Goal: Information Seeking & Learning: Learn about a topic

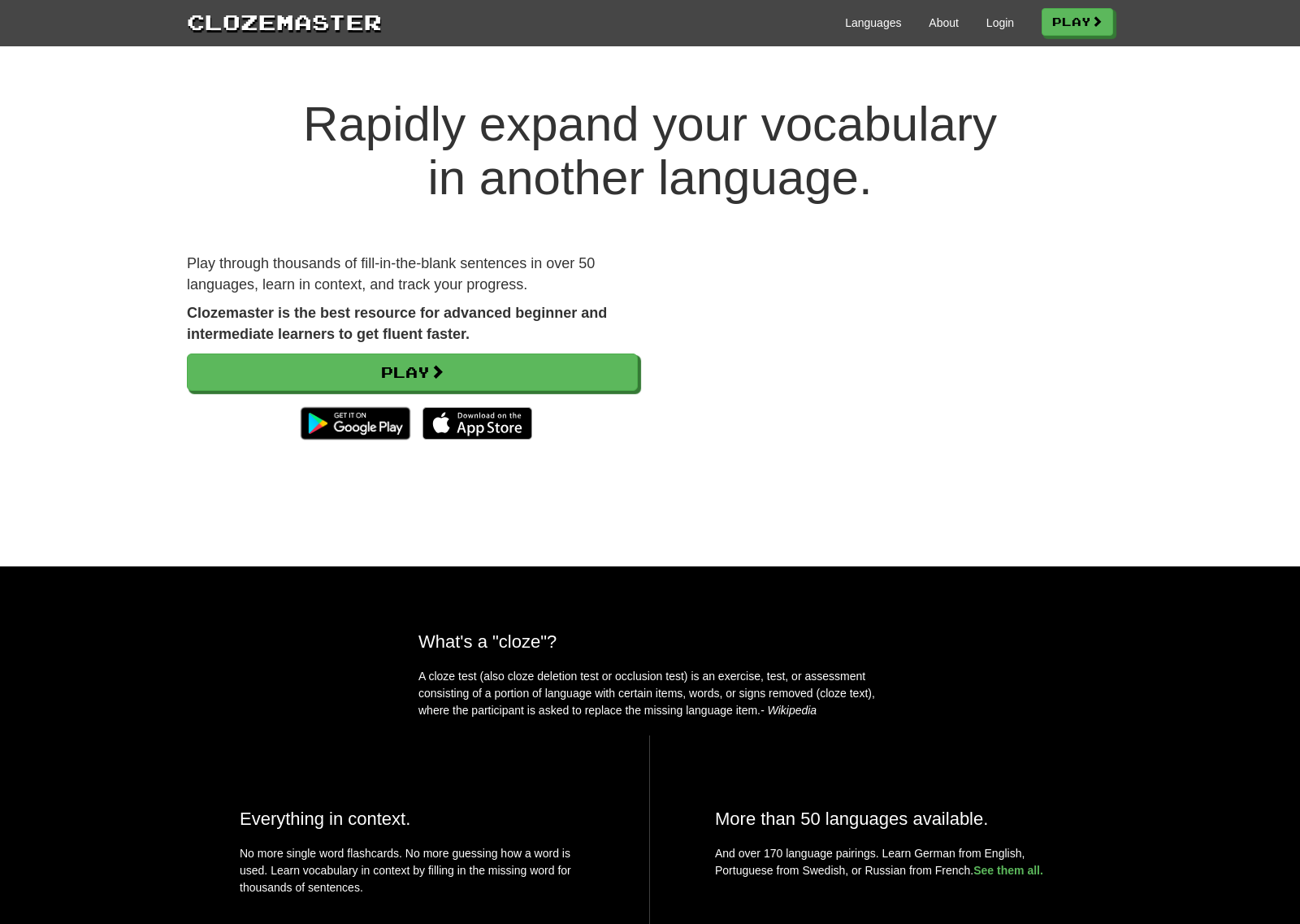
click at [999, 34] on div "Languages About Login Play" at bounding box center [748, 22] width 732 height 30
click at [998, 24] on link "Login" at bounding box center [999, 22] width 28 height 16
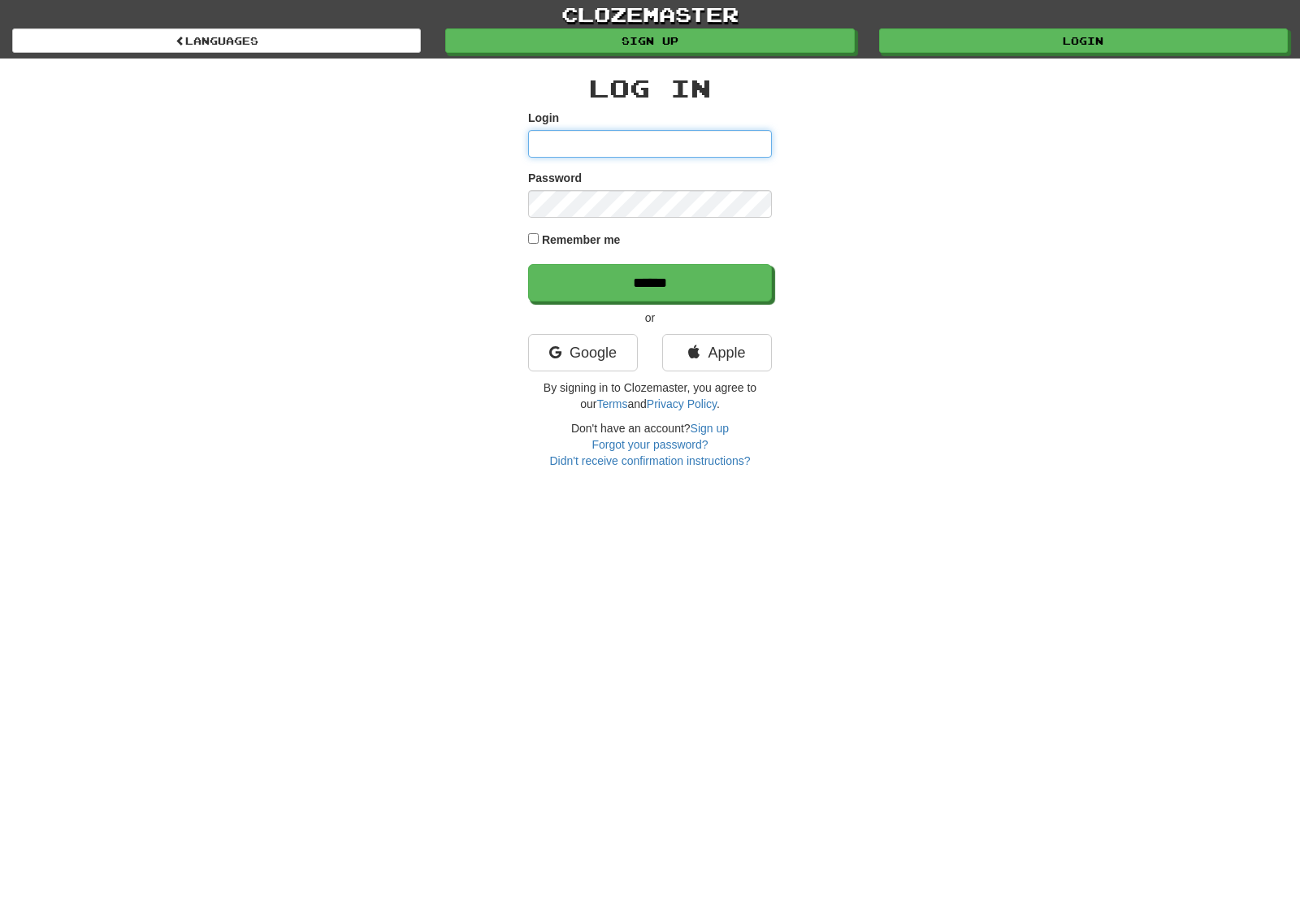
type input "*******"
click at [603, 231] on div "Remember me" at bounding box center [650, 241] width 244 height 22
click at [603, 233] on label "Remember me" at bounding box center [581, 239] width 79 height 16
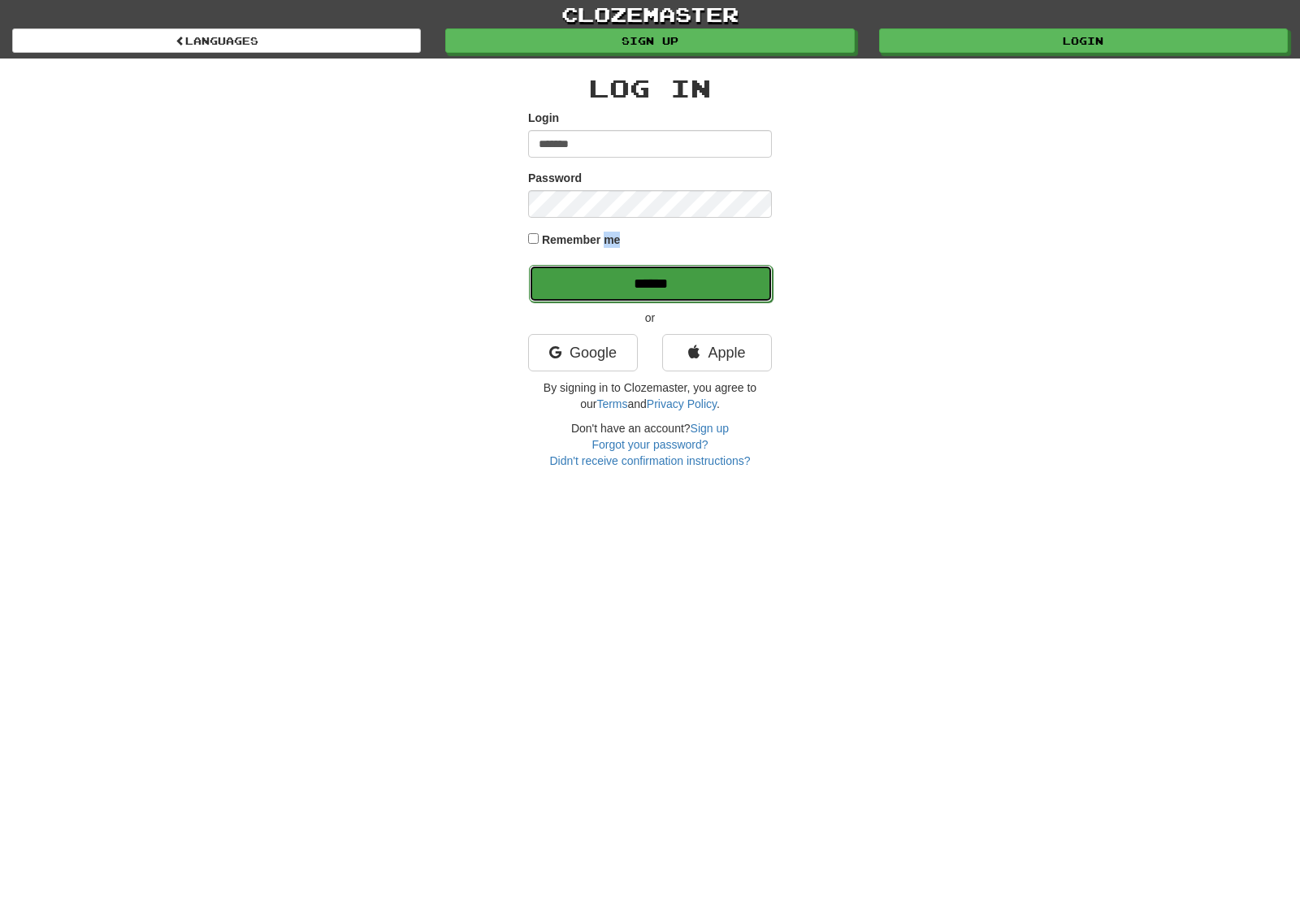
click at [618, 270] on input "******" at bounding box center [650, 283] width 244 height 38
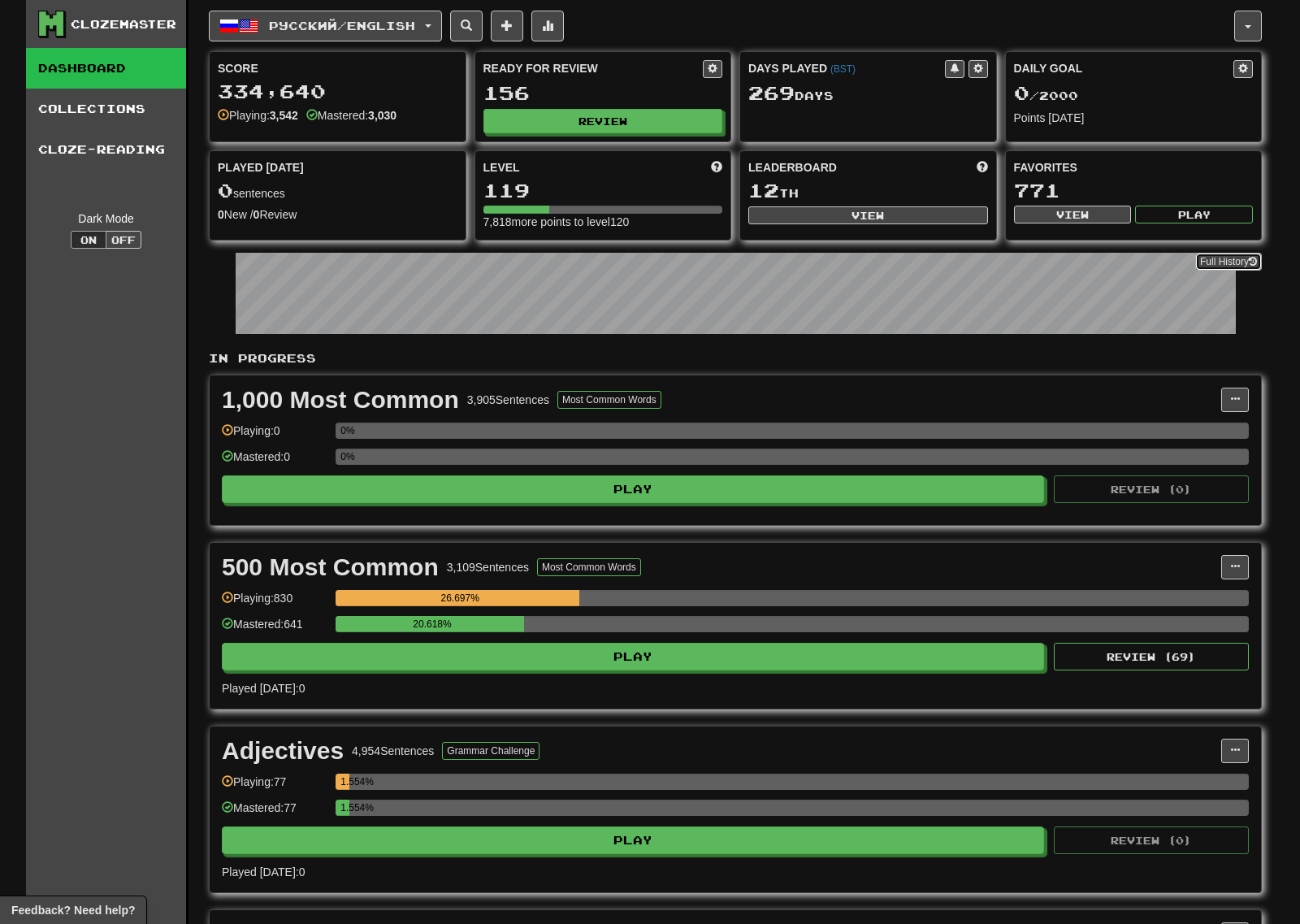
click at [1217, 260] on link "Full History" at bounding box center [1229, 261] width 67 height 18
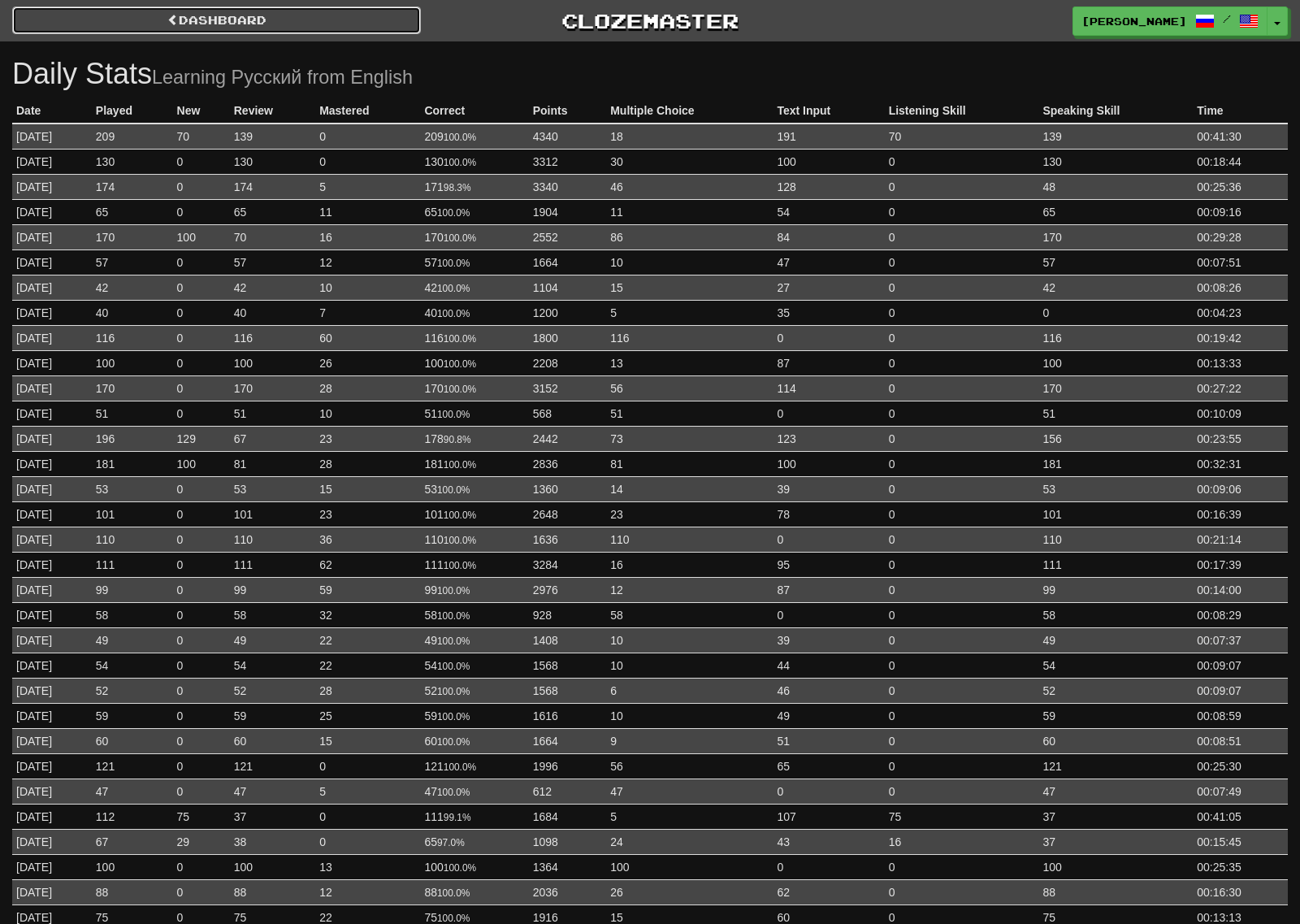
click at [260, 14] on link "Dashboard" at bounding box center [217, 20] width 408 height 28
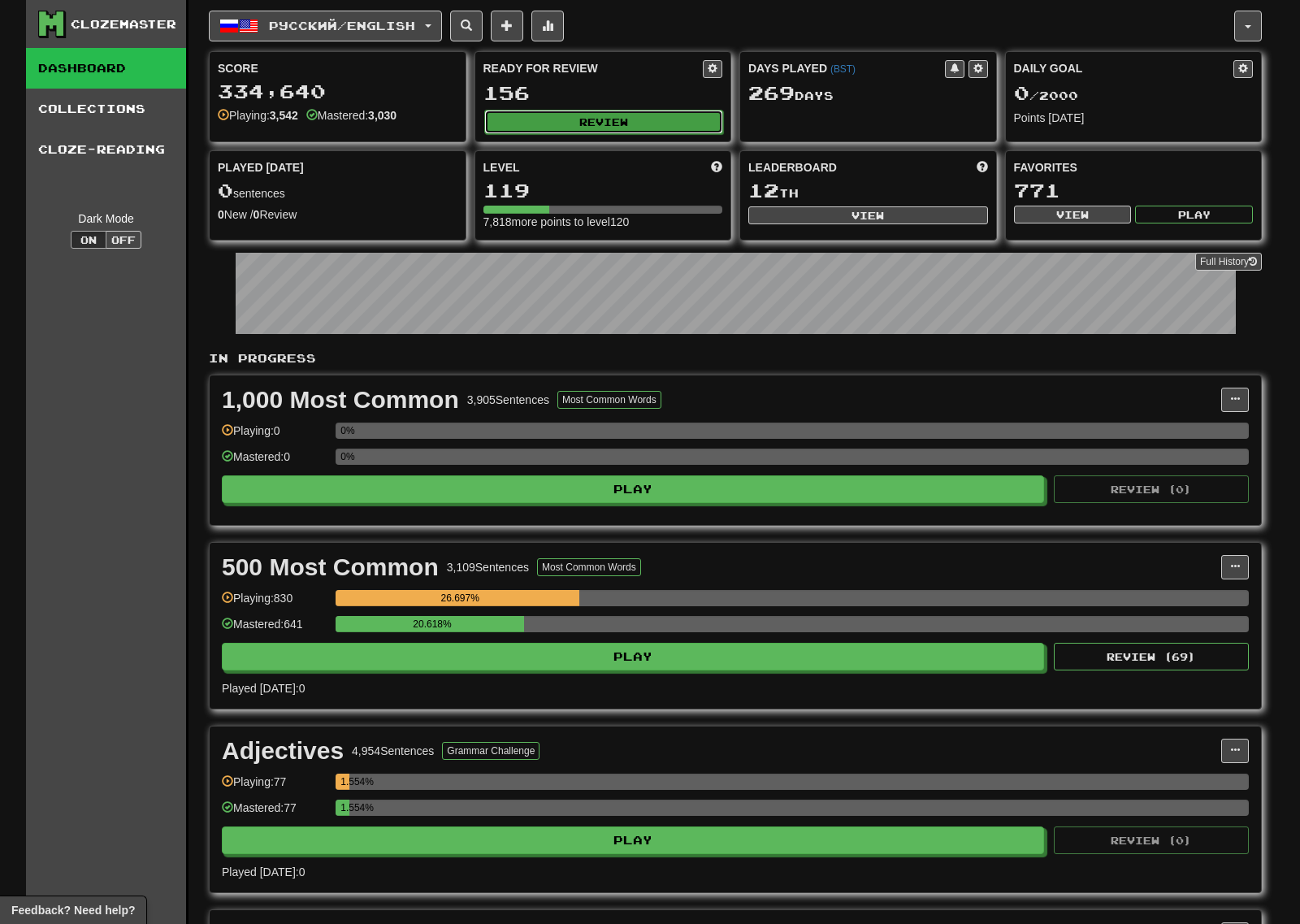
click at [530, 114] on button "Review" at bounding box center [604, 121] width 239 height 24
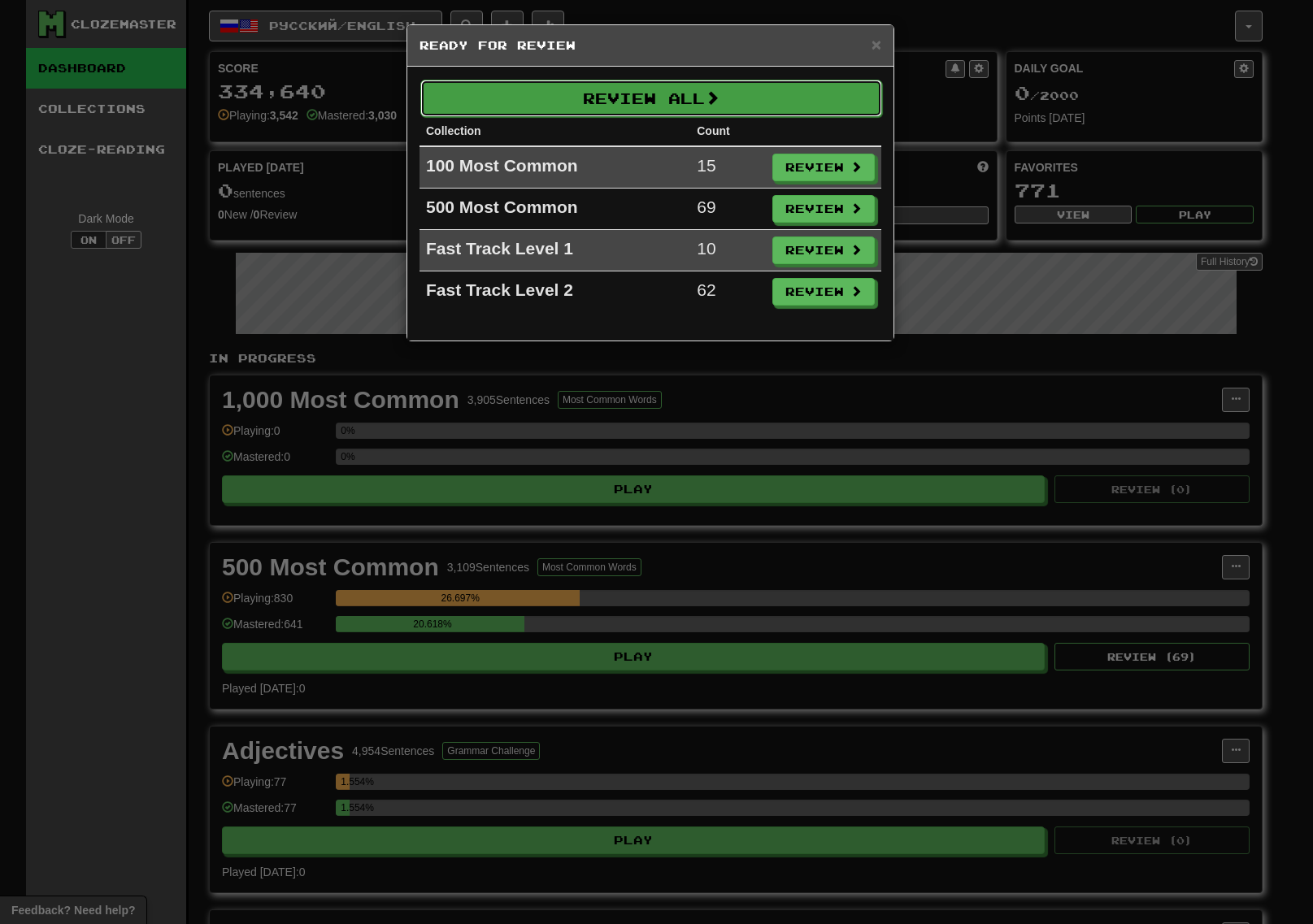
click at [579, 100] on button "Review All" at bounding box center [651, 98] width 461 height 38
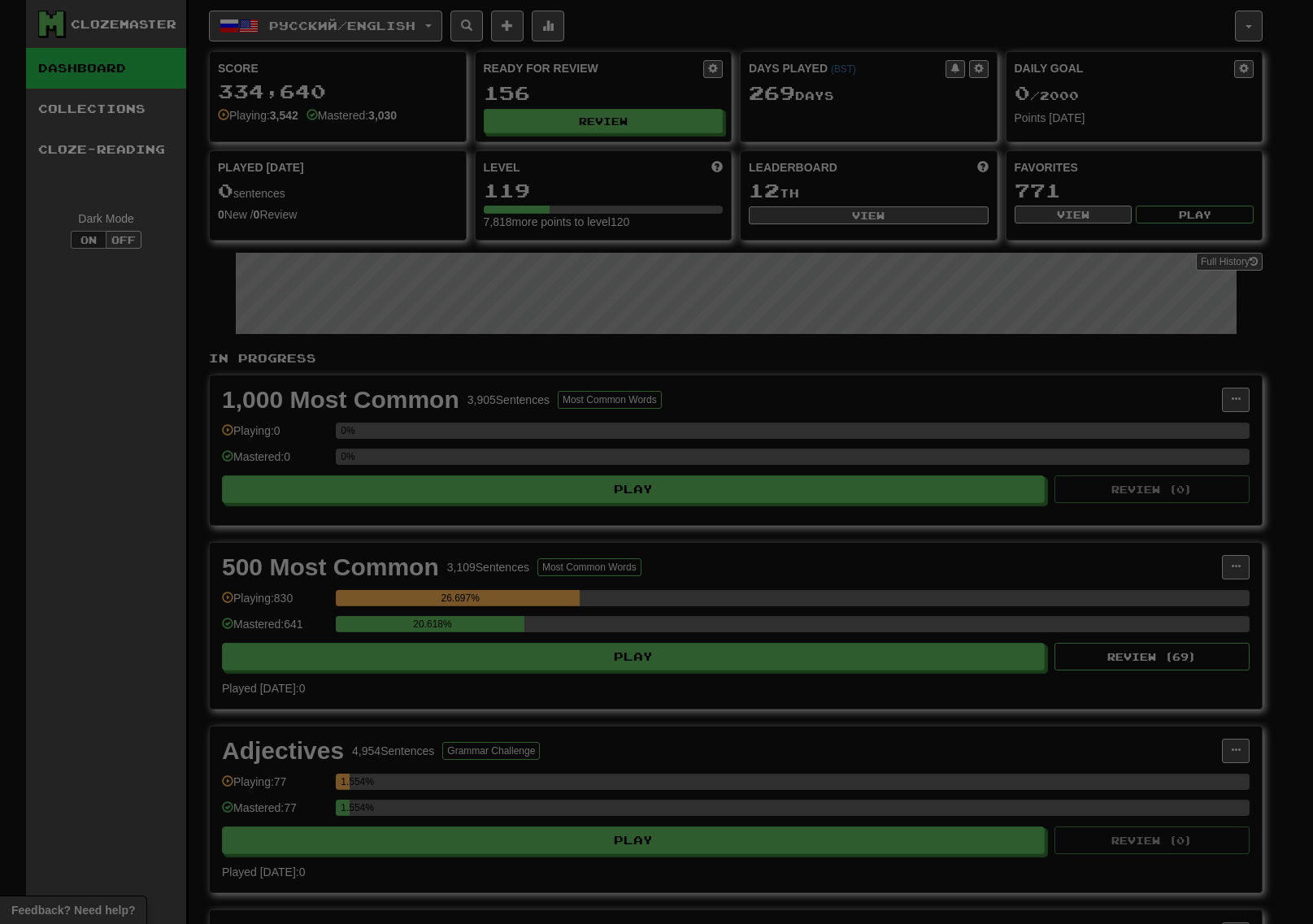
select select "***"
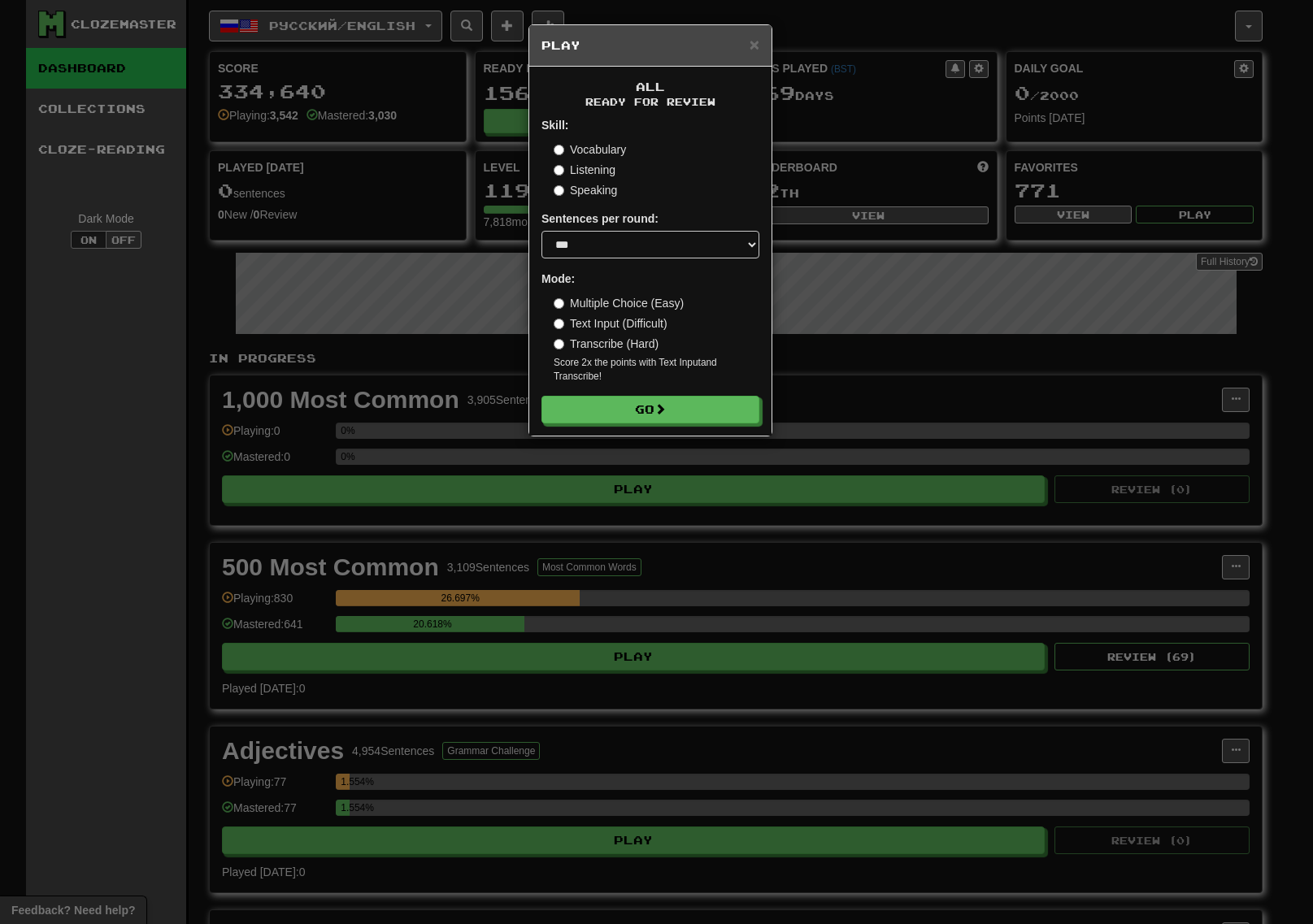
click at [599, 183] on label "Speaking" at bounding box center [585, 189] width 64 height 16
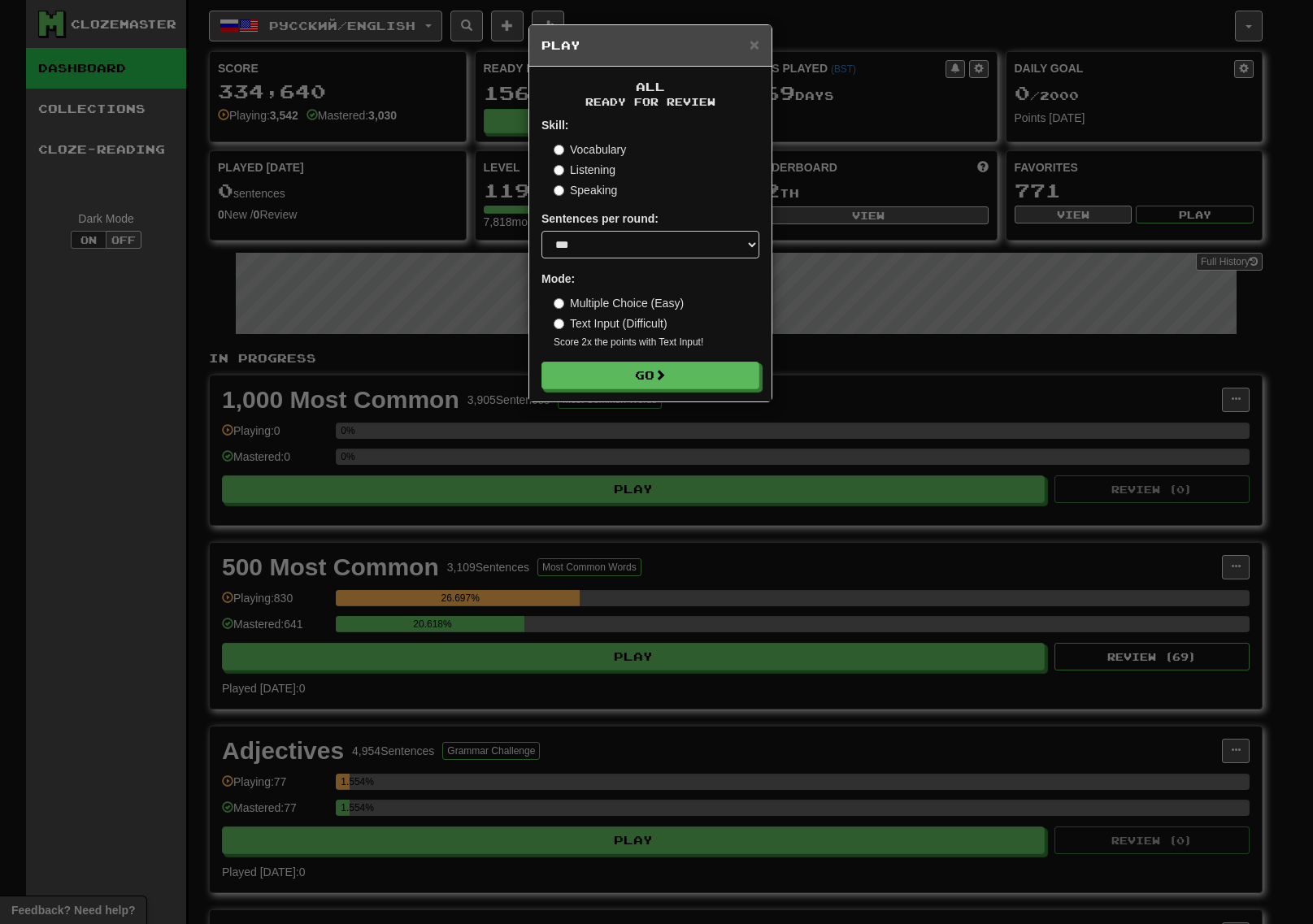
click at [620, 315] on div "Multiple Choice (Easy) Text Input (Difficult) Score 2x the points with Text Inp…" at bounding box center [656, 321] width 206 height 54
click at [621, 316] on div "Multiple Choice (Easy) Text Input (Difficult) Score 2x the points with Text Inp…" at bounding box center [656, 321] width 206 height 54
click at [624, 316] on label "Text Input (Difficult)" at bounding box center [610, 323] width 114 height 16
click at [714, 353] on form "Skill: Vocabulary Listening Speaking Sentences per round: * ** ** ** ** ** *** …" at bounding box center [650, 253] width 218 height 272
drag, startPoint x: 707, startPoint y: 393, endPoint x: 706, endPoint y: 358, distance: 35.0
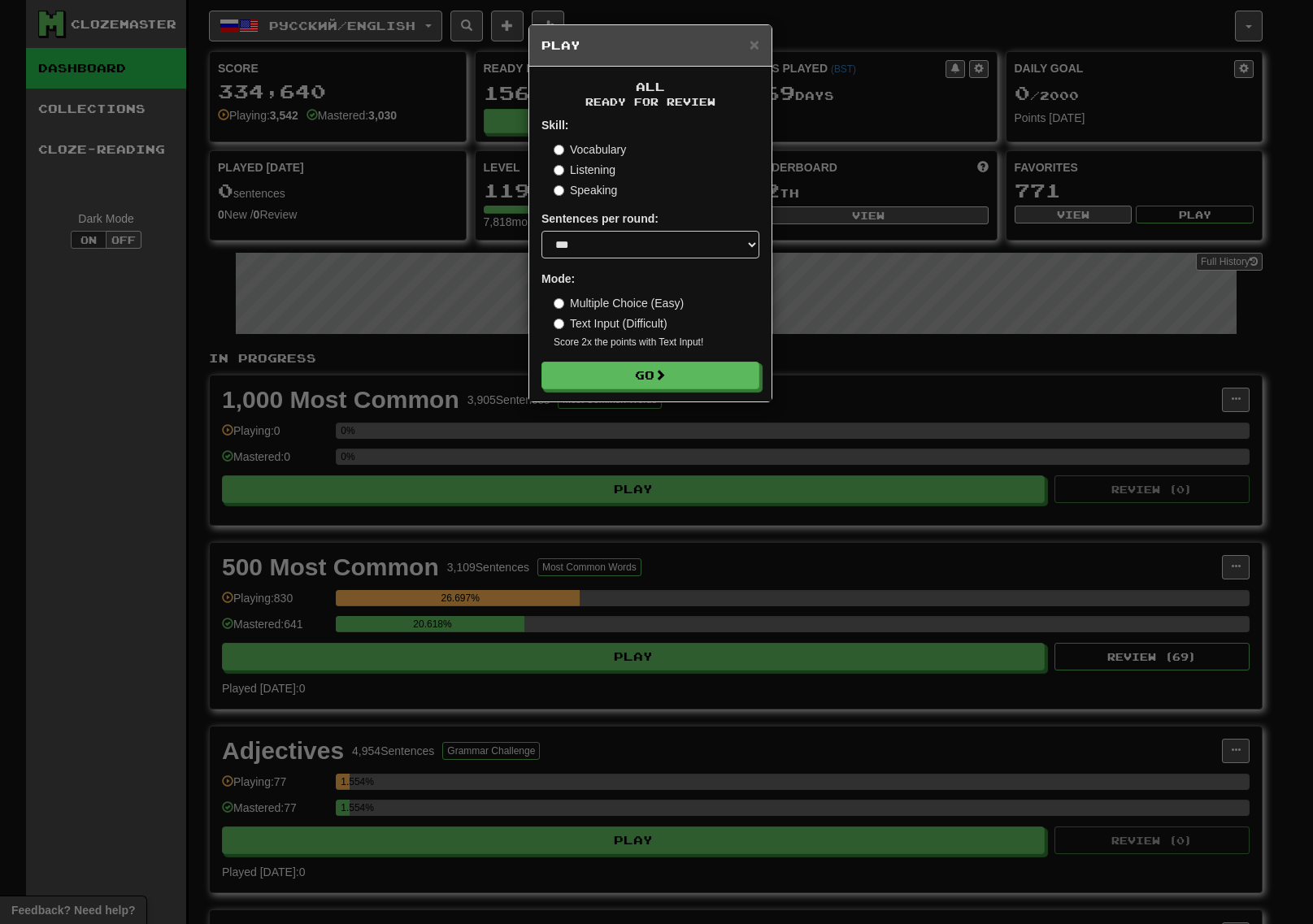
click at [707, 390] on div "All Ready for Review Skill: Vocabulary Listening Speaking Sentences per round: …" at bounding box center [650, 234] width 242 height 335
click at [696, 249] on select "* ** ** ** ** ** *** ********" at bounding box center [650, 244] width 218 height 28
click at [696, 250] on select "* ** ** ** ** ** *** ********" at bounding box center [650, 244] width 218 height 28
click at [698, 376] on button "Go" at bounding box center [651, 376] width 218 height 28
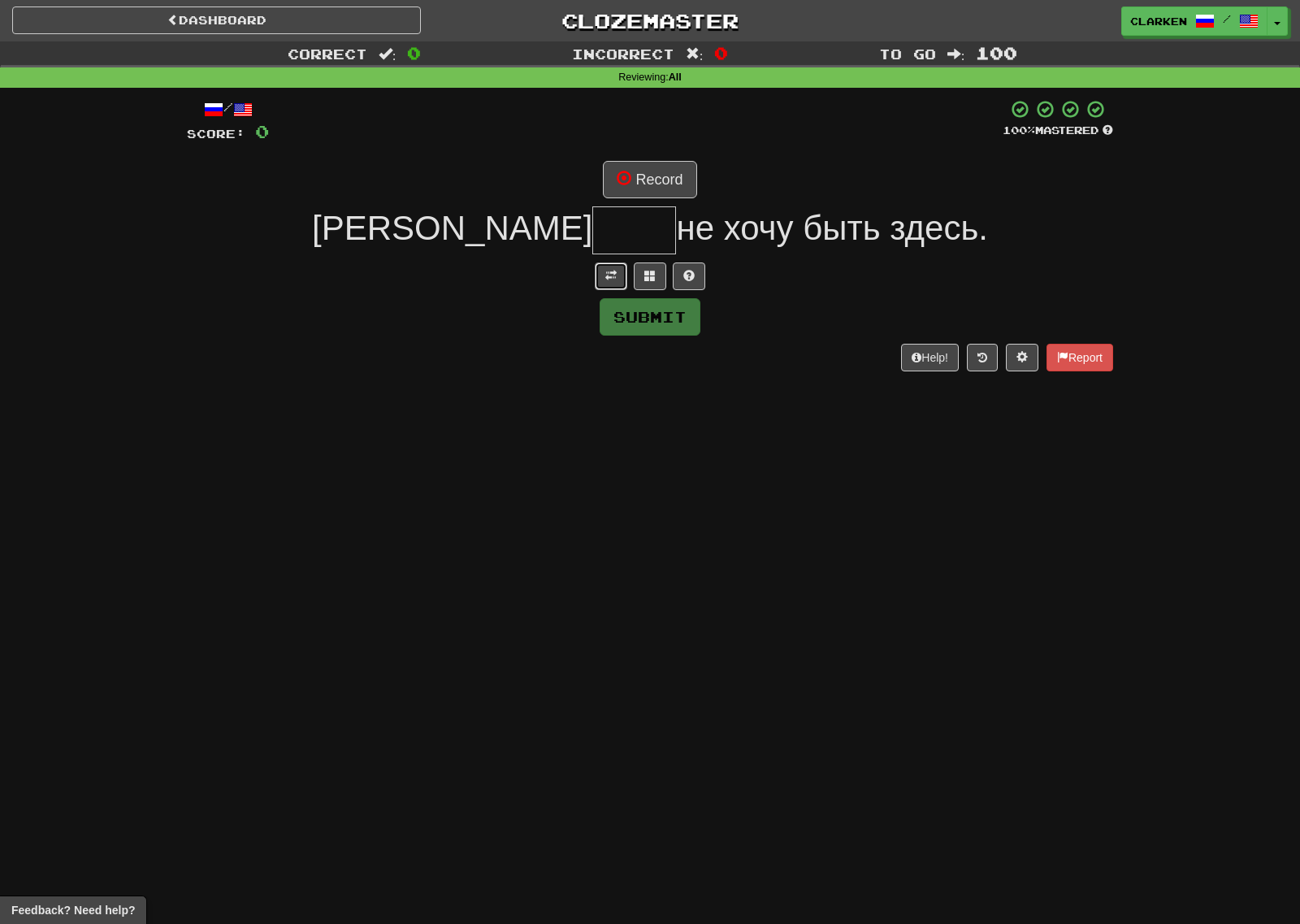
click at [609, 279] on span at bounding box center [611, 275] width 12 height 12
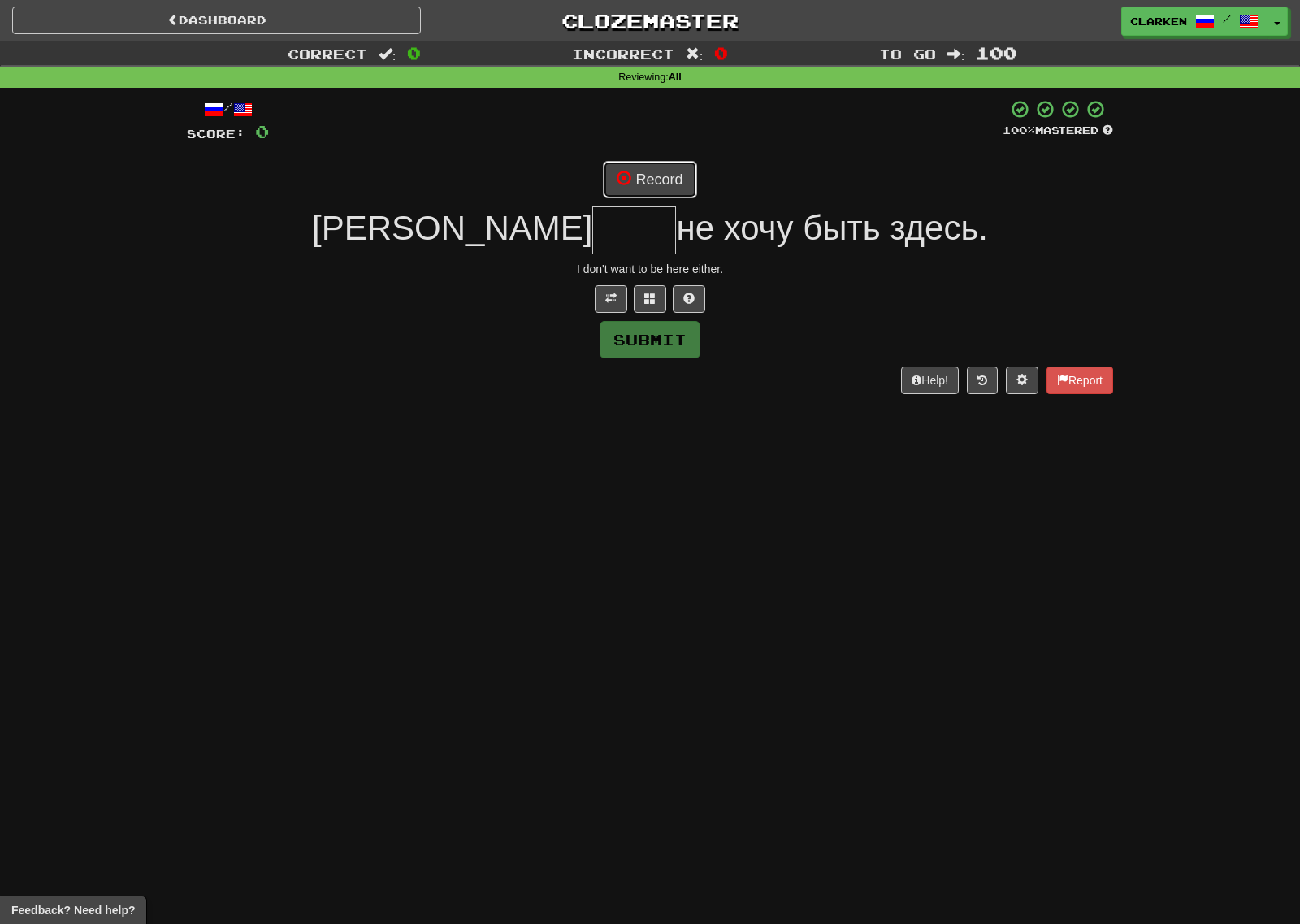
click at [646, 185] on button "Record" at bounding box center [650, 179] width 94 height 38
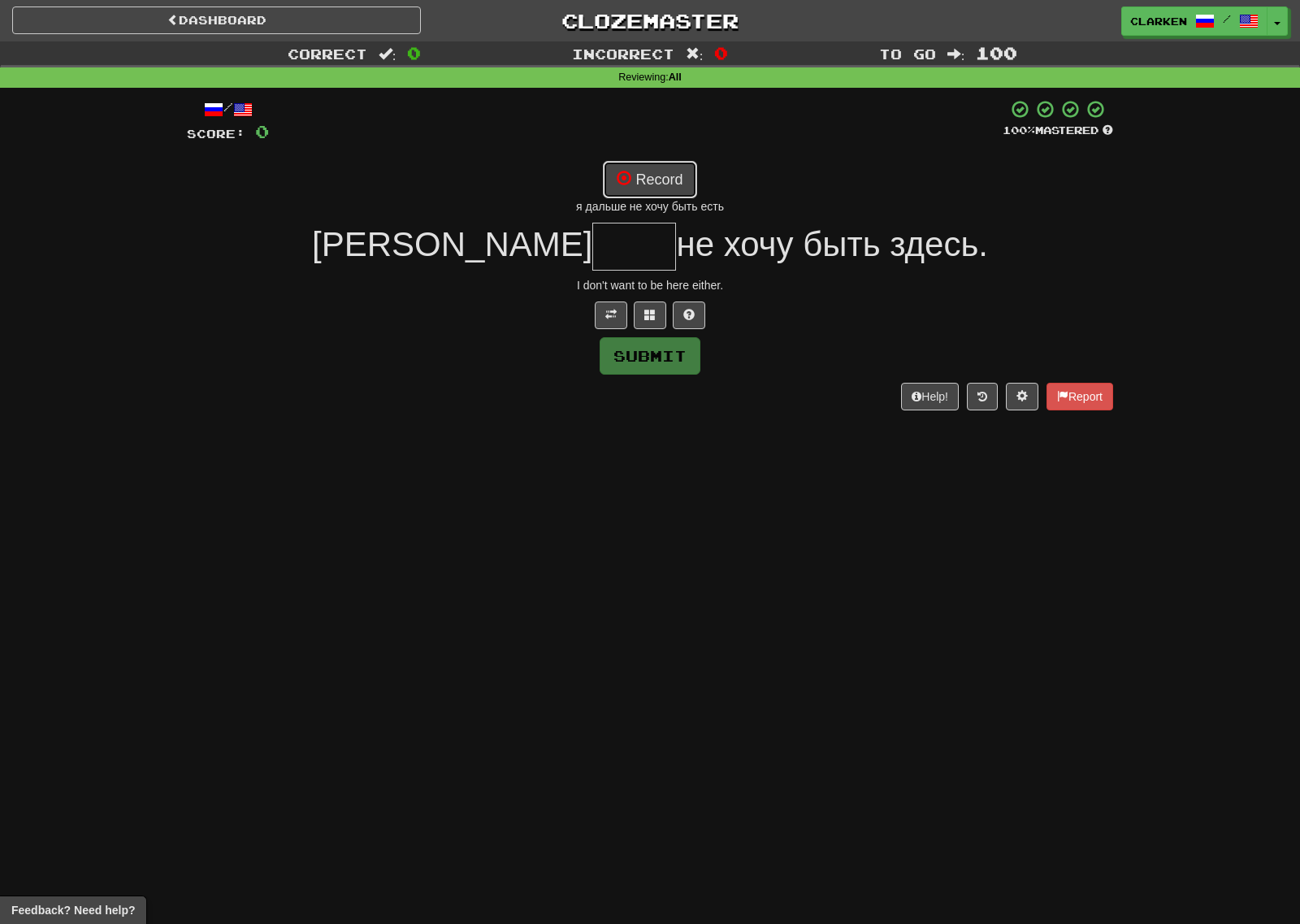
click at [634, 188] on button "Record" at bounding box center [650, 179] width 94 height 38
click at [685, 183] on button "Record" at bounding box center [650, 179] width 94 height 38
type input "****"
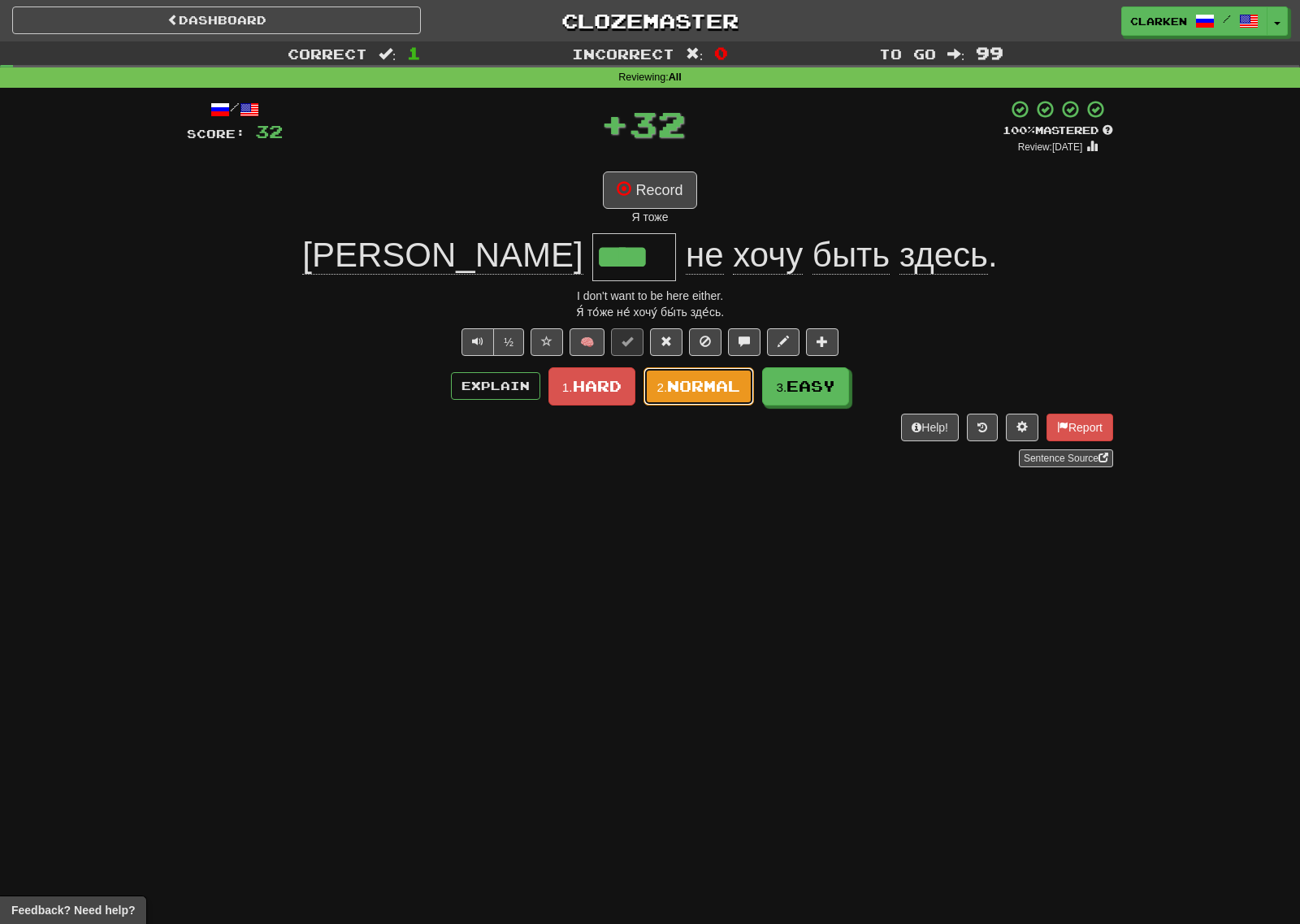
click at [732, 394] on span "Normal" at bounding box center [703, 385] width 73 height 18
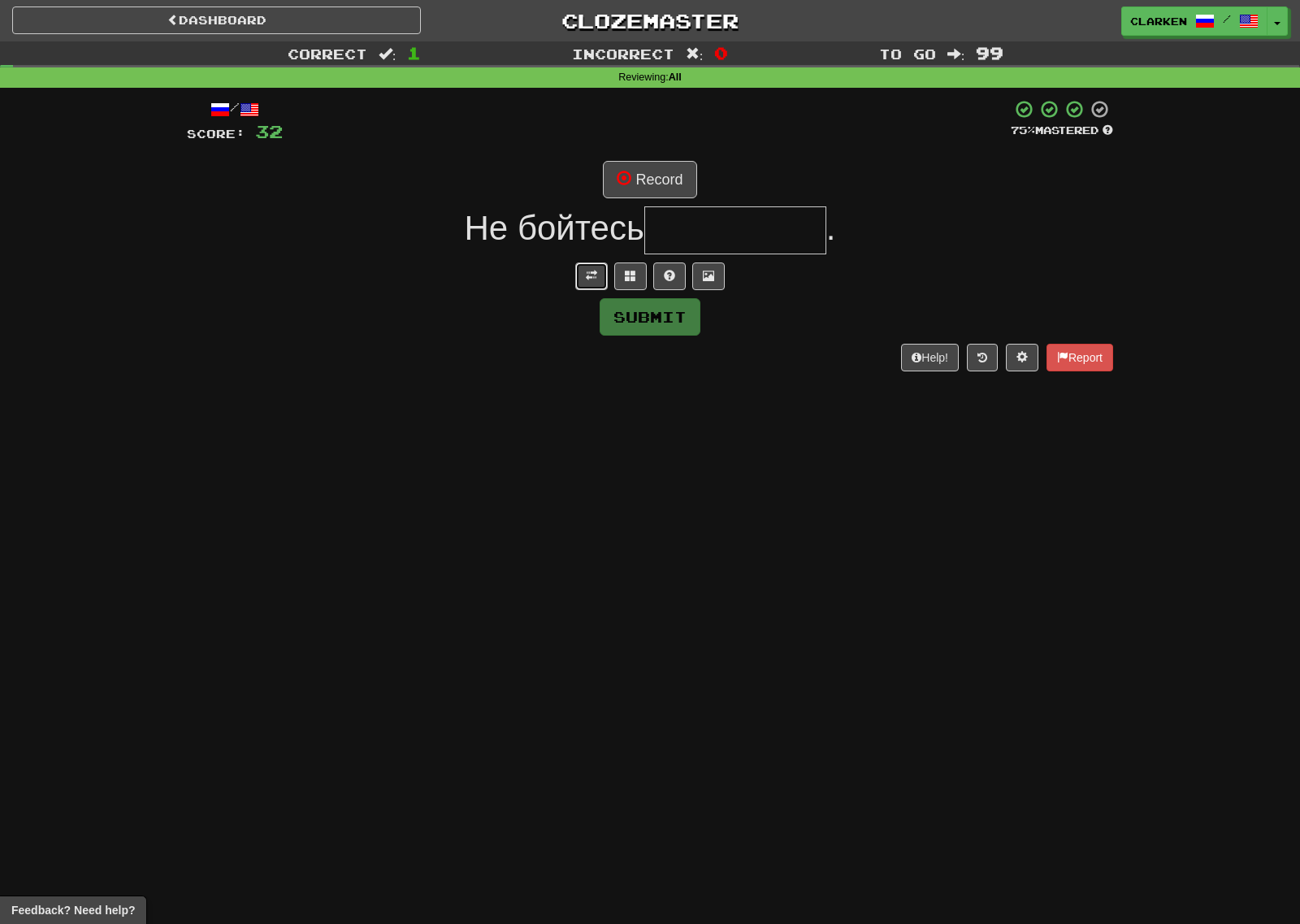
click at [592, 272] on span at bounding box center [592, 275] width 12 height 12
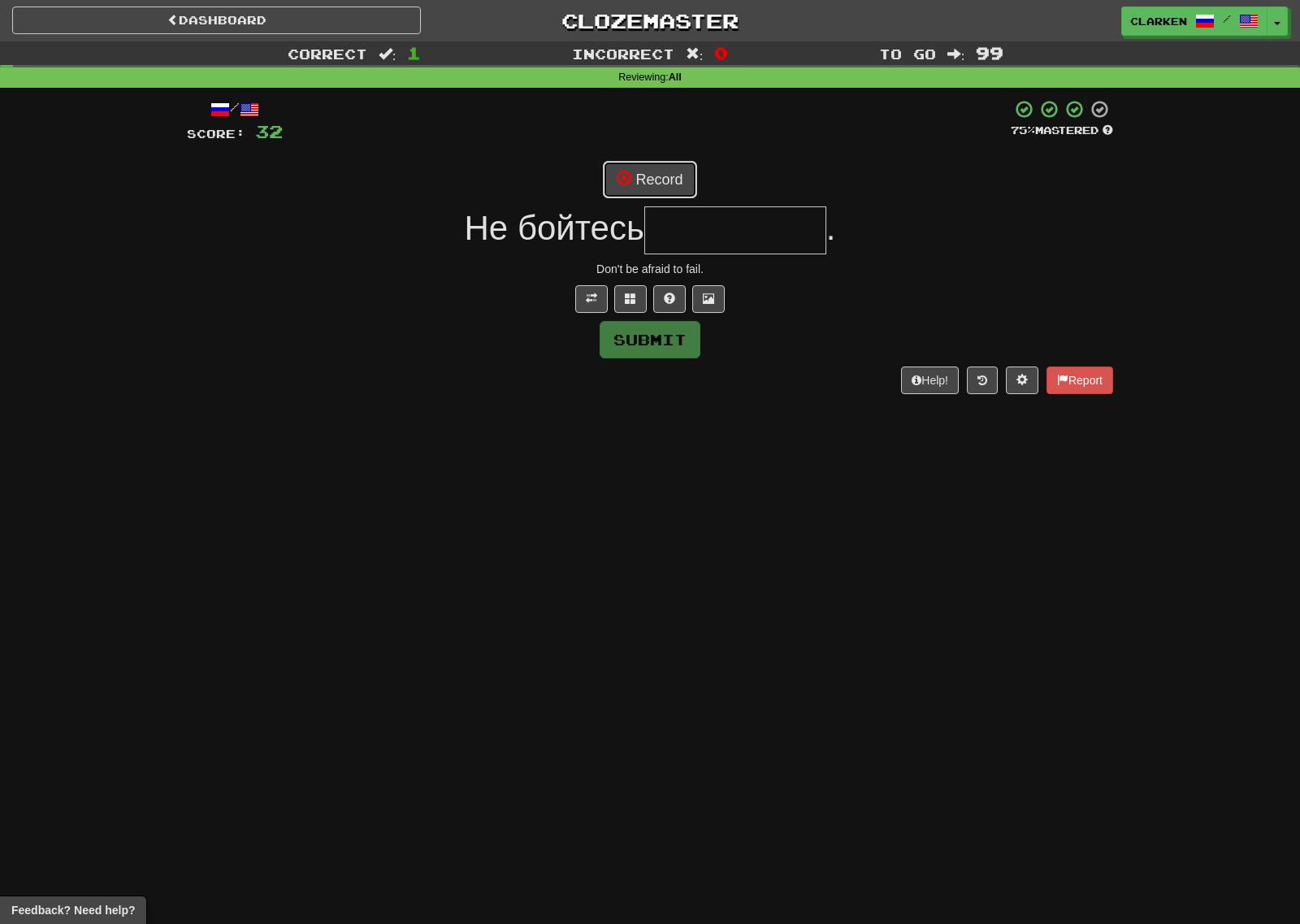
click at [623, 178] on span at bounding box center [624, 177] width 14 height 14
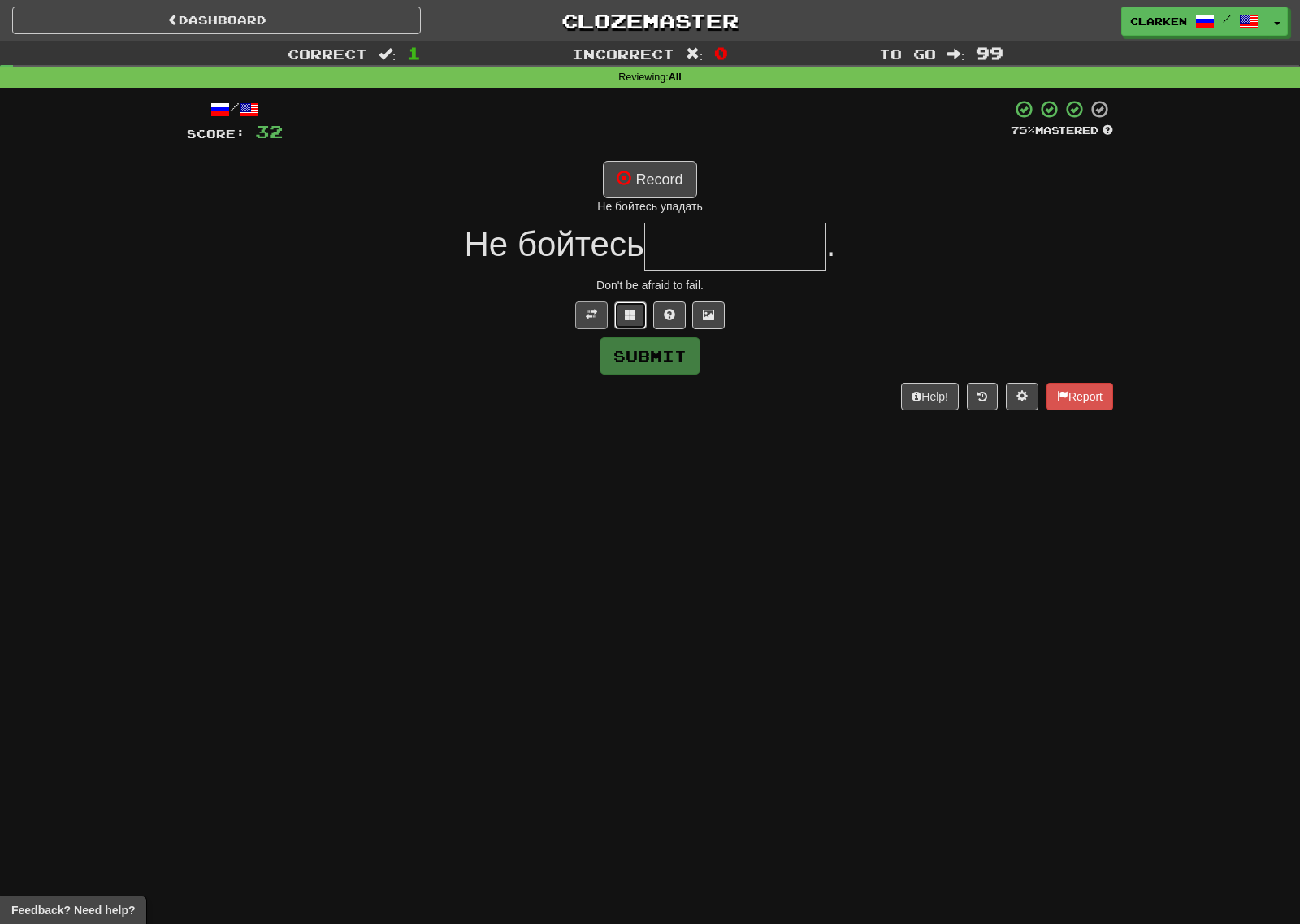
click at [626, 308] on button at bounding box center [630, 315] width 33 height 28
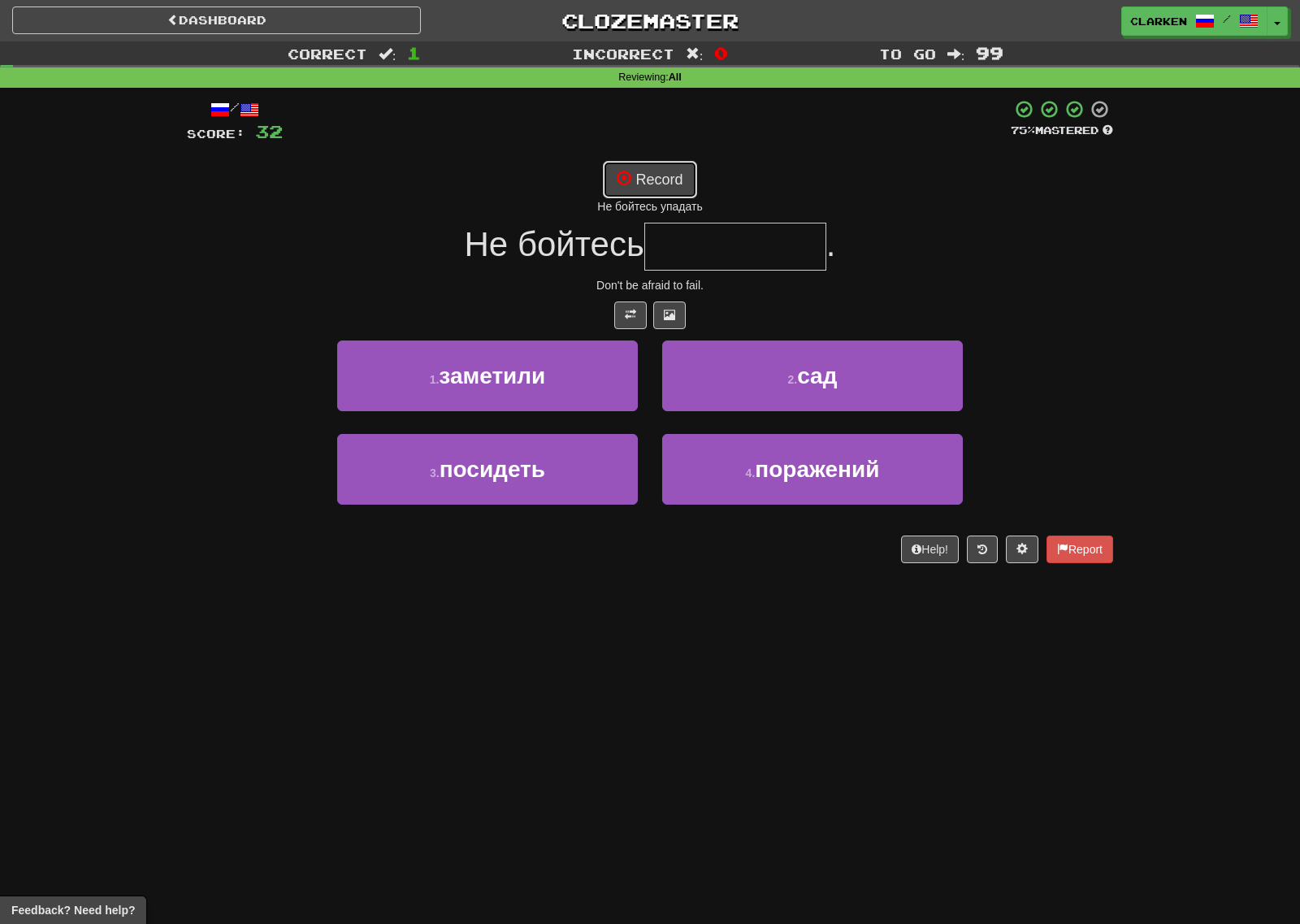
click at [648, 187] on button "Record" at bounding box center [650, 179] width 94 height 38
type input "*********"
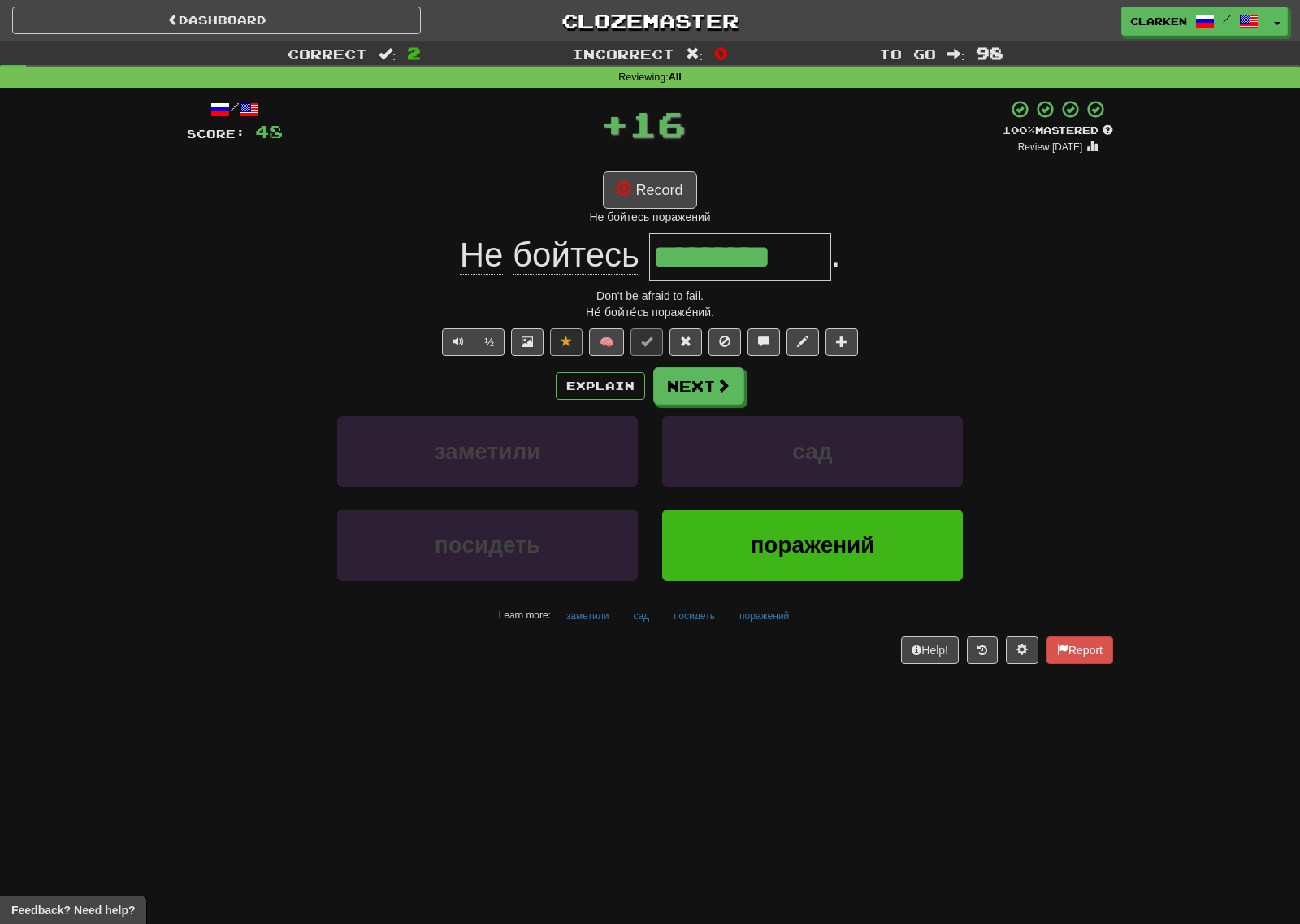
drag, startPoint x: 827, startPoint y: 271, endPoint x: 661, endPoint y: 281, distance: 166.3
click at [661, 281] on div "/ Score: 48 + 16 100 % Mastered Review: 2025-09-29 Record Не бойтесь поражений …" at bounding box center [650, 381] width 927 height 564
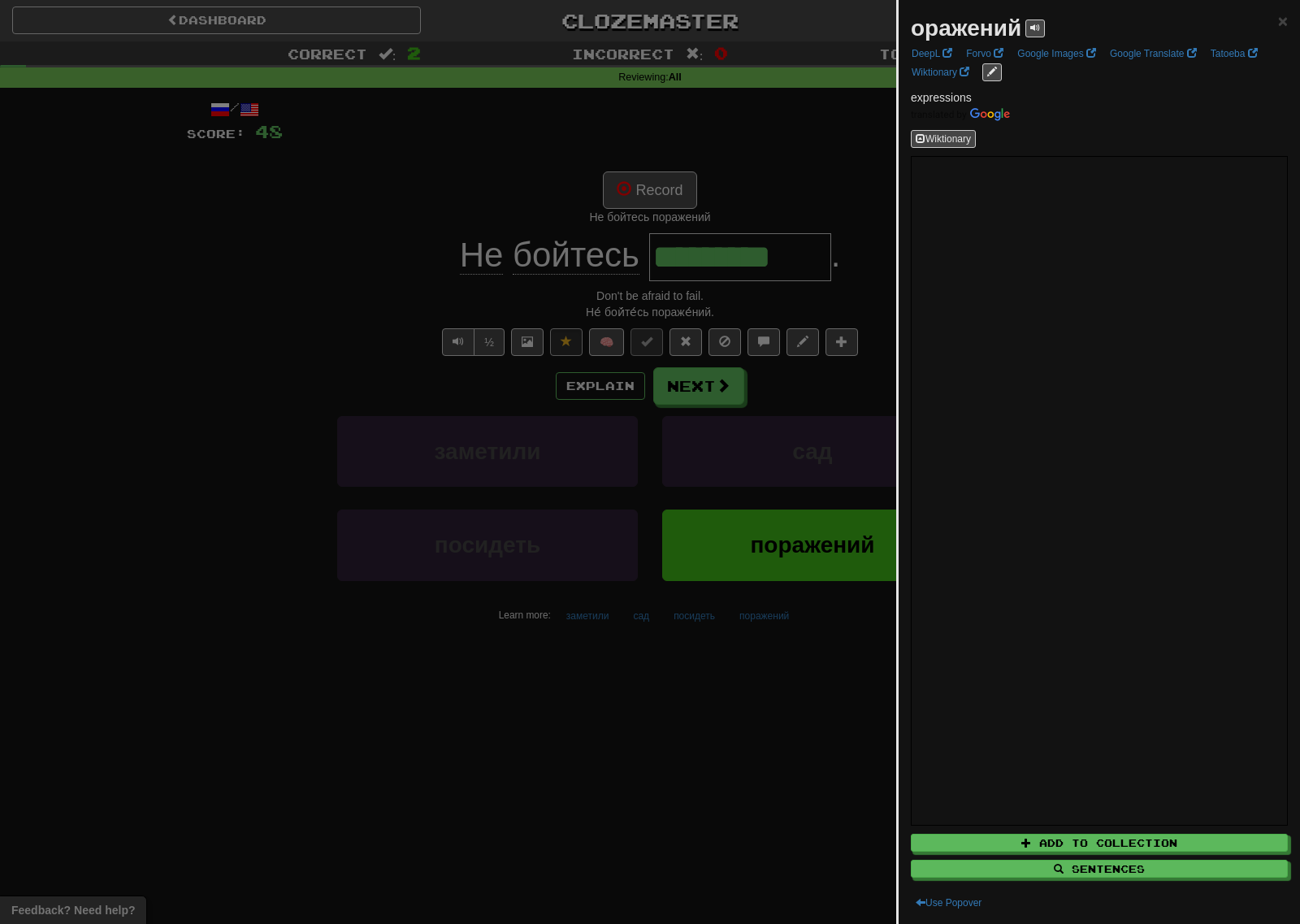
drag, startPoint x: 656, startPoint y: 269, endPoint x: 744, endPoint y: 256, distance: 89.0
click at [744, 256] on div at bounding box center [650, 462] width 1300 height 924
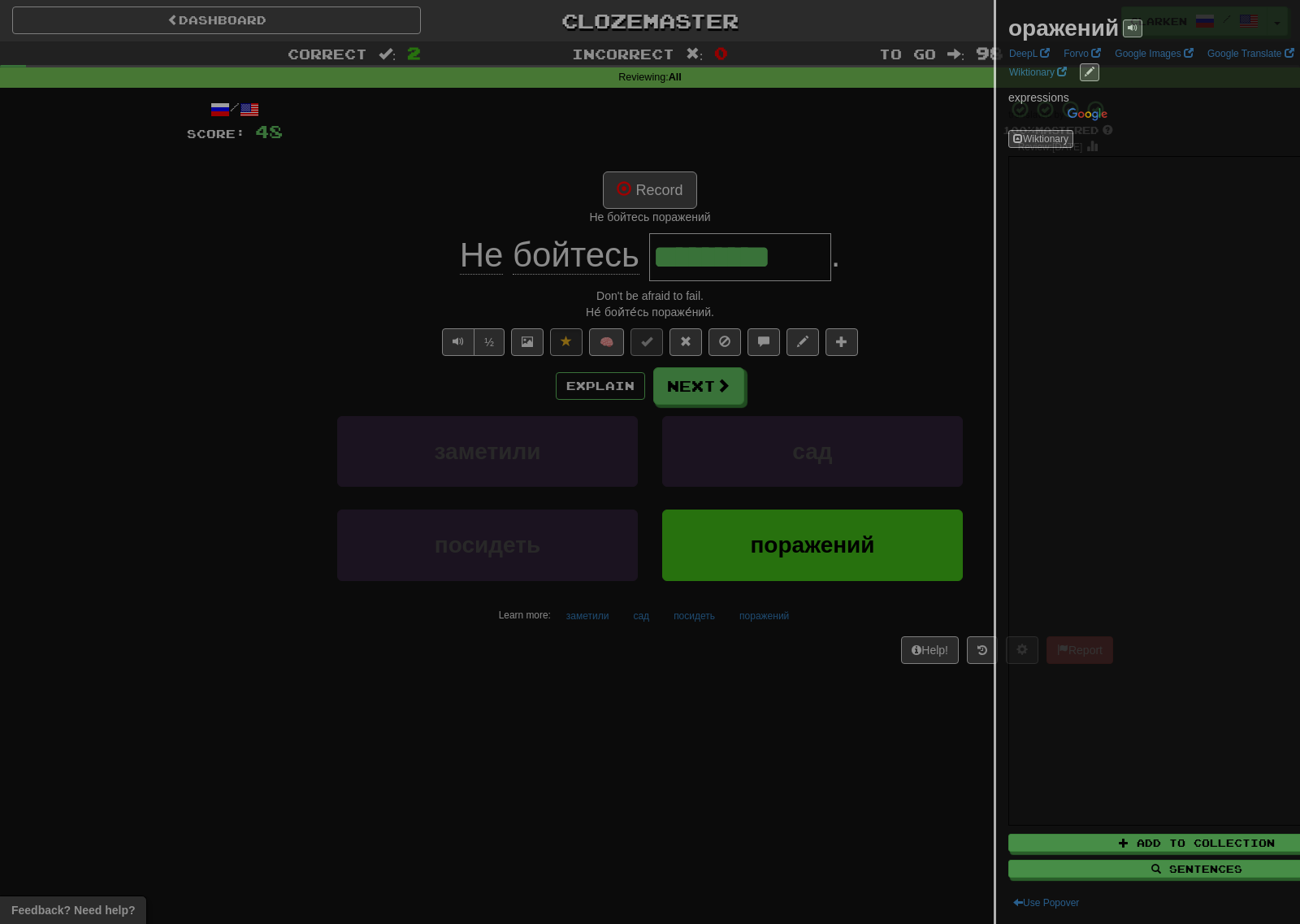
drag, startPoint x: 743, startPoint y: 256, endPoint x: 713, endPoint y: 255, distance: 30.0
click at [743, 256] on div at bounding box center [650, 462] width 1300 height 924
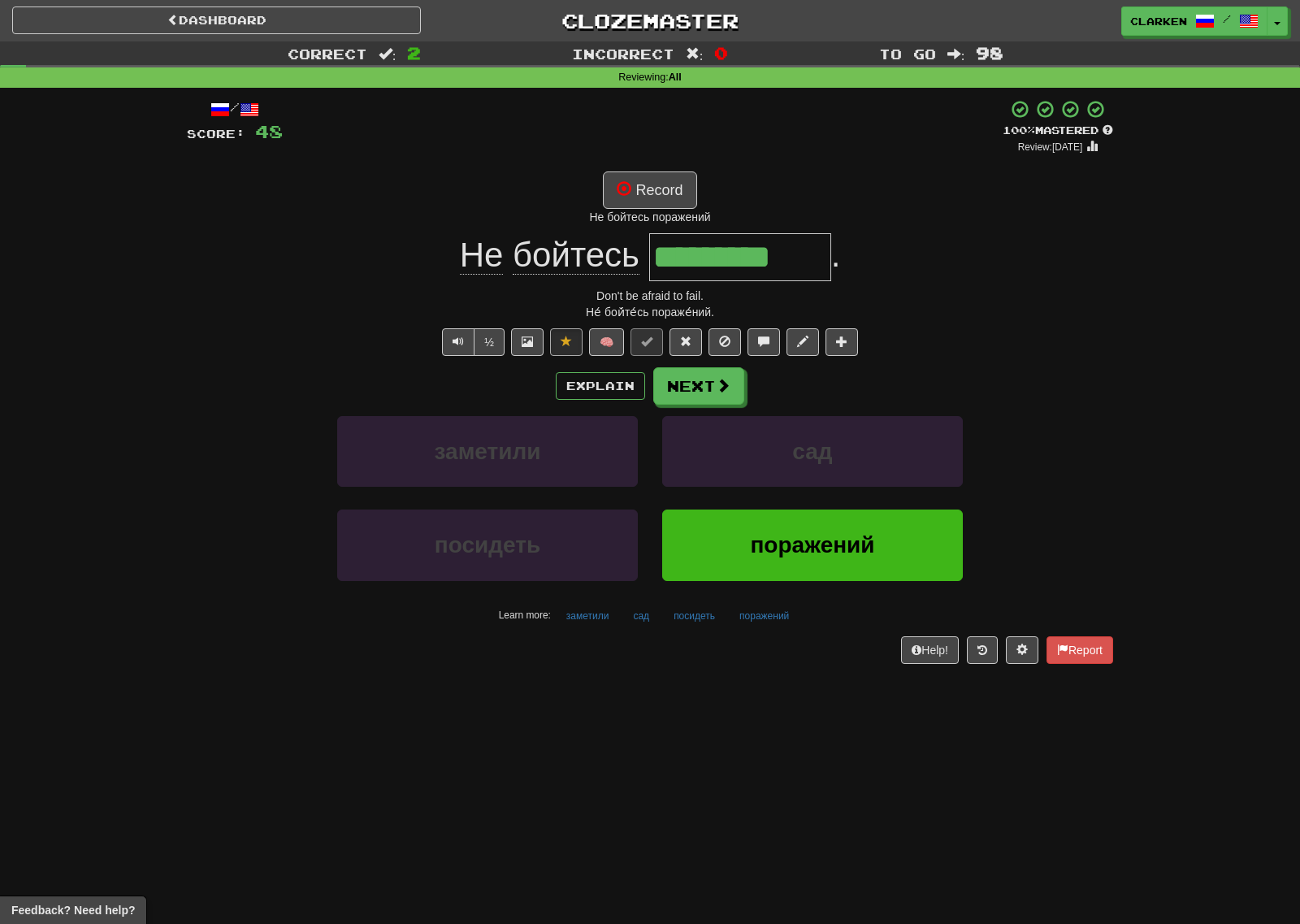
drag, startPoint x: 654, startPoint y: 259, endPoint x: 972, endPoint y: 266, distance: 318.1
click at [971, 266] on div "Не бойтесь ********* ." at bounding box center [650, 257] width 927 height 48
drag, startPoint x: 826, startPoint y: 263, endPoint x: 471, endPoint y: 260, distance: 355.0
click at [483, 262] on div "Не бойтесь ********* ." at bounding box center [650, 257] width 927 height 48
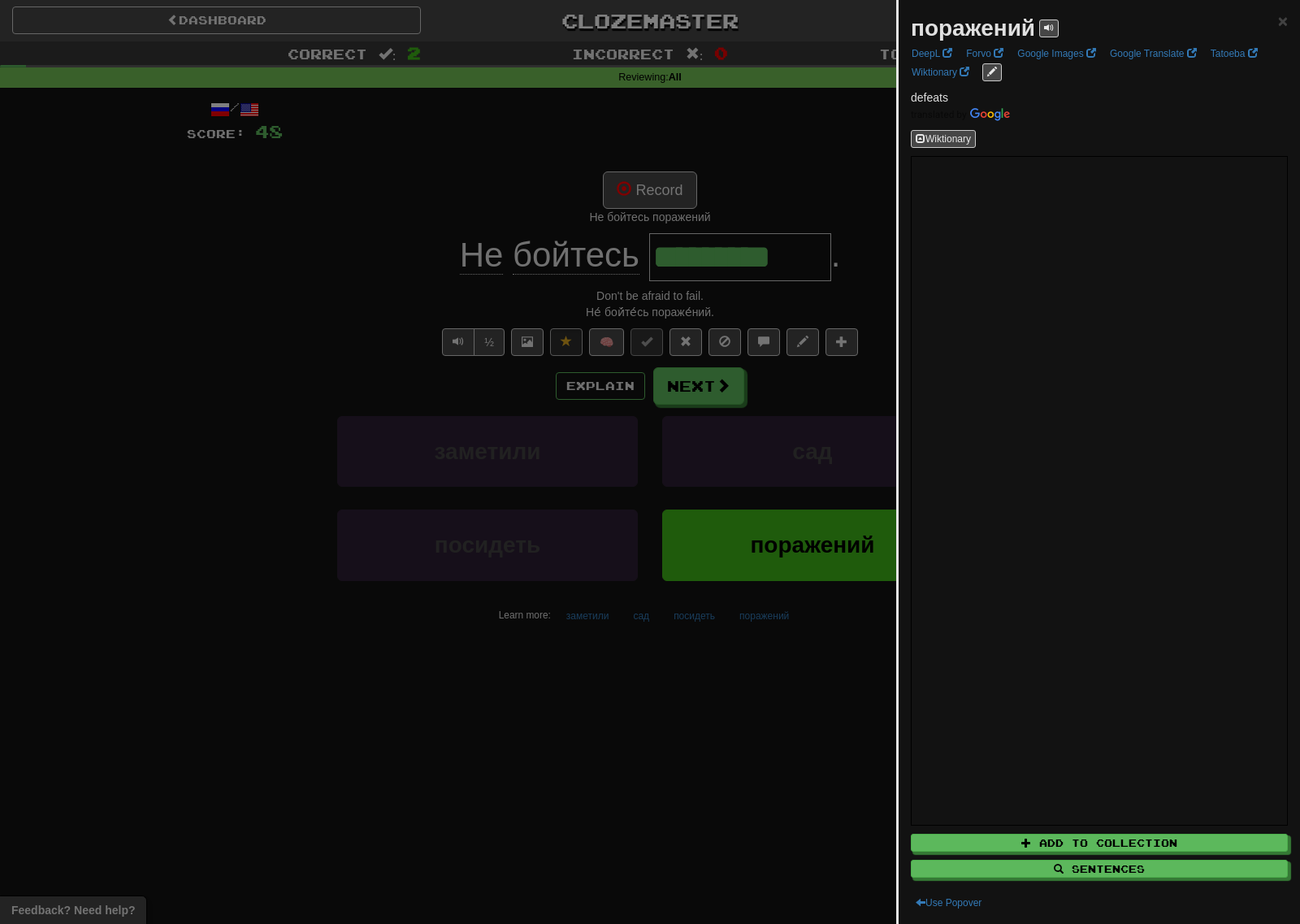
click at [809, 671] on div at bounding box center [650, 462] width 1300 height 924
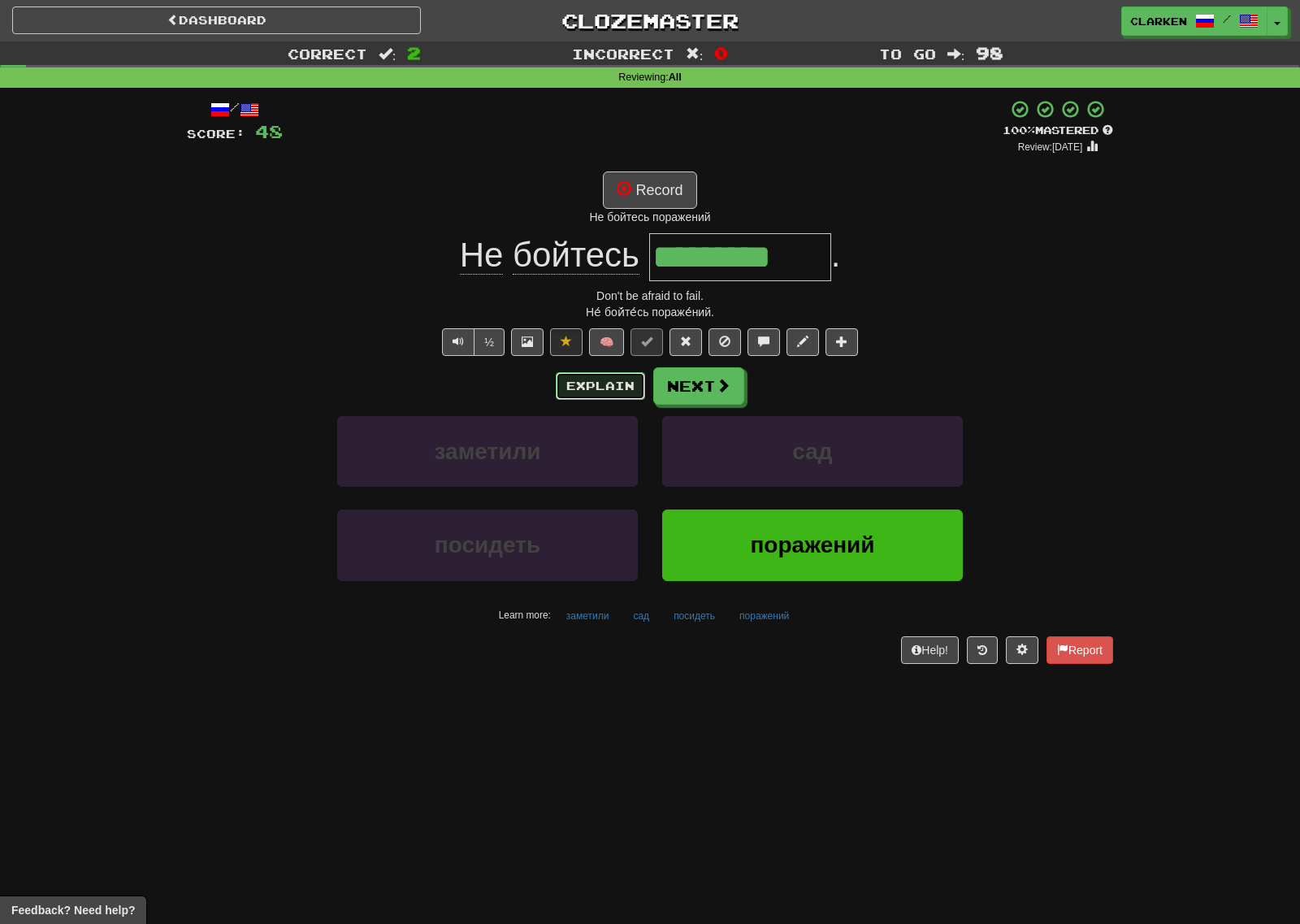
click at [619, 387] on button "Explain" at bounding box center [600, 386] width 90 height 28
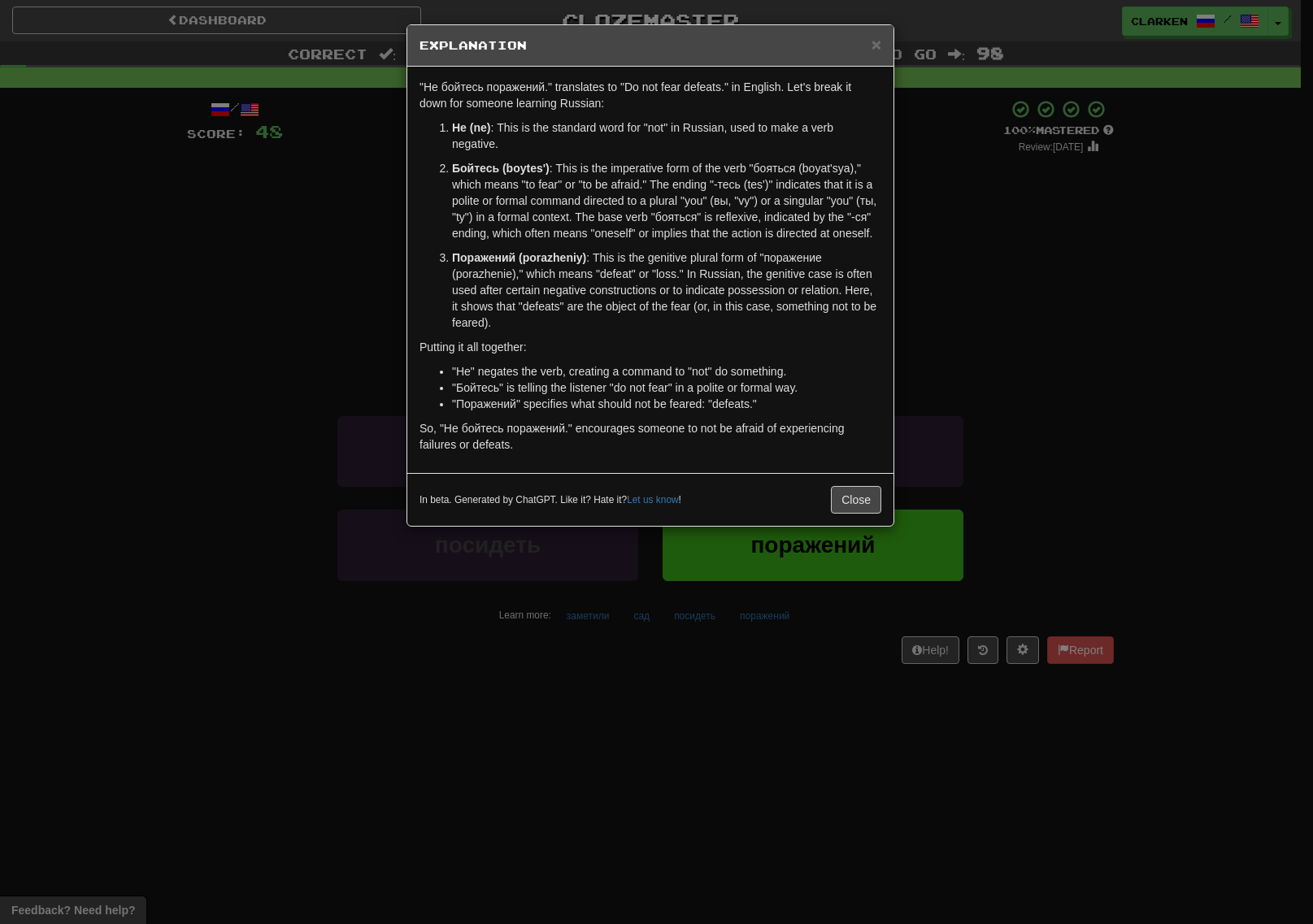
click at [687, 771] on div "× Explanation "Не бойтесь поражений." translates to "Do not fear defeats." in E…" at bounding box center [656, 462] width 1313 height 924
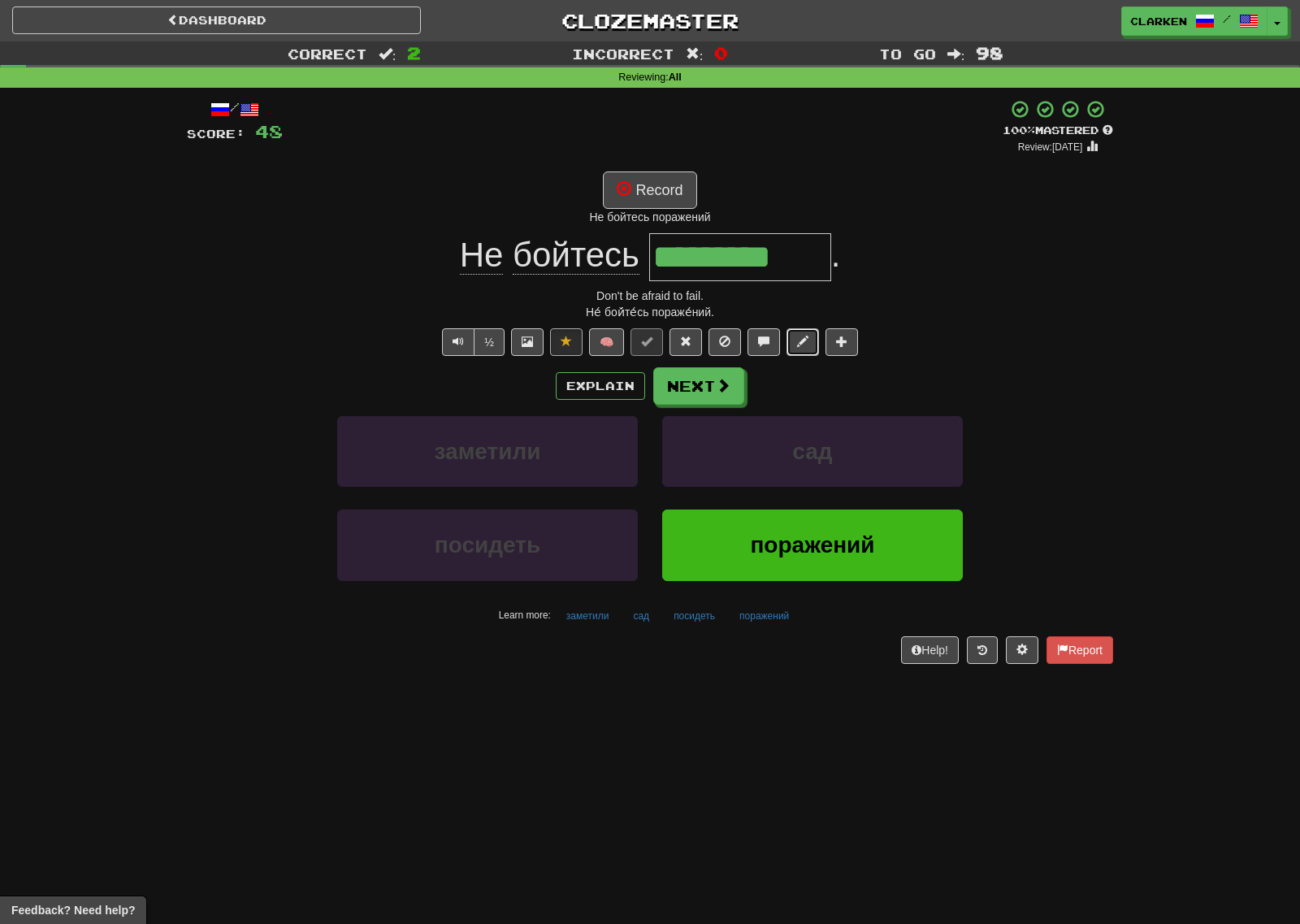
click at [800, 336] on span at bounding box center [803, 341] width 12 height 12
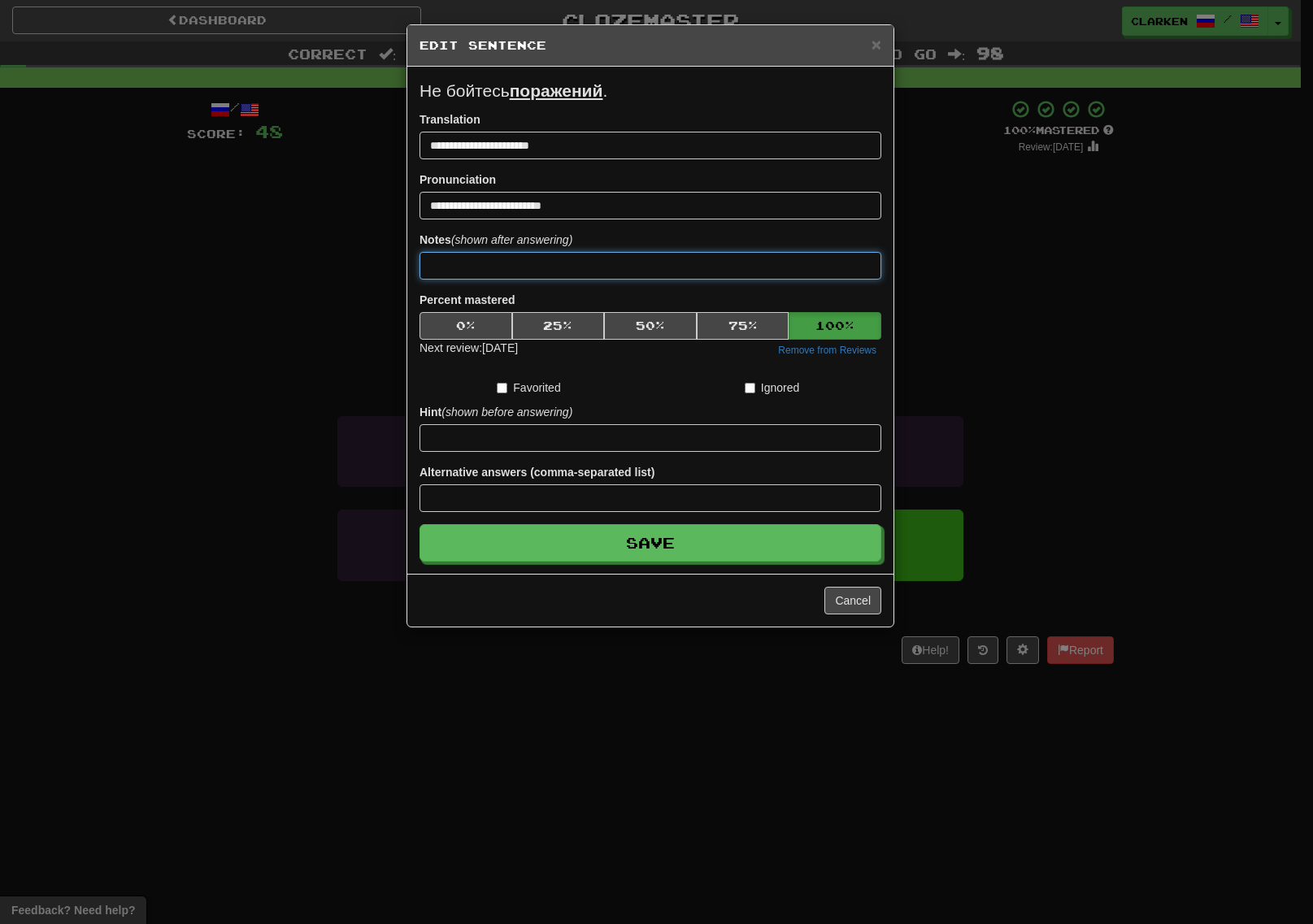
click at [597, 260] on input at bounding box center [650, 265] width 461 height 28
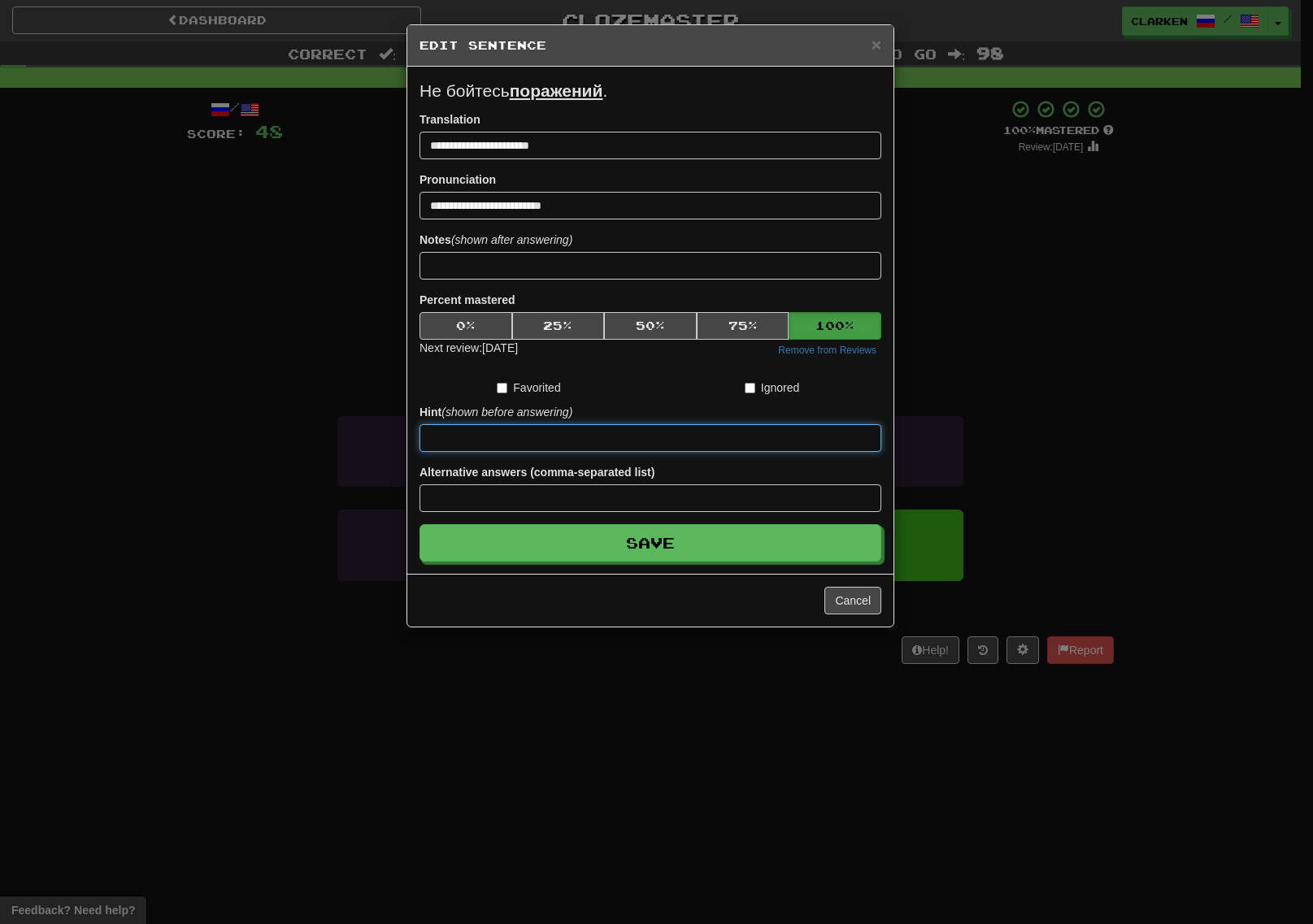
click at [636, 446] on input at bounding box center [650, 438] width 461 height 28
type input "*"
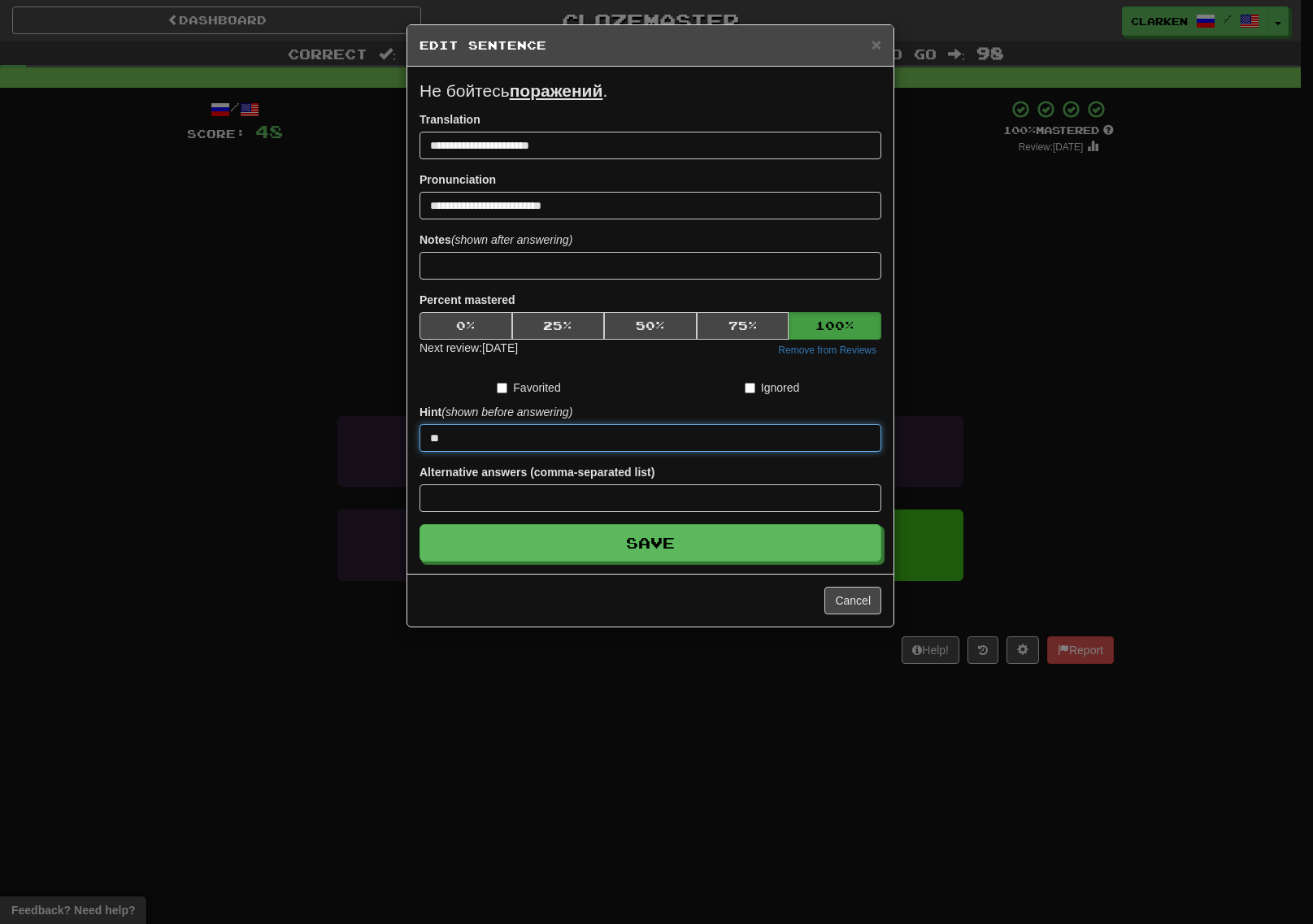
type input "*"
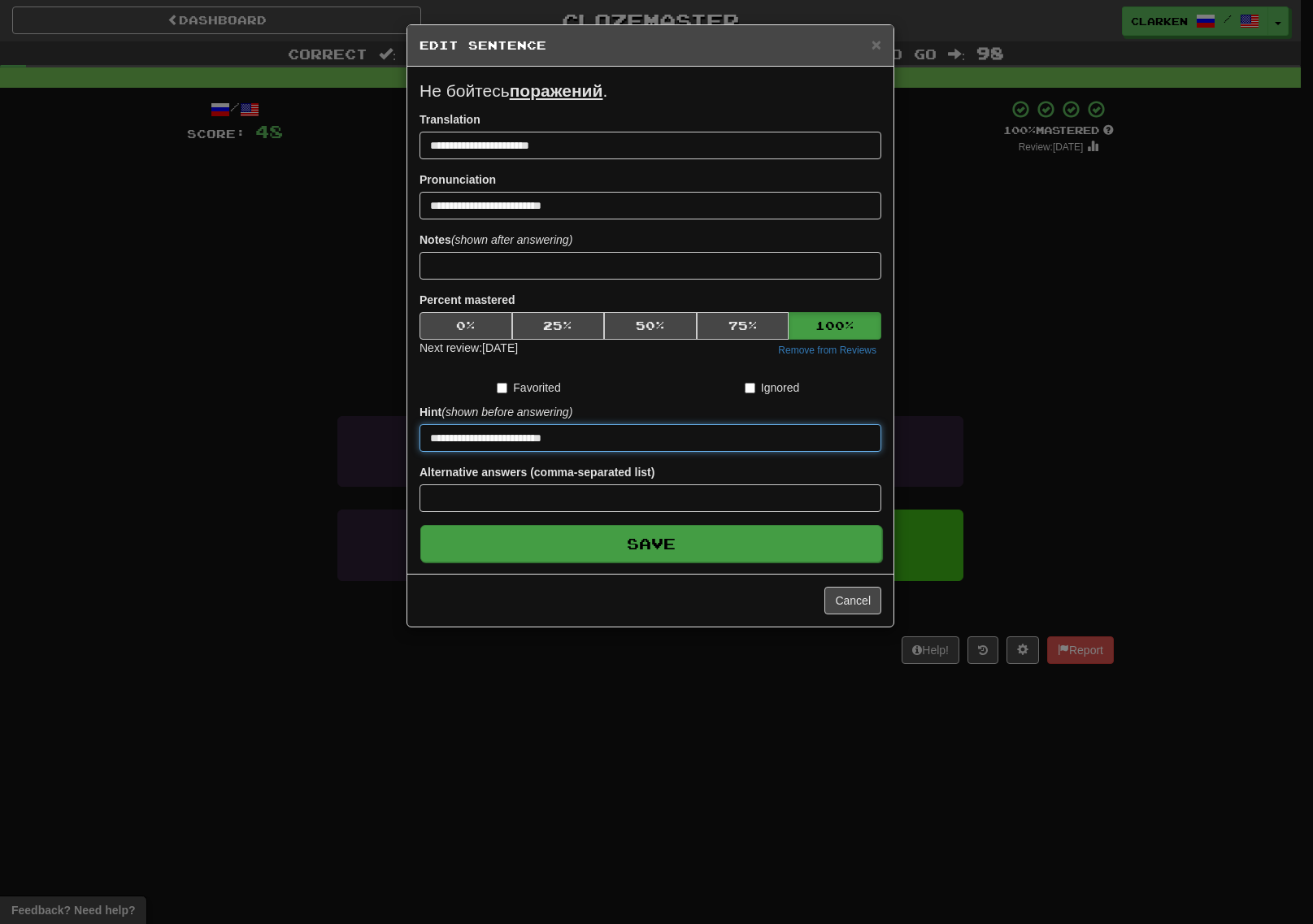
type input "**********"
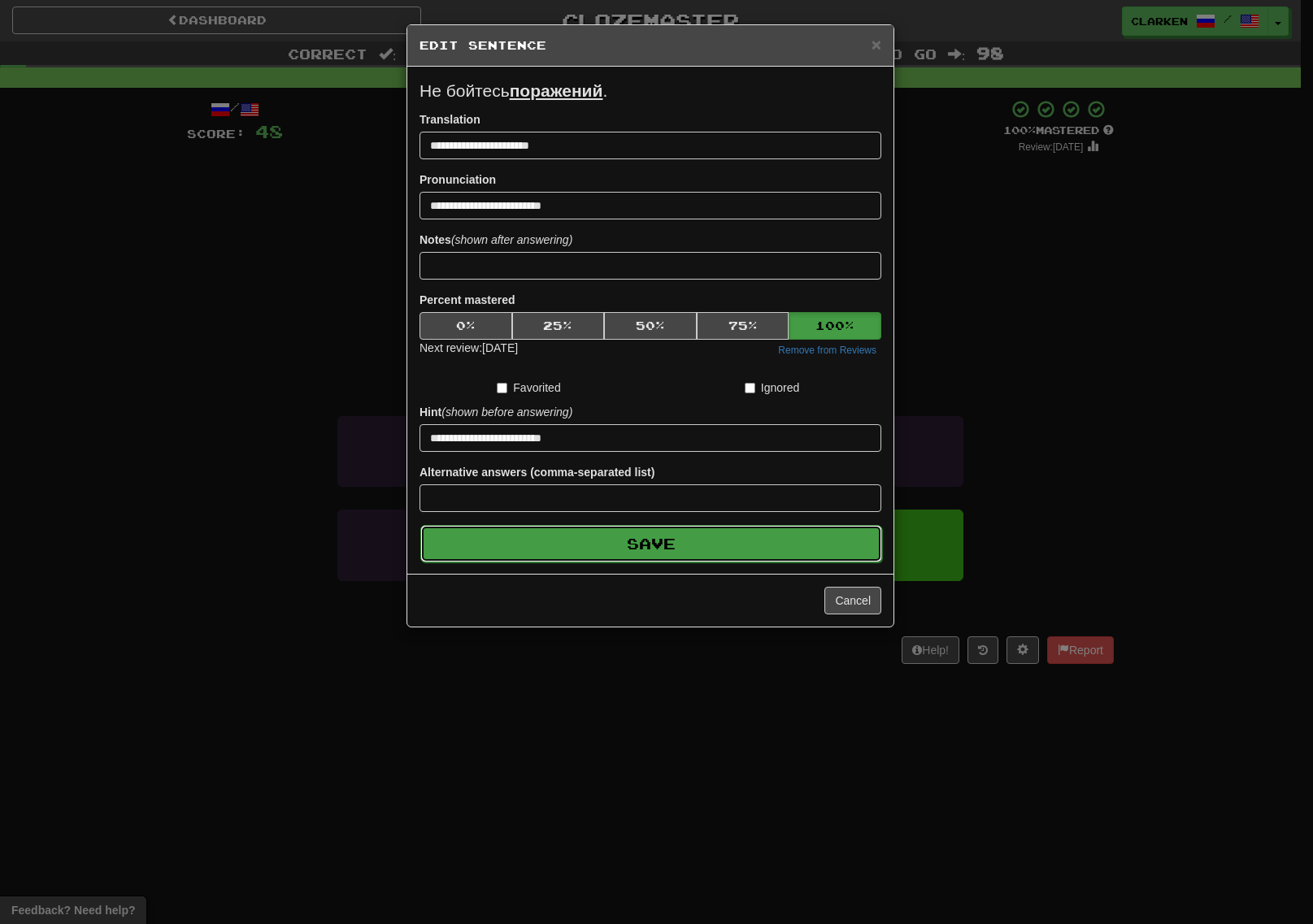
click at [656, 541] on button "Save" at bounding box center [651, 543] width 461 height 38
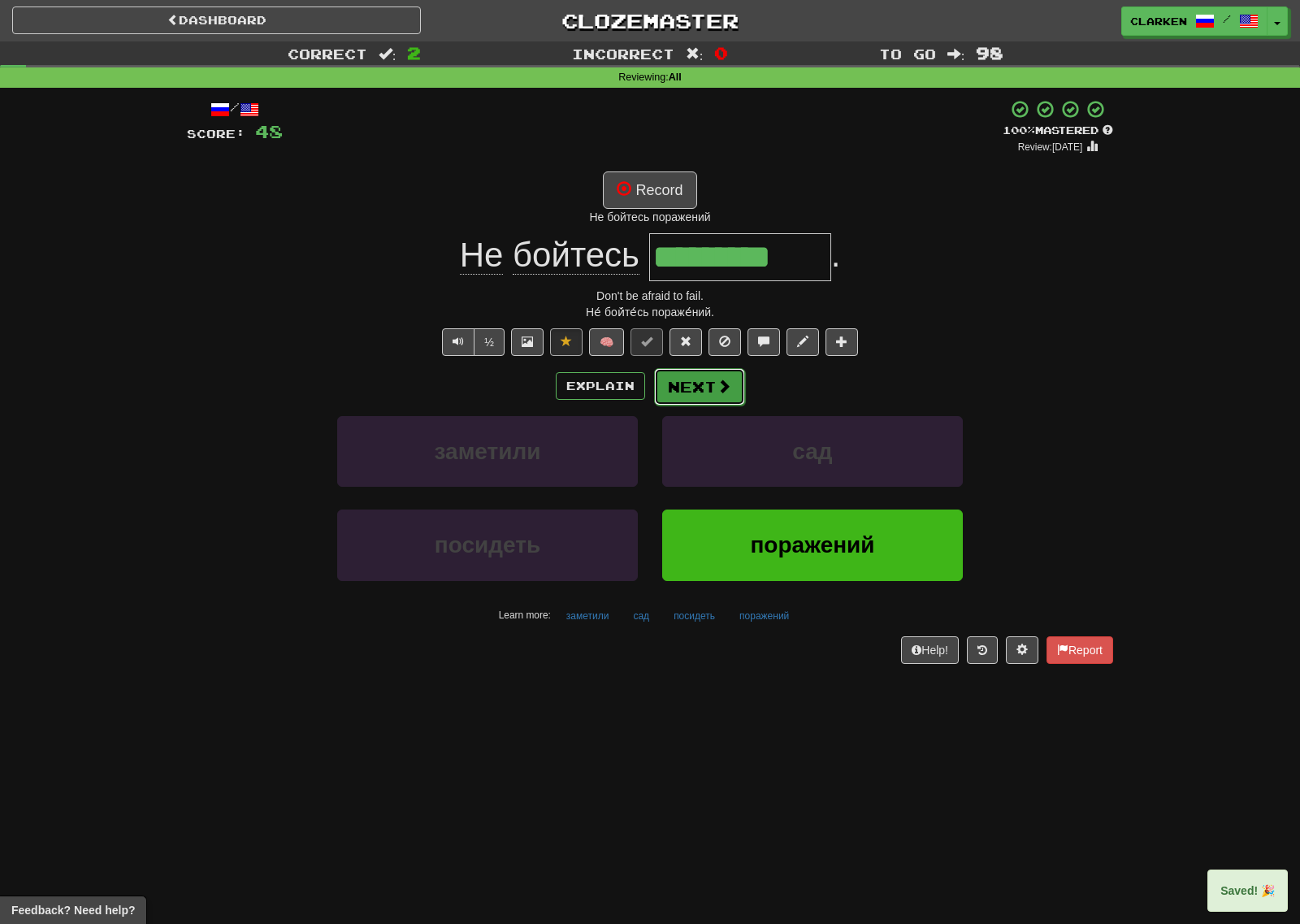
click at [713, 399] on button "Next" at bounding box center [699, 387] width 91 height 38
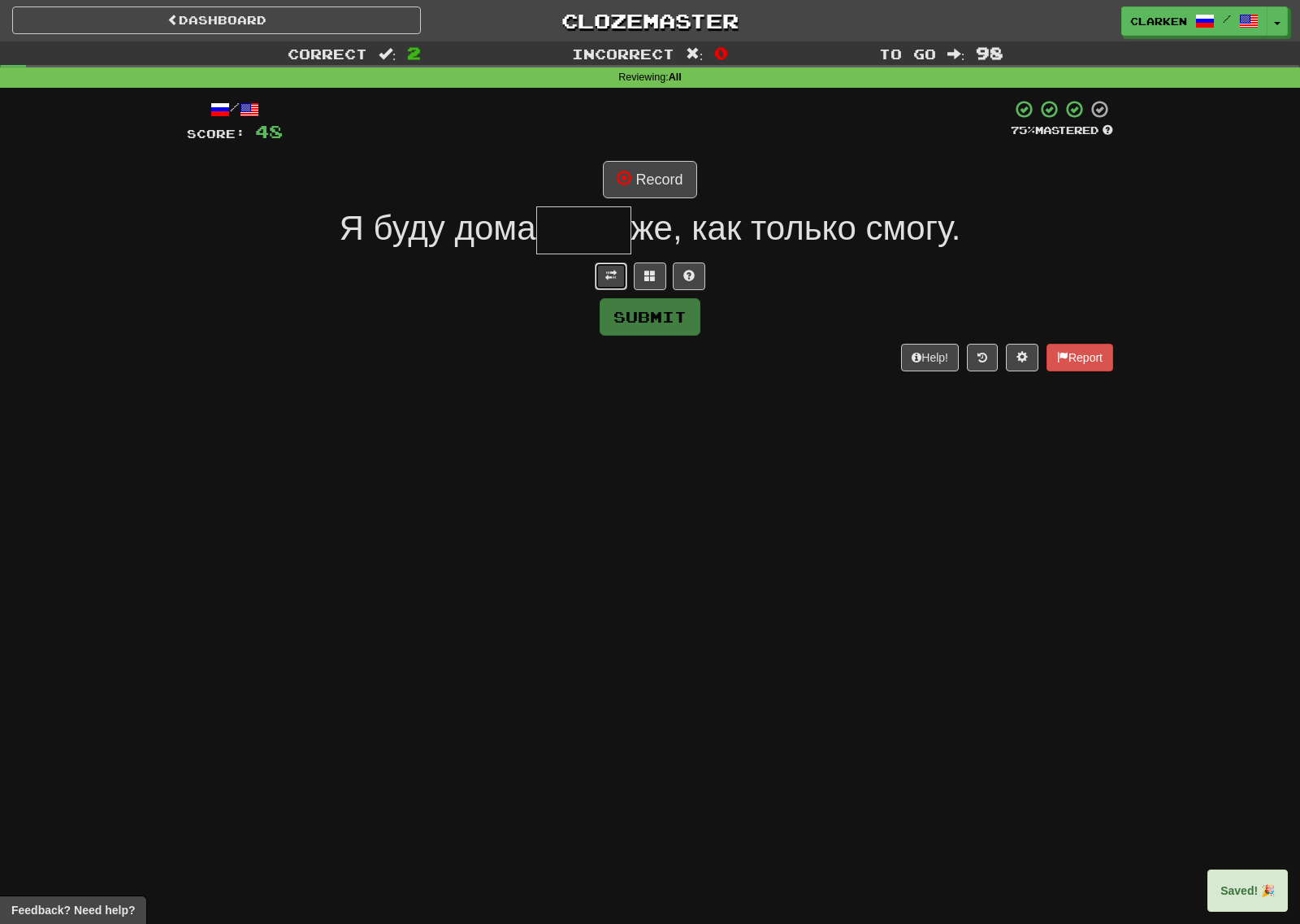
drag, startPoint x: 611, startPoint y: 266, endPoint x: 619, endPoint y: 257, distance: 12.0
click at [612, 266] on button at bounding box center [611, 276] width 33 height 28
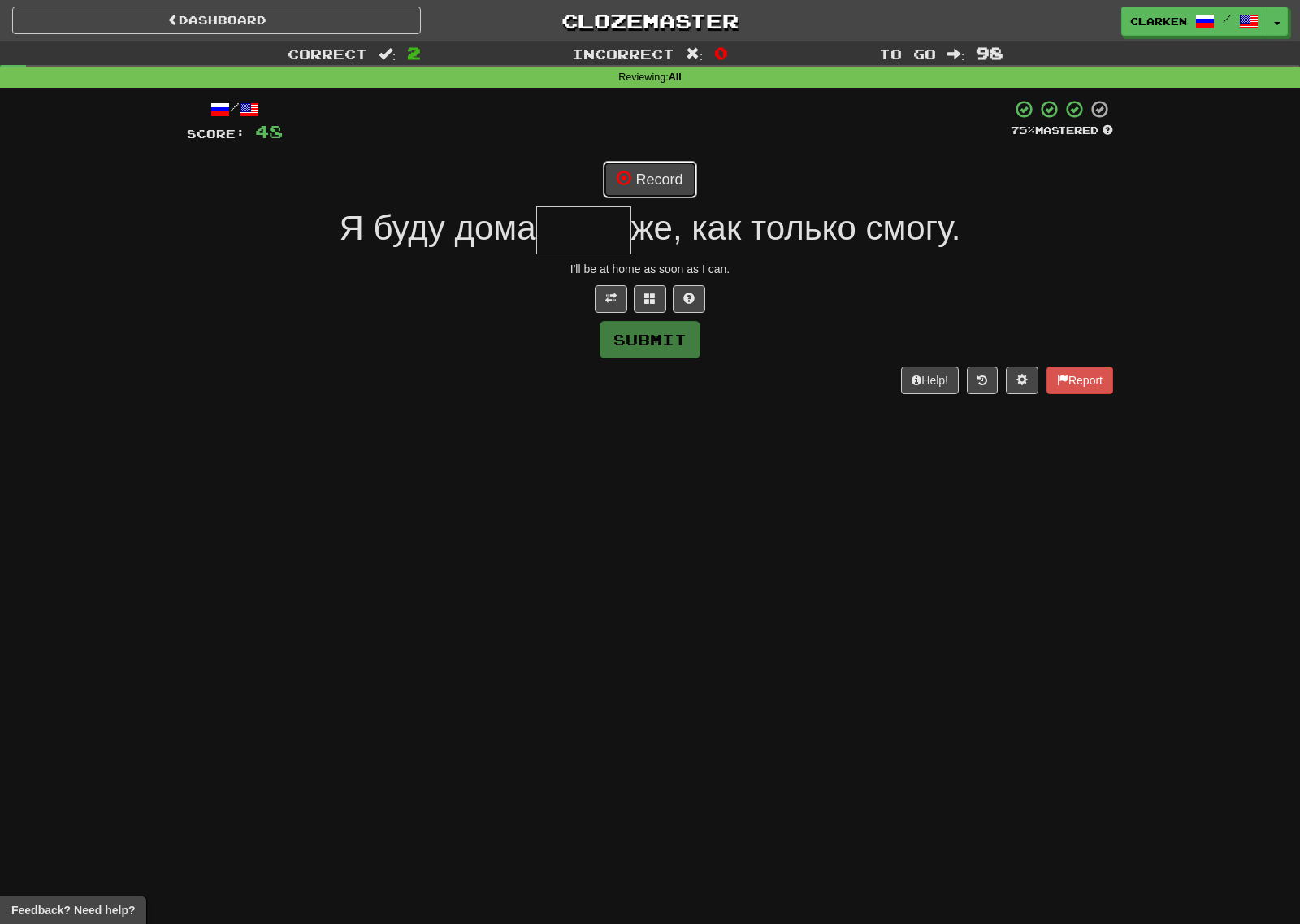
click at [656, 167] on button "Record" at bounding box center [650, 179] width 94 height 38
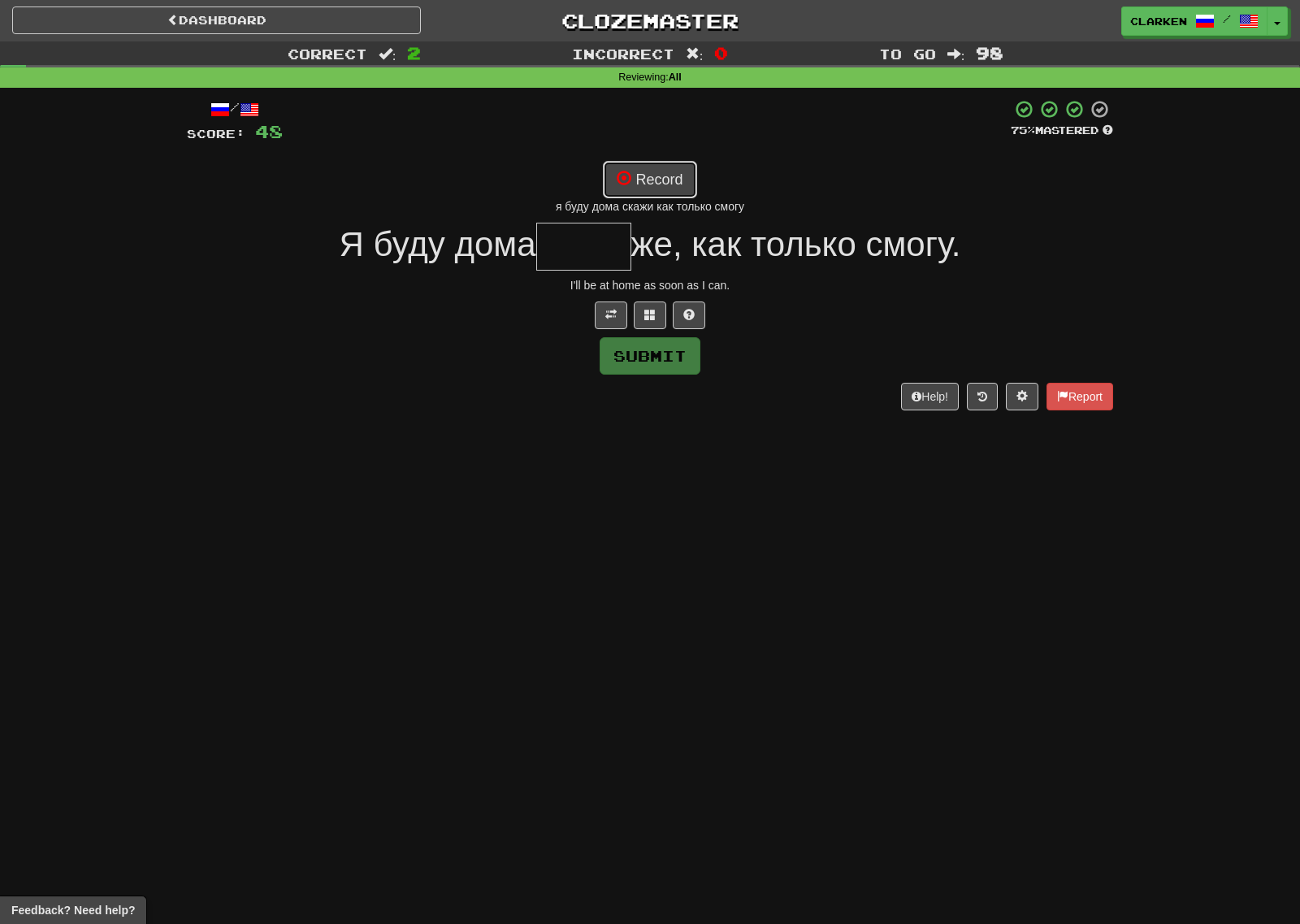
click at [620, 173] on span at bounding box center [624, 177] width 14 height 14
click at [638, 187] on button "Record" at bounding box center [650, 179] width 94 height 38
type input "*****"
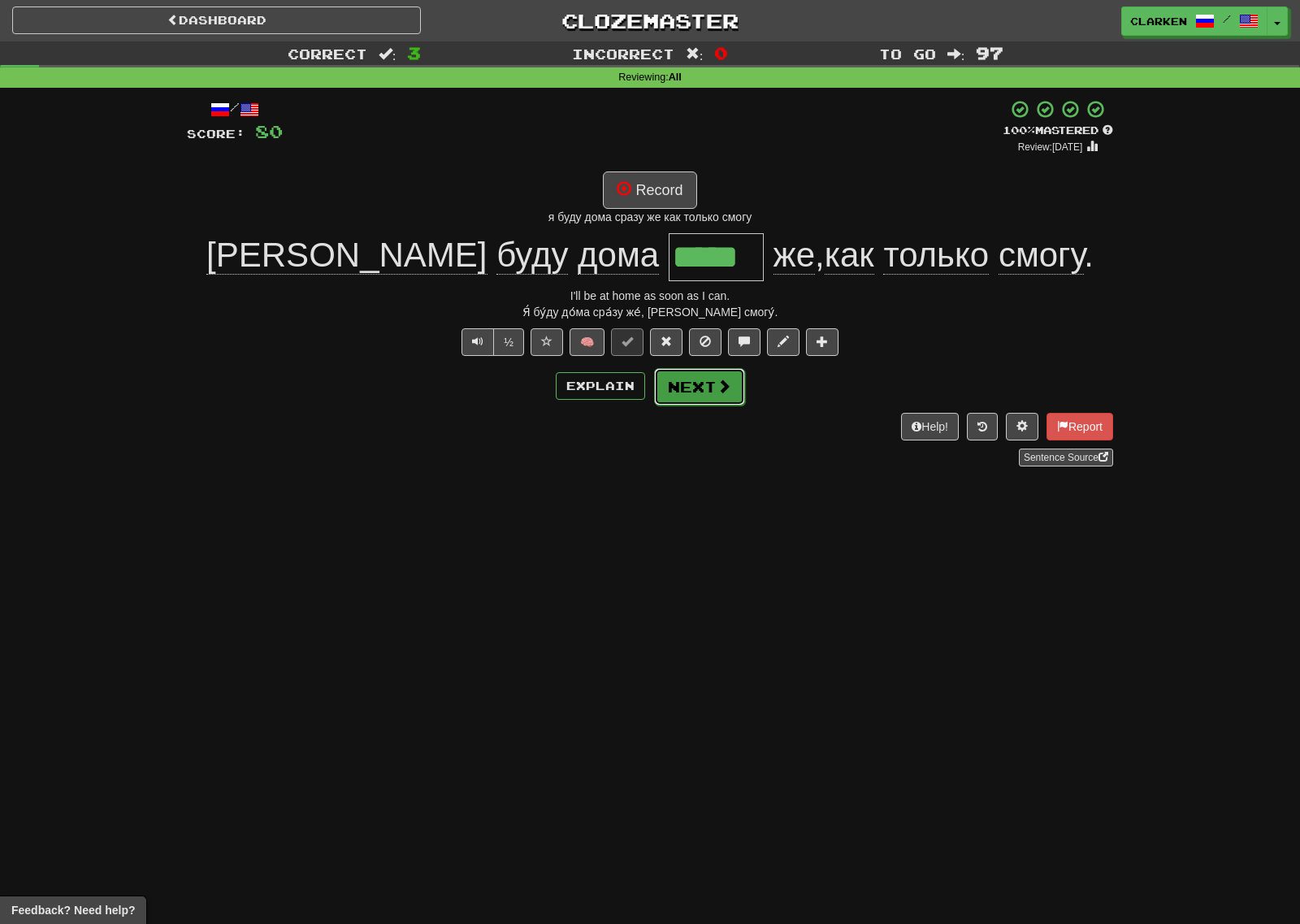
click at [677, 394] on button "Next" at bounding box center [699, 387] width 91 height 38
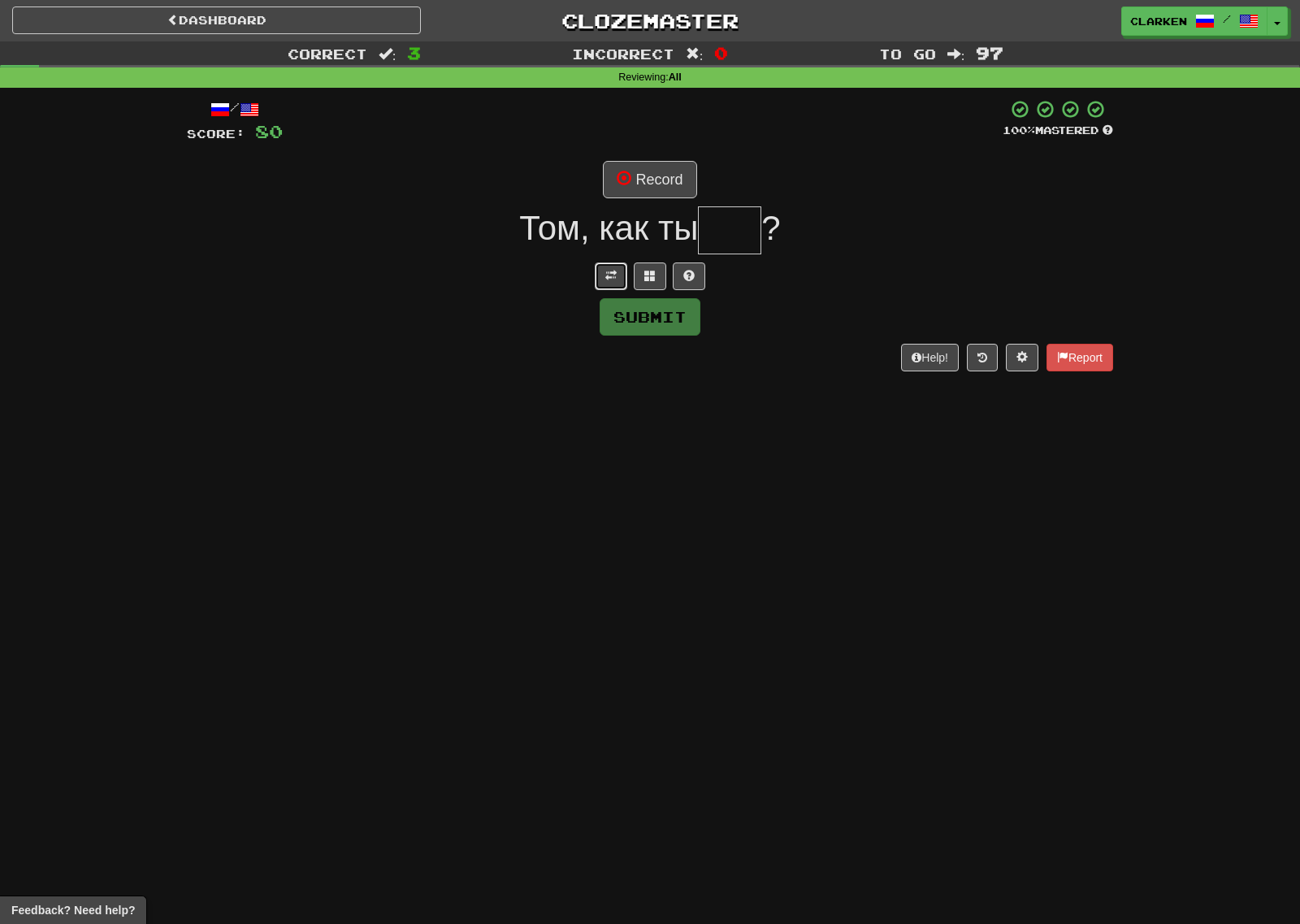
click at [604, 278] on button at bounding box center [611, 276] width 33 height 28
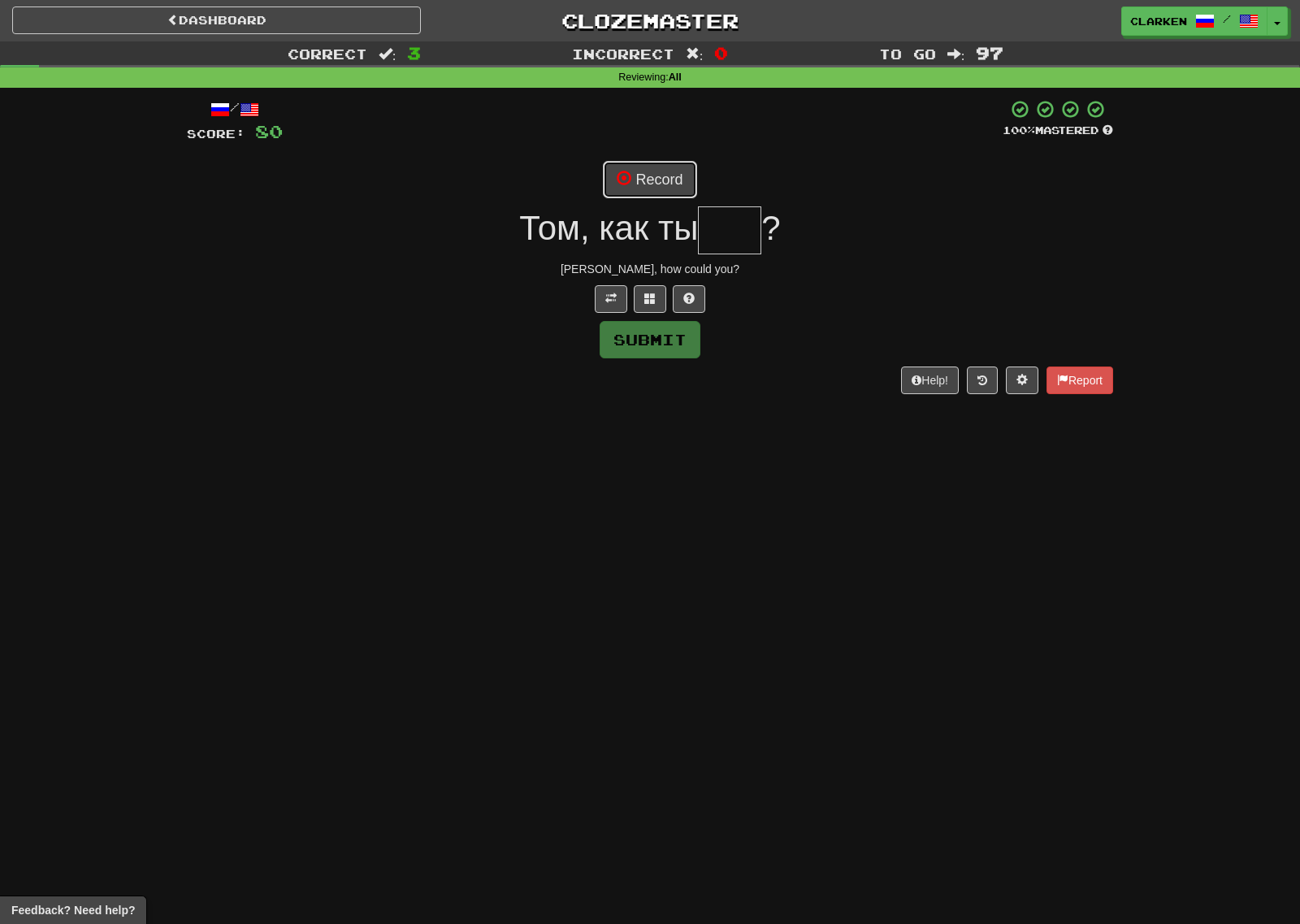
click at [624, 182] on span at bounding box center [624, 177] width 14 height 14
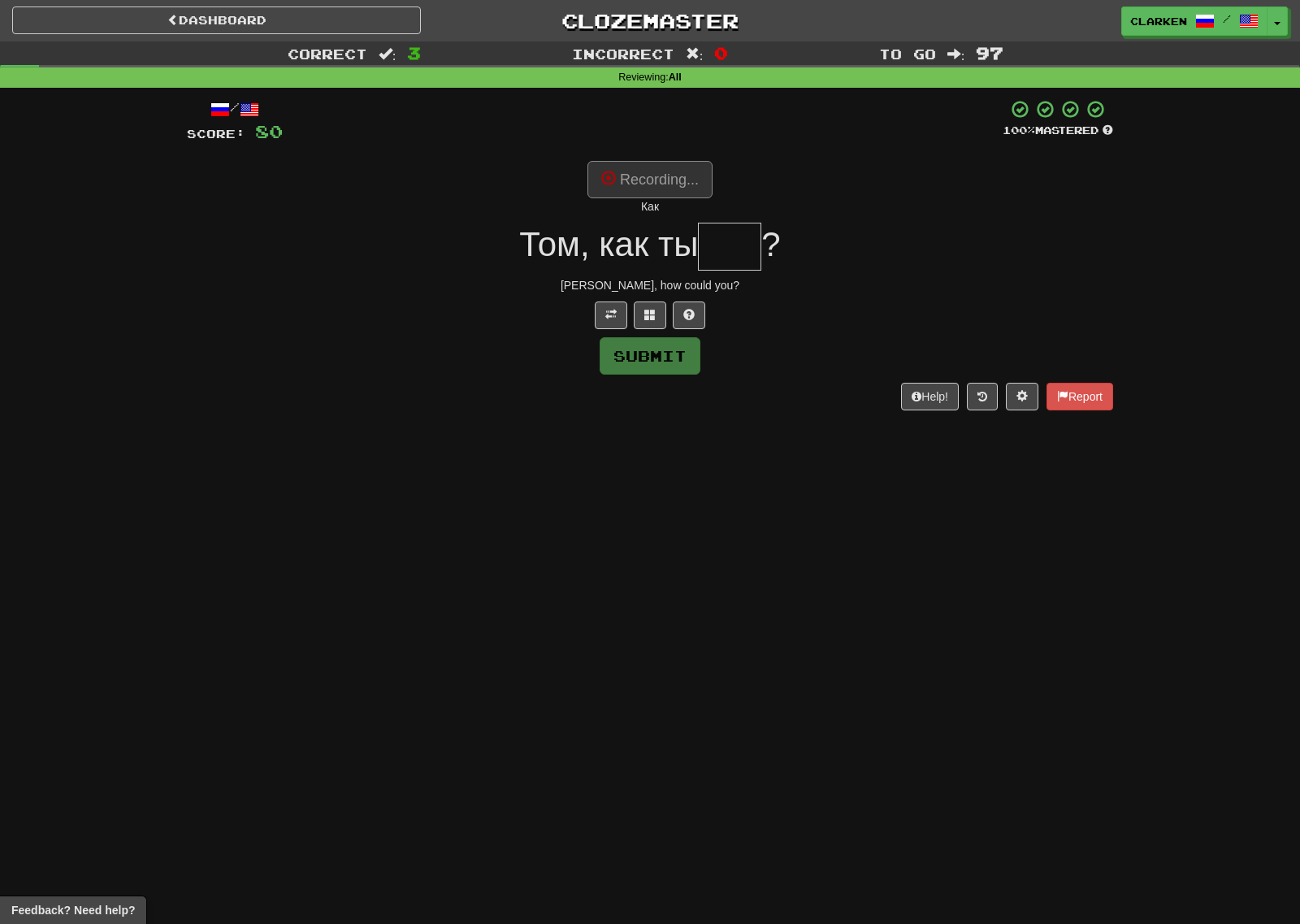
type input "***"
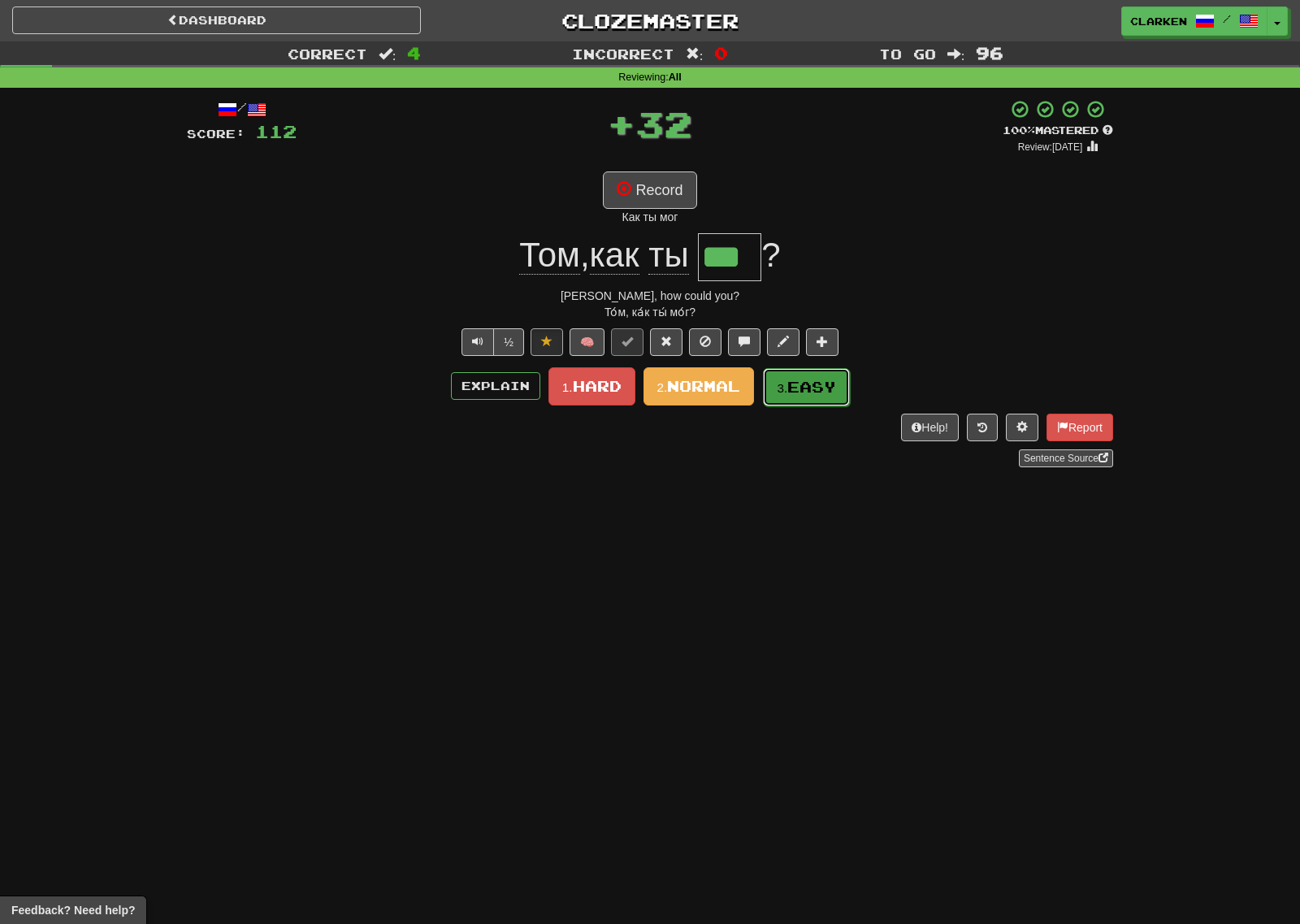
click at [807, 395] on span "Easy" at bounding box center [812, 386] width 49 height 18
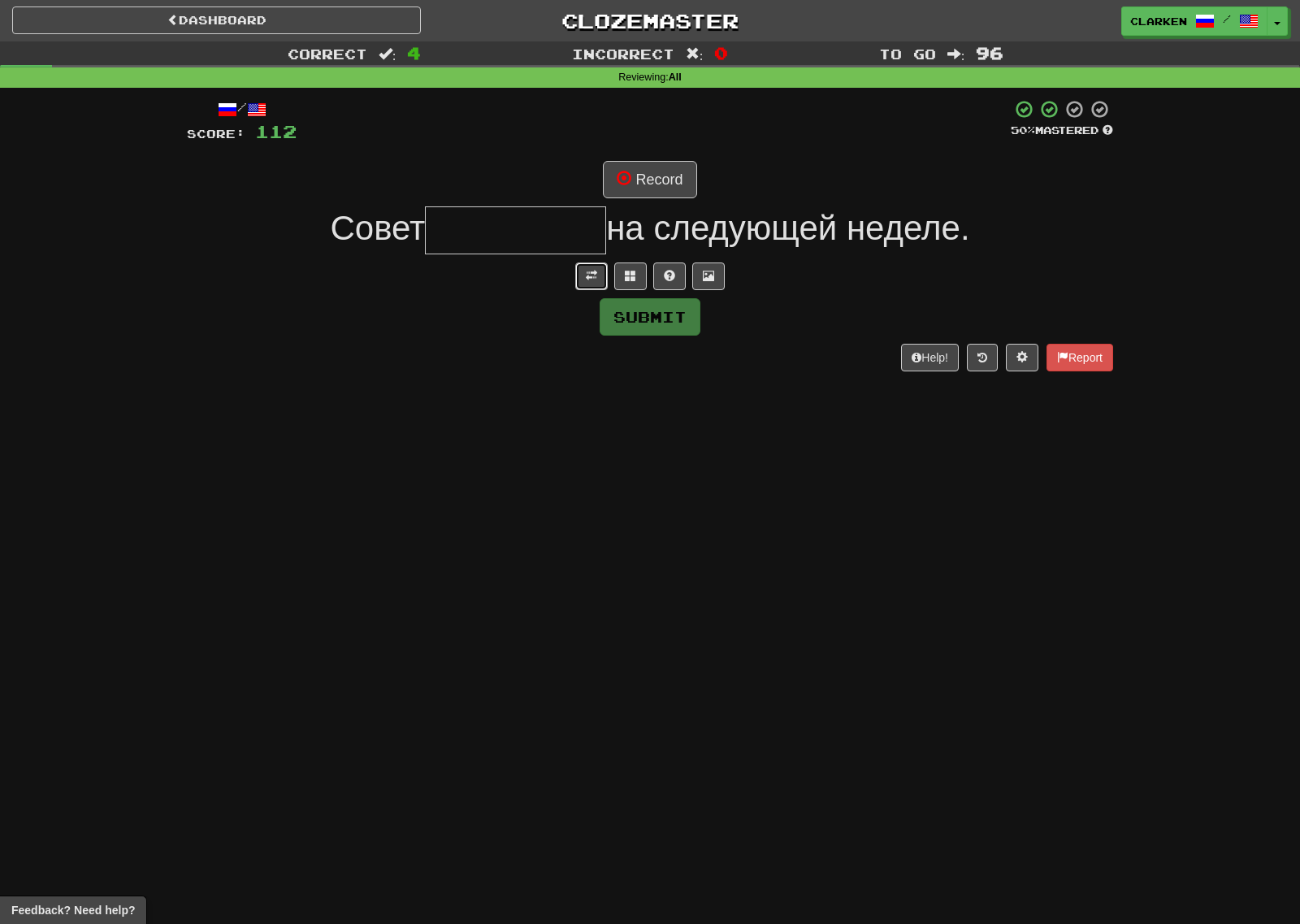
click at [594, 270] on span at bounding box center [592, 275] width 12 height 12
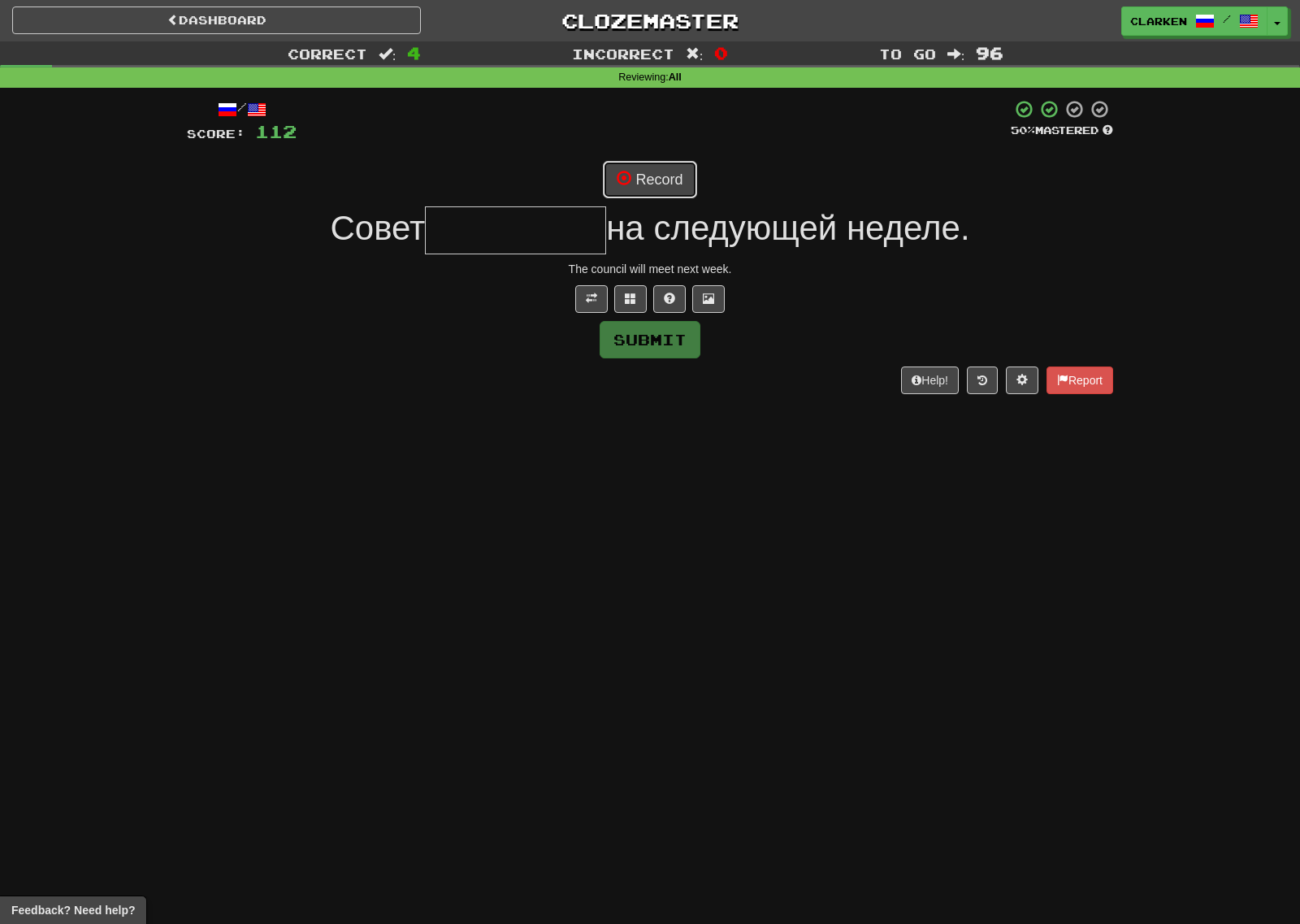
click at [652, 178] on button "Record" at bounding box center [650, 179] width 94 height 38
click at [635, 296] on span at bounding box center [630, 298] width 12 height 12
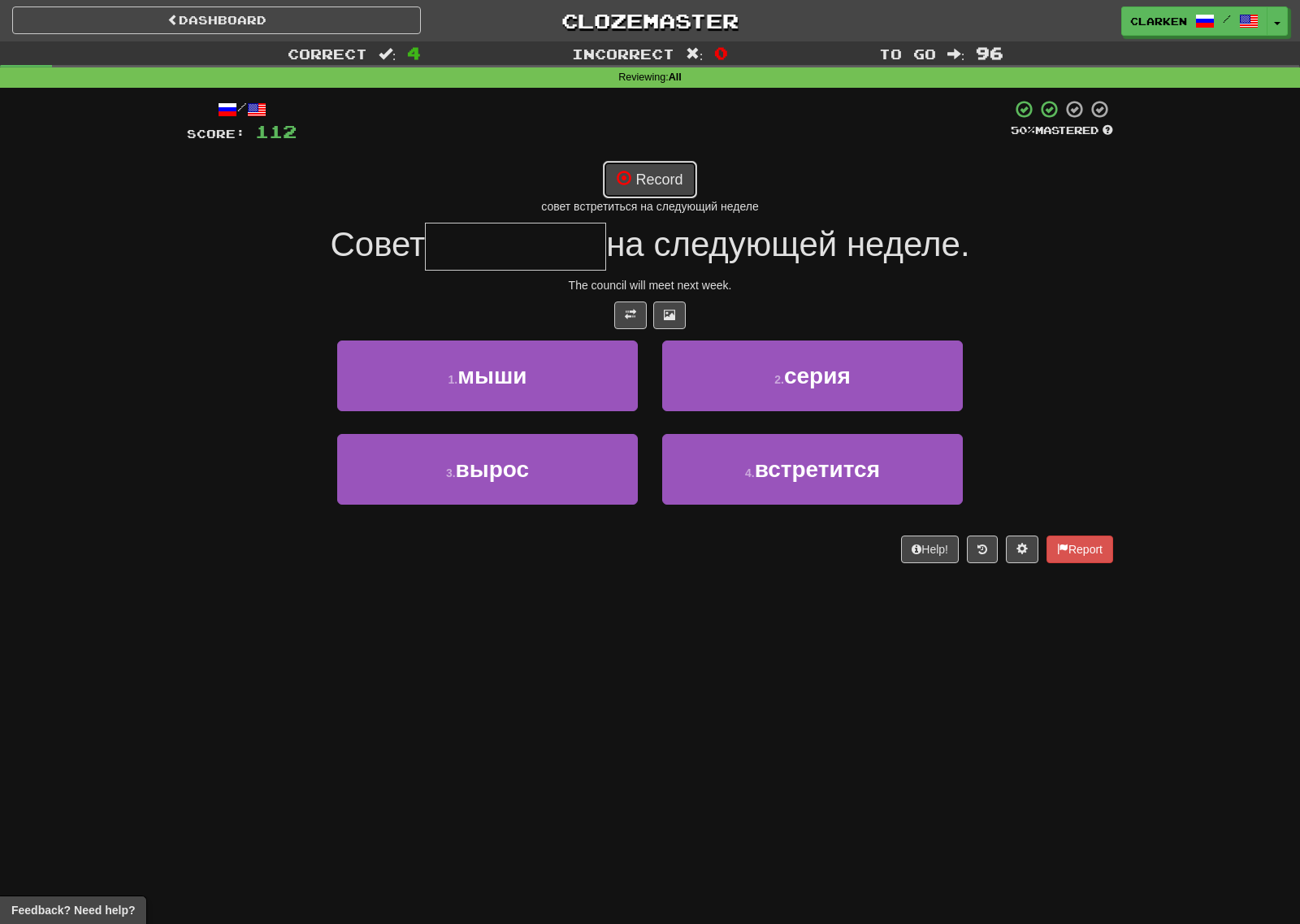
click at [632, 172] on button "Record" at bounding box center [650, 179] width 94 height 38
type input "**********"
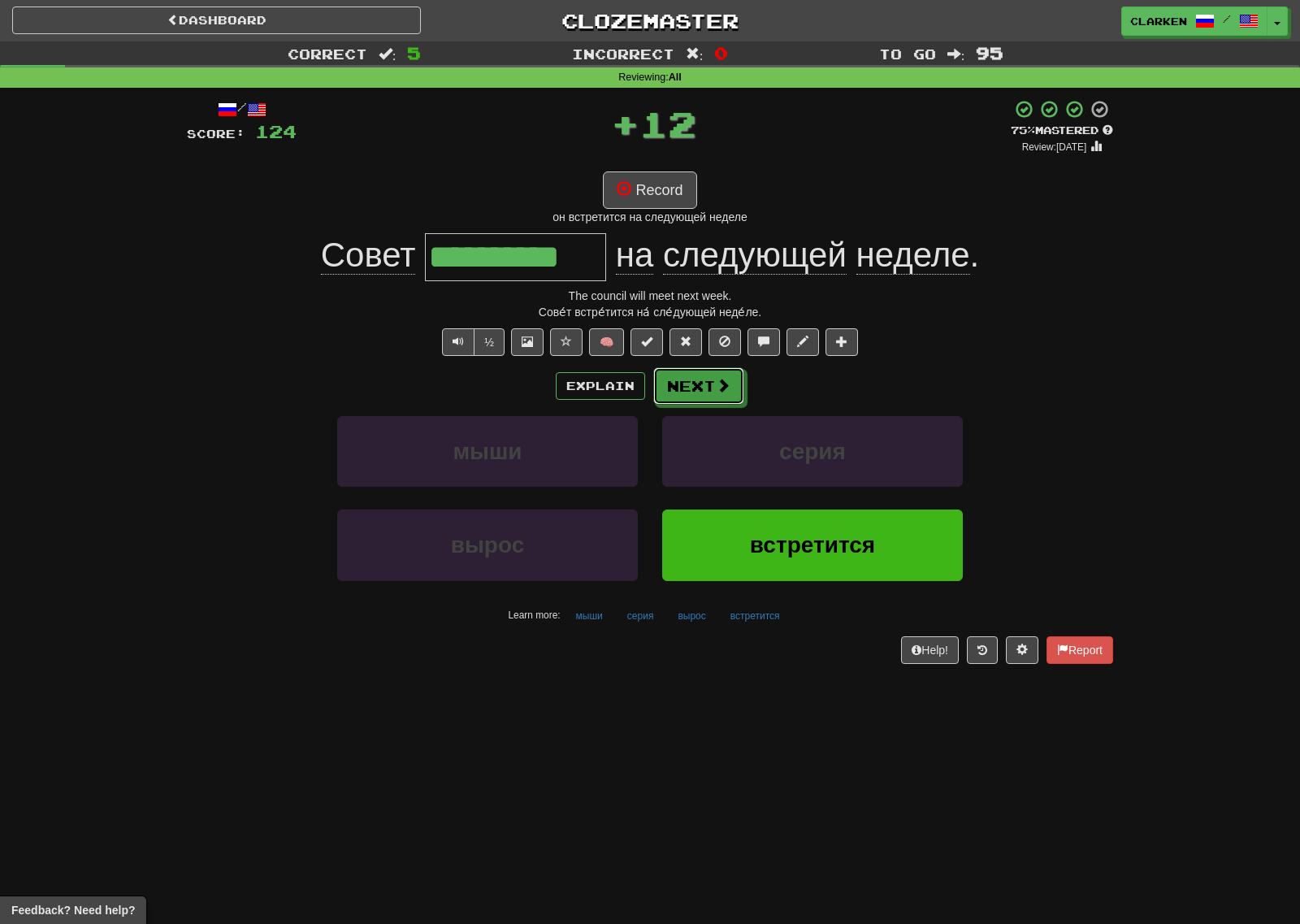
drag, startPoint x: 692, startPoint y: 390, endPoint x: 680, endPoint y: 392, distance: 12.2
click at [690, 390] on button "Next" at bounding box center [698, 386] width 91 height 38
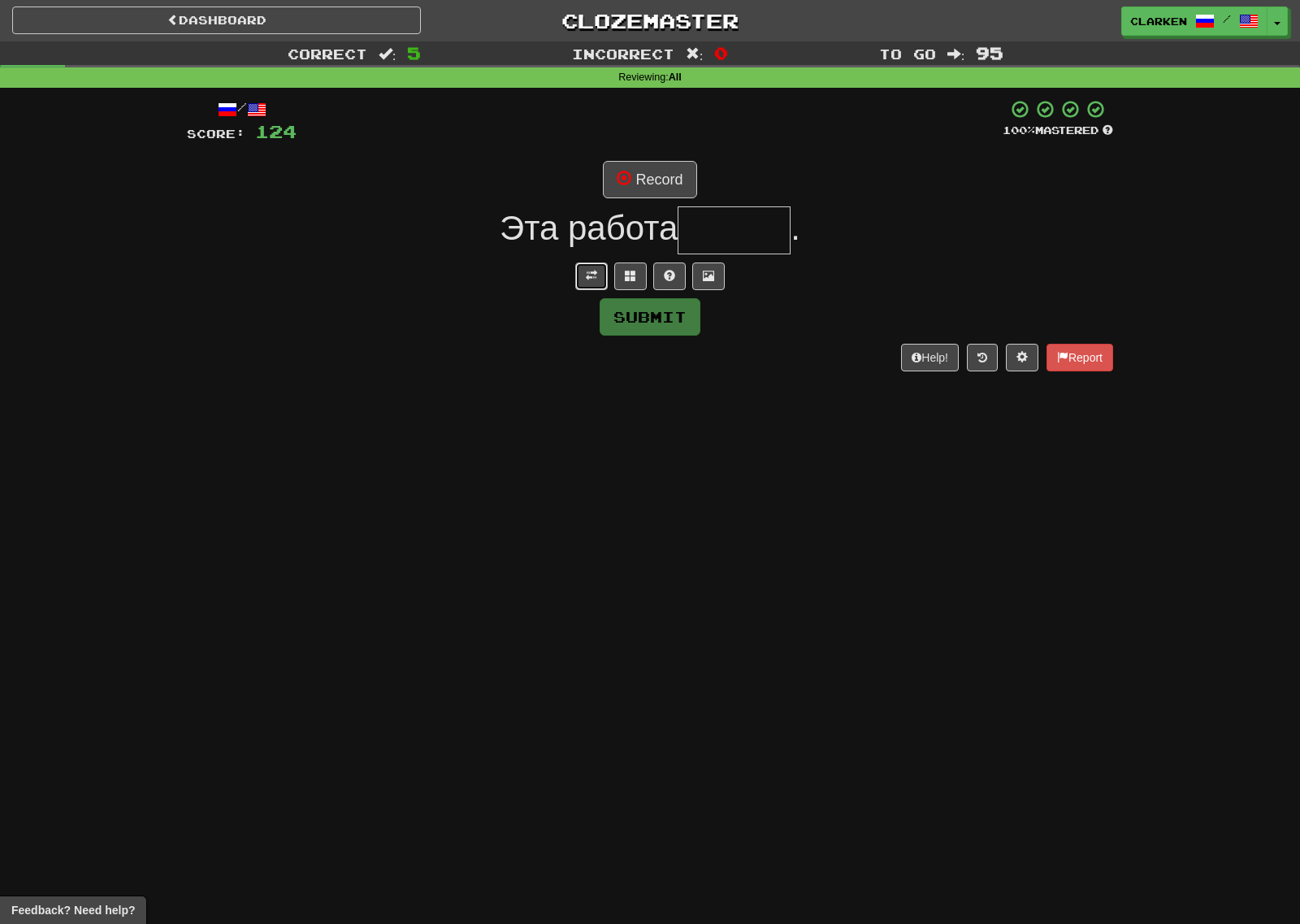
click at [580, 275] on button at bounding box center [591, 276] width 33 height 28
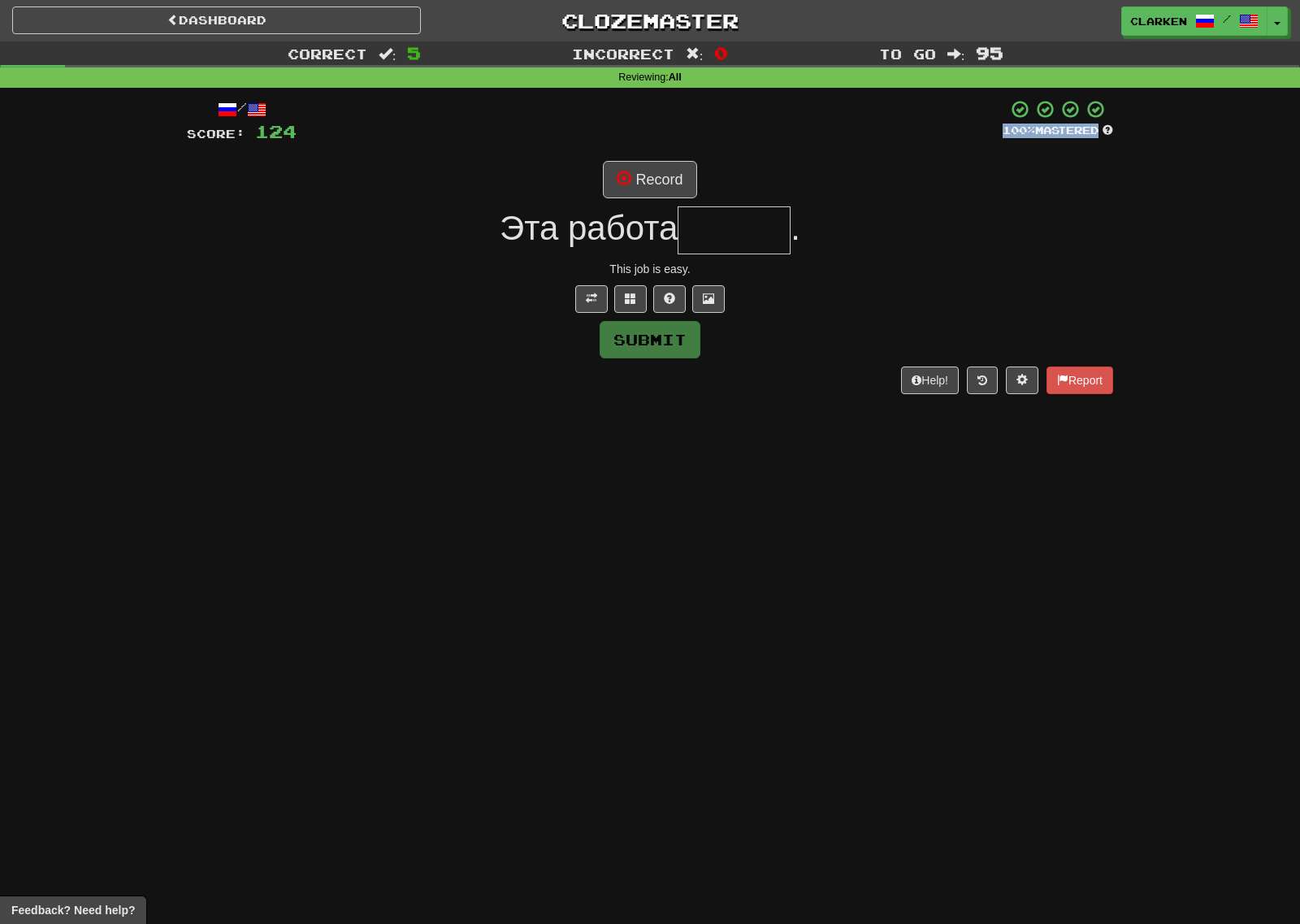
click at [616, 146] on div "/ Score: 124 100 % Mastered Record Эта работа . This job is easy. Submit Help! …" at bounding box center [650, 245] width 927 height 294
click at [641, 193] on button "Record" at bounding box center [650, 179] width 94 height 38
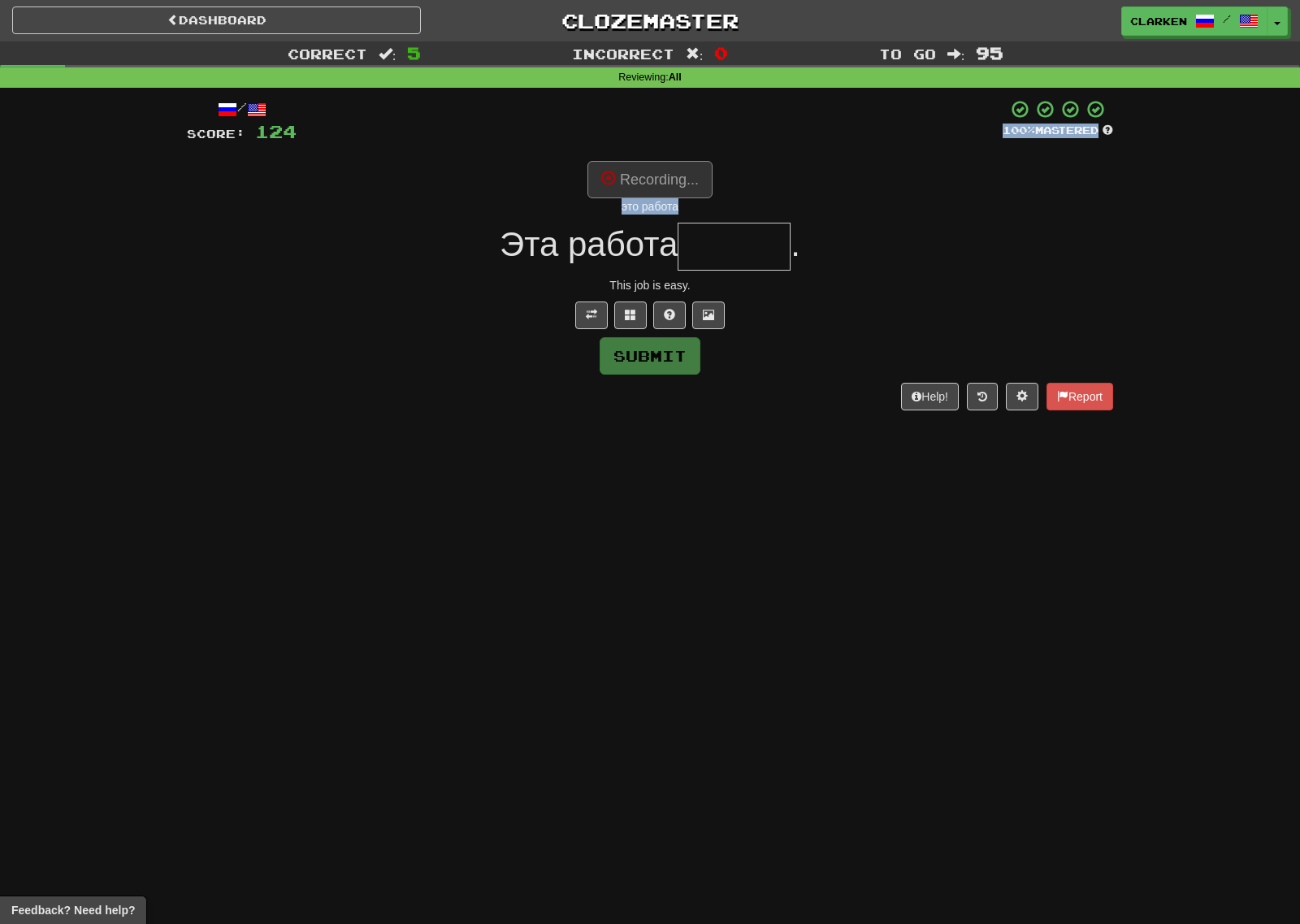
click at [739, 177] on div "Recording... это работа" at bounding box center [650, 187] width 927 height 54
type input "******"
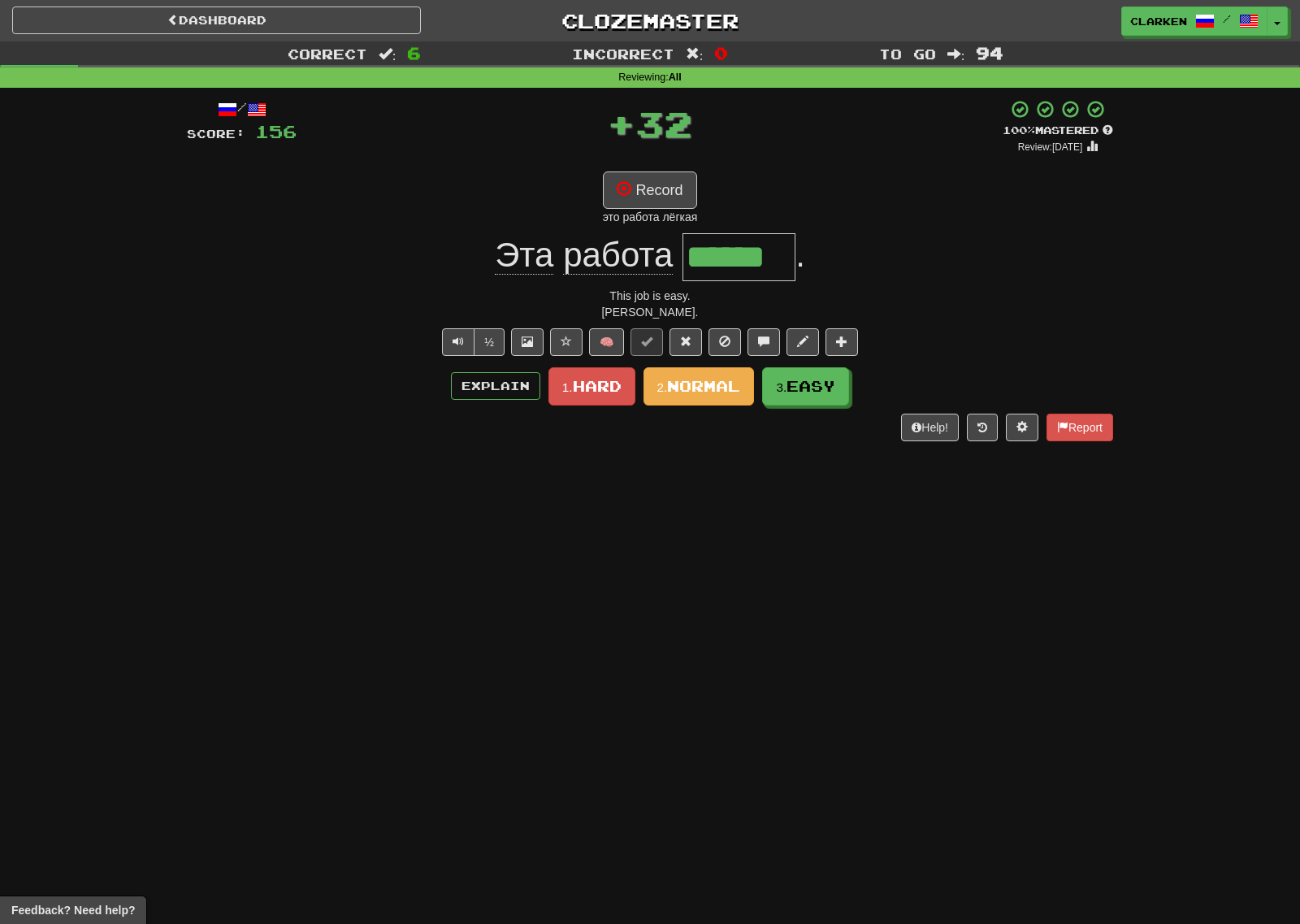
click at [675, 229] on div "/ Score: 156 + 32 100 % Mastered Review: 2025-09-29 Record это работа лёгкая Эт…" at bounding box center [650, 270] width 927 height 342
click at [784, 383] on small "3." at bounding box center [782, 388] width 11 height 14
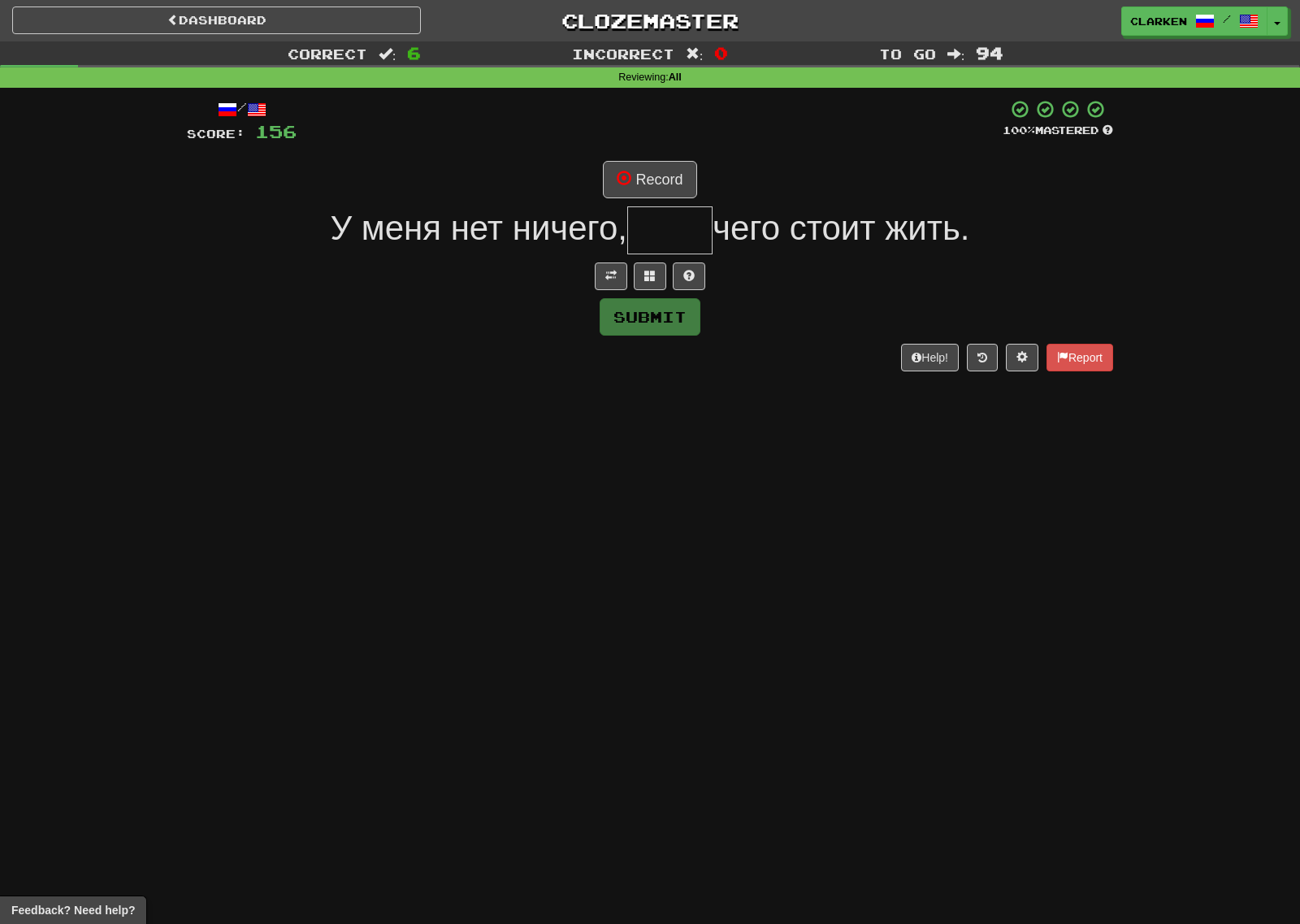
click at [593, 270] on div at bounding box center [650, 276] width 927 height 28
drag, startPoint x: 608, startPoint y: 283, endPoint x: 643, endPoint y: 213, distance: 78.3
click at [609, 282] on button at bounding box center [611, 276] width 33 height 28
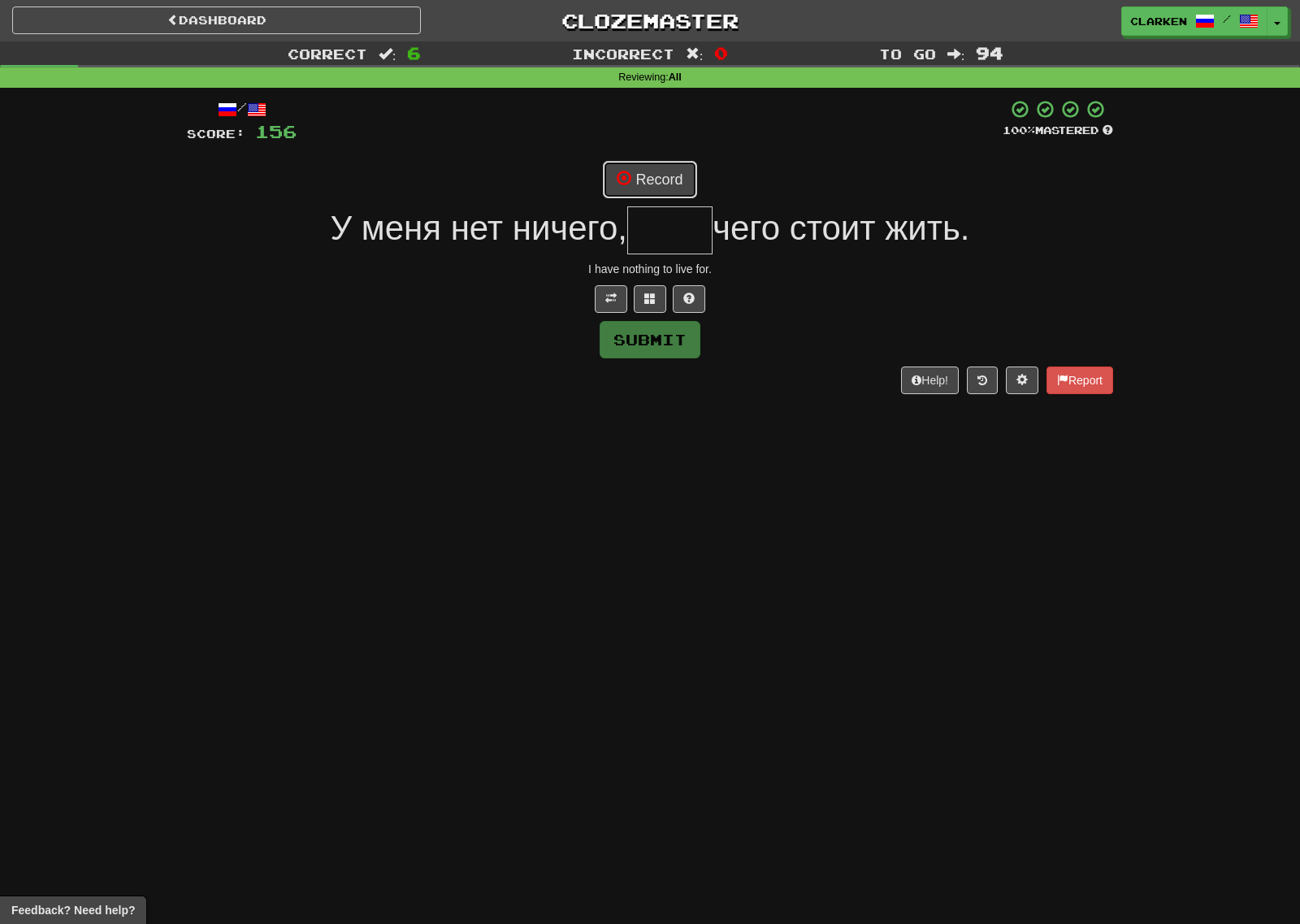
click at [666, 181] on button "Record" at bounding box center [650, 179] width 94 height 38
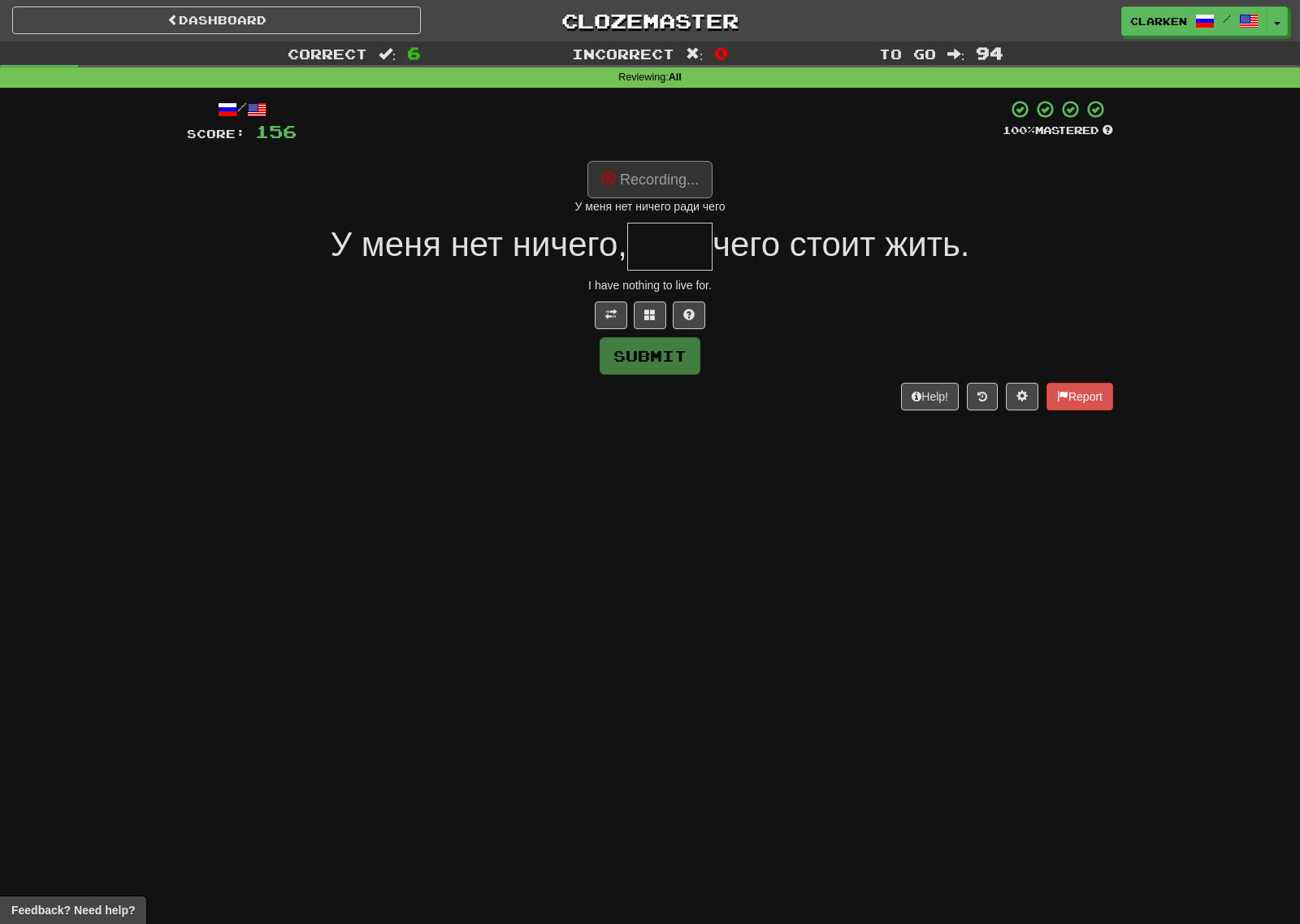
type input "****"
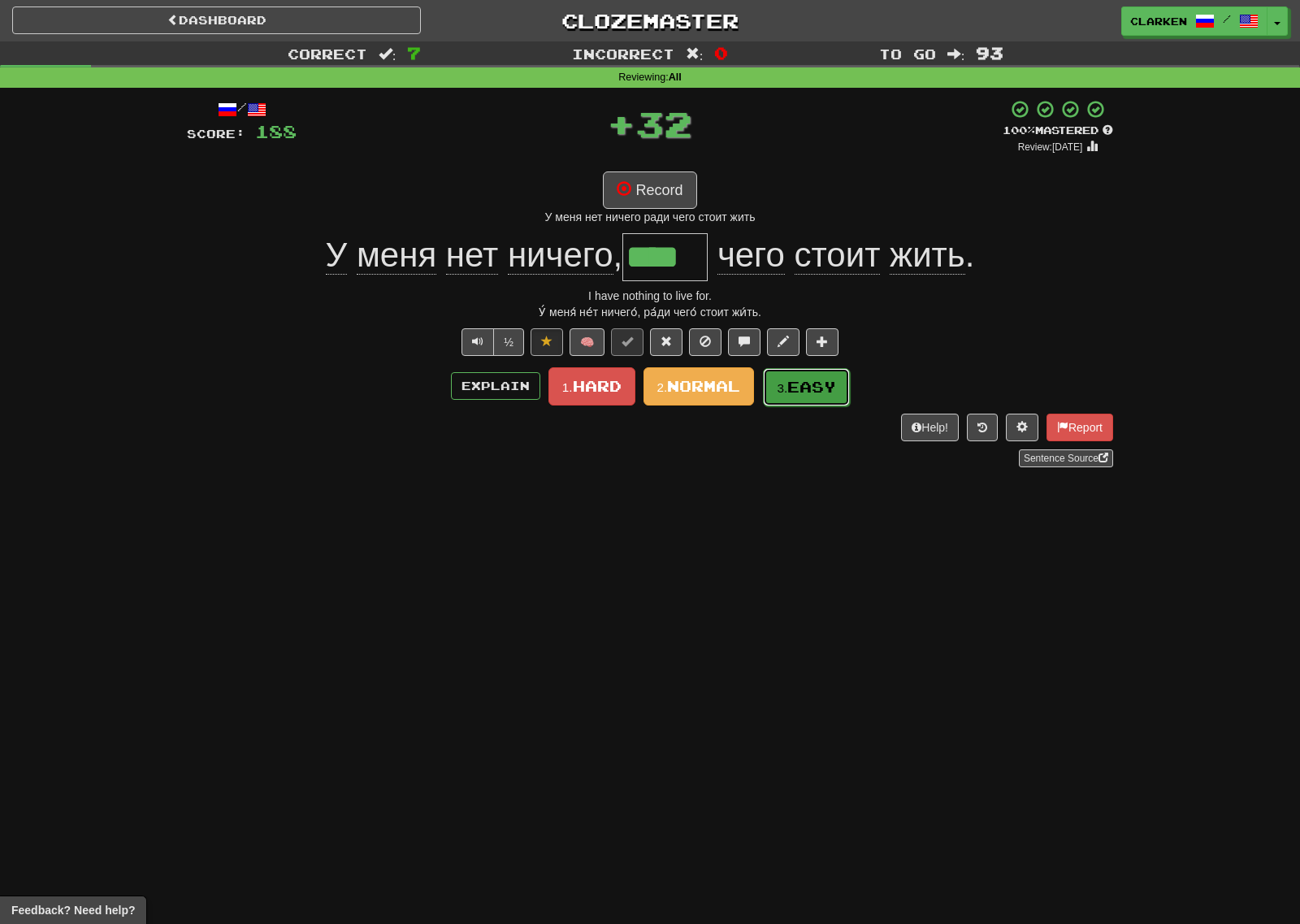
click at [792, 394] on span "Easy" at bounding box center [812, 386] width 49 height 18
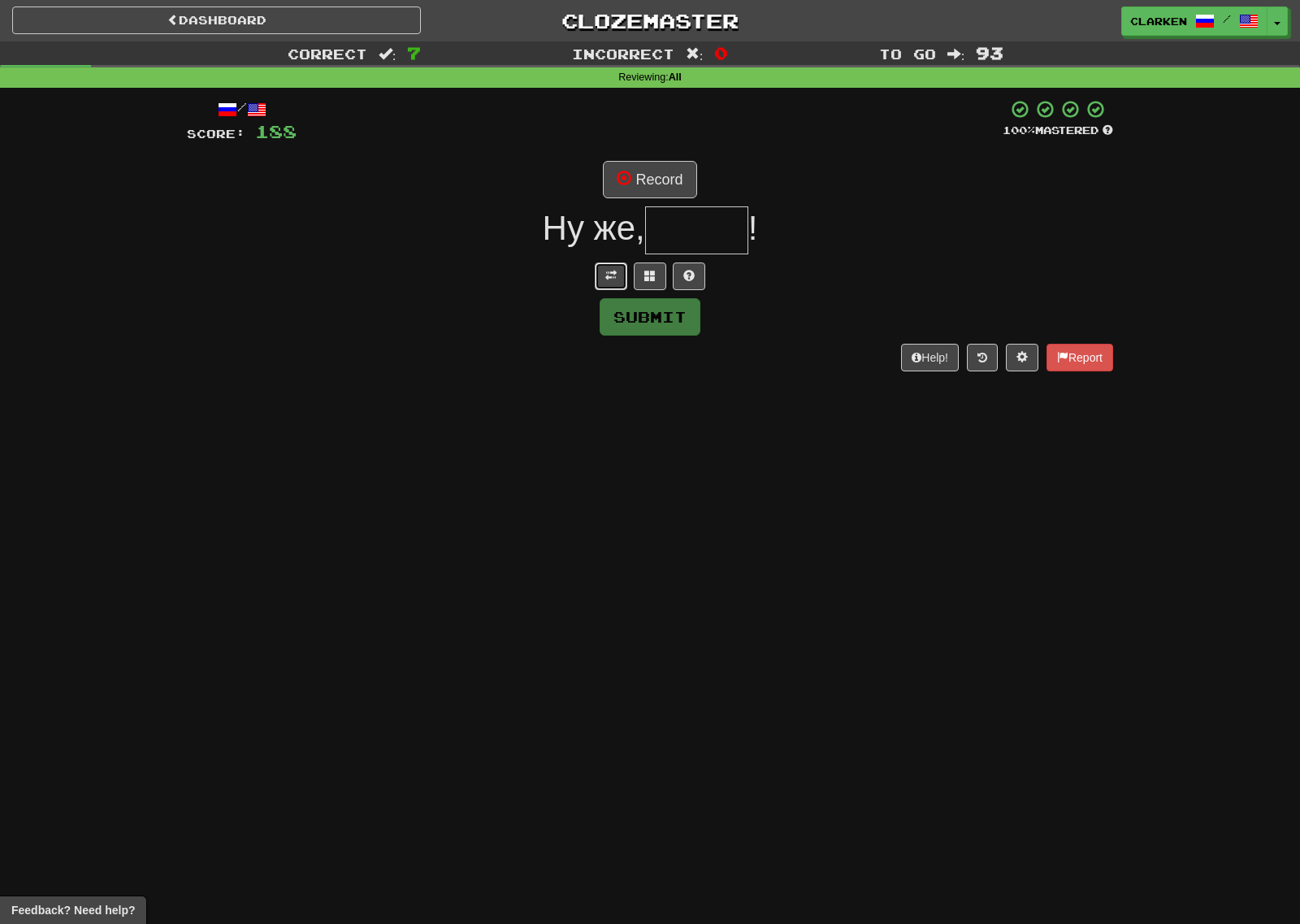
click at [613, 264] on button at bounding box center [611, 276] width 33 height 28
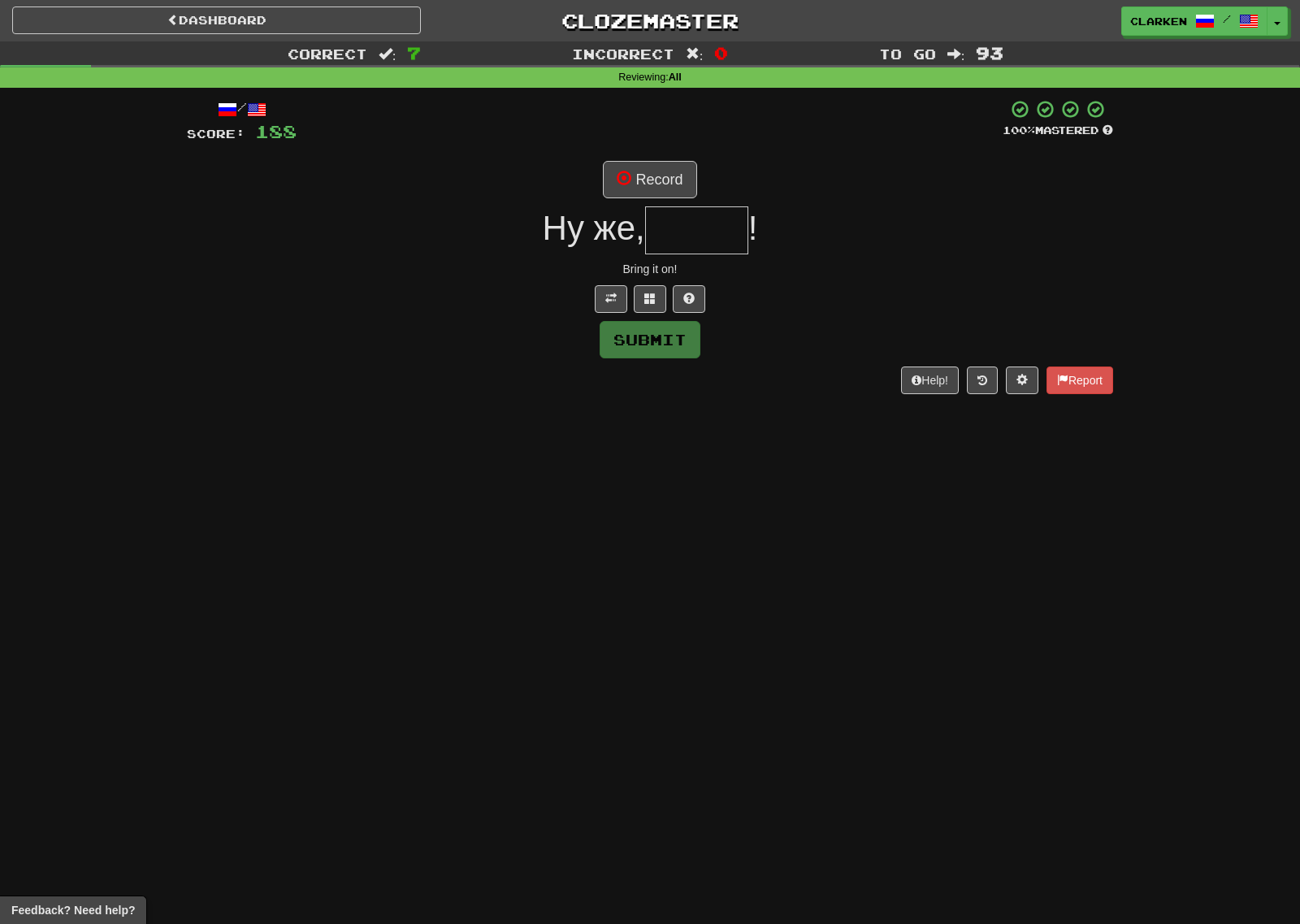
click at [660, 153] on div "/ Score: 188 100 % Mastered Record Ну же, ! Bring it on! Submit Help! Report" at bounding box center [650, 245] width 927 height 294
click at [666, 195] on button "Record" at bounding box center [650, 179] width 94 height 38
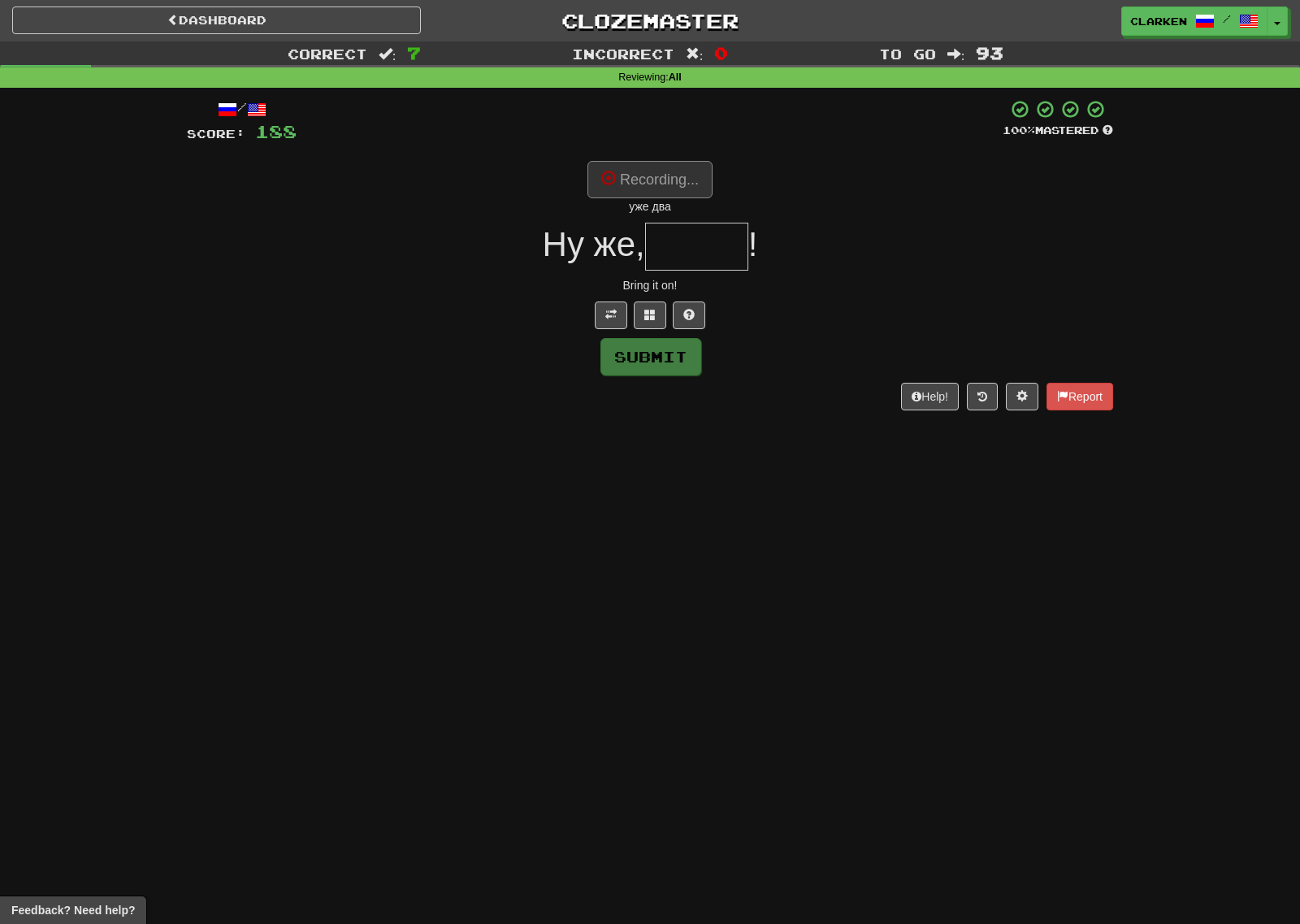
type input "*****"
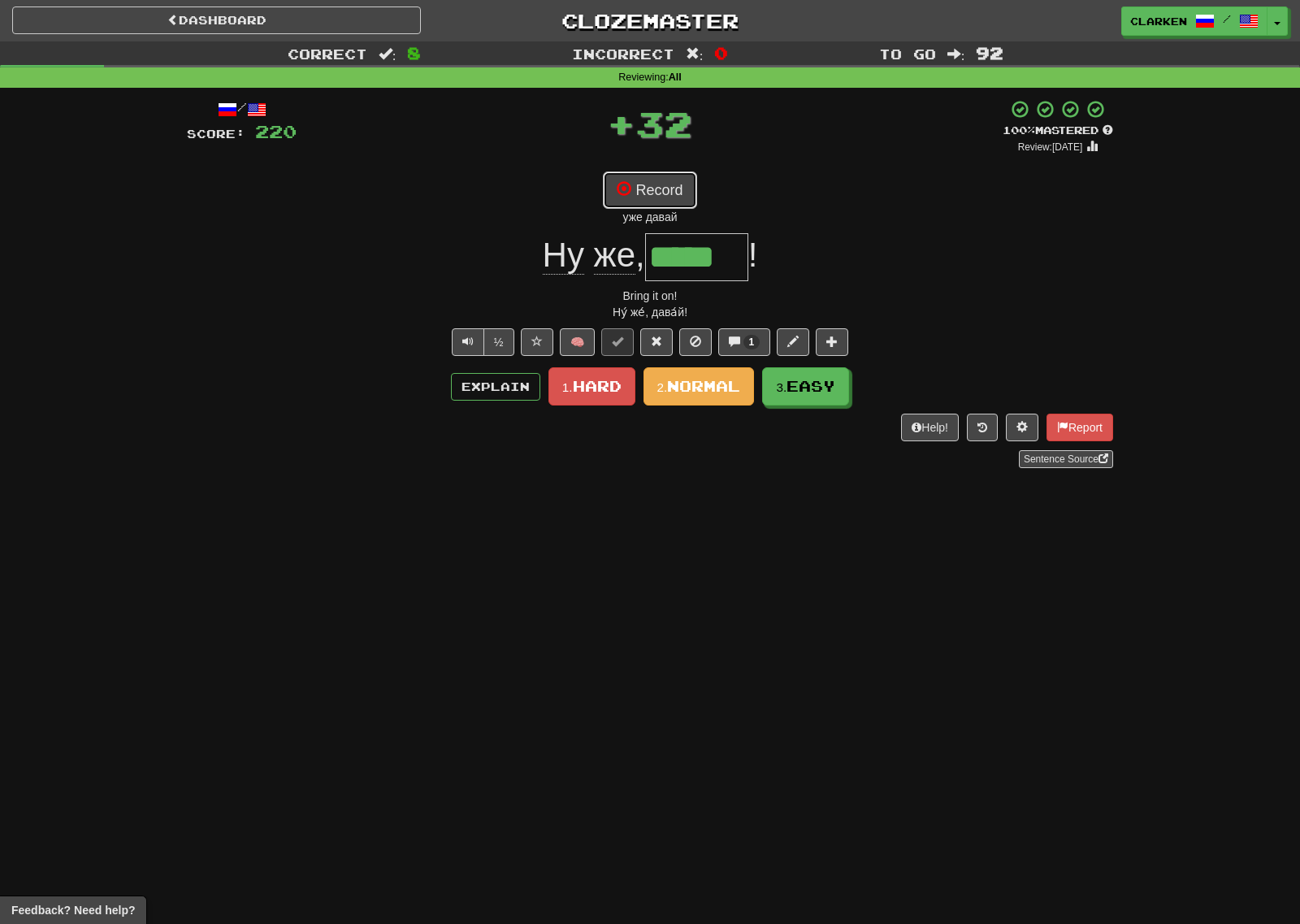
click at [673, 187] on button "Record" at bounding box center [650, 190] width 94 height 38
click at [684, 193] on button "Record" at bounding box center [650, 190] width 94 height 38
click at [807, 380] on span "Easy" at bounding box center [812, 386] width 49 height 18
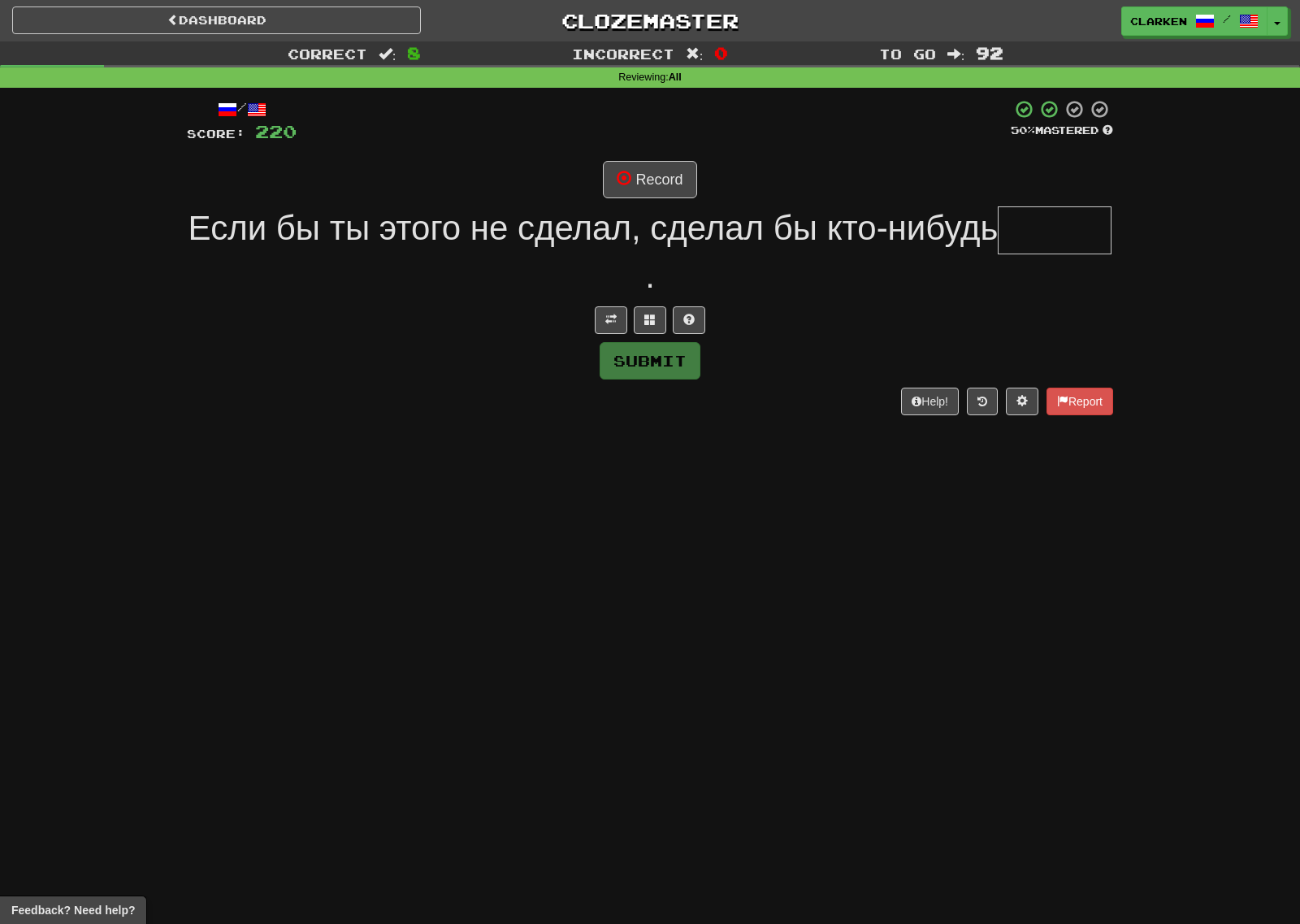
drag, startPoint x: 602, startPoint y: 341, endPoint x: 610, endPoint y: 339, distance: 8.2
click at [604, 341] on div "/ Score: 220 50 % Mastered Record Если бы ты этого не сделал, сделал бы кто-ниб…" at bounding box center [650, 257] width 927 height 316
click at [616, 333] on button at bounding box center [611, 320] width 33 height 28
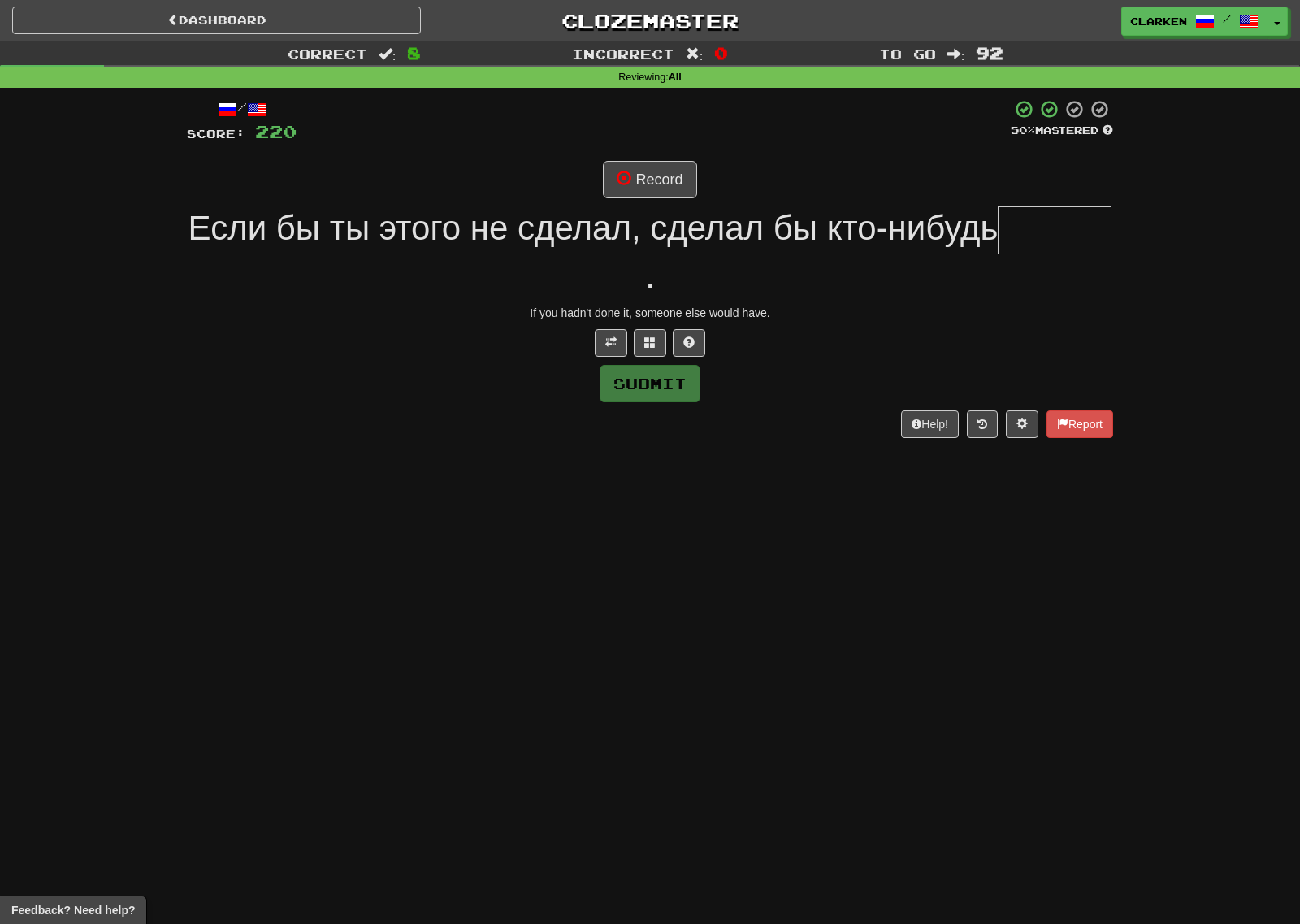
click at [642, 213] on span "Если бы ты этого не сделал, сделал бы кто-нибудь" at bounding box center [593, 228] width 810 height 38
click at [644, 209] on span "Если бы ты этого не сделал, сделал бы кто-нибудь" at bounding box center [593, 228] width 810 height 38
drag, startPoint x: 645, startPoint y: 203, endPoint x: 649, endPoint y: 184, distance: 19.4
click at [645, 203] on div "/ Score: 220 50 % Mastered Record Если бы ты этого не сделал, сделал бы кто-ниб…" at bounding box center [650, 268] width 927 height 339
click at [650, 180] on button "Record" at bounding box center [650, 179] width 94 height 38
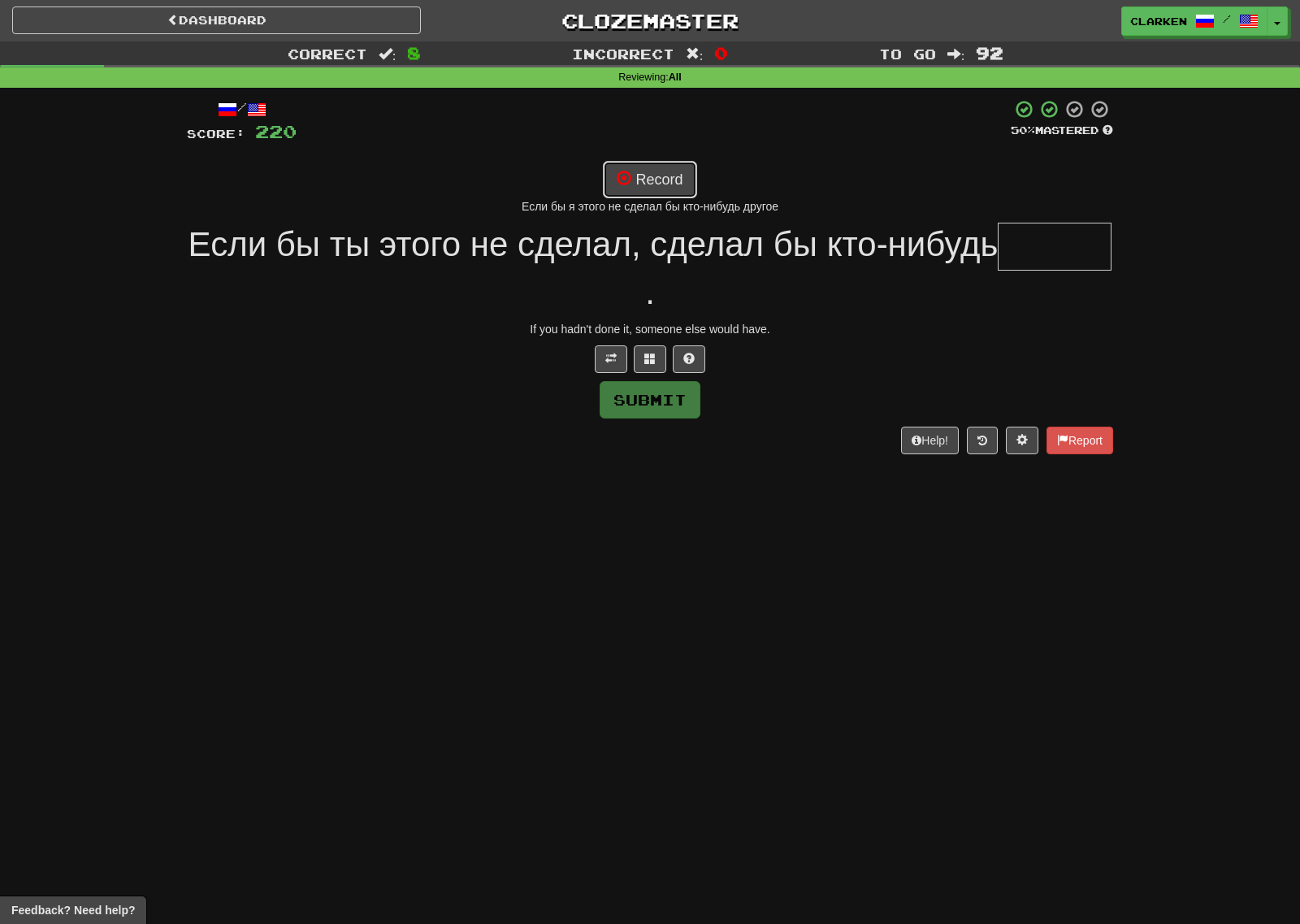
click at [660, 178] on button "Record" at bounding box center [650, 179] width 94 height 38
type input "******"
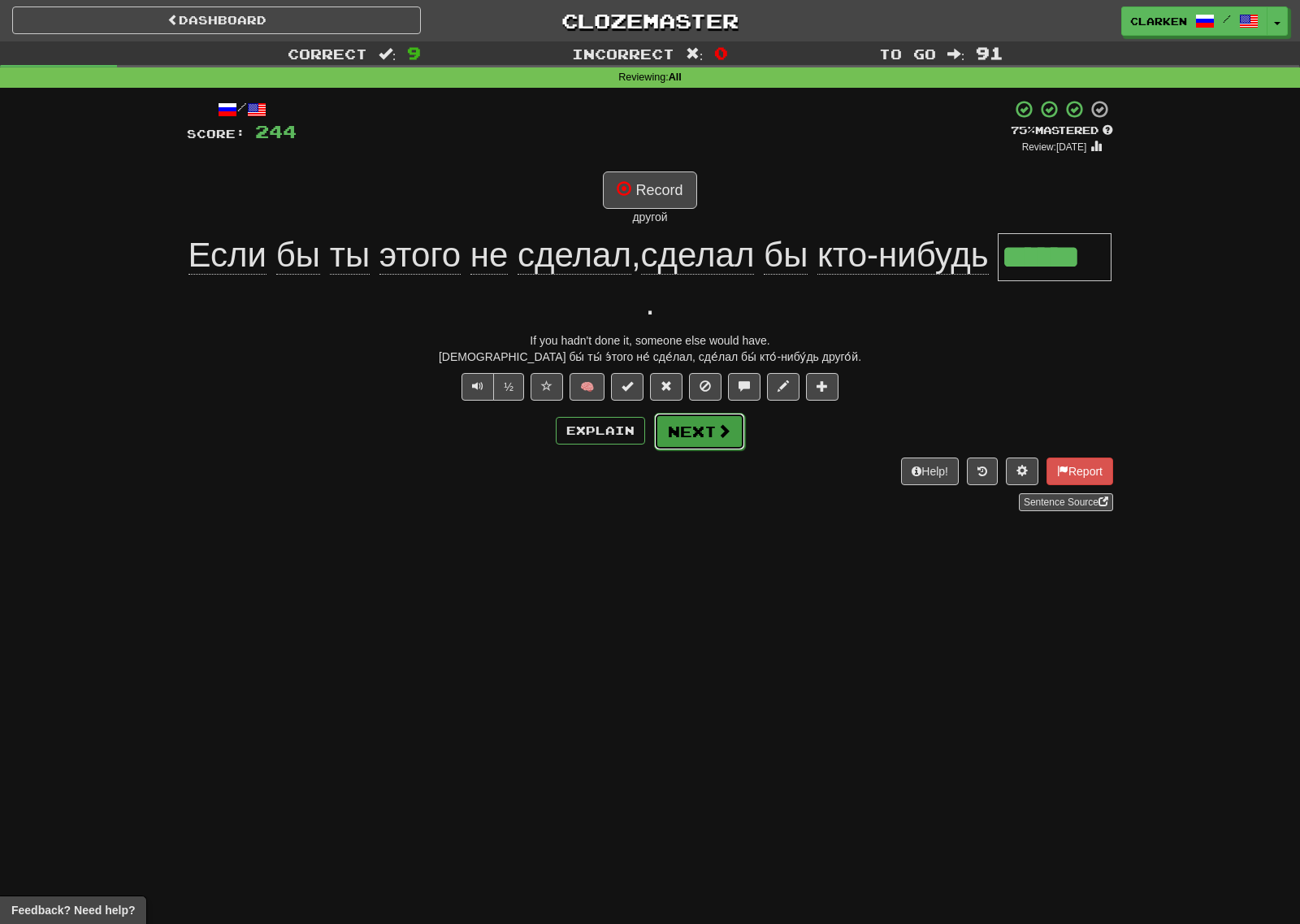
click at [722, 424] on span at bounding box center [723, 430] width 14 height 14
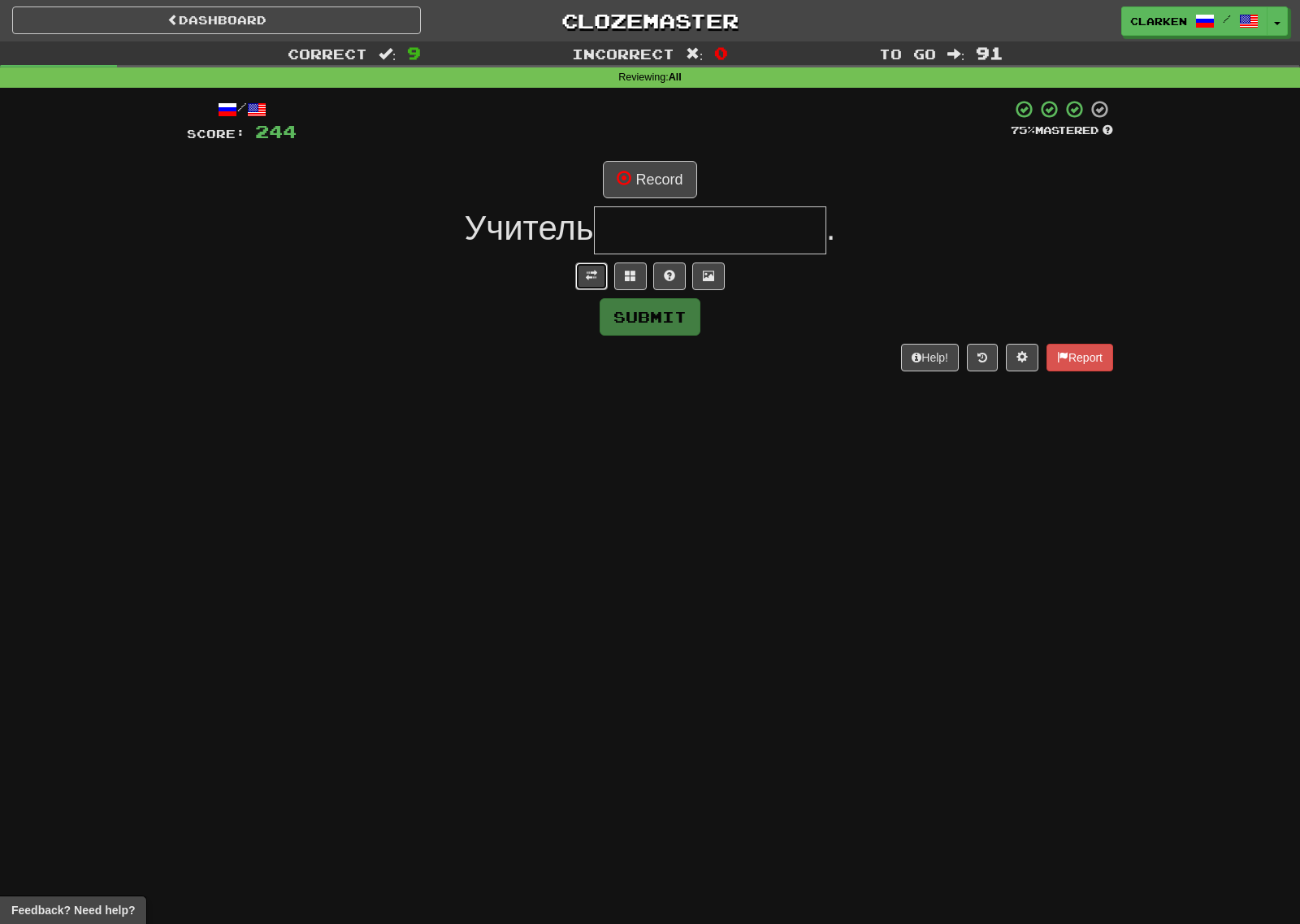
drag, startPoint x: 599, startPoint y: 285, endPoint x: 657, endPoint y: 213, distance: 92.5
click at [600, 285] on button at bounding box center [591, 276] width 33 height 28
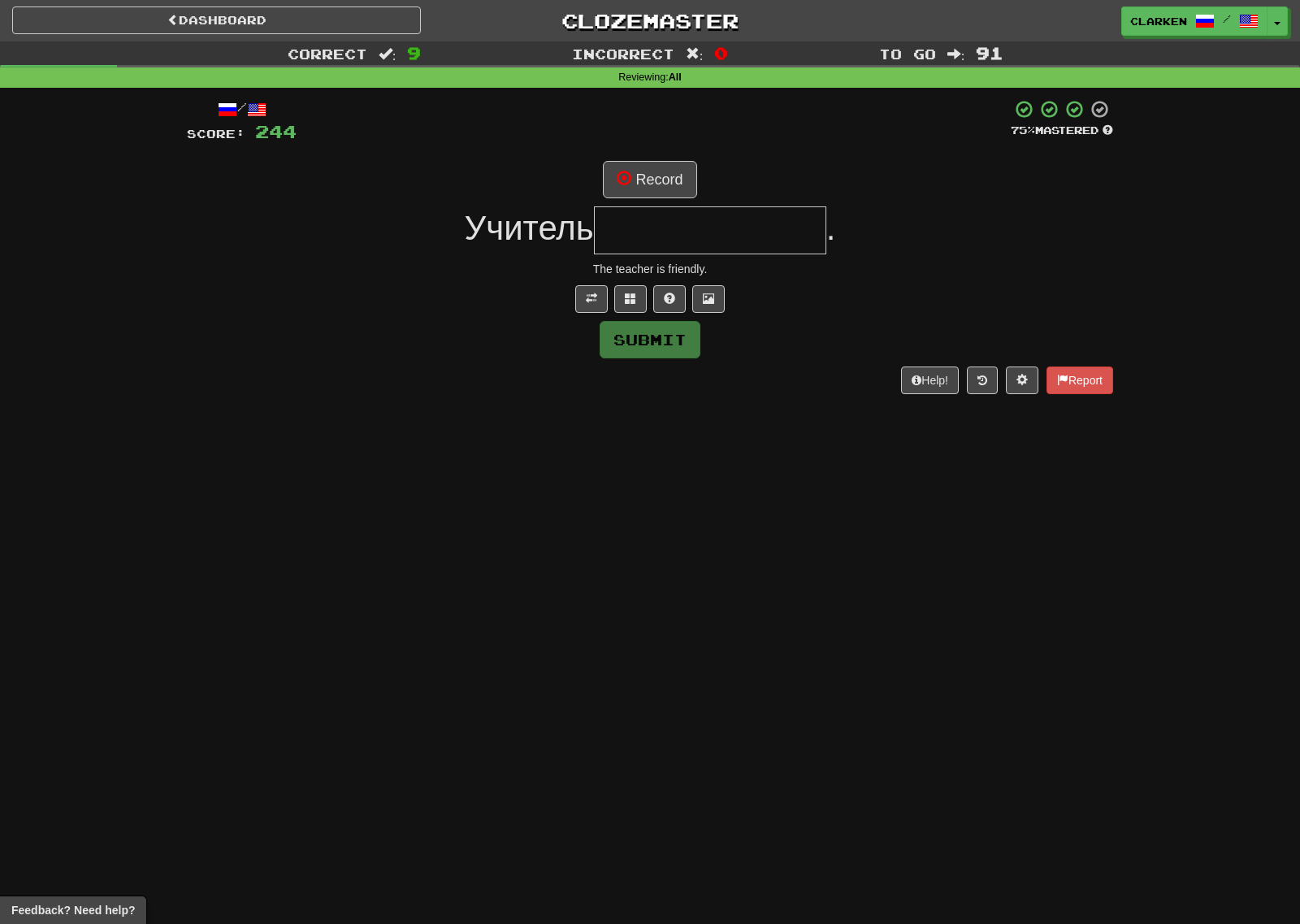
click at [659, 212] on input "text" at bounding box center [711, 230] width 233 height 48
click at [663, 187] on button "Record" at bounding box center [650, 179] width 94 height 38
click at [624, 289] on button at bounding box center [630, 299] width 33 height 28
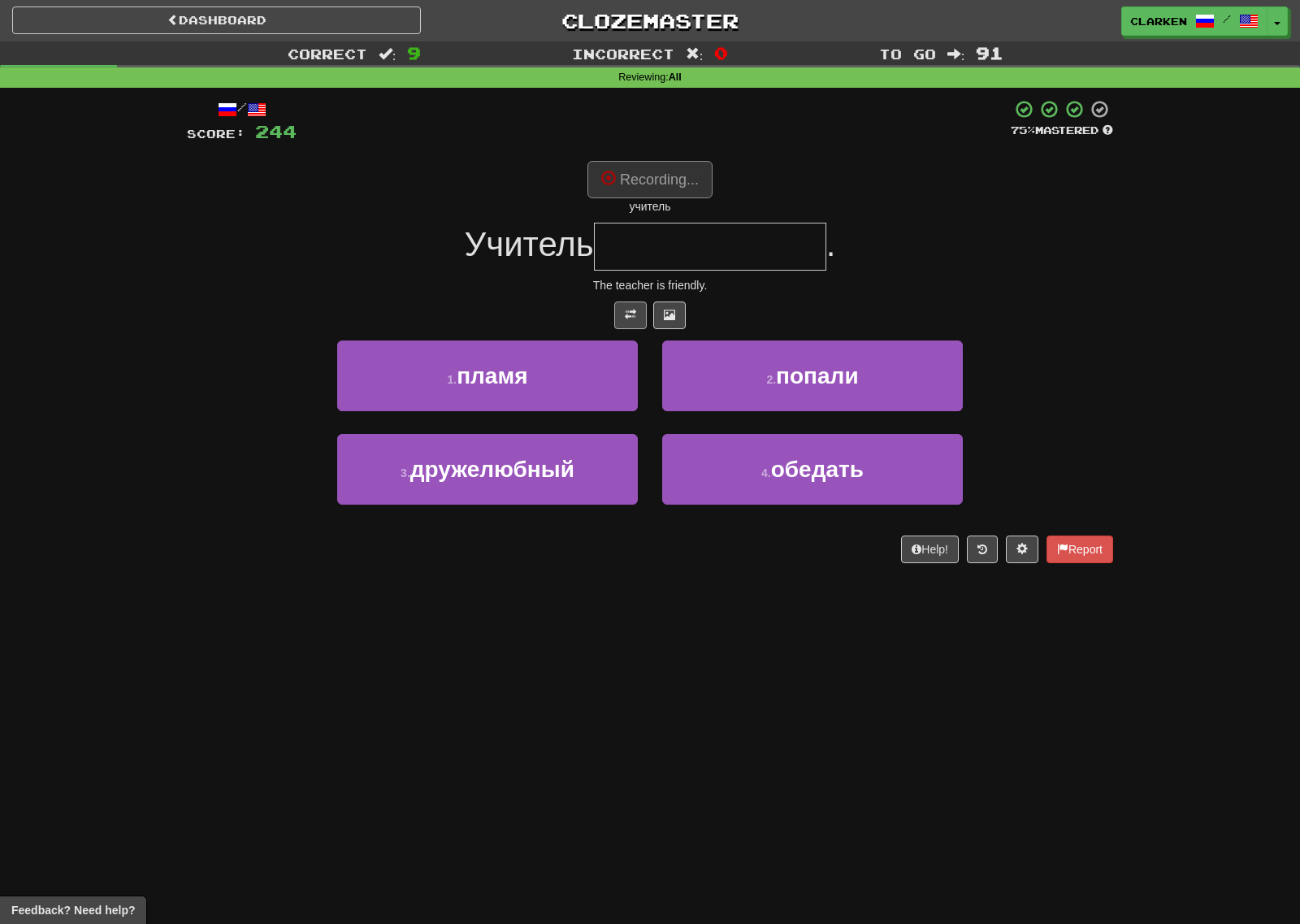
type input "**********"
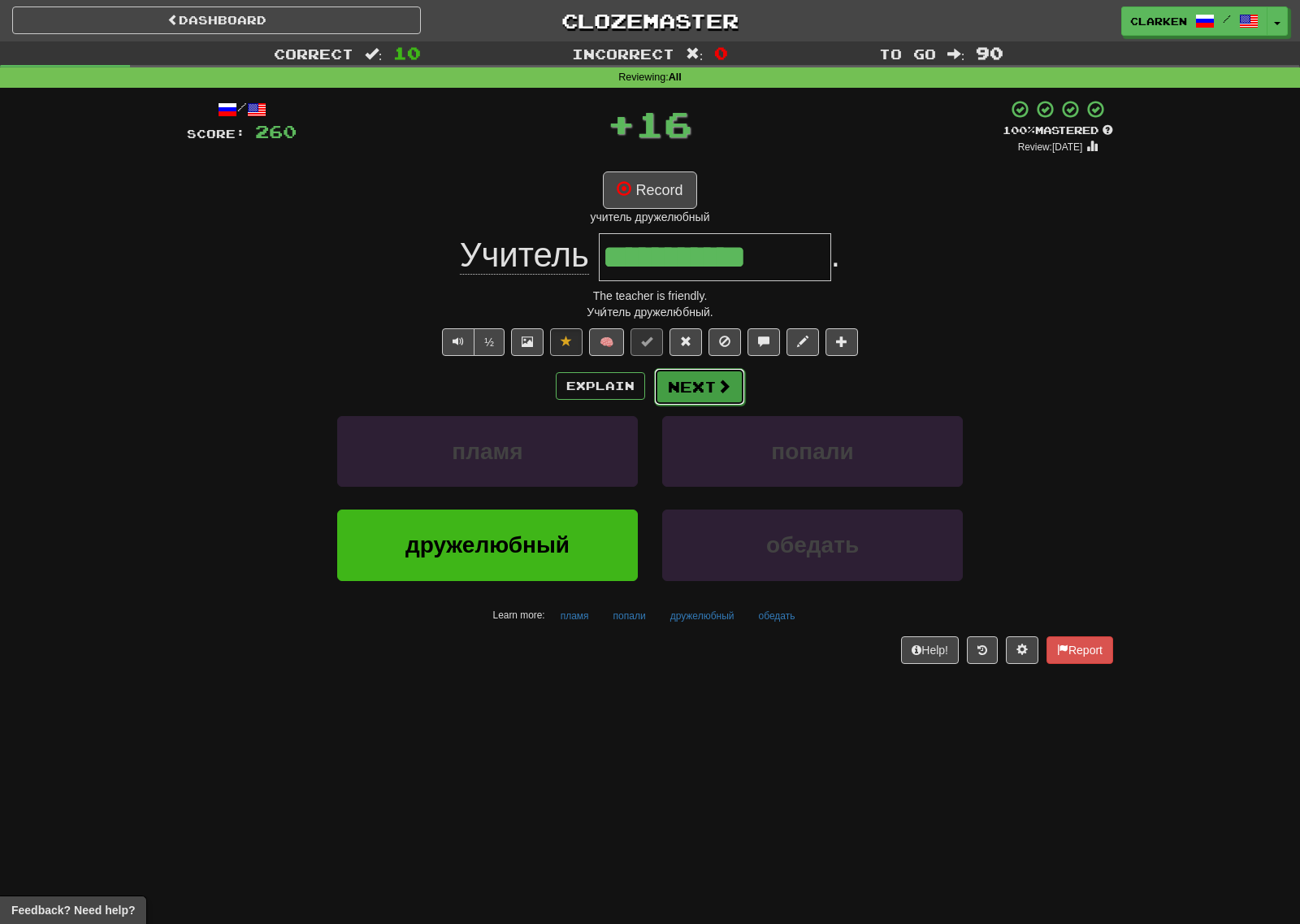
click at [686, 387] on button "Next" at bounding box center [699, 387] width 91 height 38
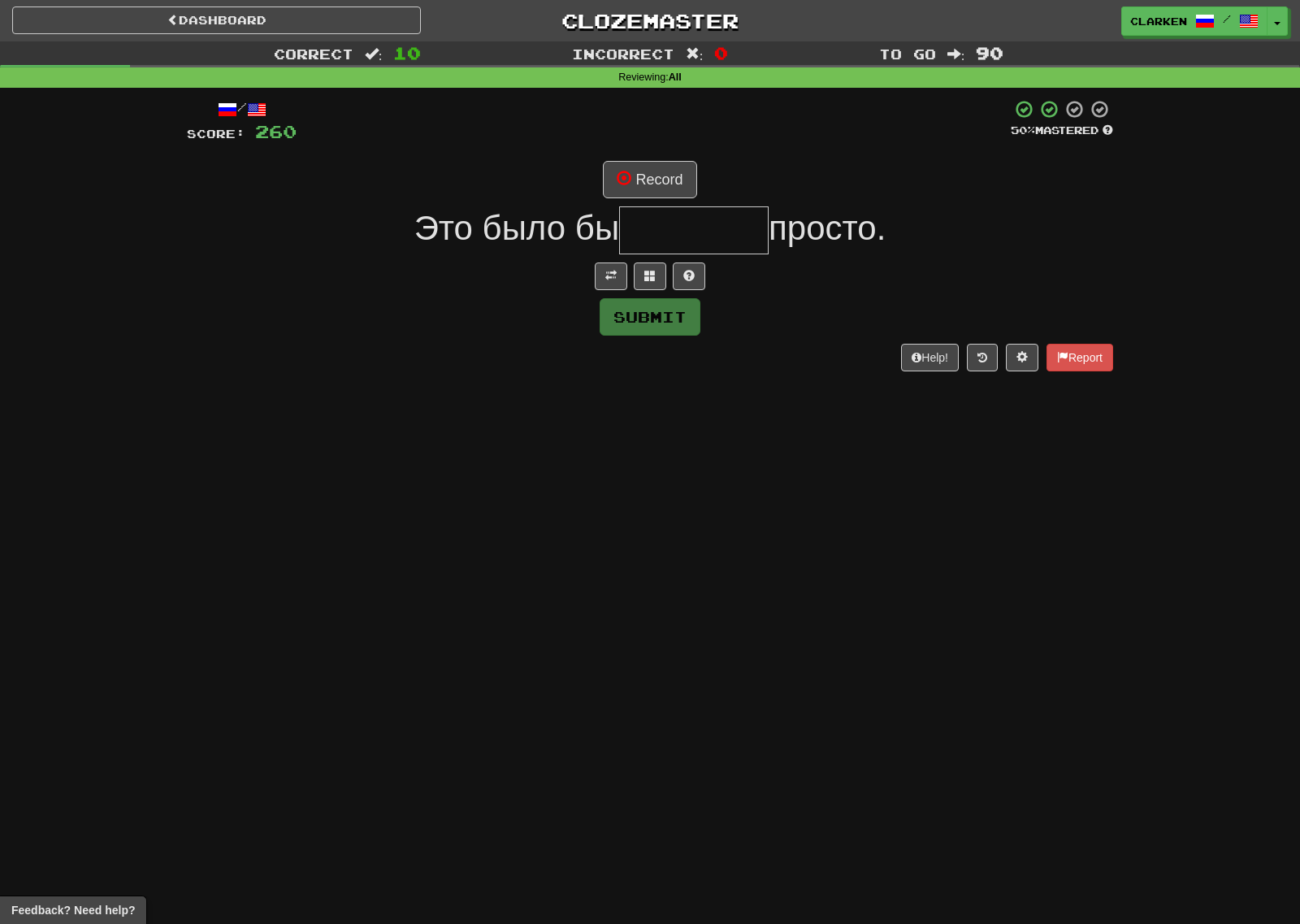
click at [589, 281] on div at bounding box center [650, 276] width 927 height 28
click at [605, 280] on span at bounding box center [611, 275] width 12 height 12
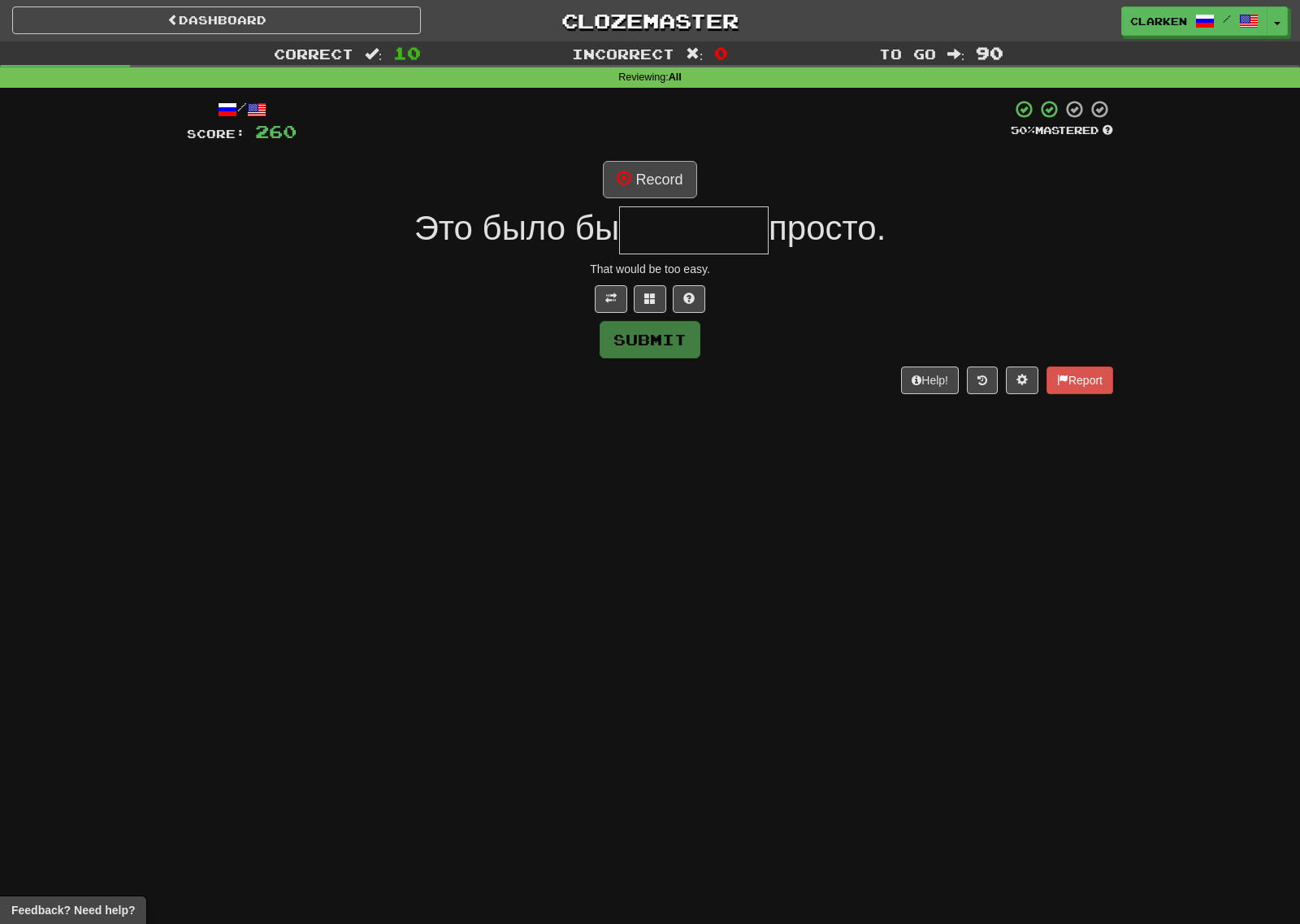
drag, startPoint x: 671, startPoint y: 131, endPoint x: 661, endPoint y: 166, distance: 36.4
click at [671, 133] on div at bounding box center [653, 121] width 714 height 44
click at [661, 166] on button "Record" at bounding box center [650, 179] width 94 height 38
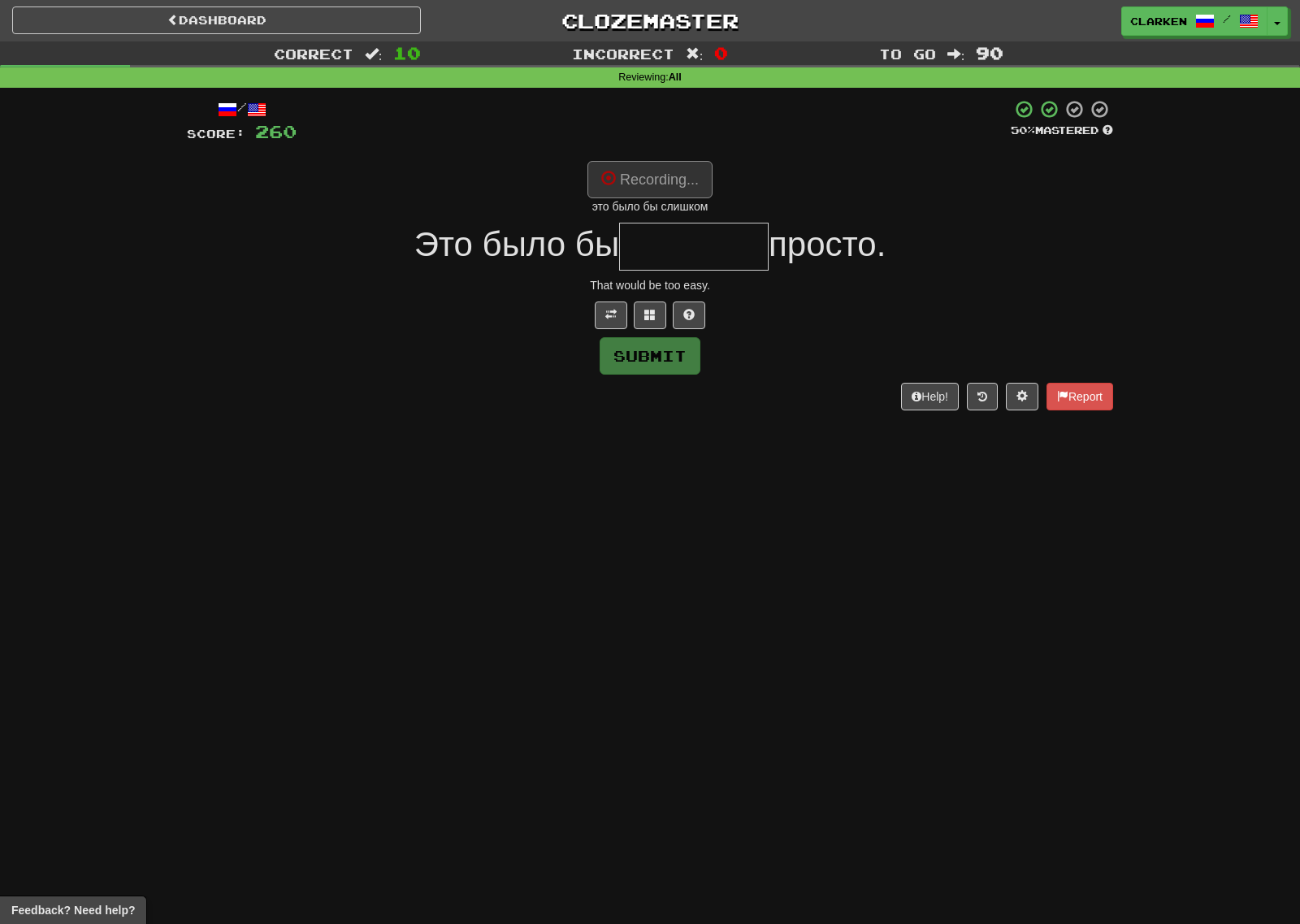
type input "*******"
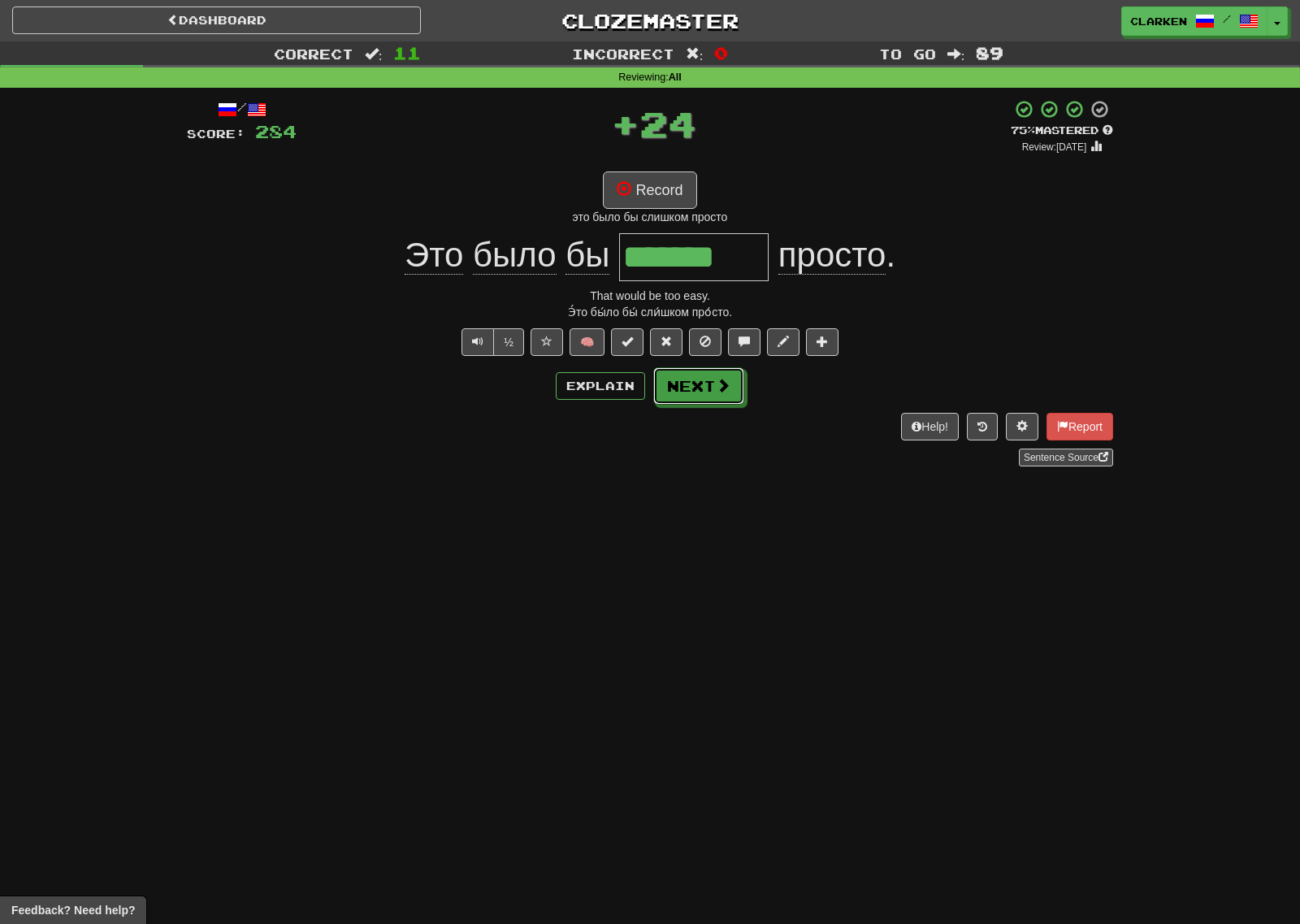
click at [717, 402] on button "Next" at bounding box center [698, 386] width 91 height 38
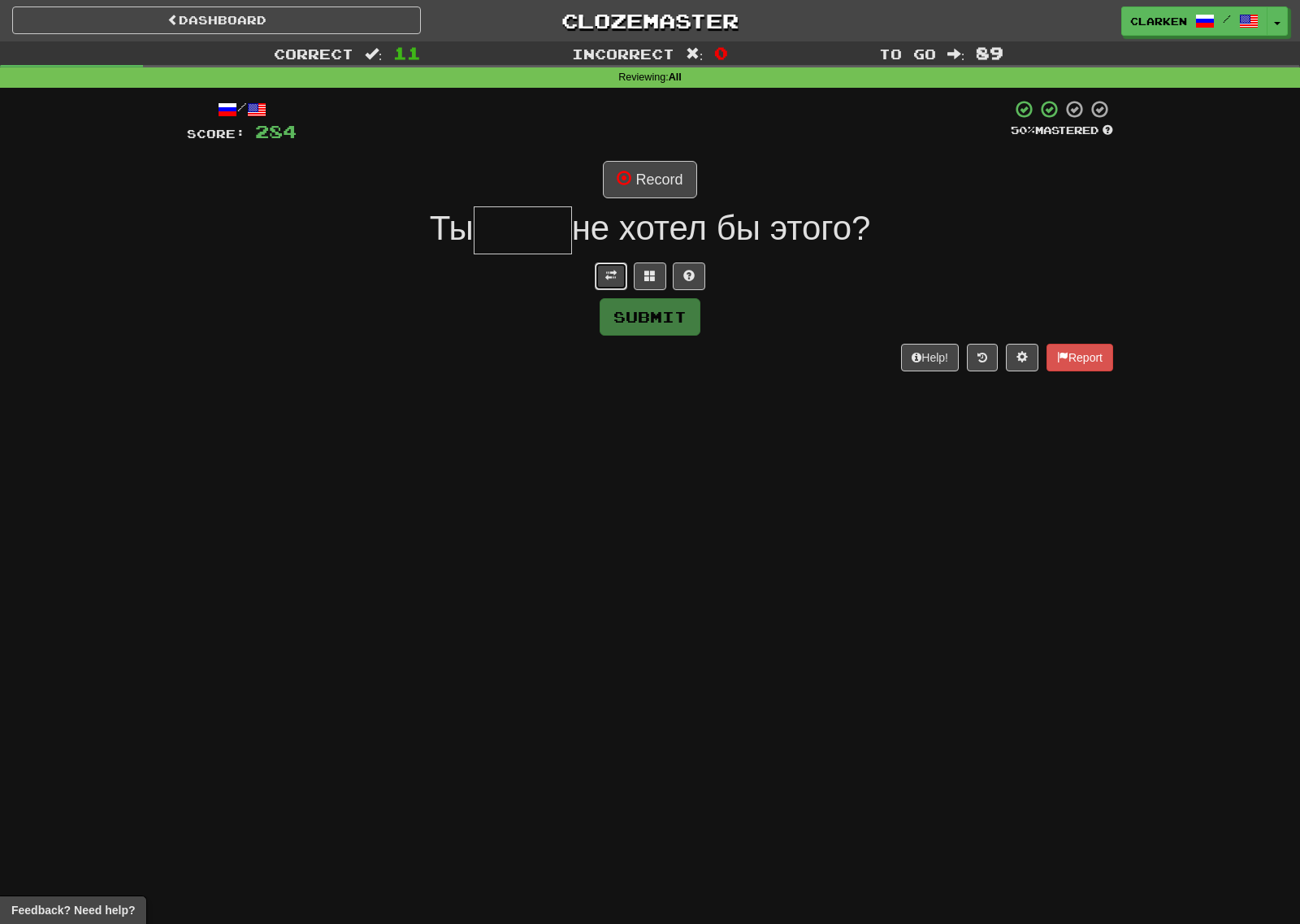
click at [613, 283] on button at bounding box center [611, 276] width 33 height 28
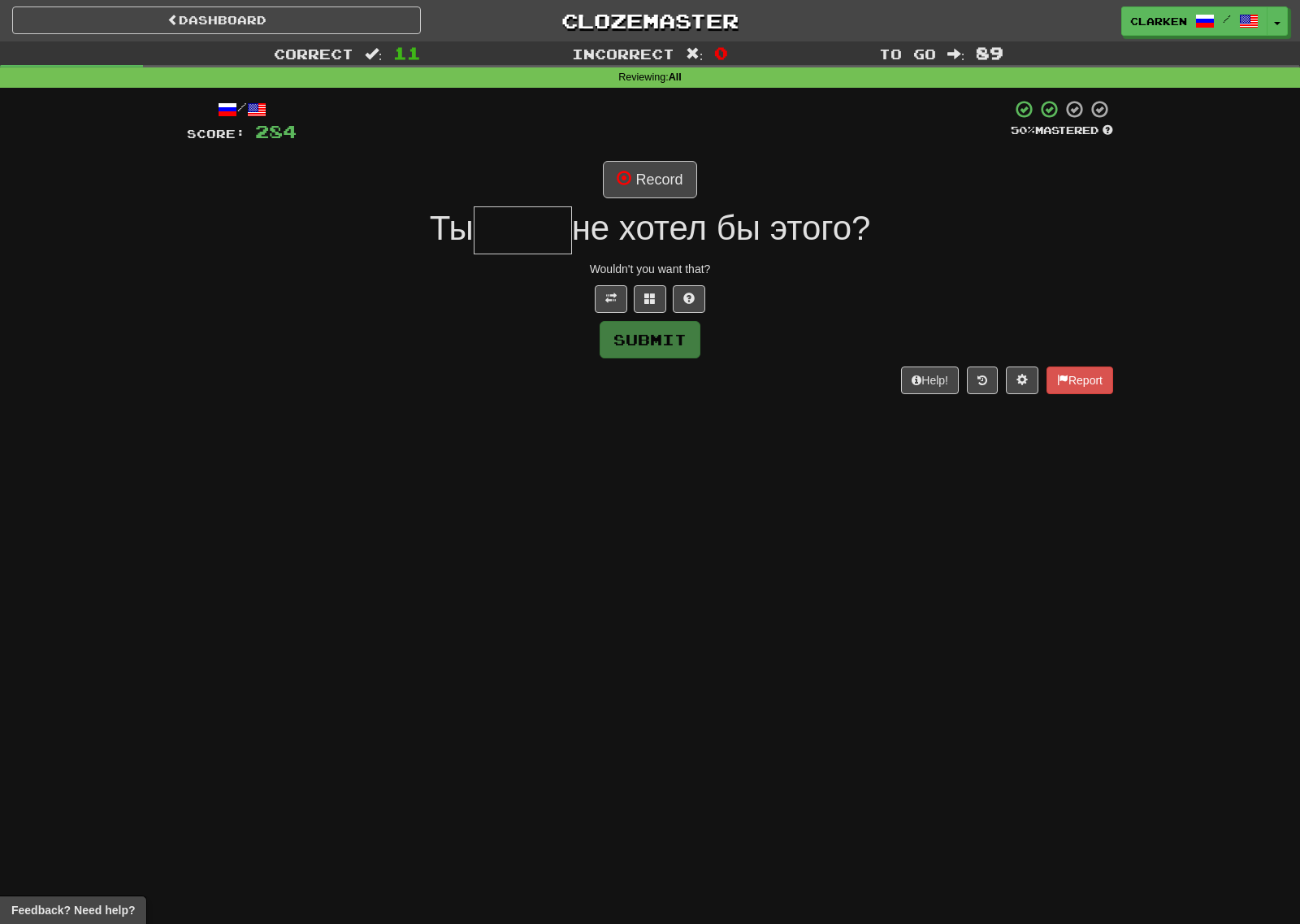
click at [686, 158] on div "/ Score: 284 50 % Mastered Record Ты не хотел бы этого? Wouldn't you want that?…" at bounding box center [650, 245] width 927 height 294
click at [674, 173] on button "Record" at bounding box center [650, 179] width 94 height 38
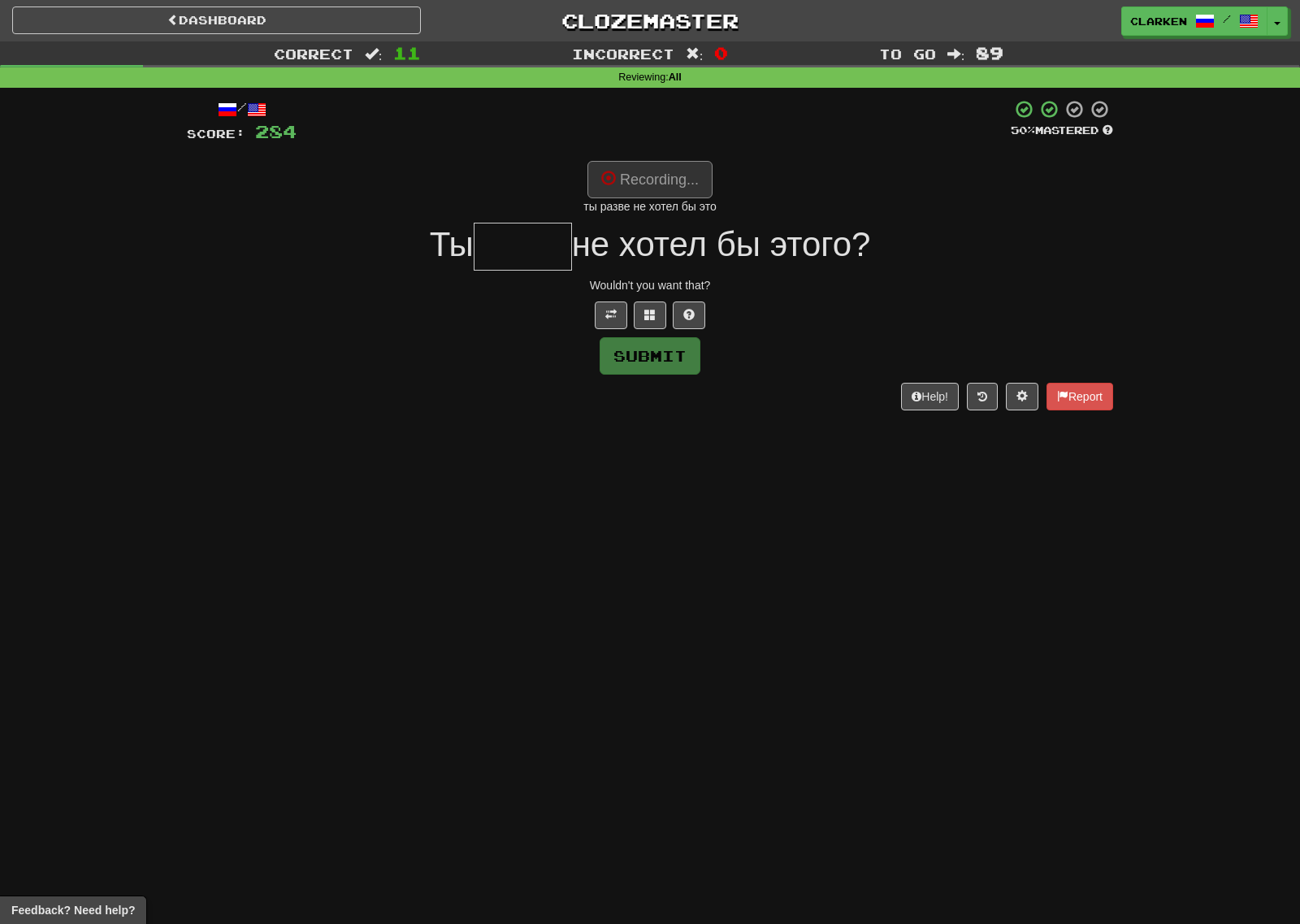
type input "*****"
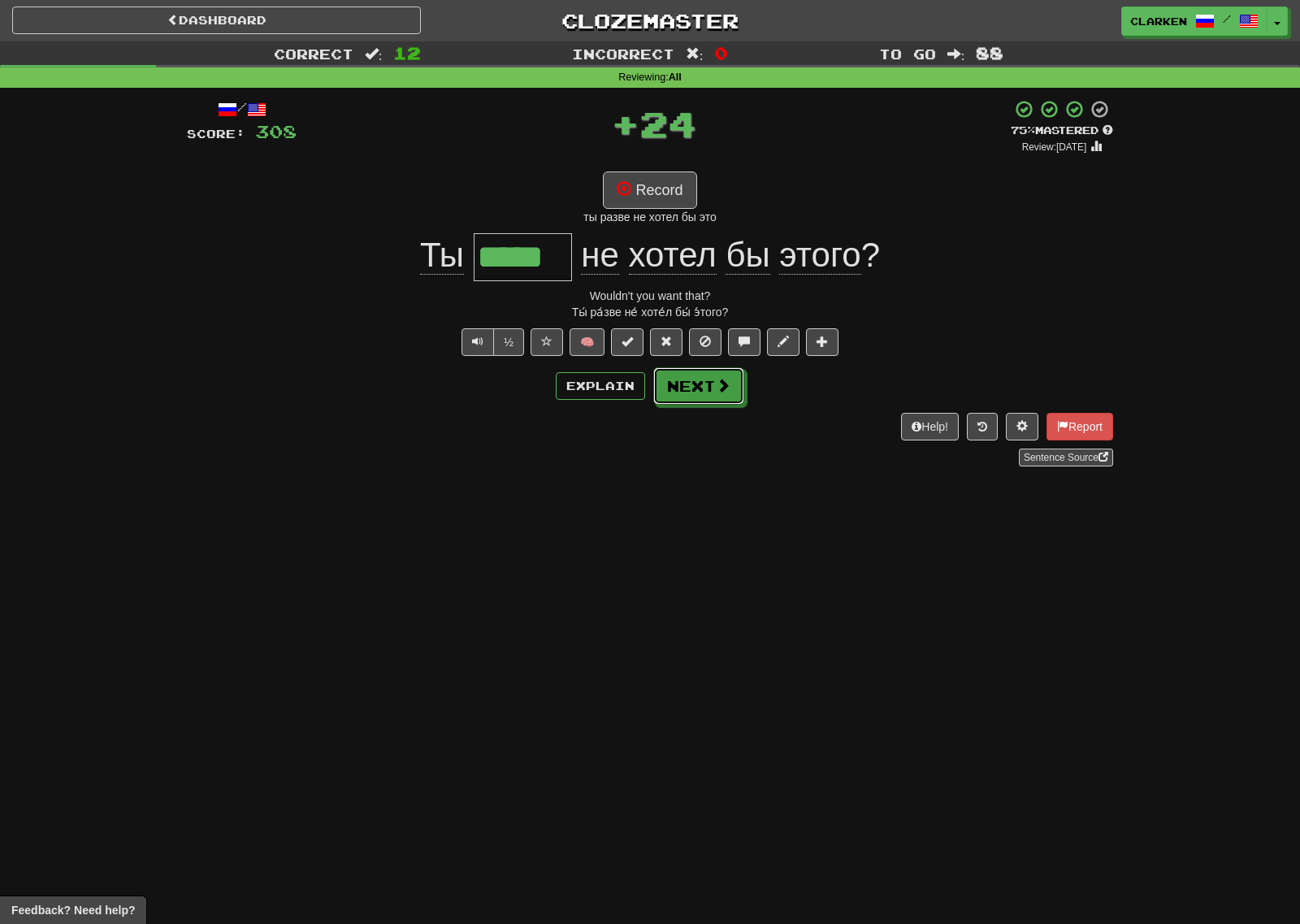
drag, startPoint x: 707, startPoint y: 400, endPoint x: 706, endPoint y: 392, distance: 8.1
click at [707, 400] on button "Next" at bounding box center [698, 386] width 91 height 38
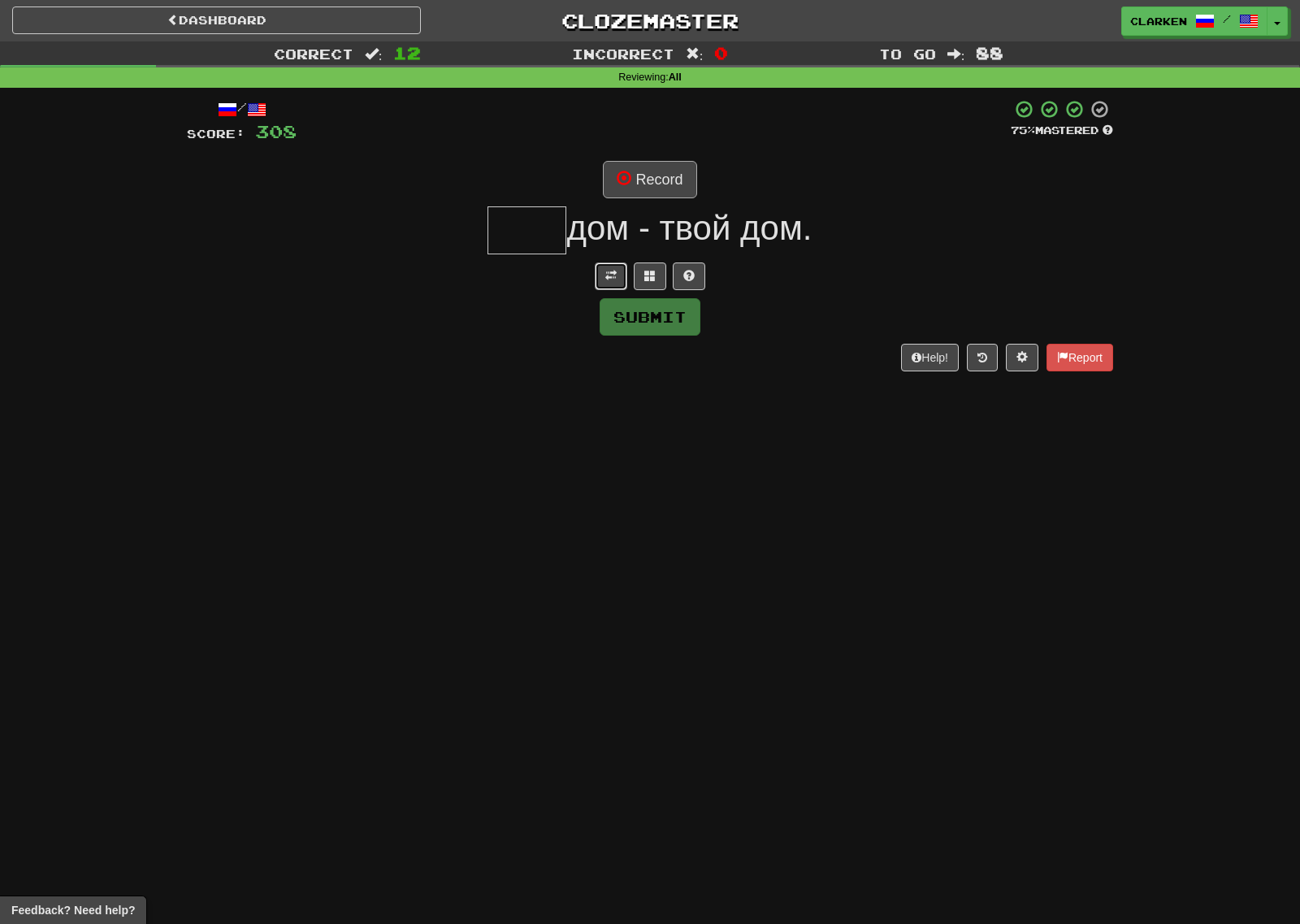
drag, startPoint x: 609, startPoint y: 283, endPoint x: 665, endPoint y: 193, distance: 106.0
click at [608, 283] on button at bounding box center [611, 276] width 33 height 28
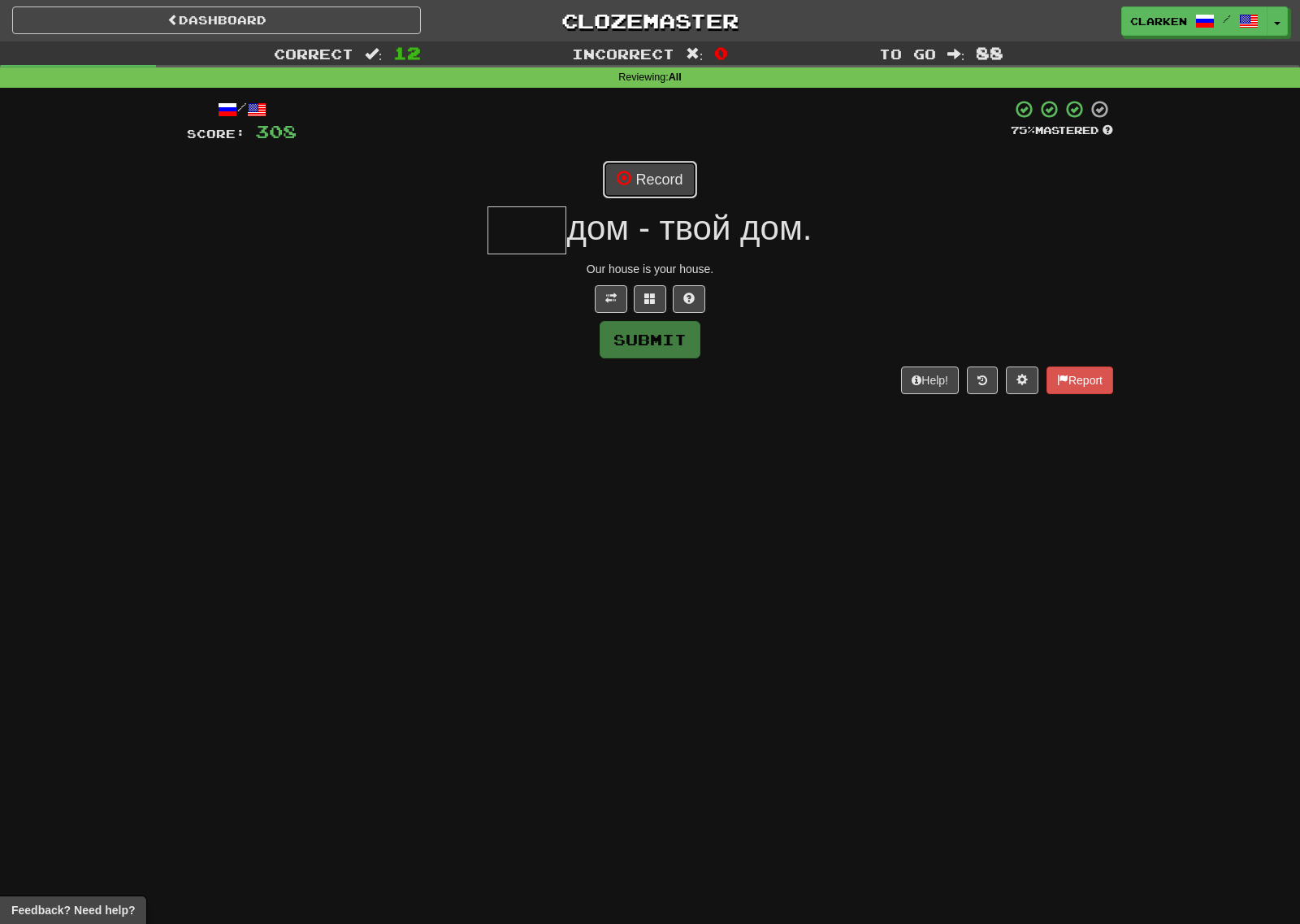
click at [672, 185] on button "Record" at bounding box center [650, 179] width 94 height 38
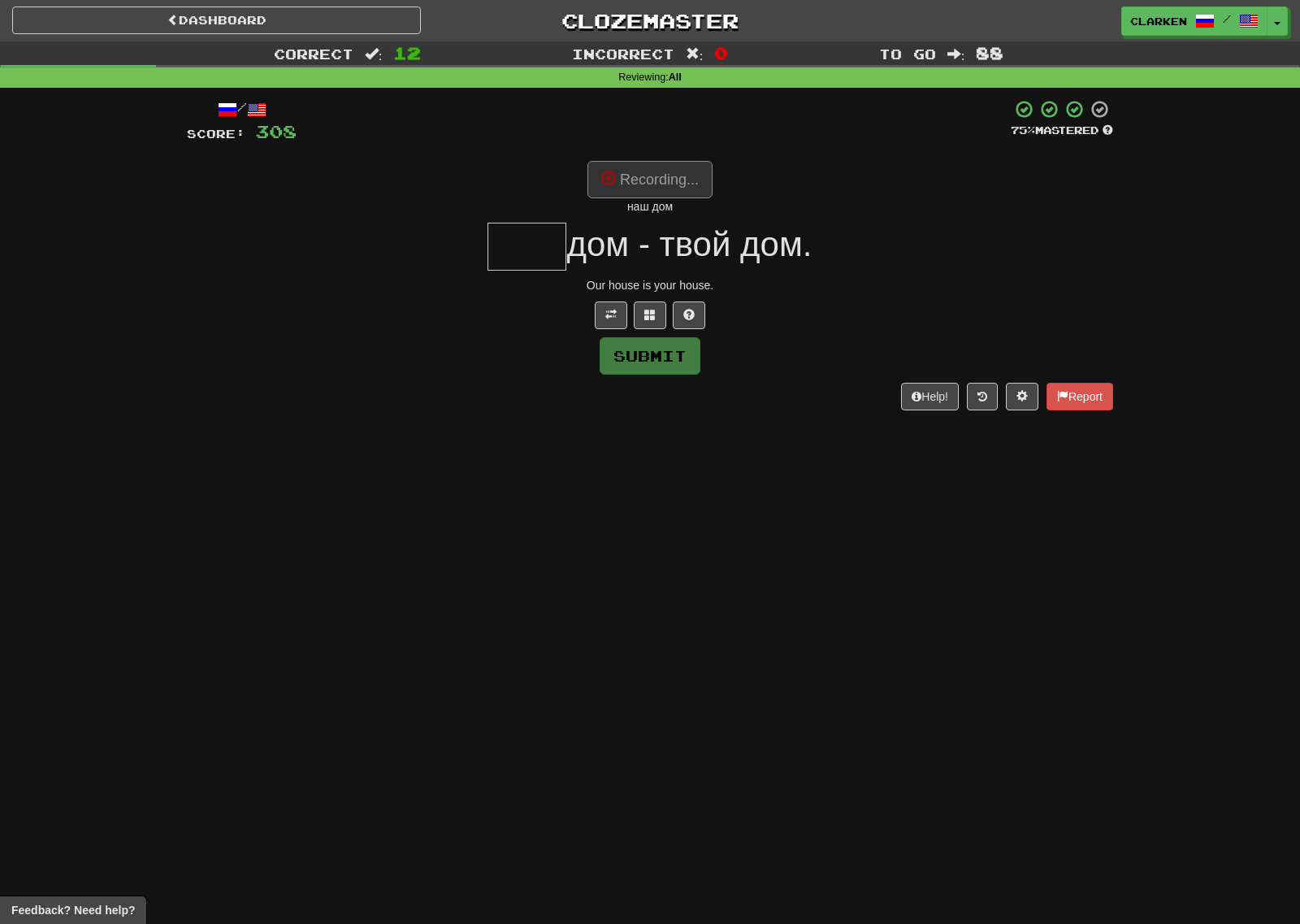
type input "***"
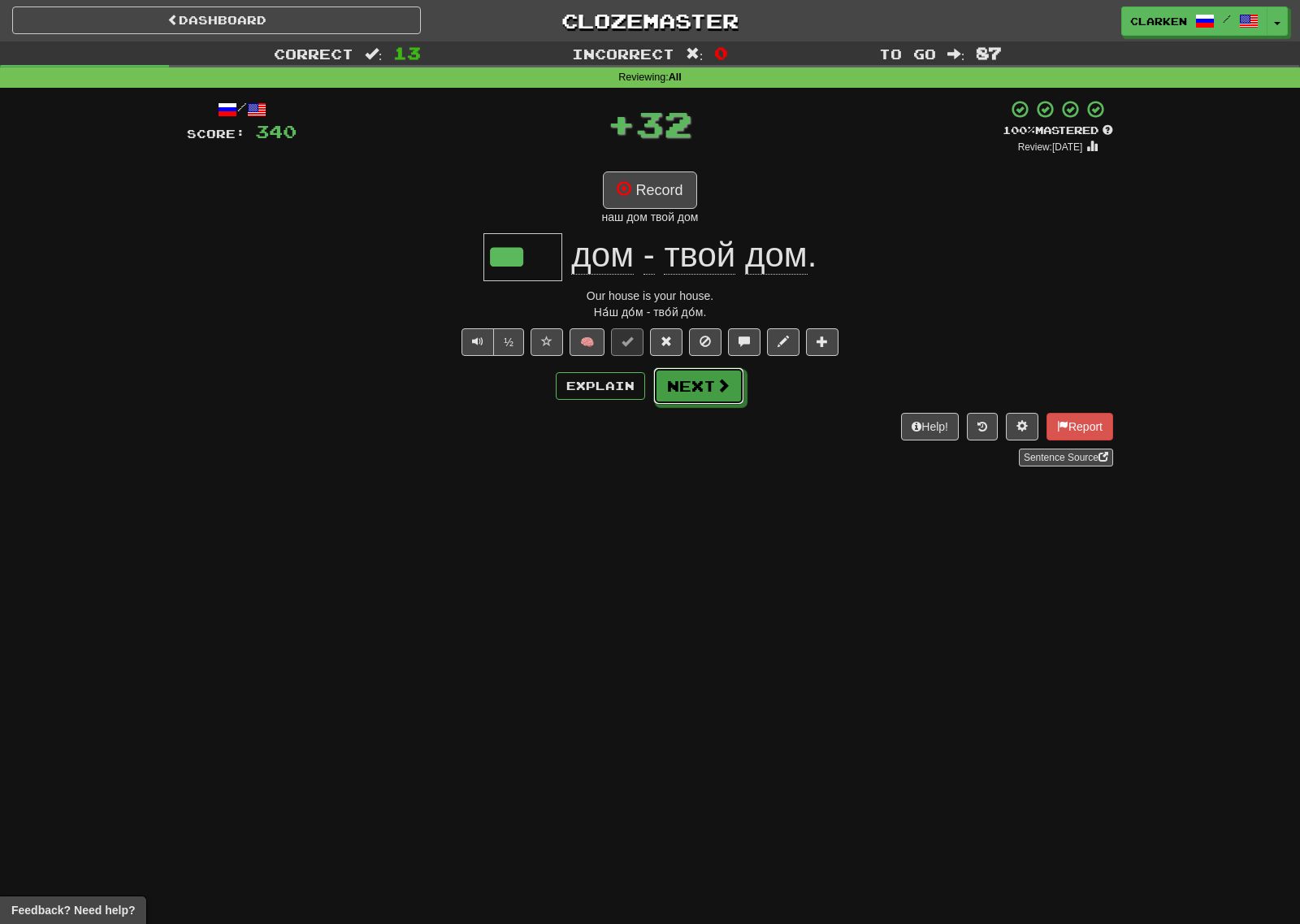
click at [704, 378] on button "Next" at bounding box center [698, 386] width 91 height 38
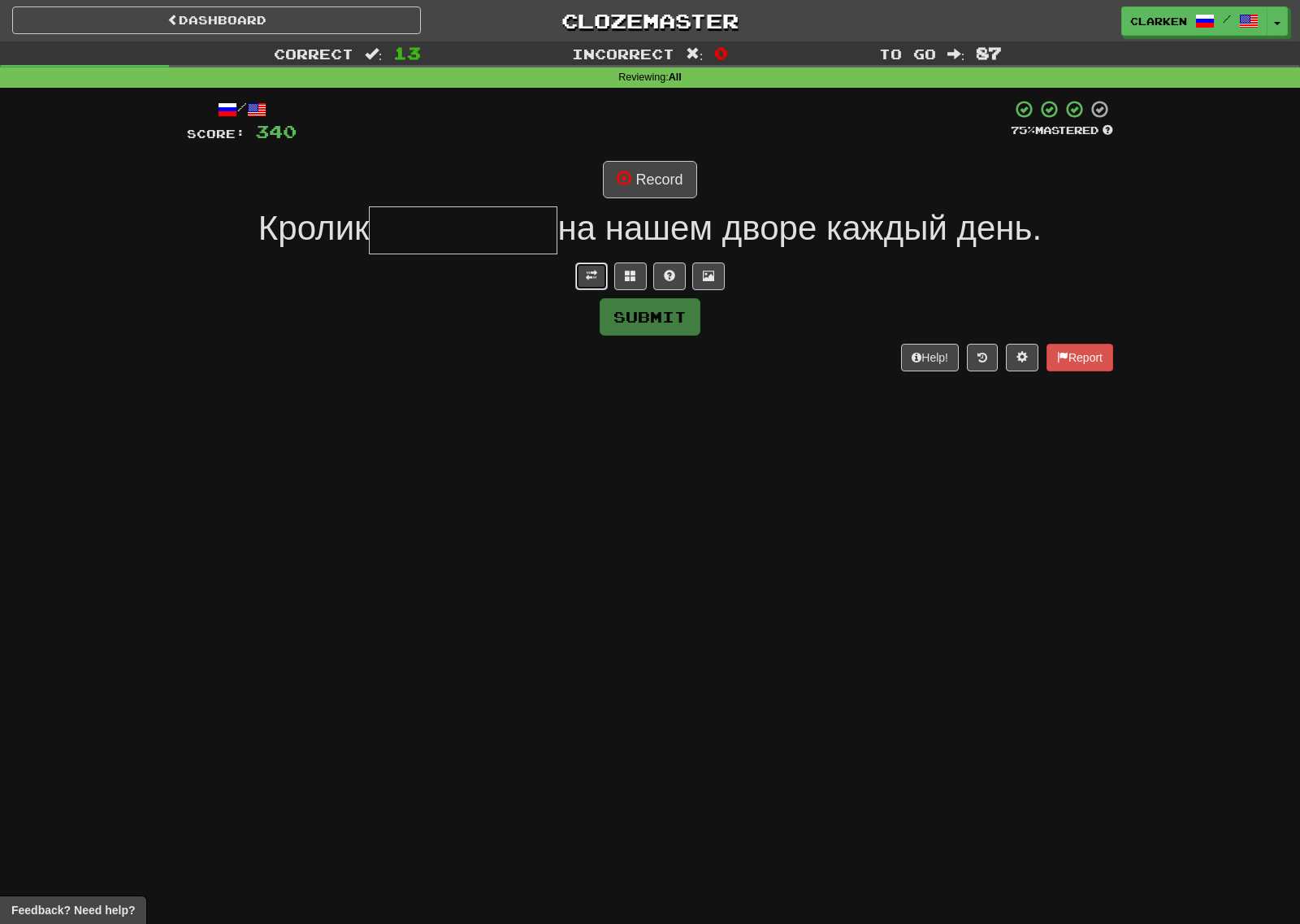
click at [584, 279] on button at bounding box center [591, 276] width 33 height 28
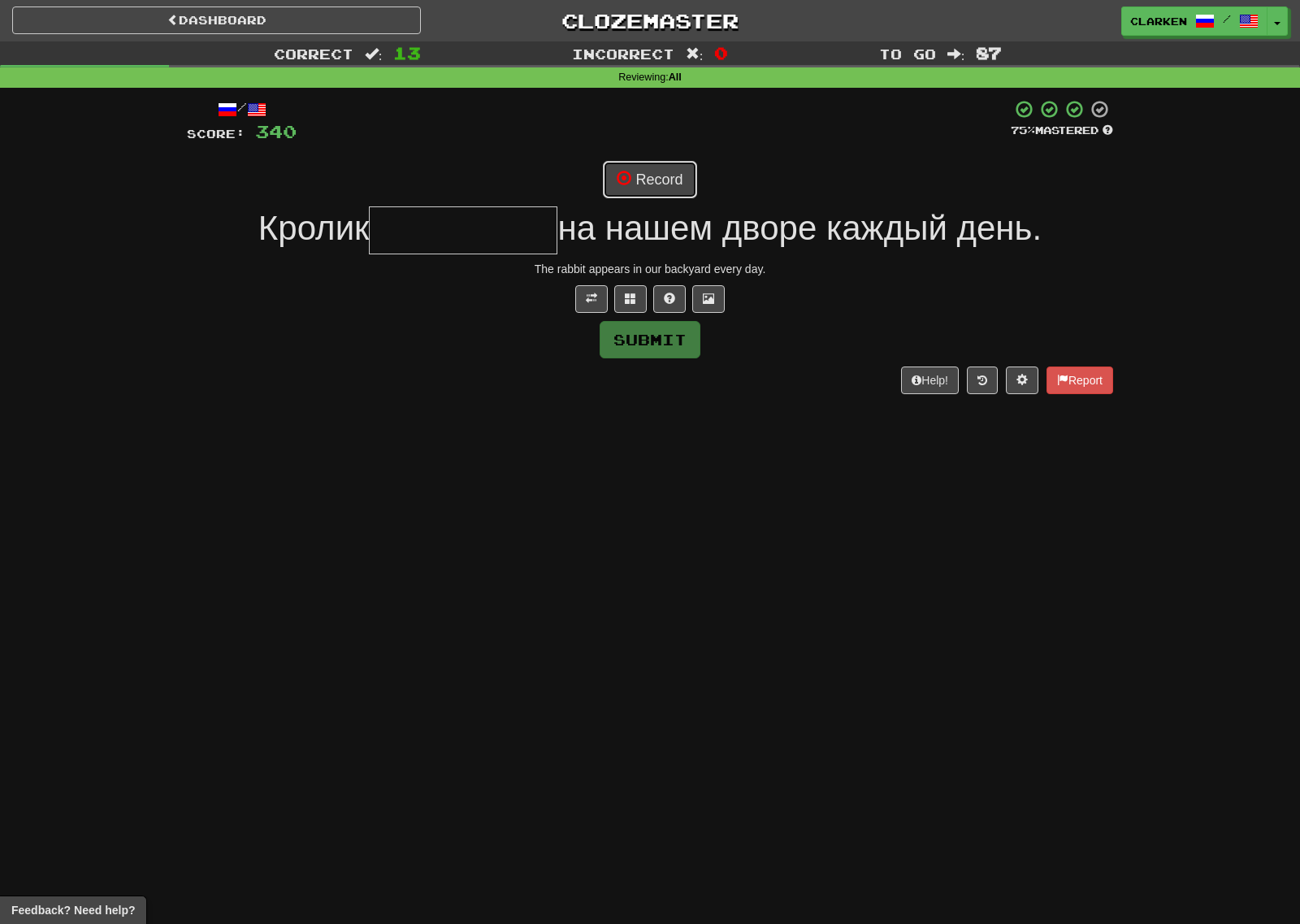
click at [652, 177] on button "Record" at bounding box center [650, 179] width 94 height 38
click at [635, 300] on span at bounding box center [630, 298] width 12 height 12
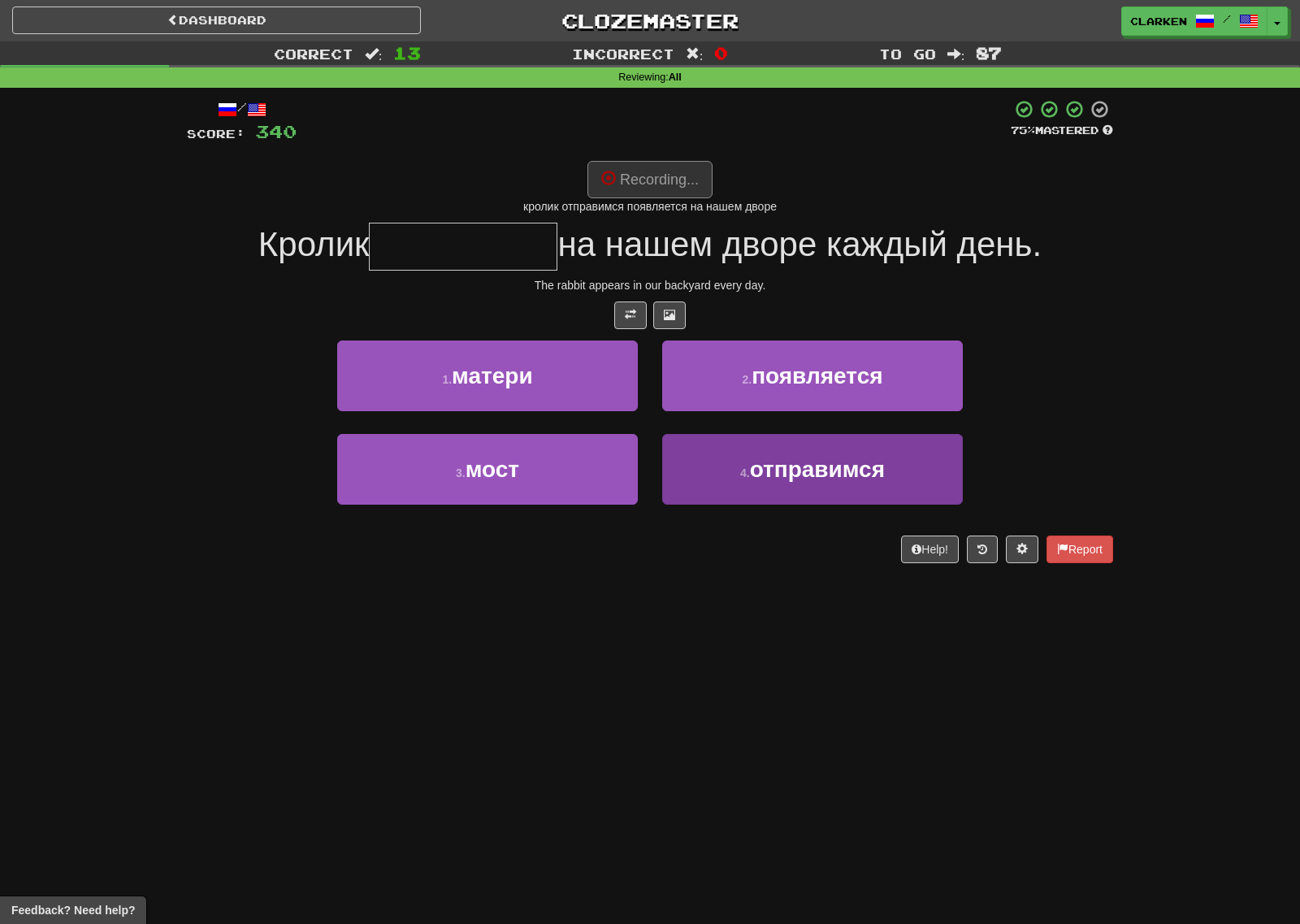
type input "**********"
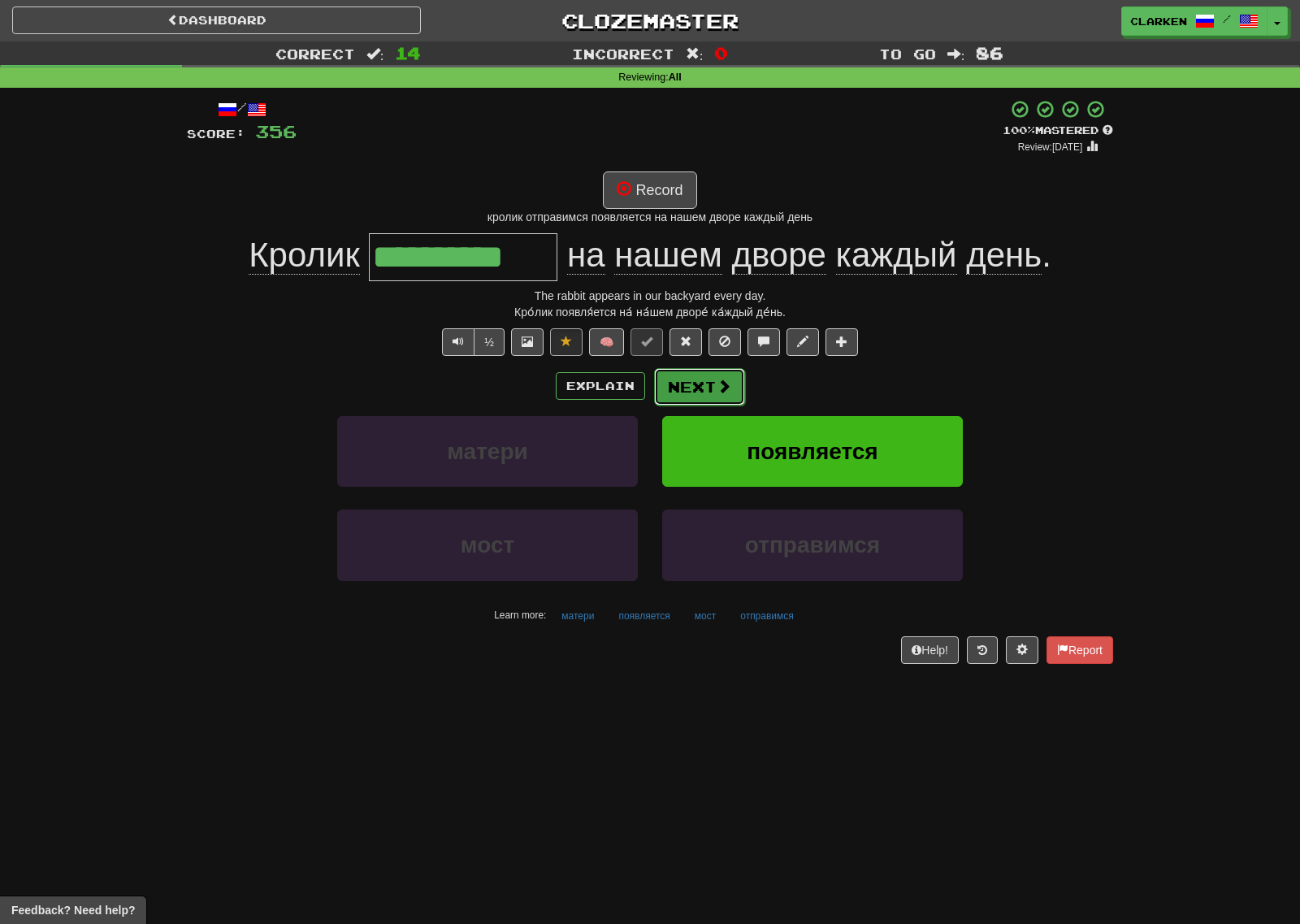
click at [707, 383] on button "Next" at bounding box center [699, 387] width 91 height 38
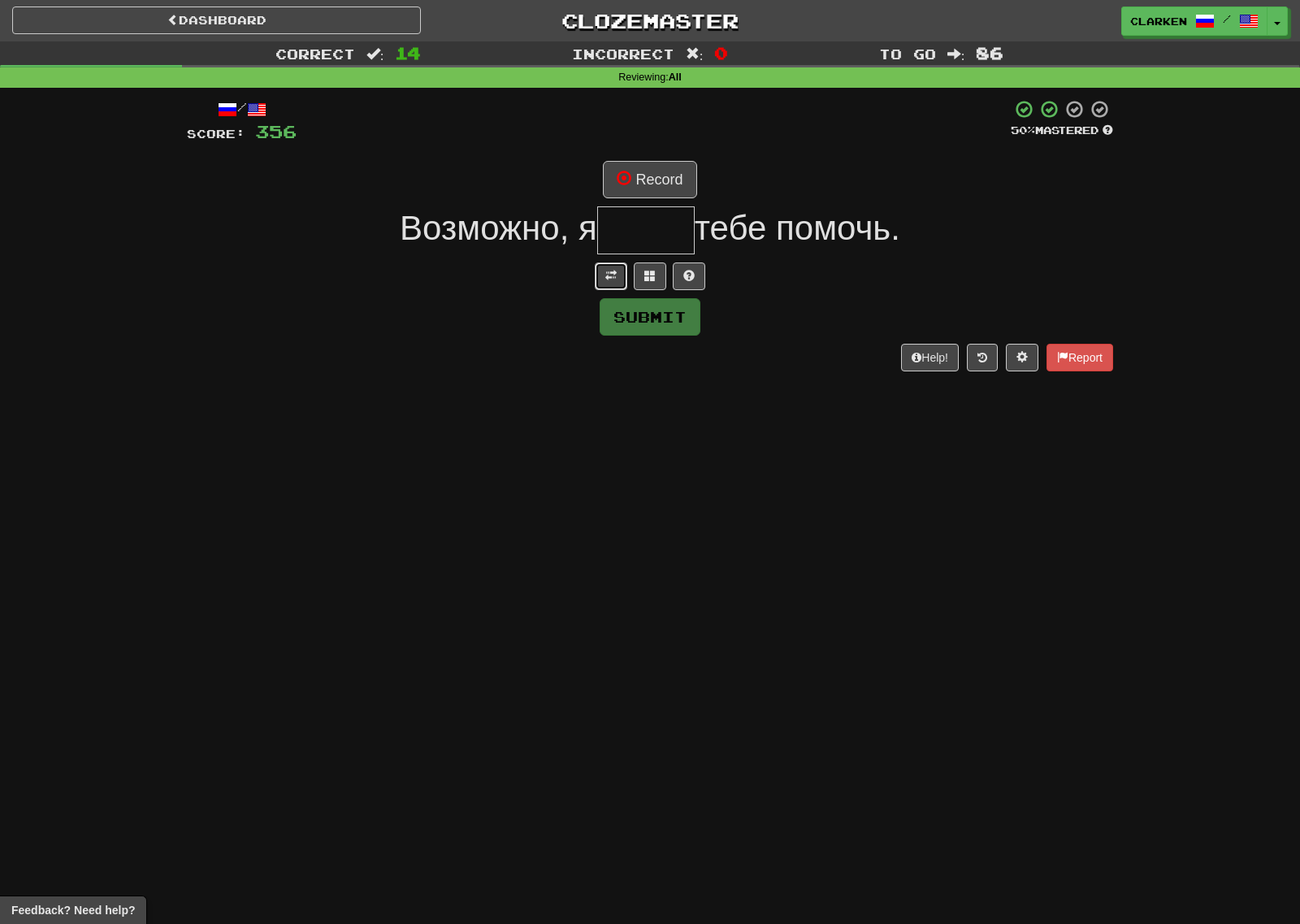
click at [614, 264] on button at bounding box center [611, 276] width 33 height 28
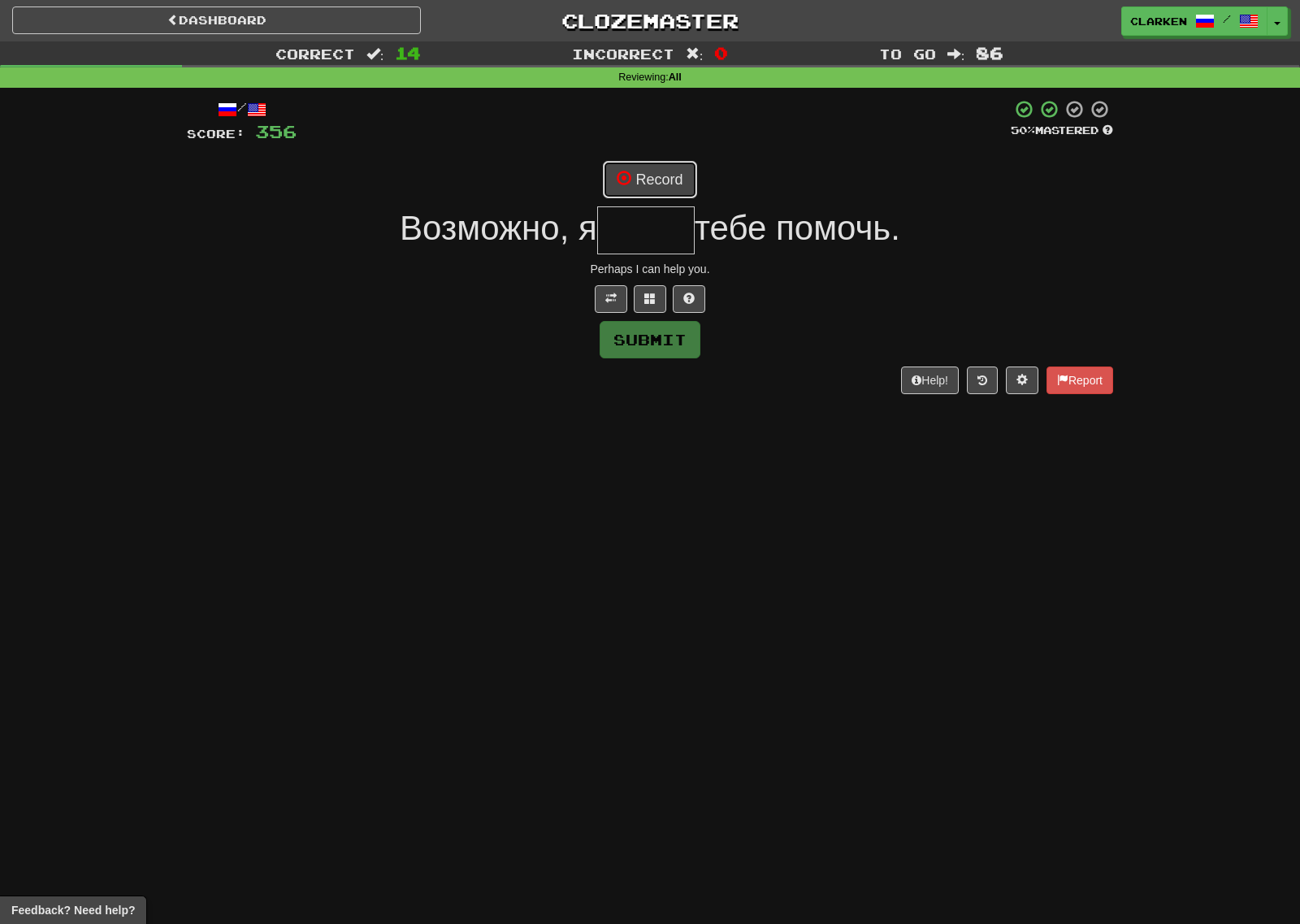
click at [642, 175] on button "Record" at bounding box center [650, 179] width 94 height 38
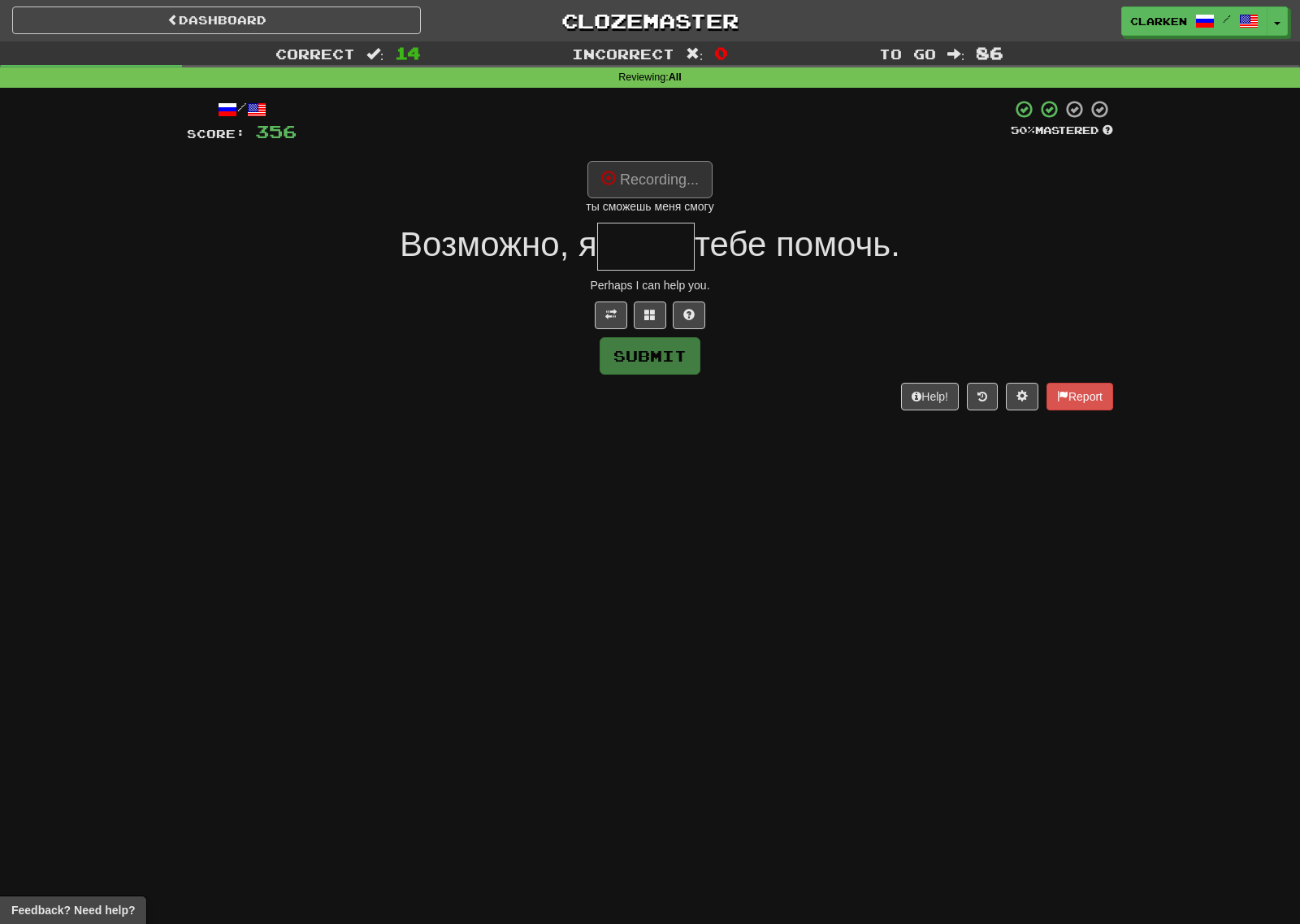
type input "*****"
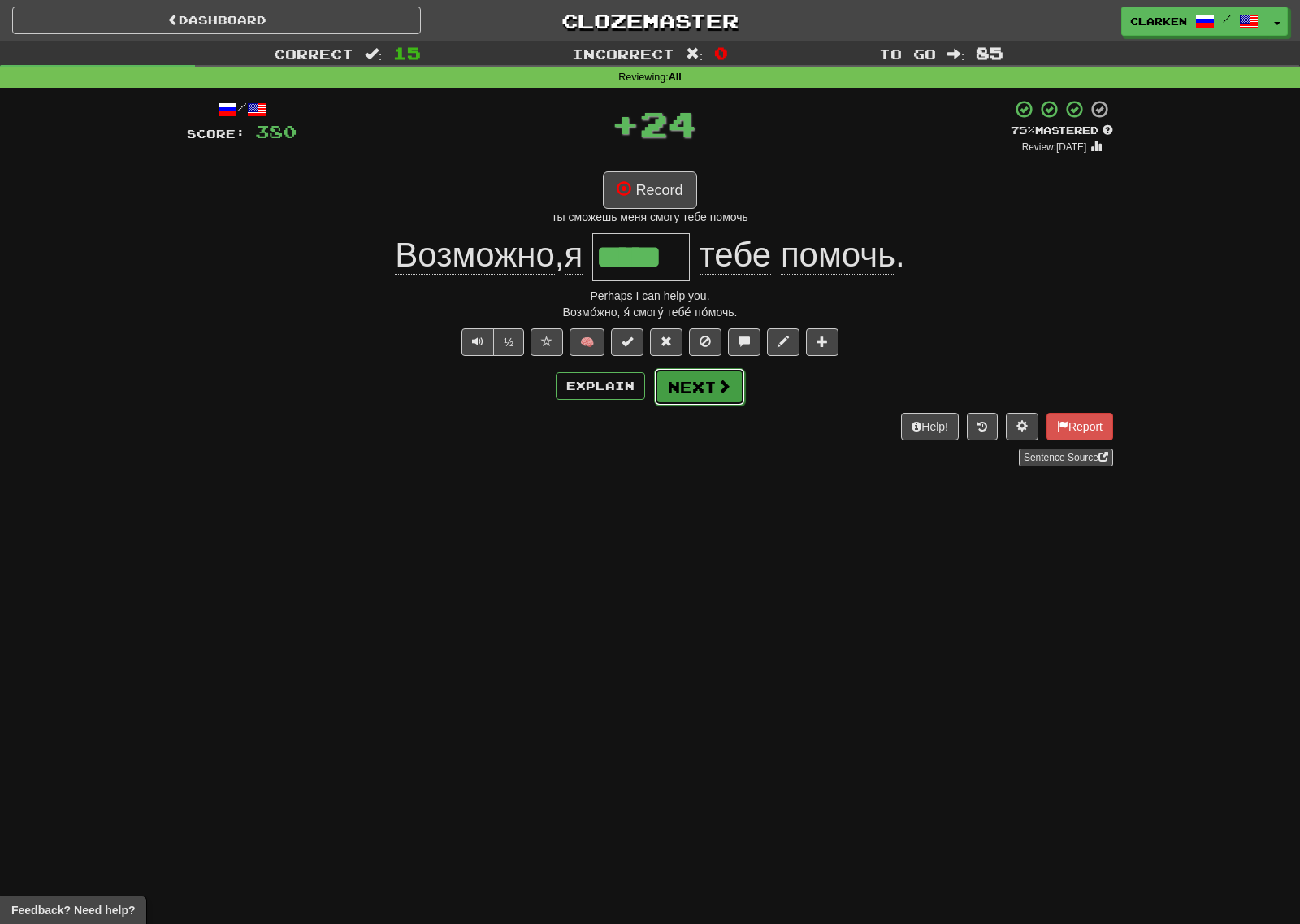
drag, startPoint x: 696, startPoint y: 384, endPoint x: 625, endPoint y: 290, distance: 117.8
click at [695, 384] on button "Next" at bounding box center [698, 386] width 91 height 38
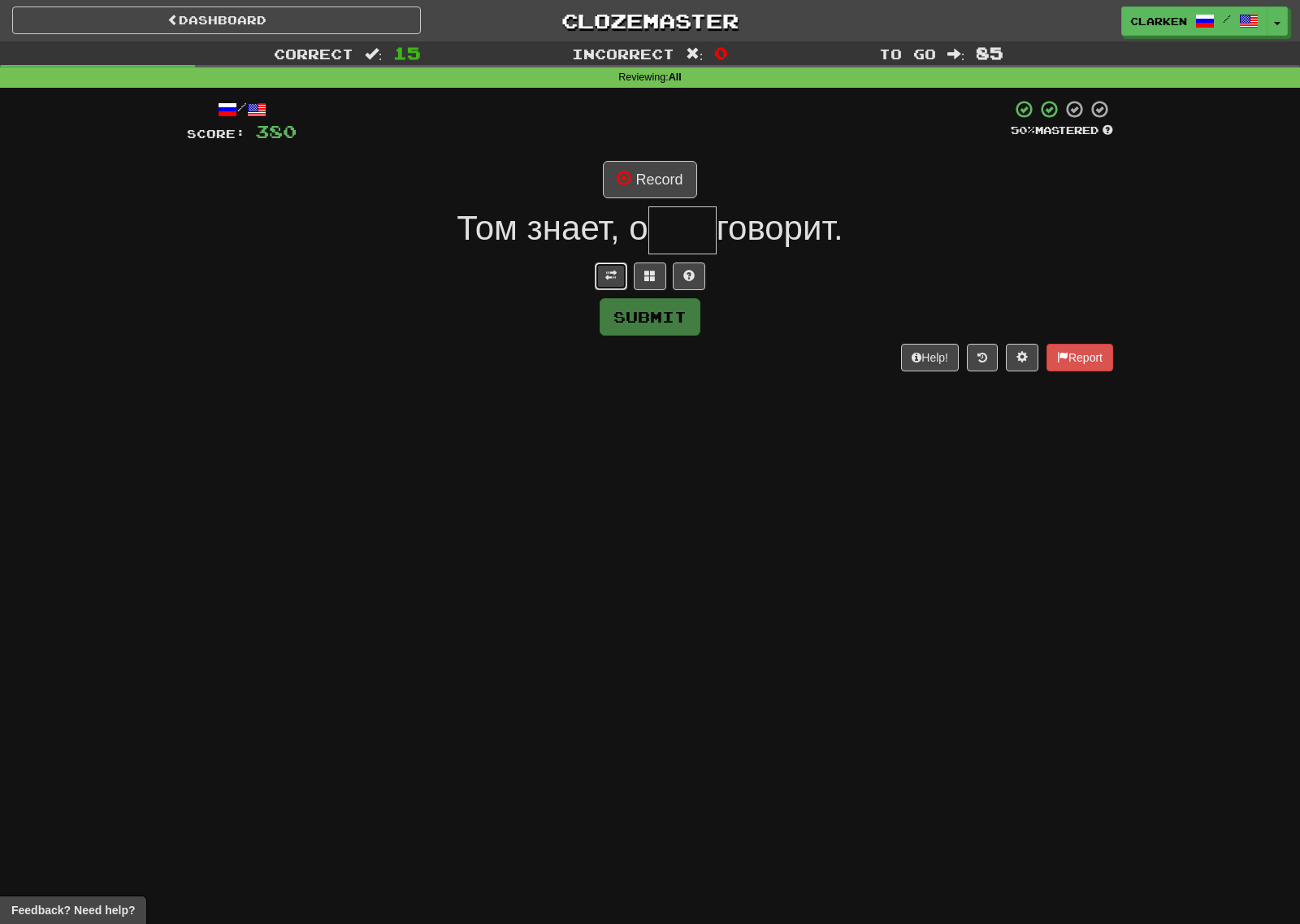
click at [610, 272] on span at bounding box center [611, 275] width 12 height 12
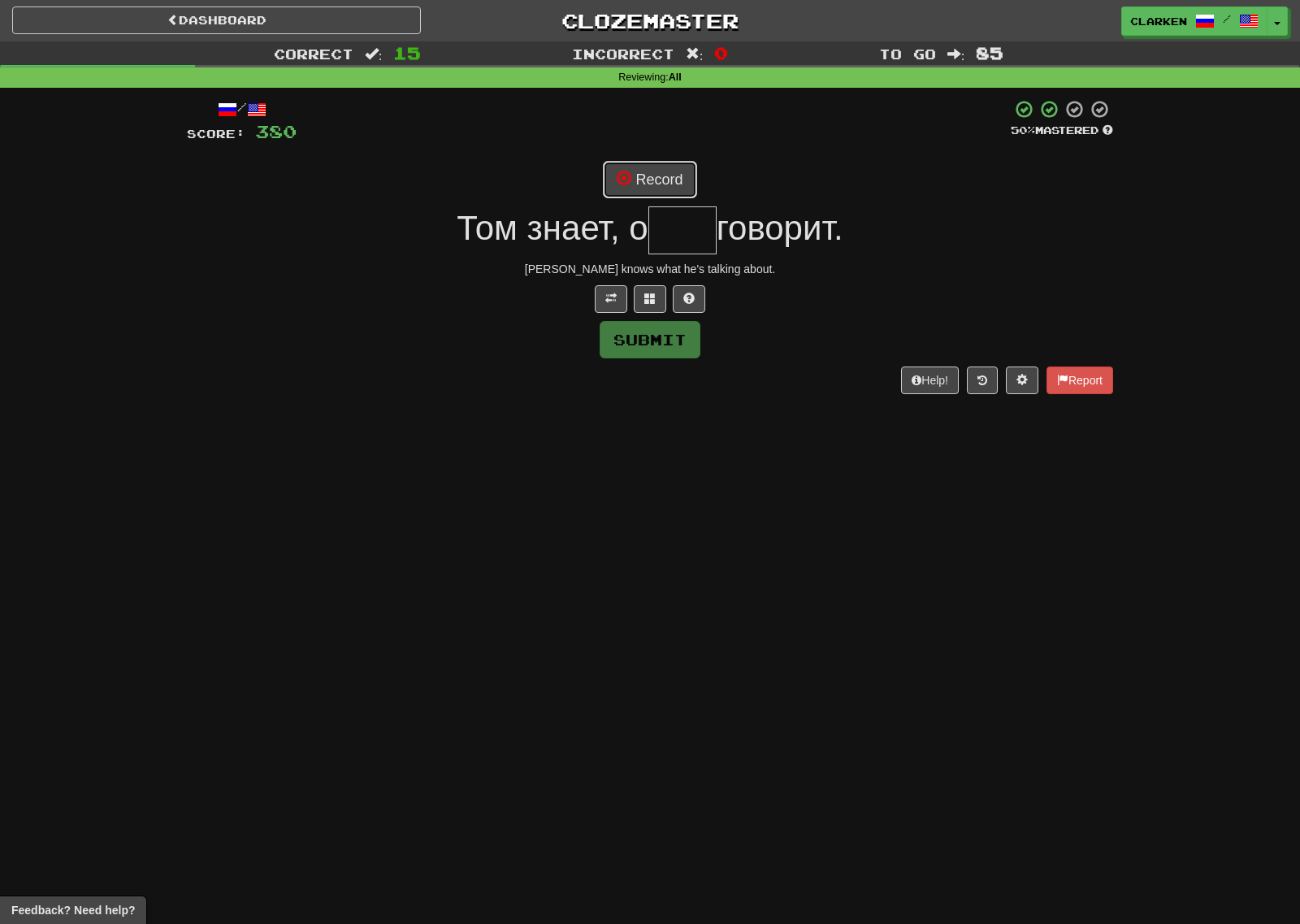
click at [655, 167] on button "Record" at bounding box center [650, 179] width 94 height 38
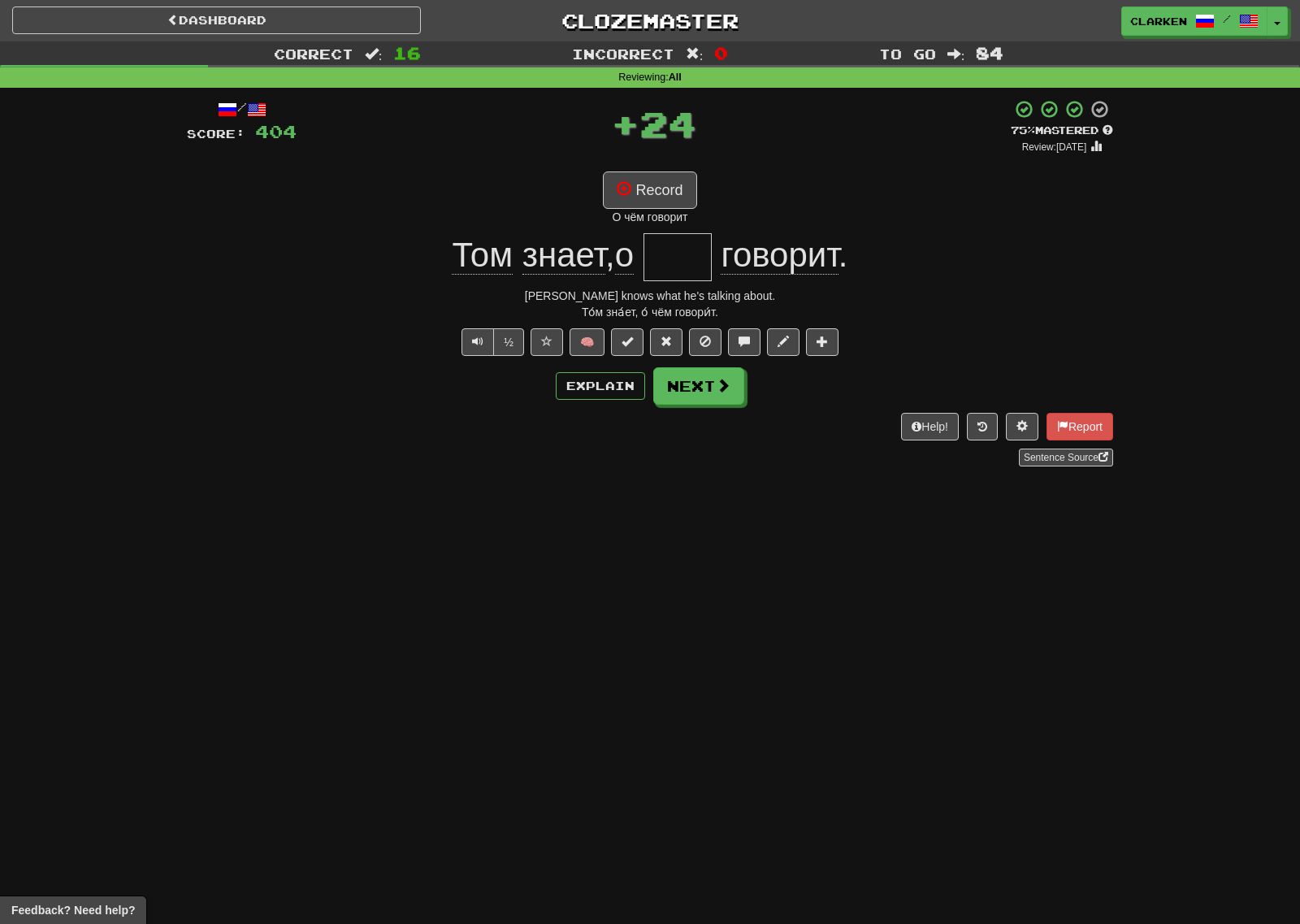
type input "***"
click at [678, 197] on button "Record" at bounding box center [650, 190] width 94 height 38
click at [701, 393] on button "Next" at bounding box center [699, 387] width 91 height 38
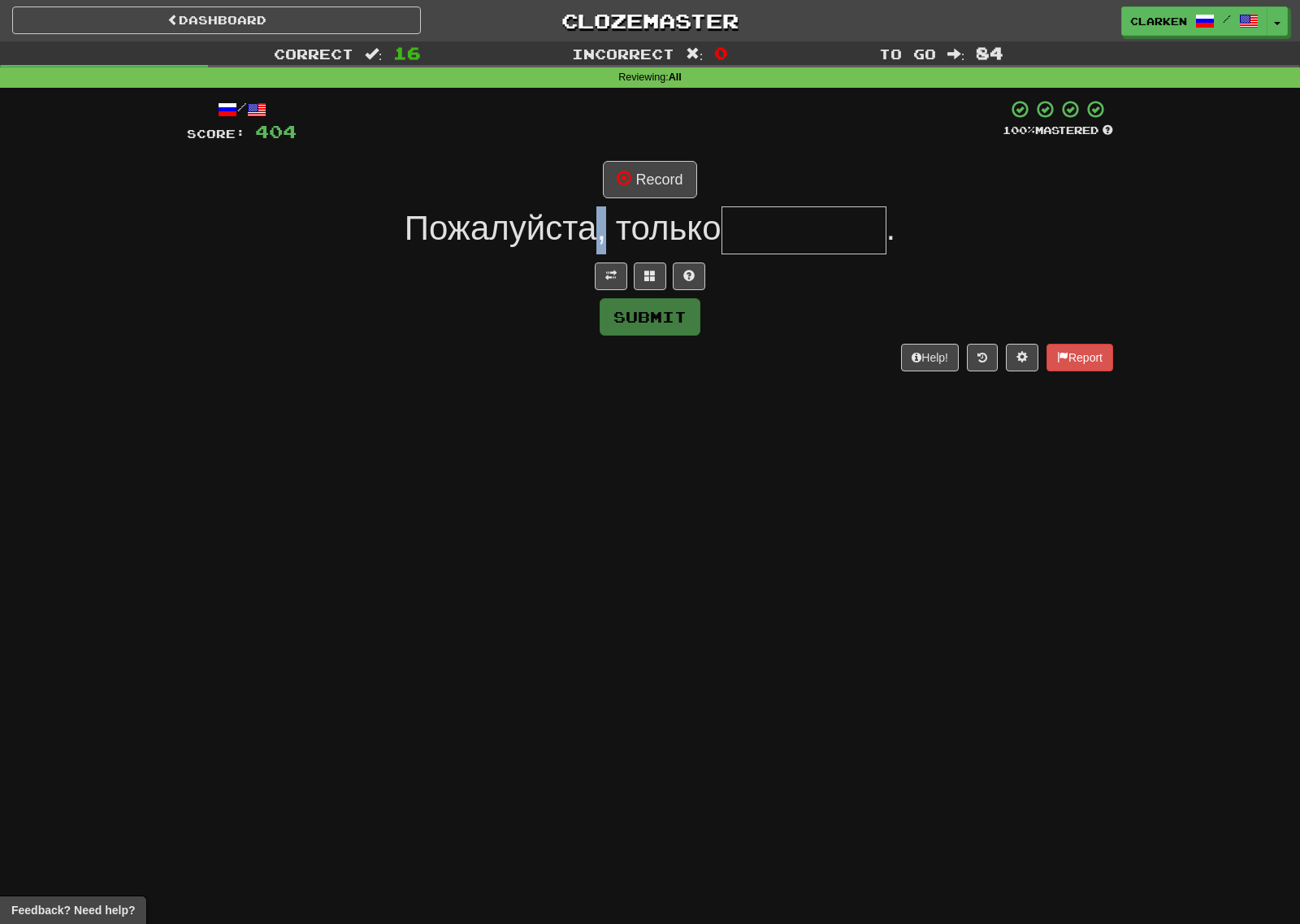
drag, startPoint x: 596, startPoint y: 233, endPoint x: 604, endPoint y: 237, distance: 8.9
click at [604, 236] on span "Пожалуйста, только" at bounding box center [563, 228] width 317 height 38
click at [615, 274] on span at bounding box center [611, 275] width 12 height 12
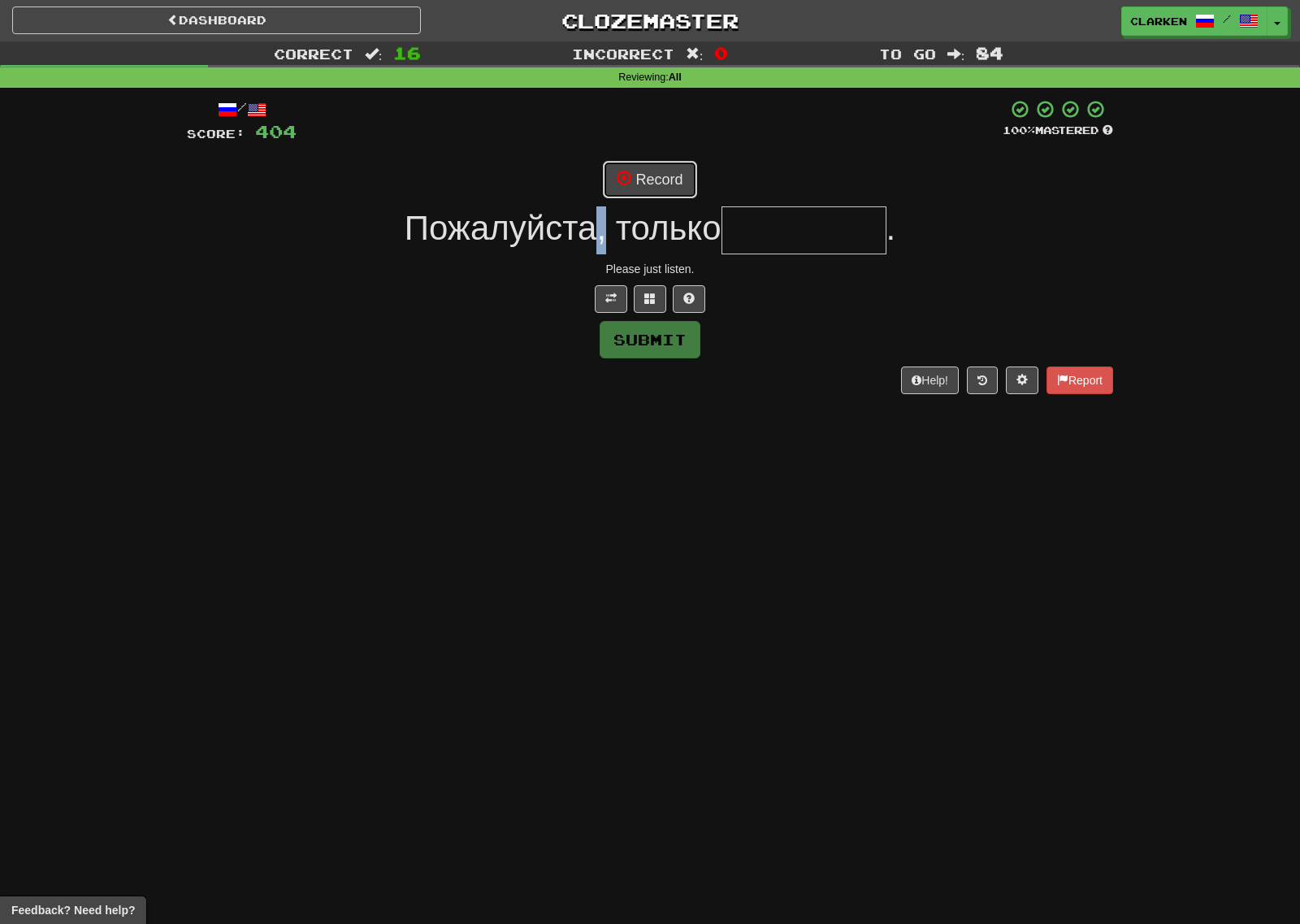
click at [640, 181] on button "Record" at bounding box center [650, 179] width 94 height 38
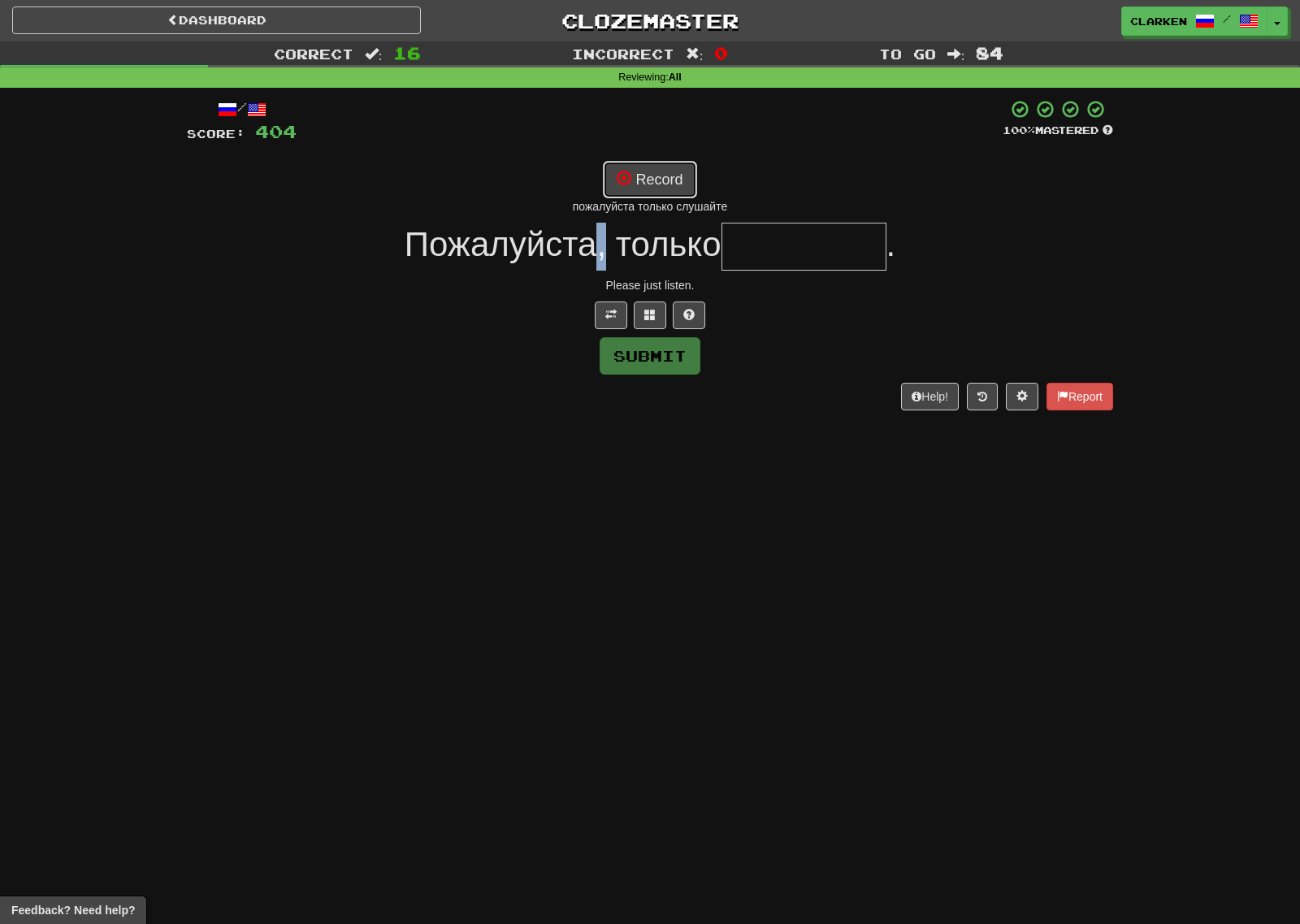
click at [672, 179] on button "Record" at bounding box center [650, 179] width 94 height 38
click at [660, 178] on button "Record" at bounding box center [650, 179] width 94 height 38
type input "********"
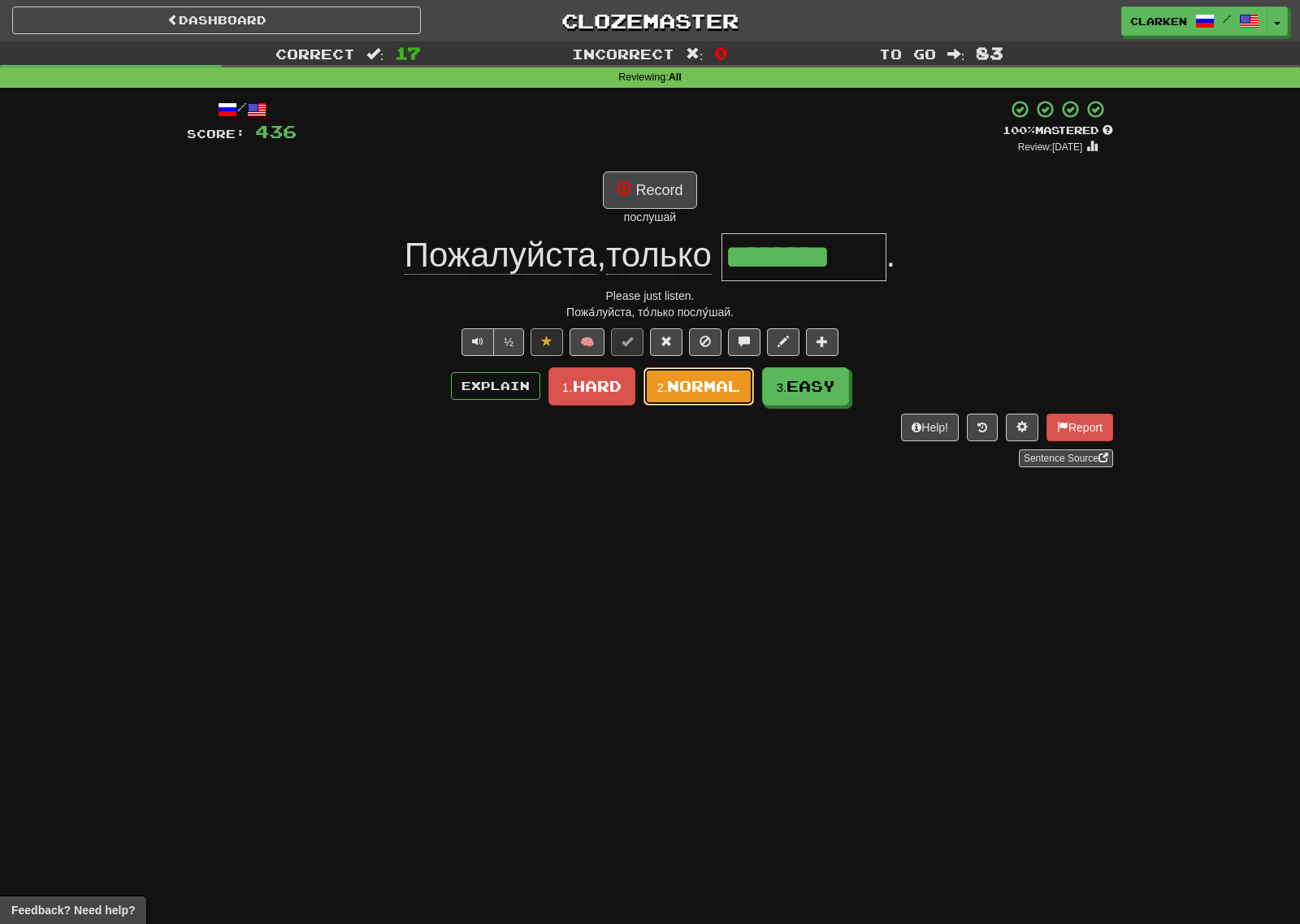
click at [740, 393] on span "Normal" at bounding box center [703, 385] width 73 height 18
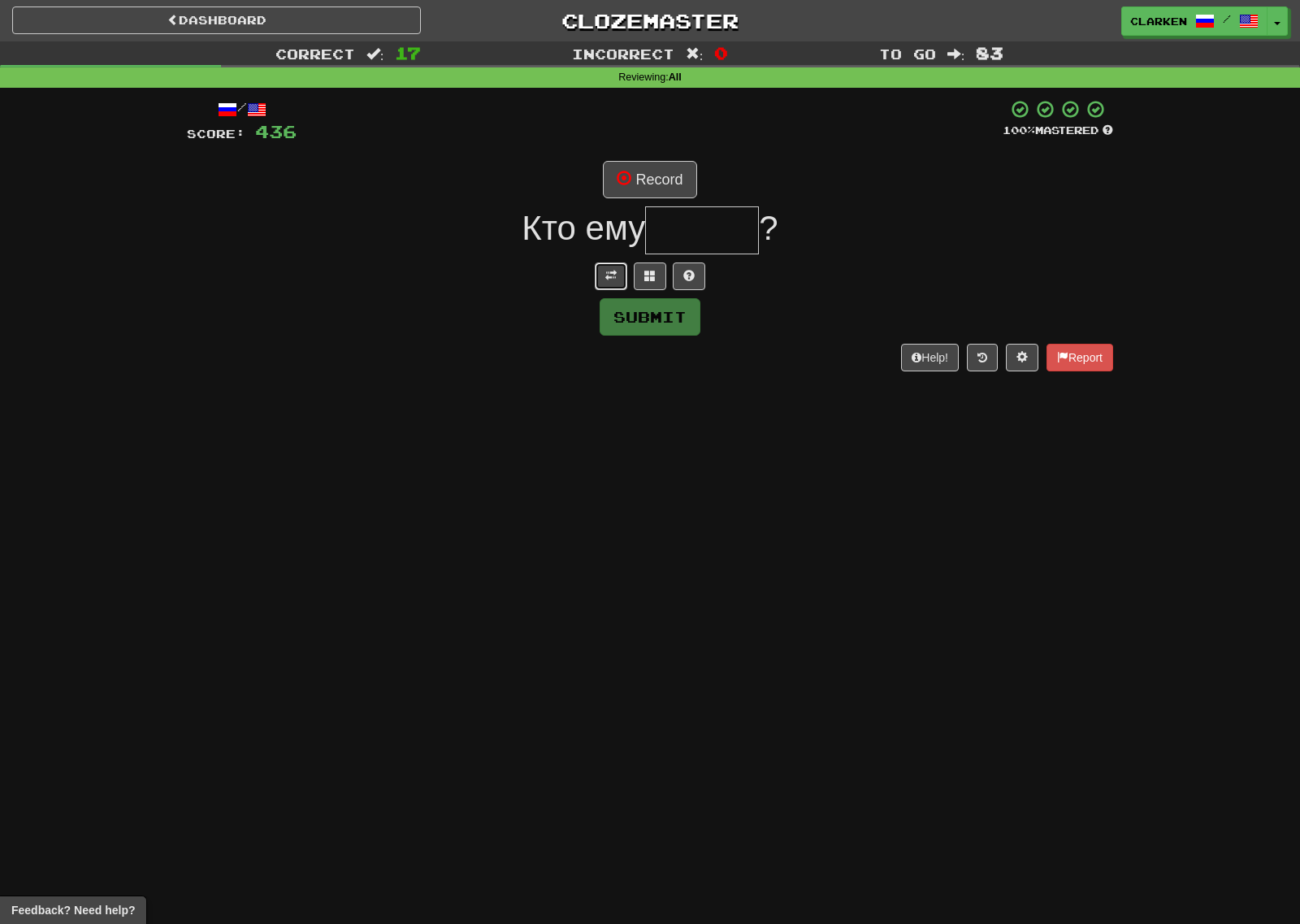
click at [600, 270] on button at bounding box center [611, 276] width 33 height 28
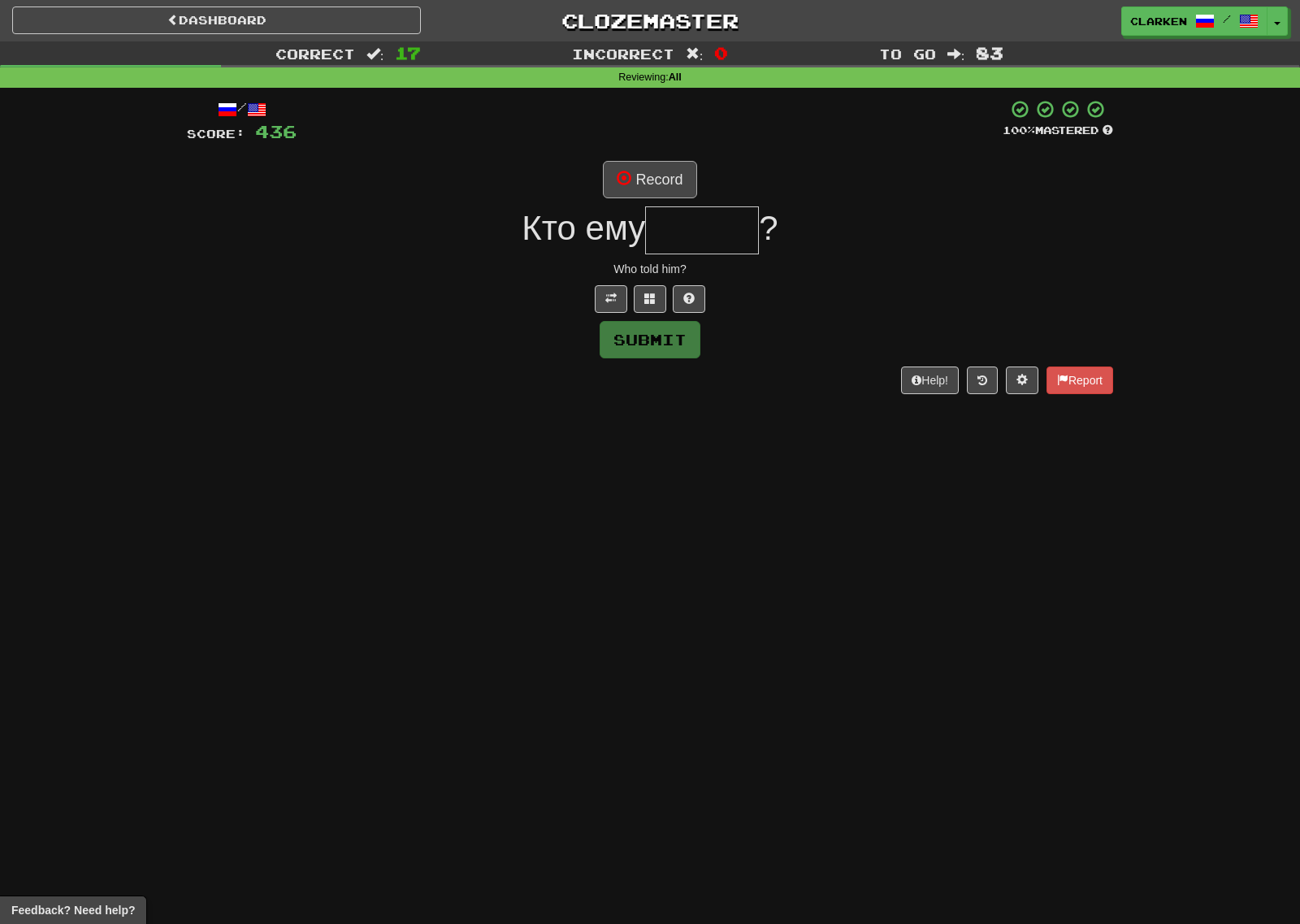
click at [635, 157] on div "/ Score: 436 100 % Mastered Record Кто ему ? Who told him? Submit Help! Report" at bounding box center [650, 245] width 927 height 294
drag, startPoint x: 636, startPoint y: 165, endPoint x: 642, endPoint y: 187, distance: 22.8
click at [636, 167] on button "Record" at bounding box center [650, 179] width 94 height 38
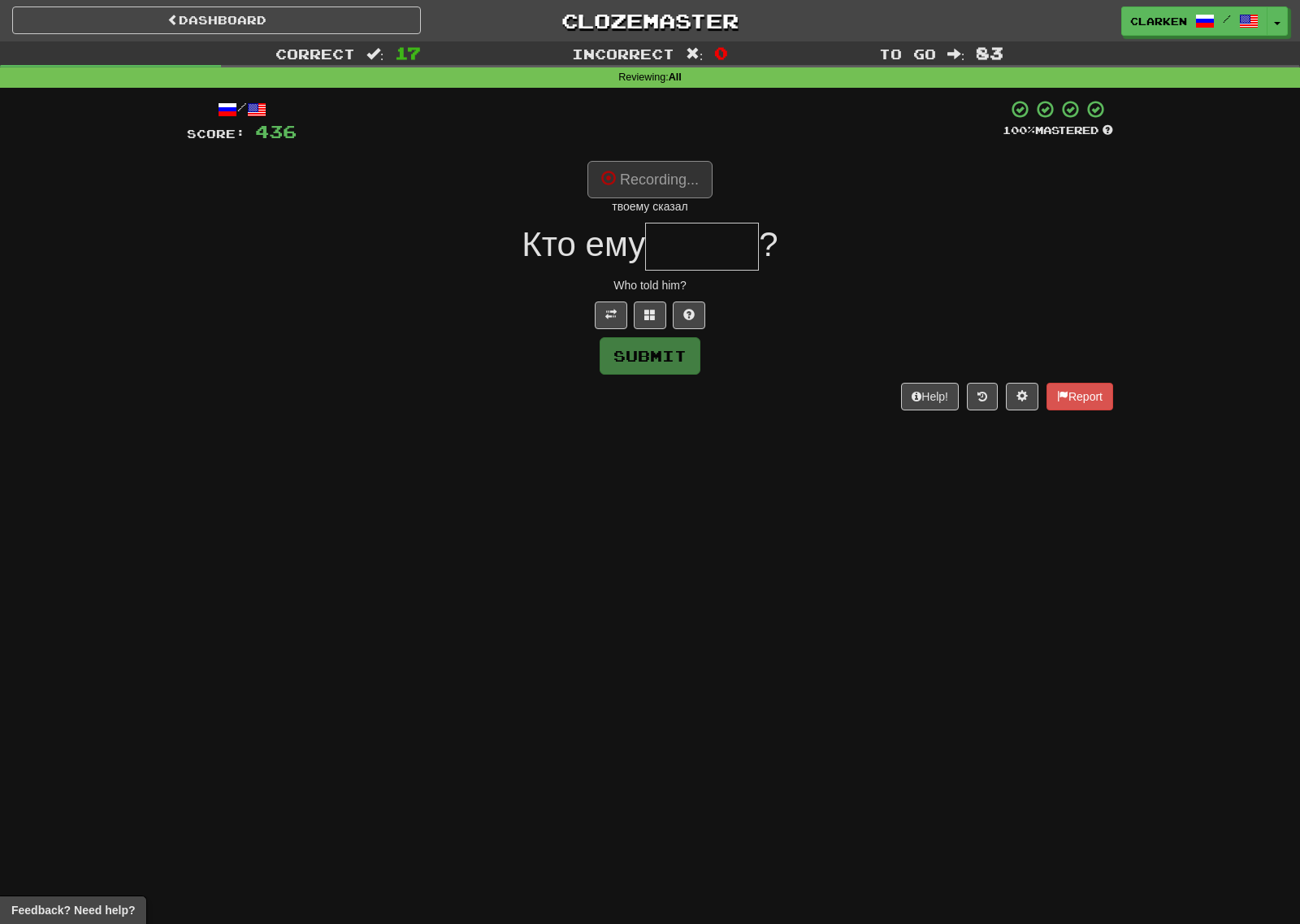
type input "******"
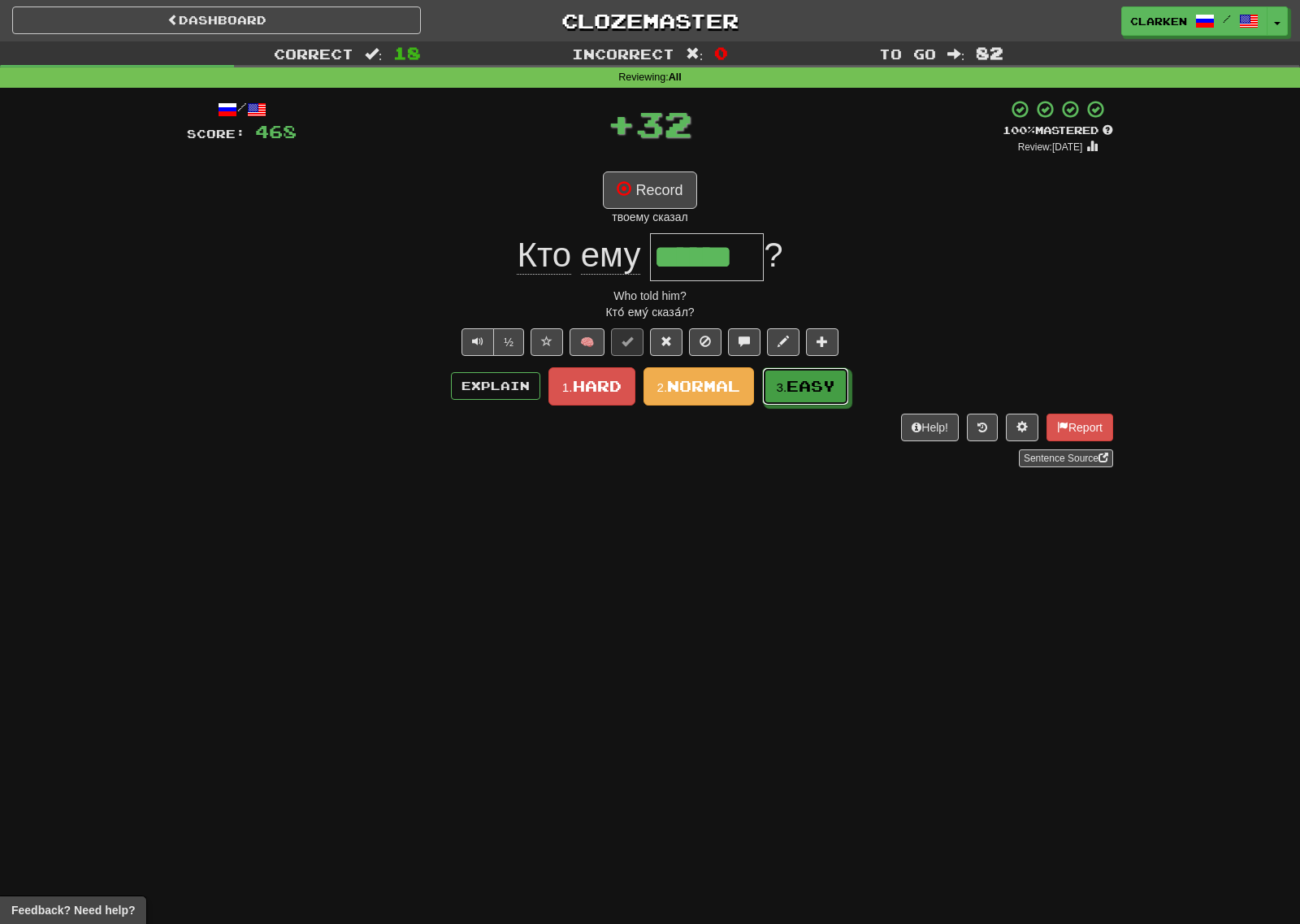
drag, startPoint x: 820, startPoint y: 390, endPoint x: 702, endPoint y: 334, distance: 130.6
click at [817, 390] on span "Easy" at bounding box center [811, 385] width 49 height 18
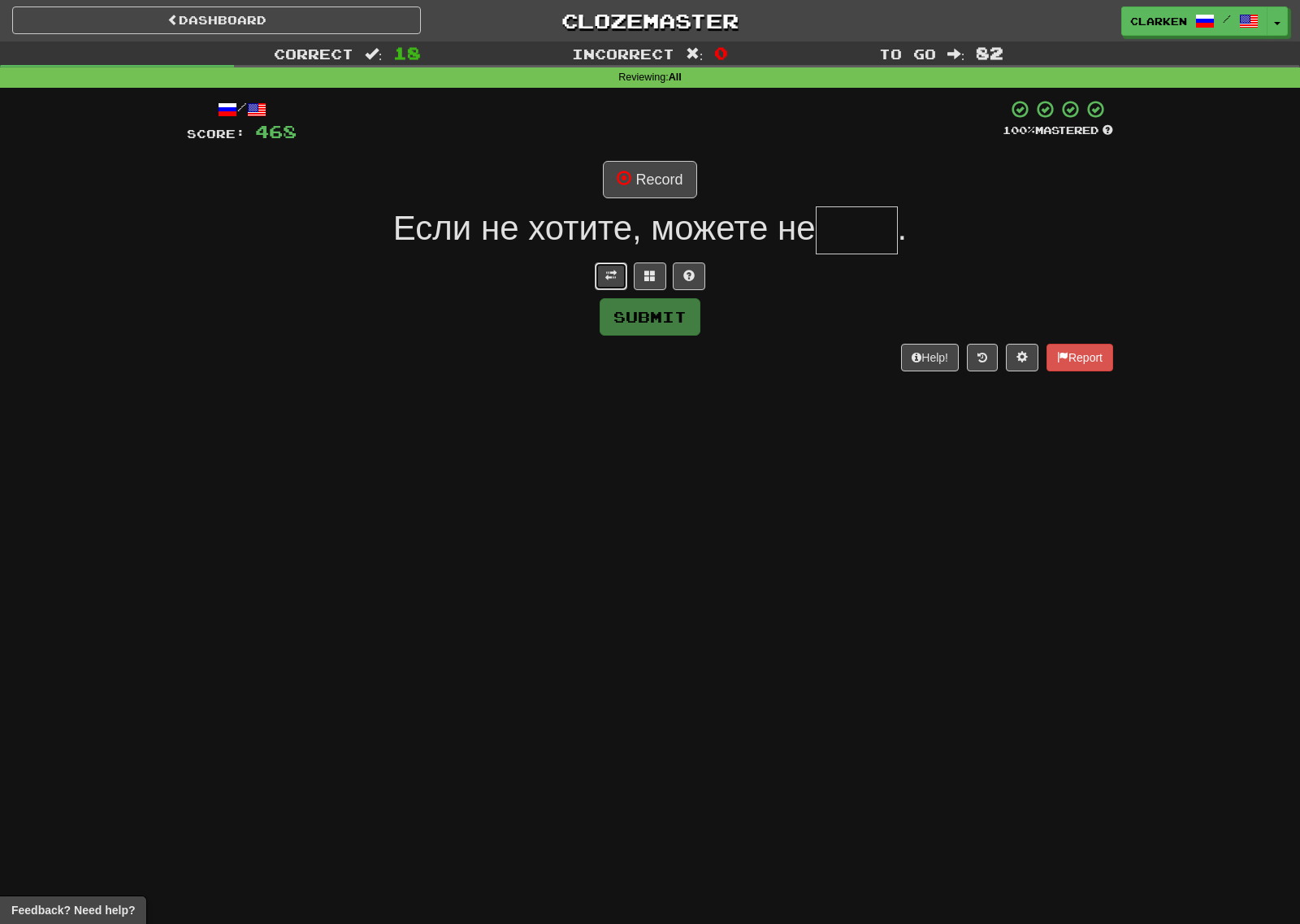
click at [609, 280] on span at bounding box center [611, 275] width 12 height 12
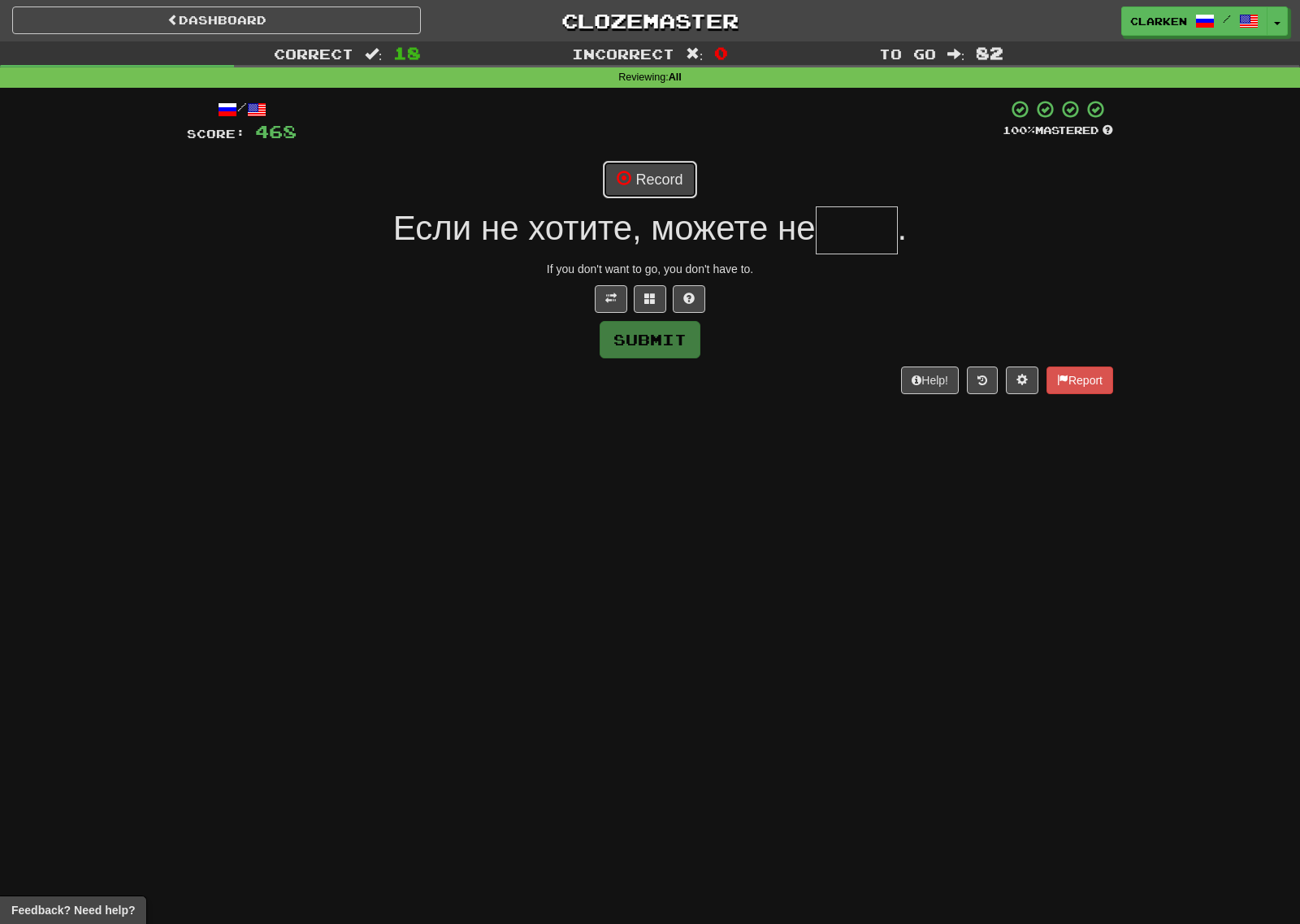
click at [638, 173] on button "Record" at bounding box center [650, 179] width 94 height 38
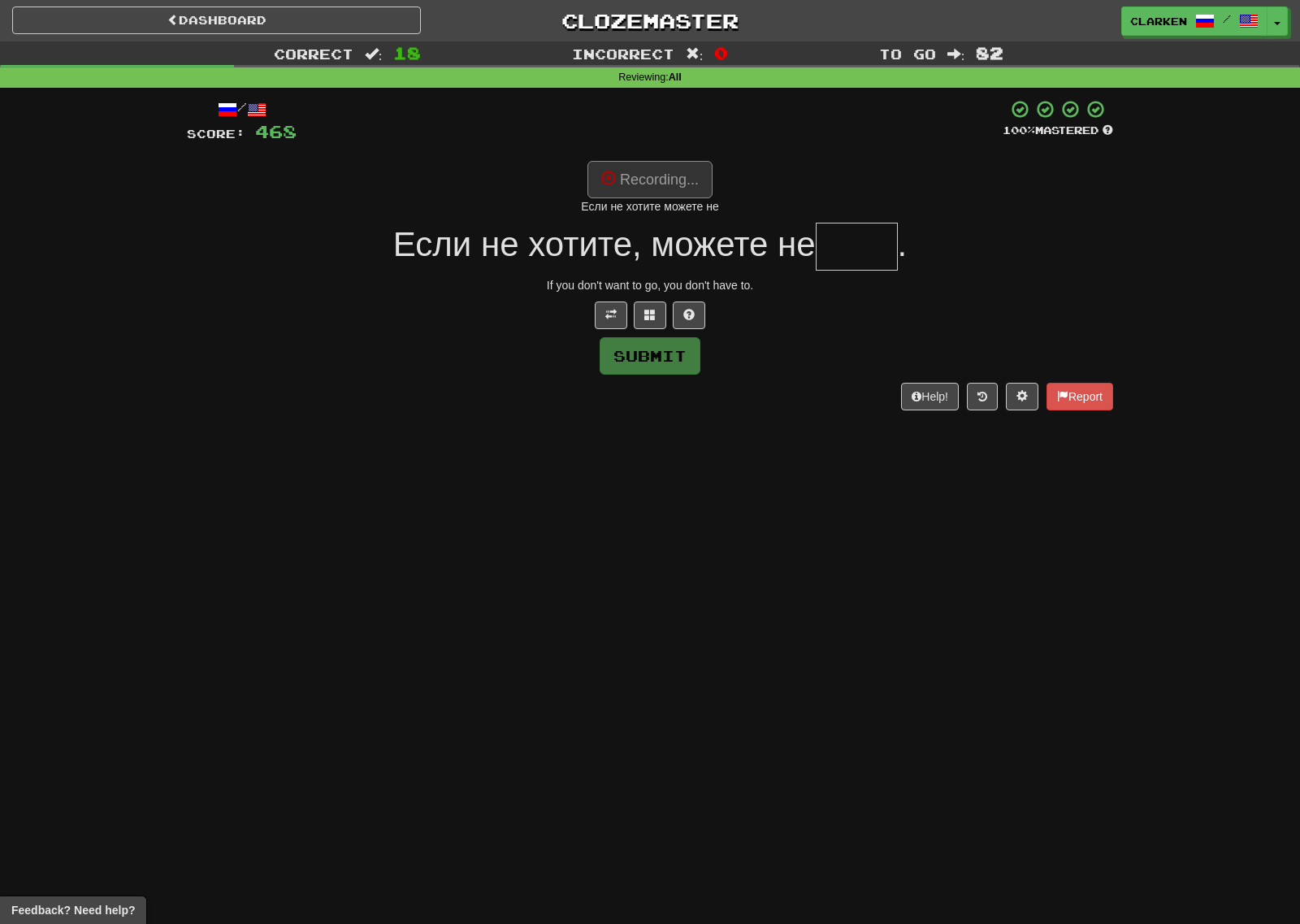
type input "****"
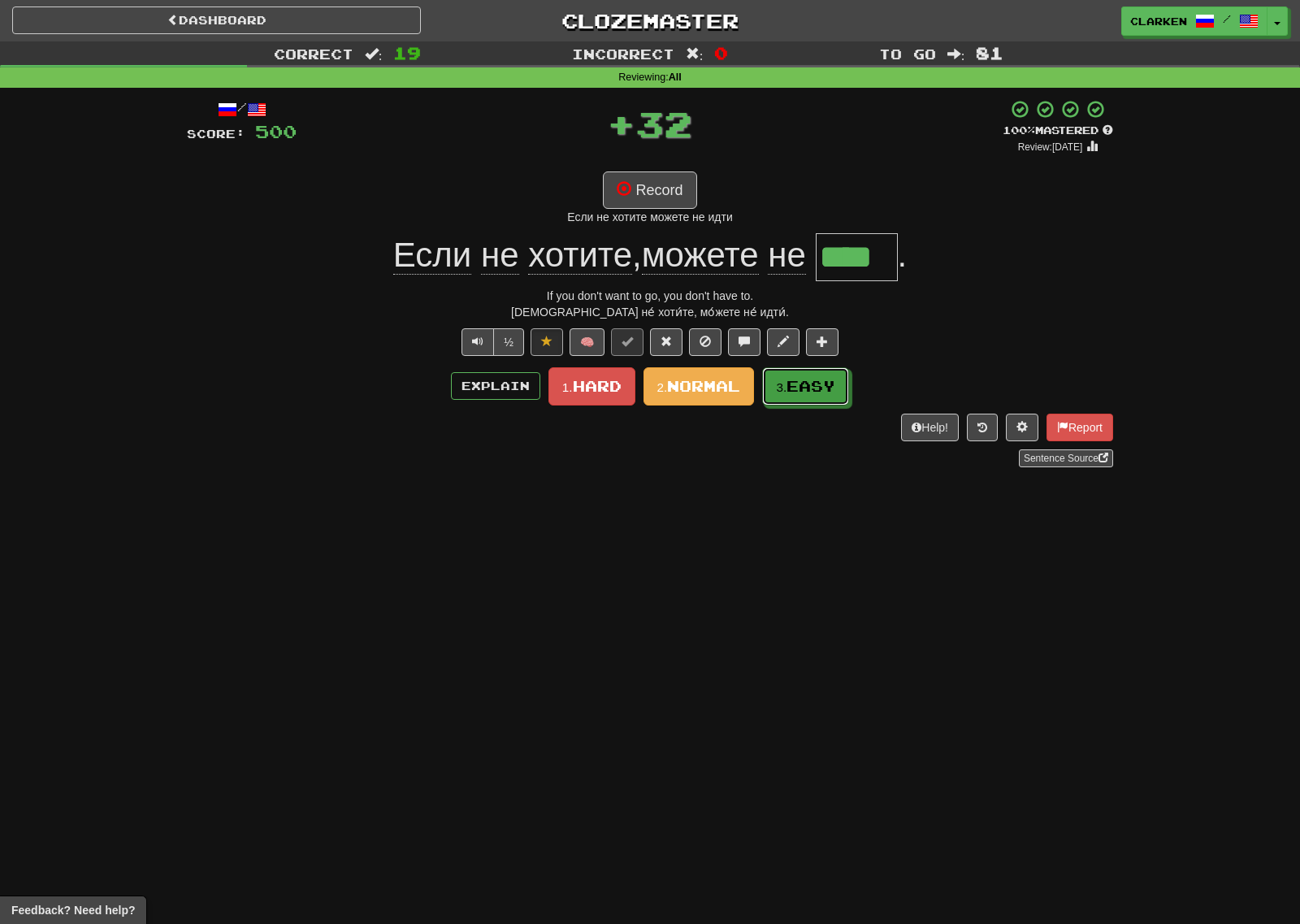
click at [811, 398] on button "3. Easy" at bounding box center [805, 387] width 87 height 38
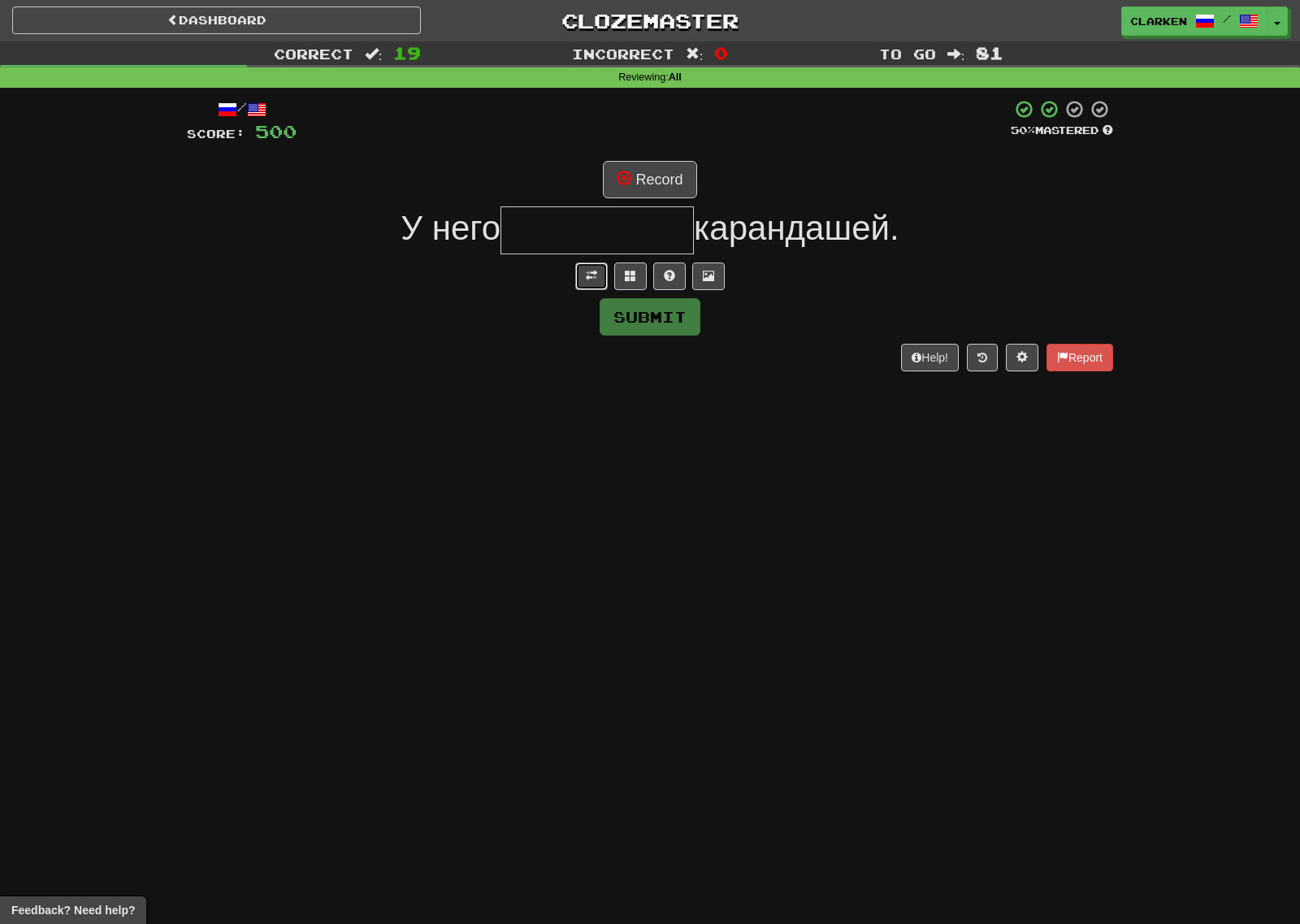
click at [583, 281] on button at bounding box center [591, 276] width 33 height 28
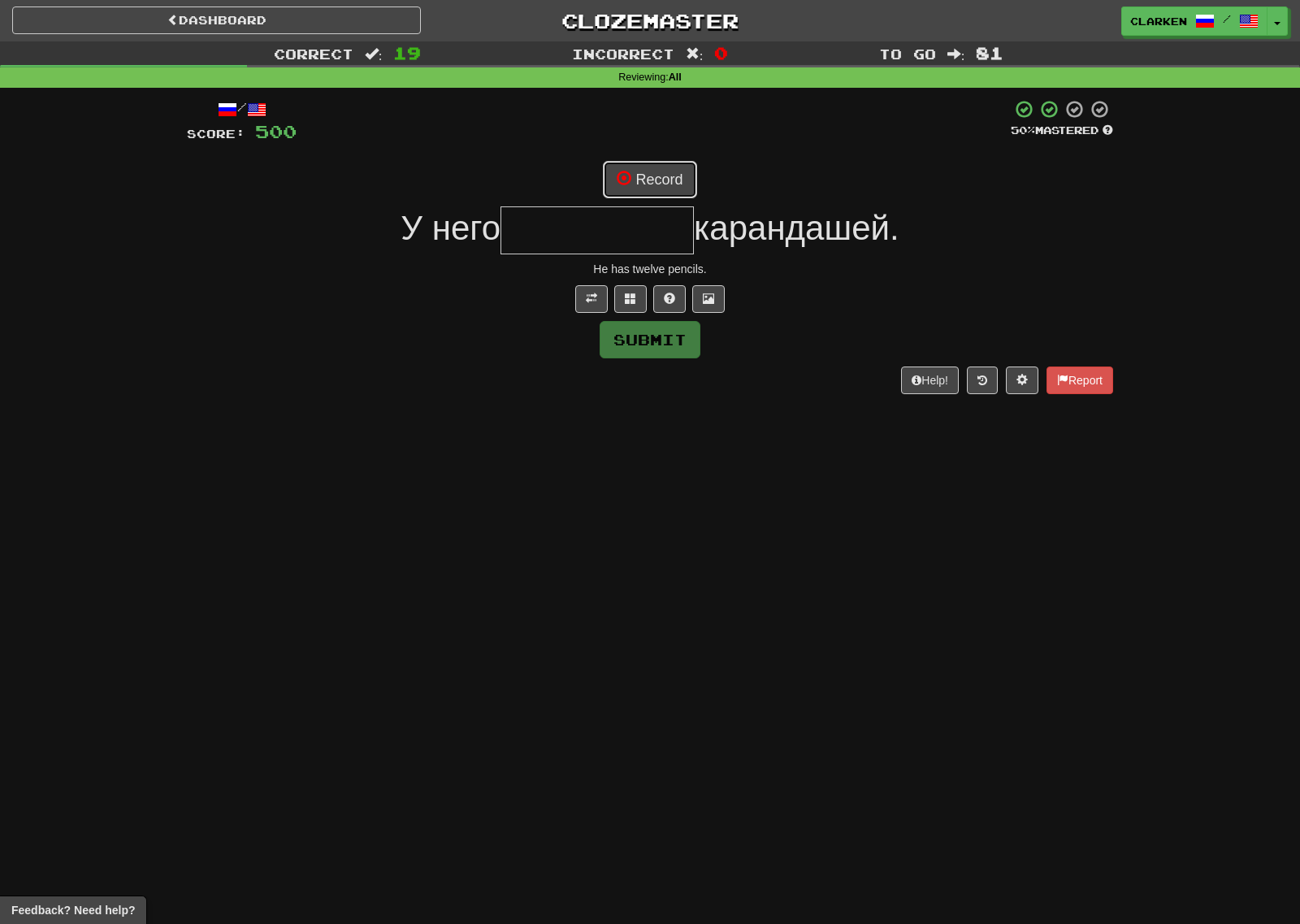
click at [626, 183] on span at bounding box center [624, 177] width 14 height 14
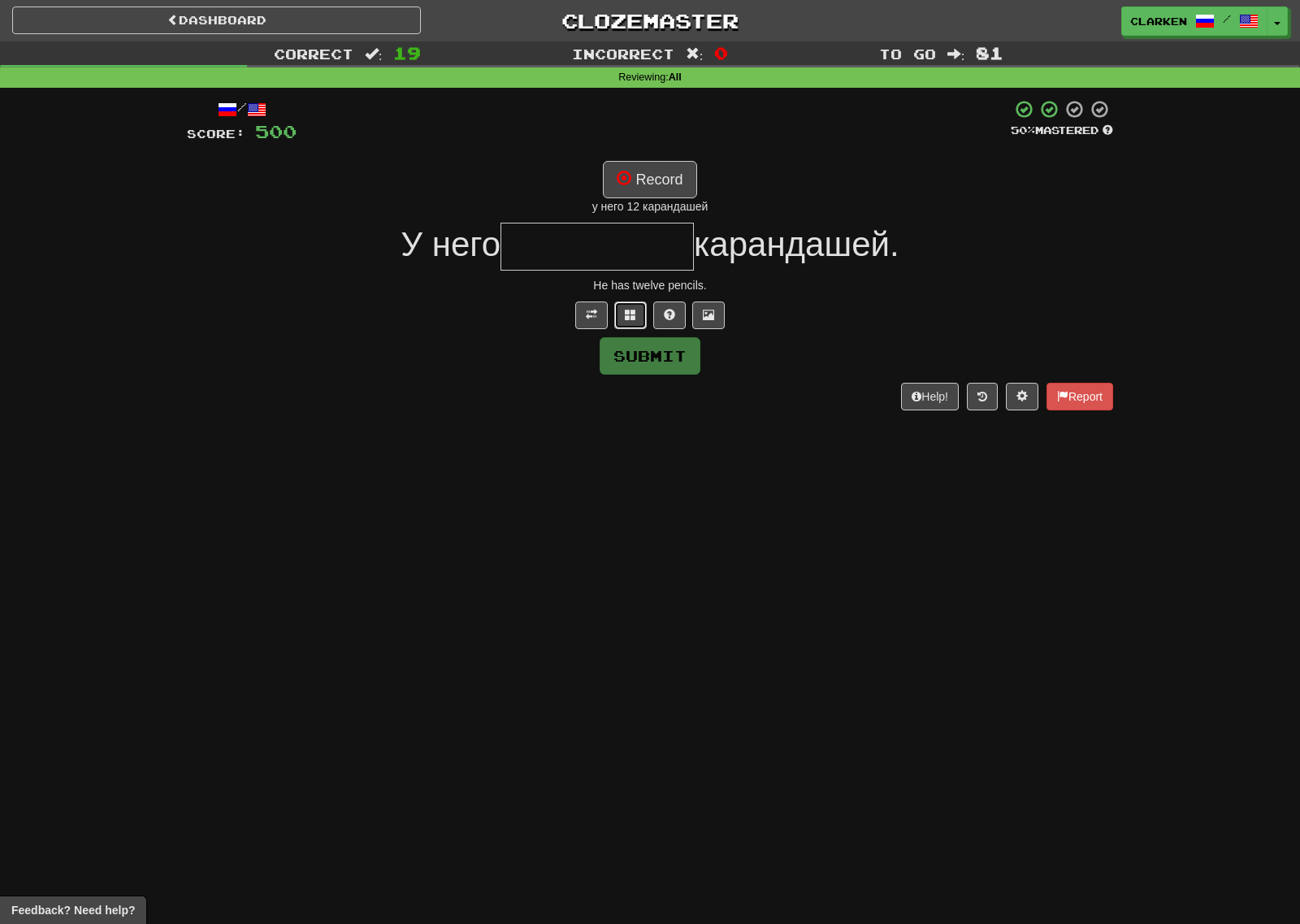
click at [638, 312] on button at bounding box center [630, 315] width 33 height 28
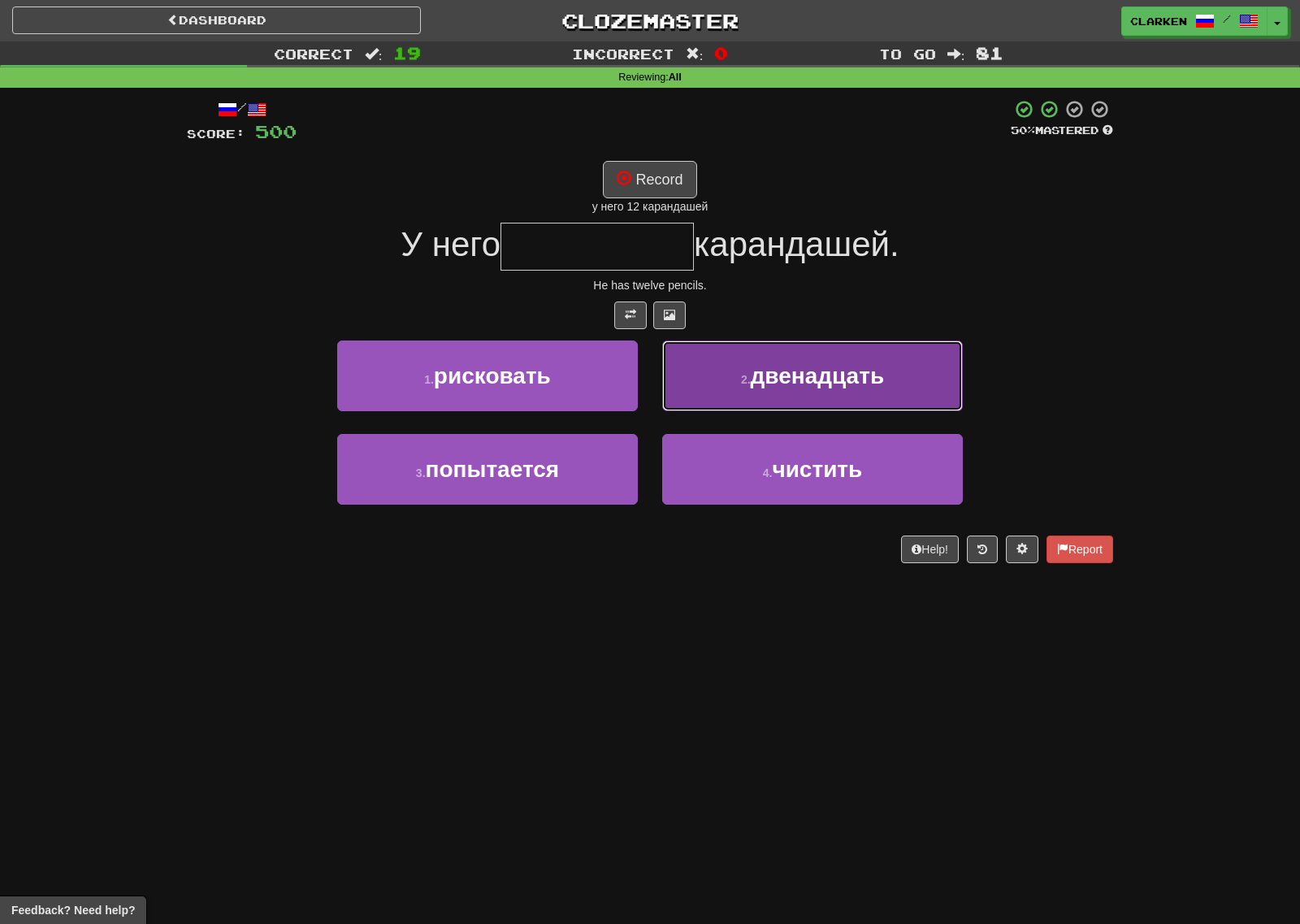
click at [734, 372] on button "2 . двенадцать" at bounding box center [812, 376] width 301 height 70
type input "**********"
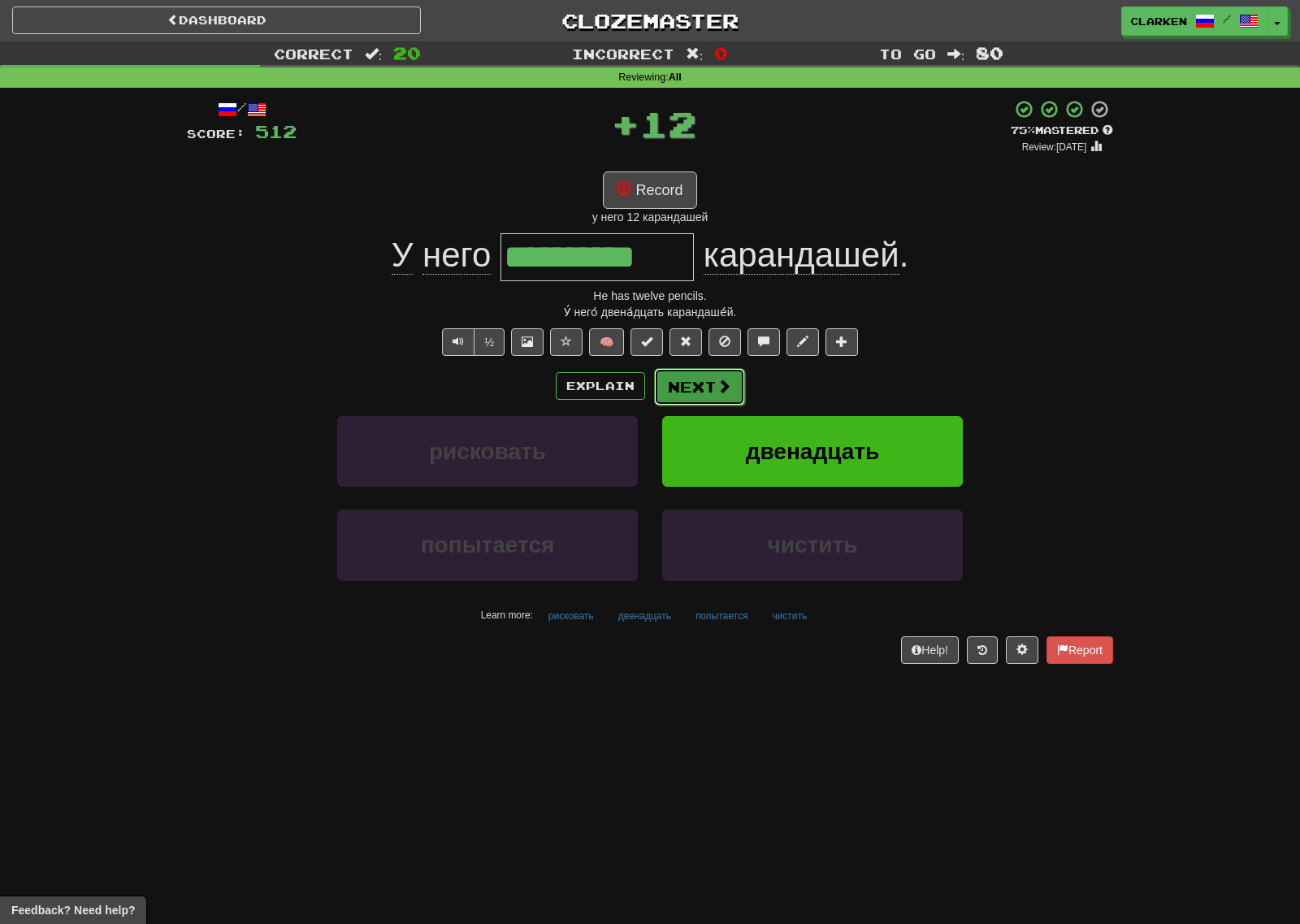
click at [712, 377] on button "Next" at bounding box center [699, 387] width 91 height 38
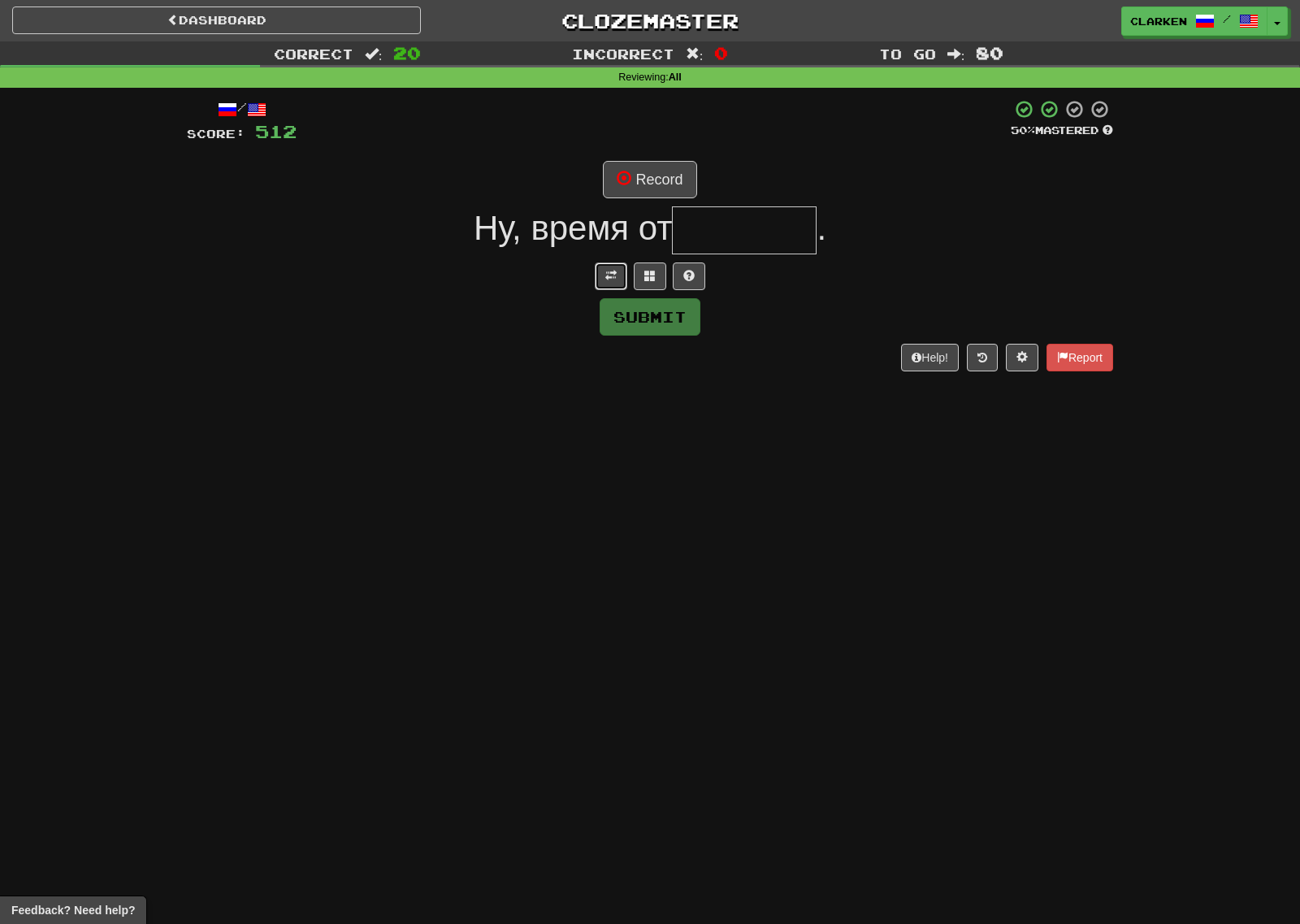
click at [611, 283] on button at bounding box center [611, 276] width 33 height 28
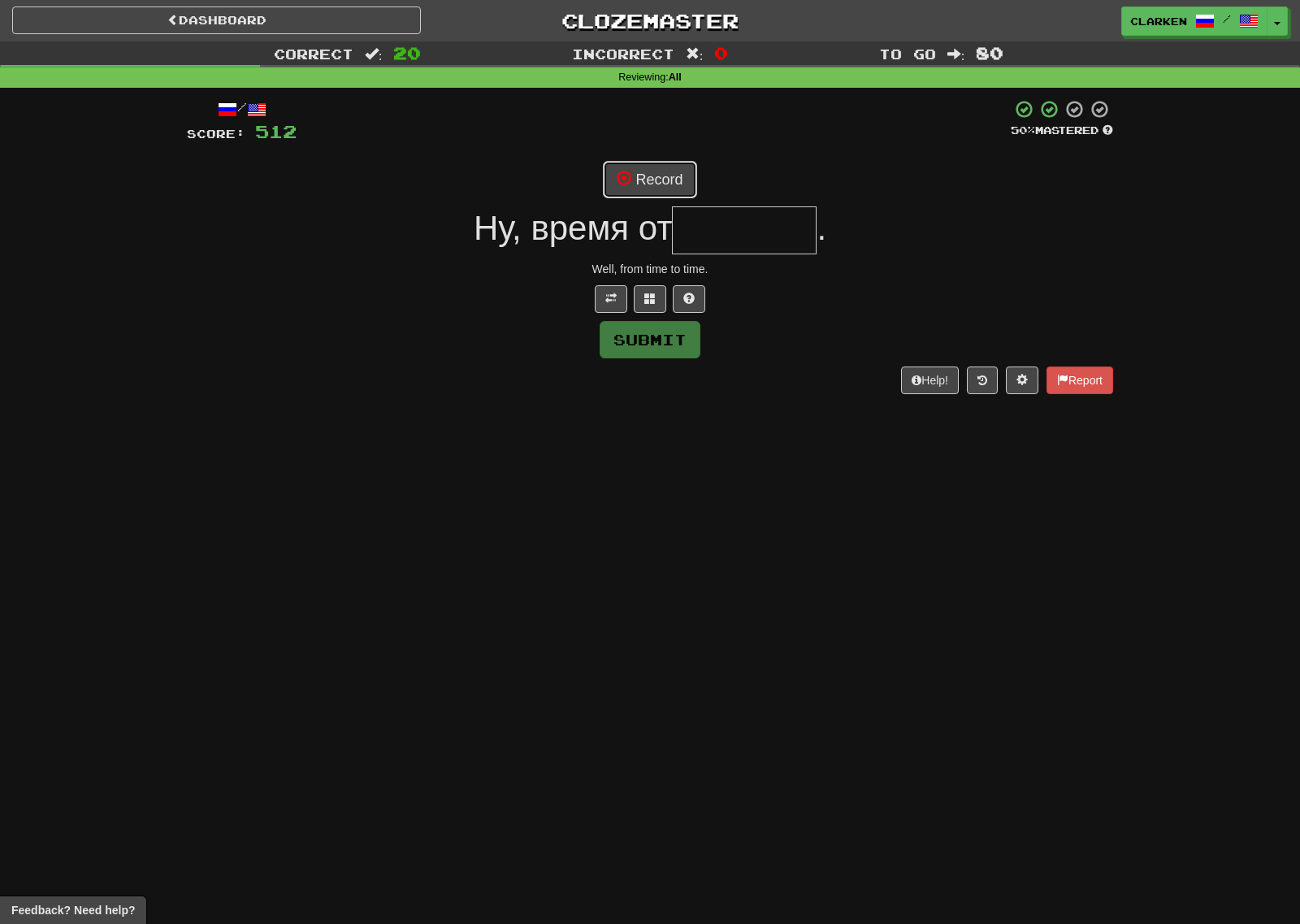
click at [652, 172] on button "Record" at bounding box center [650, 179] width 94 height 38
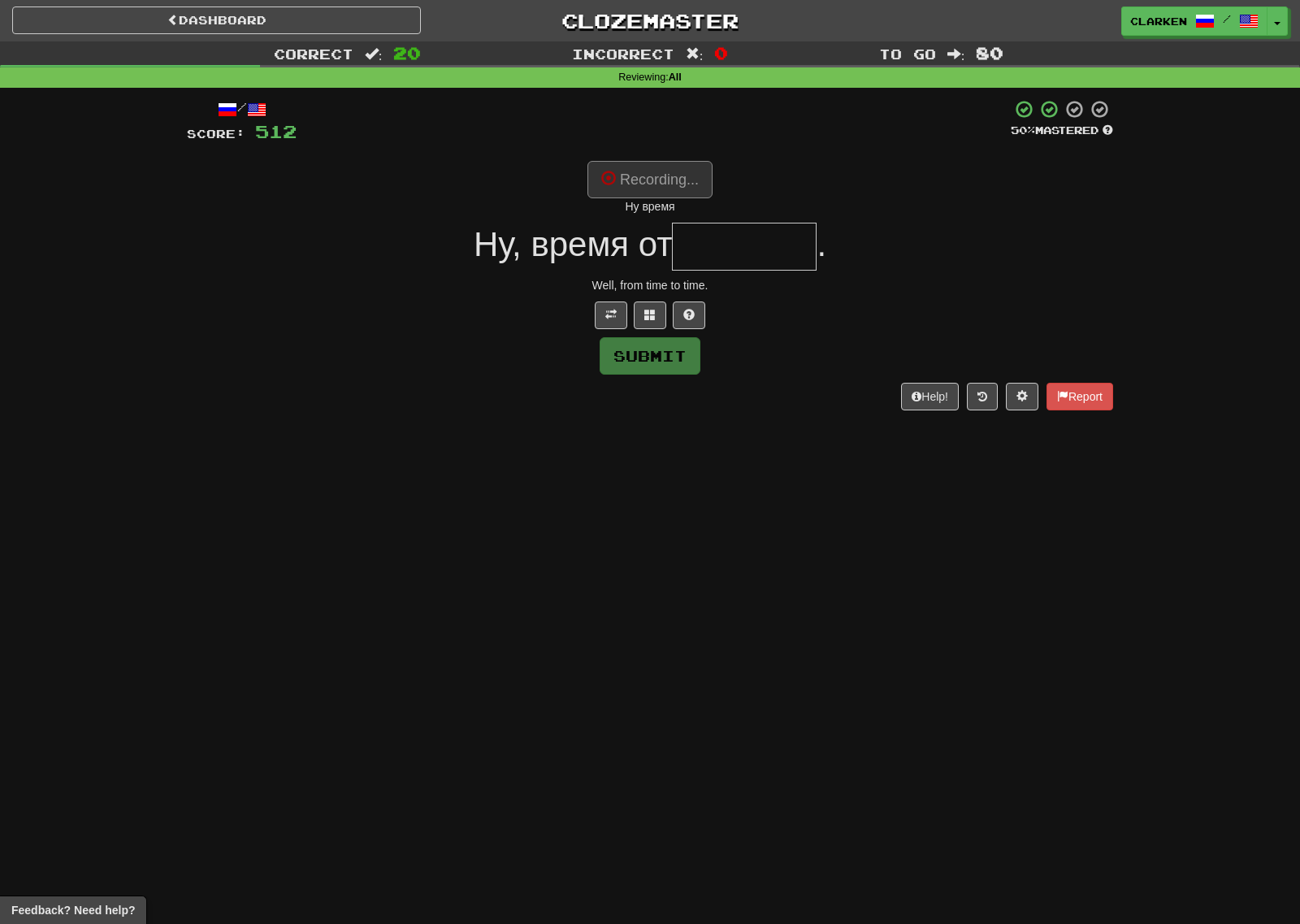
type input "*******"
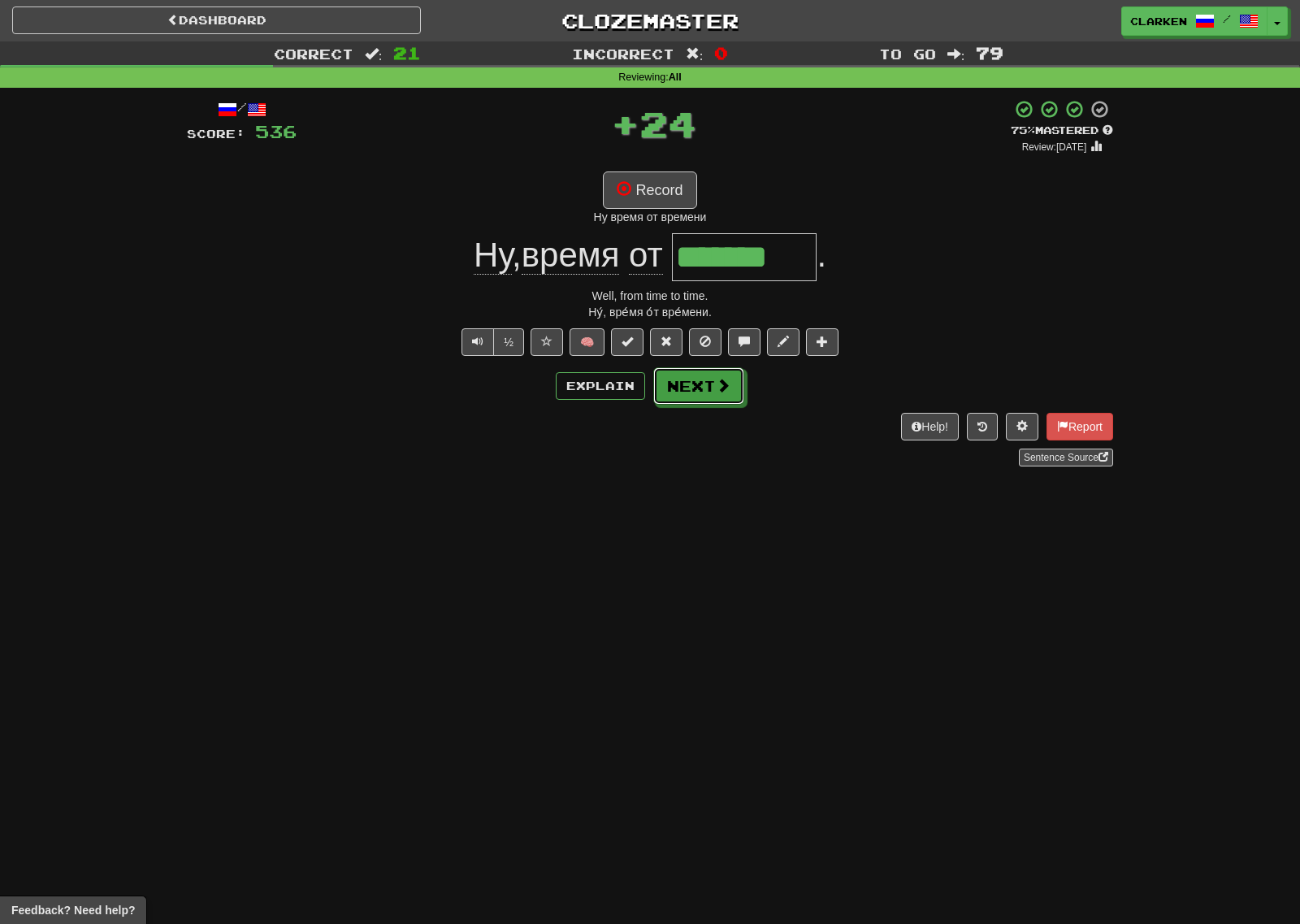
drag, startPoint x: 734, startPoint y: 388, endPoint x: 693, endPoint y: 379, distance: 42.0
click at [732, 390] on button "Next" at bounding box center [698, 386] width 91 height 38
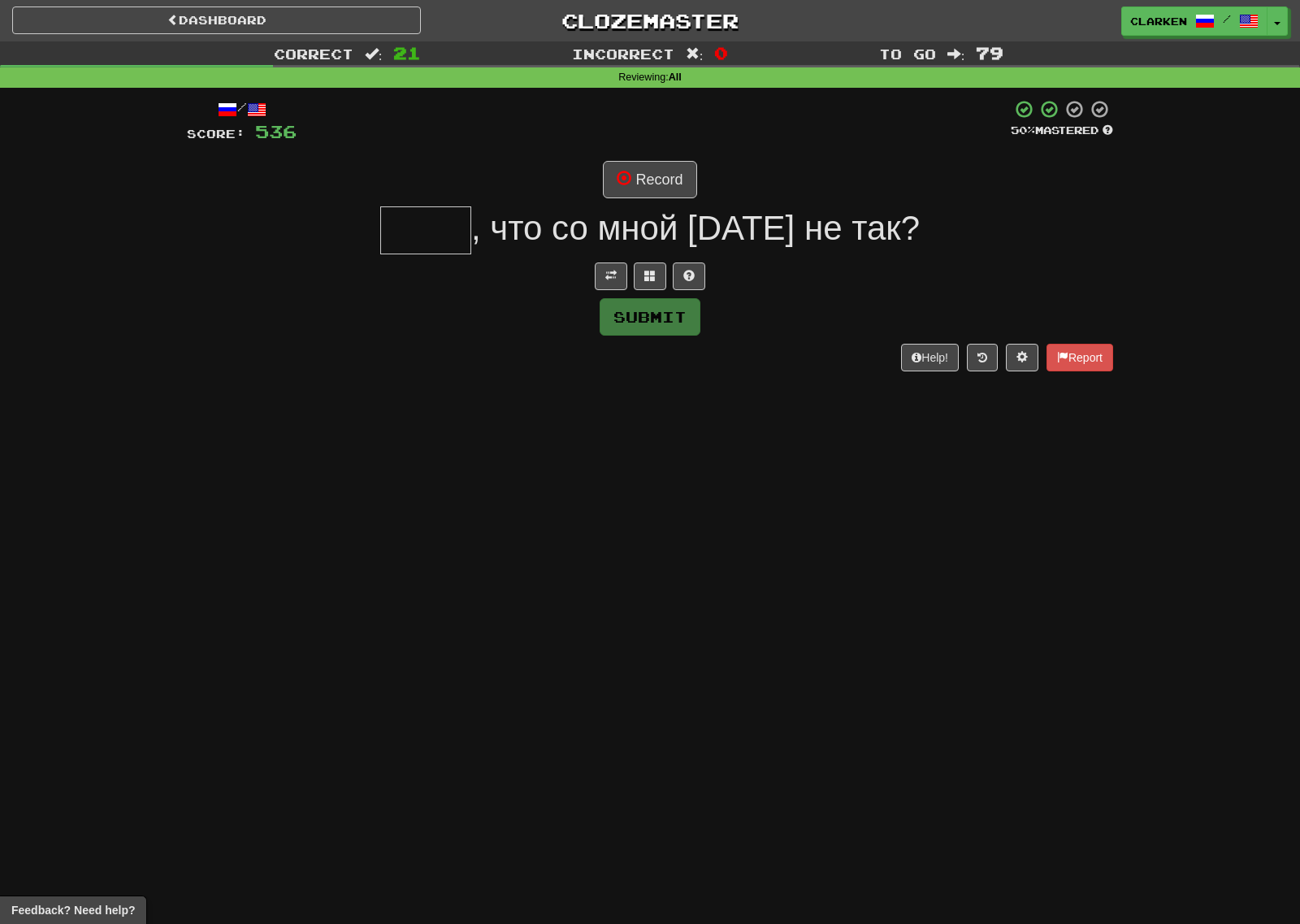
click at [614, 253] on div ", что со мной сегодня не так?" at bounding box center [650, 230] width 927 height 48
drag, startPoint x: 614, startPoint y: 259, endPoint x: 614, endPoint y: 273, distance: 14.0
click at [614, 259] on div "/ Score: 536 50 % Mastered Record , что со мной сегодня не так? Submit Help! Re…" at bounding box center [650, 234] width 927 height 271
drag, startPoint x: 614, startPoint y: 273, endPoint x: 620, endPoint y: 244, distance: 29.6
click at [613, 273] on span at bounding box center [611, 275] width 12 height 12
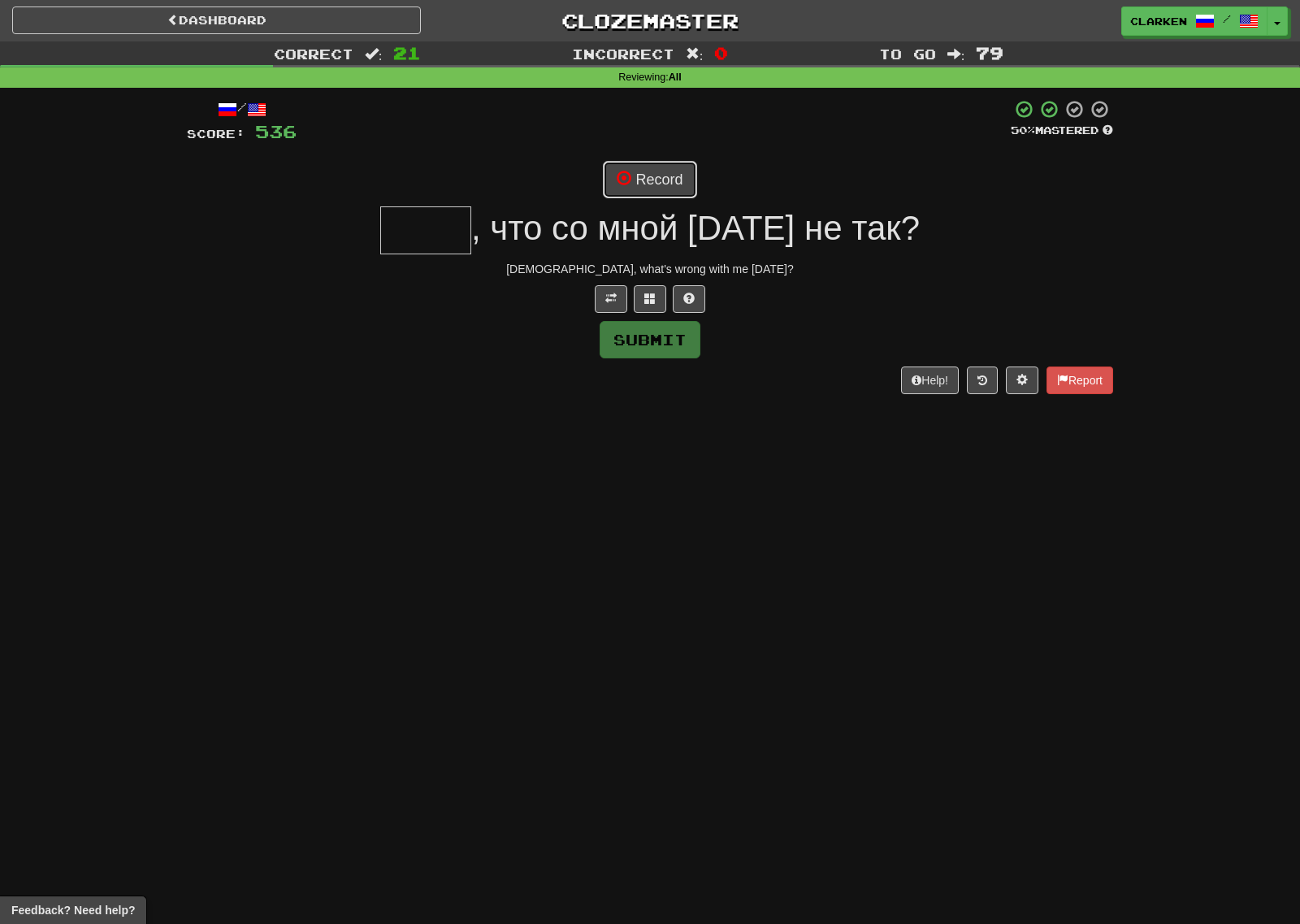
click at [638, 198] on button "Record" at bounding box center [650, 179] width 94 height 38
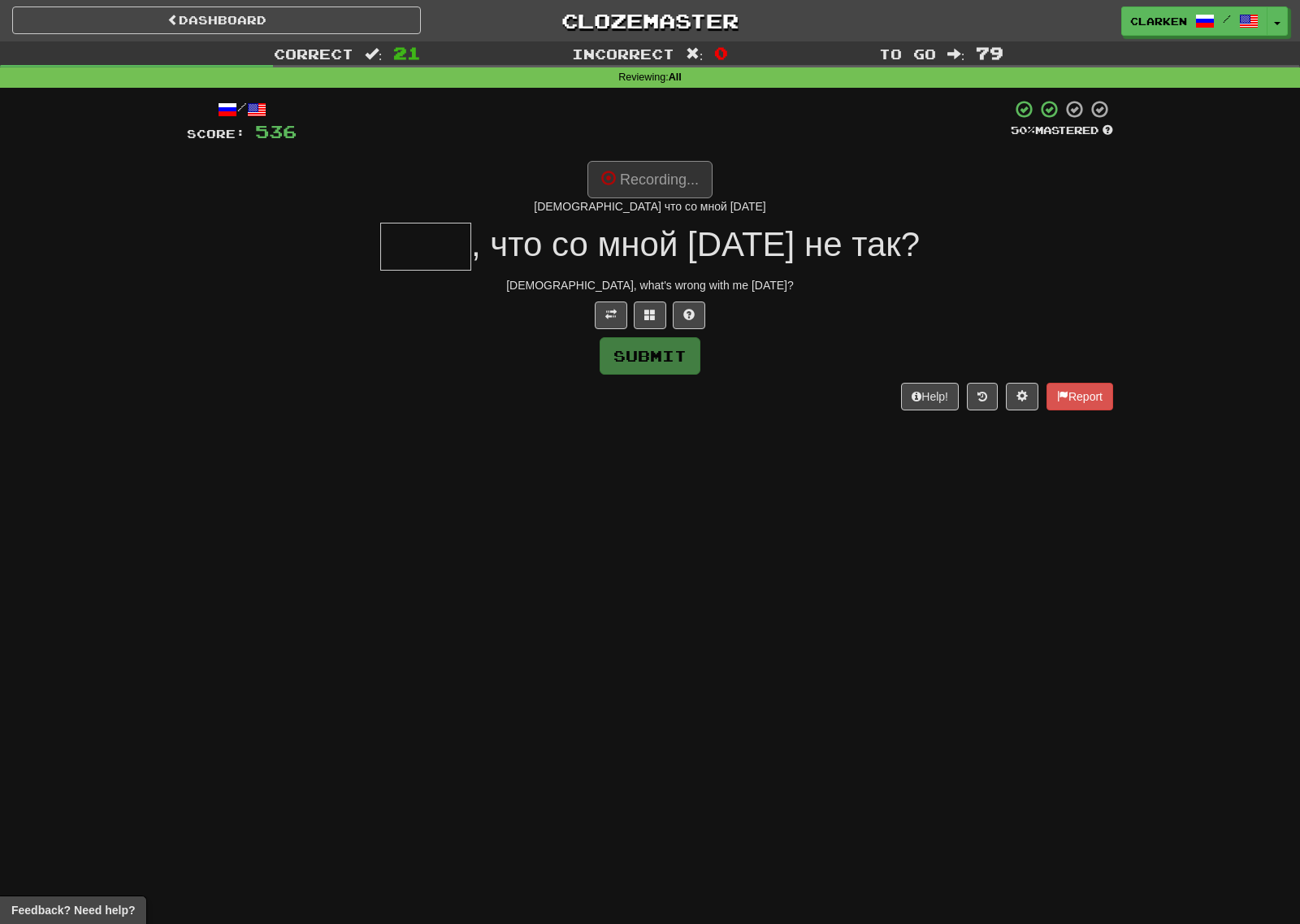
type input "****"
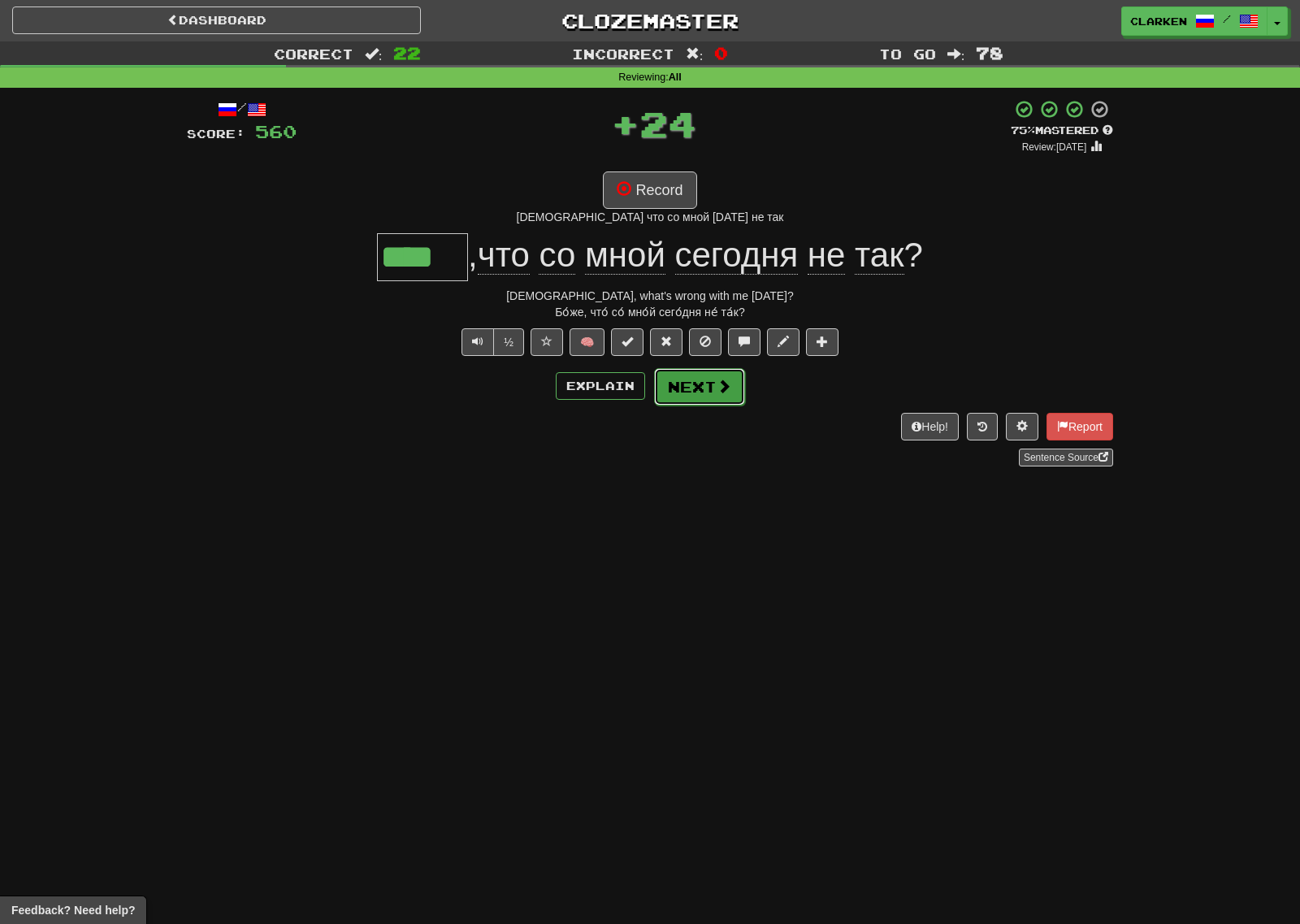
click at [724, 383] on span at bounding box center [723, 385] width 14 height 14
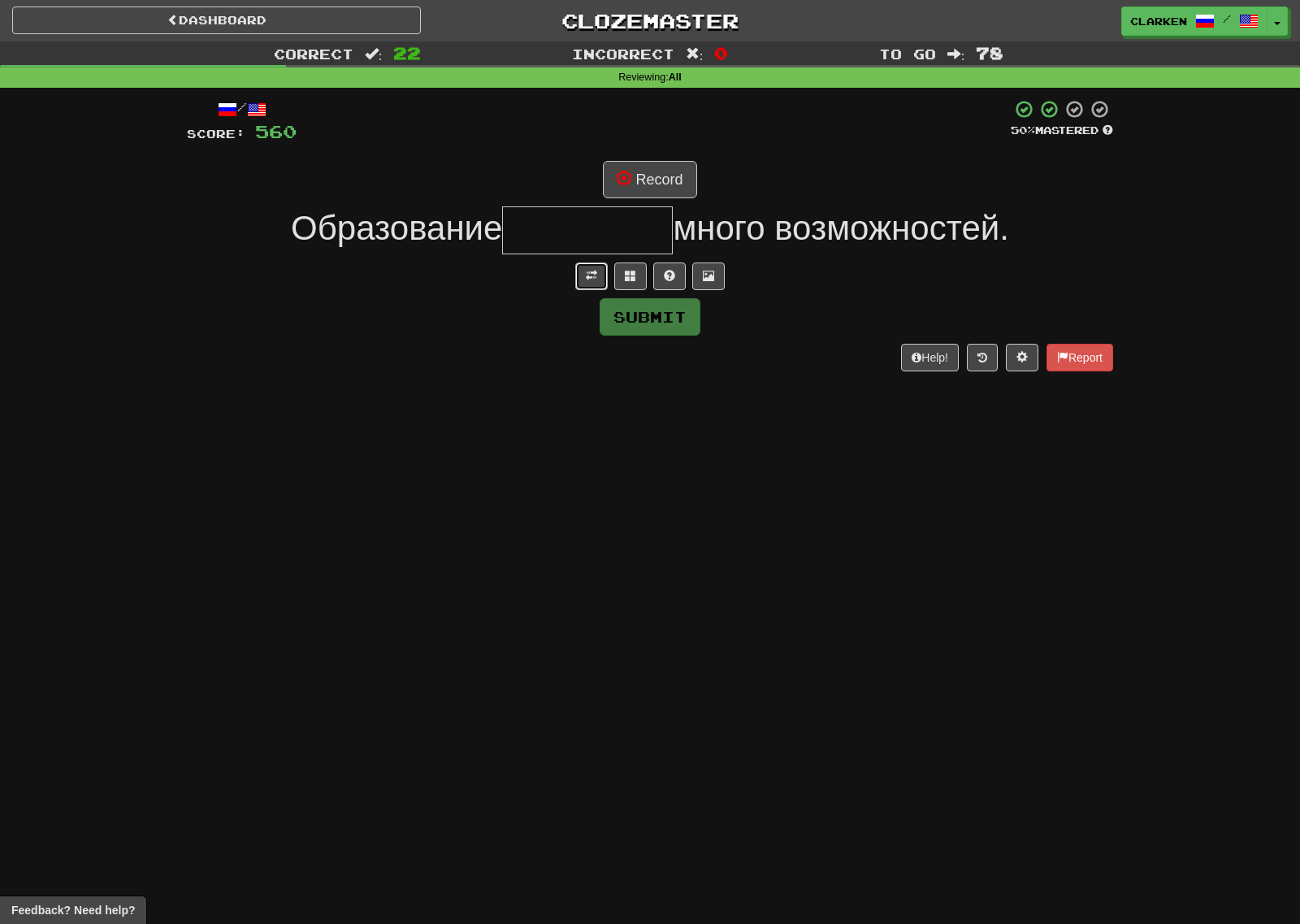
click at [593, 285] on button at bounding box center [591, 276] width 33 height 28
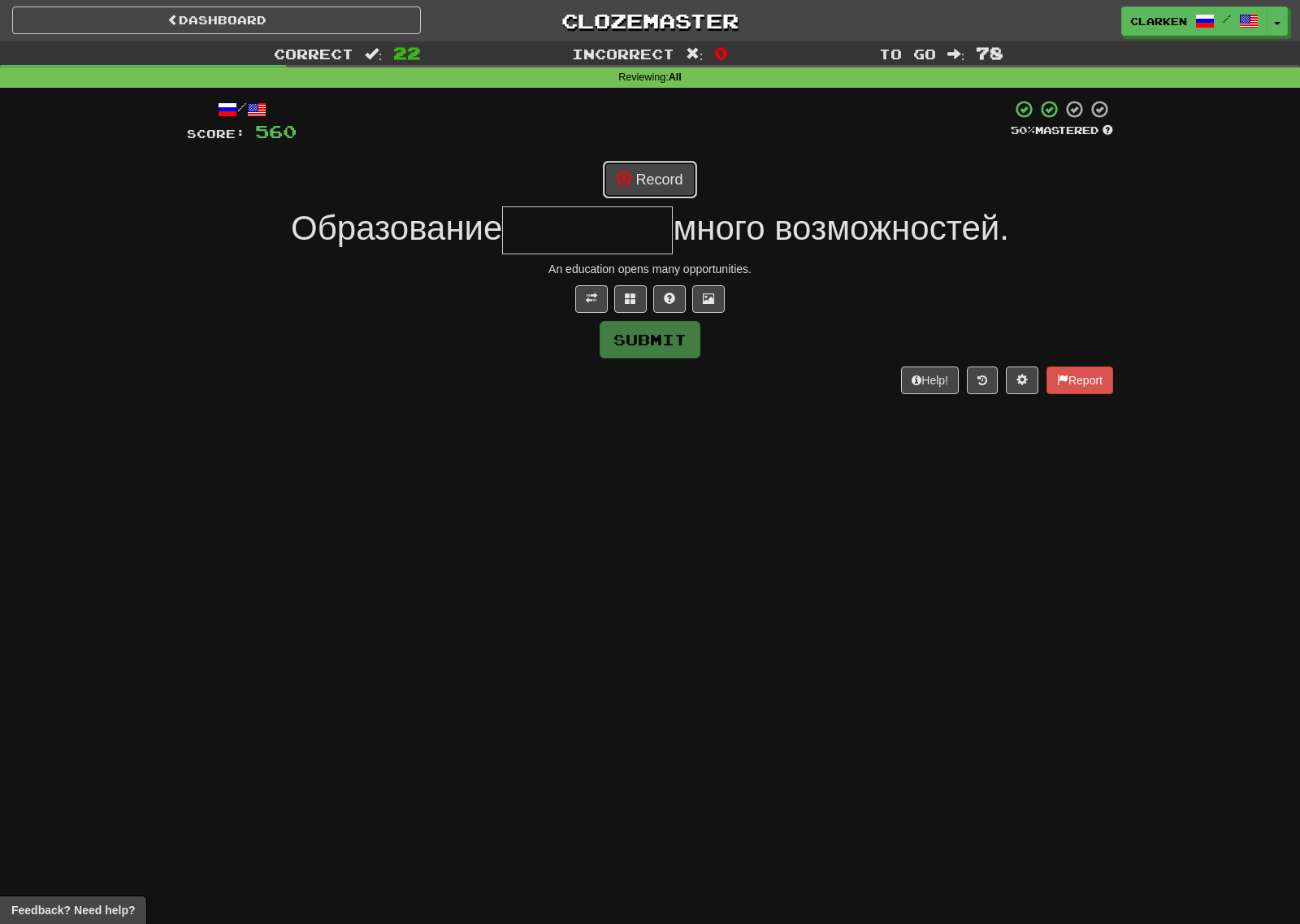
click at [648, 171] on button "Record" at bounding box center [650, 179] width 94 height 38
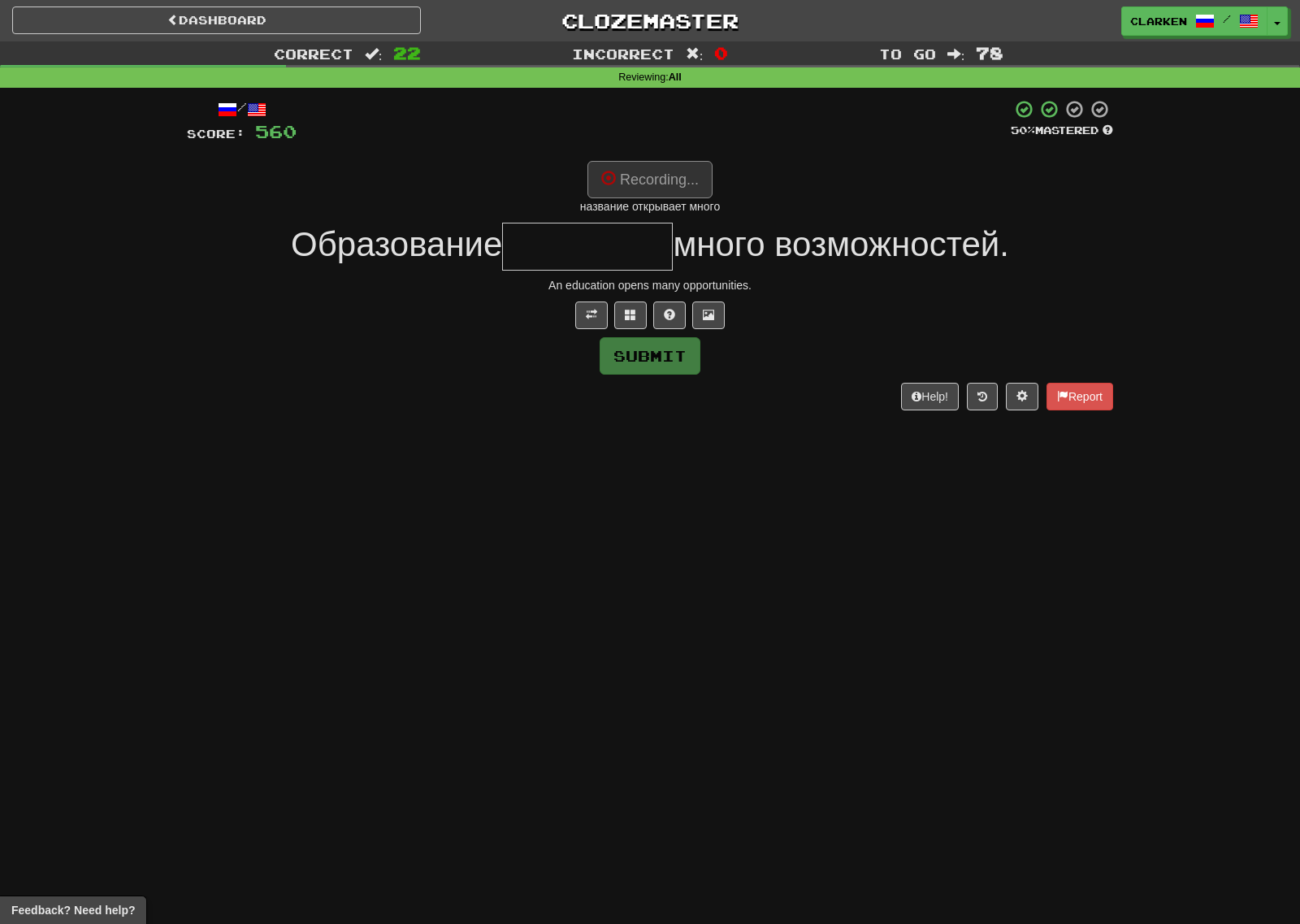
type input "*********"
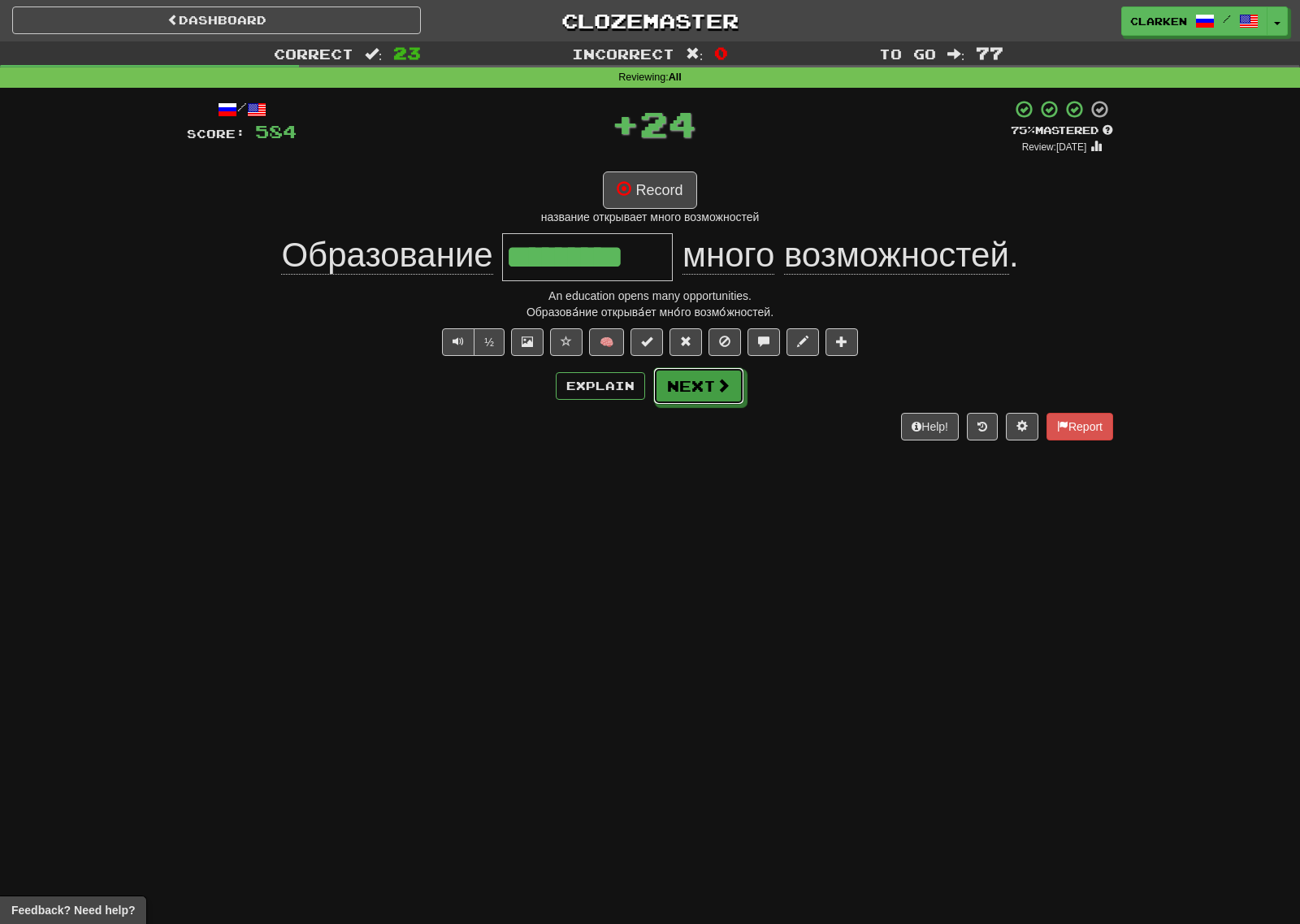
click at [701, 381] on button "Next" at bounding box center [698, 386] width 91 height 38
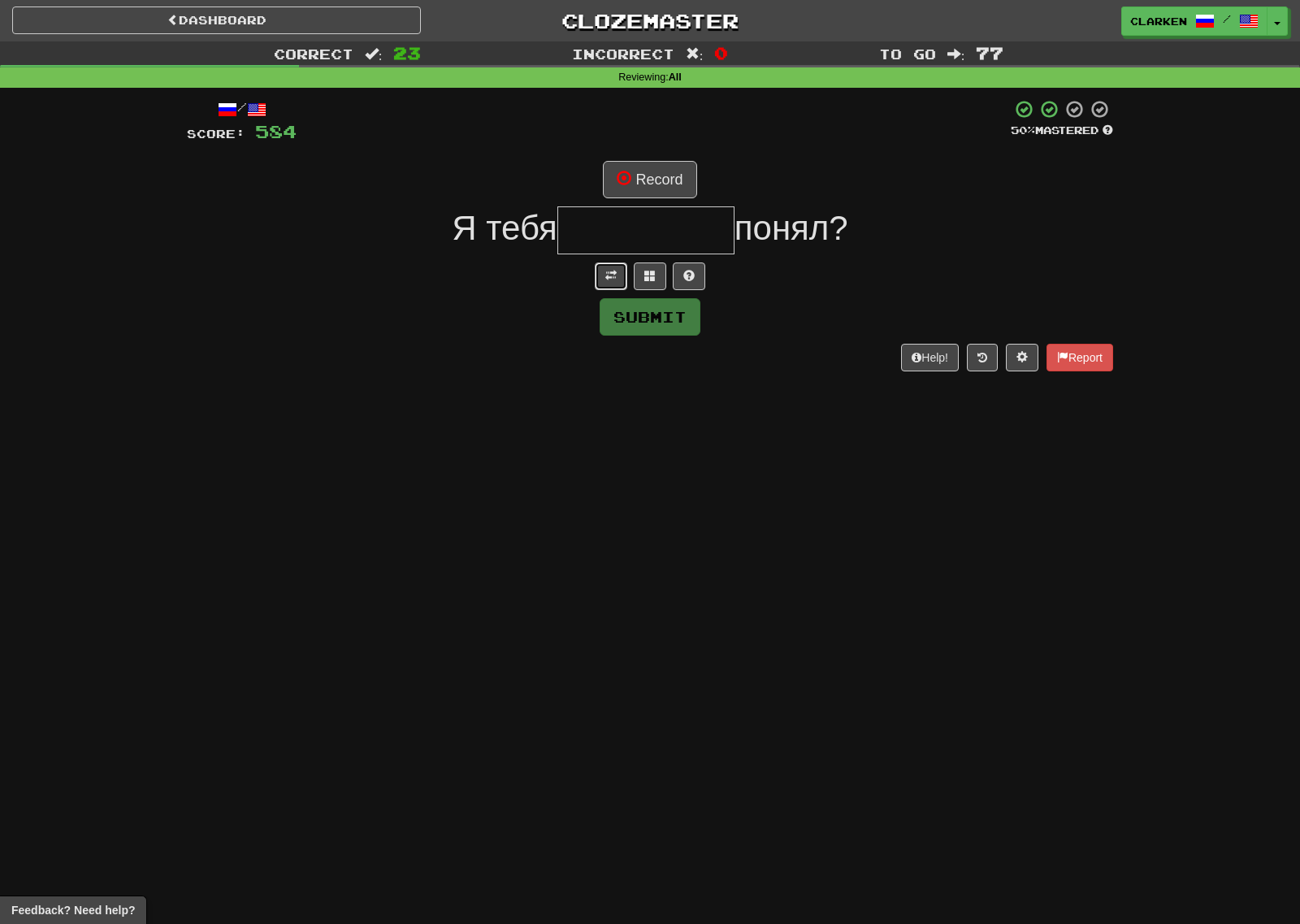
click at [601, 279] on button at bounding box center [611, 276] width 33 height 28
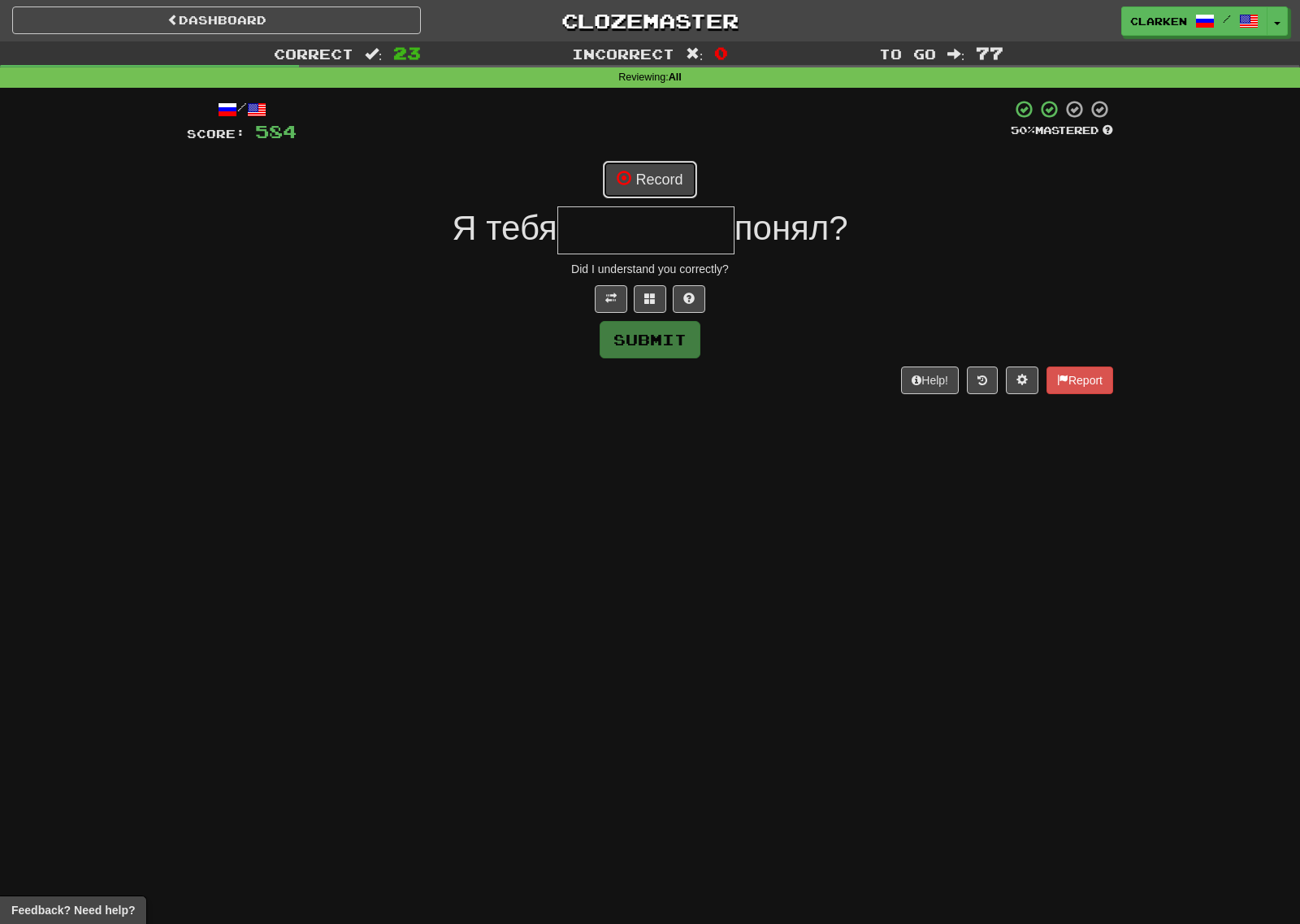
click at [634, 183] on button "Record" at bounding box center [650, 179] width 94 height 38
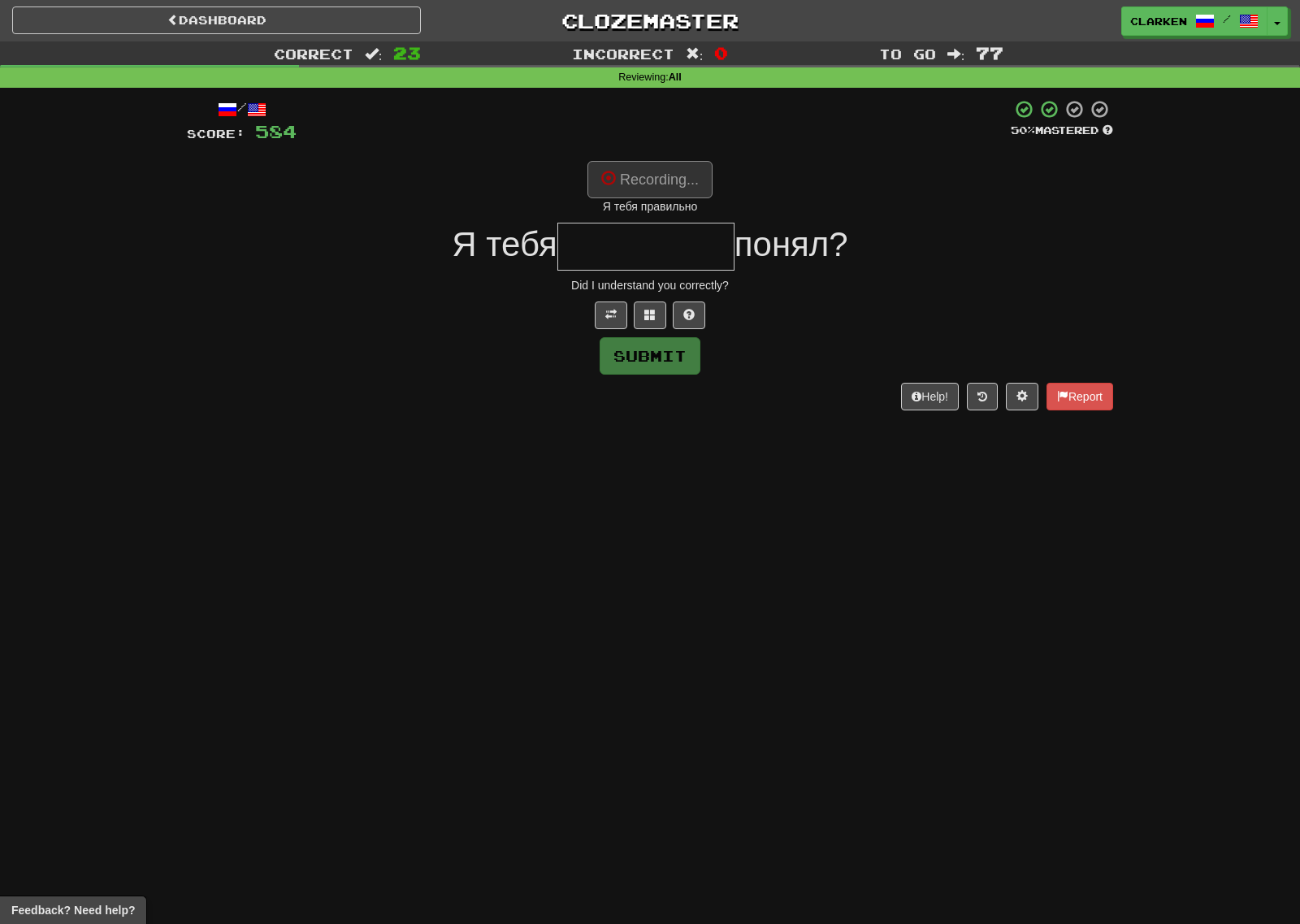
type input "*********"
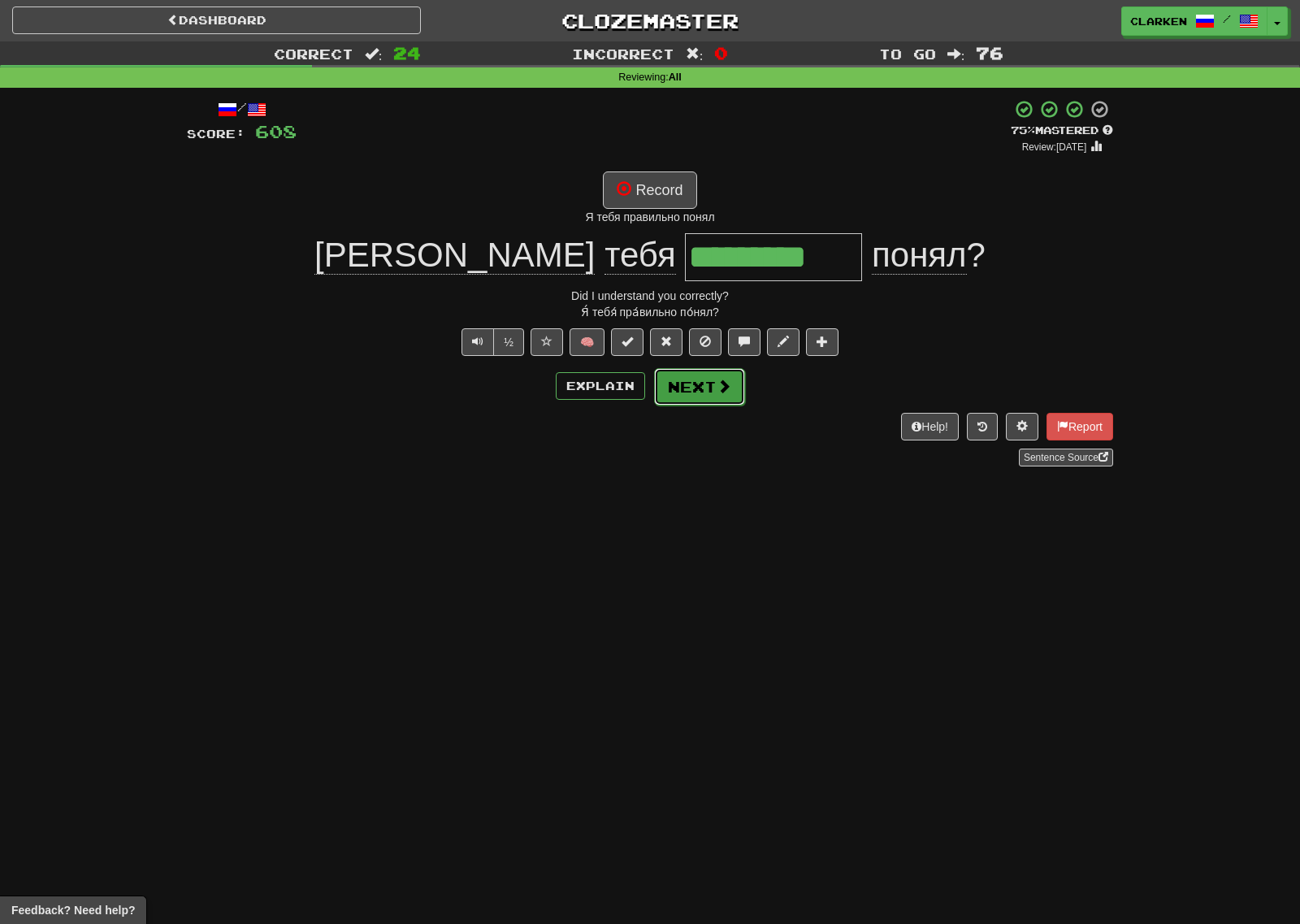
click at [703, 402] on button "Next" at bounding box center [699, 387] width 91 height 38
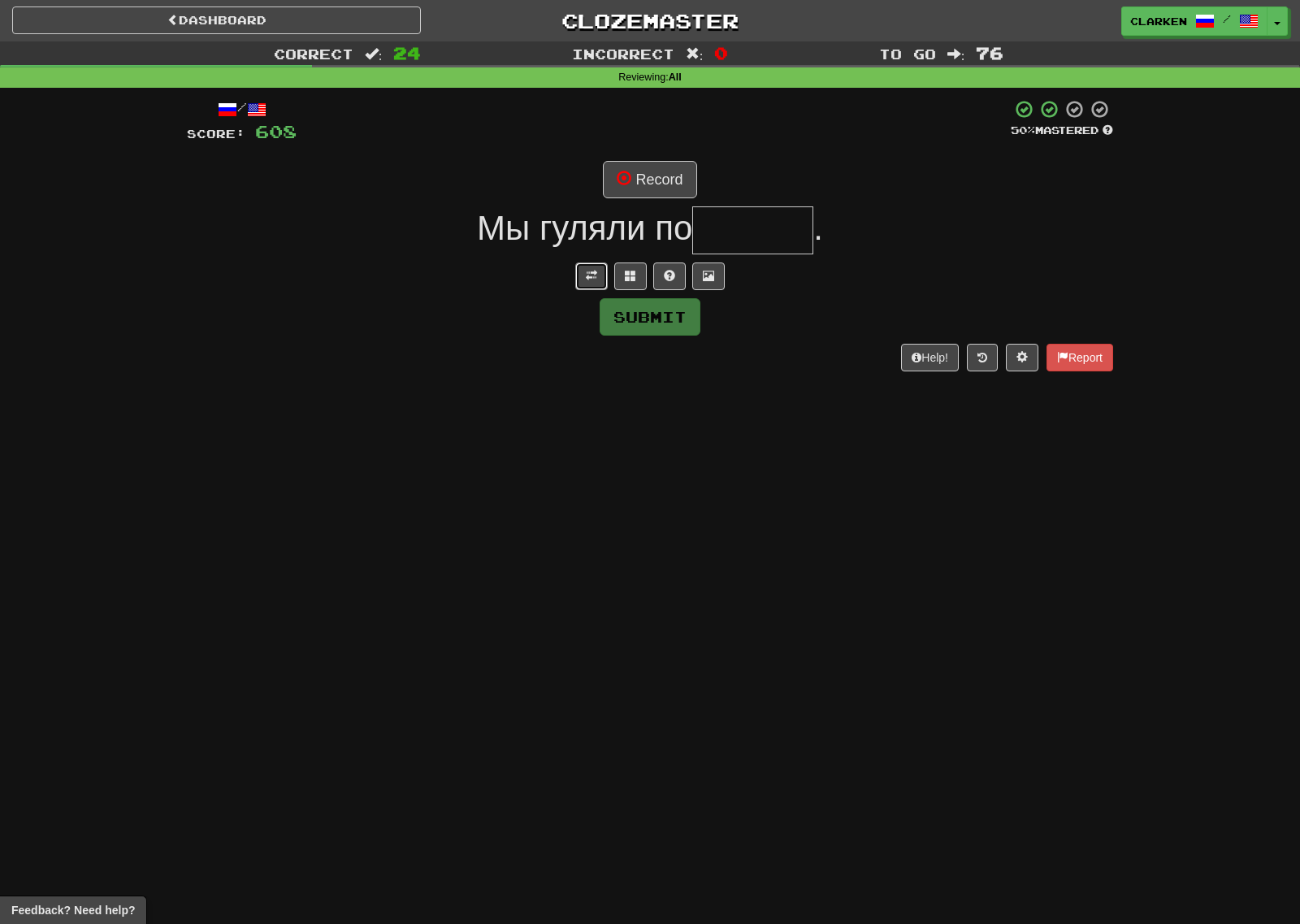
drag, startPoint x: 597, startPoint y: 264, endPoint x: 615, endPoint y: 229, distance: 39.4
click at [597, 264] on button at bounding box center [591, 276] width 33 height 28
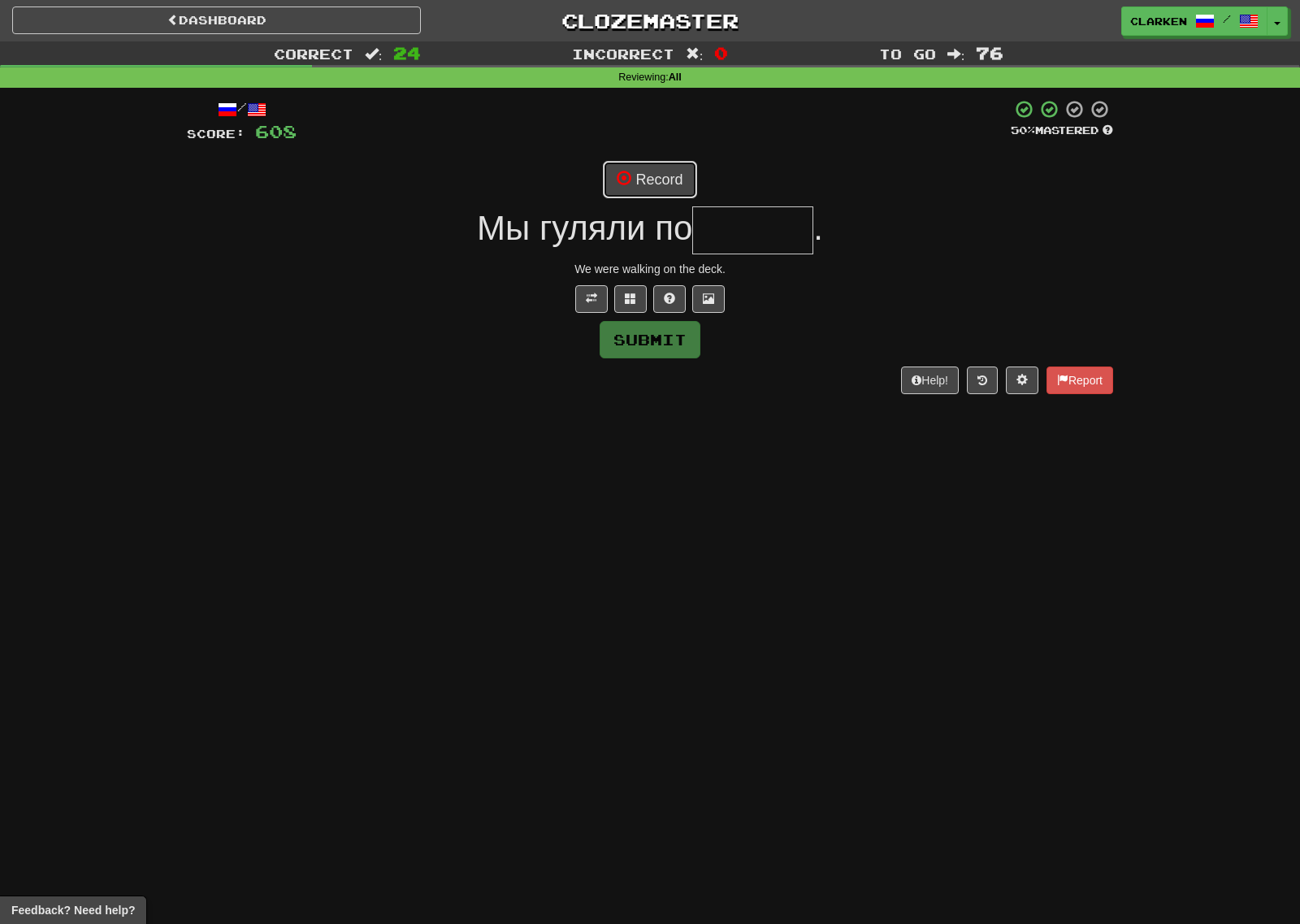
click at [656, 172] on button "Record" at bounding box center [650, 179] width 94 height 38
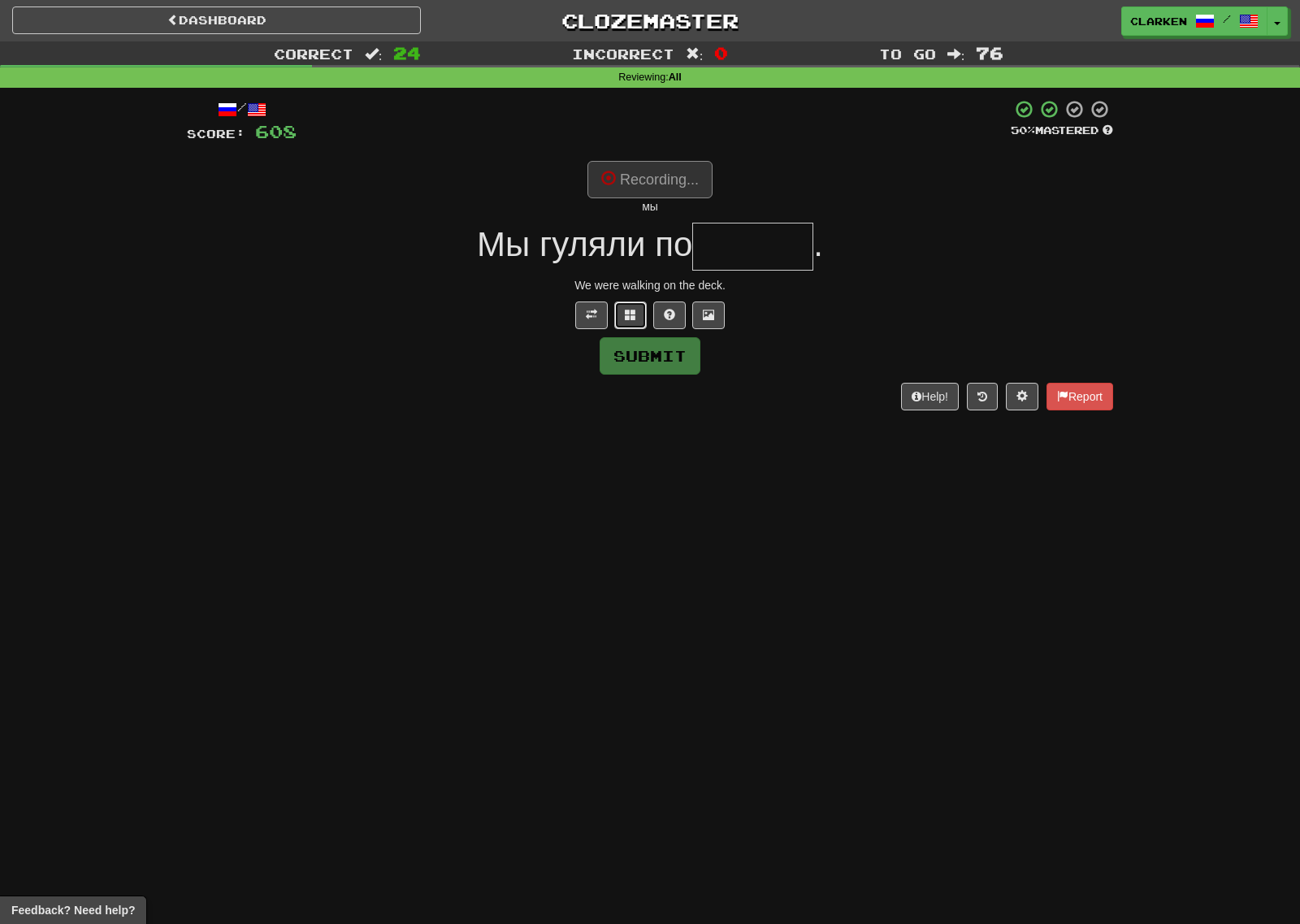
click at [635, 304] on button at bounding box center [630, 315] width 33 height 28
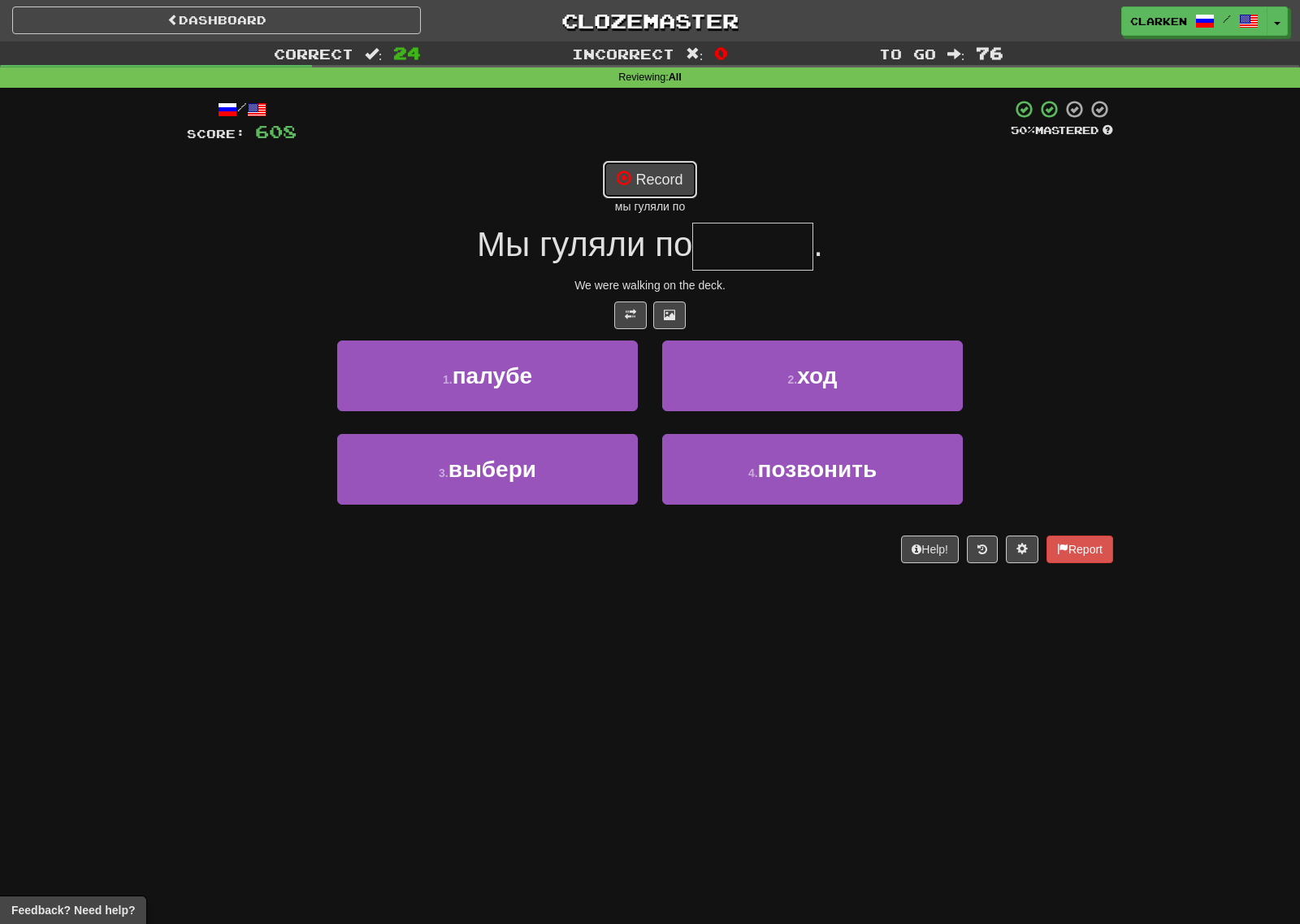
click at [662, 198] on button "Record" at bounding box center [650, 179] width 94 height 38
click at [685, 173] on button "Record" at bounding box center [650, 179] width 94 height 38
type input "******"
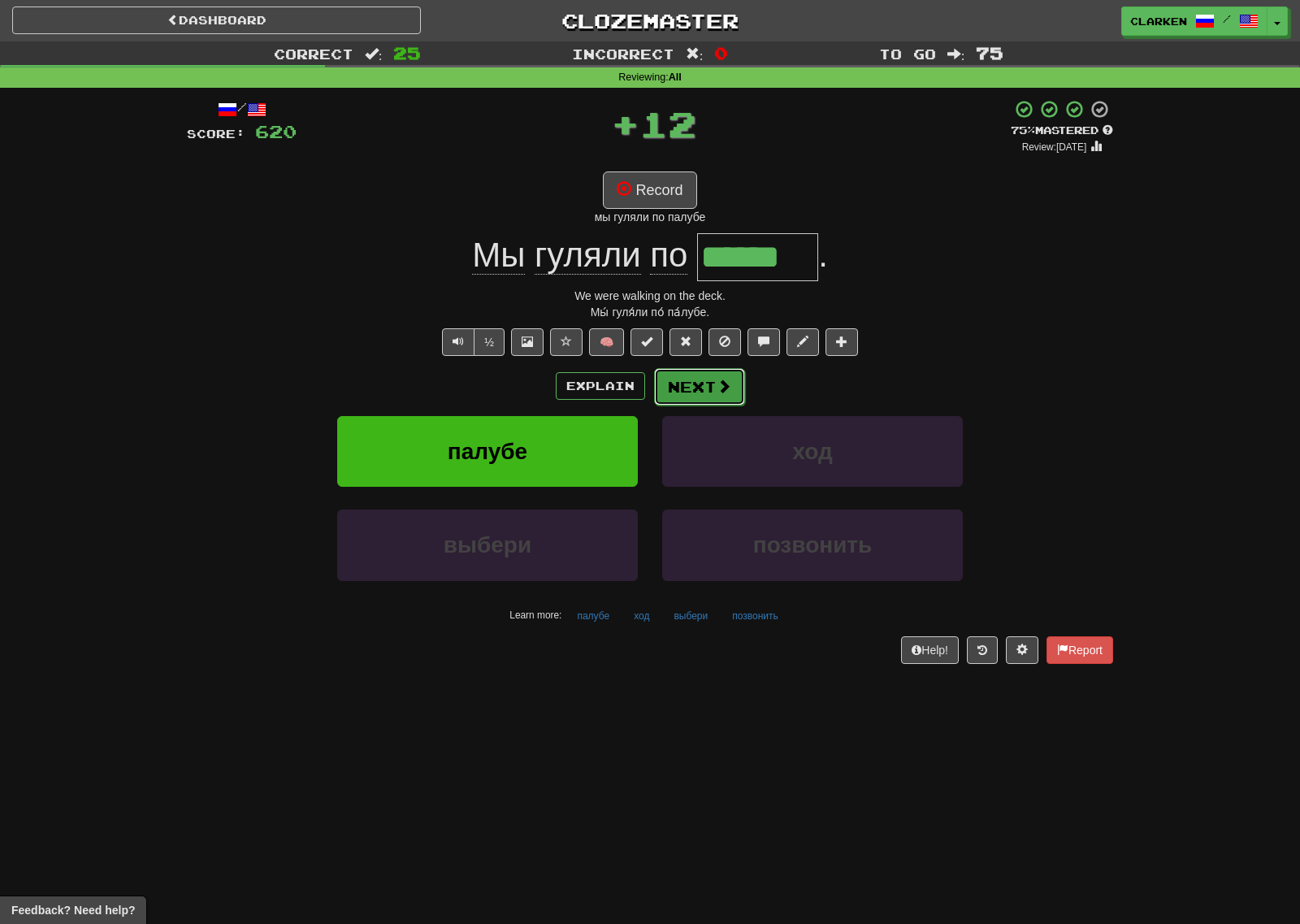
click at [717, 397] on button "Next" at bounding box center [699, 387] width 91 height 38
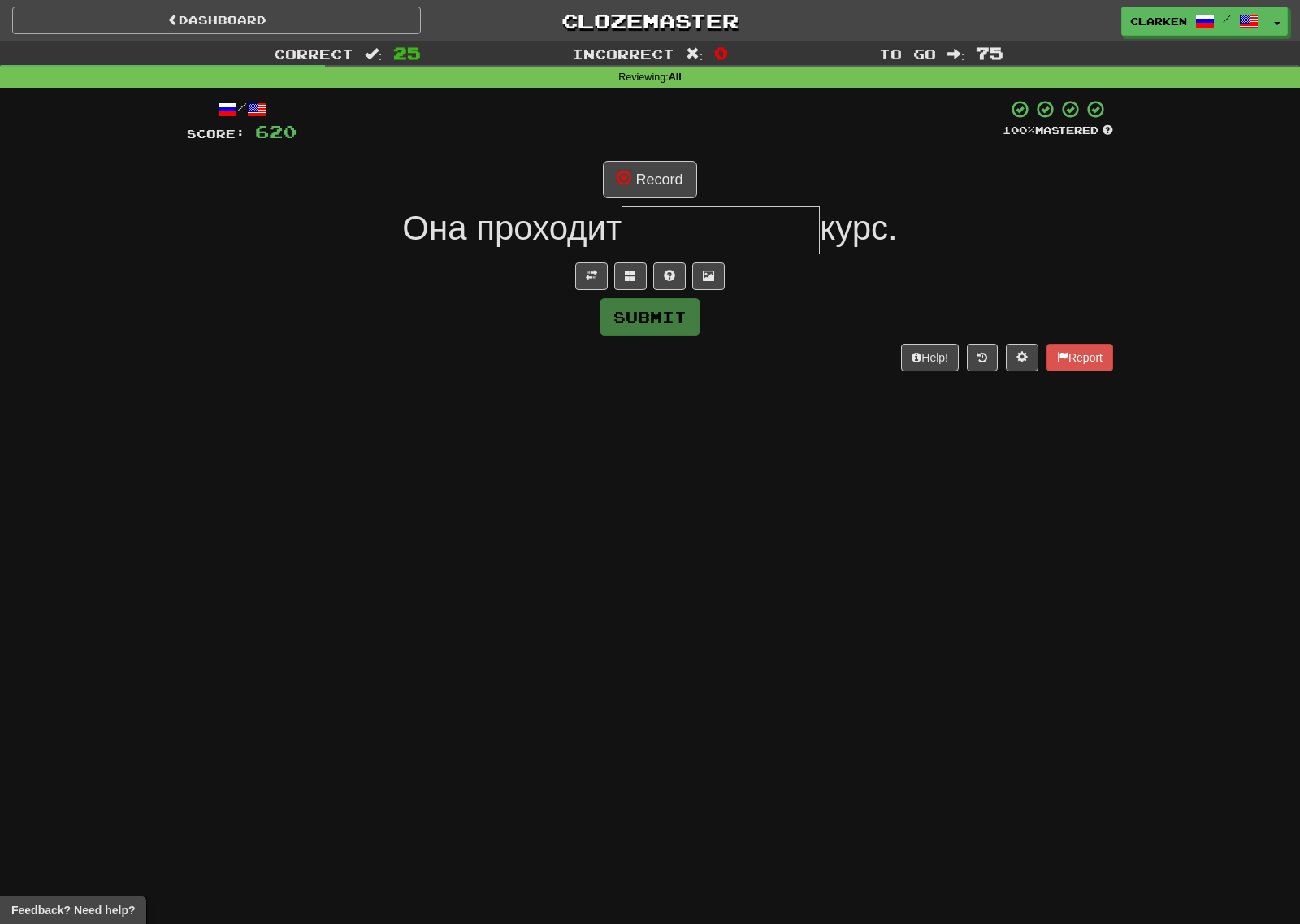
drag, startPoint x: 246, startPoint y: 38, endPoint x: 238, endPoint y: 19, distance: 20.6
click at [242, 37] on div "Dashboard Clozemaster clarken / Toggle Dropdown Dashboard Leaderboard Activity …" at bounding box center [650, 21] width 1276 height 42
click at [238, 19] on link "Dashboard" at bounding box center [217, 20] width 408 height 28
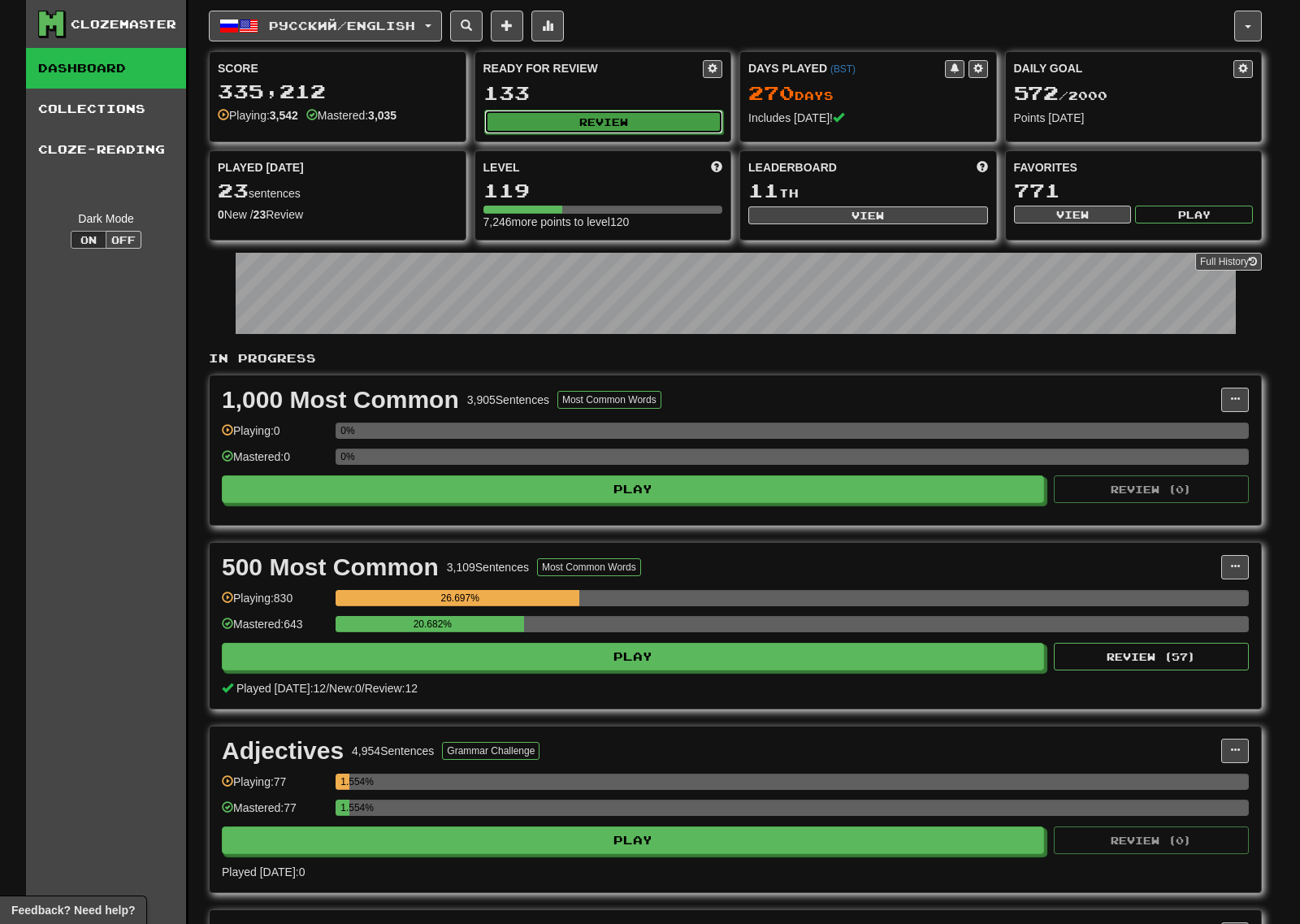
click at [645, 125] on button "Review" at bounding box center [604, 121] width 239 height 24
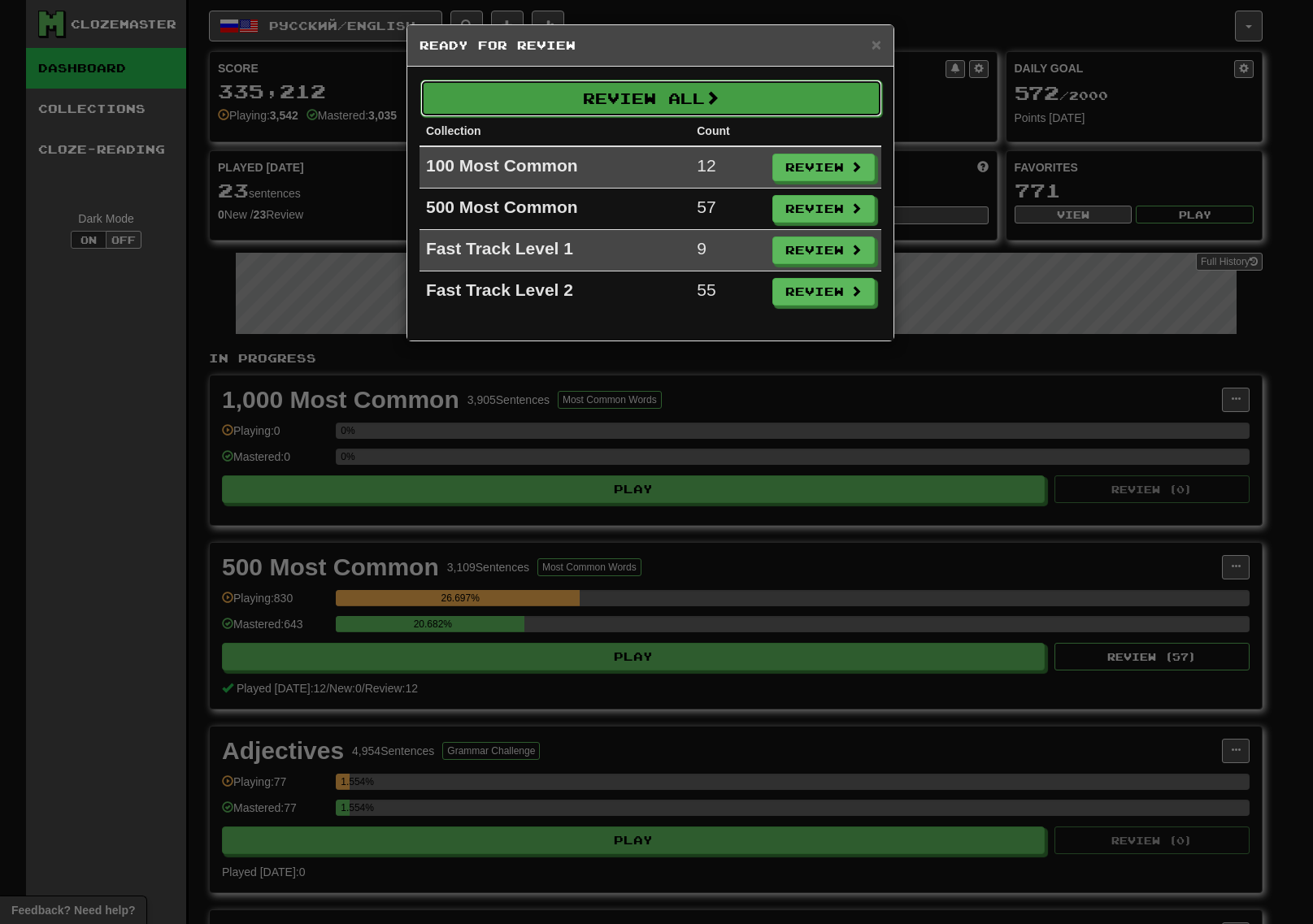
click at [718, 99] on span at bounding box center [712, 97] width 14 height 14
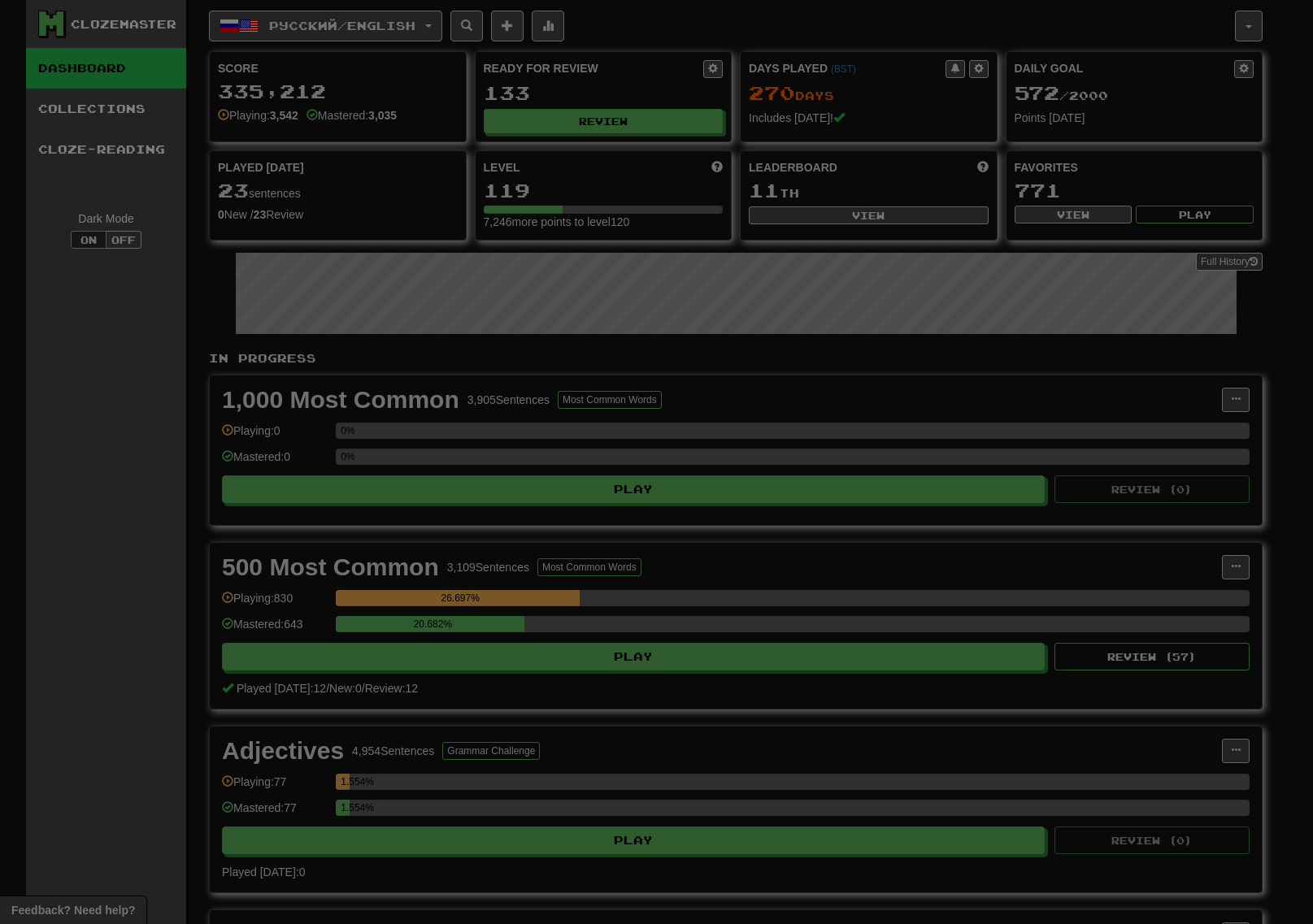
select select "***"
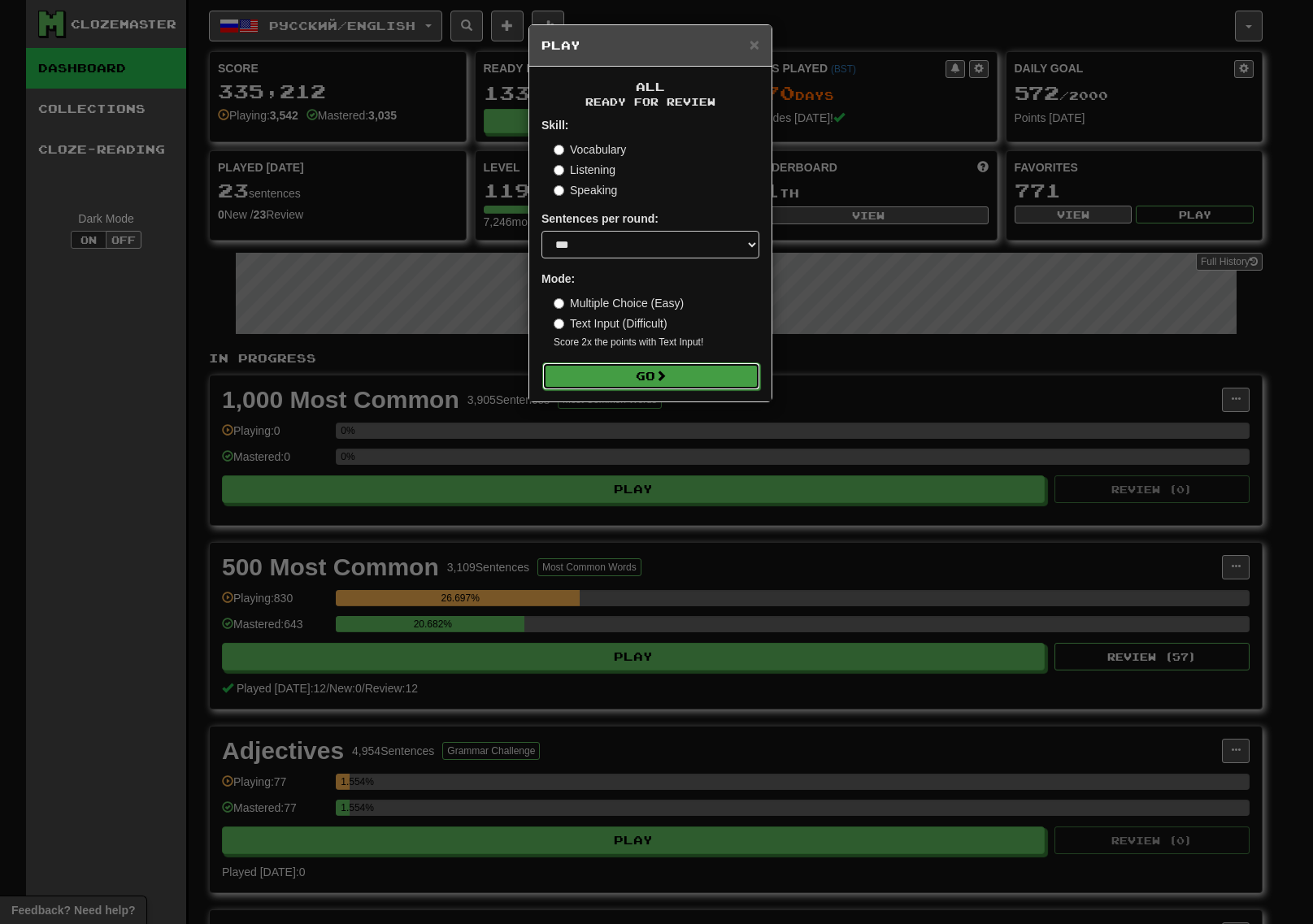
click at [707, 380] on button "Go" at bounding box center [651, 376] width 218 height 28
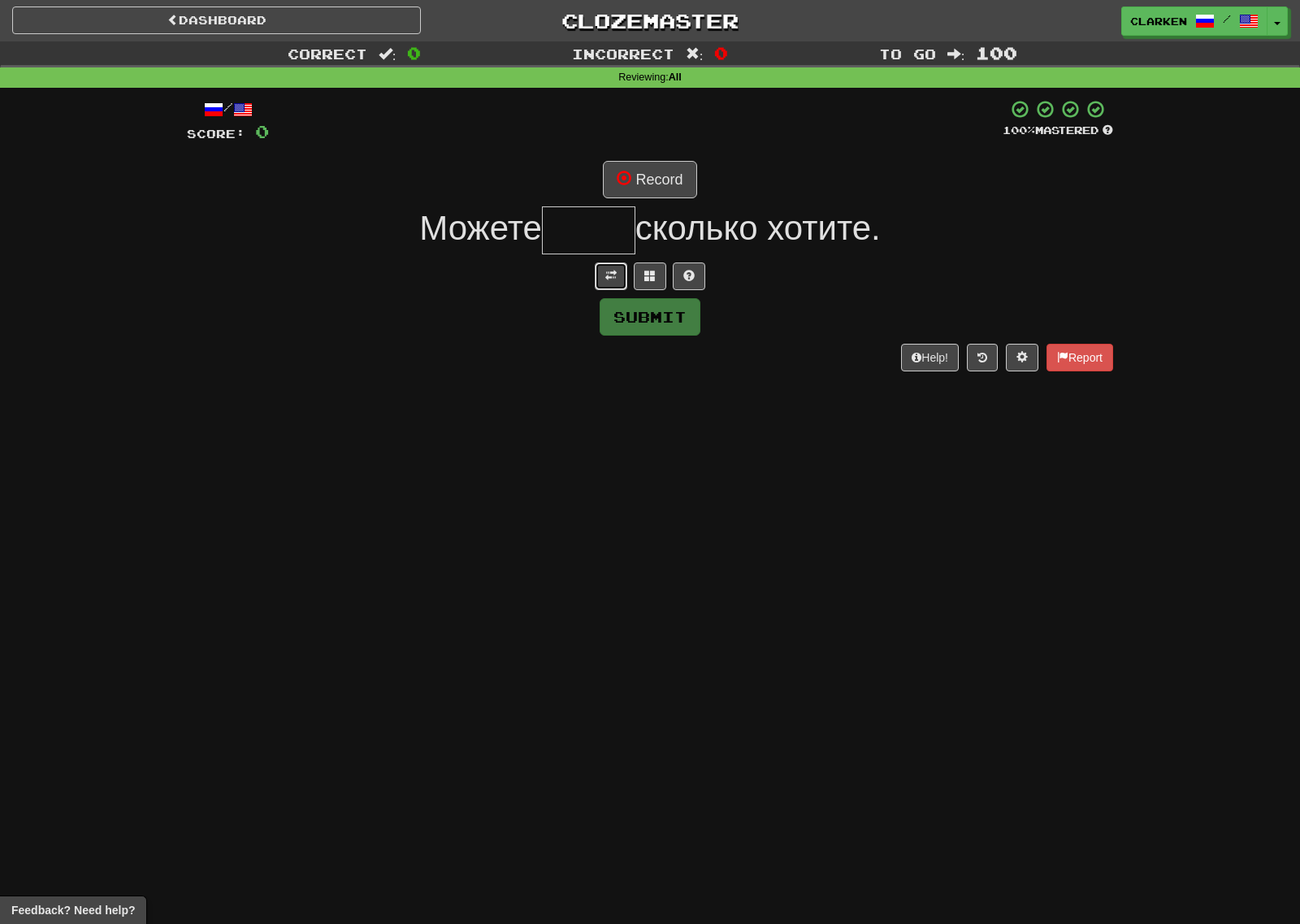
click at [617, 283] on button at bounding box center [611, 276] width 33 height 28
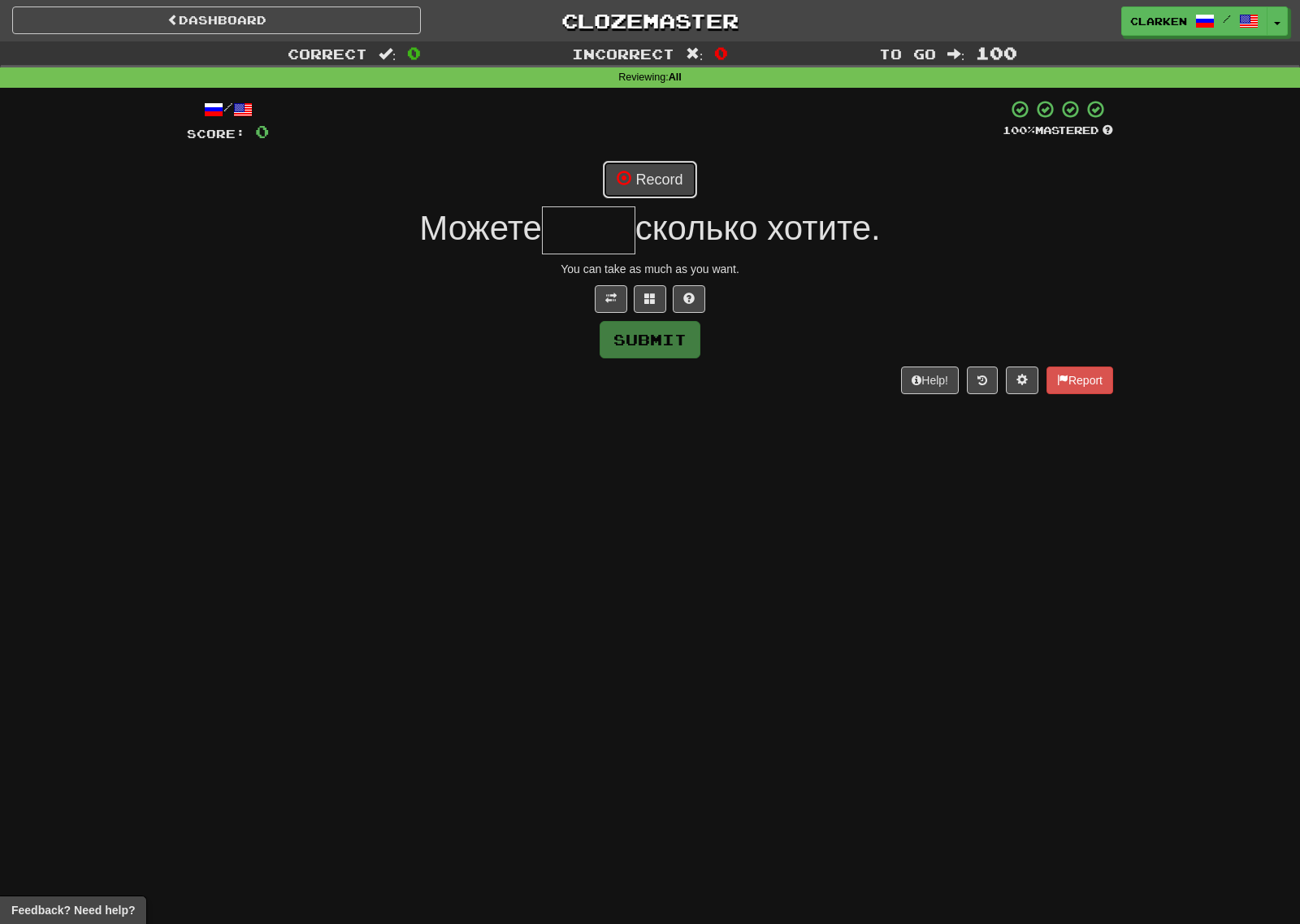
click at [651, 170] on button "Record" at bounding box center [650, 179] width 94 height 38
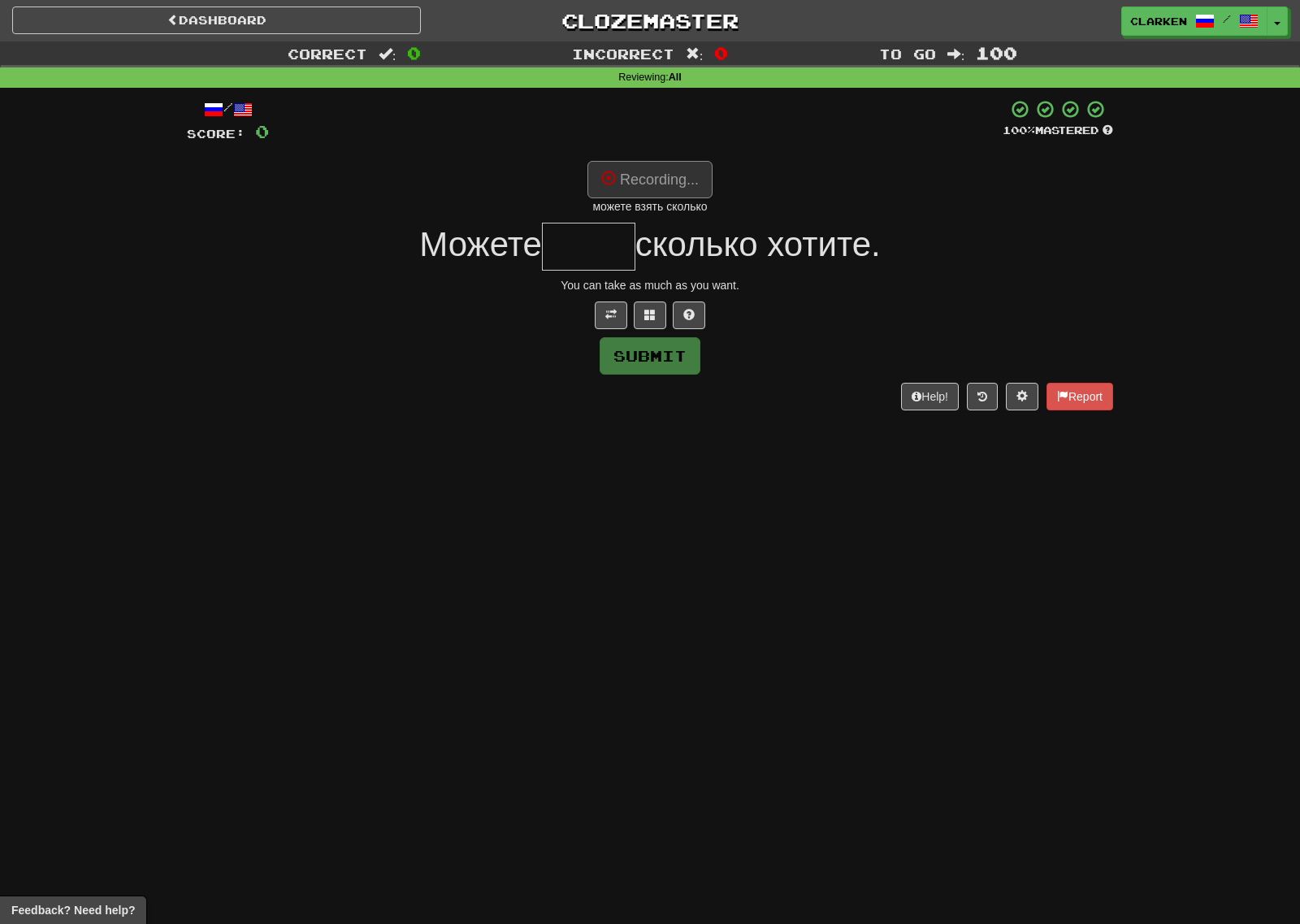
type input "*****"
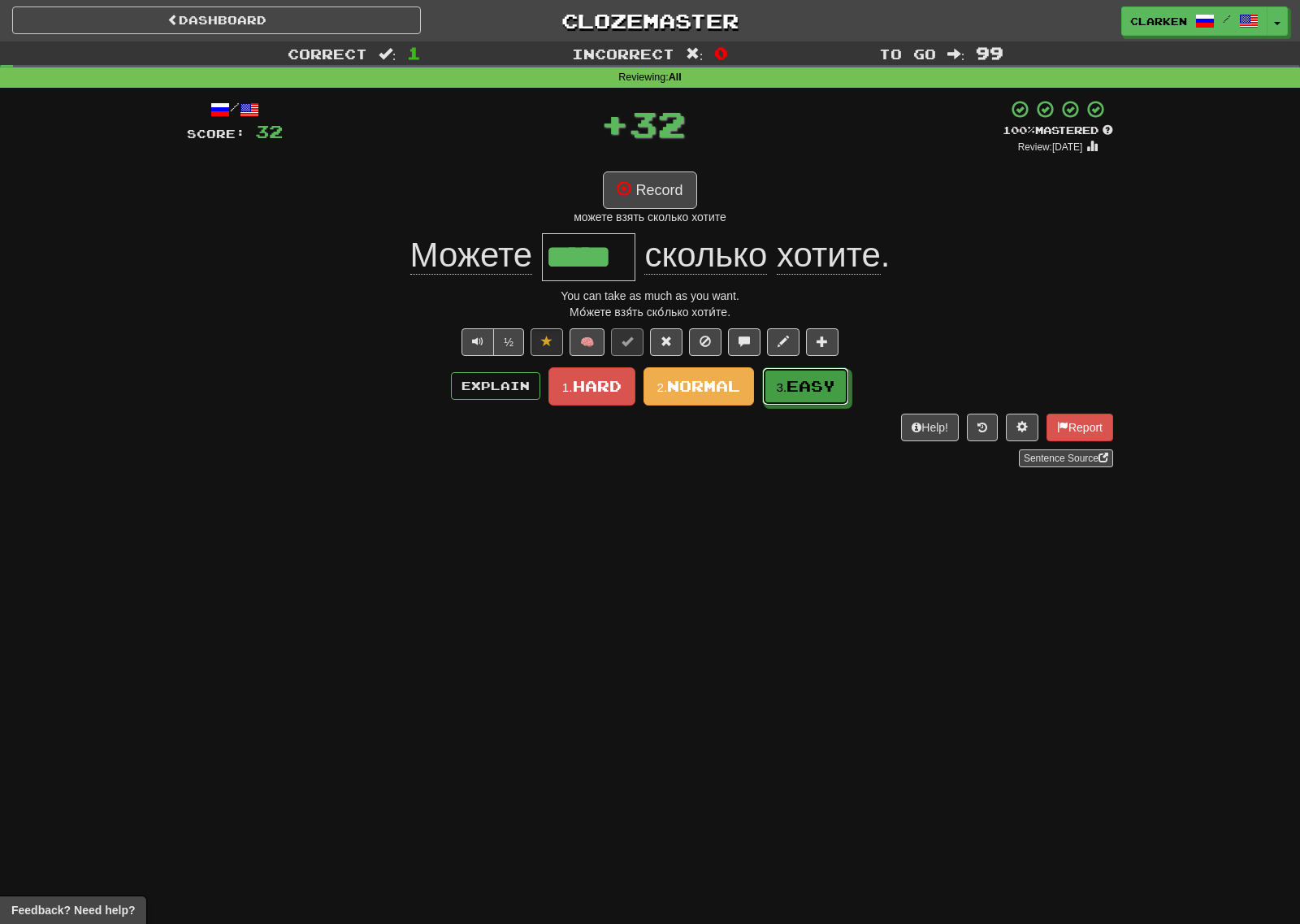
click at [833, 388] on span "Easy" at bounding box center [811, 385] width 49 height 18
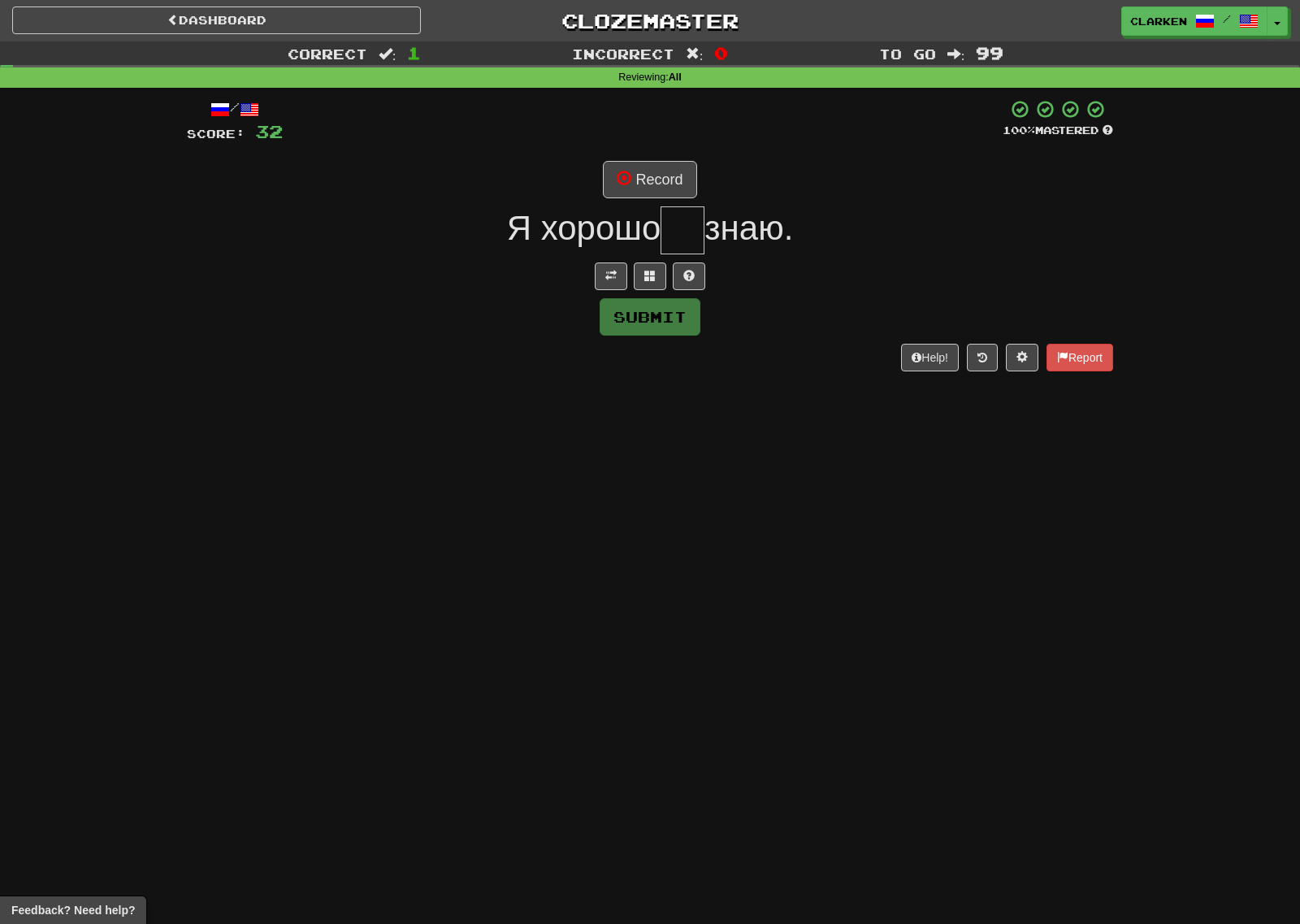
click at [603, 293] on div "/ Score: 32 100 % Mastered Record Я хорошо знаю. Submit Help! Report" at bounding box center [650, 234] width 927 height 271
click at [611, 284] on button at bounding box center [611, 276] width 33 height 28
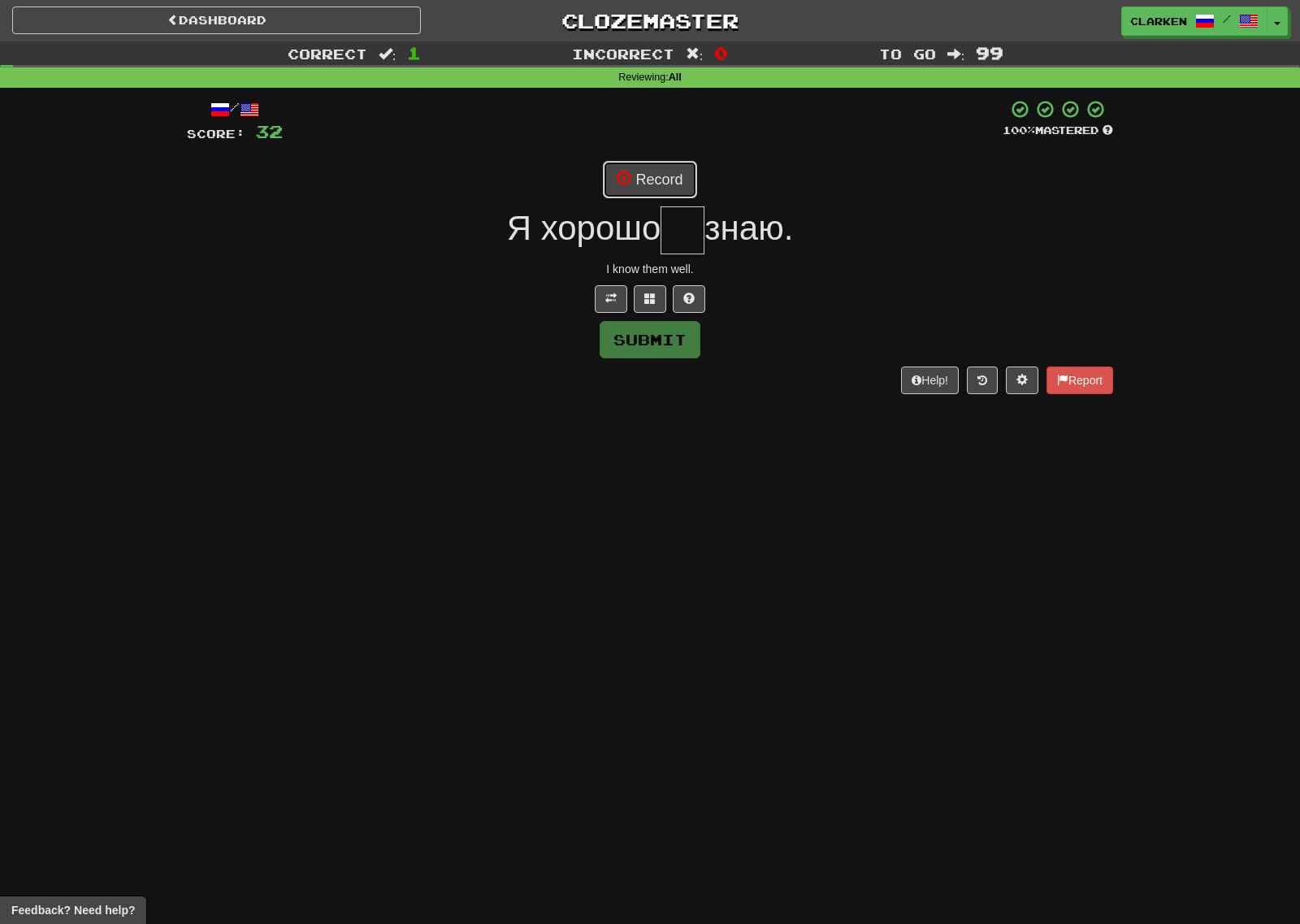
click at [677, 198] on button "Record" at bounding box center [650, 179] width 94 height 38
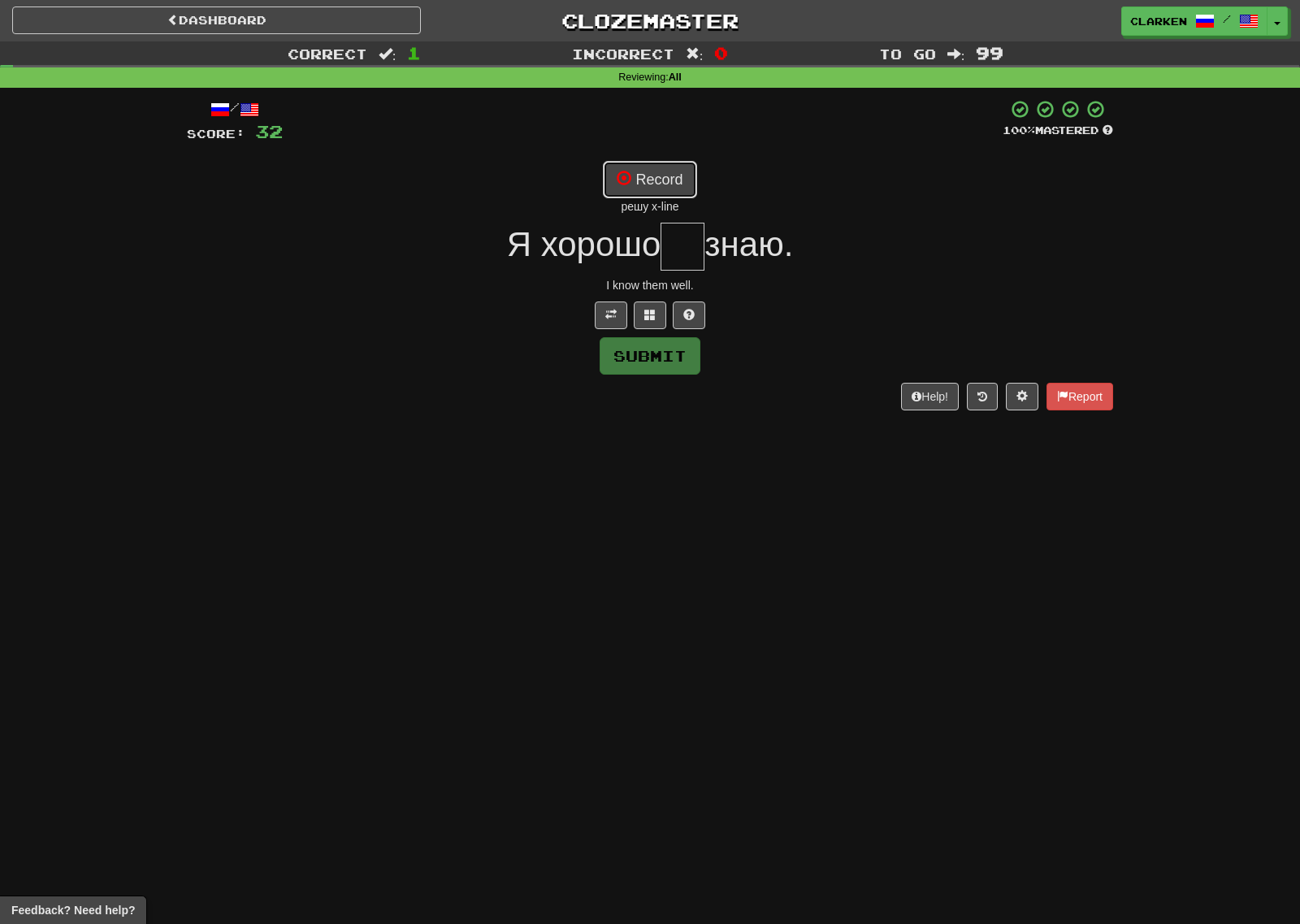
click at [666, 179] on button "Record" at bounding box center [650, 179] width 94 height 38
click at [671, 187] on button "Record" at bounding box center [650, 179] width 94 height 38
type input "**"
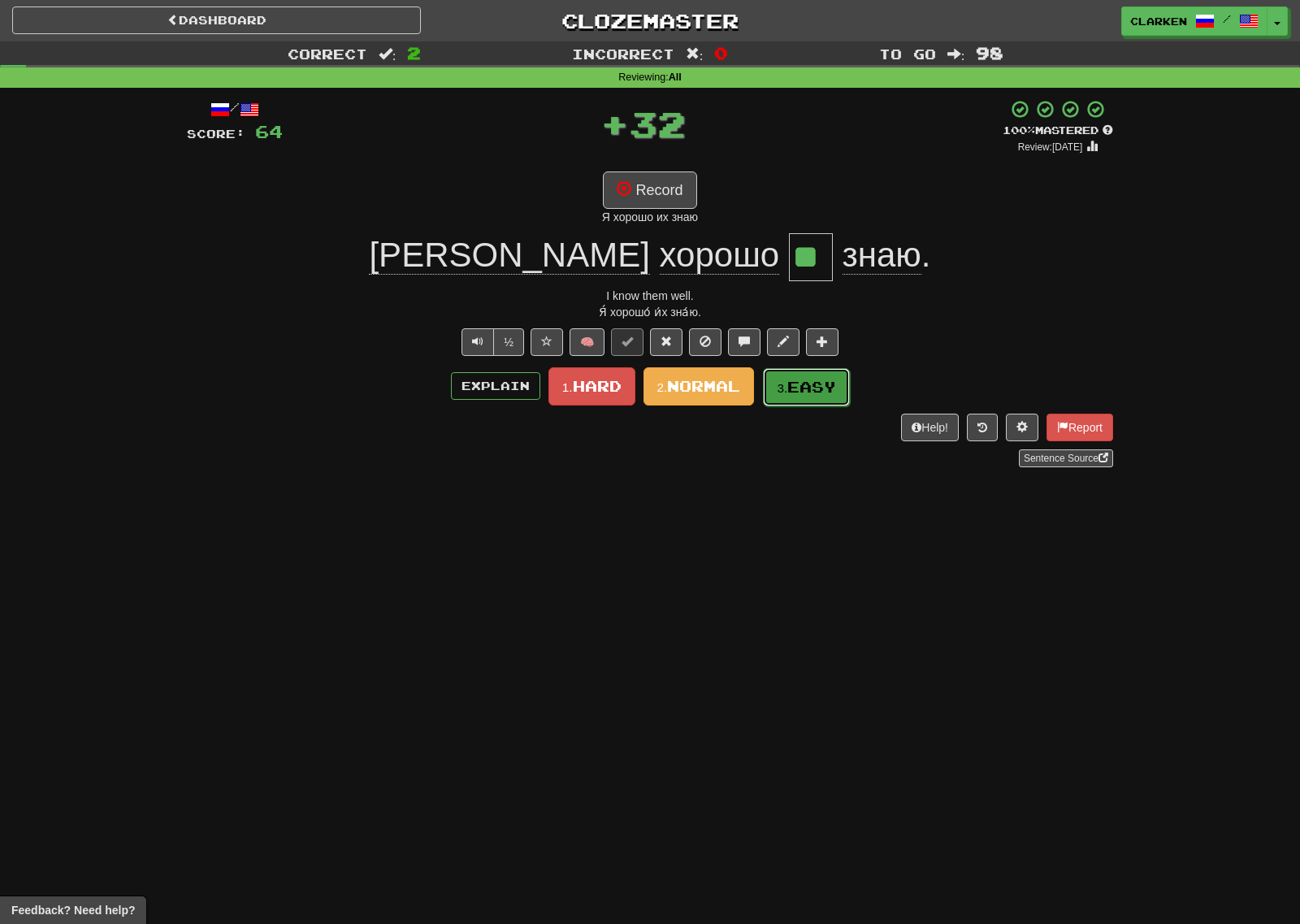
click at [804, 374] on button "3. Easy" at bounding box center [806, 388] width 87 height 38
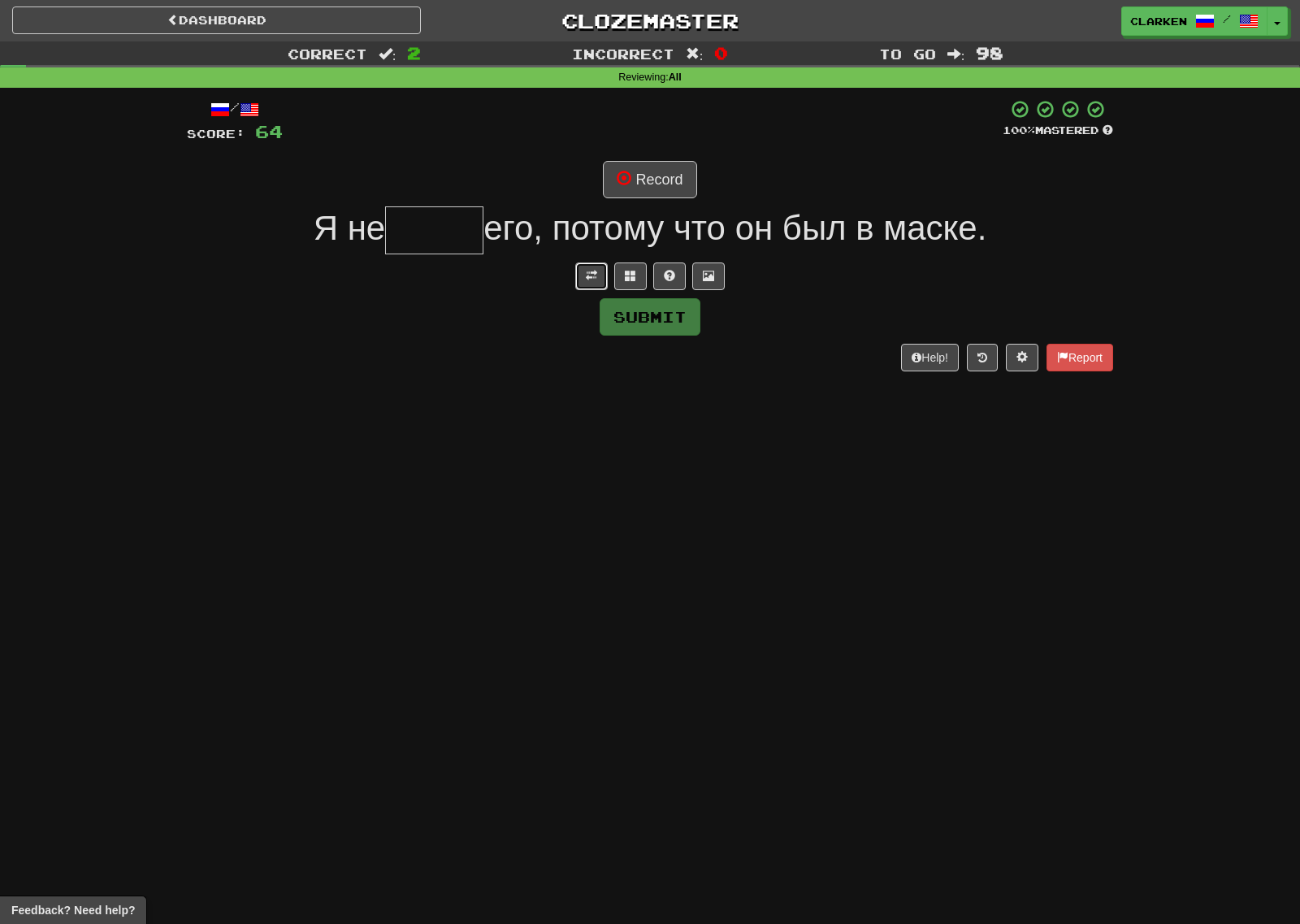
click at [587, 263] on button at bounding box center [591, 276] width 33 height 28
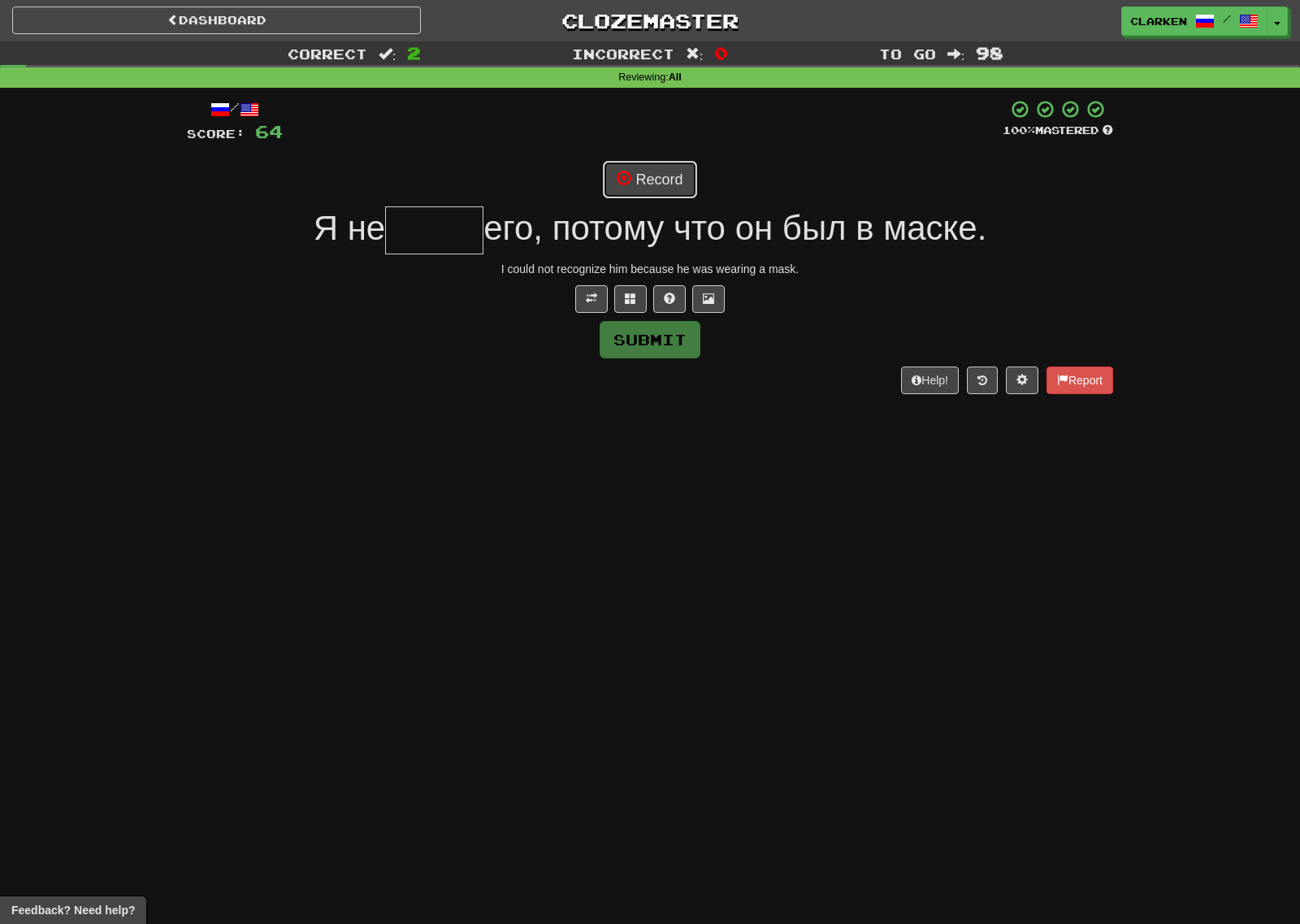
click at [655, 190] on button "Record" at bounding box center [650, 179] width 94 height 38
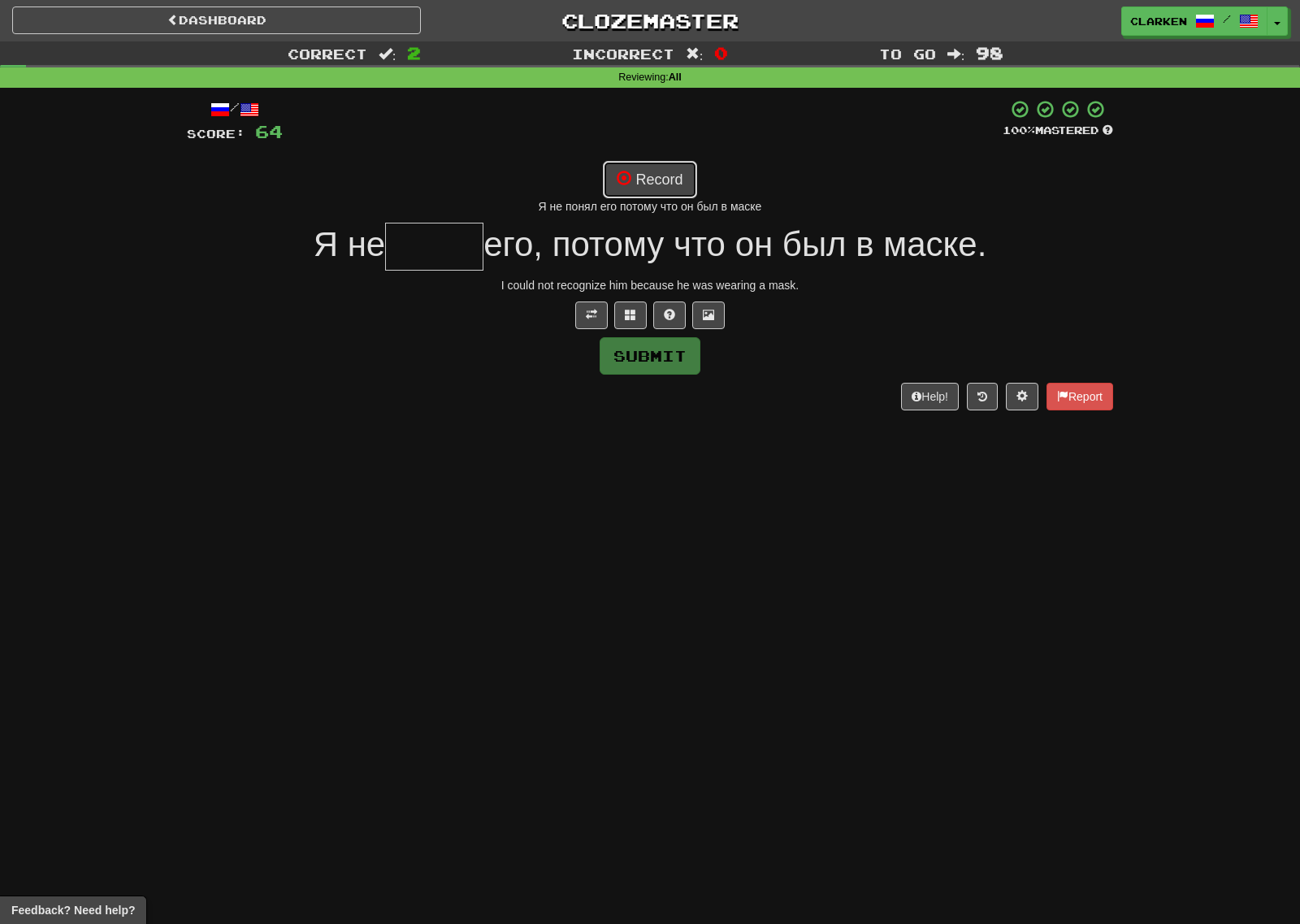
click at [665, 167] on button "Record" at bounding box center [650, 179] width 94 height 38
click at [681, 173] on button "Record" at bounding box center [650, 179] width 94 height 38
click at [638, 316] on button at bounding box center [630, 315] width 33 height 28
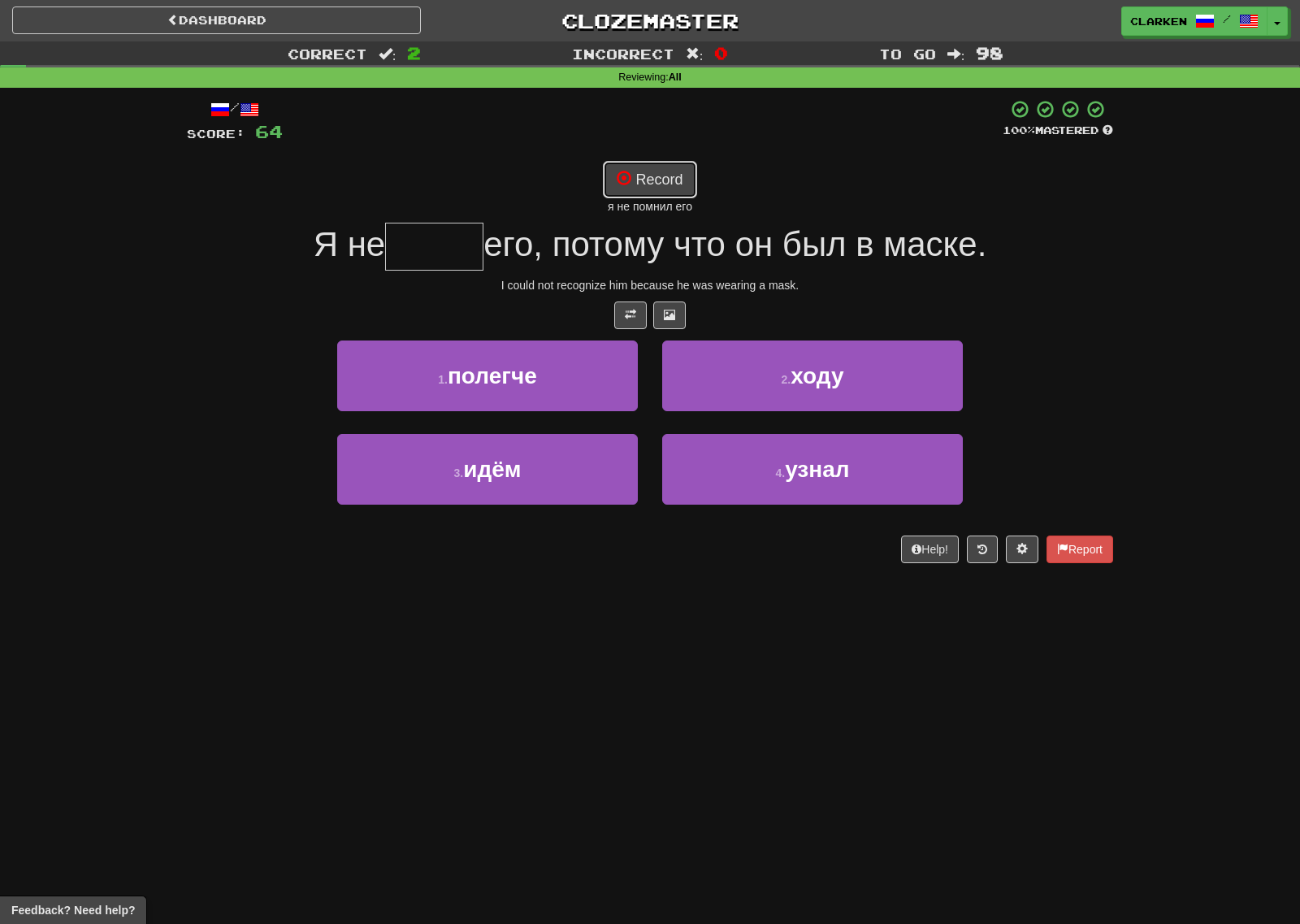
click at [657, 192] on button "Record" at bounding box center [650, 179] width 94 height 38
type input "*****"
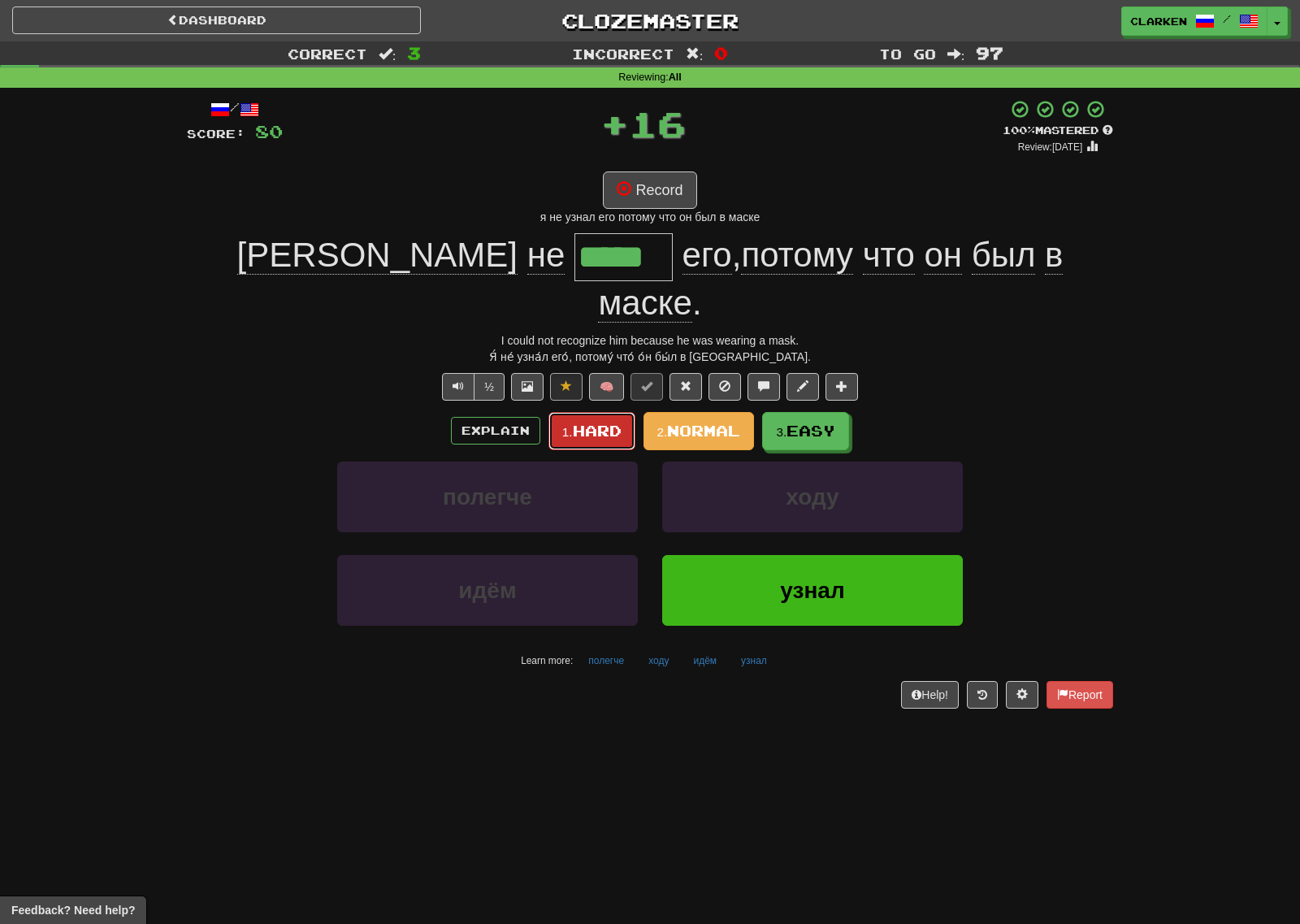
click at [622, 412] on button "1. Hard" at bounding box center [592, 431] width 87 height 38
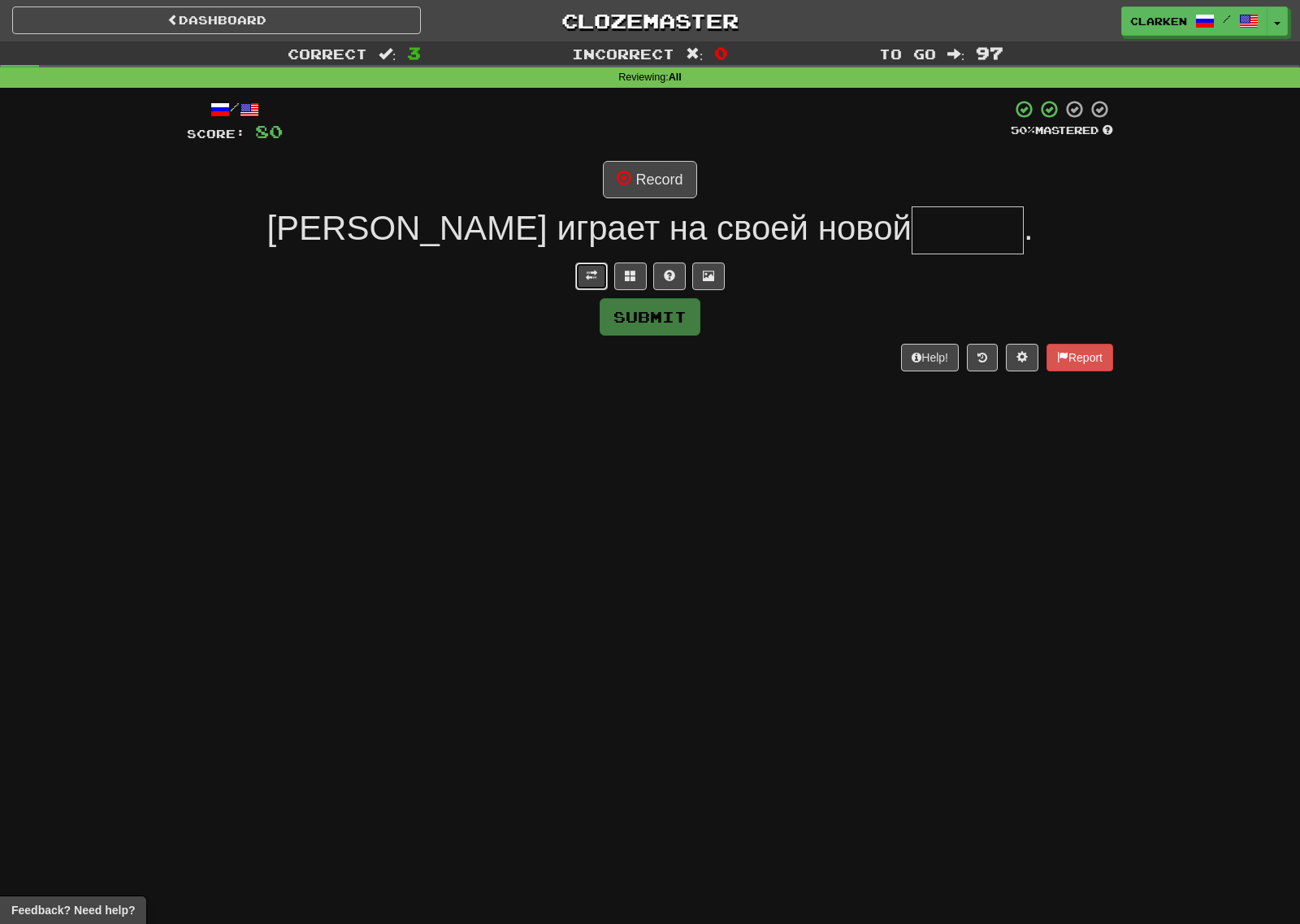
click at [595, 285] on button at bounding box center [591, 276] width 33 height 28
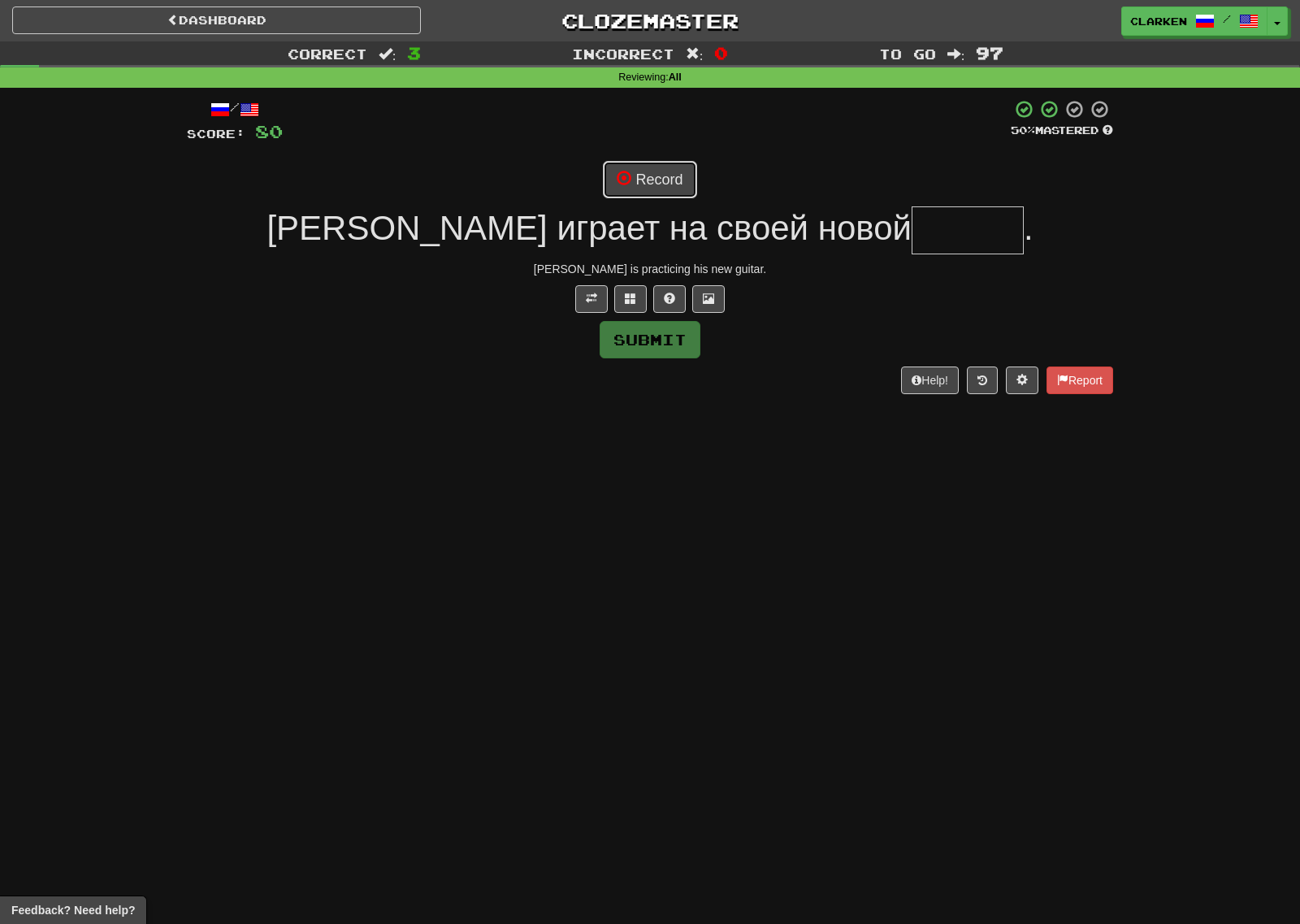
click at [635, 182] on button "Record" at bounding box center [650, 179] width 94 height 38
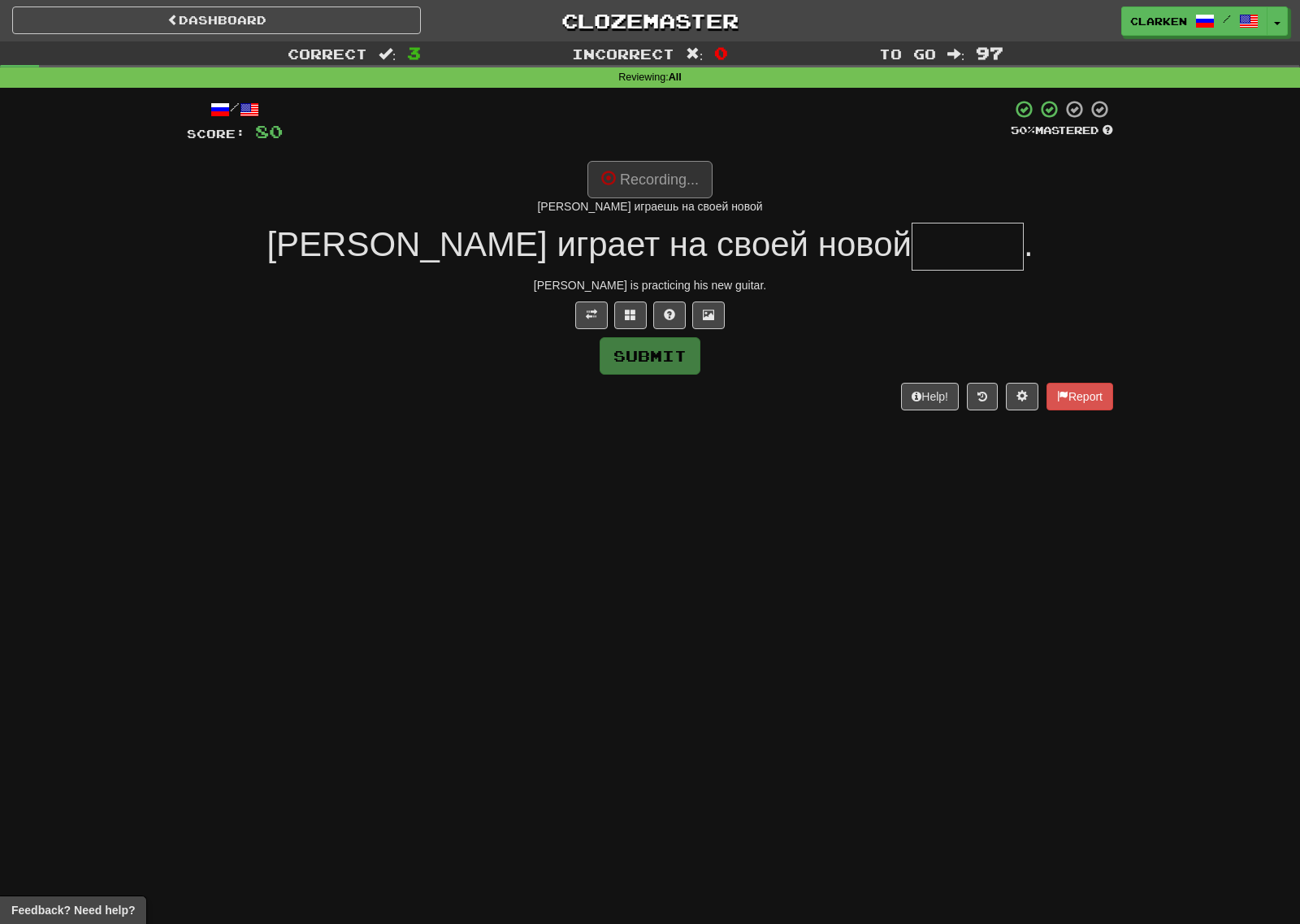
type input "******"
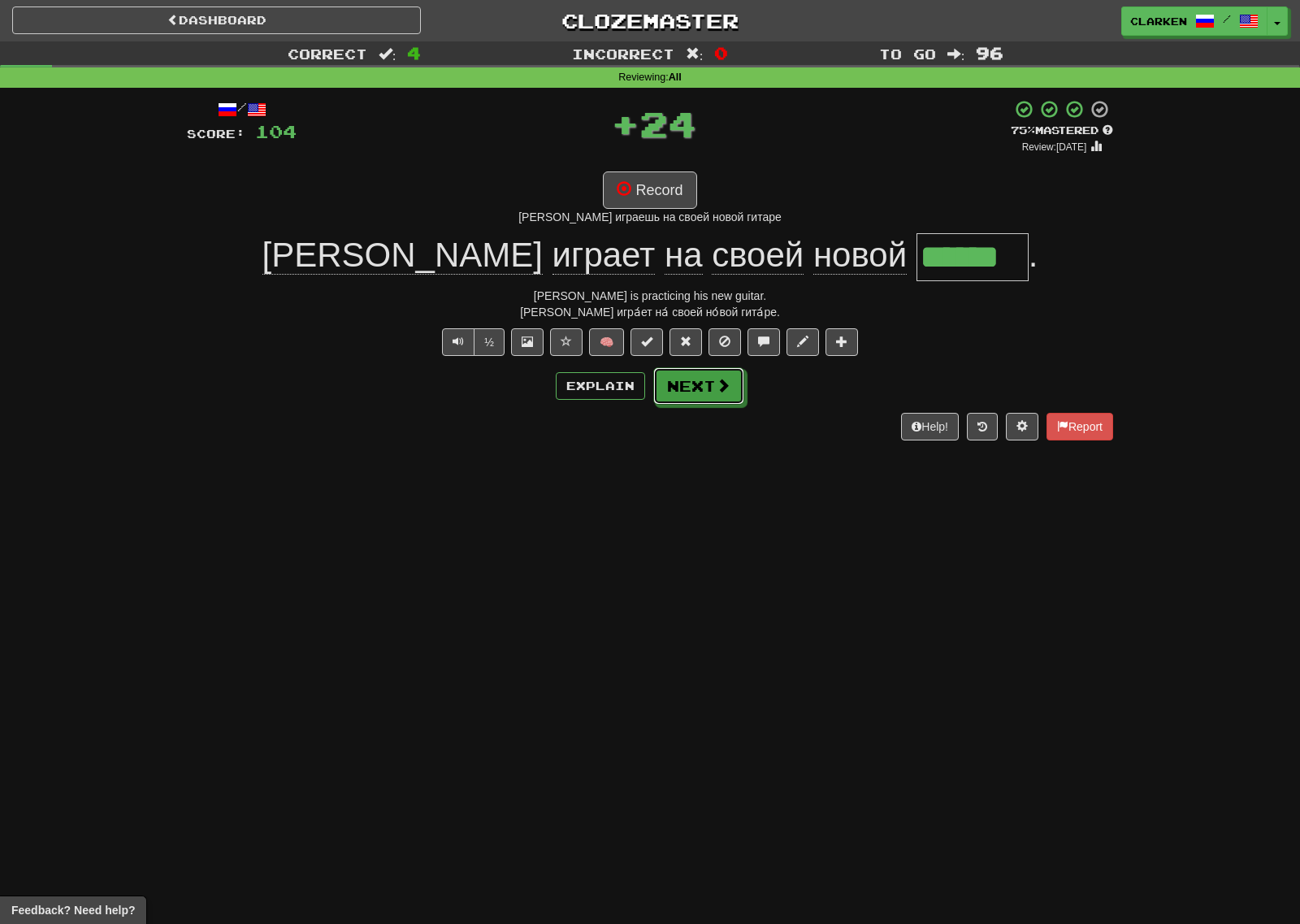
drag, startPoint x: 733, startPoint y: 392, endPoint x: 703, endPoint y: 368, distance: 38.4
click at [727, 392] on button "Next" at bounding box center [698, 386] width 91 height 38
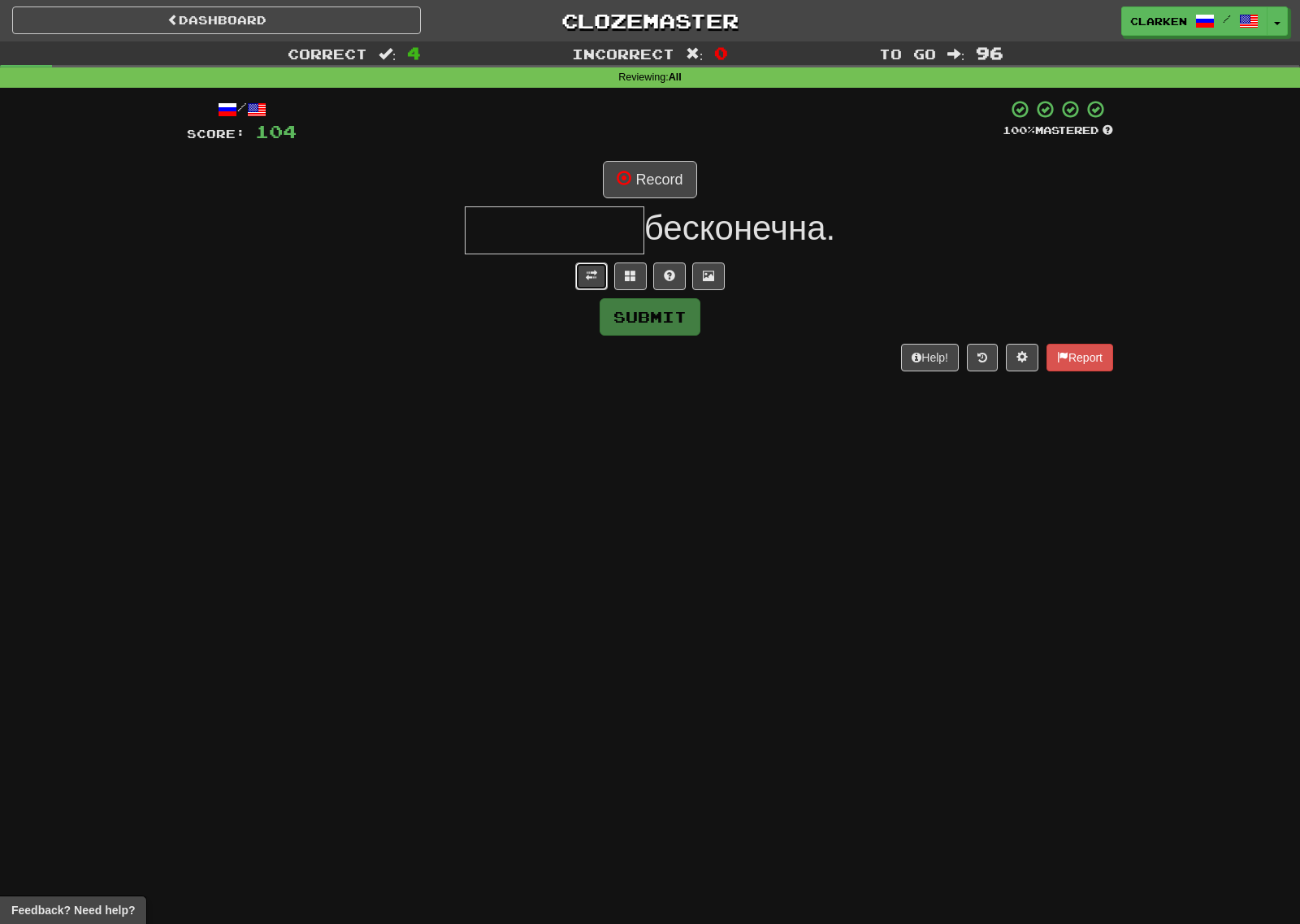
click at [591, 267] on button at bounding box center [591, 276] width 33 height 28
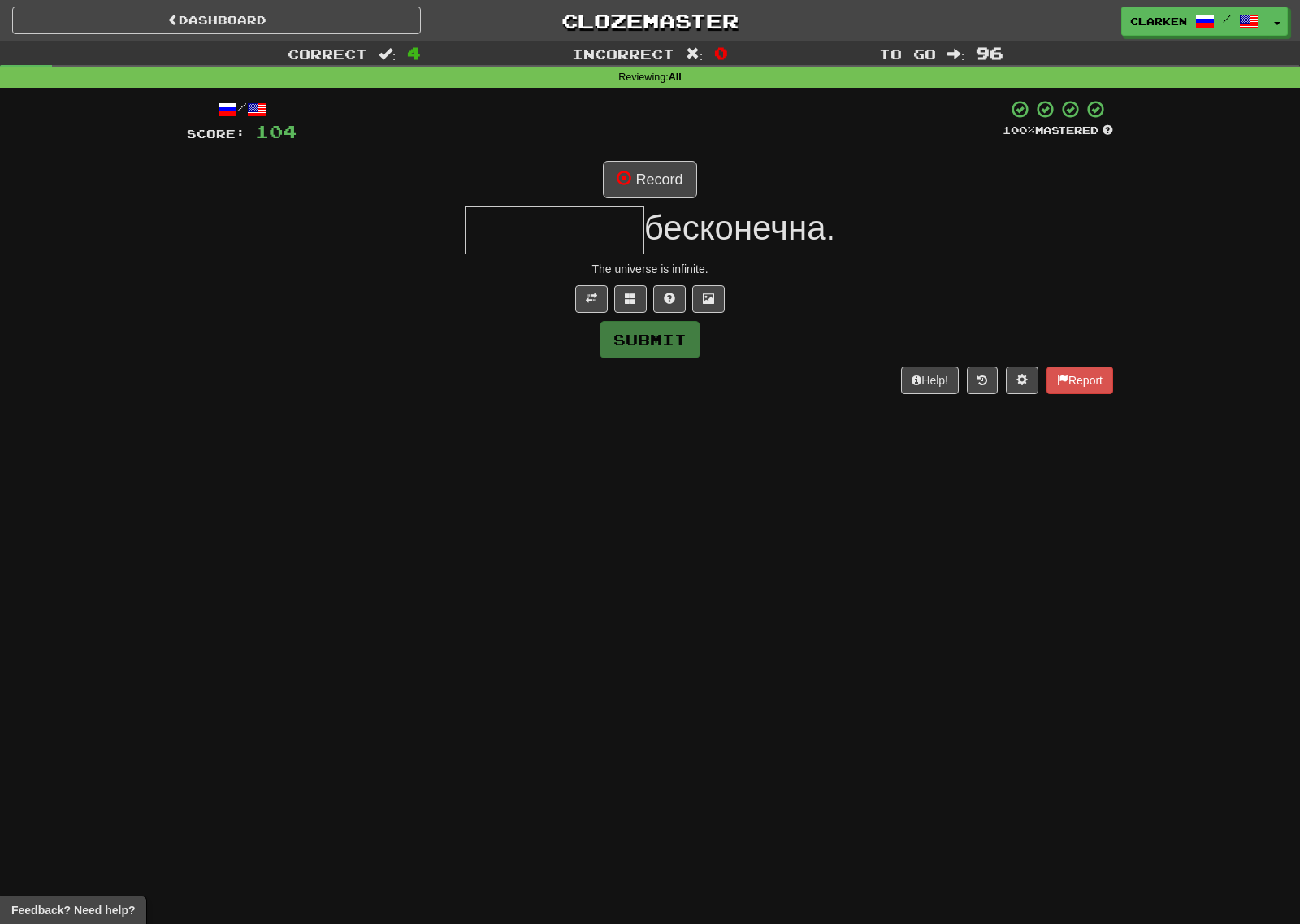
click at [642, 144] on div at bounding box center [650, 121] width 707 height 44
click at [640, 175] on button "Record" at bounding box center [650, 179] width 94 height 38
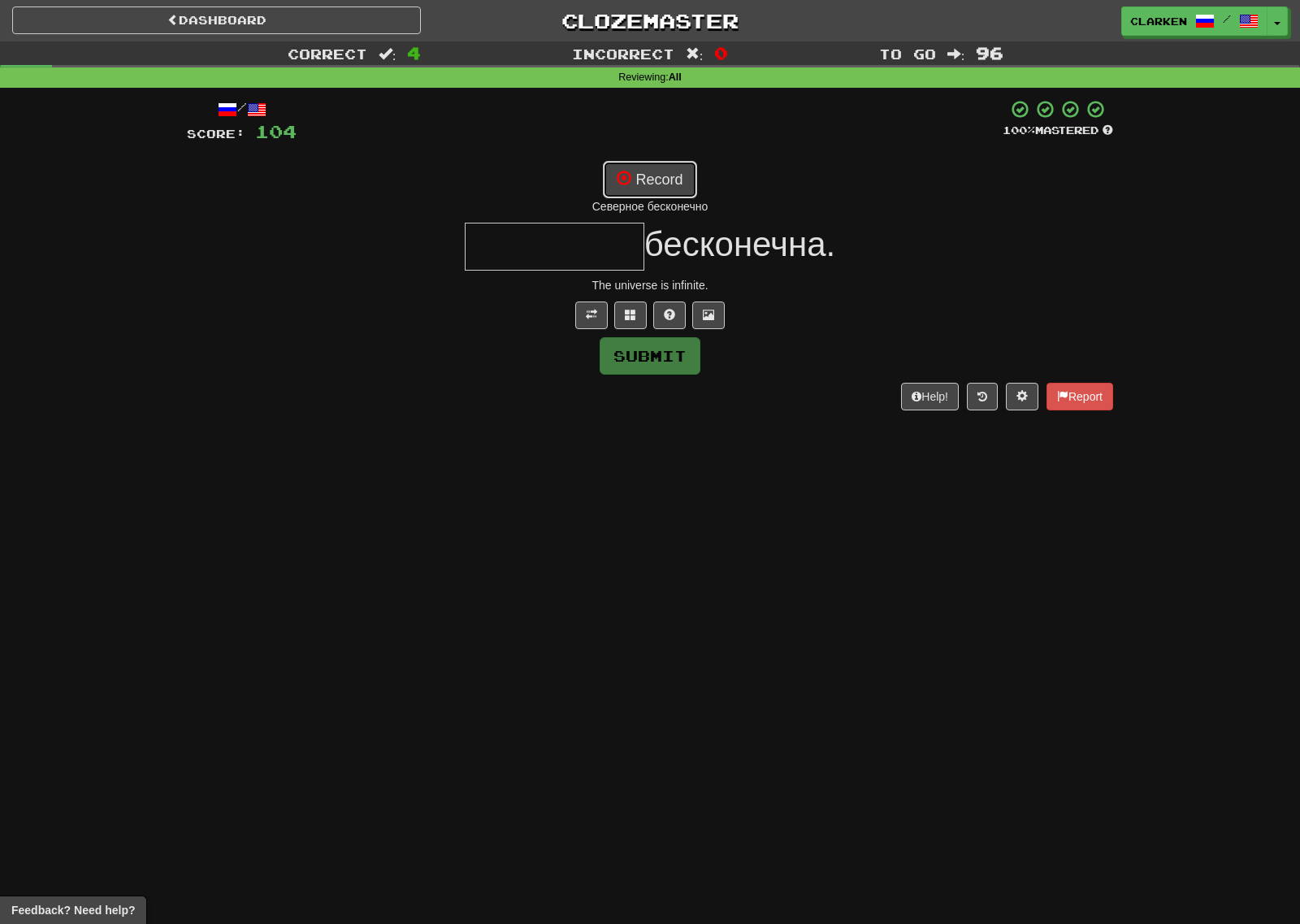
click at [639, 172] on button "Record" at bounding box center [650, 179] width 94 height 38
type input "*********"
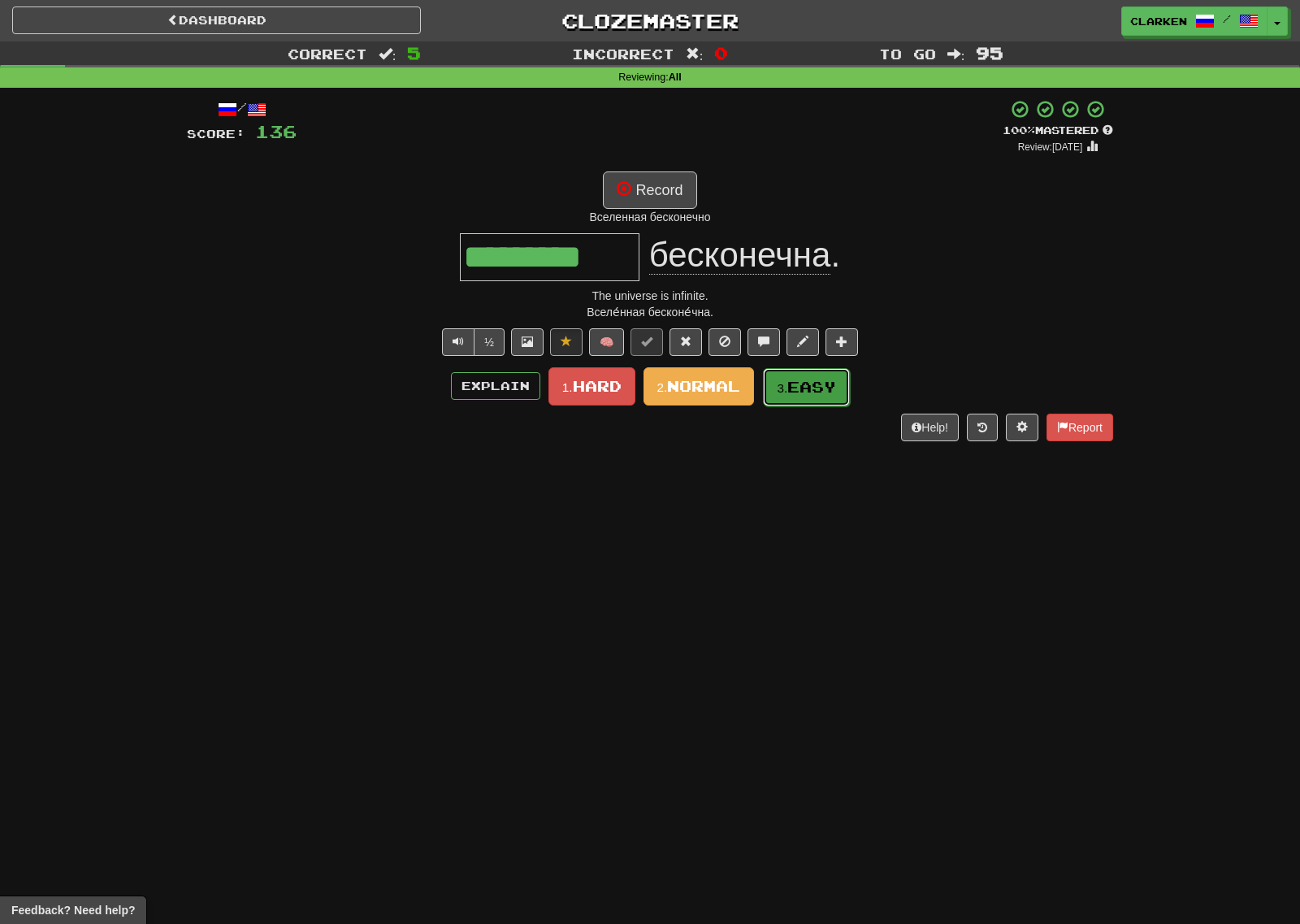
click at [819, 386] on span "Easy" at bounding box center [812, 386] width 49 height 18
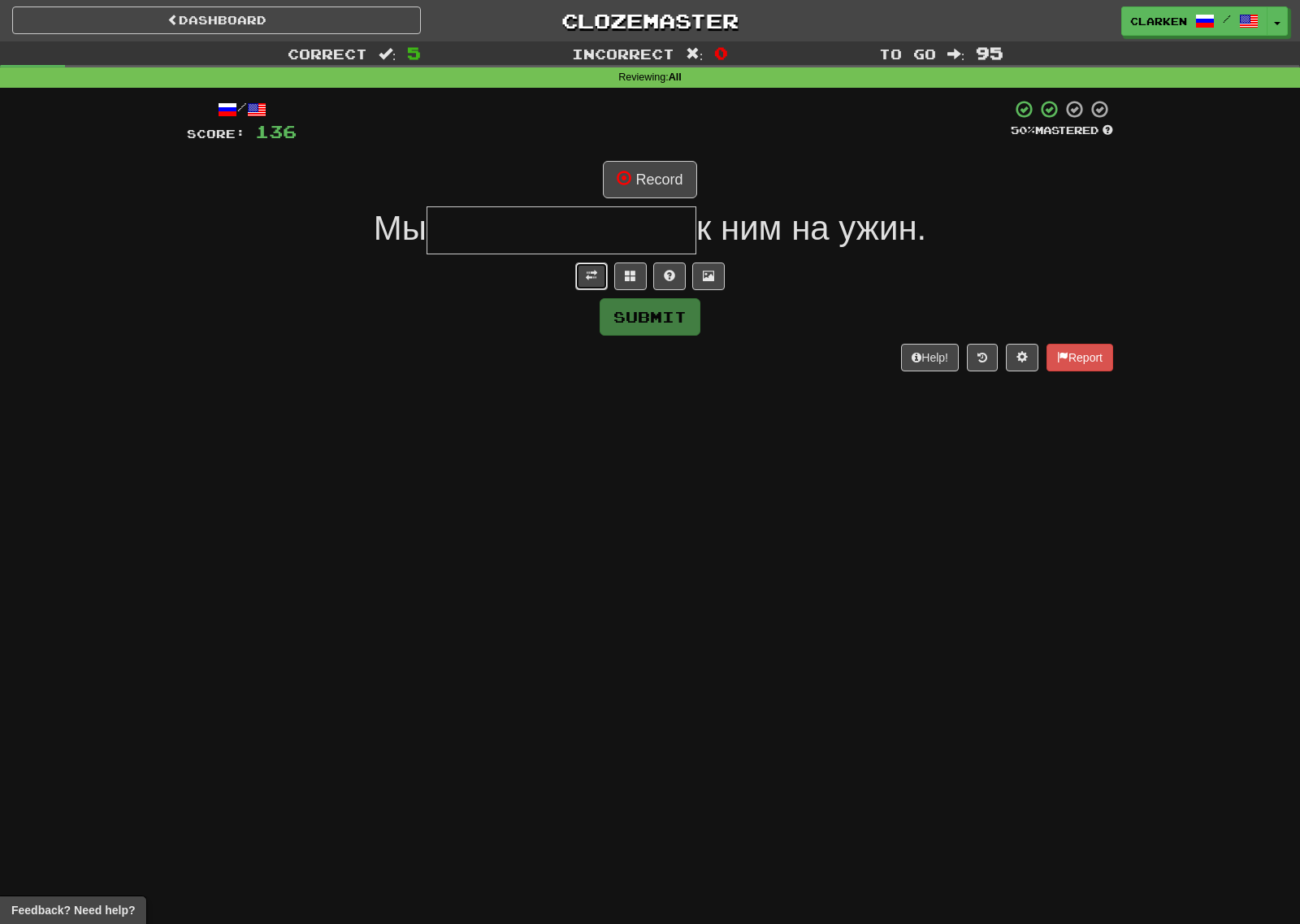
click at [583, 276] on button at bounding box center [591, 276] width 33 height 28
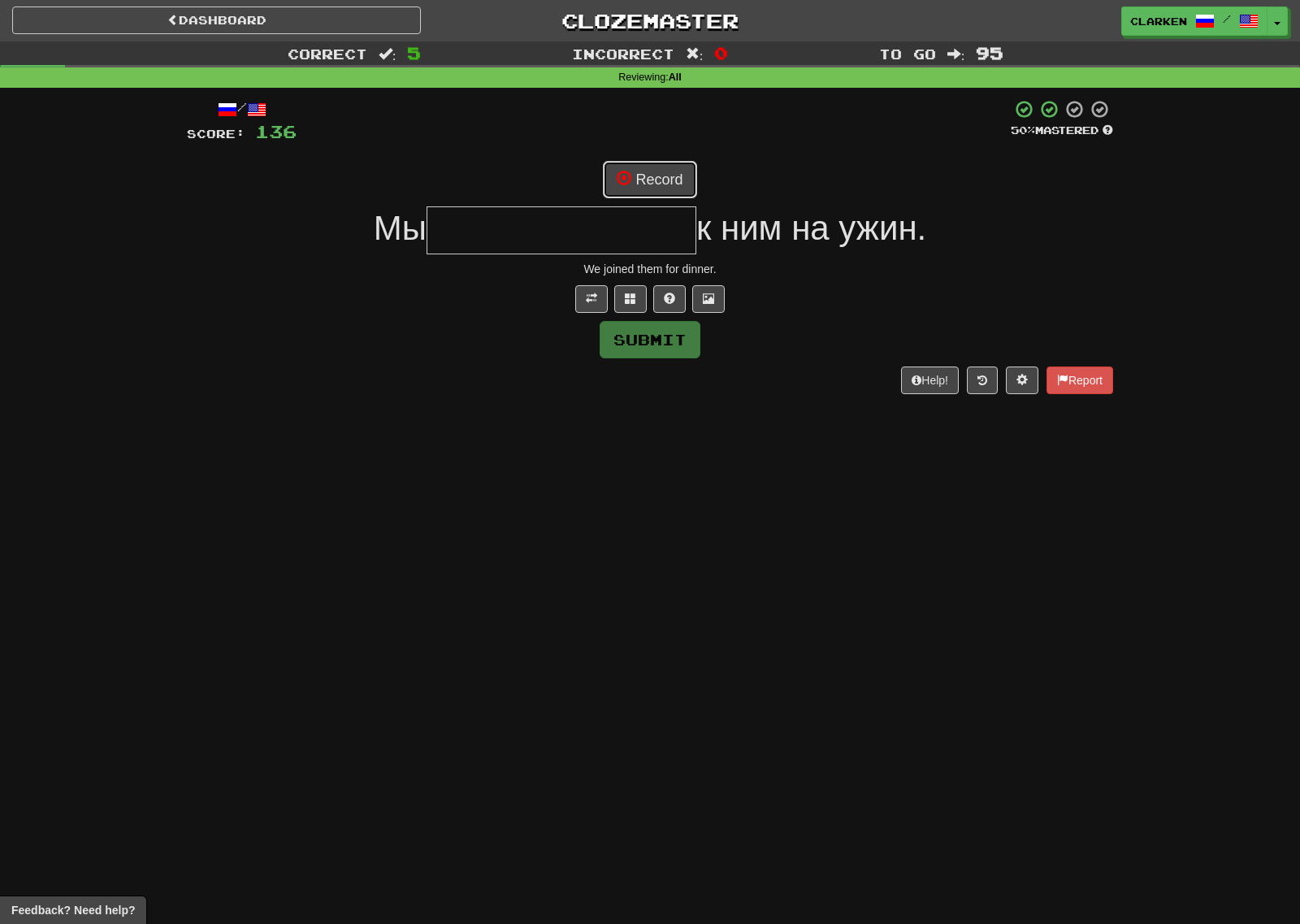
click at [692, 170] on button "Record" at bounding box center [650, 179] width 94 height 38
click at [623, 290] on button at bounding box center [630, 299] width 33 height 28
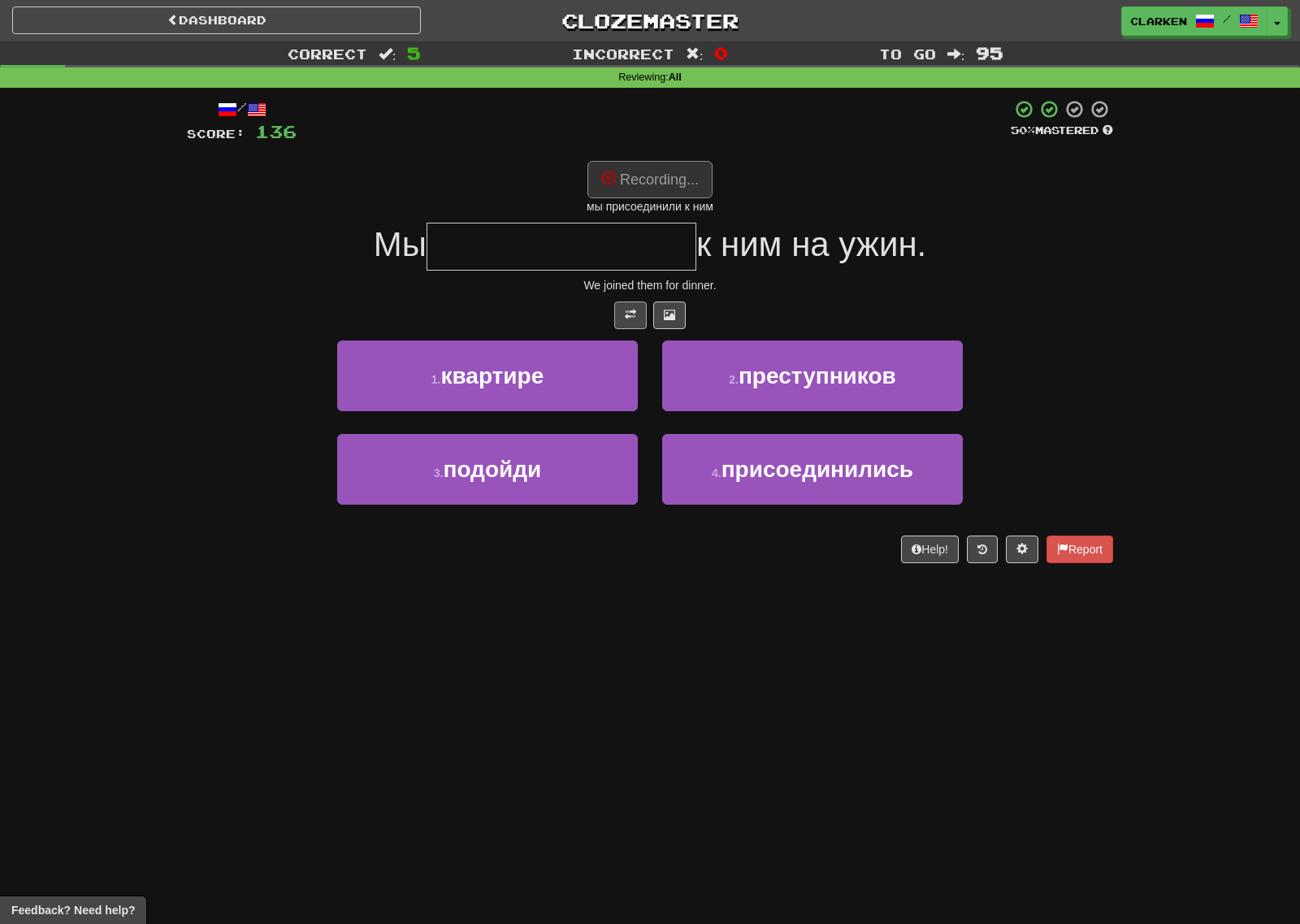
type input "**********"
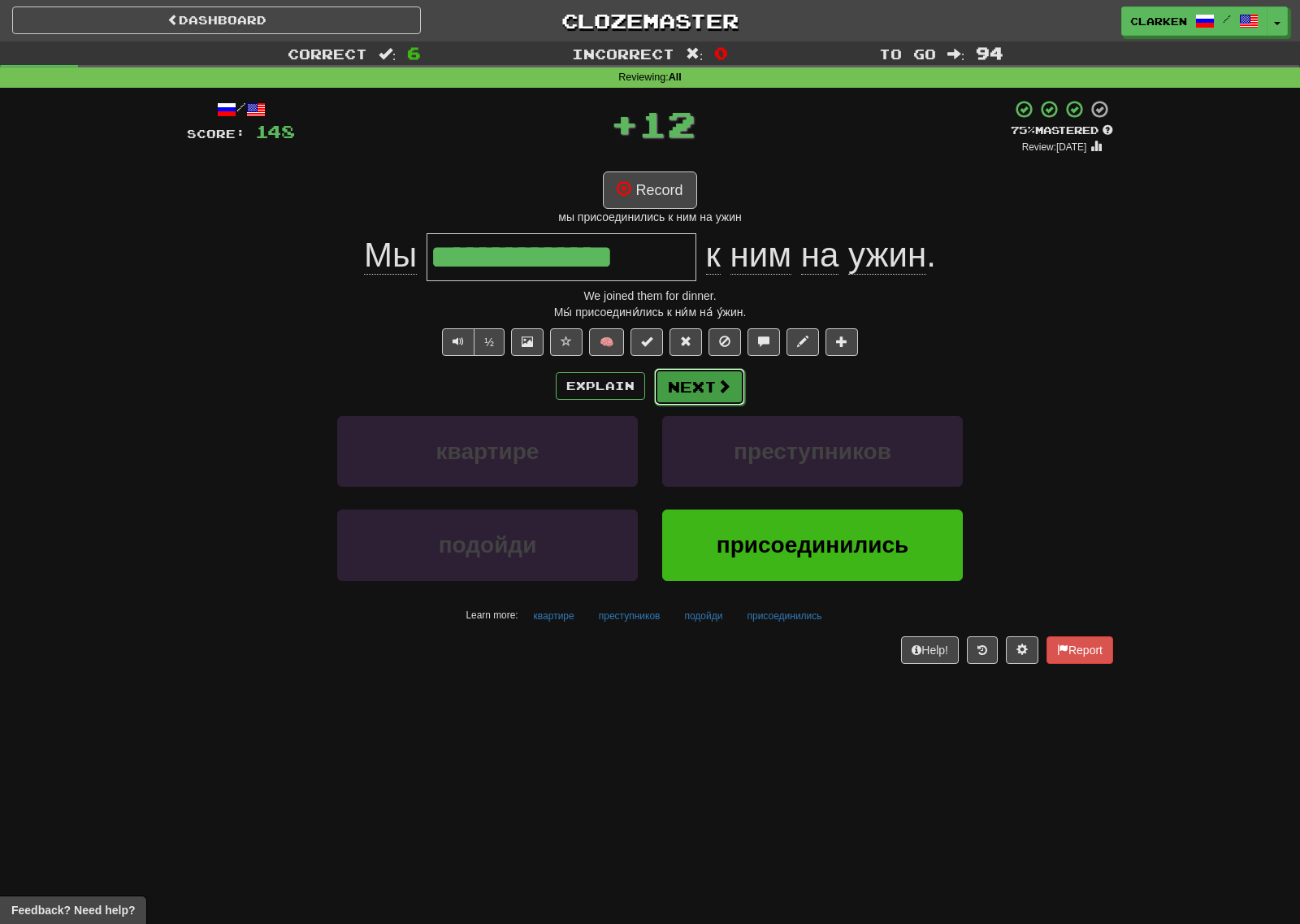
click at [692, 398] on button "Next" at bounding box center [699, 387] width 91 height 38
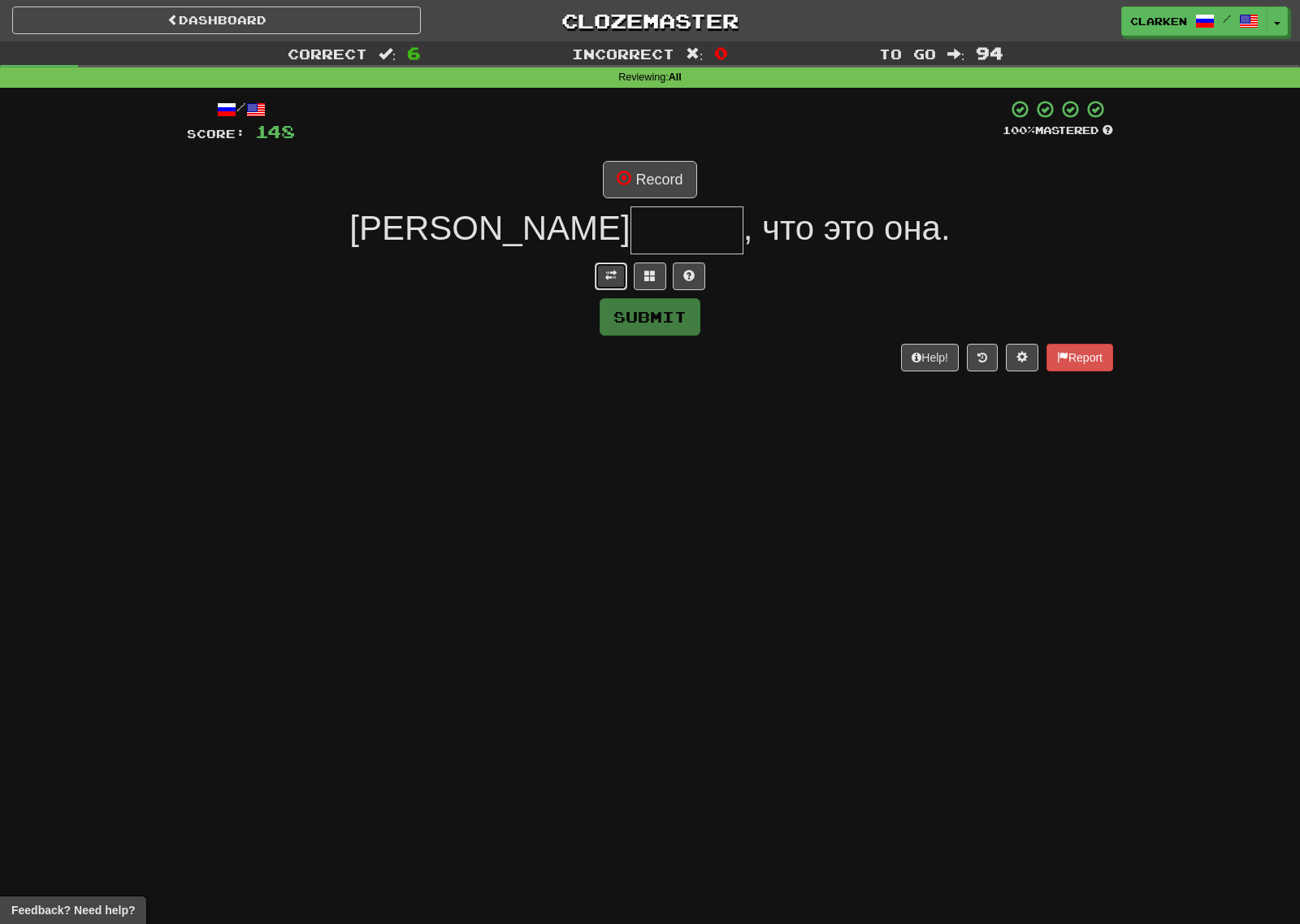
click at [604, 275] on button at bounding box center [611, 276] width 33 height 28
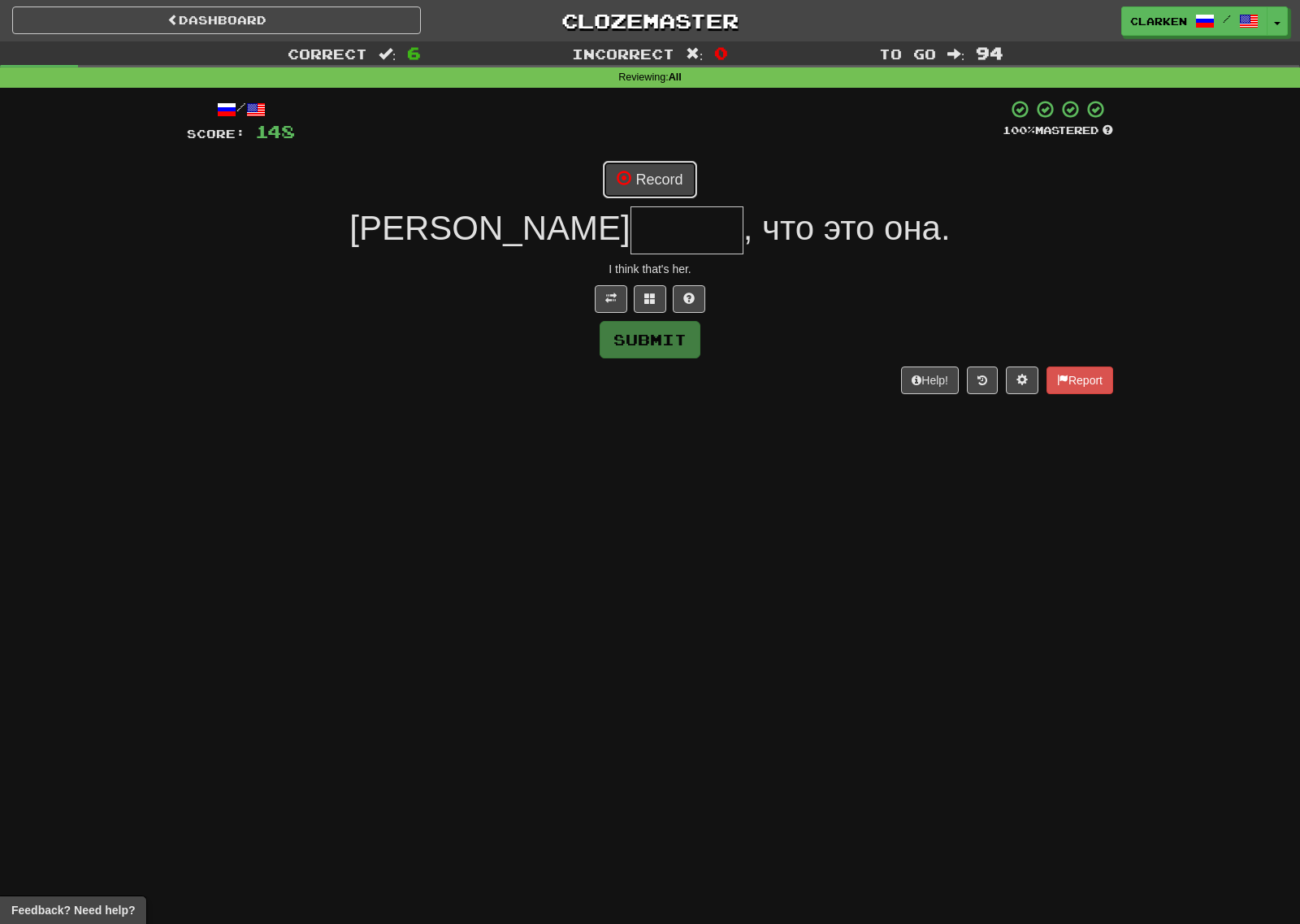
click at [671, 184] on button "Record" at bounding box center [650, 179] width 94 height 38
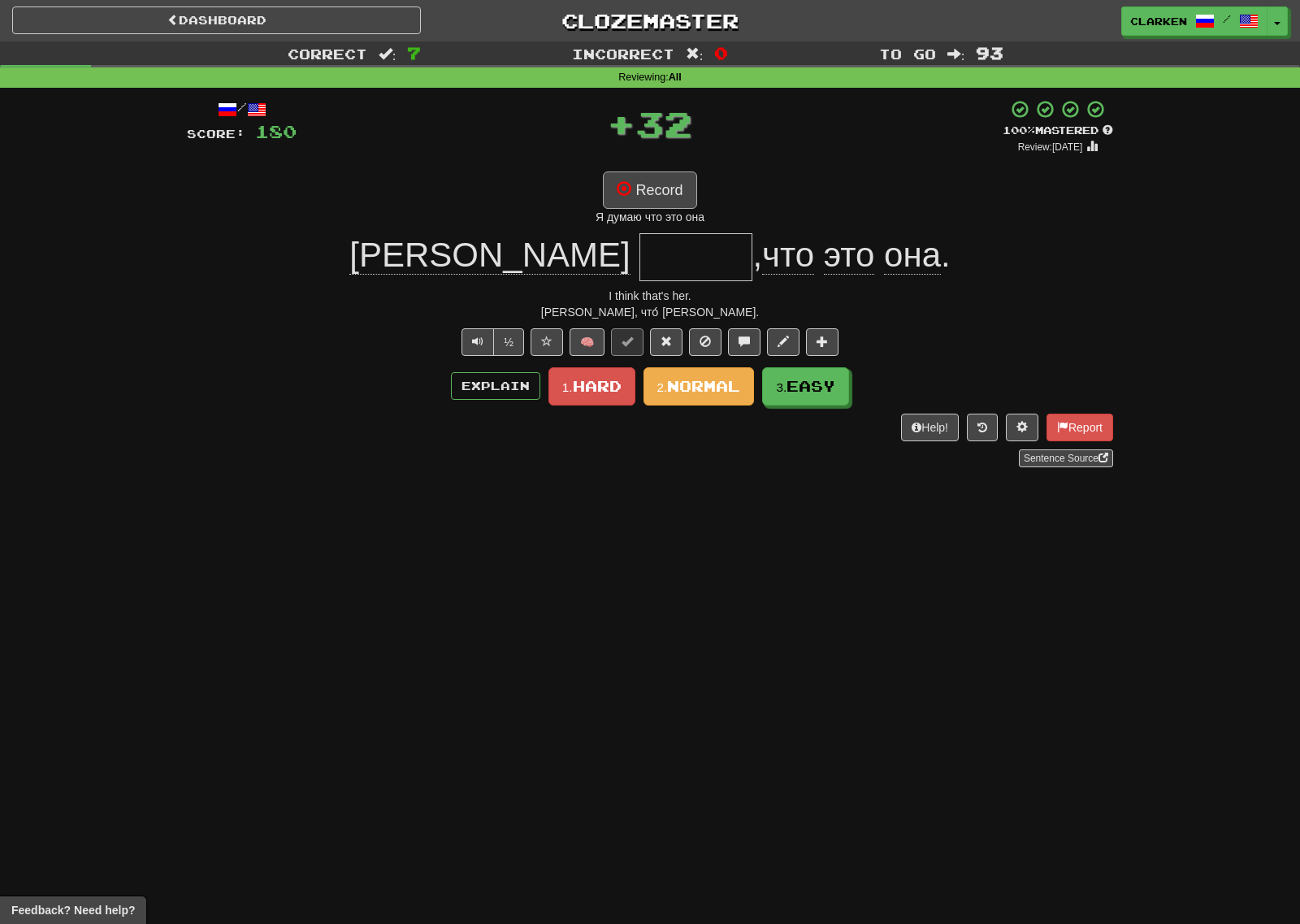
type input "*****"
click at [803, 380] on span "Easy" at bounding box center [812, 386] width 49 height 18
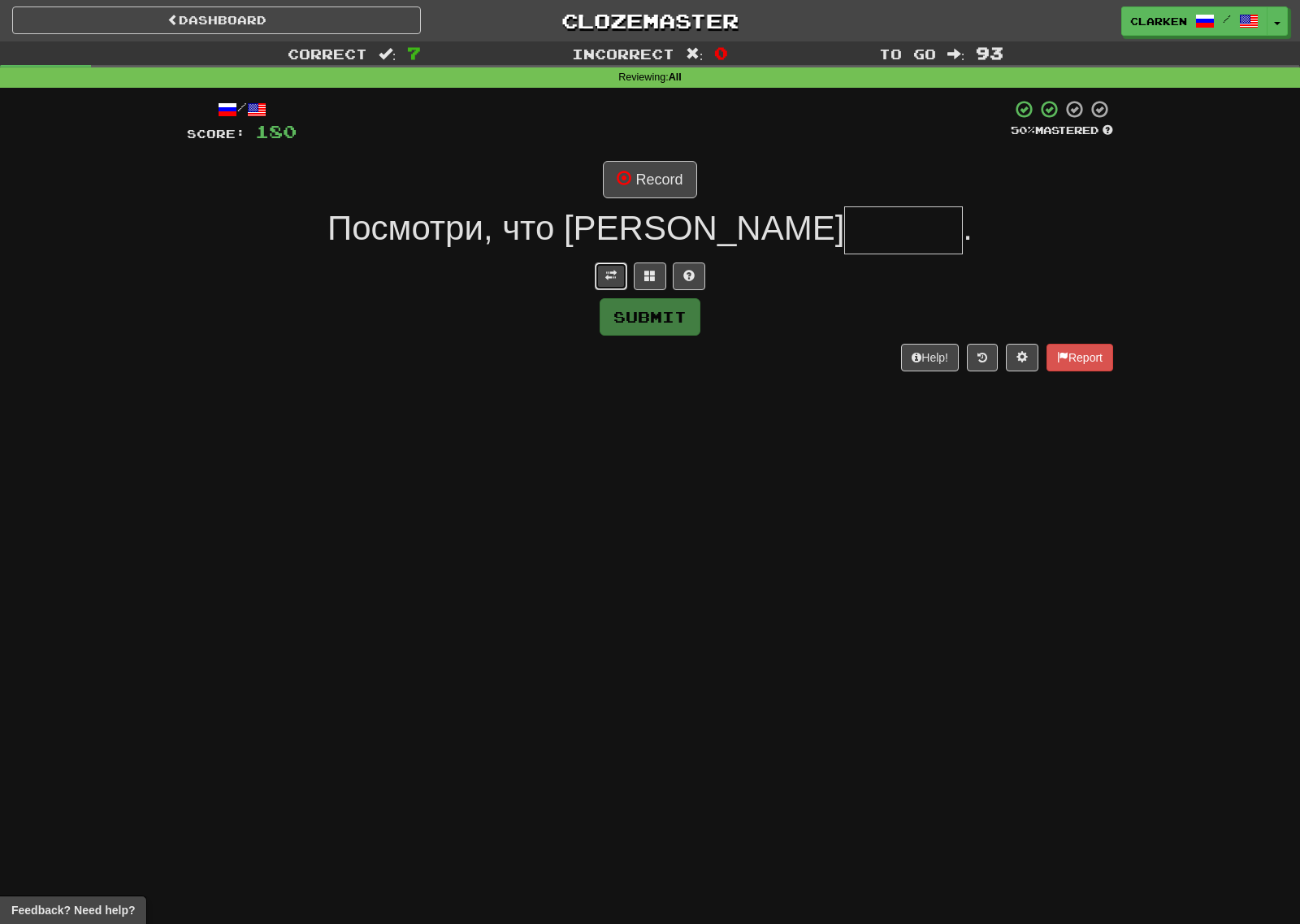
click at [617, 285] on button at bounding box center [611, 276] width 33 height 28
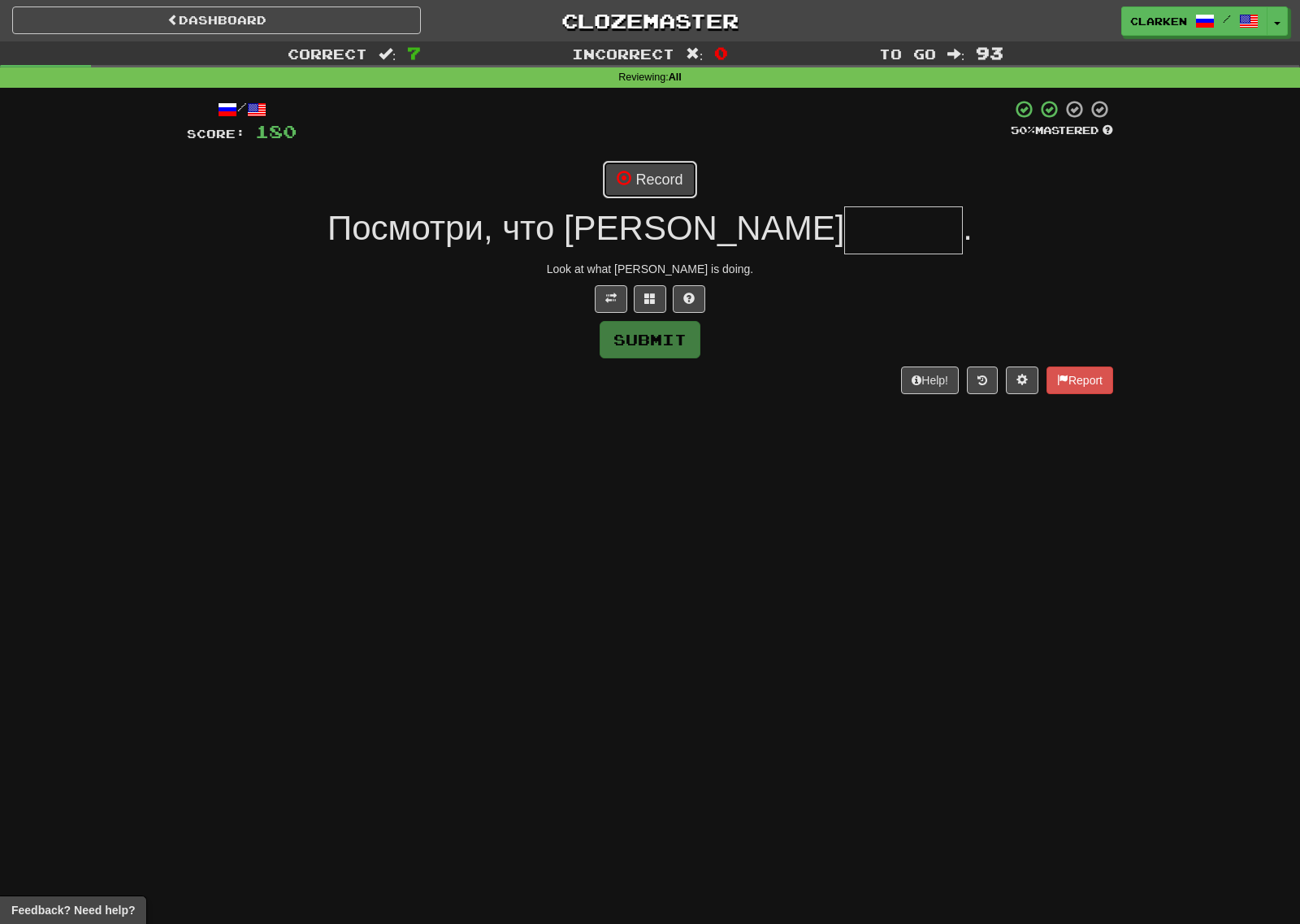
click at [691, 163] on button "Record" at bounding box center [650, 179] width 94 height 38
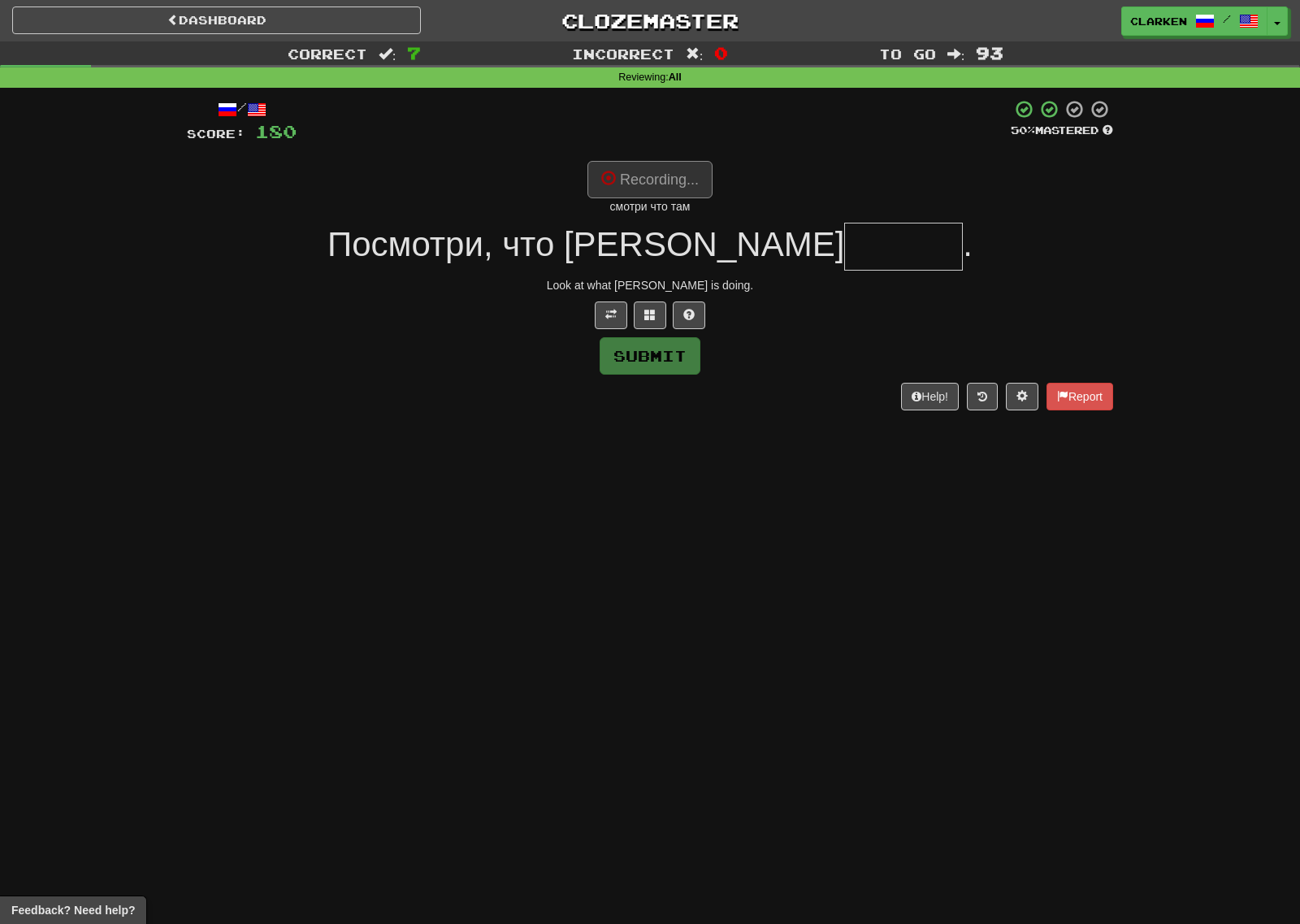
type input "******"
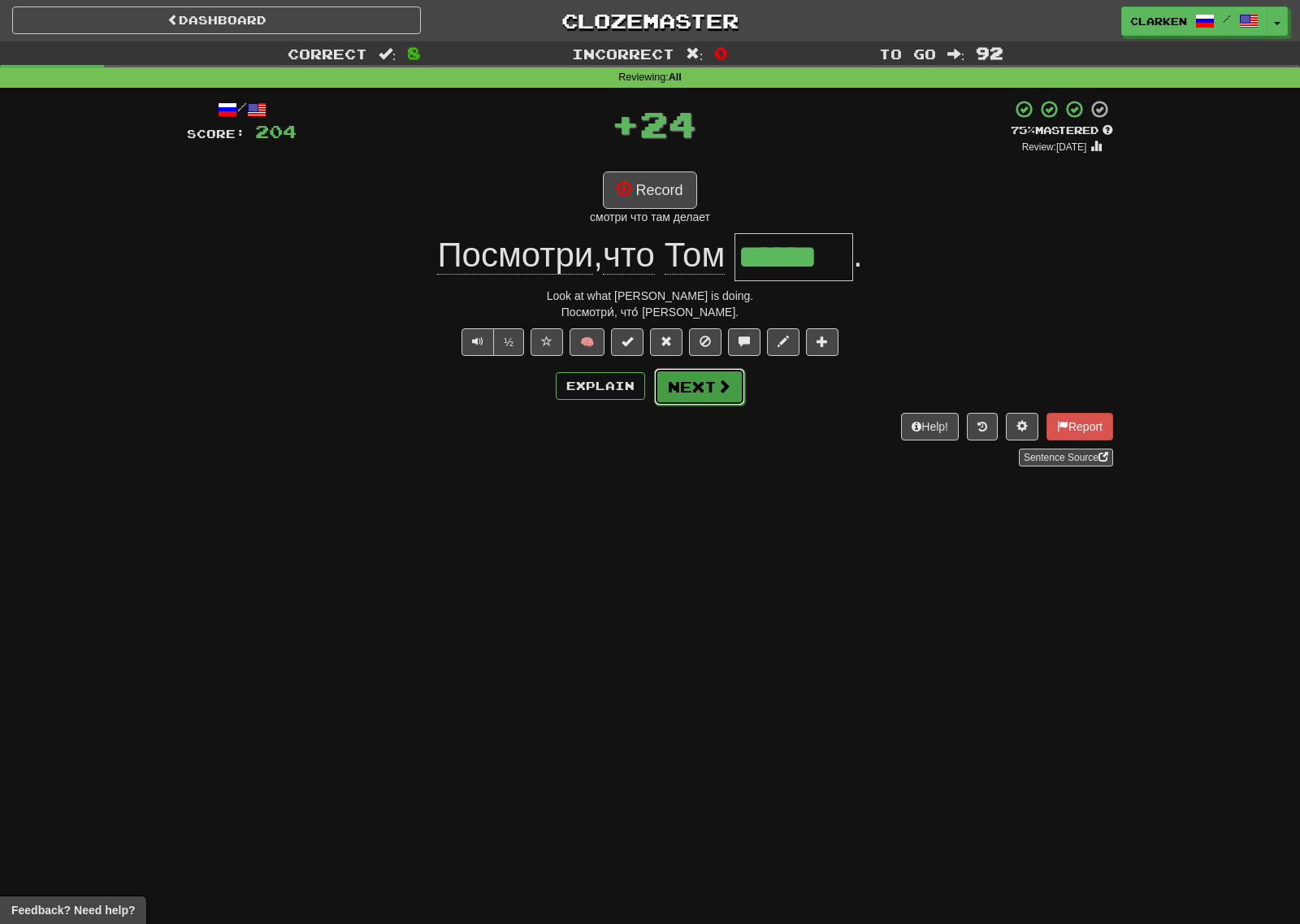
click at [727, 384] on span at bounding box center [723, 385] width 14 height 14
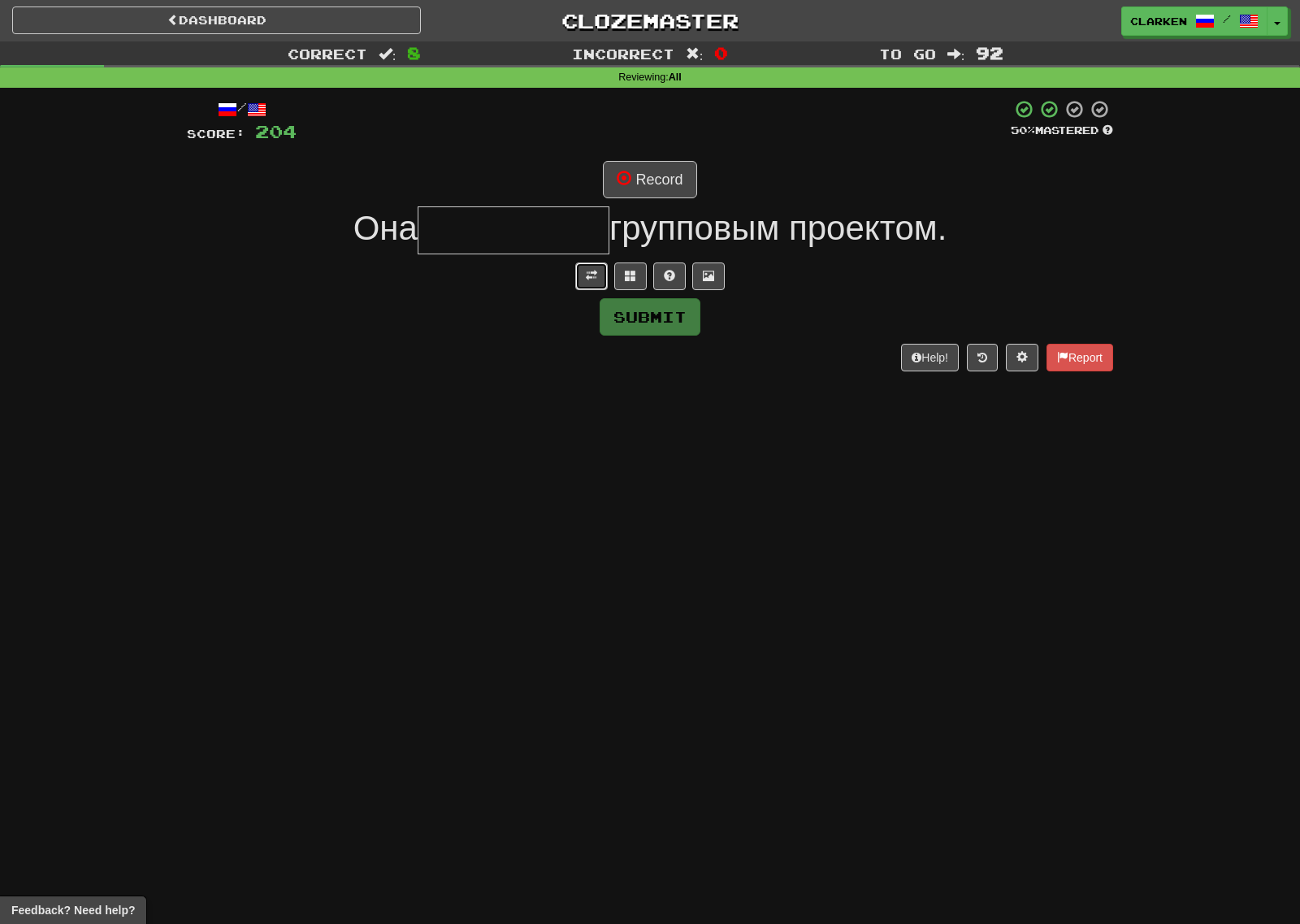
click at [595, 280] on span at bounding box center [592, 275] width 12 height 12
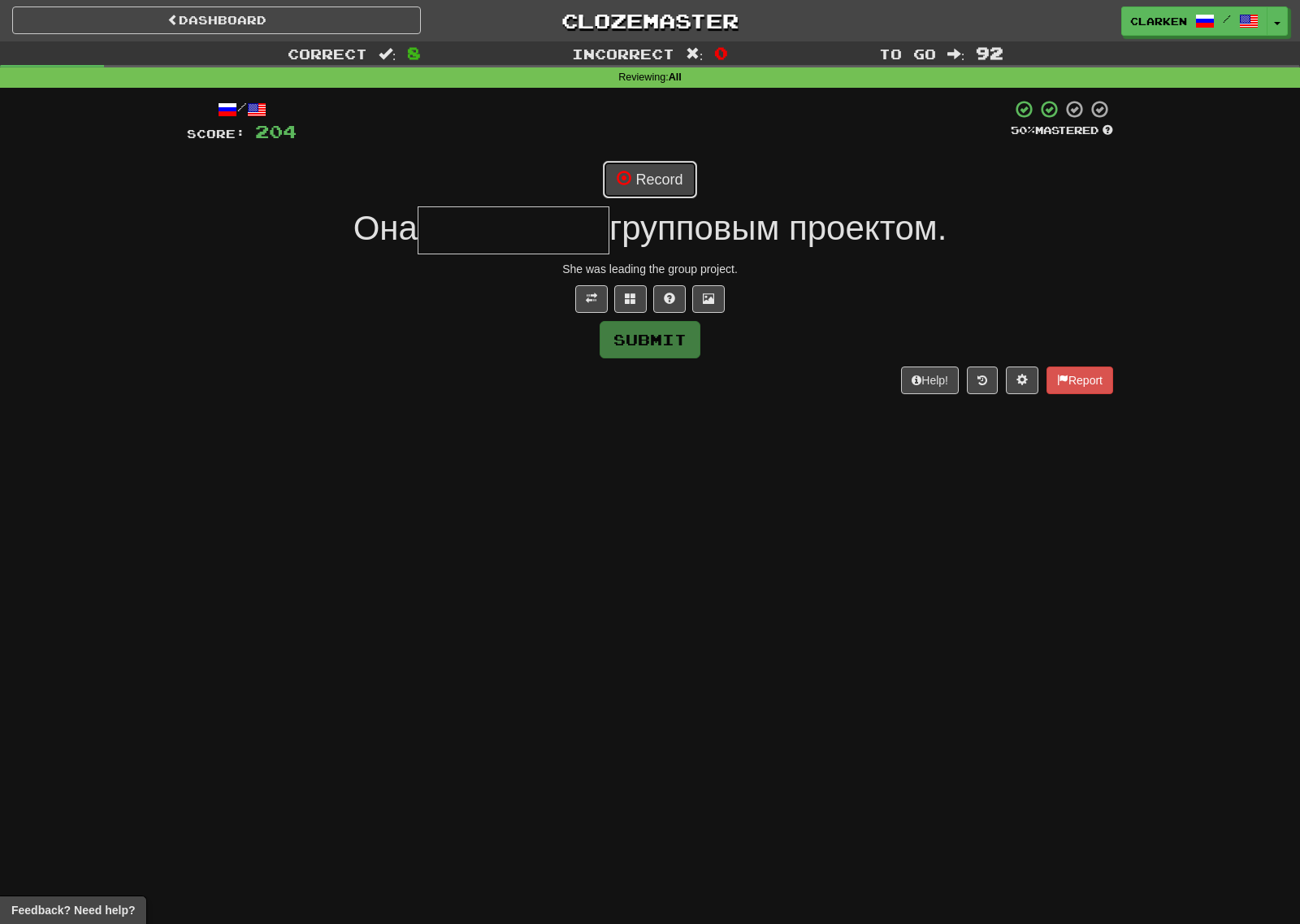
click at [660, 193] on button "Record" at bounding box center [650, 179] width 94 height 38
click at [619, 297] on button at bounding box center [630, 299] width 33 height 28
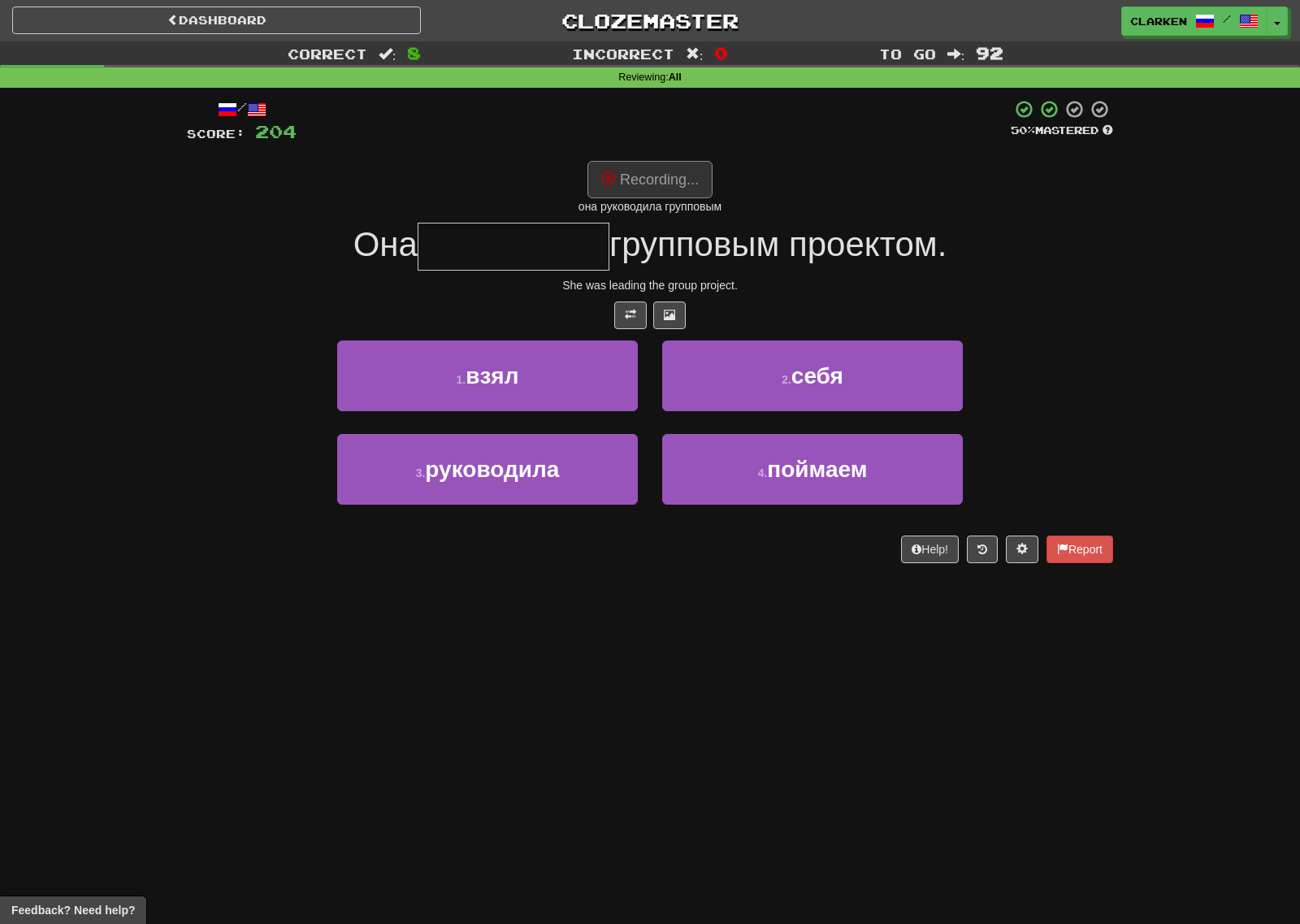
type input "**********"
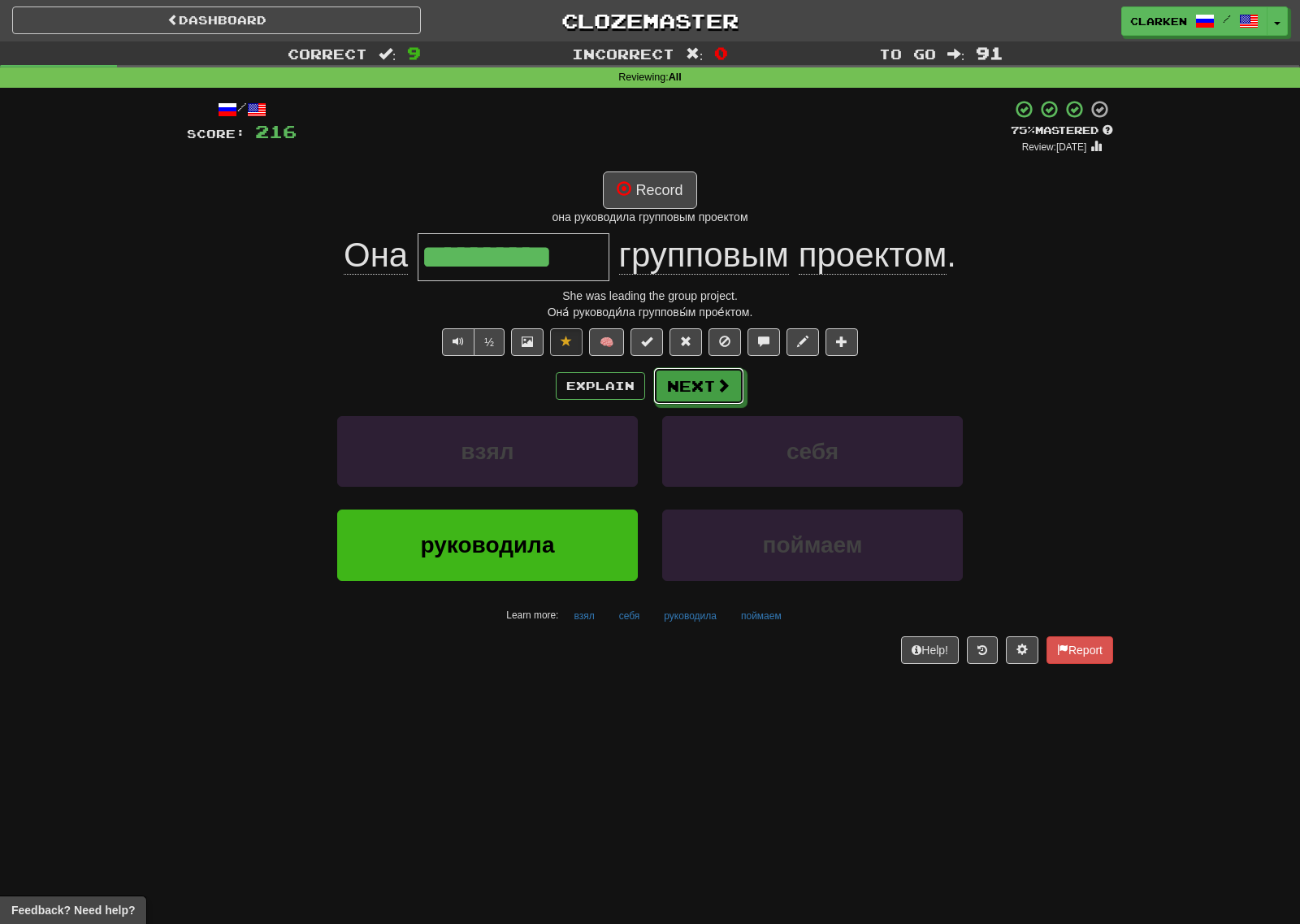
click at [669, 381] on button "Next" at bounding box center [698, 386] width 91 height 38
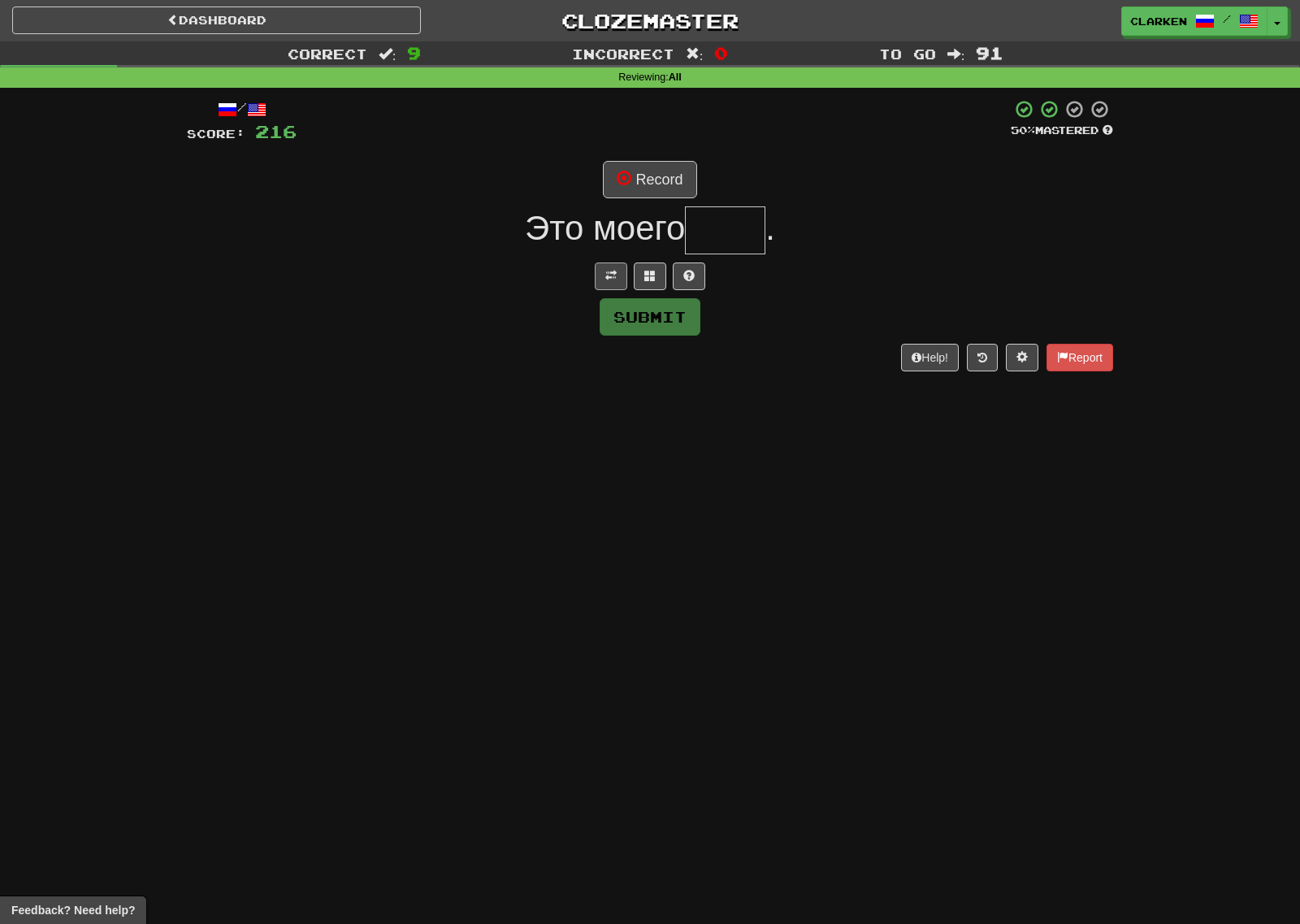
drag, startPoint x: 621, startPoint y: 252, endPoint x: 617, endPoint y: 270, distance: 18.4
click at [620, 253] on div "Это моего ." at bounding box center [650, 230] width 927 height 48
drag, startPoint x: 617, startPoint y: 270, endPoint x: 655, endPoint y: 162, distance: 114.5
click at [617, 269] on button at bounding box center [611, 276] width 33 height 28
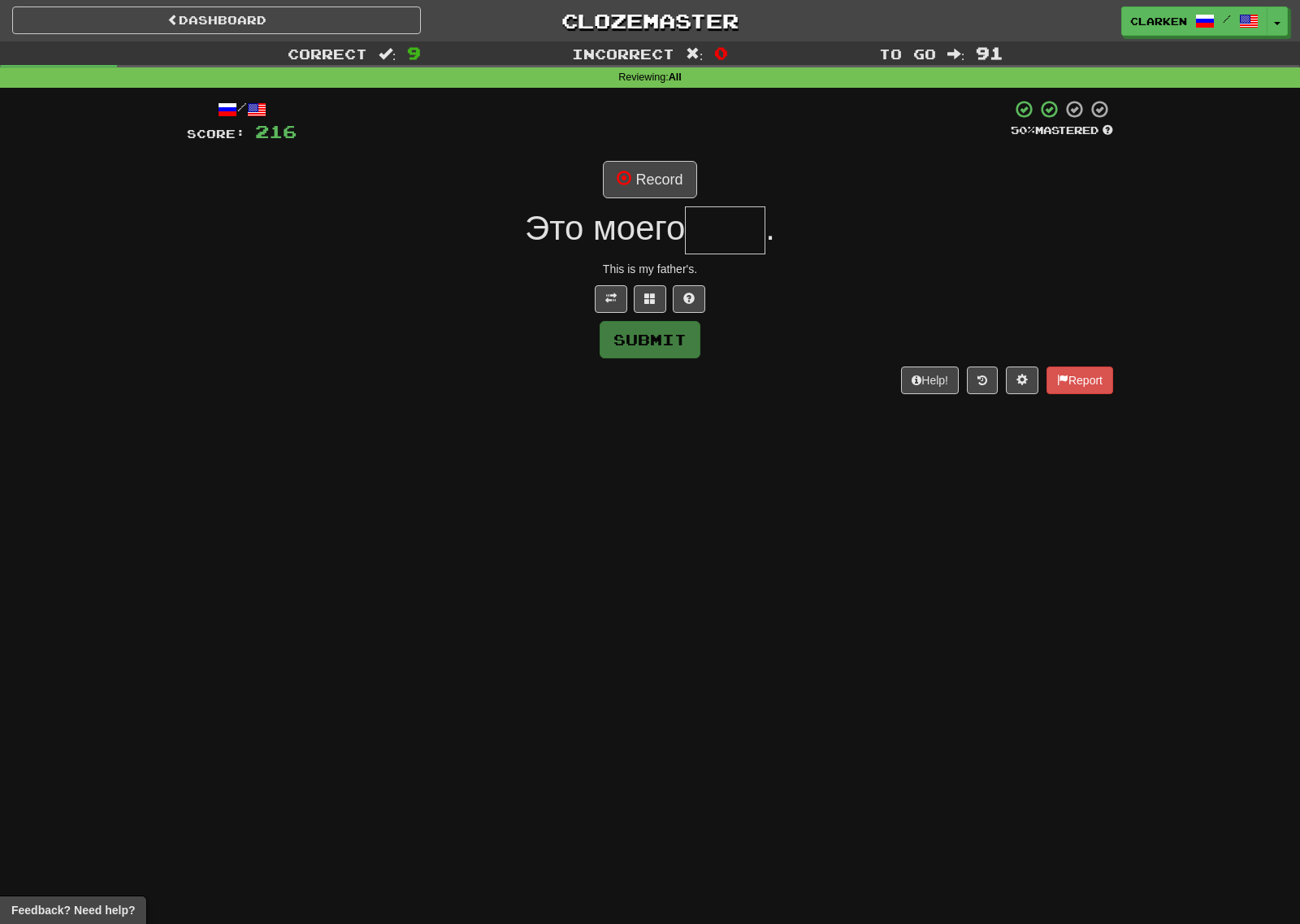
click at [662, 152] on div "/ Score: 216 50 % Mastered Record Это моего . This is my father's. Submit Help!…" at bounding box center [650, 245] width 927 height 294
drag, startPoint x: 656, startPoint y: 181, endPoint x: 682, endPoint y: 181, distance: 26.0
click at [657, 181] on button "Record" at bounding box center [650, 179] width 94 height 38
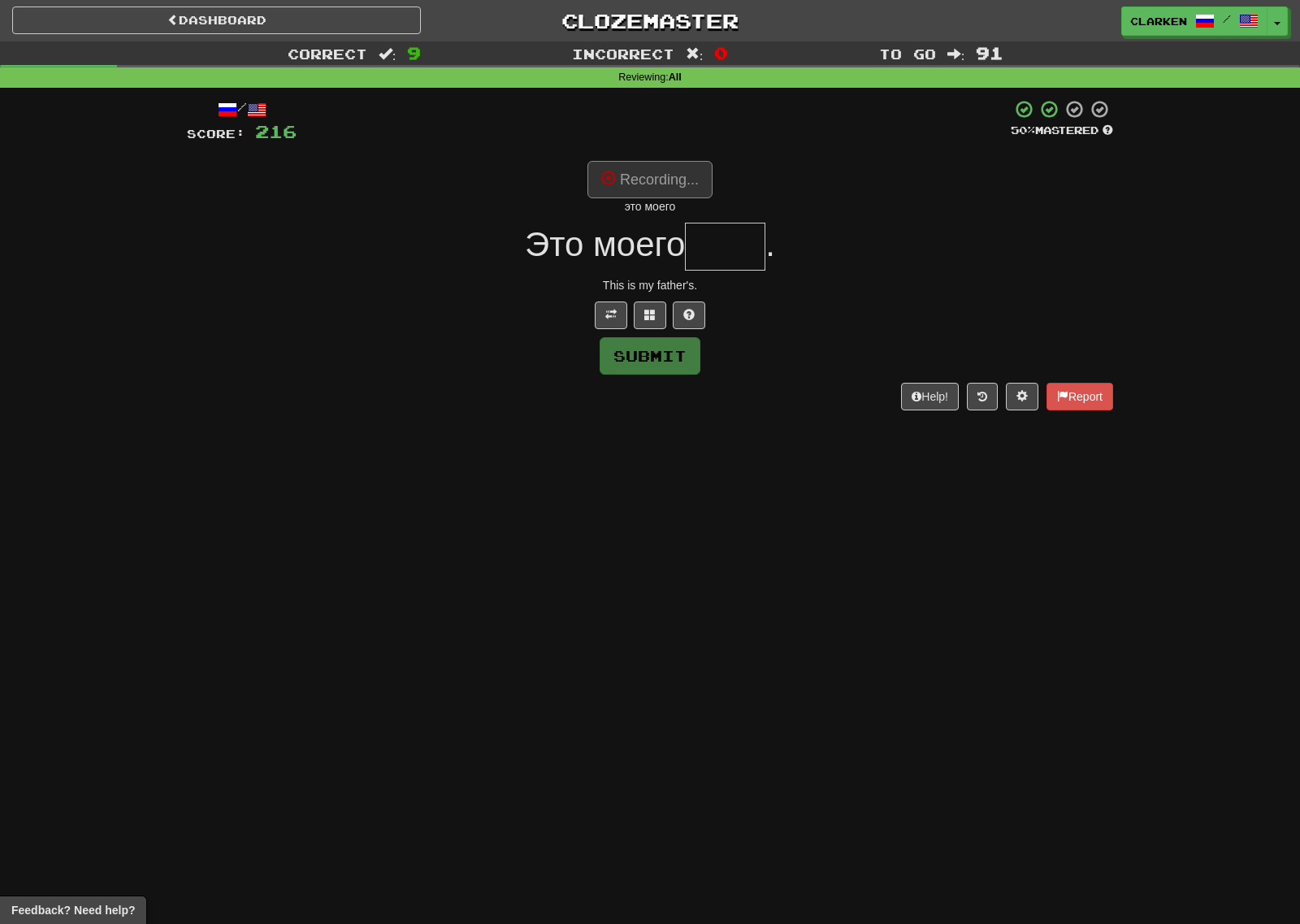
type input "****"
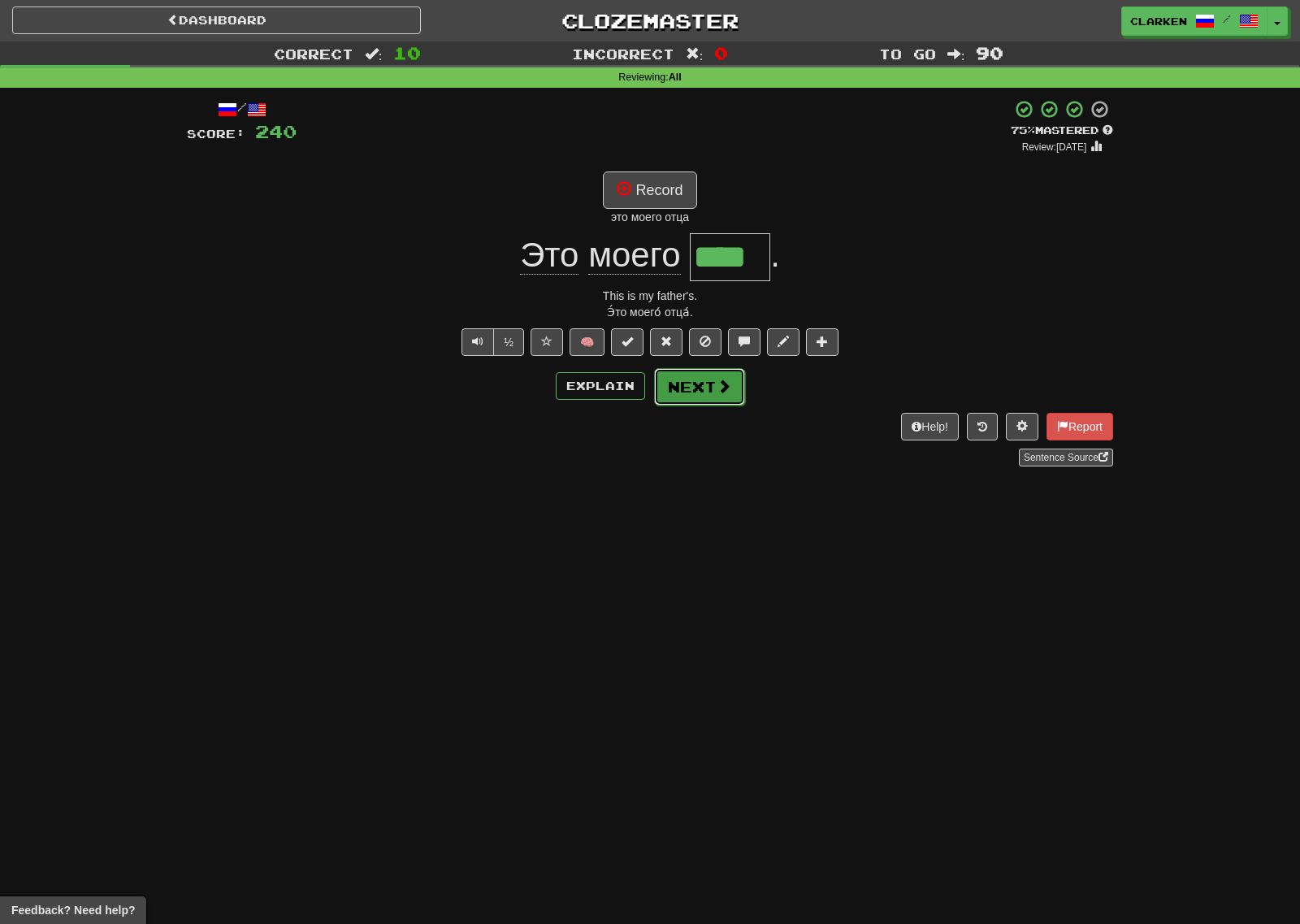
click at [685, 399] on button "Next" at bounding box center [699, 387] width 91 height 38
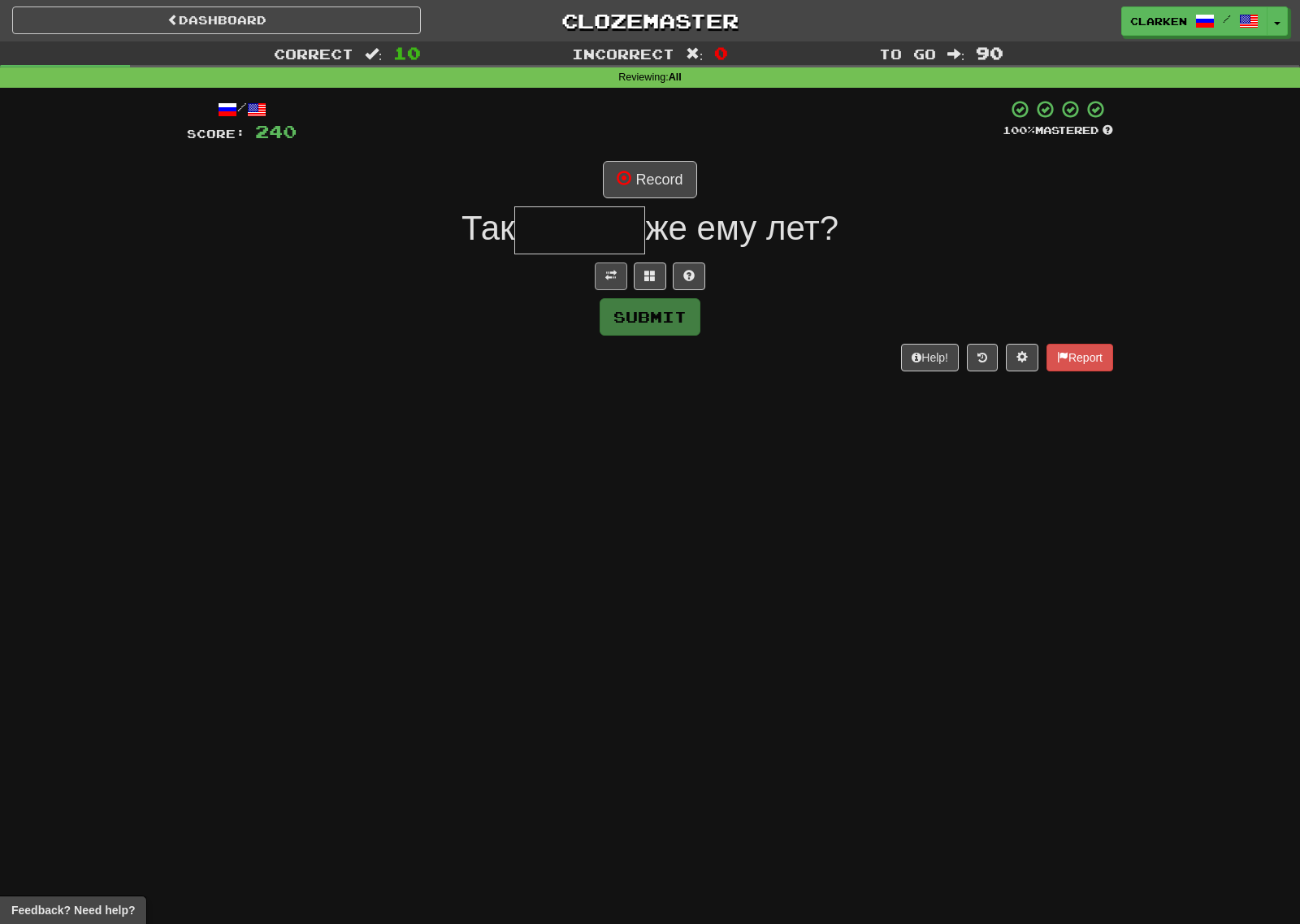
click at [610, 263] on div "/ Score: 240 100 % Mastered Record Так же ему лет? Submit Help! Report" at bounding box center [650, 234] width 927 height 271
click at [613, 264] on button at bounding box center [611, 276] width 33 height 28
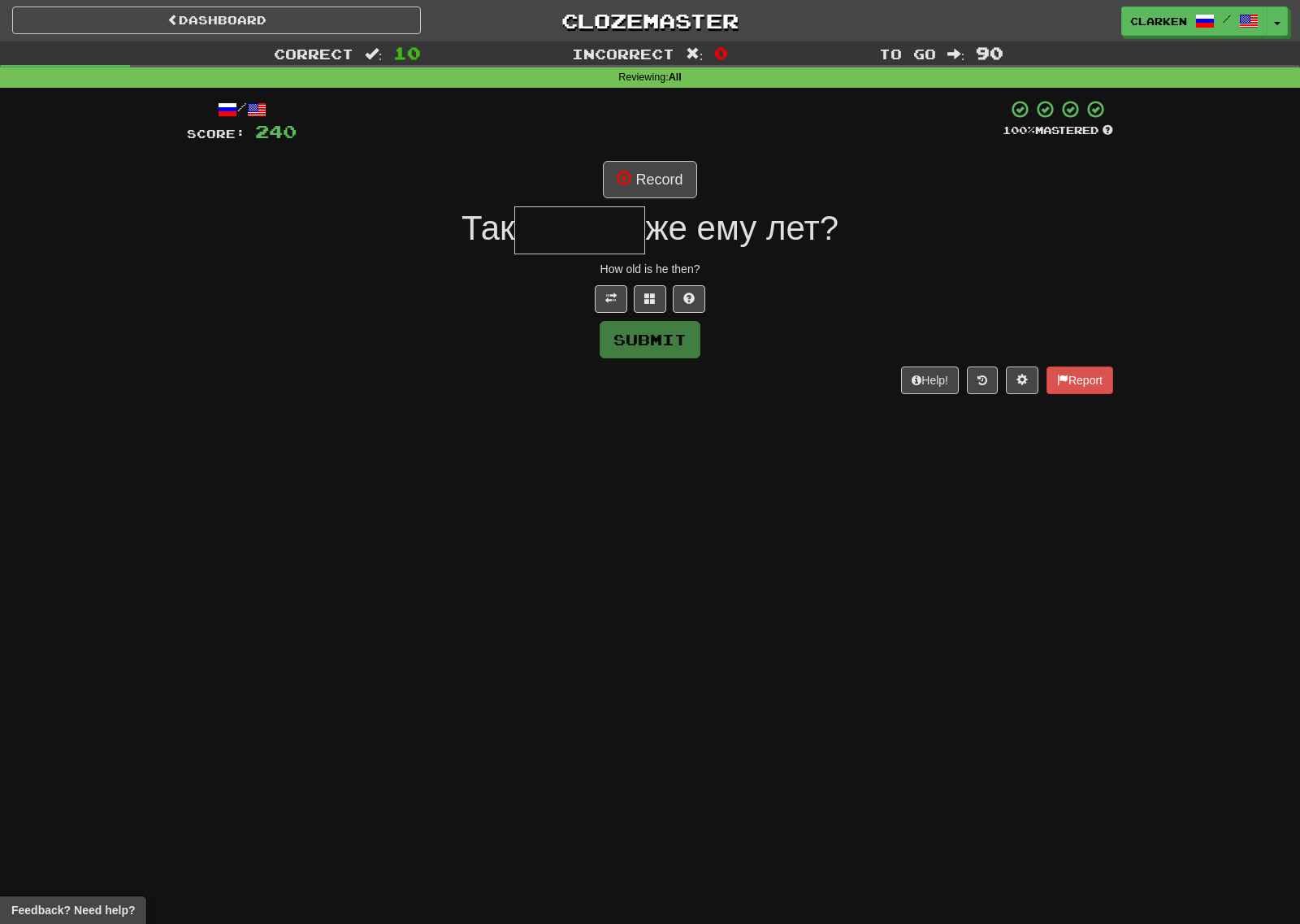
click at [635, 204] on div "/ Score: 240 100 % Mastered Record Так же ему лет? How old is he then? Submit H…" at bounding box center [650, 245] width 927 height 294
click at [634, 198] on button "Record" at bounding box center [650, 179] width 94 height 38
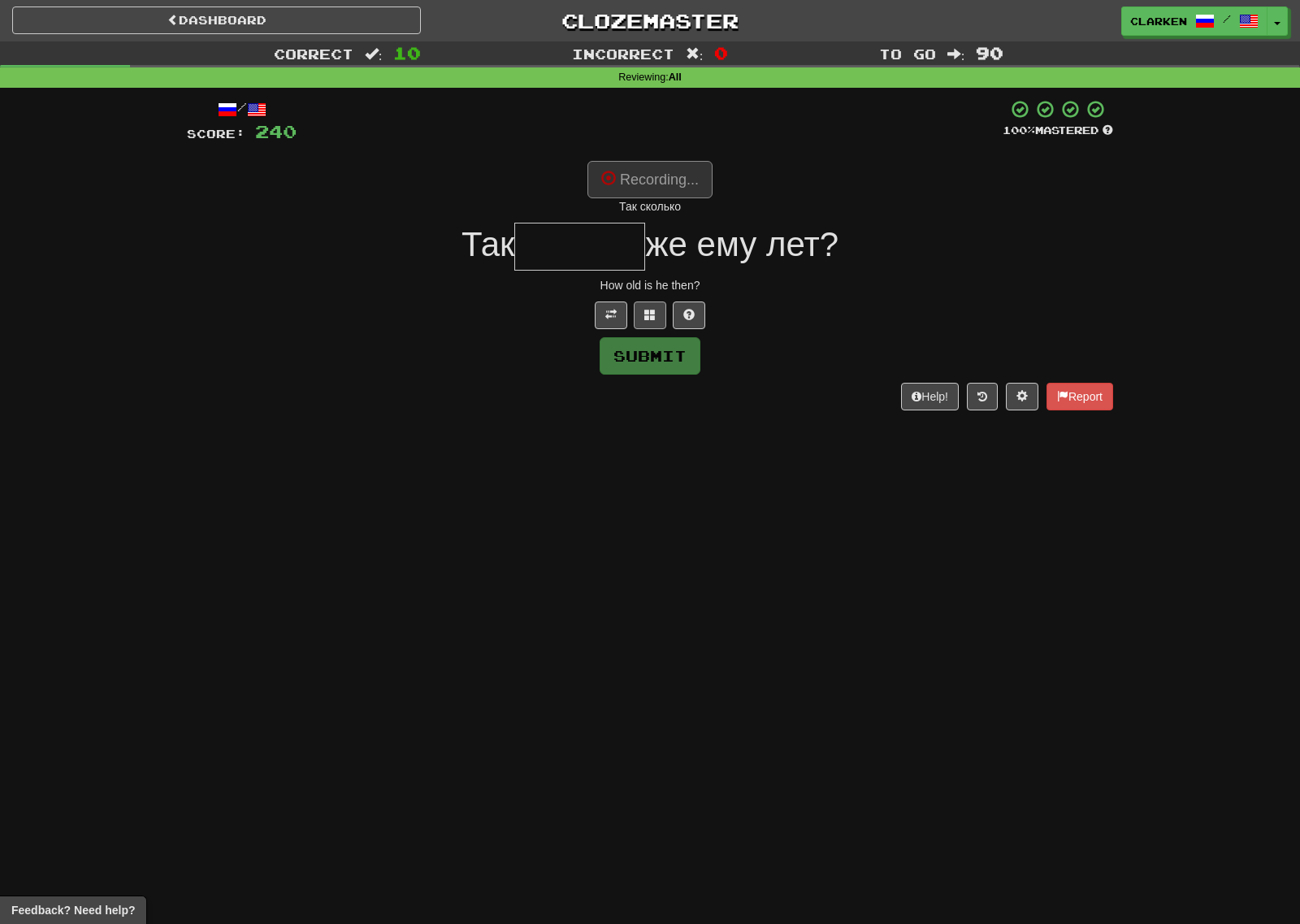
type input "*******"
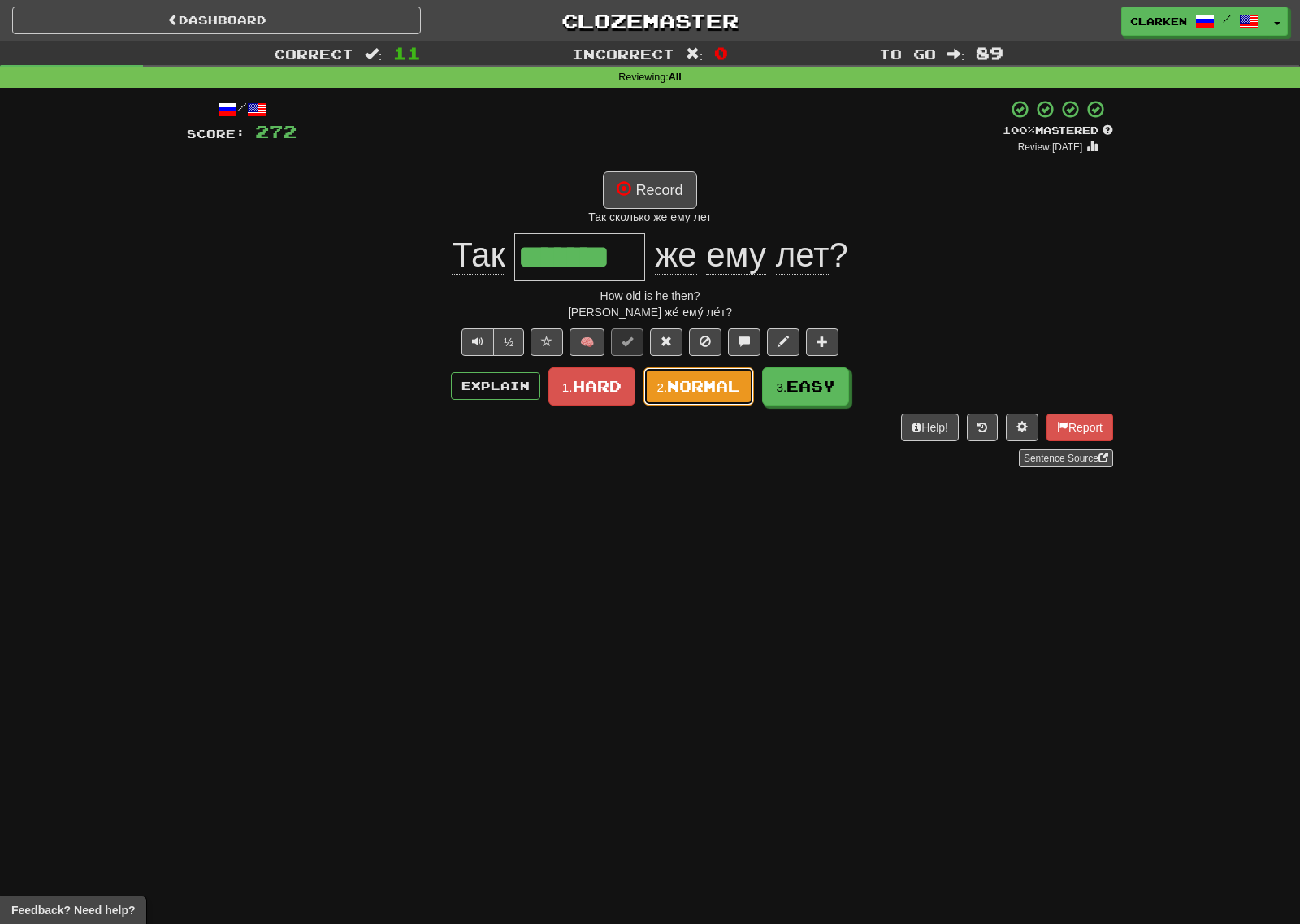
click at [728, 383] on span "Normal" at bounding box center [703, 385] width 73 height 18
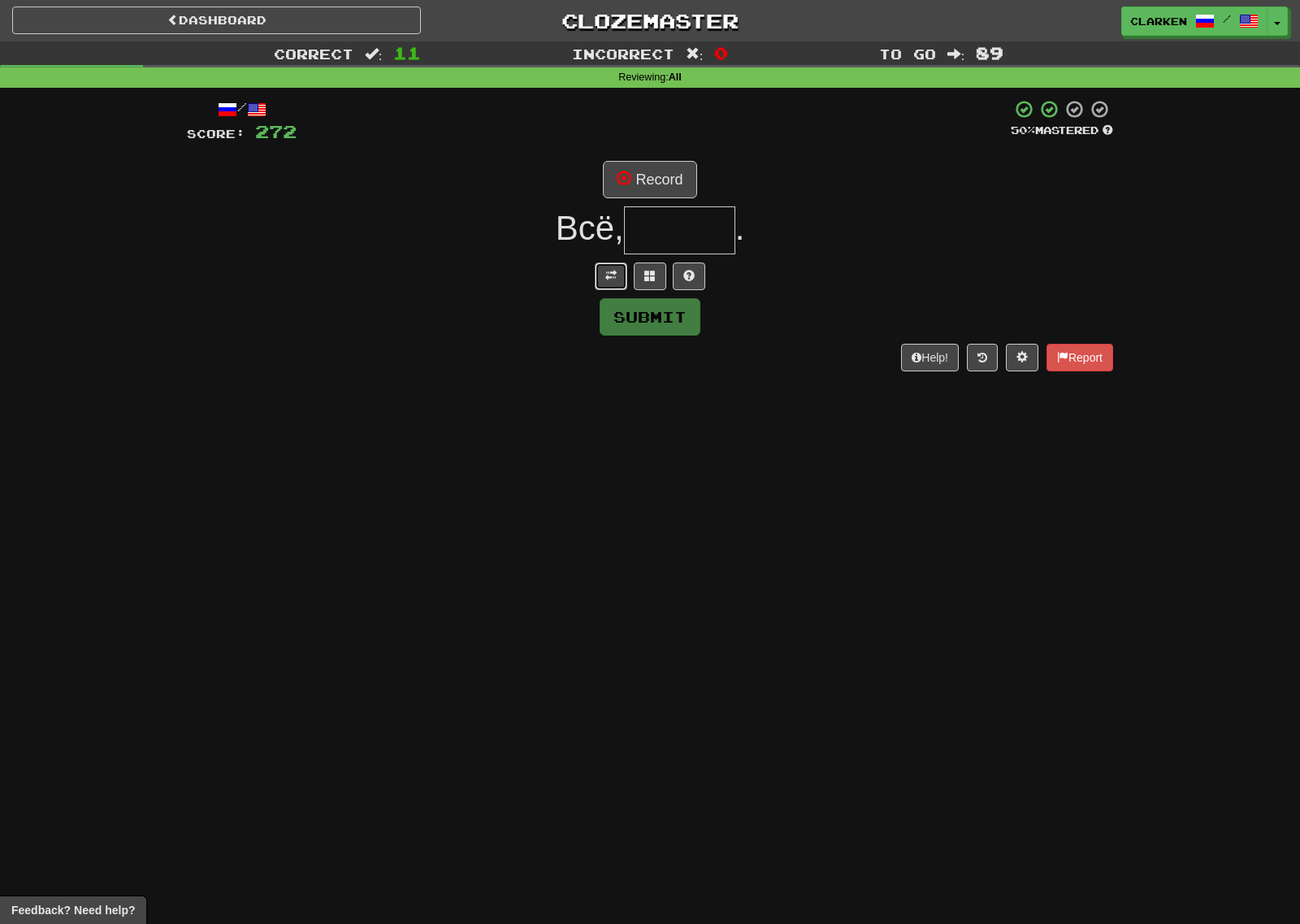
drag, startPoint x: 607, startPoint y: 267, endPoint x: 614, endPoint y: 249, distance: 19.3
click at [606, 266] on button at bounding box center [611, 276] width 33 height 28
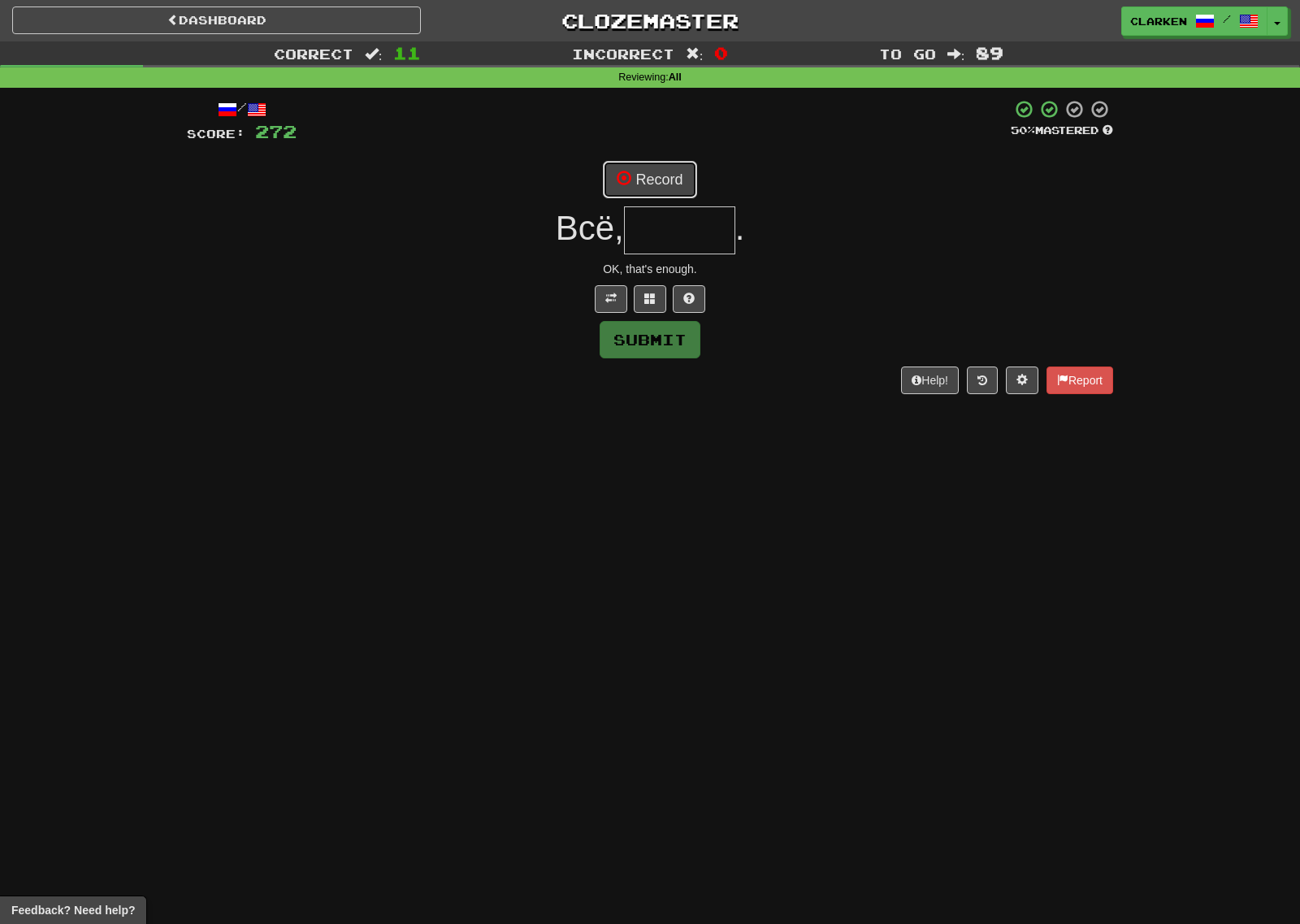
click at [653, 164] on button "Record" at bounding box center [650, 179] width 94 height 38
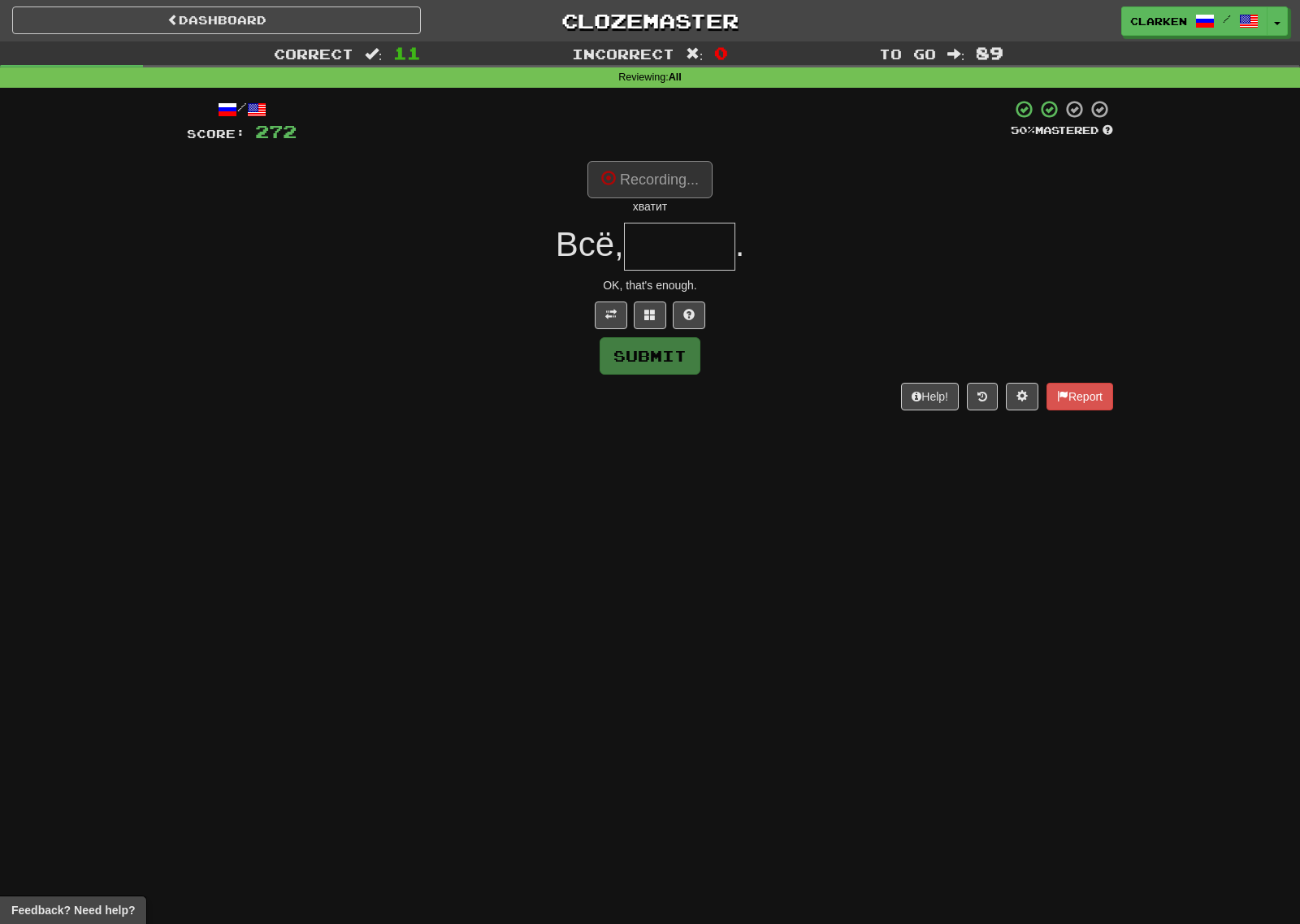
type input "******"
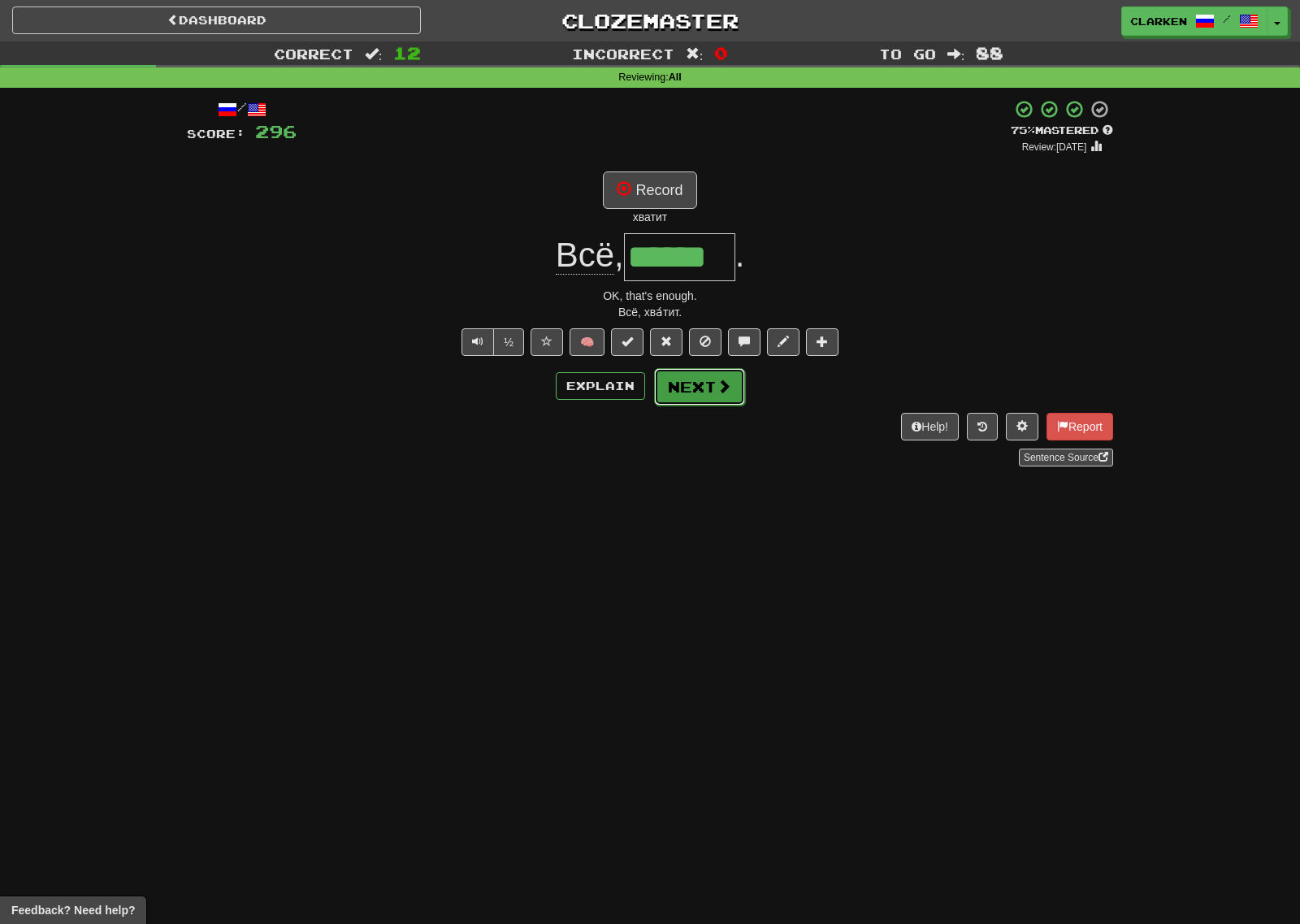
click at [721, 396] on button "Next" at bounding box center [699, 387] width 91 height 38
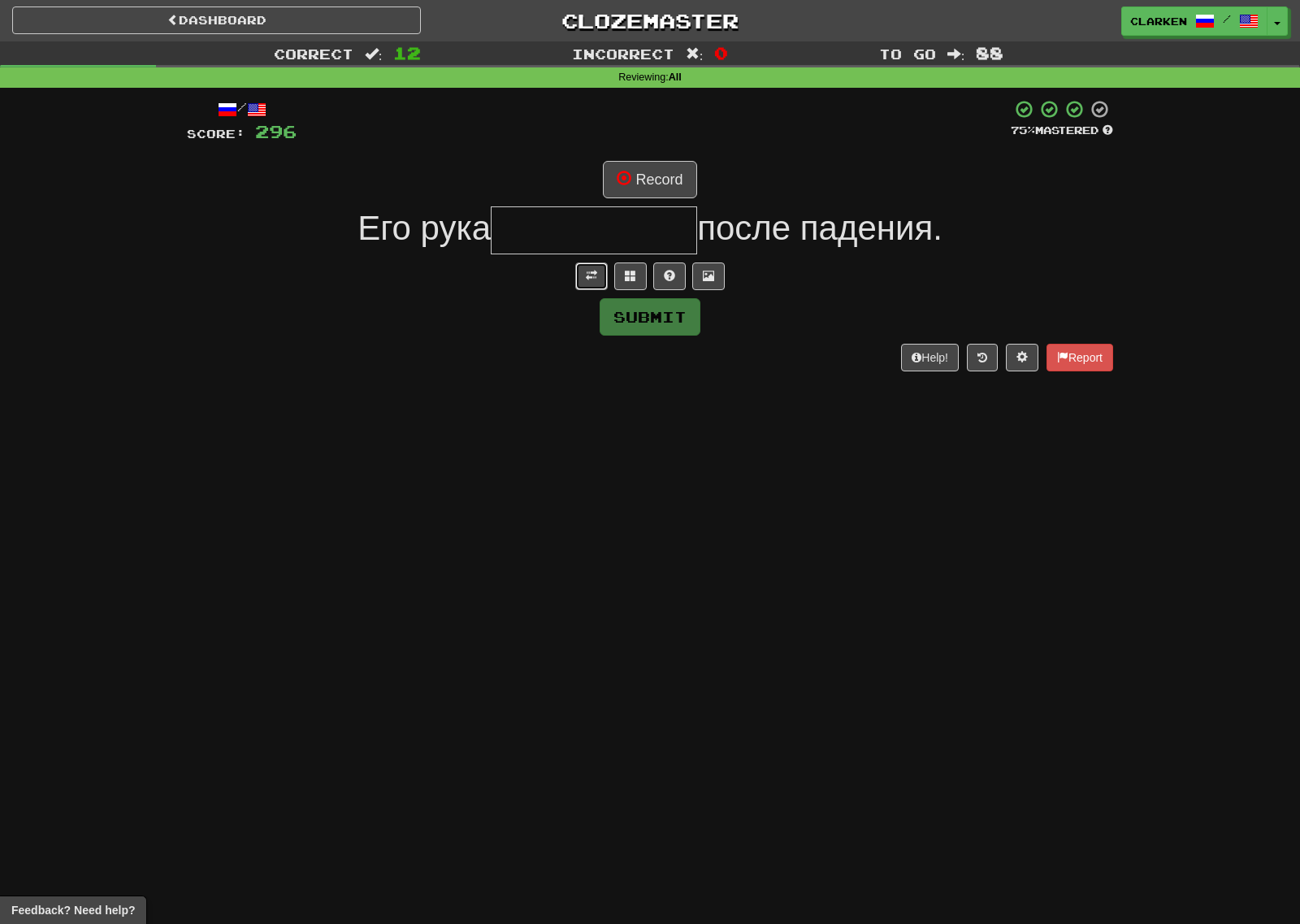
drag, startPoint x: 577, startPoint y: 274, endPoint x: 598, endPoint y: 227, distance: 51.5
click at [577, 273] on button at bounding box center [591, 276] width 33 height 28
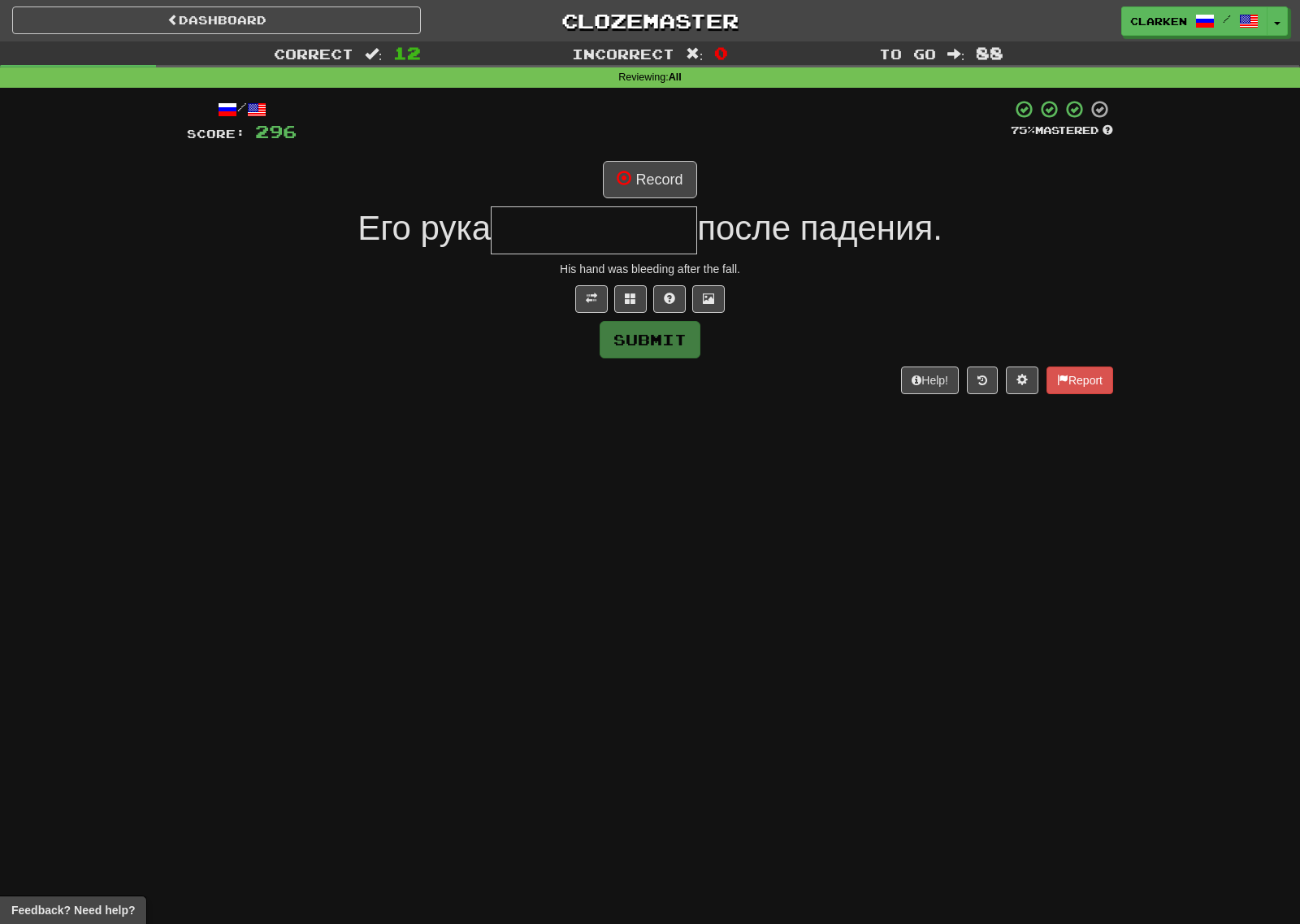
click at [630, 159] on div "/ Score: 296 75 % Mastered Record Его рука после падения. His hand was bleeding…" at bounding box center [650, 245] width 927 height 294
click at [632, 162] on button "Record" at bounding box center [650, 179] width 94 height 38
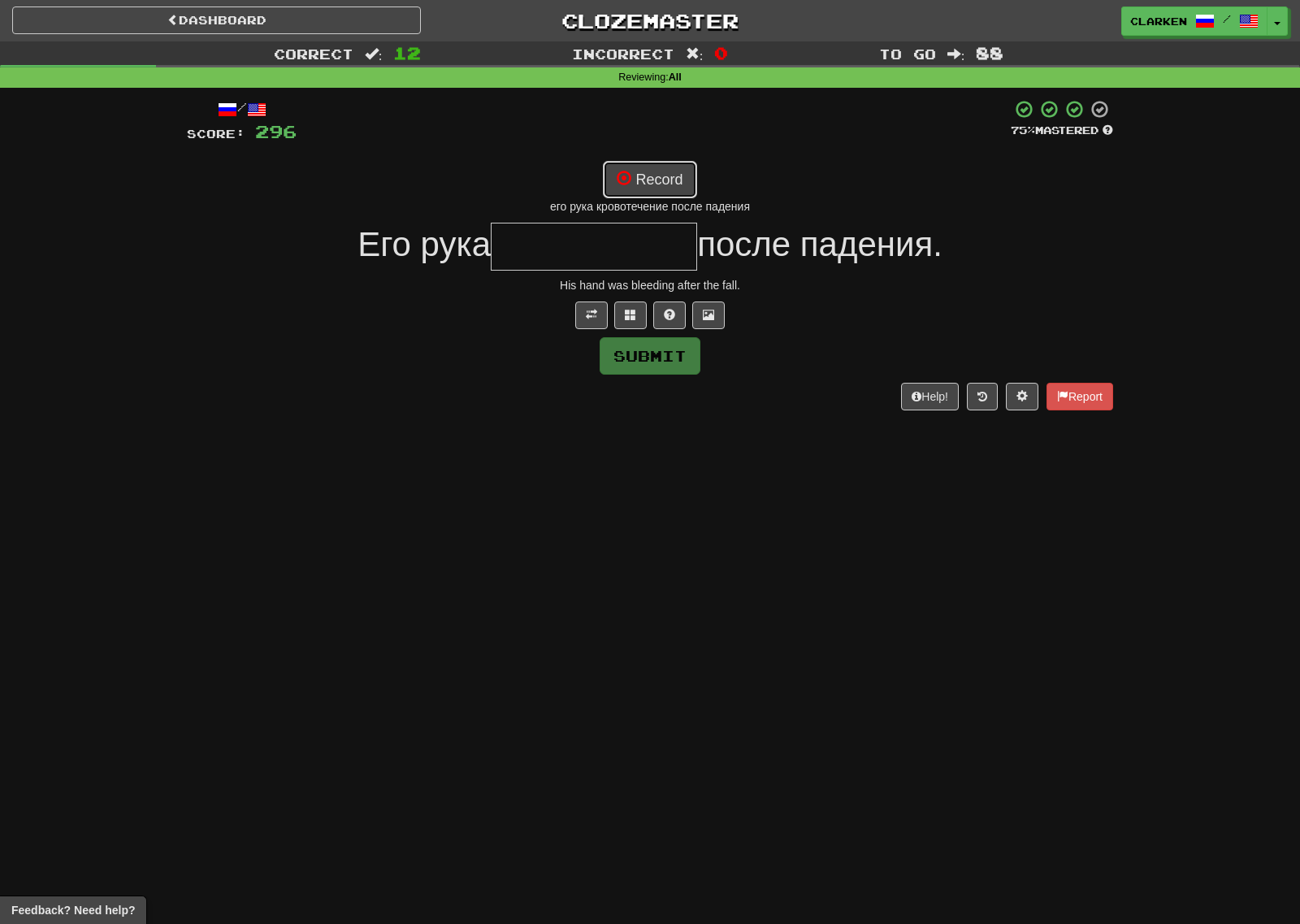
click at [676, 189] on button "Record" at bounding box center [650, 179] width 94 height 38
click at [674, 173] on button "Record" at bounding box center [650, 179] width 94 height 38
click at [665, 187] on button "Record" at bounding box center [650, 179] width 94 height 38
click at [626, 331] on div "/ Score: 296 75 % Mastered Recording... кровоточный Его рука после падения. His…" at bounding box center [650, 254] width 927 height 311
click at [629, 321] on button at bounding box center [630, 315] width 33 height 28
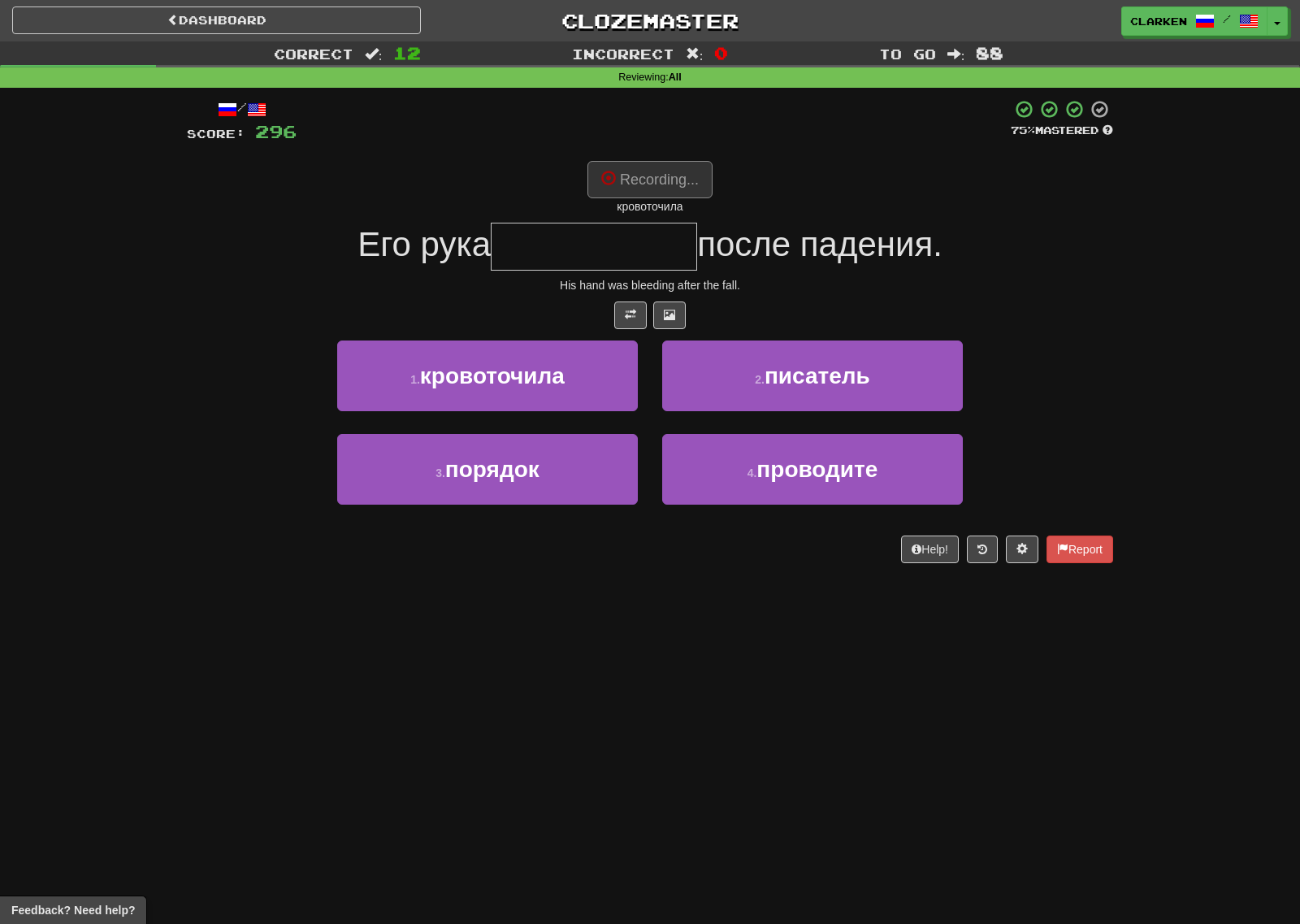
type input "**********"
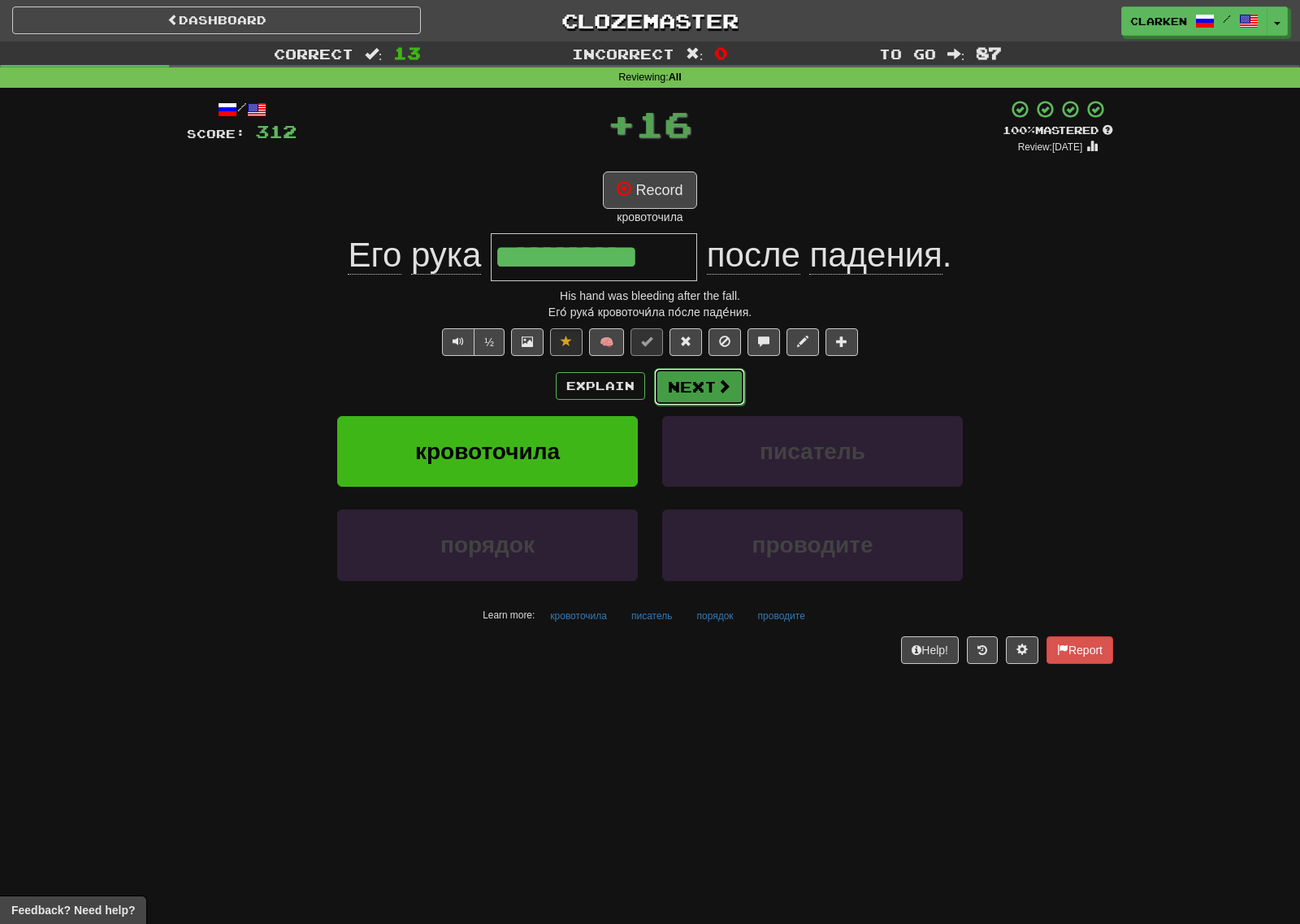
click at [683, 400] on button "Next" at bounding box center [699, 387] width 91 height 38
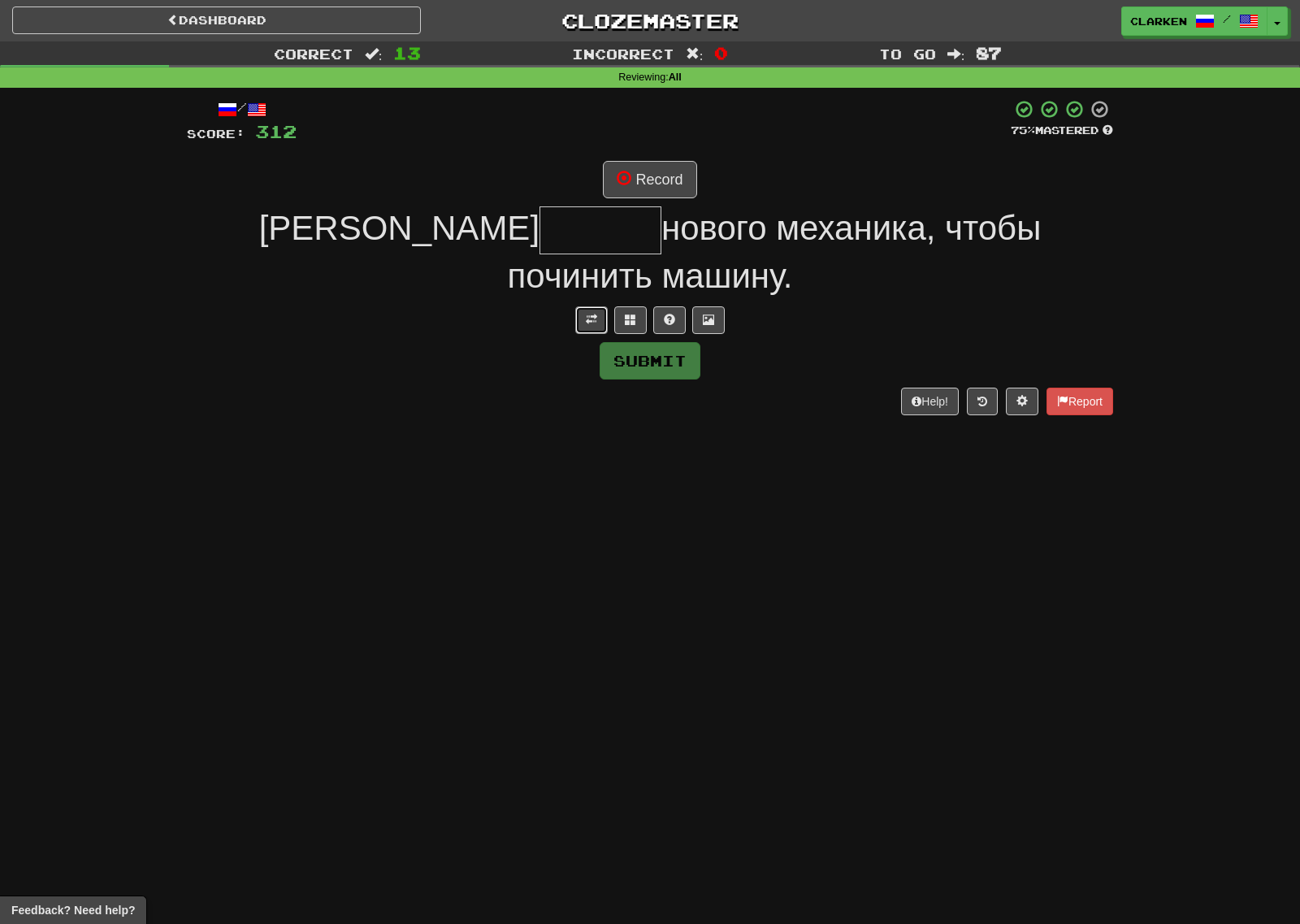
click at [593, 314] on span at bounding box center [592, 320] width 12 height 12
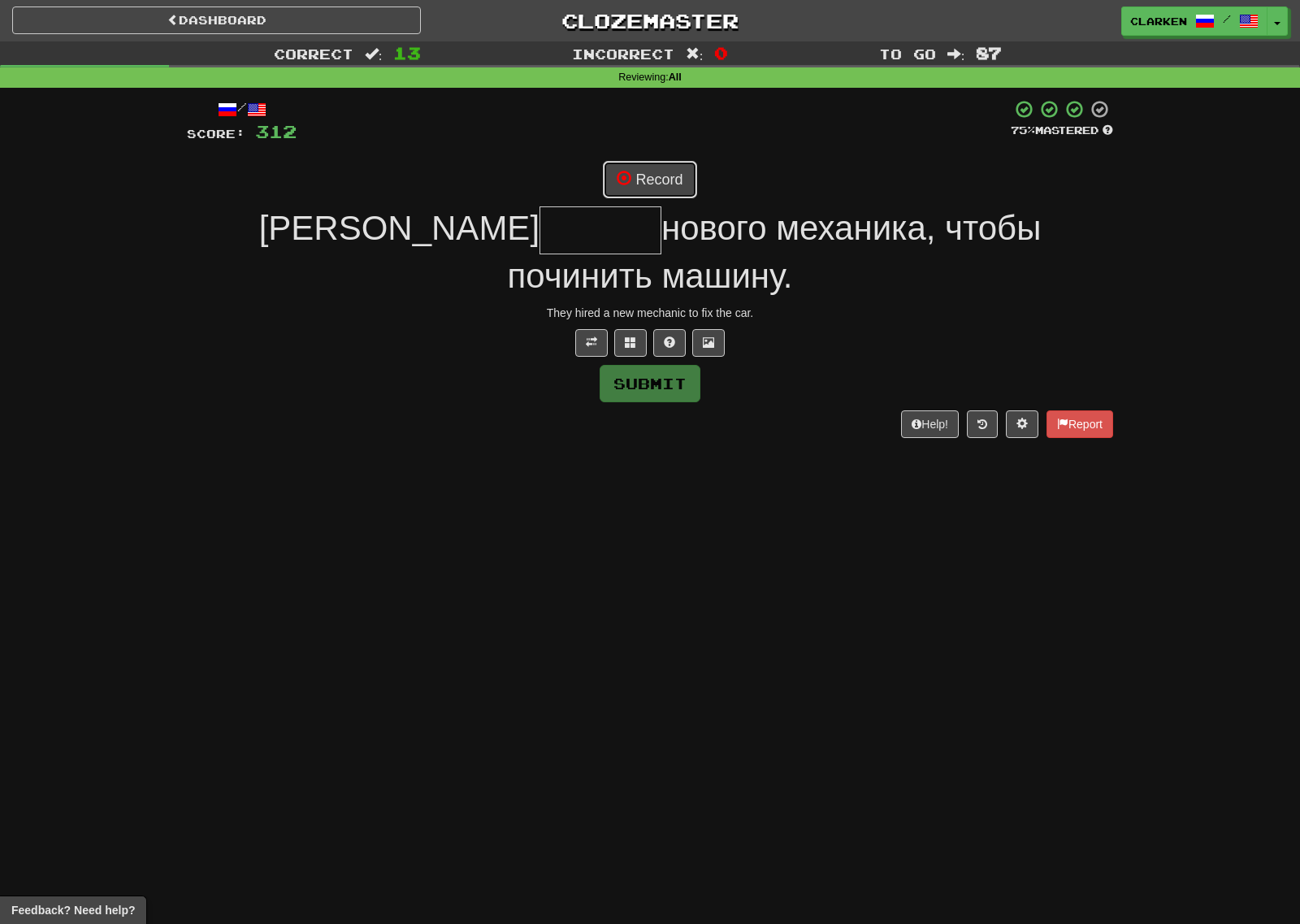
click at [650, 184] on button "Record" at bounding box center [650, 179] width 94 height 38
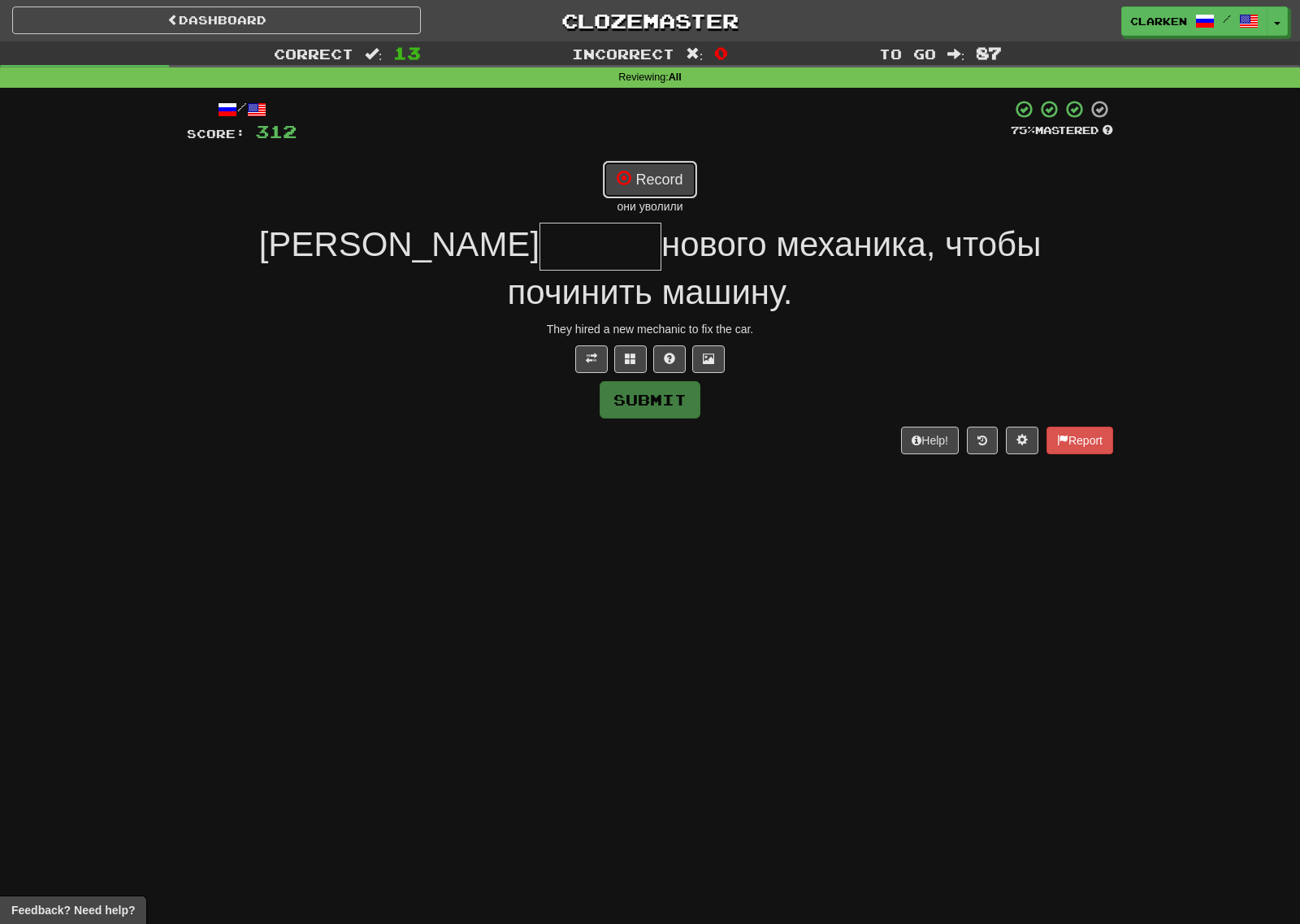
click at [655, 188] on button "Record" at bounding box center [650, 179] width 94 height 38
type input "******"
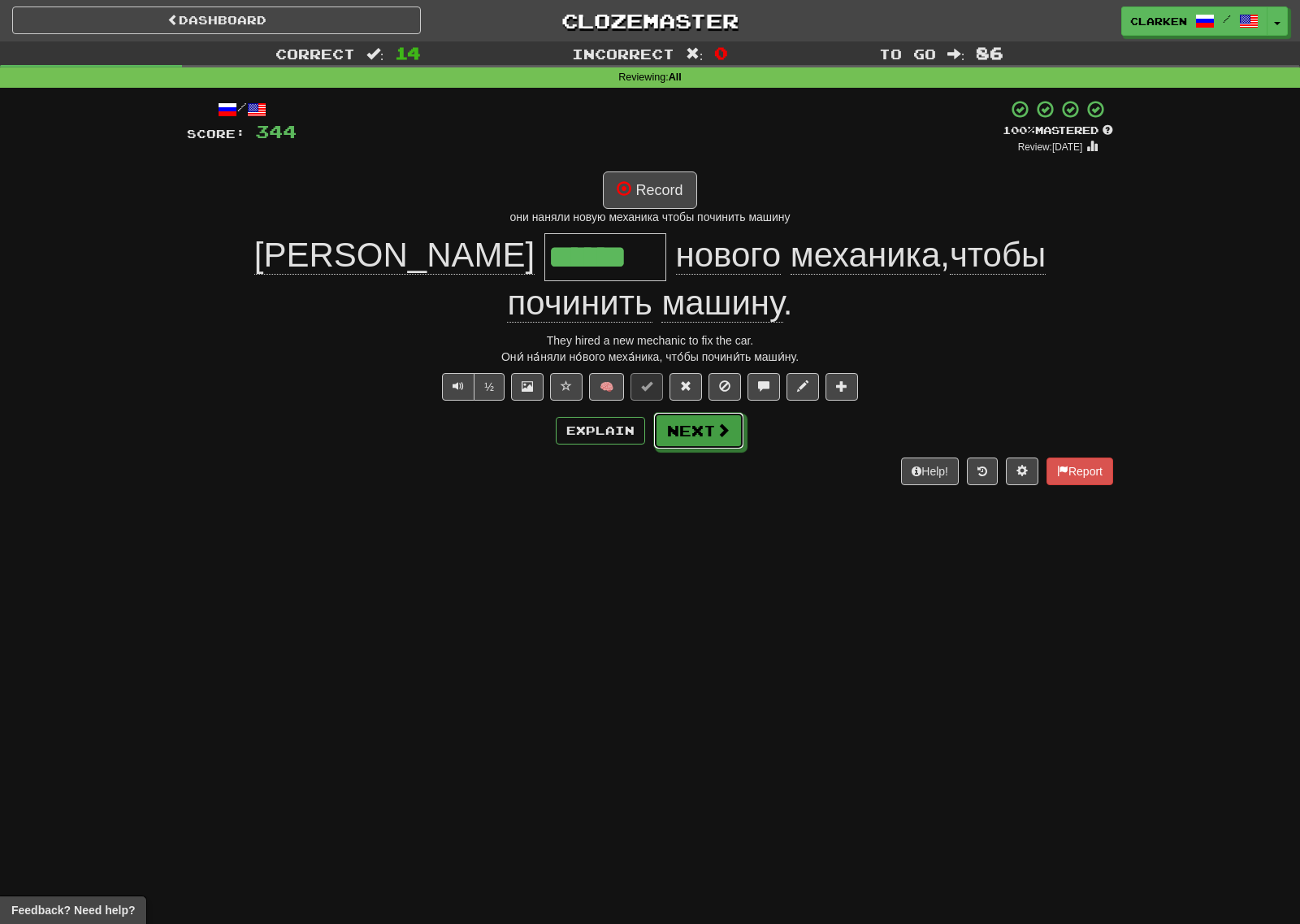
drag, startPoint x: 707, startPoint y: 404, endPoint x: 715, endPoint y: 372, distance: 33.0
click at [707, 412] on button "Next" at bounding box center [698, 430] width 91 height 38
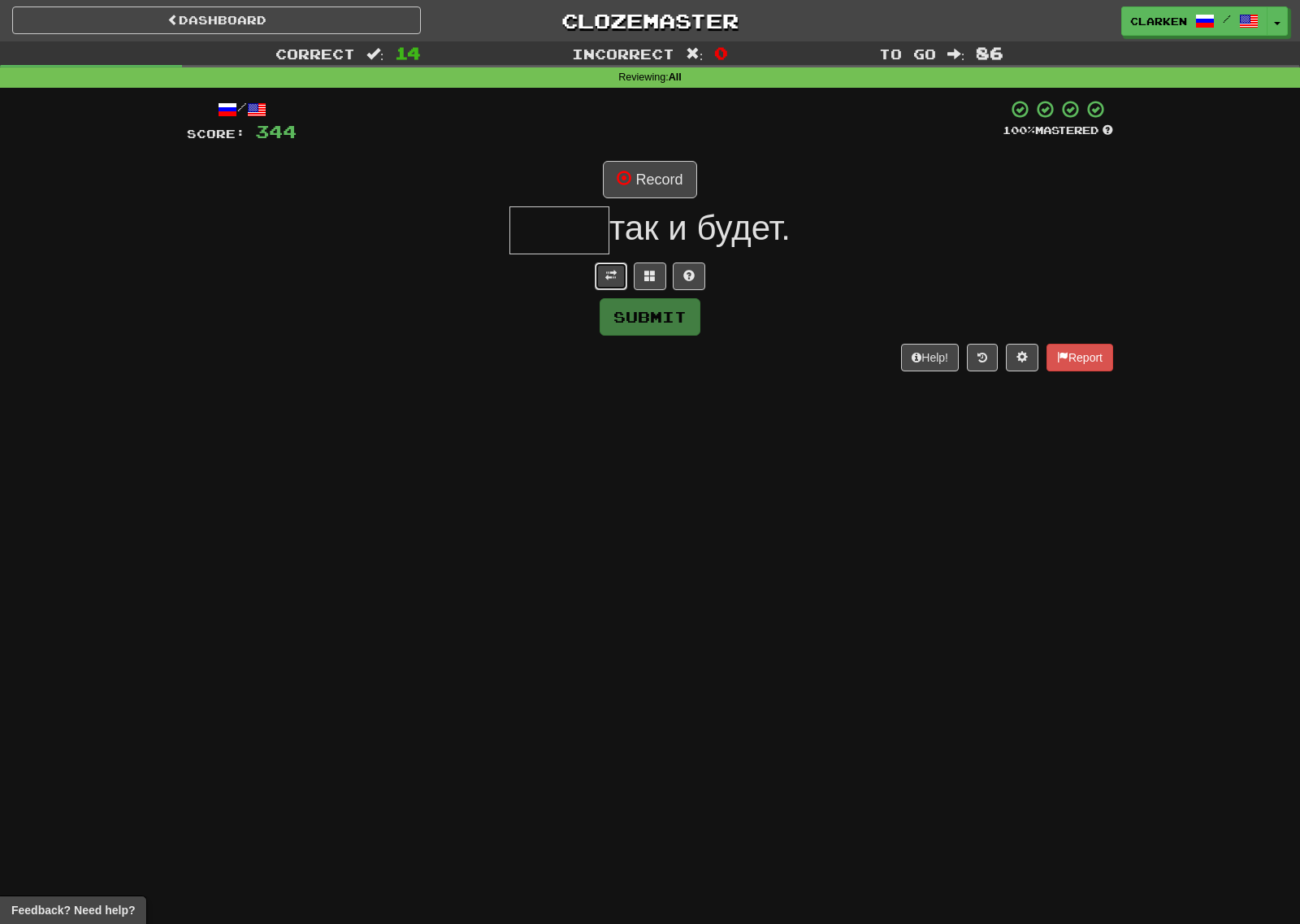
click at [617, 263] on button at bounding box center [611, 276] width 33 height 28
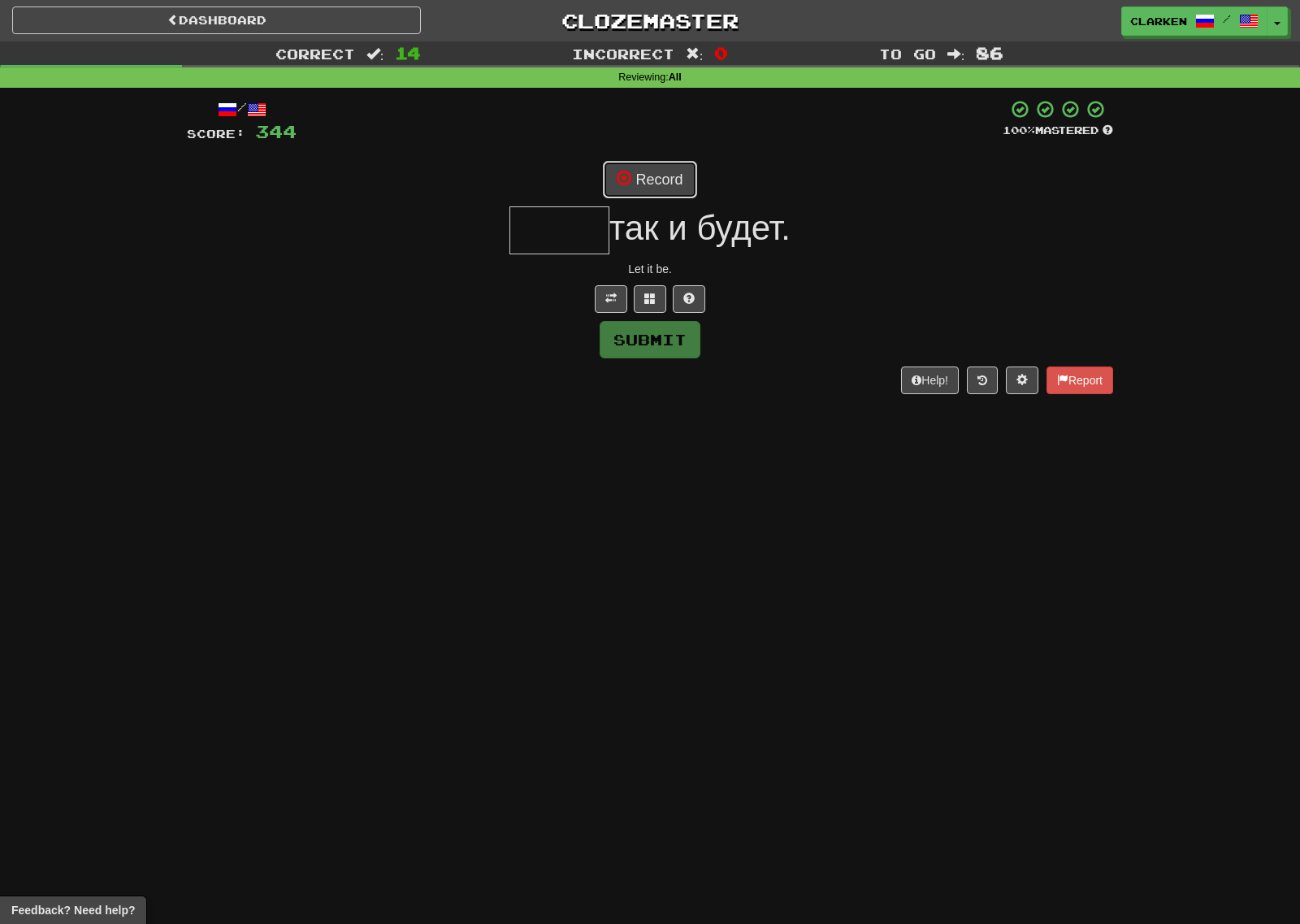
click at [624, 184] on span at bounding box center [624, 177] width 14 height 14
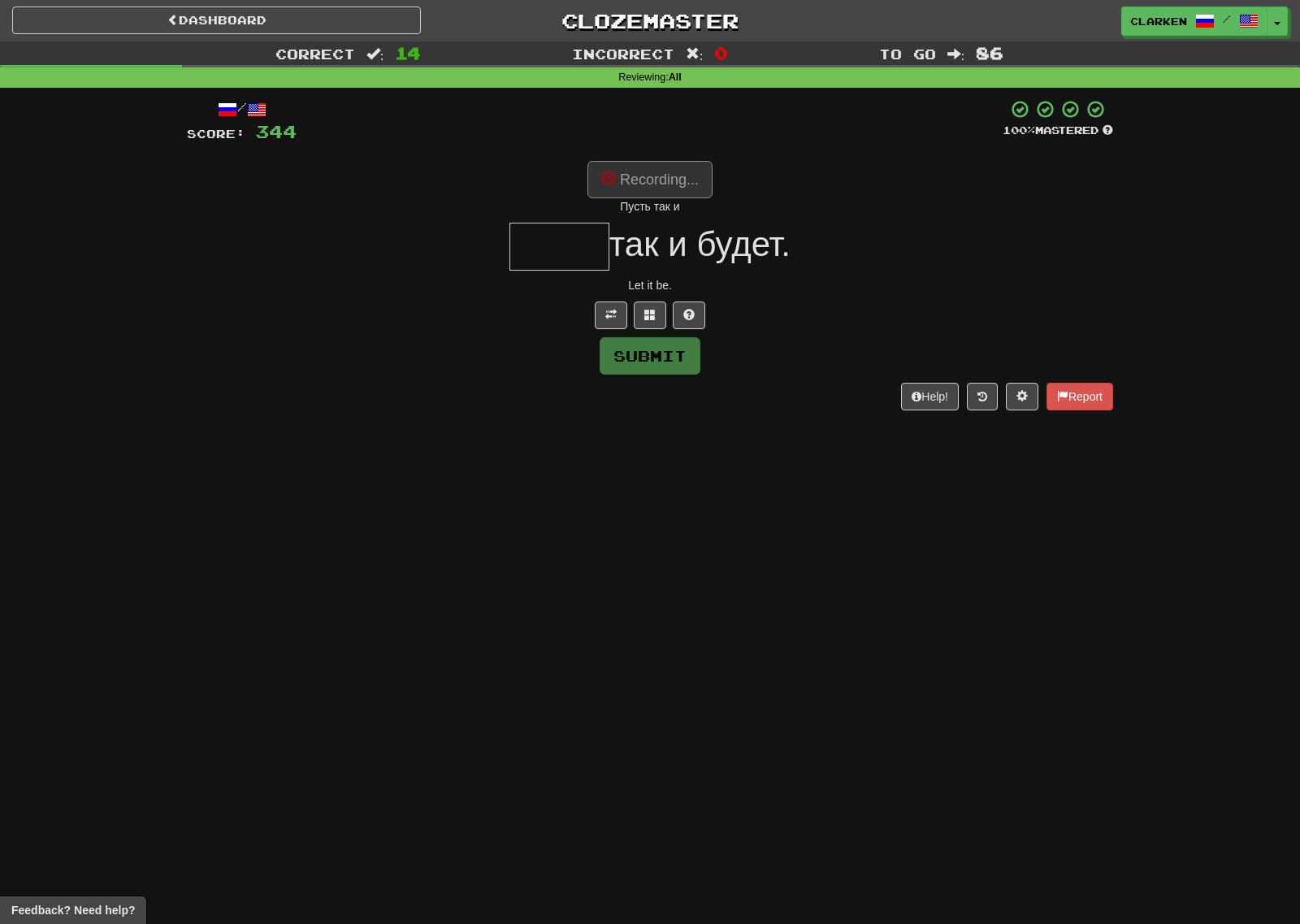
type input "*****"
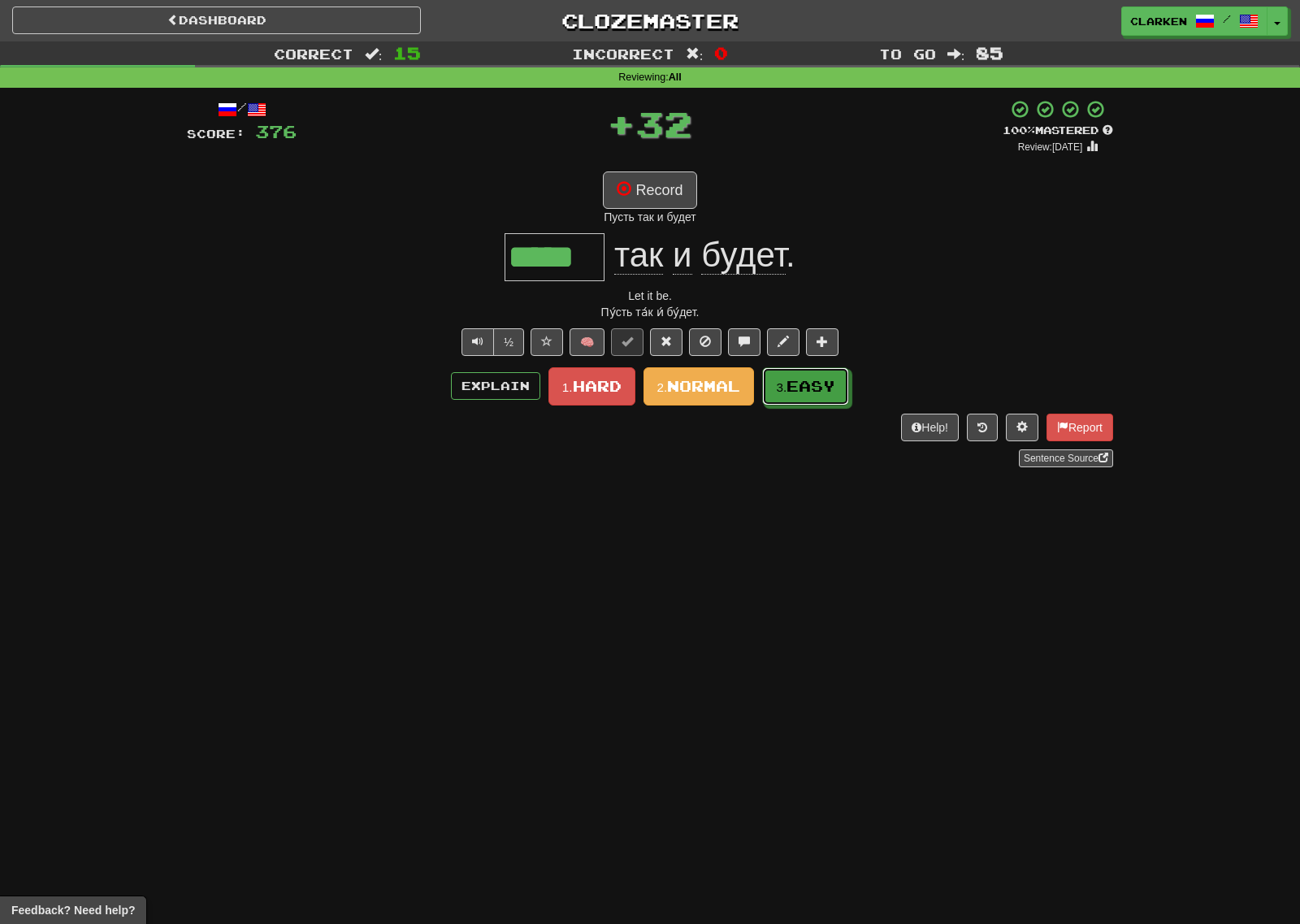
click at [789, 376] on button "3. Easy" at bounding box center [805, 387] width 87 height 38
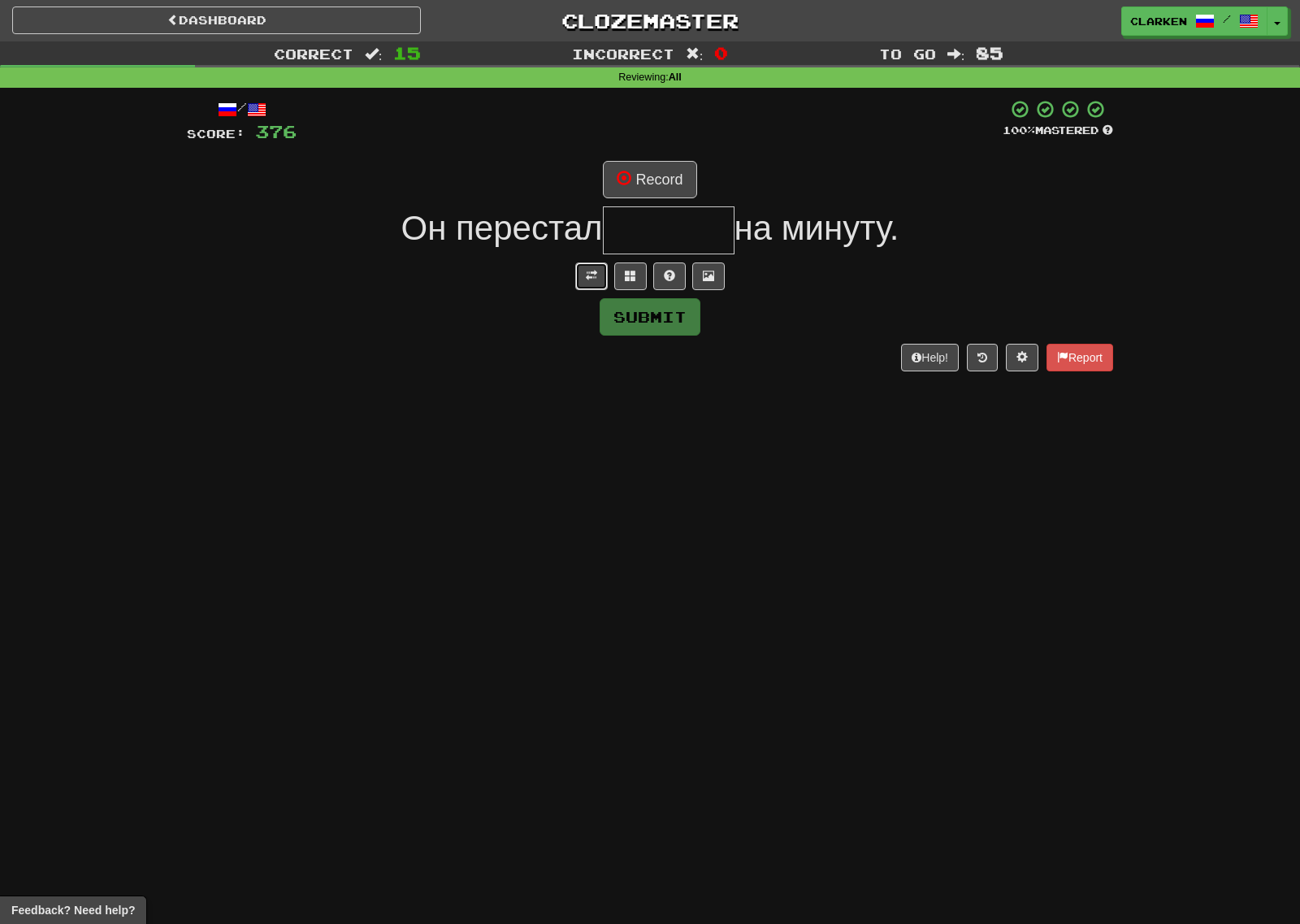
click at [592, 268] on button at bounding box center [591, 276] width 33 height 28
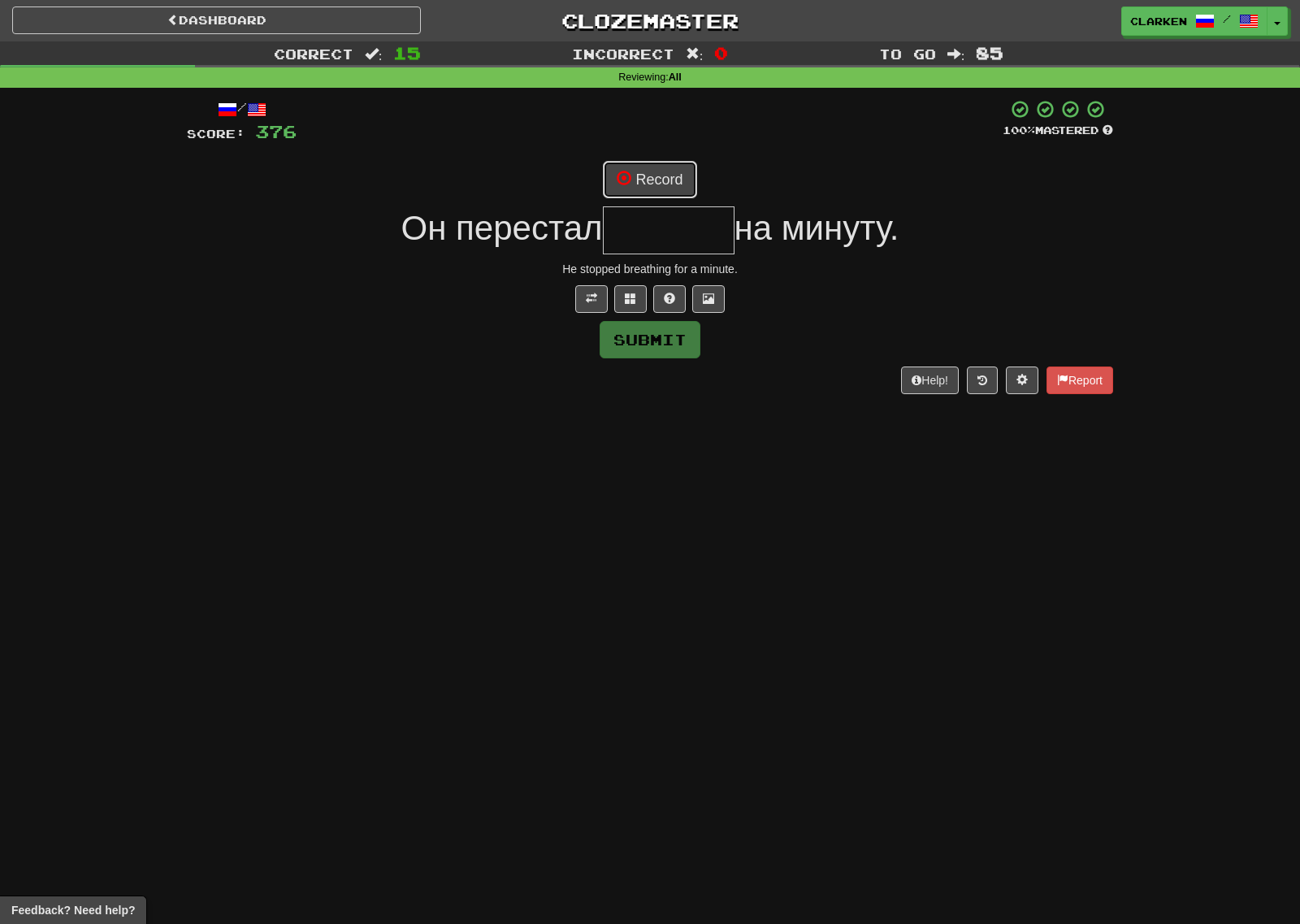
click at [634, 179] on button "Record" at bounding box center [650, 179] width 94 height 38
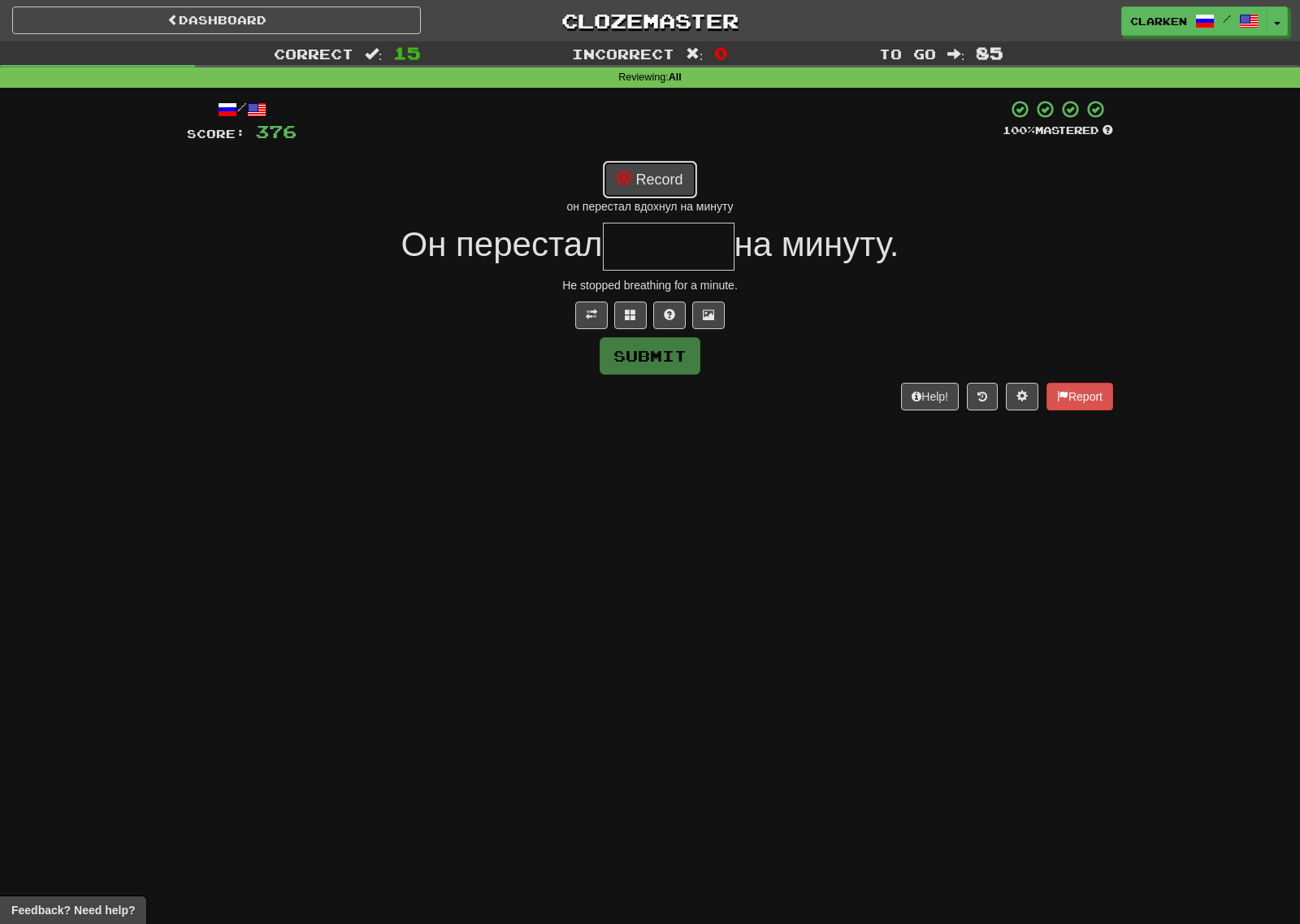
click at [655, 177] on button "Record" at bounding box center [650, 179] width 94 height 38
click at [657, 188] on button "Record" at bounding box center [650, 179] width 94 height 38
click at [675, 174] on button "Record" at bounding box center [650, 179] width 94 height 38
click at [630, 317] on span at bounding box center [630, 315] width 12 height 12
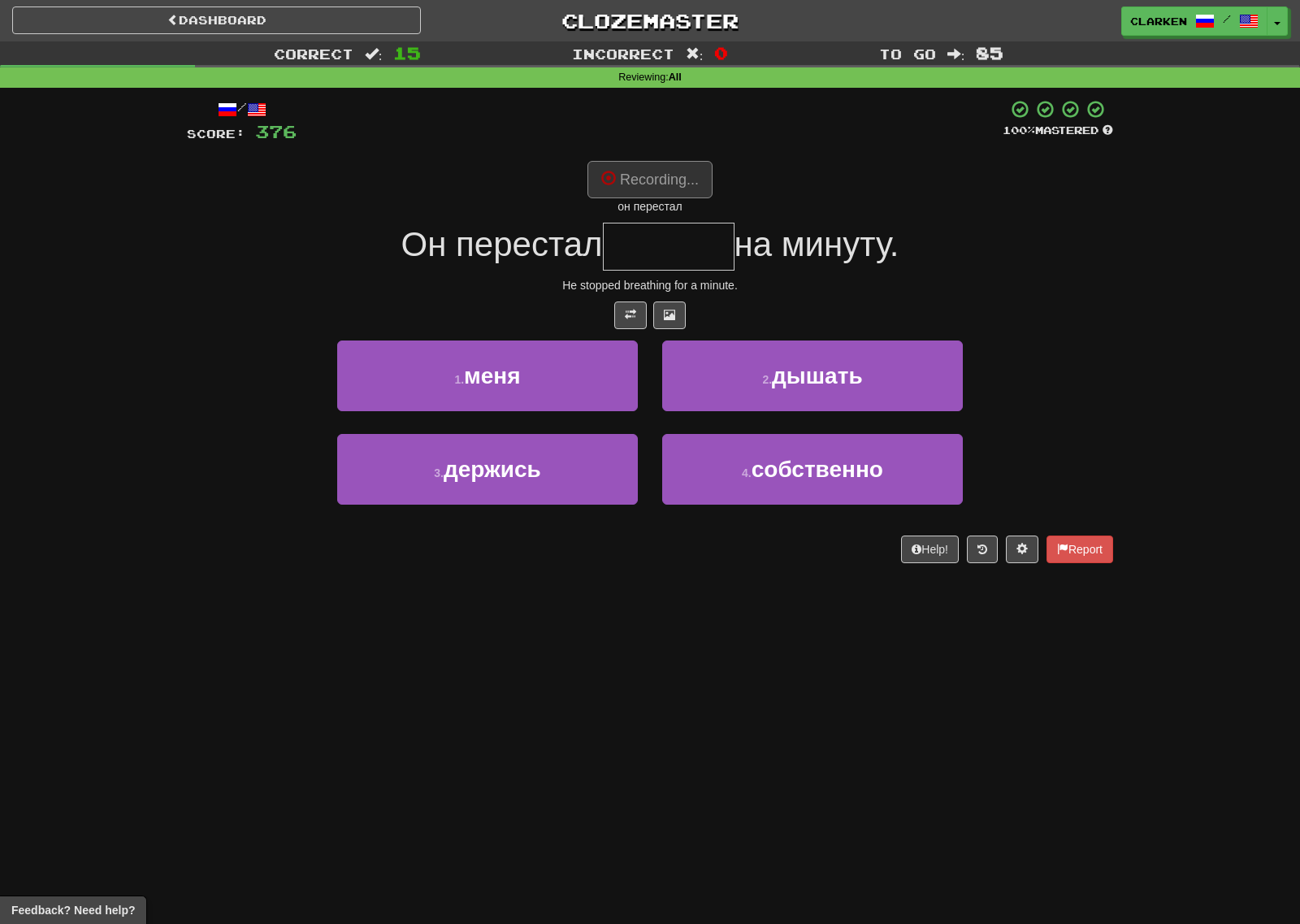
type input "******"
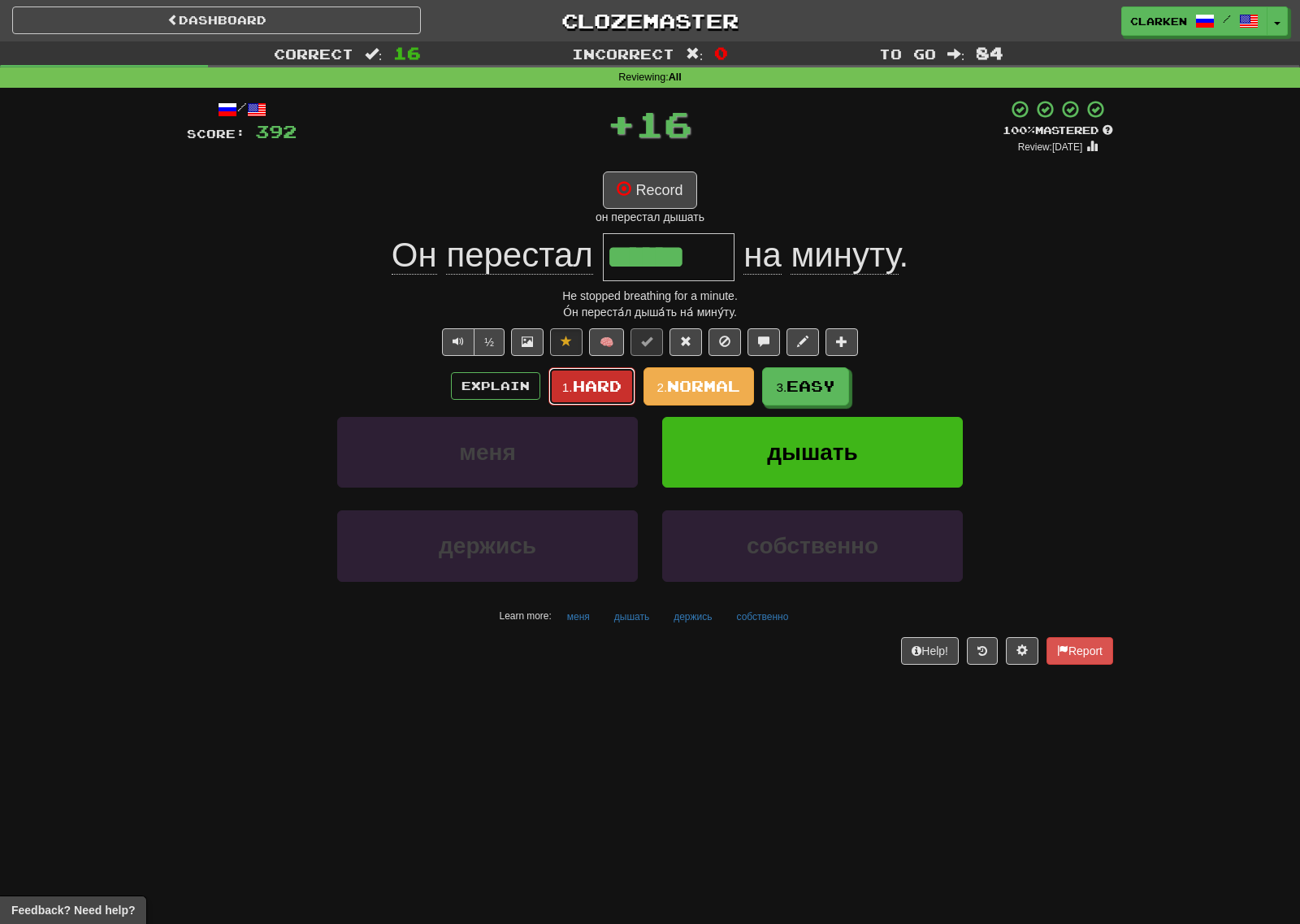
click at [599, 385] on span "Hard" at bounding box center [597, 385] width 49 height 18
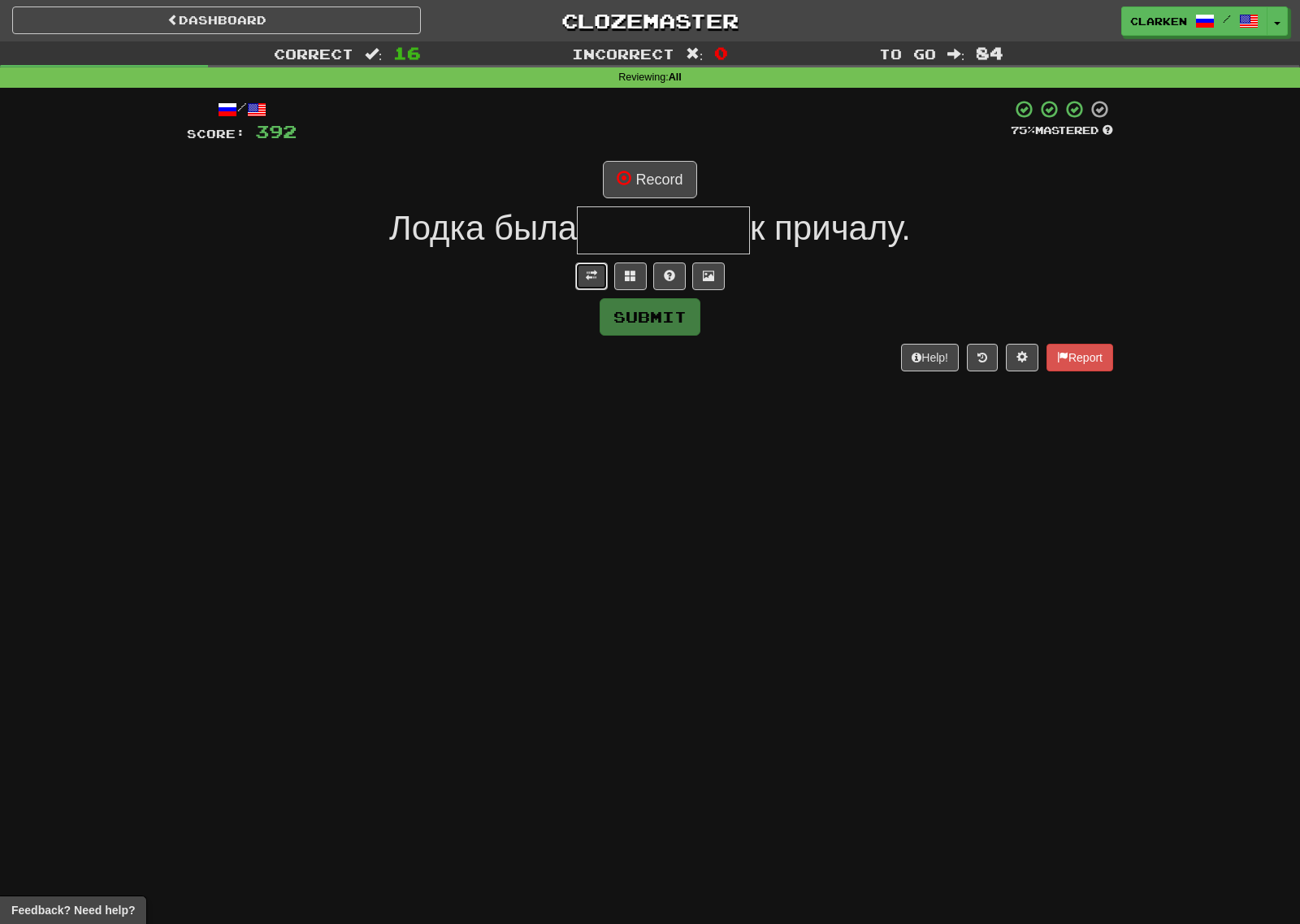
click at [586, 276] on button at bounding box center [591, 276] width 33 height 28
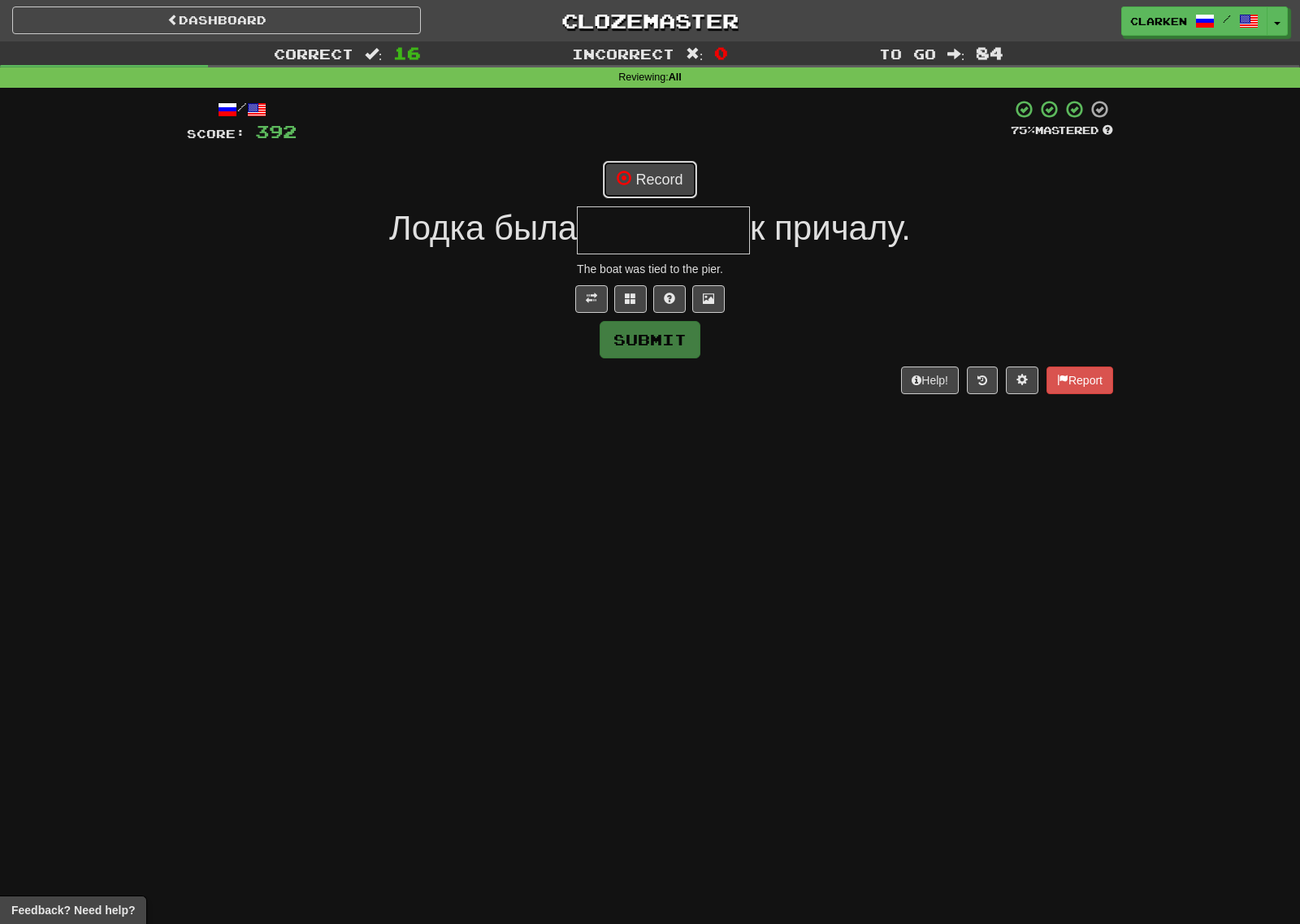
click at [683, 172] on button "Record" at bounding box center [650, 179] width 94 height 38
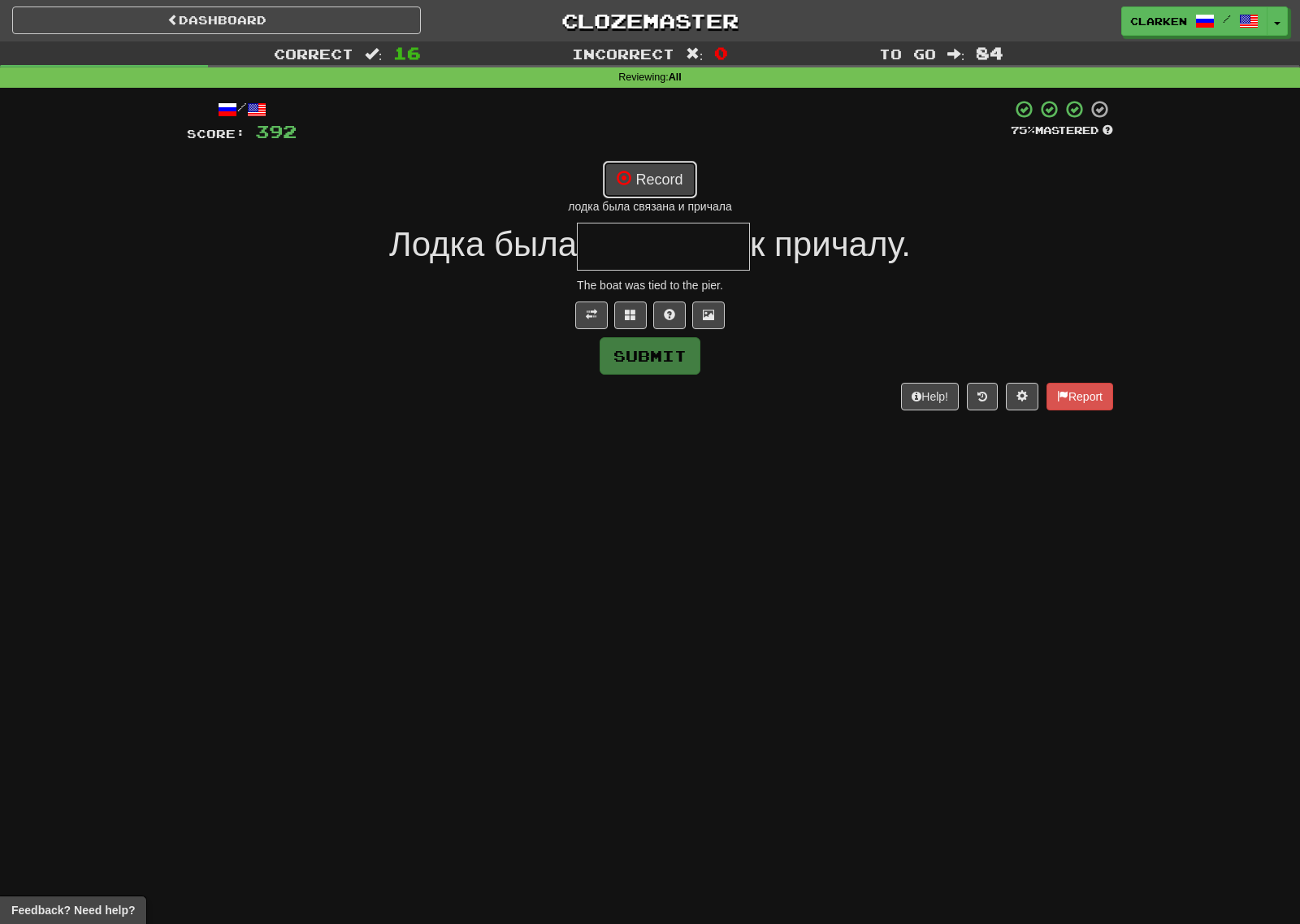
click at [655, 183] on button "Record" at bounding box center [650, 179] width 94 height 38
click at [623, 311] on button at bounding box center [630, 315] width 33 height 28
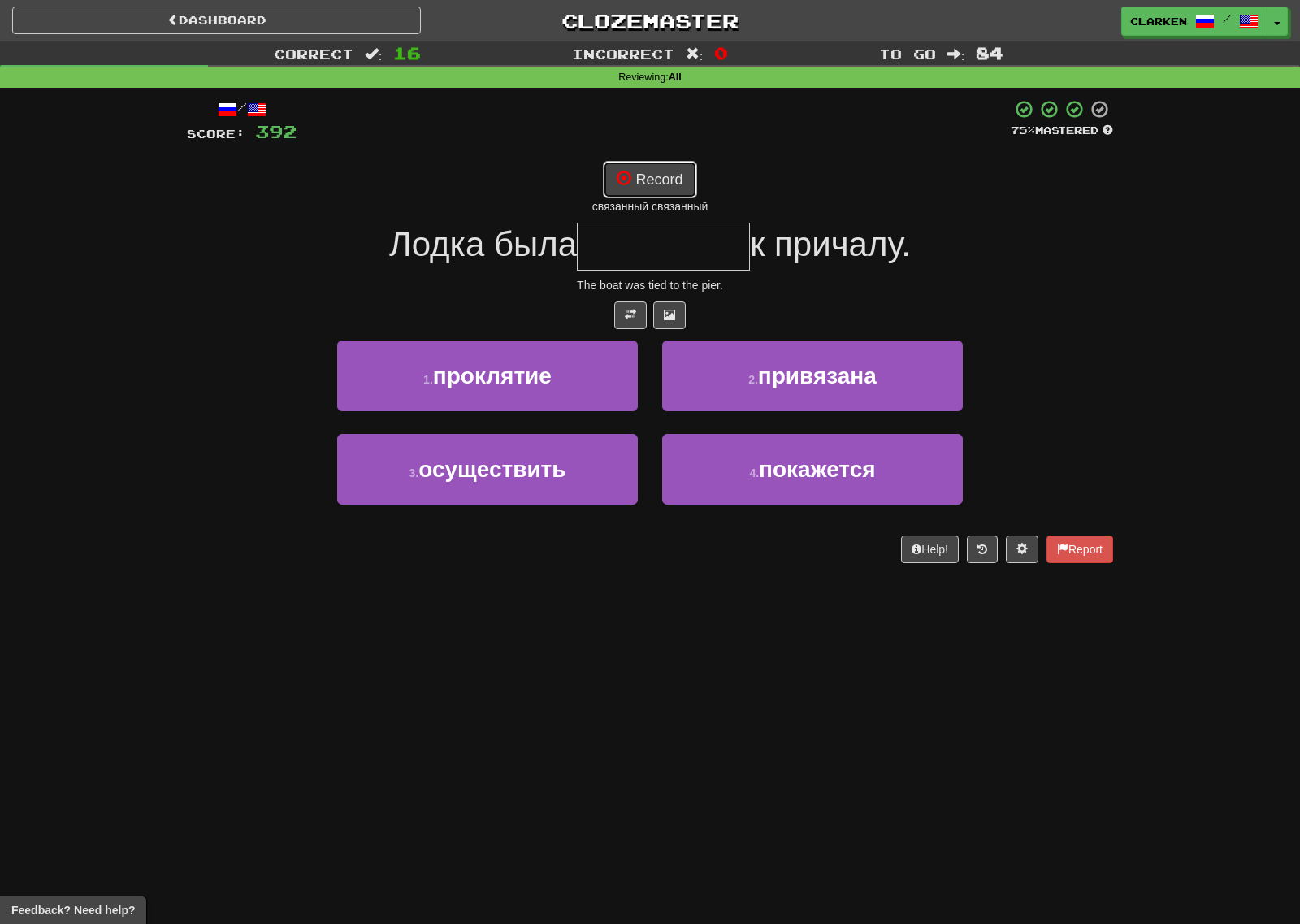
click at [654, 187] on button "Record" at bounding box center [650, 179] width 94 height 38
type input "*********"
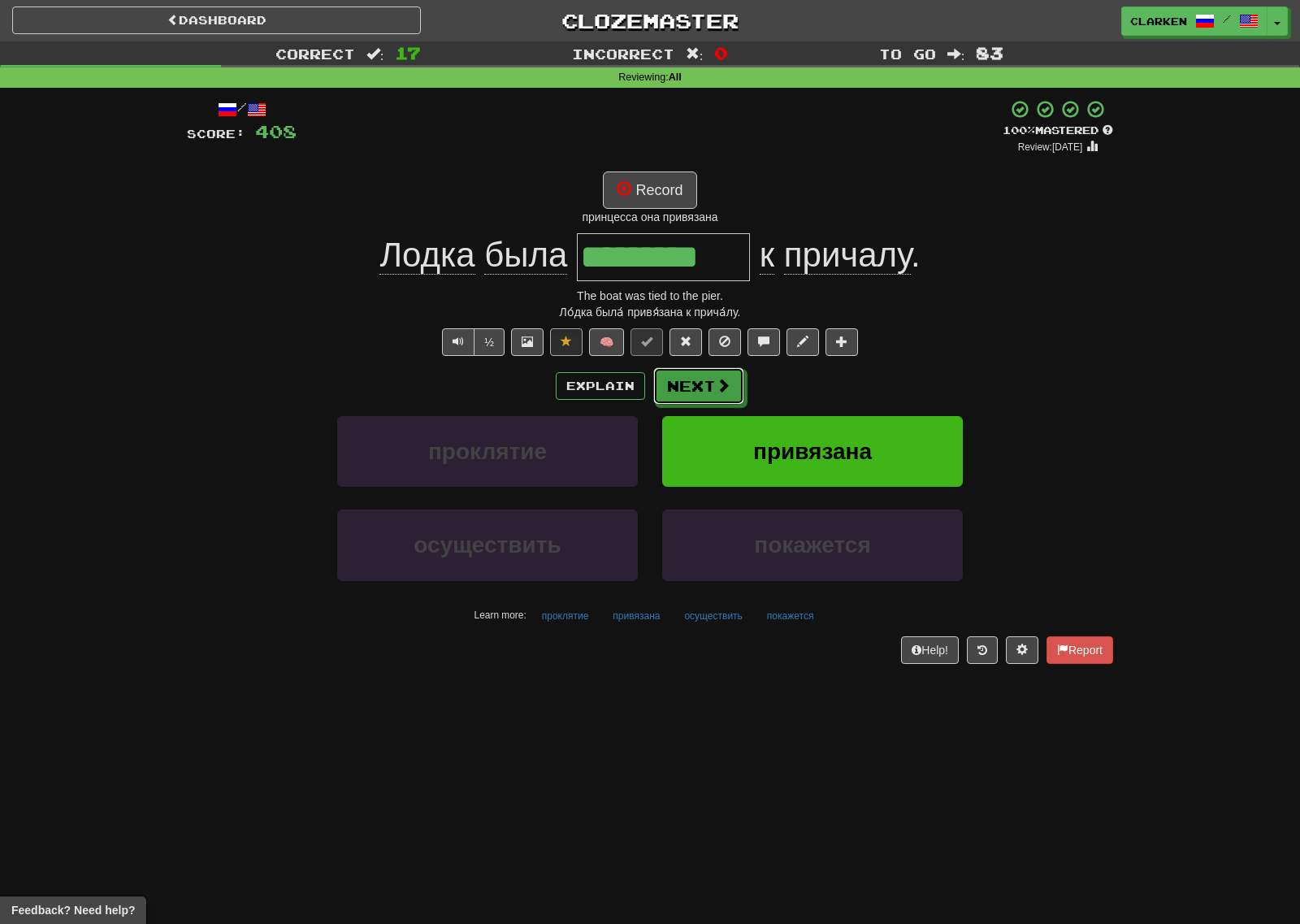
click at [686, 384] on button "Next" at bounding box center [698, 386] width 91 height 38
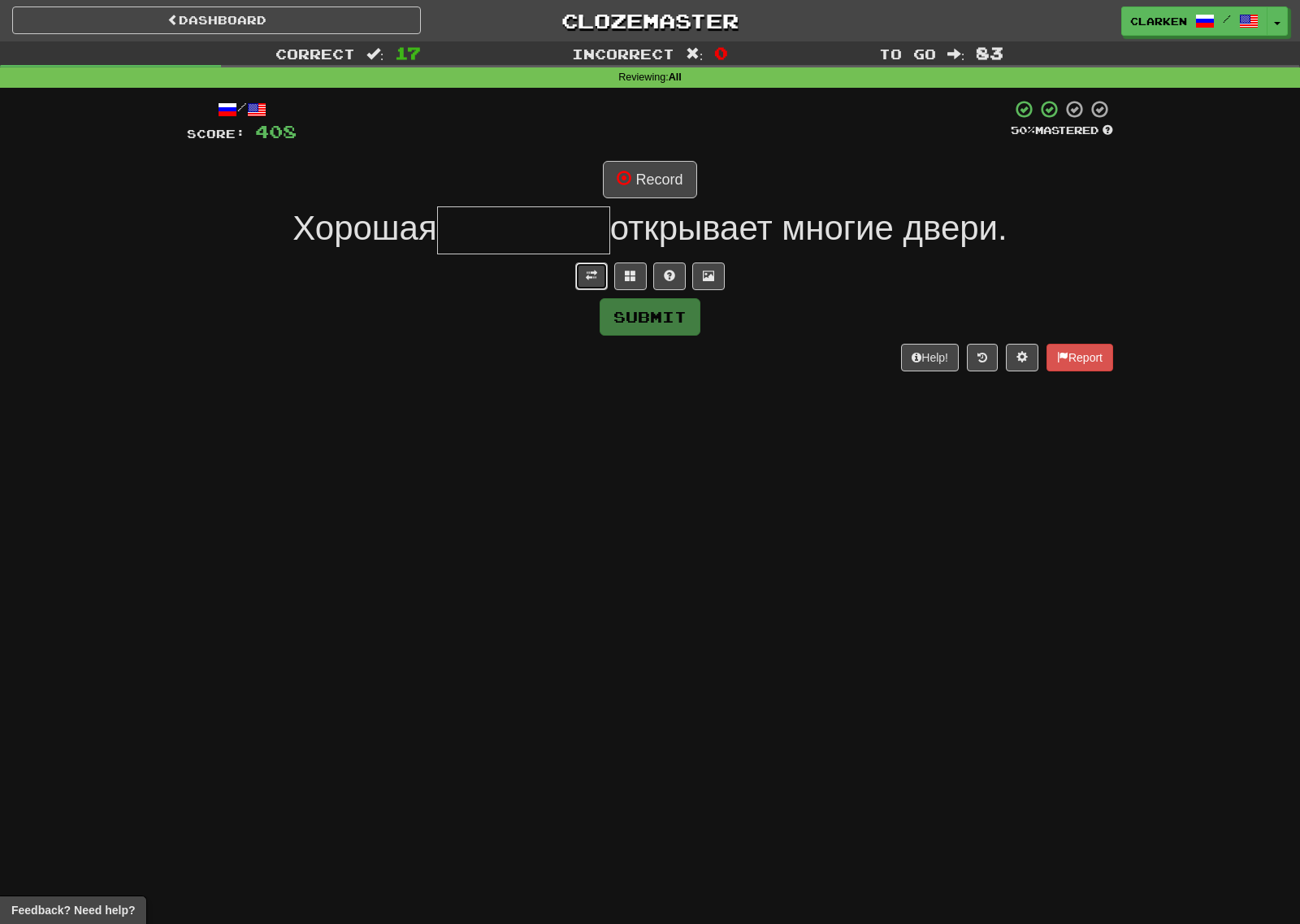
click at [605, 279] on button at bounding box center [591, 276] width 33 height 28
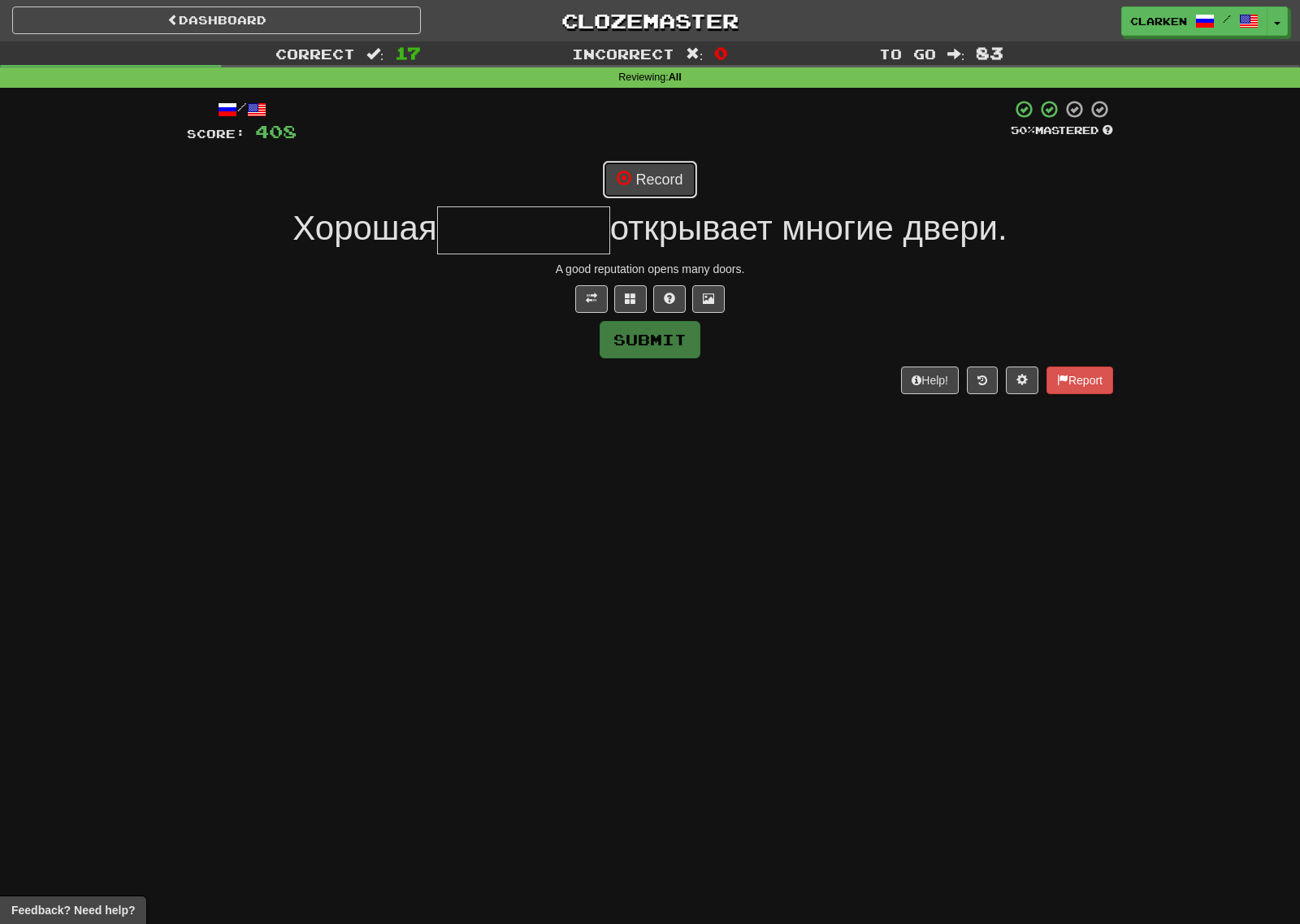
click at [662, 191] on button "Record" at bounding box center [650, 179] width 94 height 38
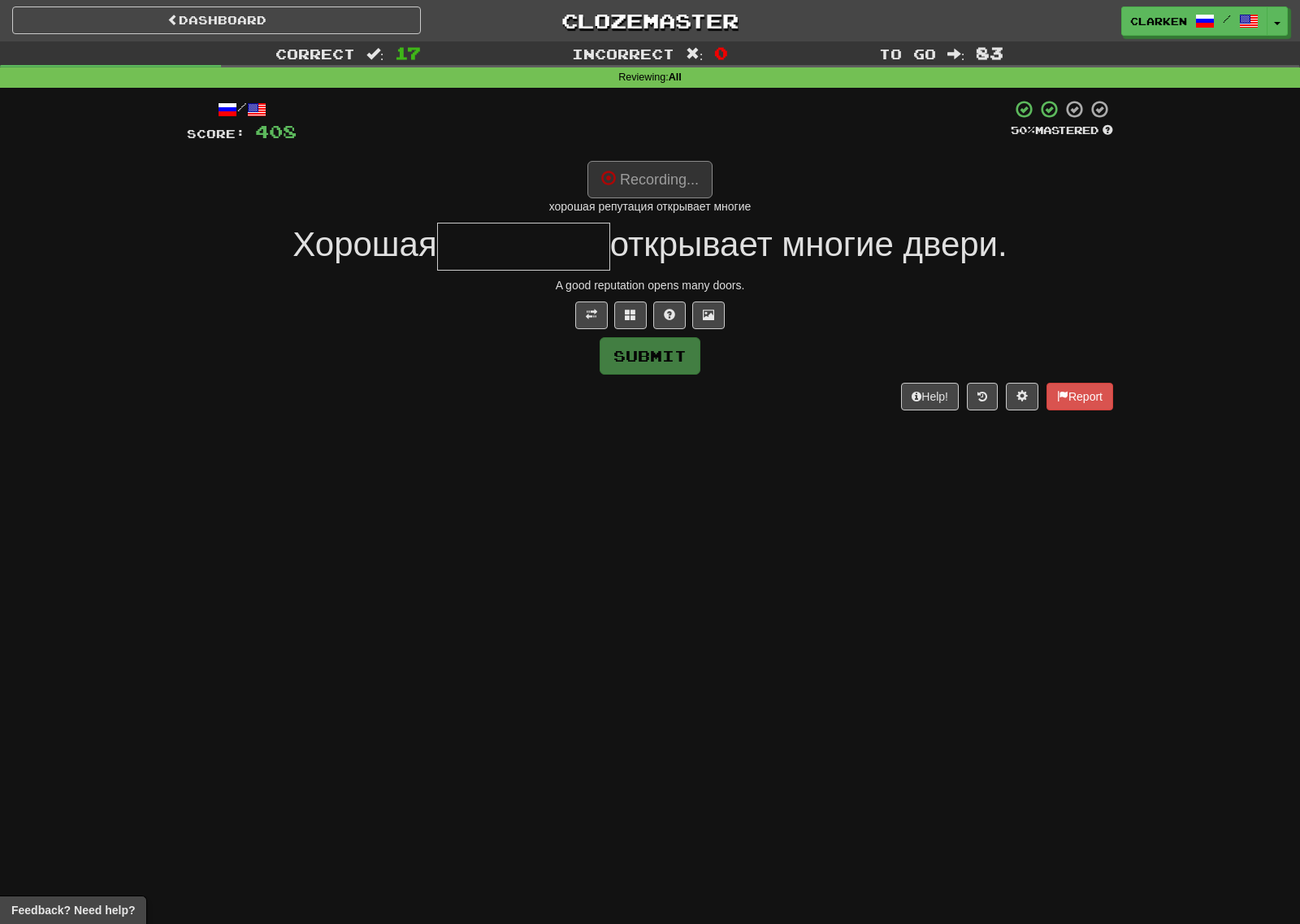
type input "*********"
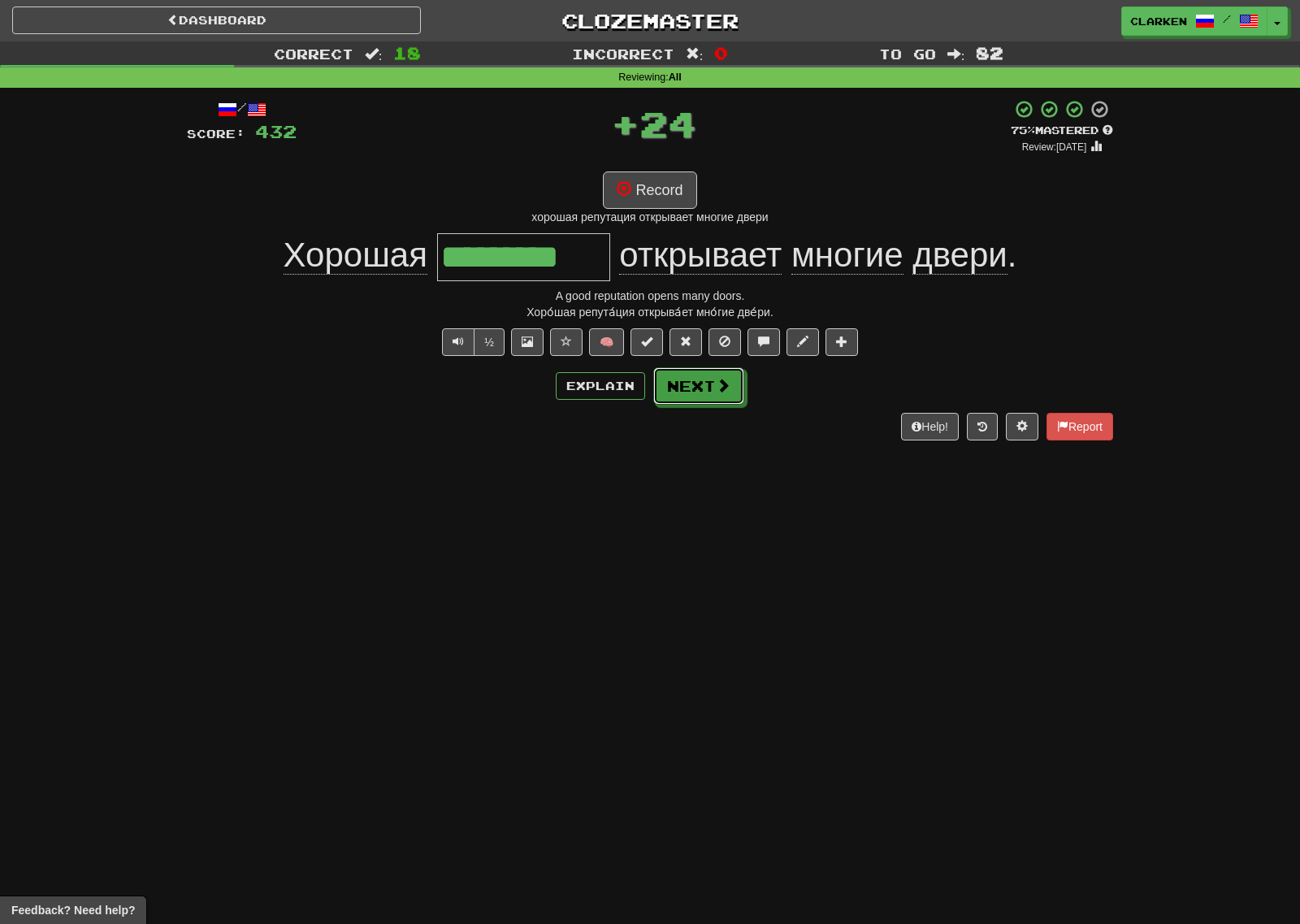
click at [703, 392] on button "Next" at bounding box center [698, 386] width 91 height 38
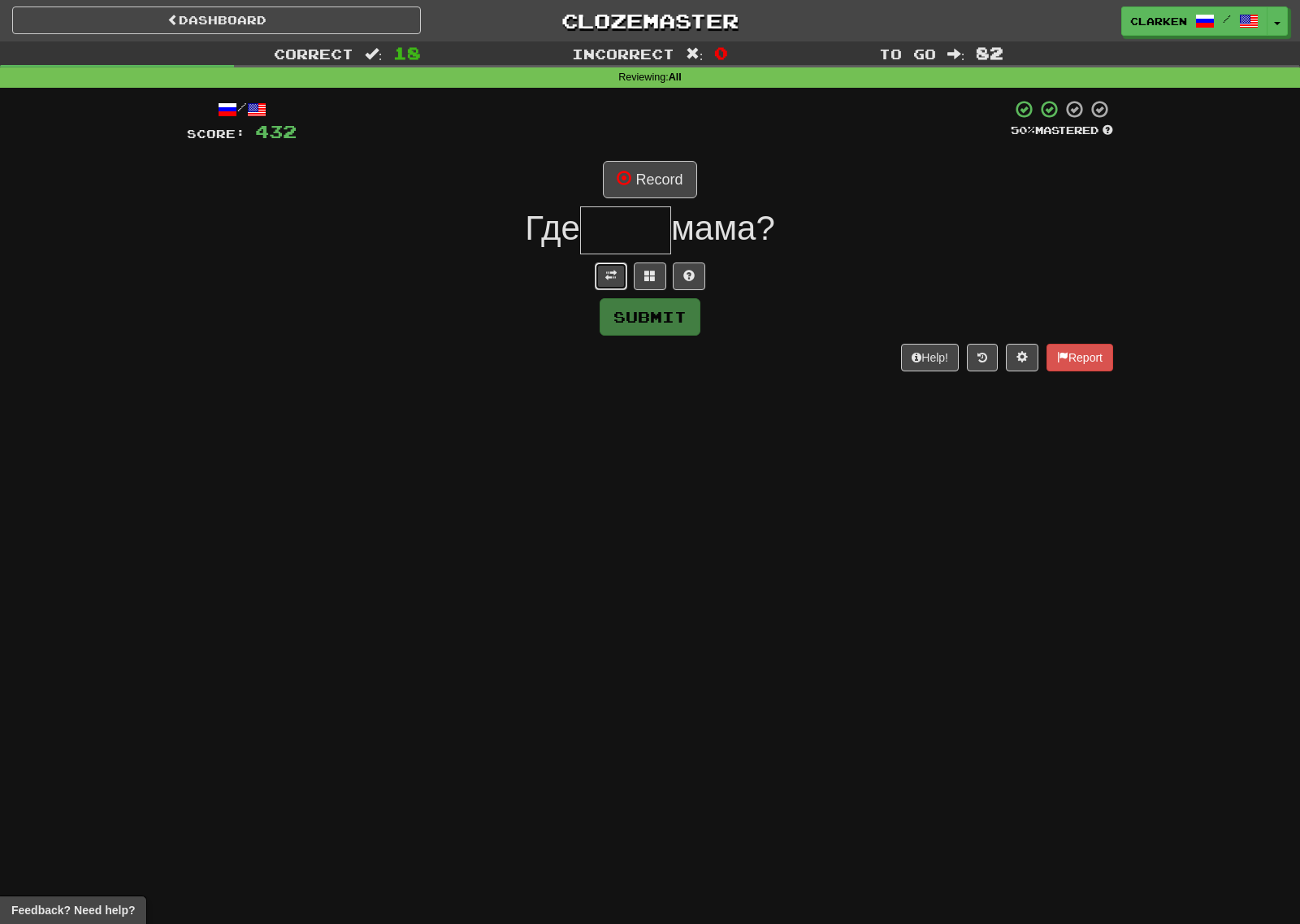
click at [616, 279] on span at bounding box center [611, 275] width 12 height 12
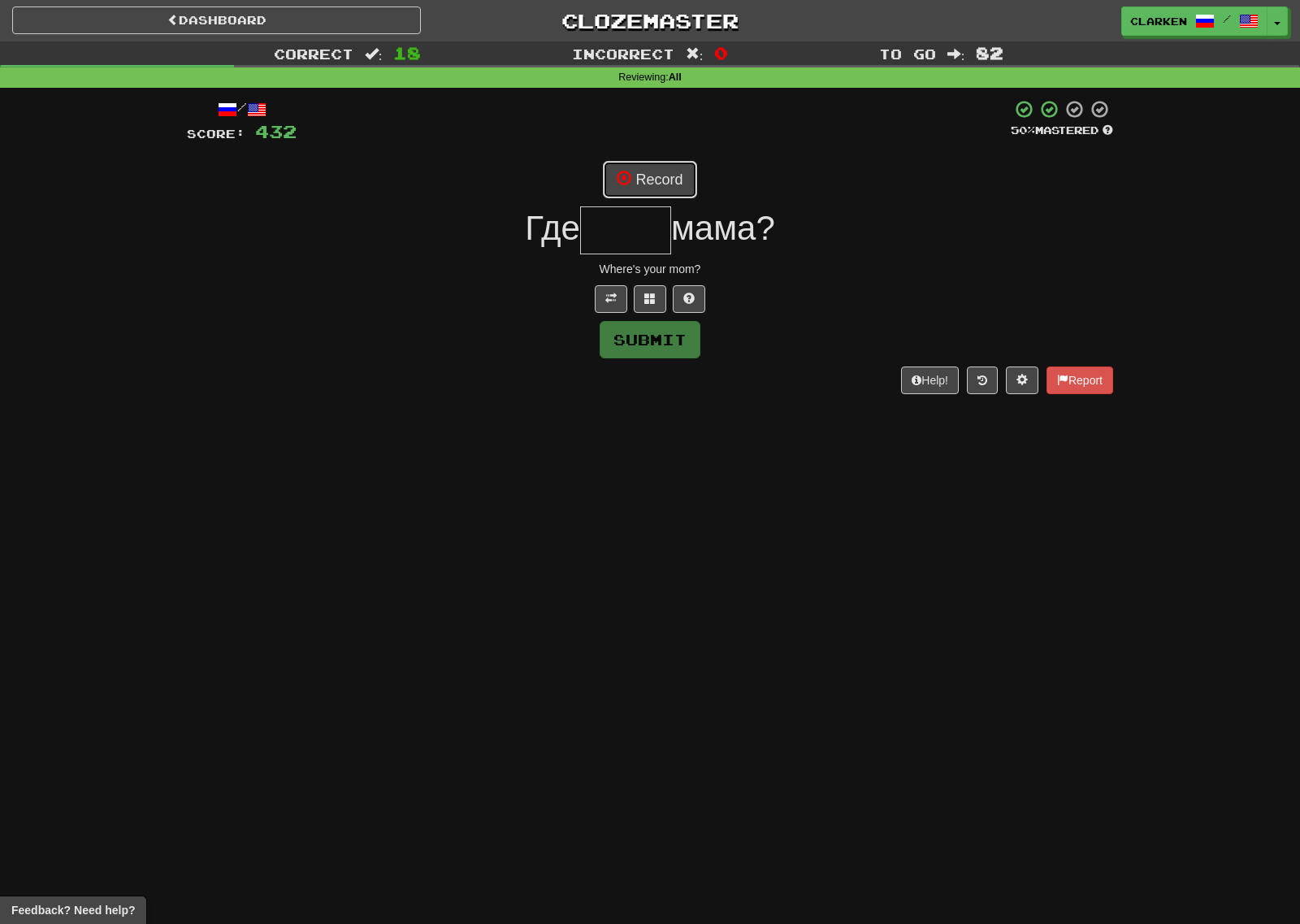
click at [657, 191] on button "Record" at bounding box center [650, 179] width 94 height 38
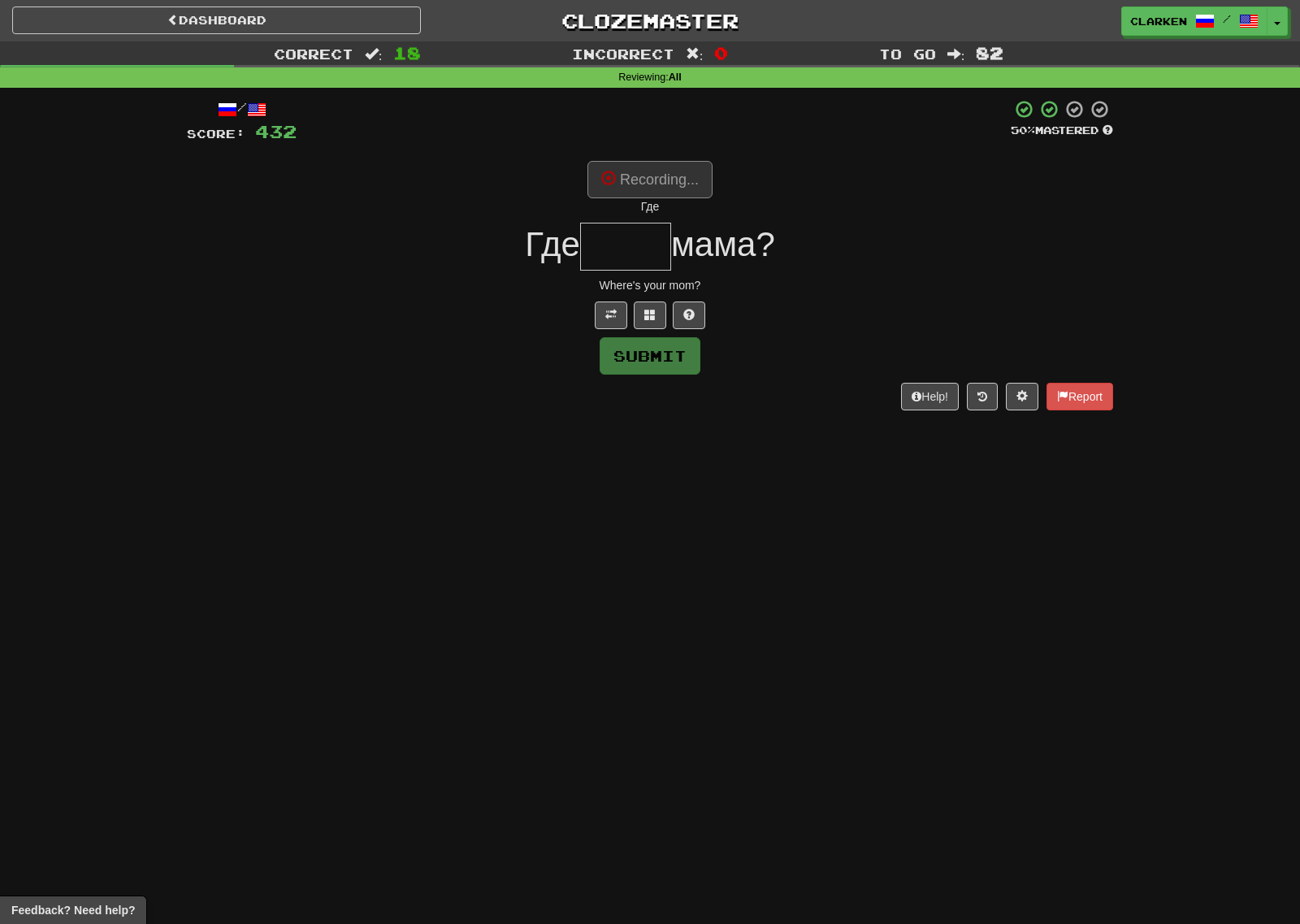
type input "****"
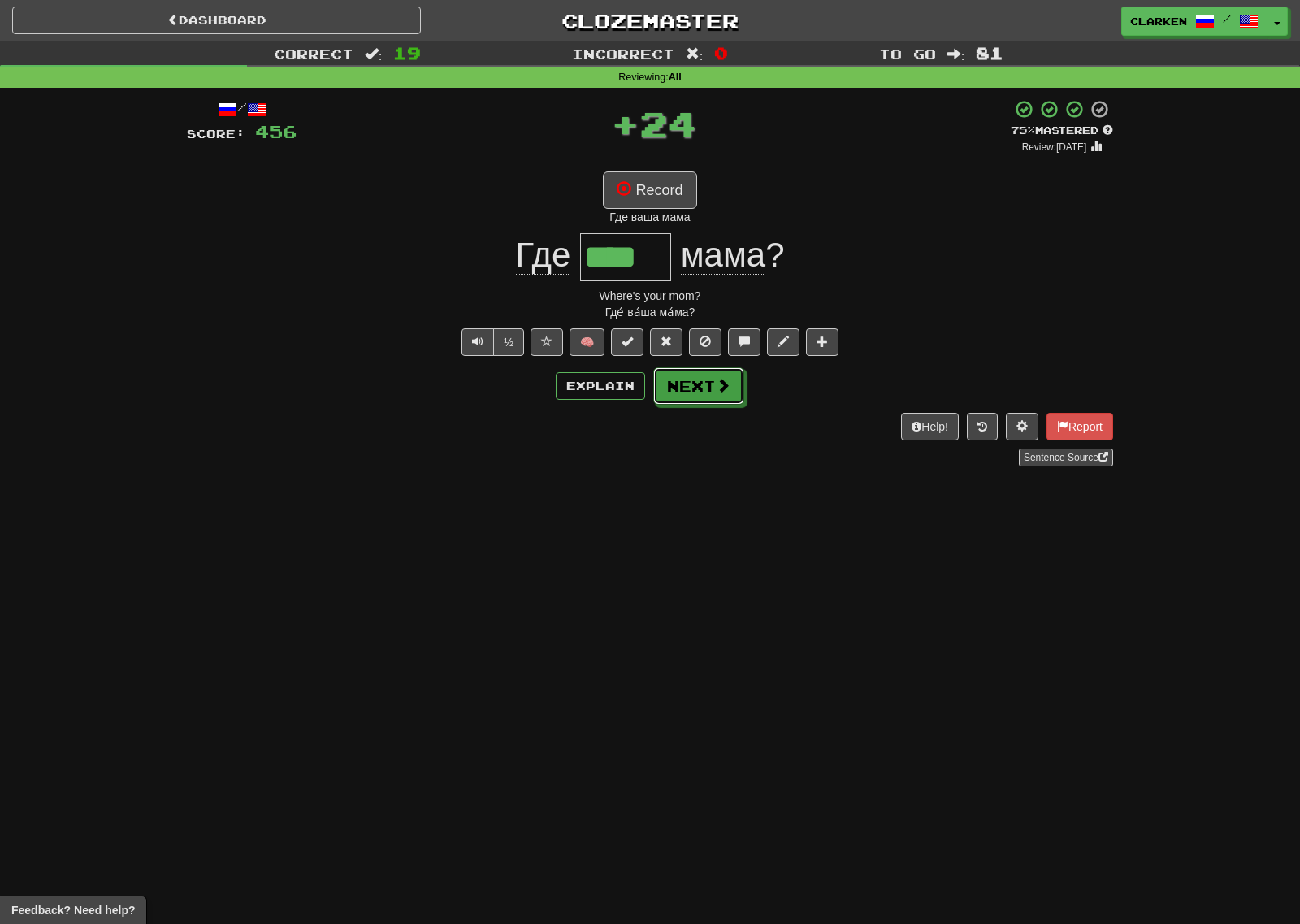
click at [737, 388] on button "Next" at bounding box center [698, 386] width 91 height 38
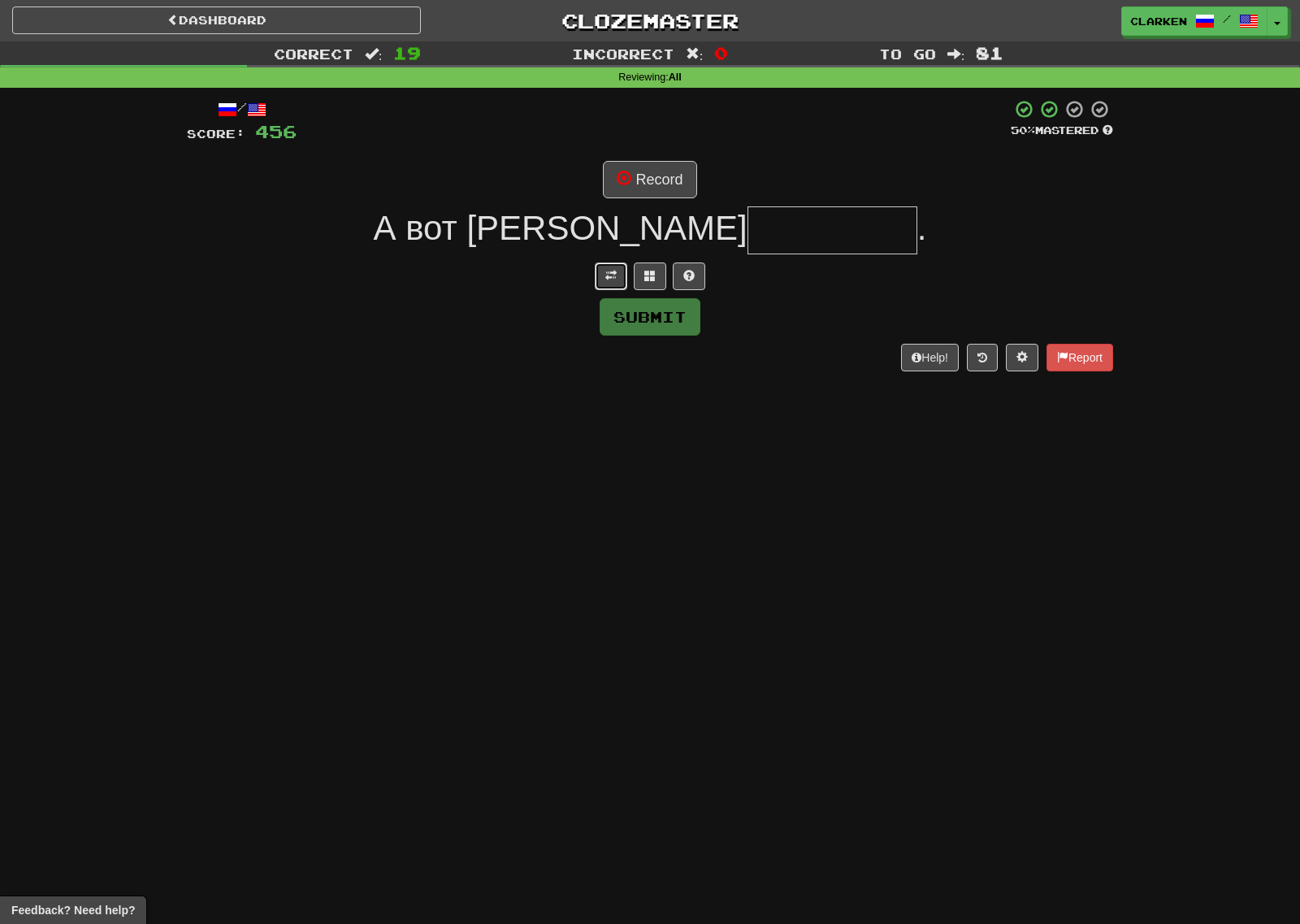
drag, startPoint x: 603, startPoint y: 274, endPoint x: 669, endPoint y: 186, distance: 110.0
click at [603, 275] on button at bounding box center [611, 276] width 33 height 28
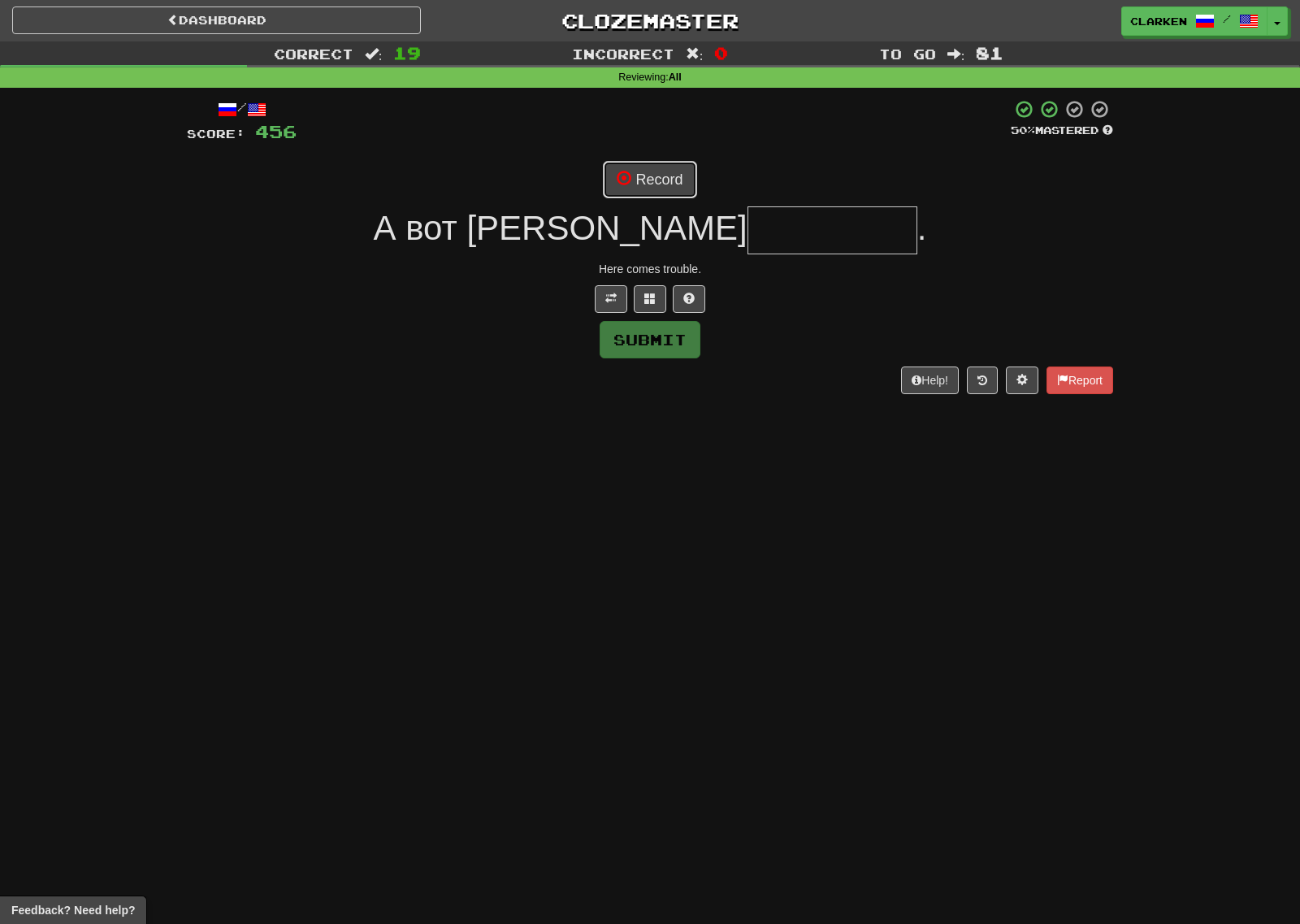
click at [674, 177] on button "Record" at bounding box center [650, 179] width 94 height 38
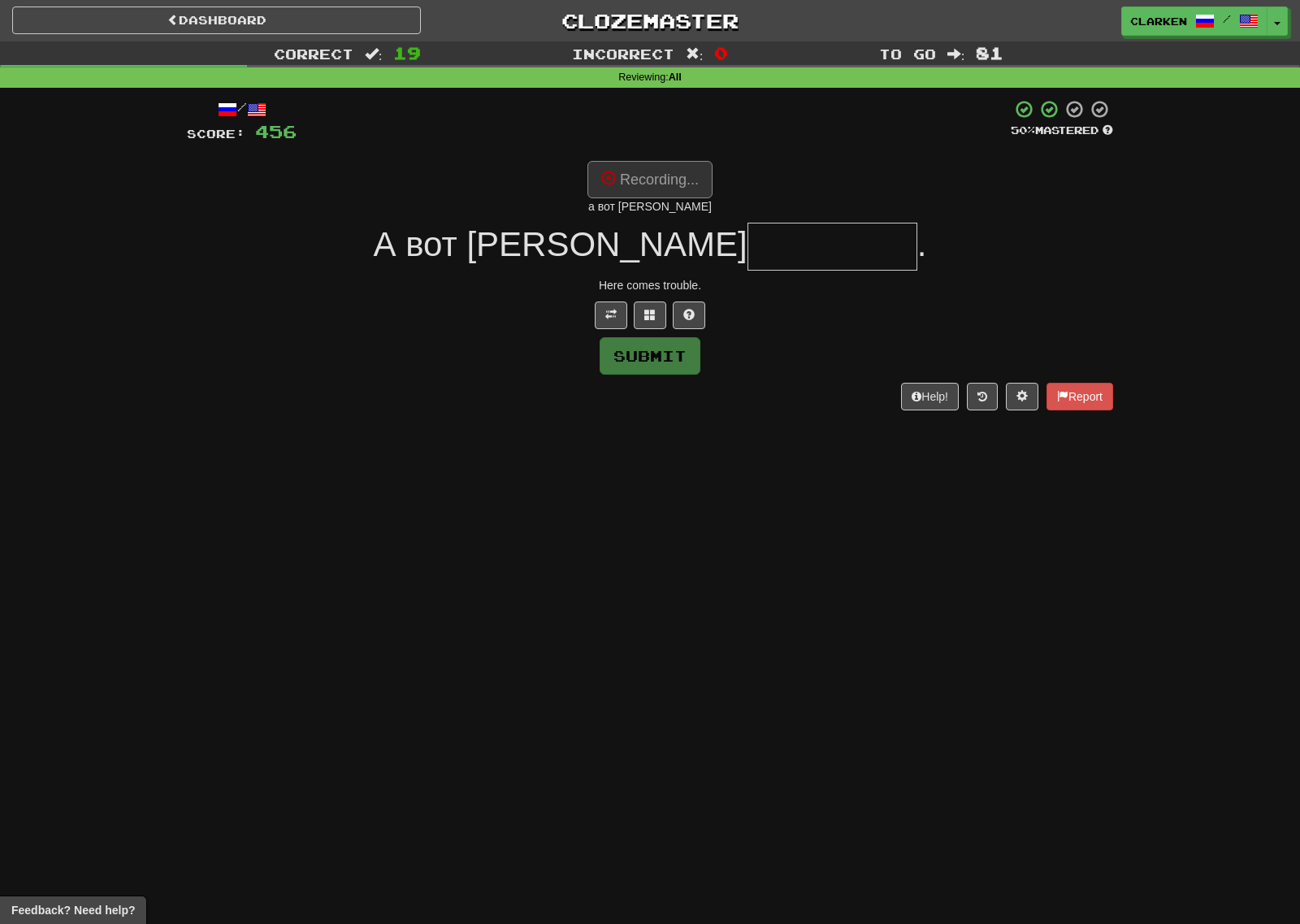
type input "********"
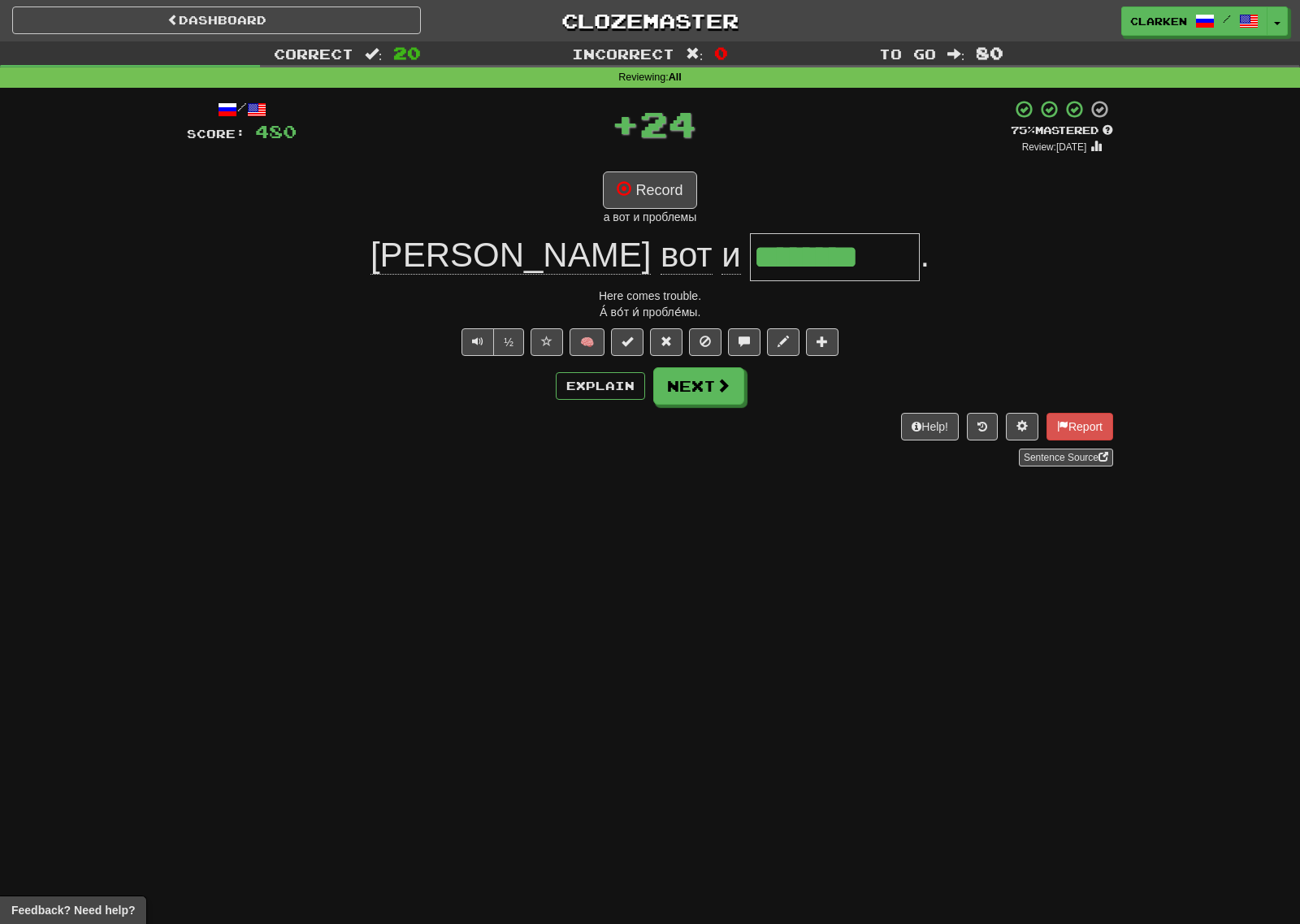
click at [694, 425] on div "Help! Report Sentence Source" at bounding box center [650, 439] width 927 height 54
drag, startPoint x: 689, startPoint y: 386, endPoint x: 679, endPoint y: 361, distance: 26.9
click at [689, 387] on button "Next" at bounding box center [698, 386] width 91 height 38
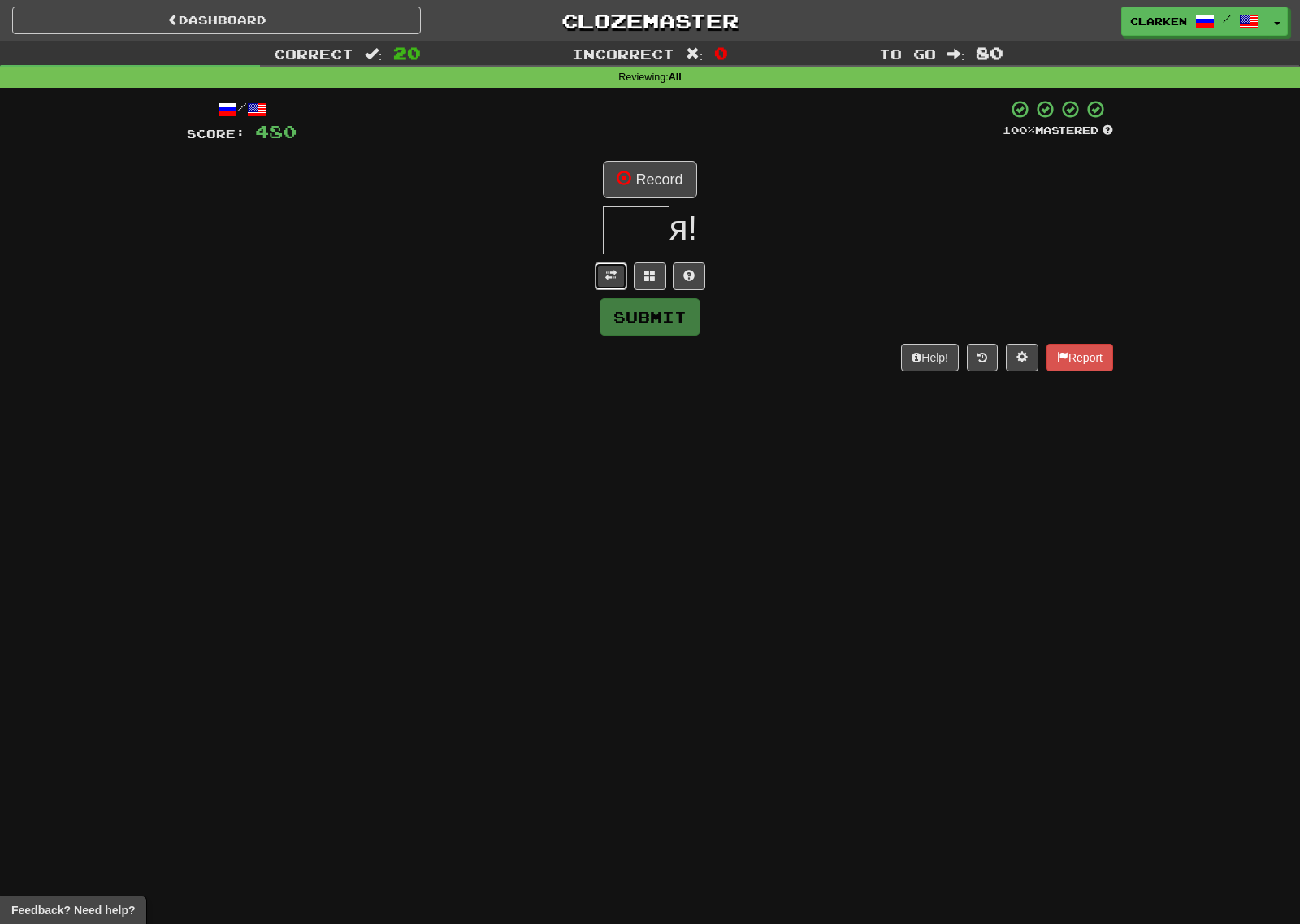
click at [605, 275] on span at bounding box center [611, 275] width 12 height 12
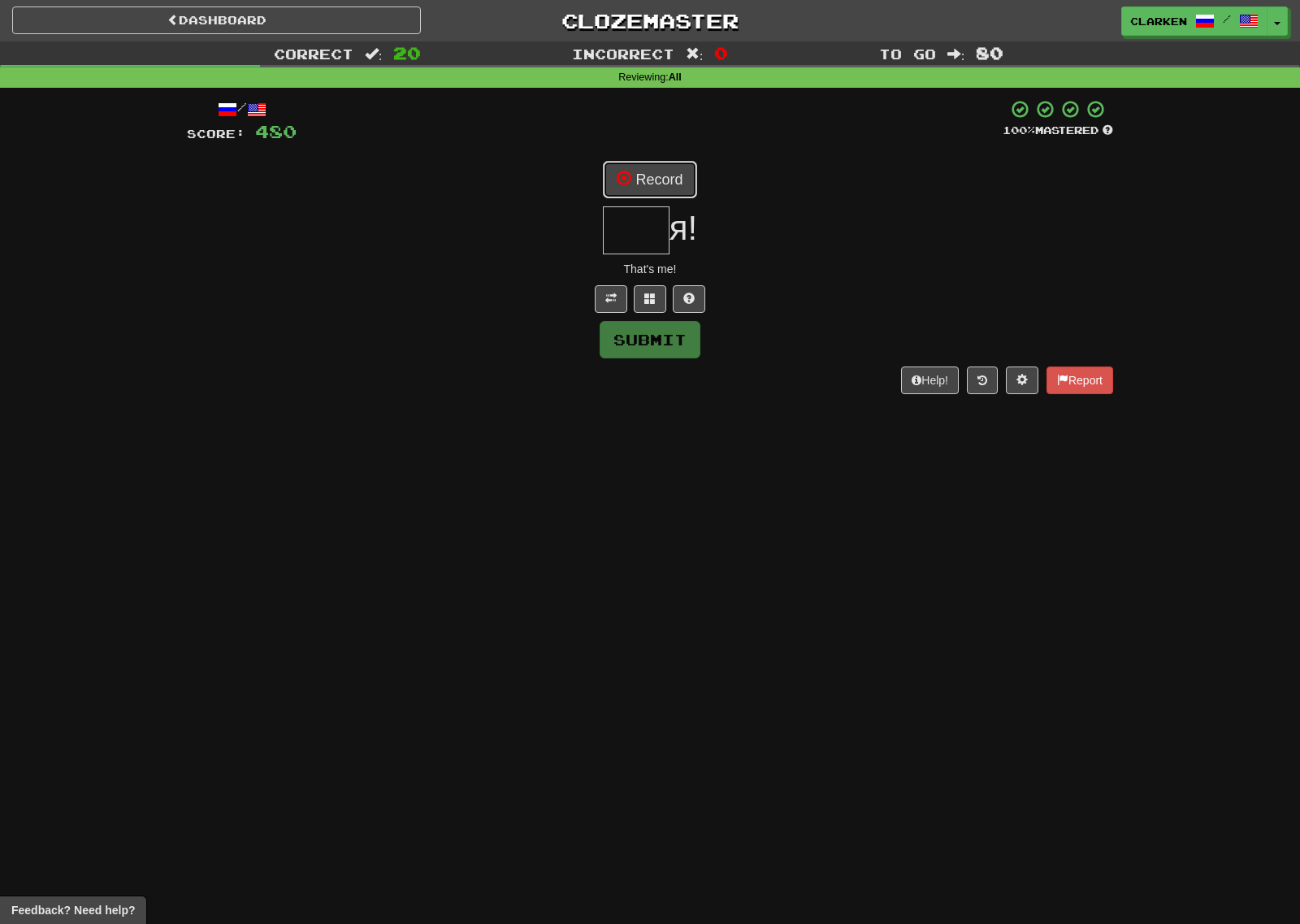
click at [655, 198] on button "Record" at bounding box center [650, 179] width 94 height 38
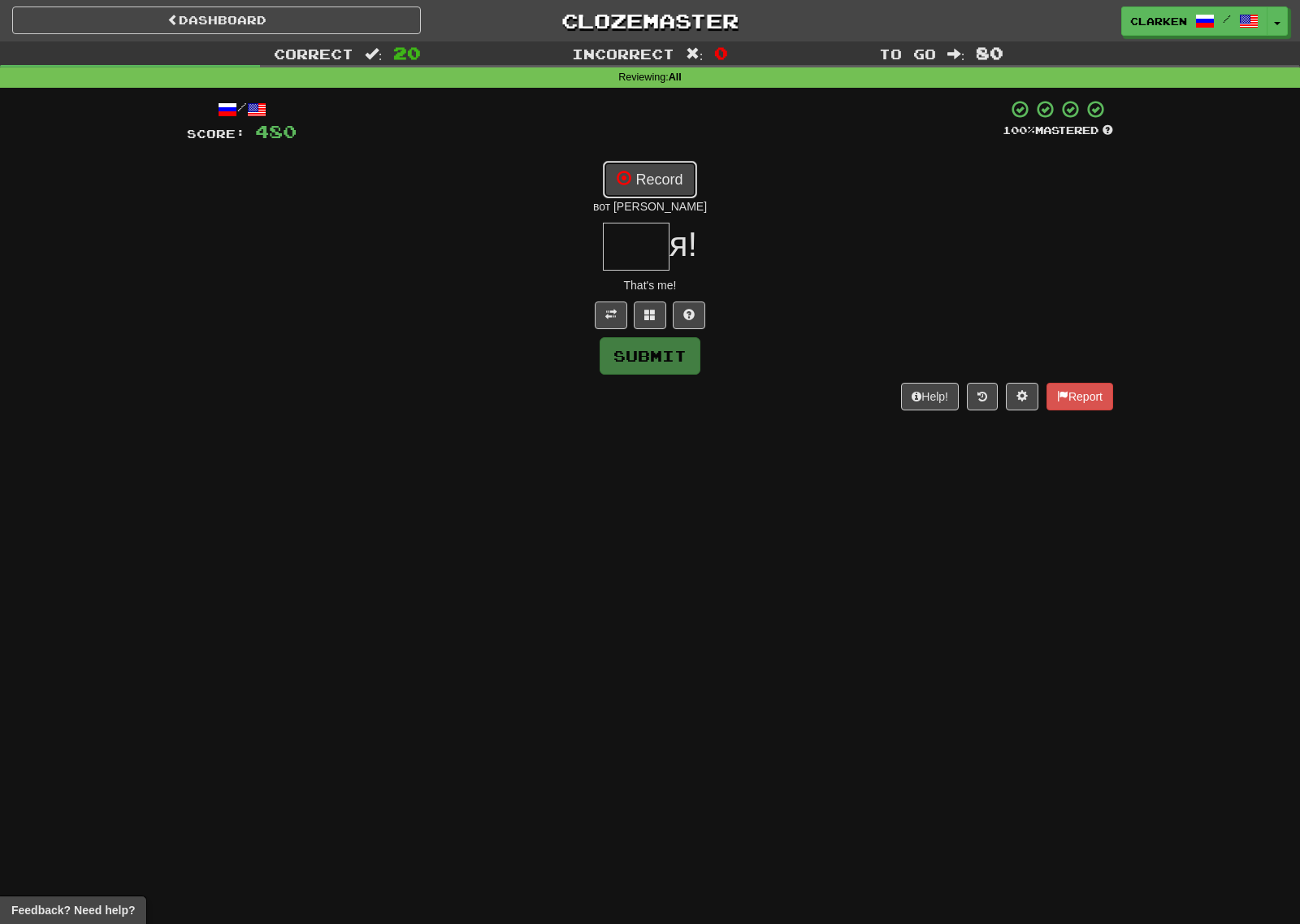
click at [655, 176] on button "Record" at bounding box center [650, 179] width 94 height 38
type input "***"
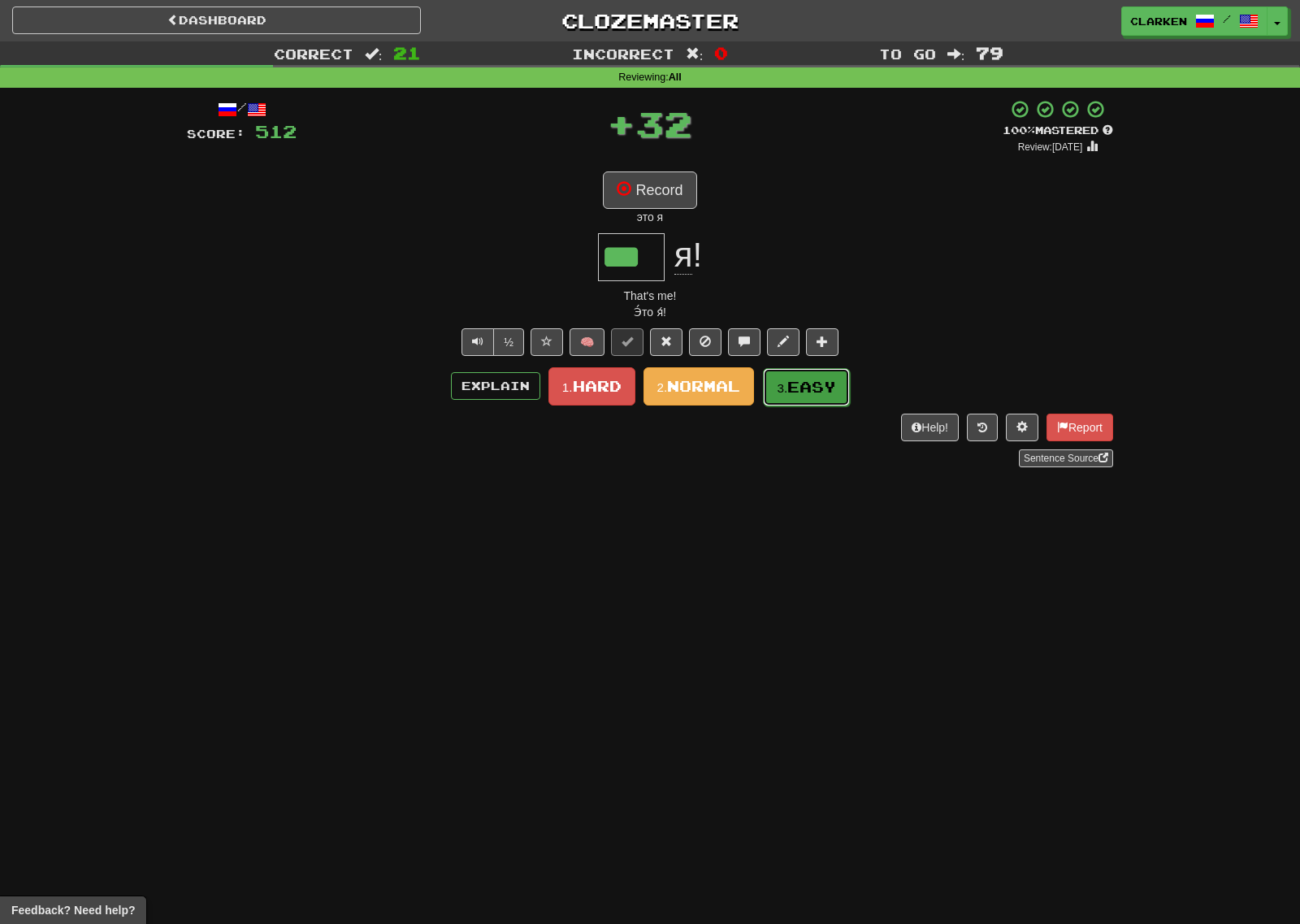
click at [785, 396] on button "3. Easy" at bounding box center [806, 388] width 87 height 38
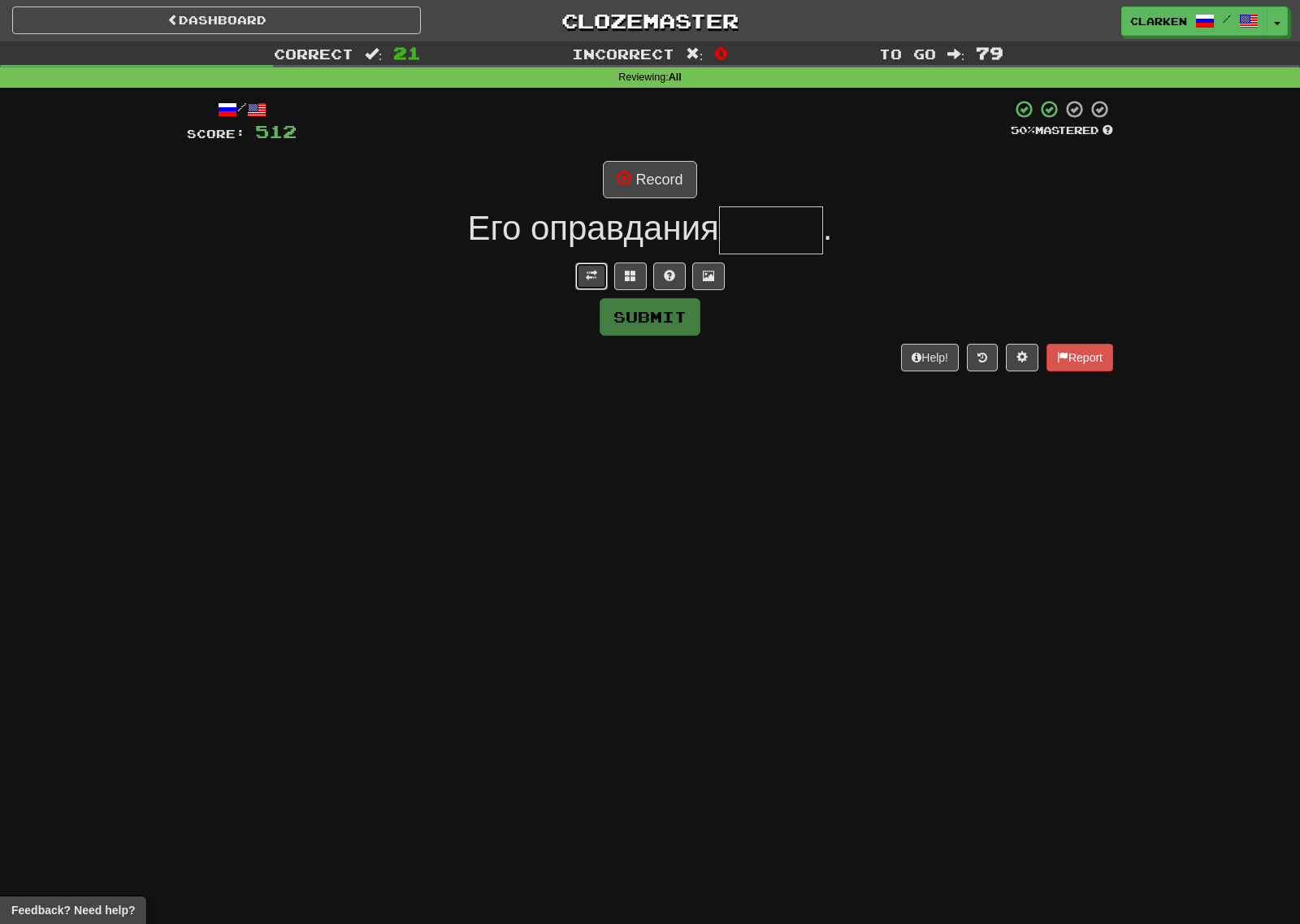
drag, startPoint x: 595, startPoint y: 279, endPoint x: 620, endPoint y: 209, distance: 74.3
click at [595, 279] on span at bounding box center [592, 275] width 12 height 12
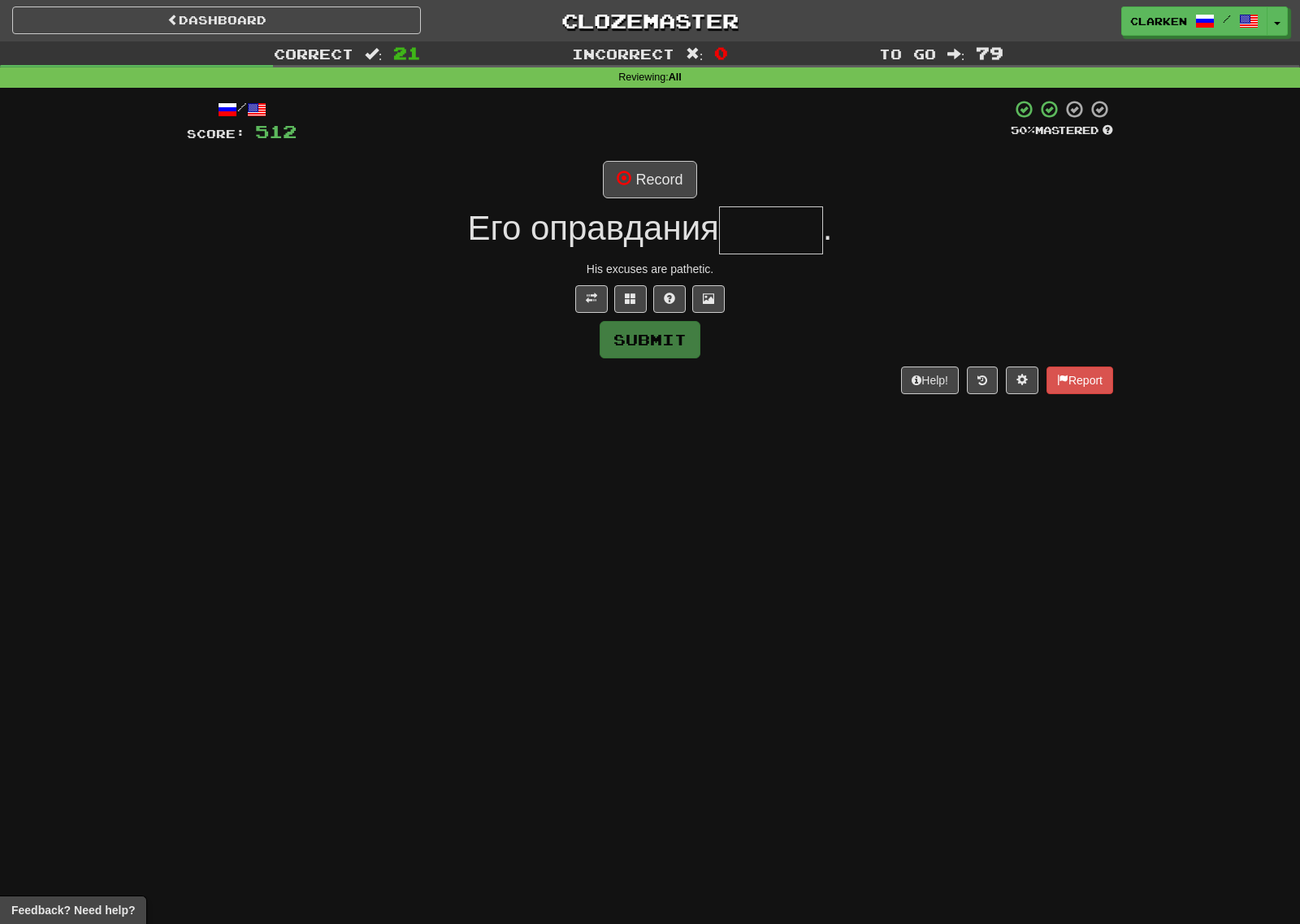
click at [625, 200] on div "/ Score: 512 50 % Mastered Record Его оправдания . His excuses are pathetic. Su…" at bounding box center [650, 245] width 927 height 294
click at [626, 194] on button "Record" at bounding box center [650, 179] width 94 height 38
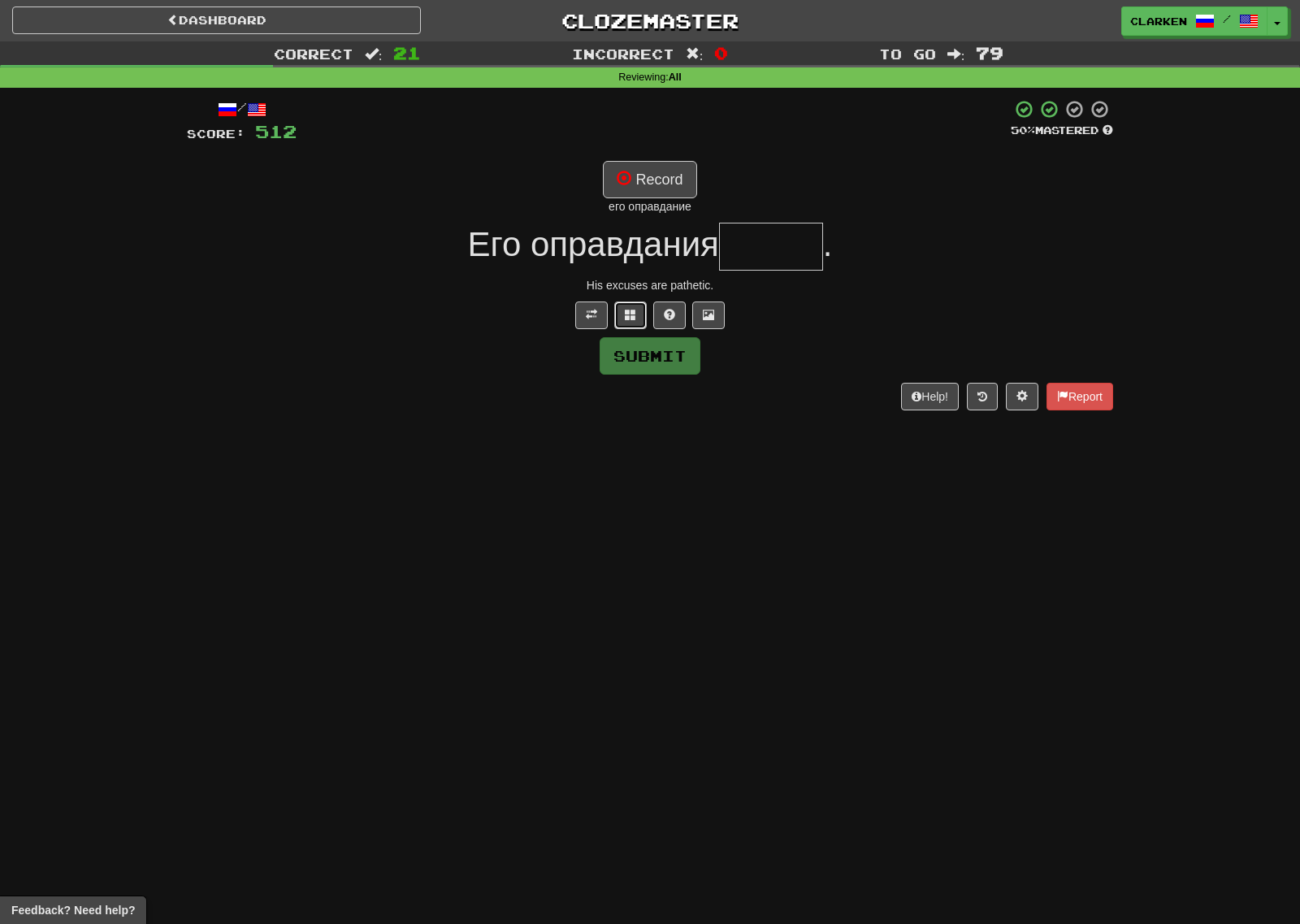
click at [635, 306] on button at bounding box center [630, 315] width 33 height 28
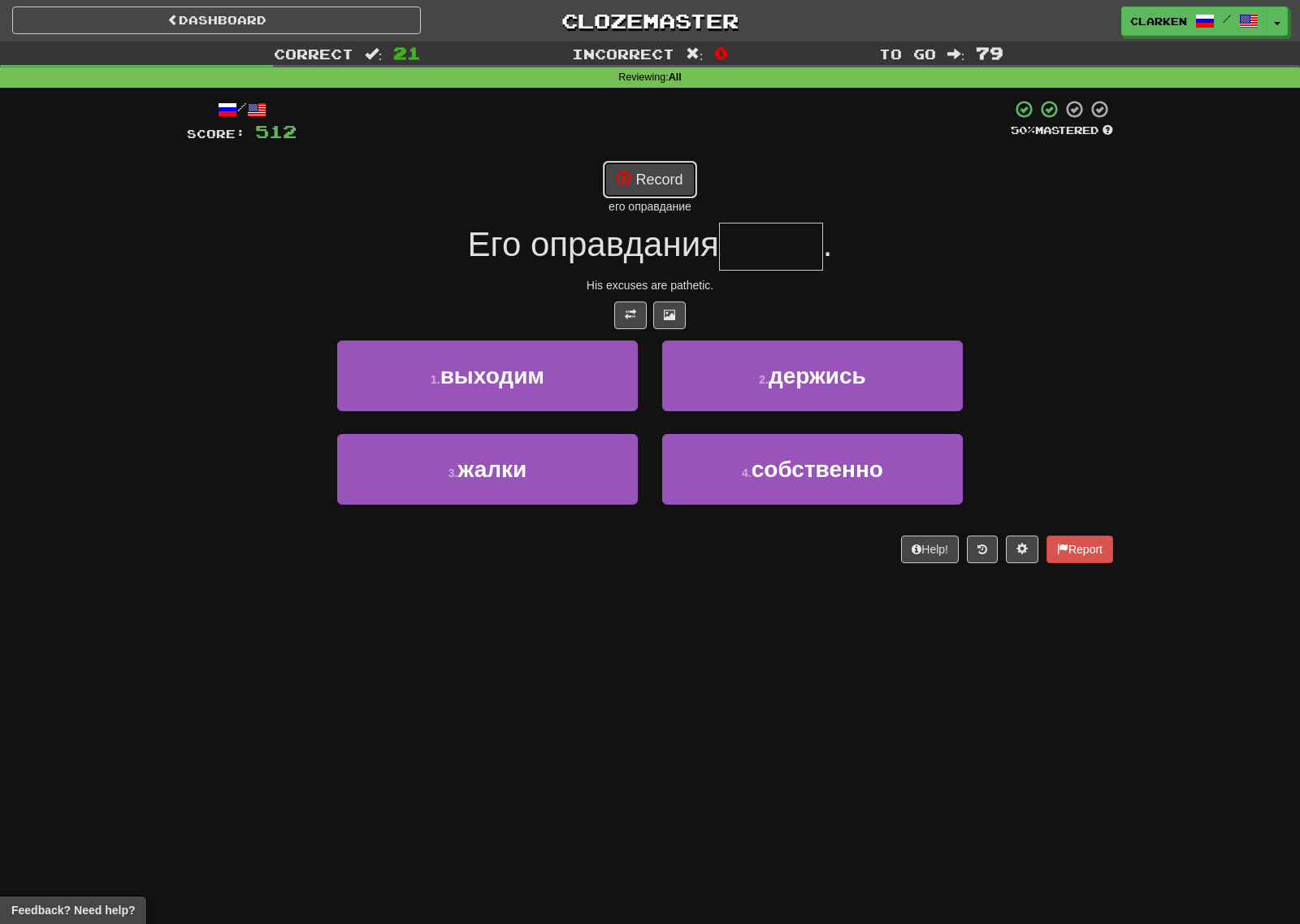
click at [640, 180] on button "Record" at bounding box center [650, 179] width 94 height 38
type input "*****"
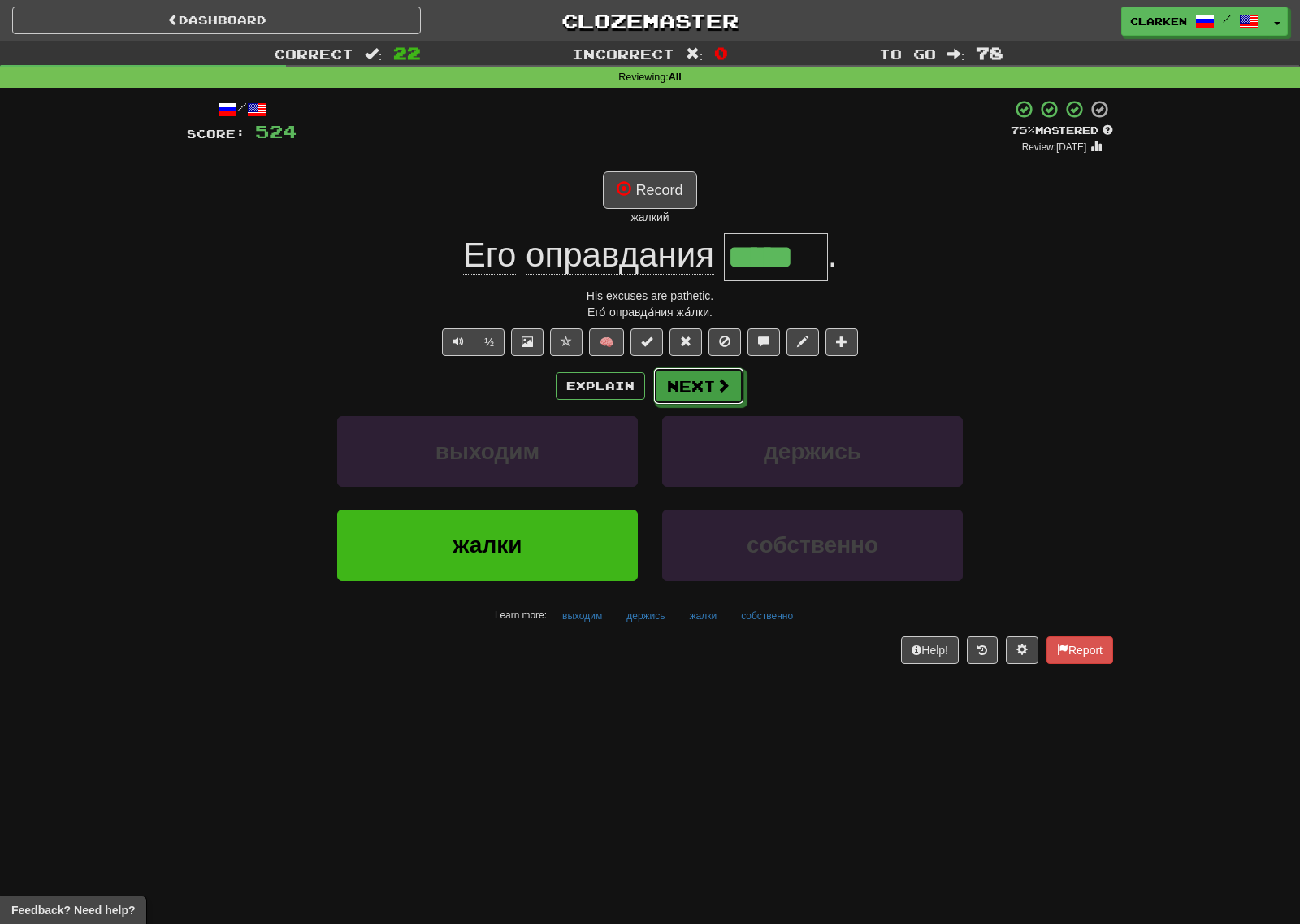
click at [682, 397] on button "Next" at bounding box center [698, 386] width 91 height 38
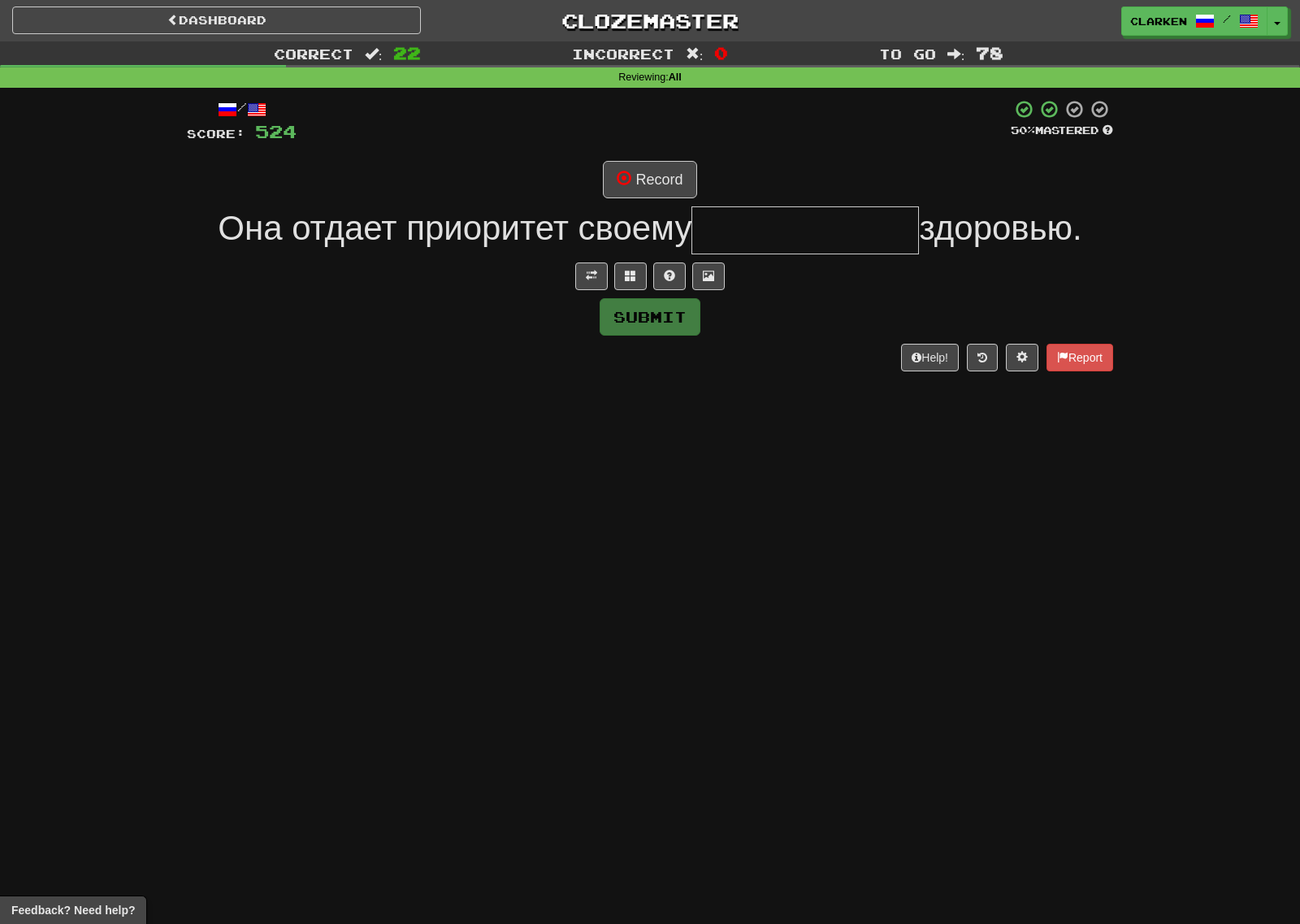
click at [599, 290] on div "/ Score: 524 50 % Mastered Record Она отдает приоритет своему здоровью. Submit …" at bounding box center [650, 234] width 927 height 271
click at [599, 289] on button at bounding box center [591, 276] width 33 height 28
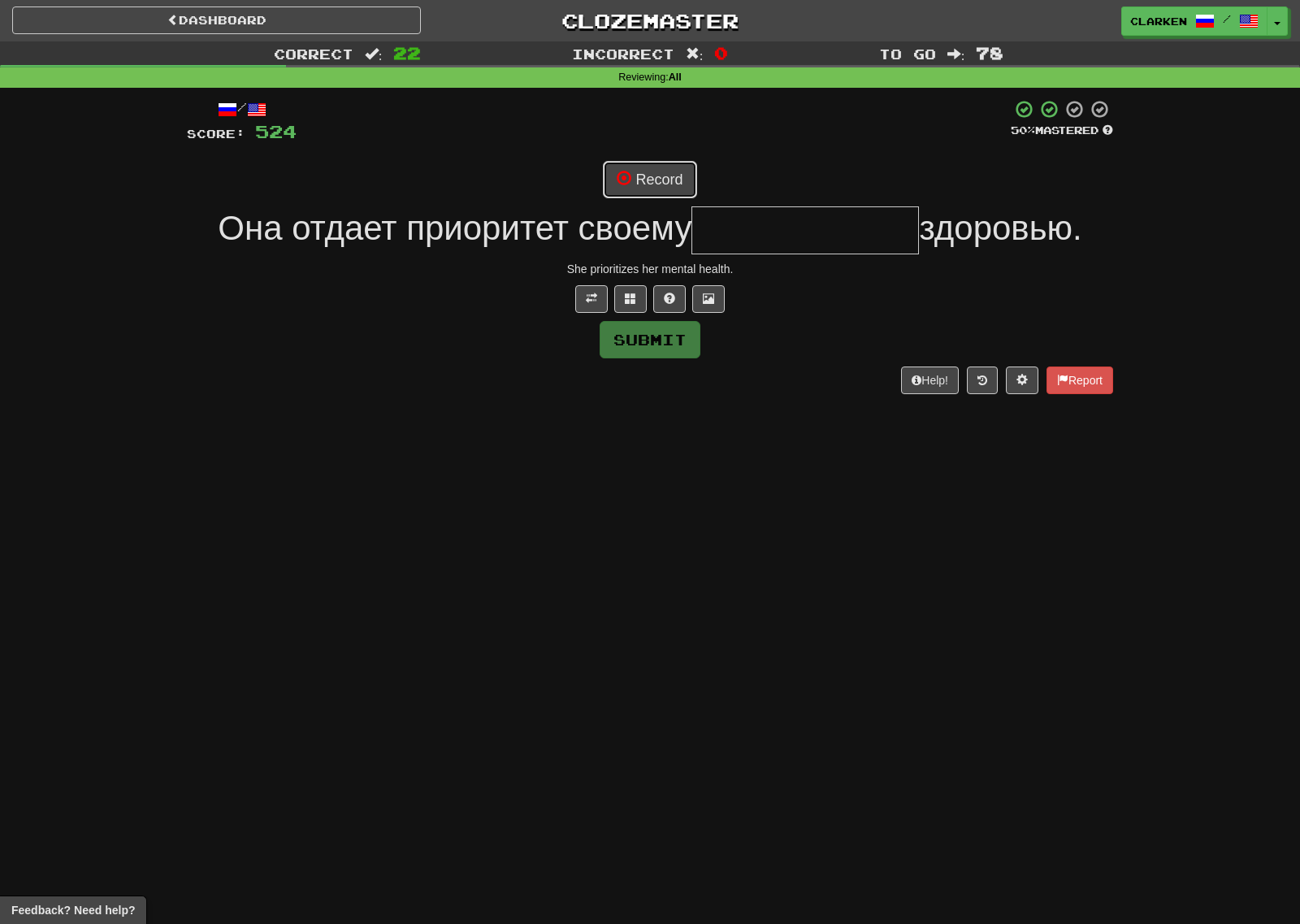
click at [654, 170] on button "Record" at bounding box center [650, 179] width 94 height 38
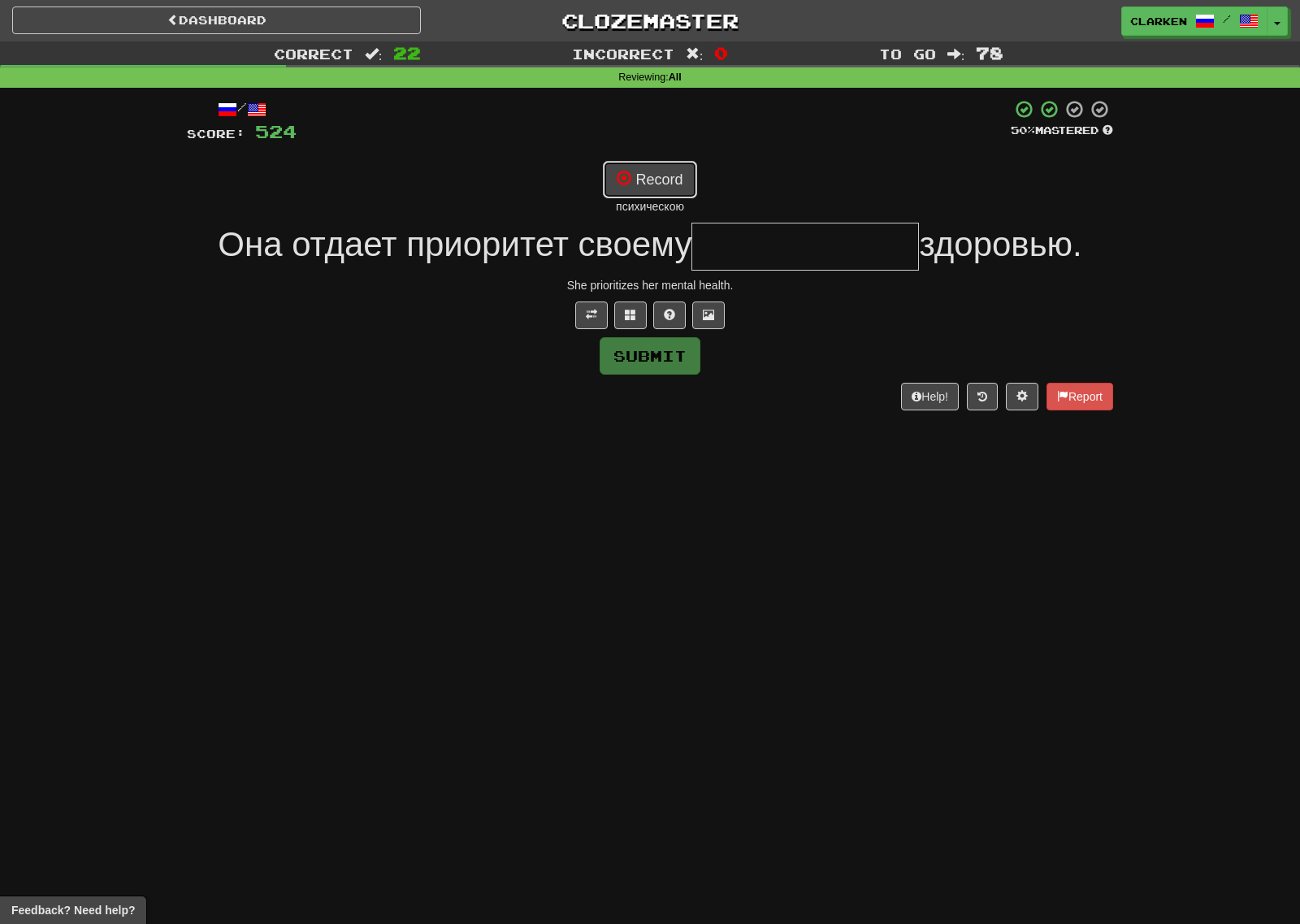
click at [658, 170] on button "Record" at bounding box center [650, 179] width 94 height 38
click at [625, 317] on span at bounding box center [630, 315] width 12 height 12
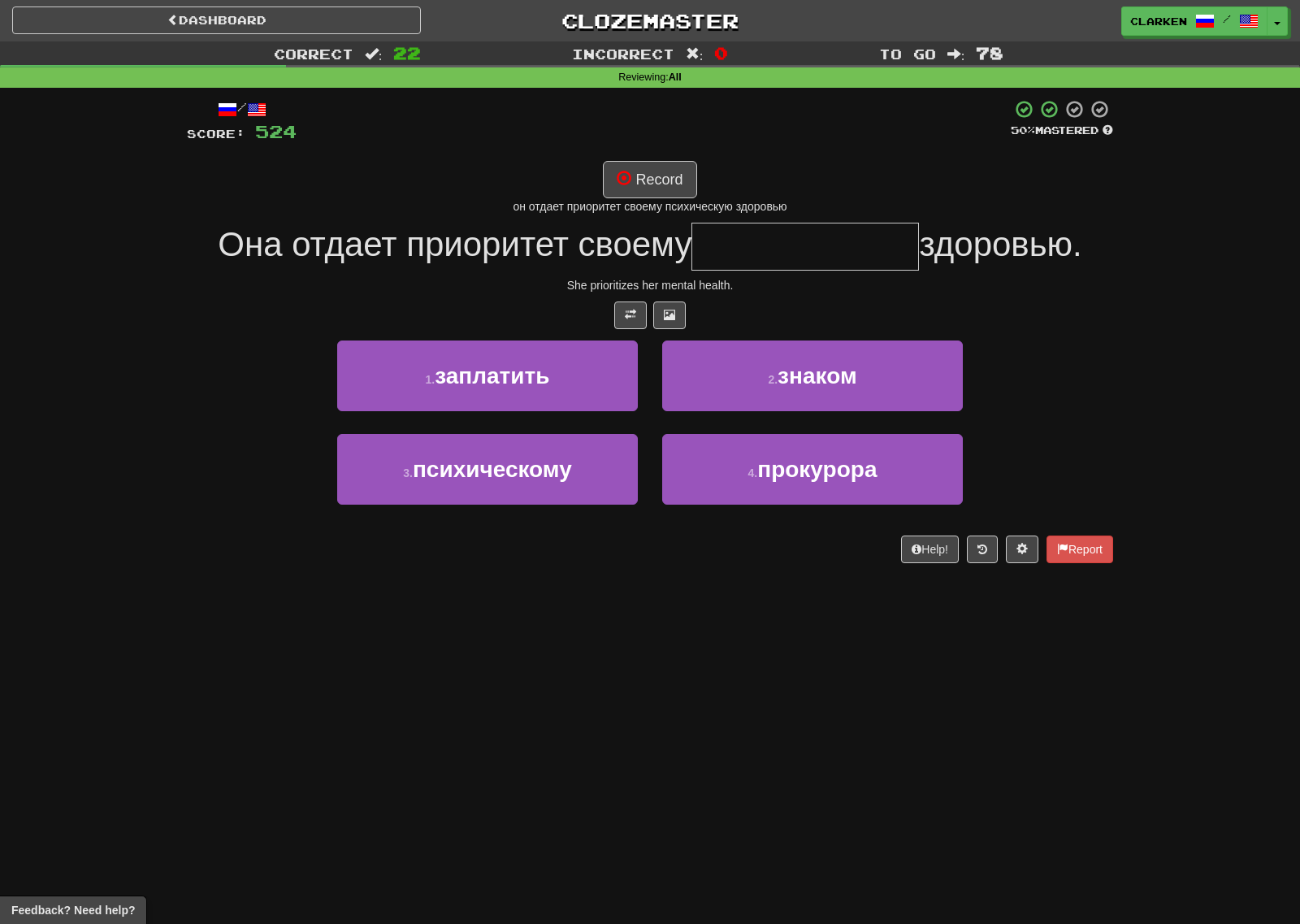
click at [665, 153] on div "/ Score: 524 50 % Mastered Record он отдает приоритет своему психическую здоров…" at bounding box center [650, 331] width 927 height 464
click at [664, 156] on div "/ Score: 524 50 % Mastered Record он отдает приоритет своему психическую здоров…" at bounding box center [650, 331] width 927 height 464
click at [656, 173] on button "Record" at bounding box center [650, 179] width 94 height 38
type input "**********"
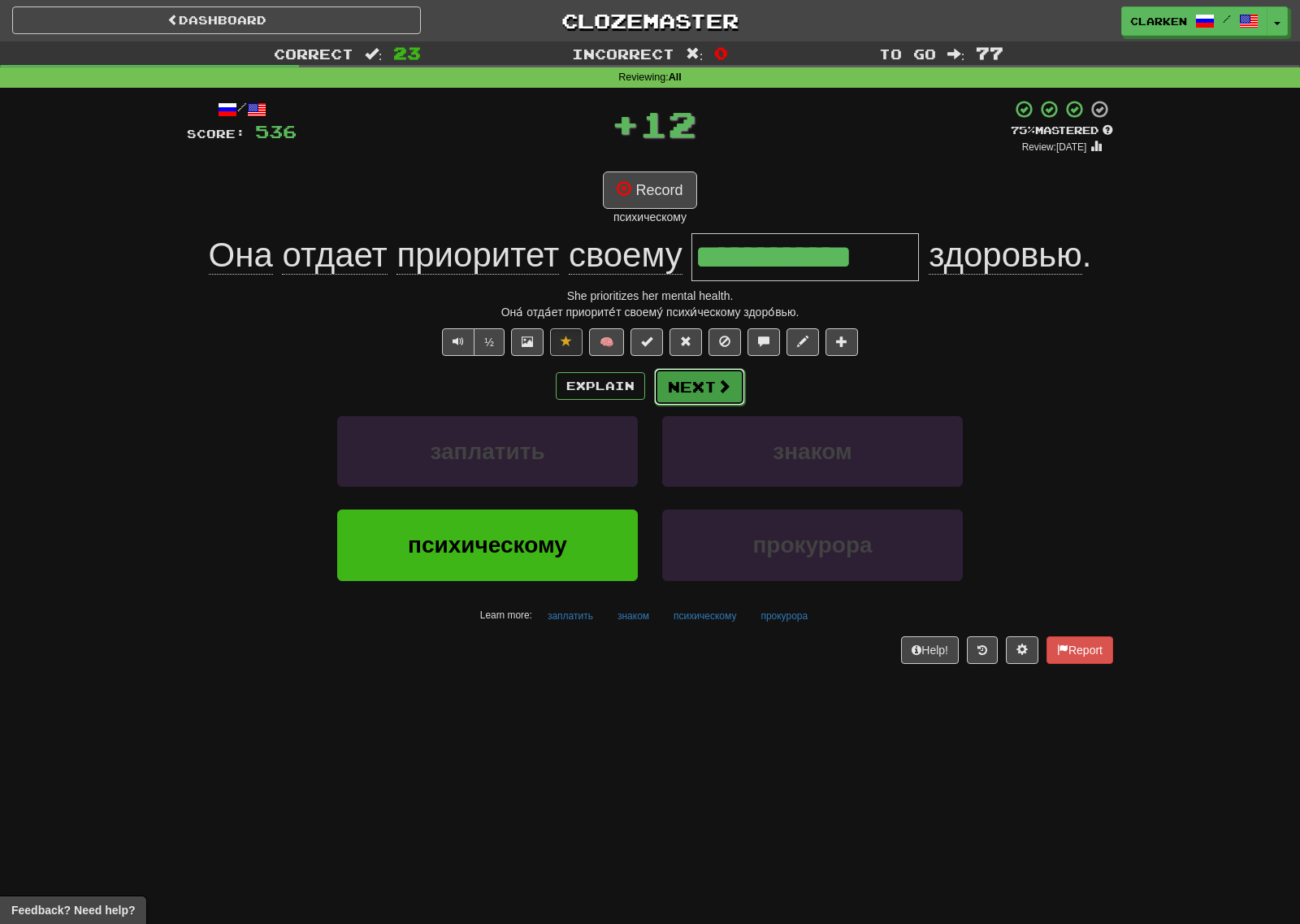
click at [706, 382] on button "Next" at bounding box center [699, 387] width 91 height 38
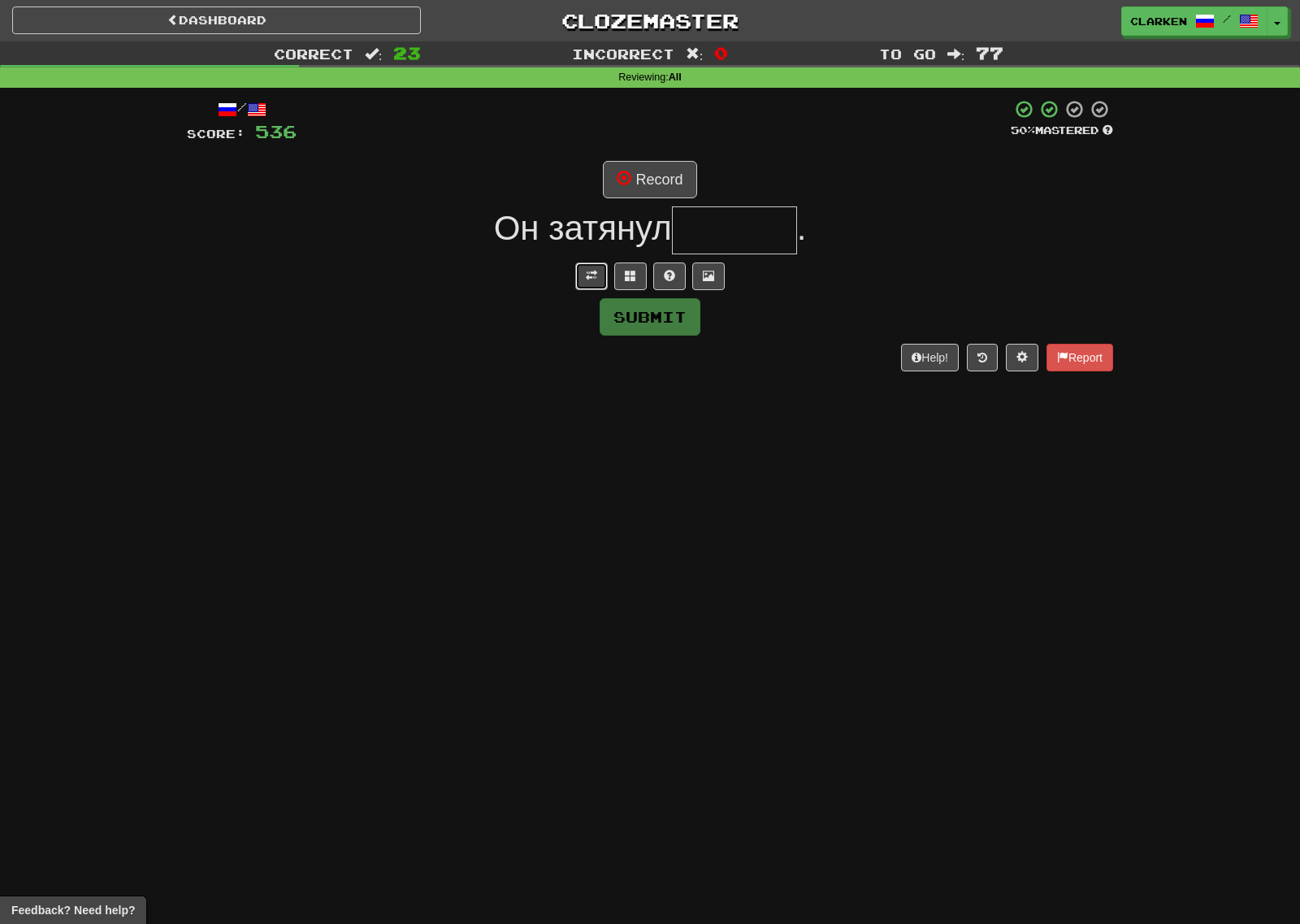
drag, startPoint x: 577, startPoint y: 280, endPoint x: 623, endPoint y: 199, distance: 93.2
click at [577, 281] on button at bounding box center [591, 276] width 33 height 28
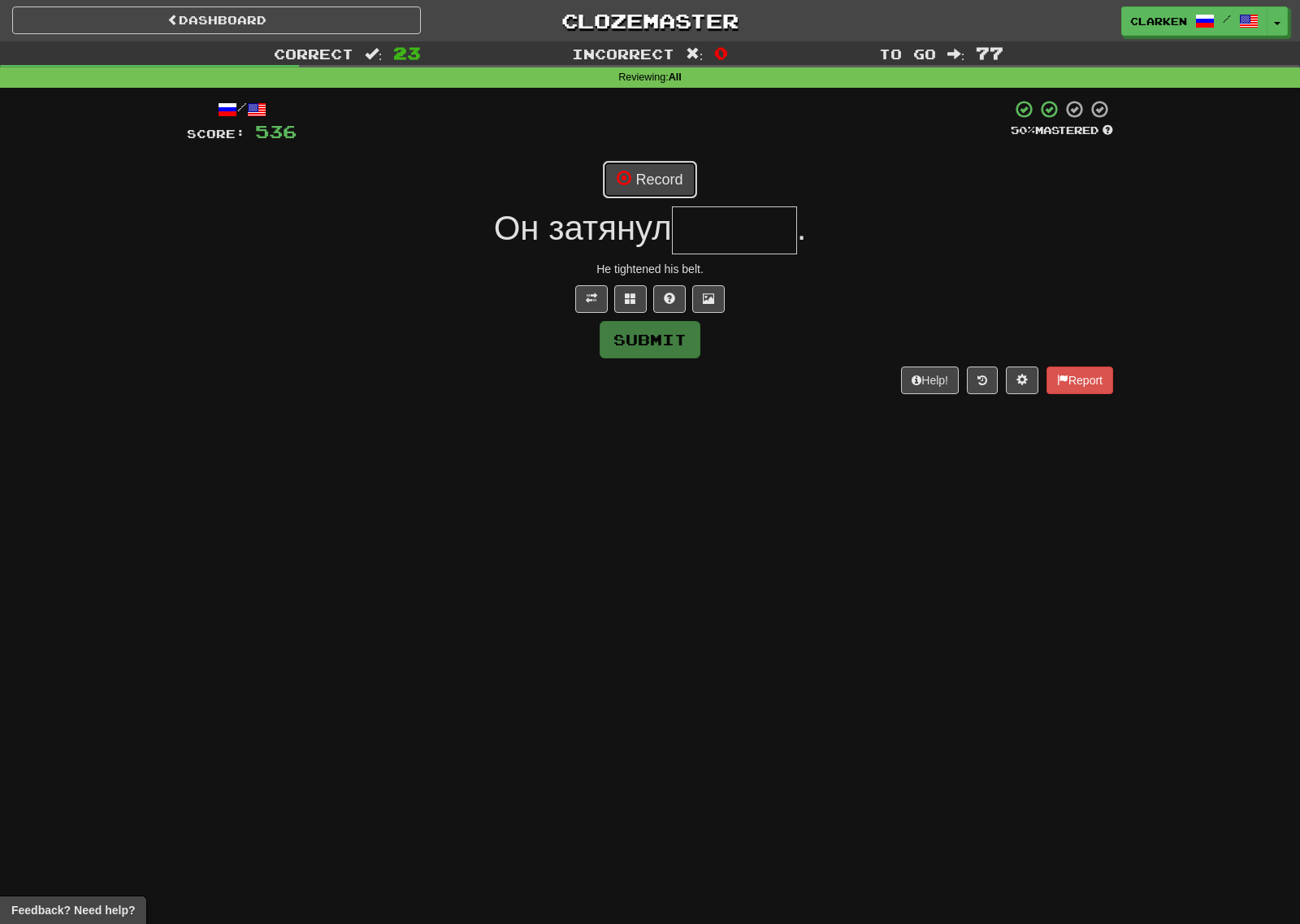
click at [647, 166] on button "Record" at bounding box center [650, 179] width 94 height 38
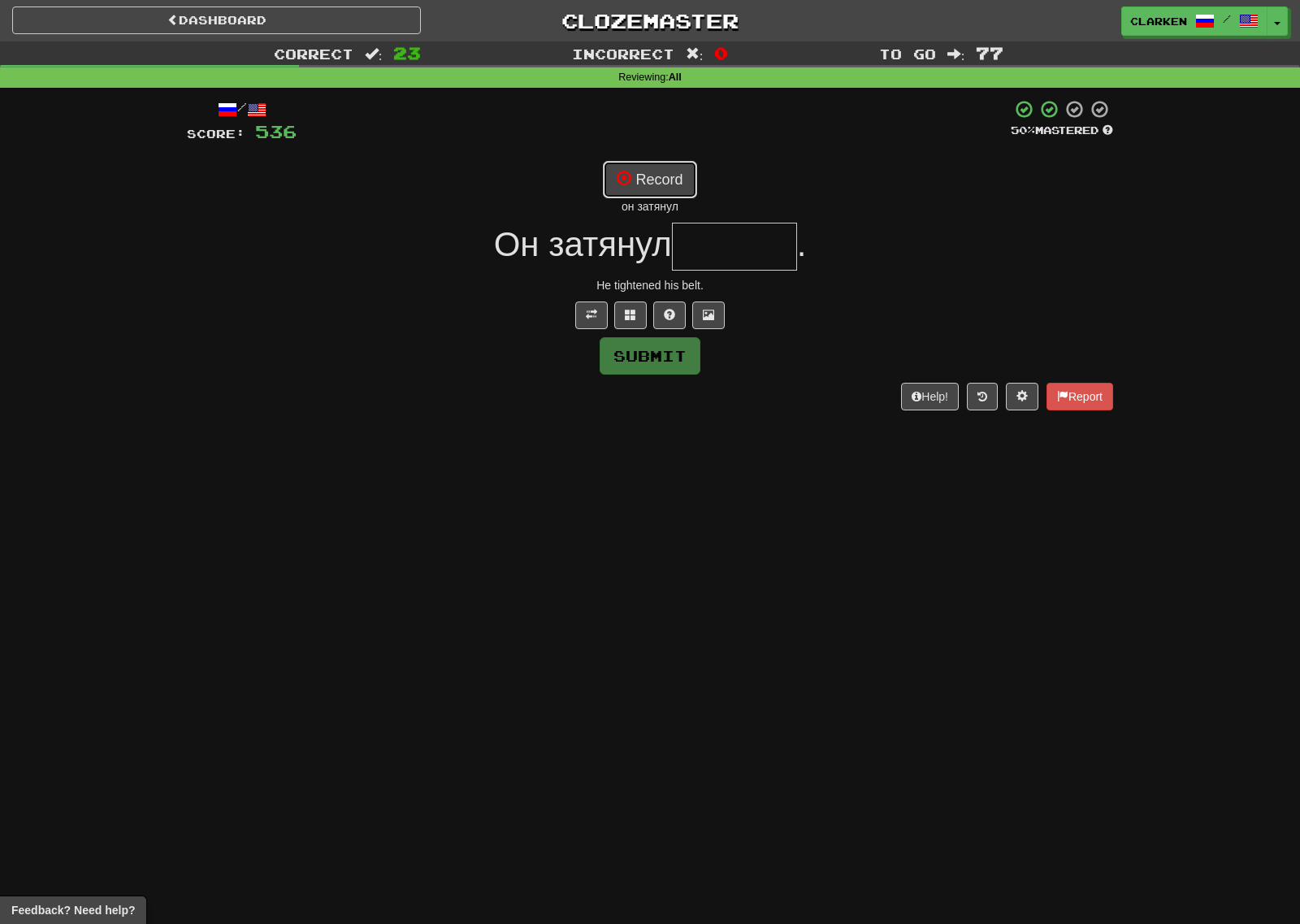
click at [654, 172] on button "Record" at bounding box center [650, 179] width 94 height 38
type input "******"
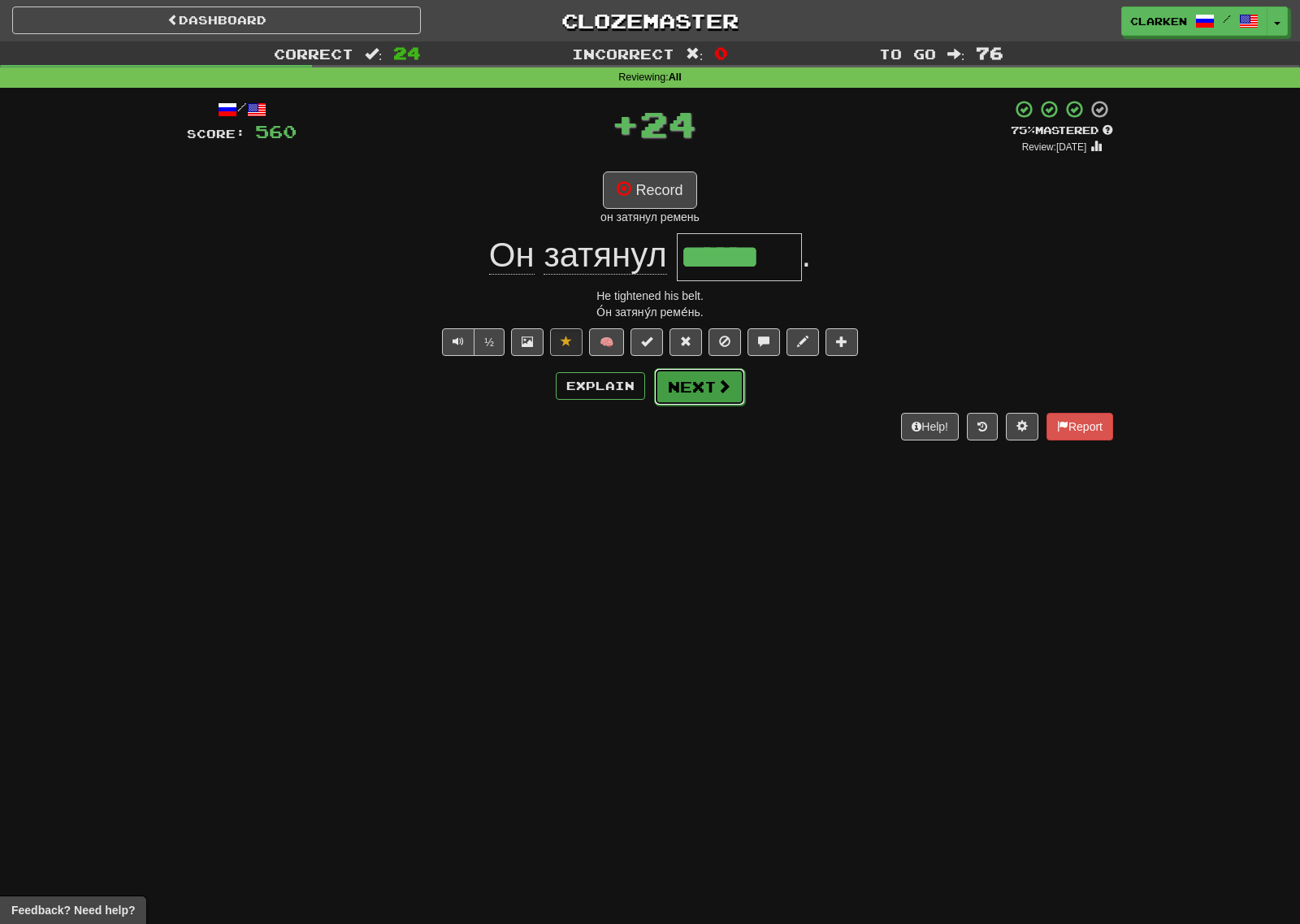
click at [717, 382] on span at bounding box center [723, 385] width 14 height 14
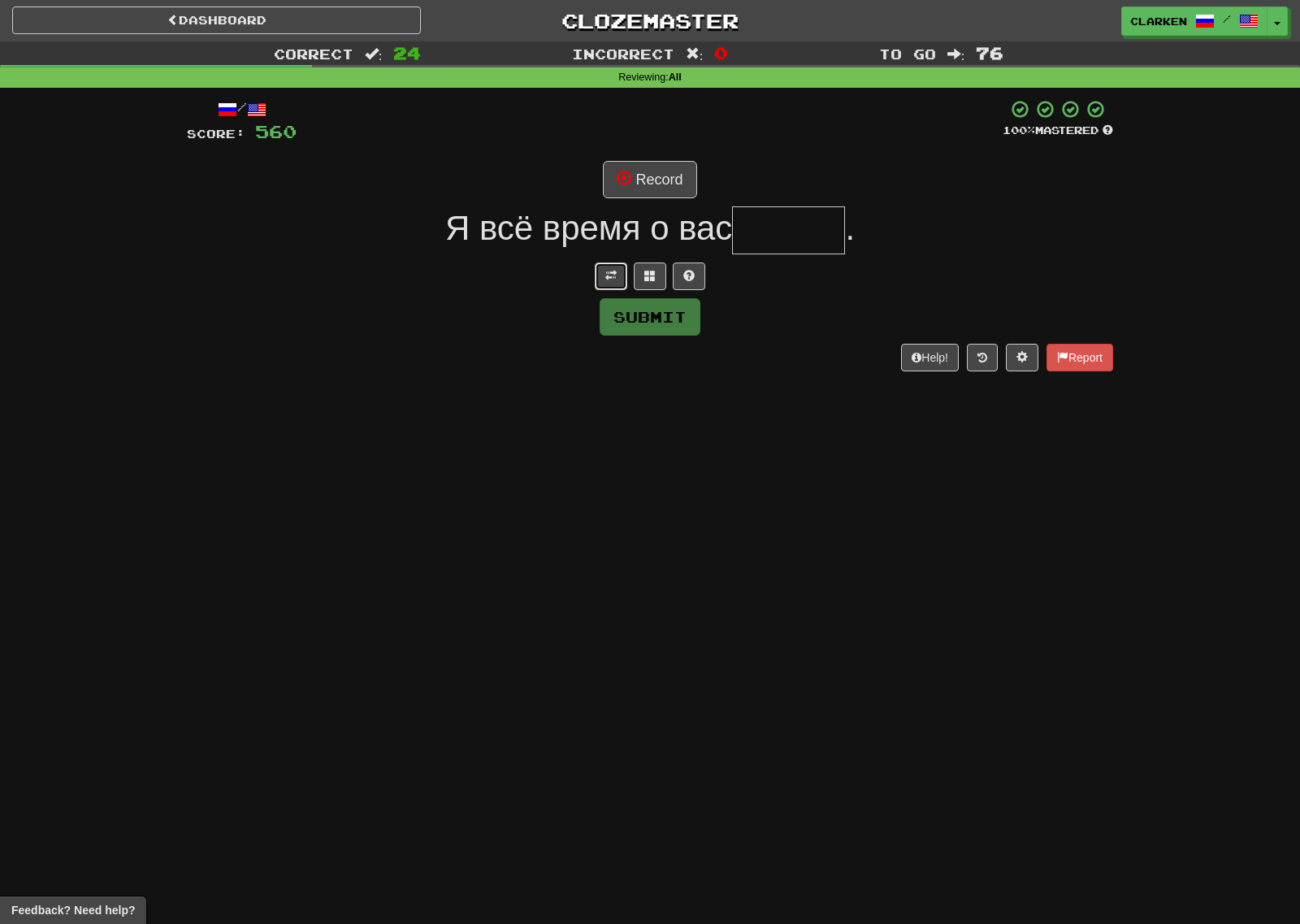
click at [619, 270] on button at bounding box center [611, 276] width 33 height 28
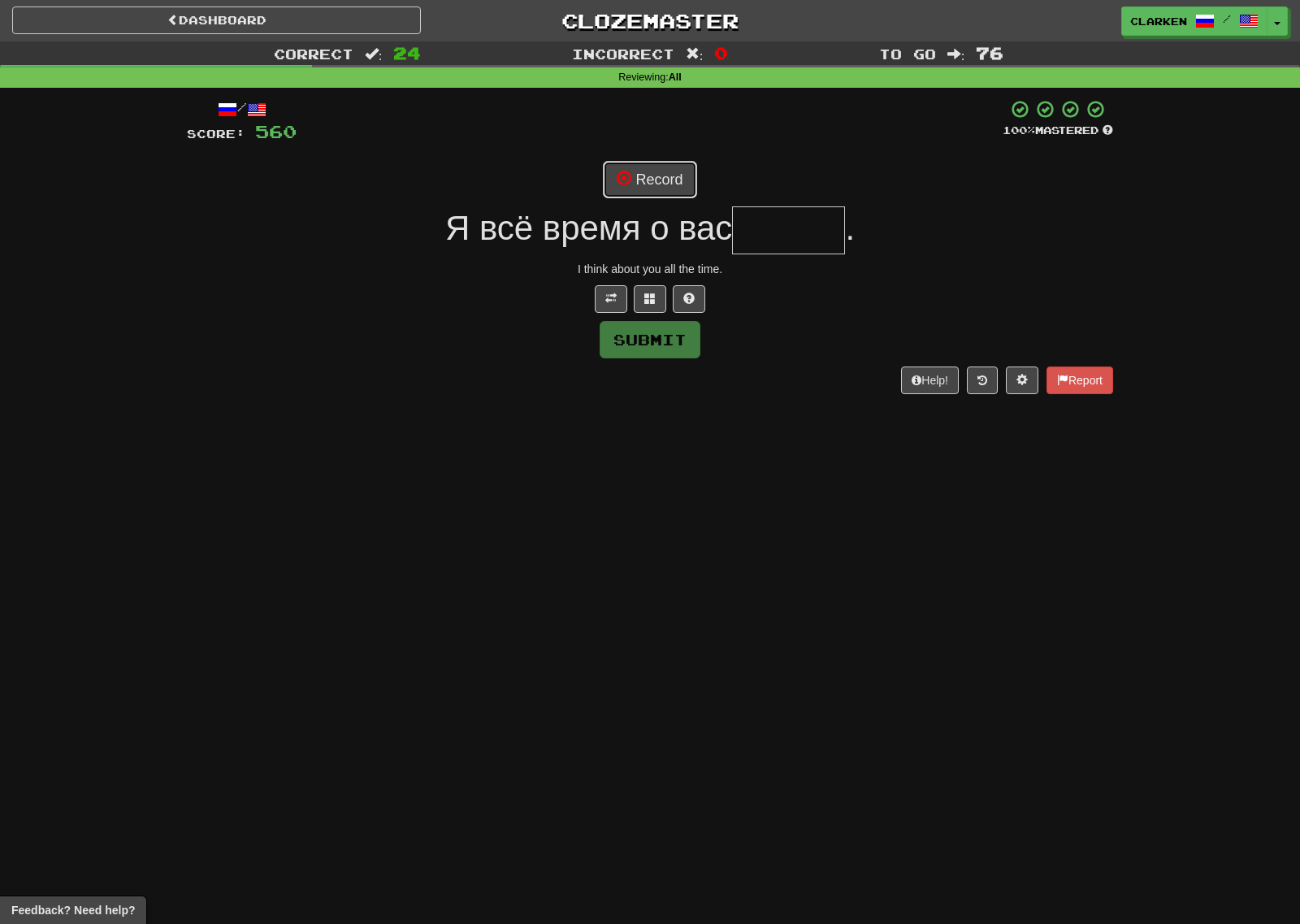
click at [646, 198] on button "Record" at bounding box center [650, 179] width 94 height 38
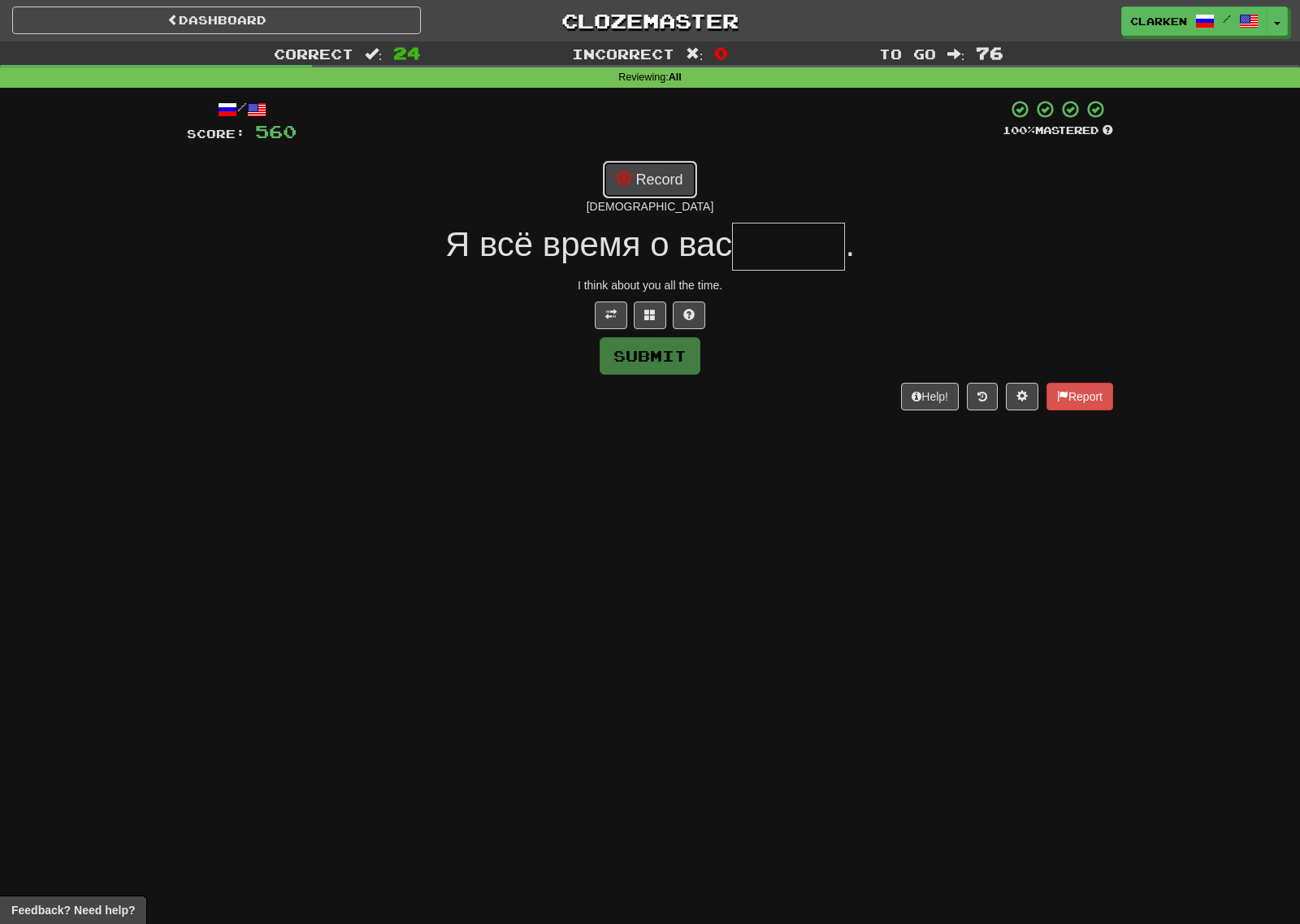
click at [669, 180] on button "Record" at bounding box center [650, 179] width 94 height 38
type input "*****"
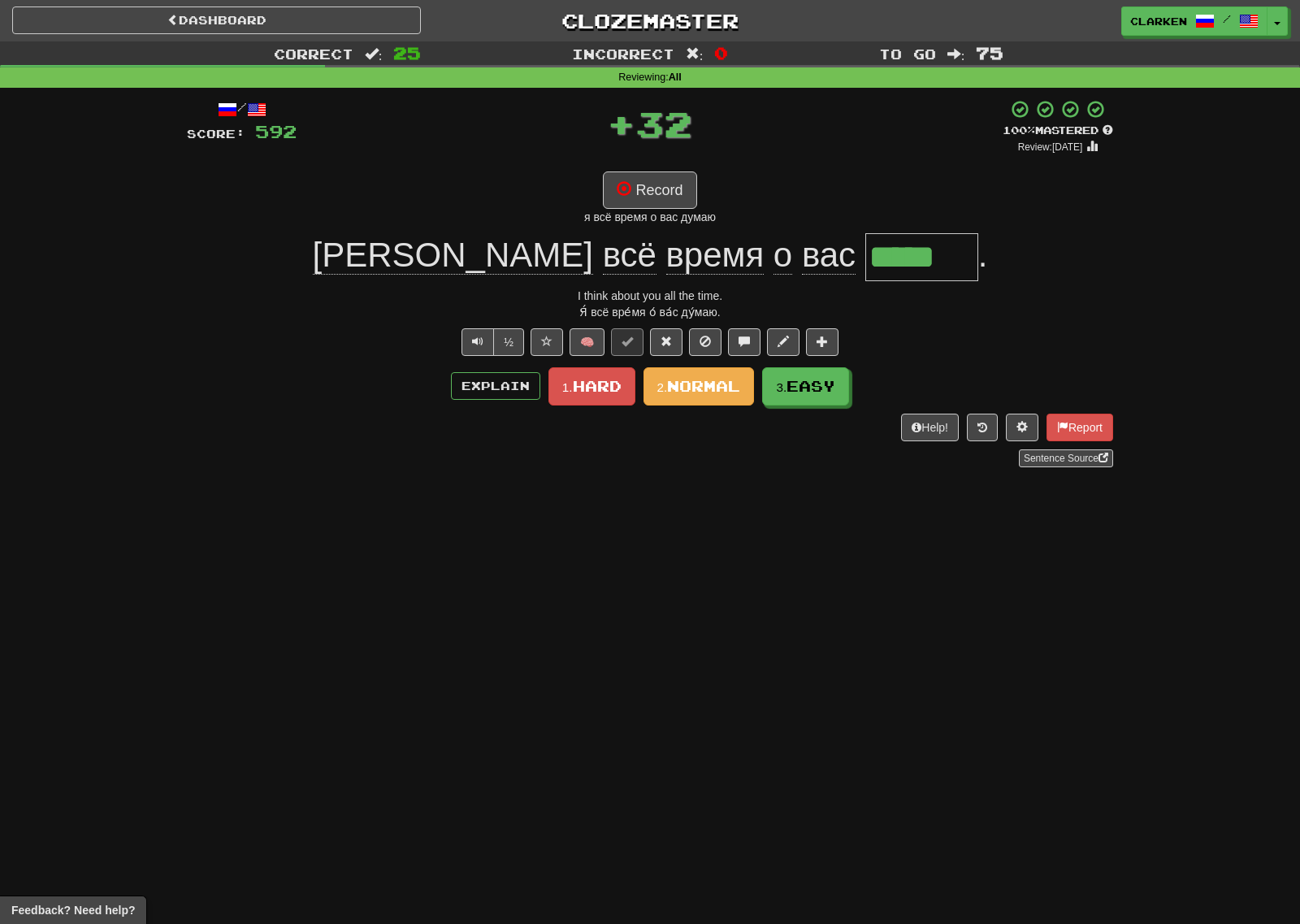
click at [820, 410] on div "/ Score: 592 + 32 100 % Mastered Review: [DATE] Record я всё время о вас думаю …" at bounding box center [650, 283] width 927 height 368
click at [812, 397] on button "3. Easy" at bounding box center [806, 388] width 87 height 38
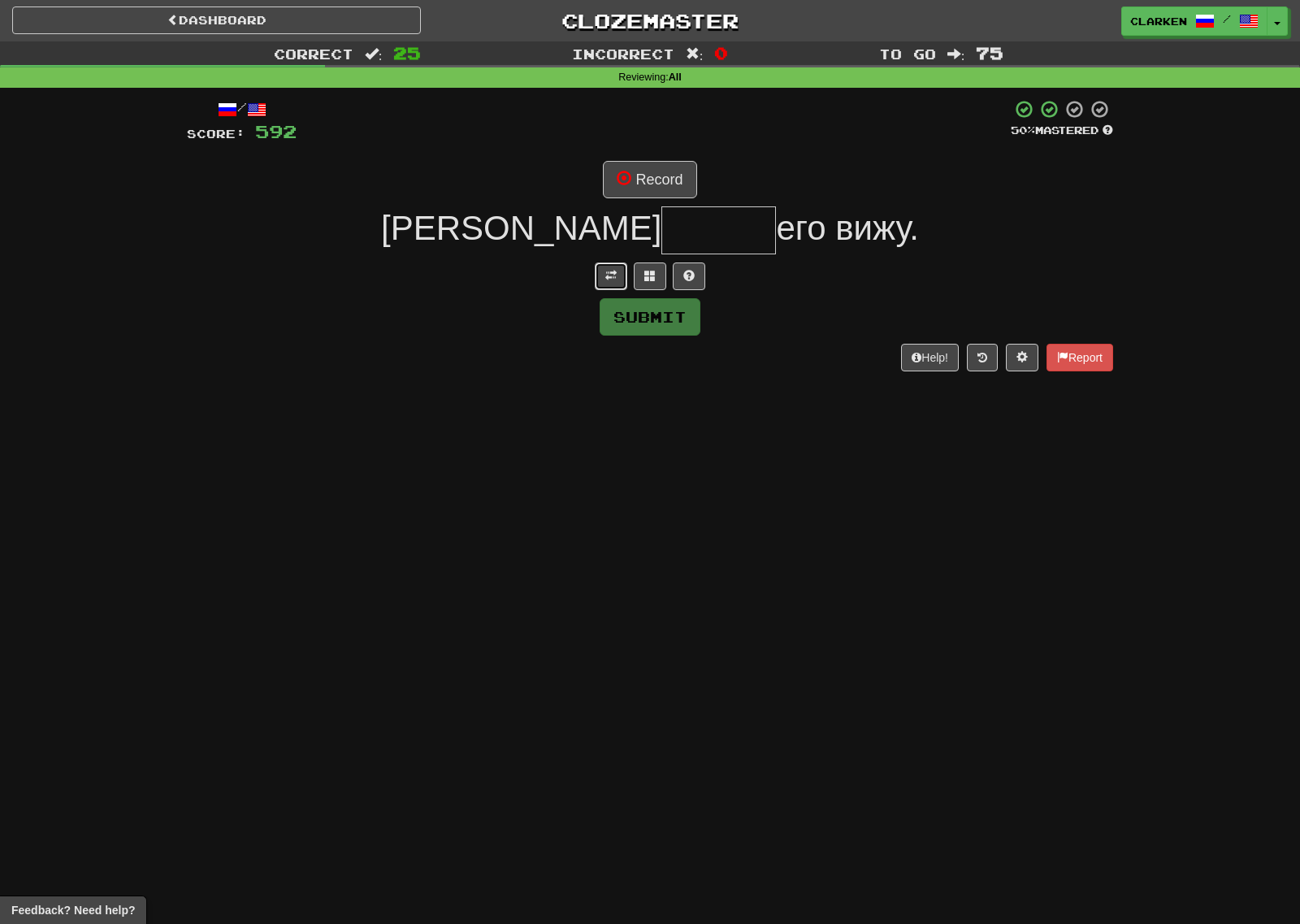
click at [613, 270] on span at bounding box center [611, 275] width 12 height 12
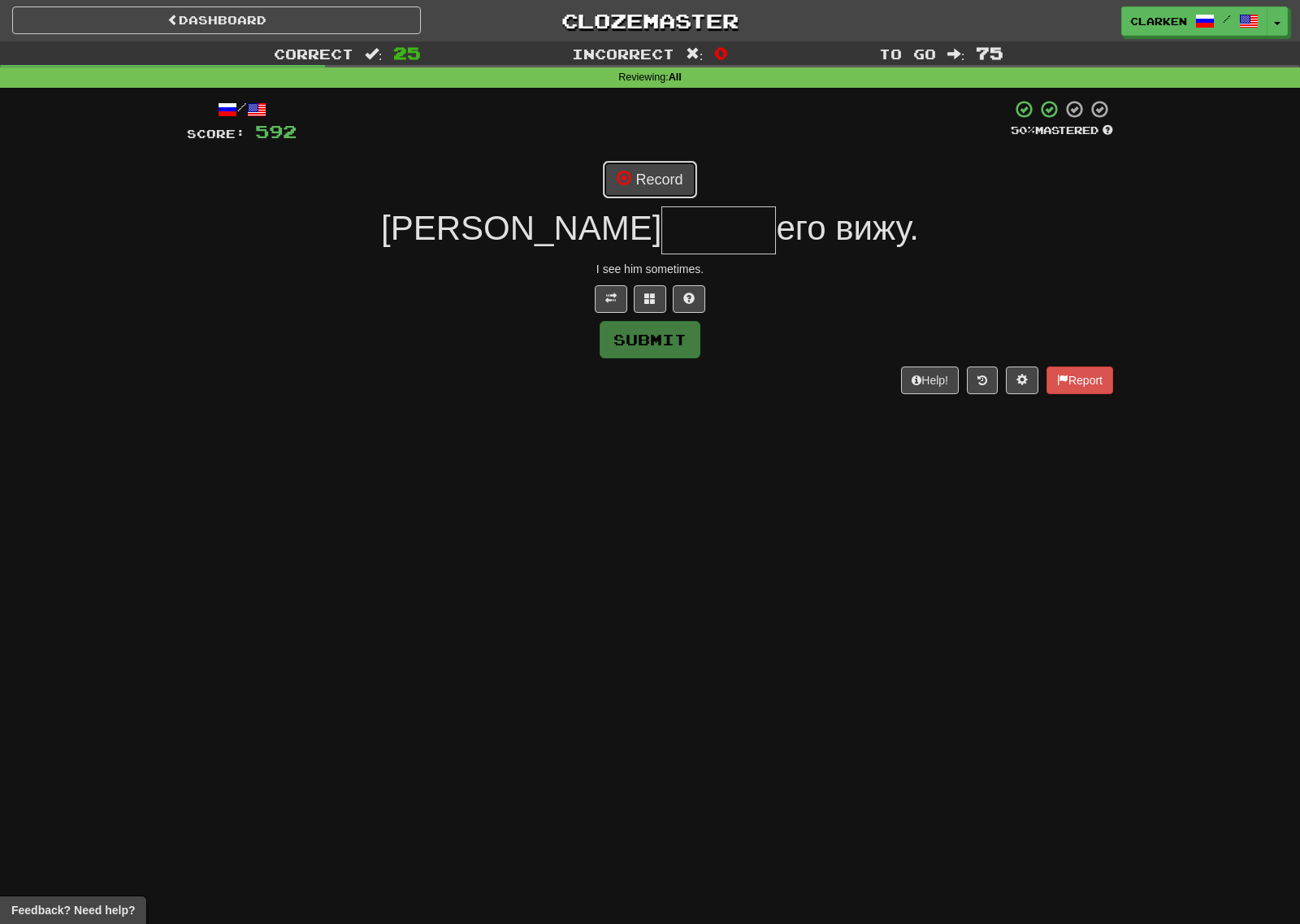
click at [653, 196] on button "Record" at bounding box center [650, 179] width 94 height 38
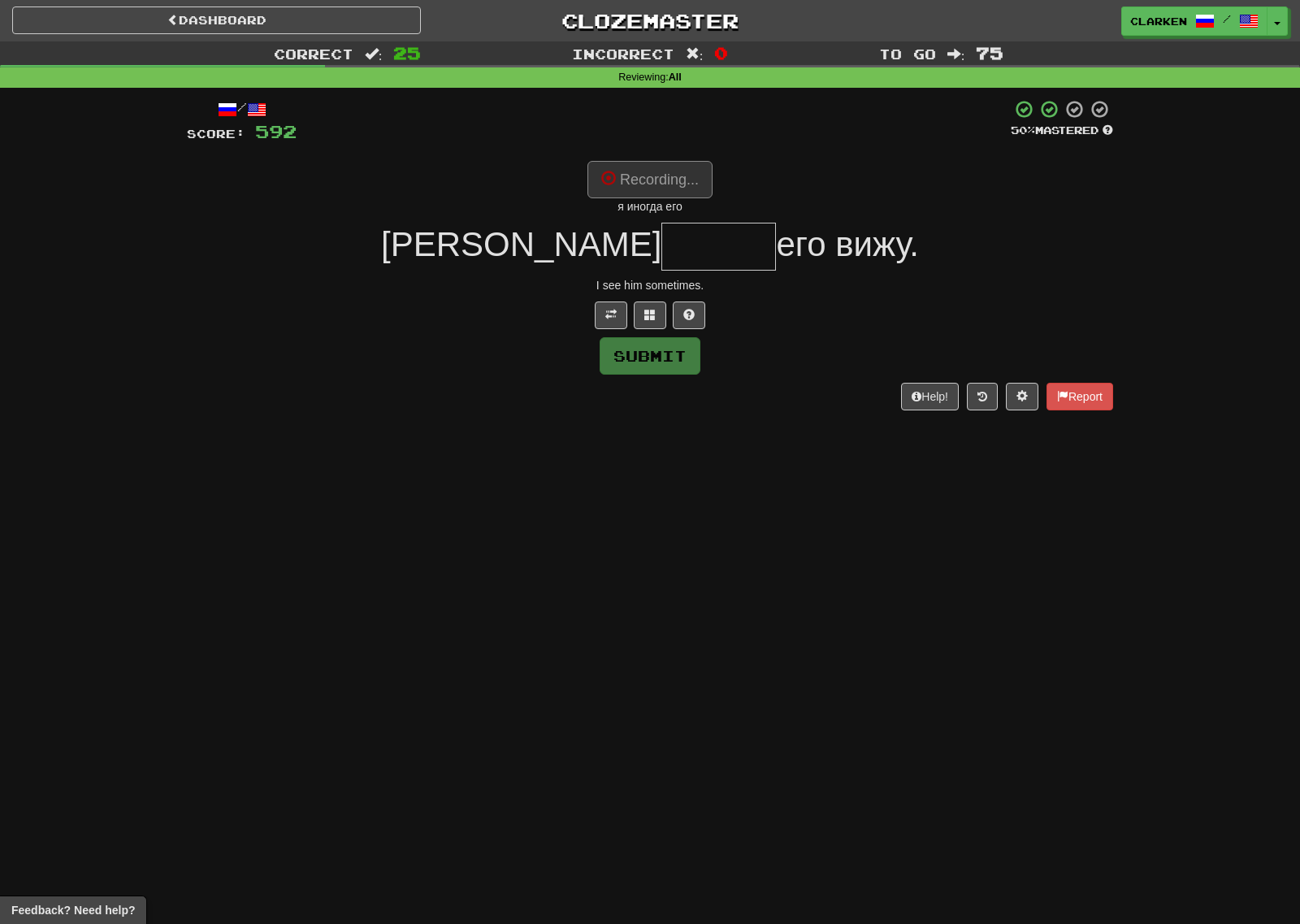
type input "******"
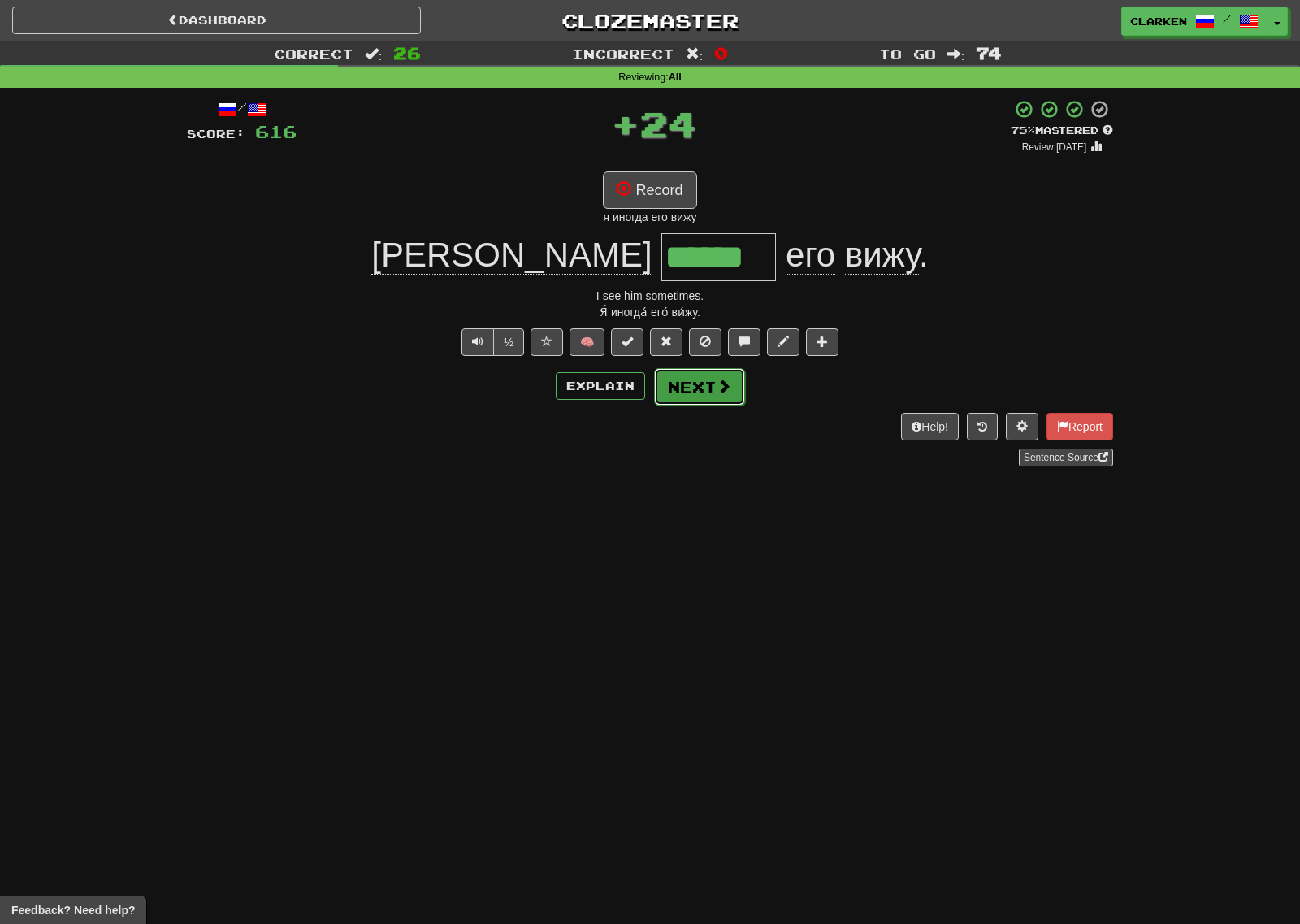
click at [724, 396] on button "Next" at bounding box center [699, 387] width 91 height 38
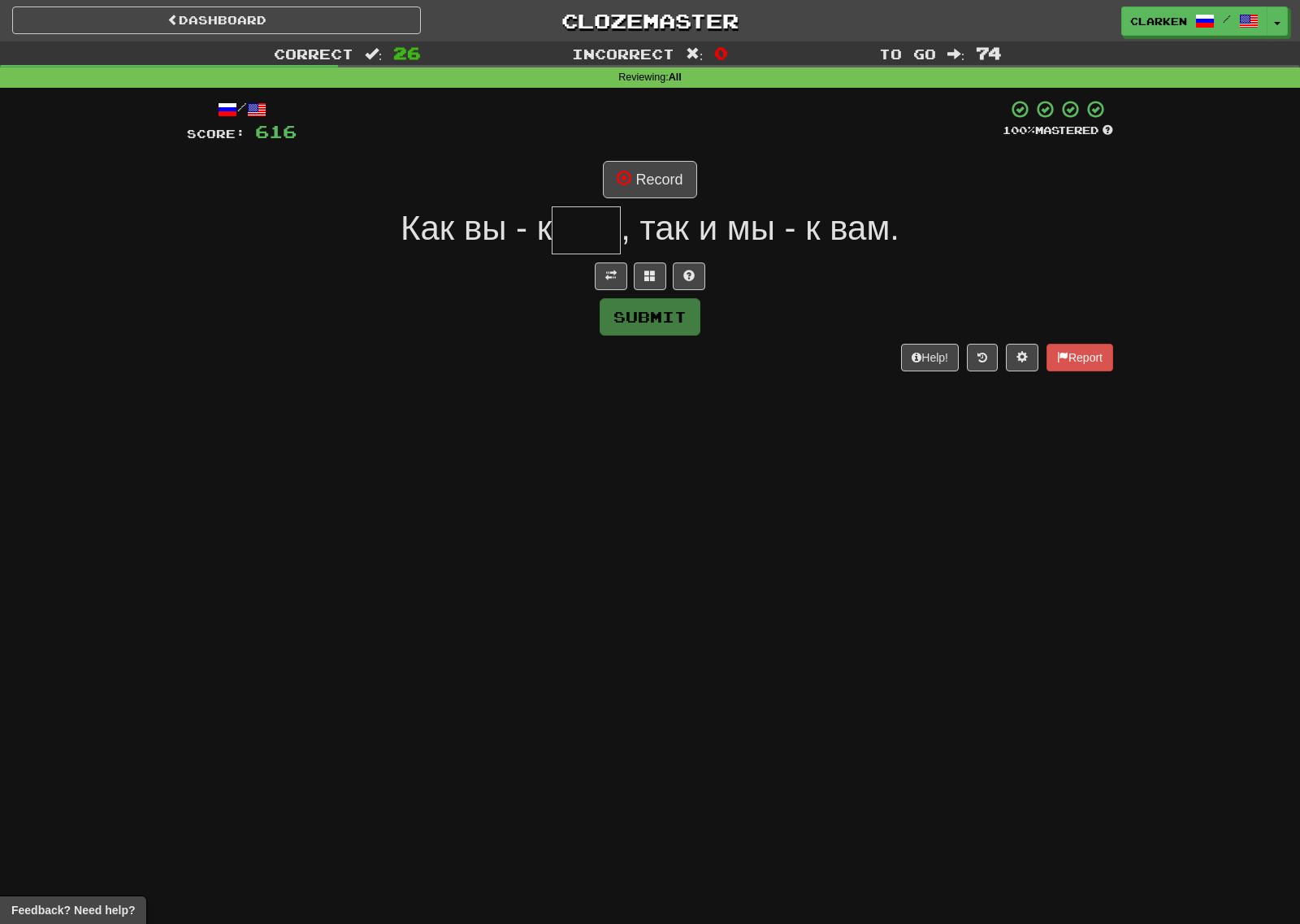
click at [594, 272] on div at bounding box center [650, 276] width 927 height 28
click at [607, 275] on span at bounding box center [611, 275] width 12 height 12
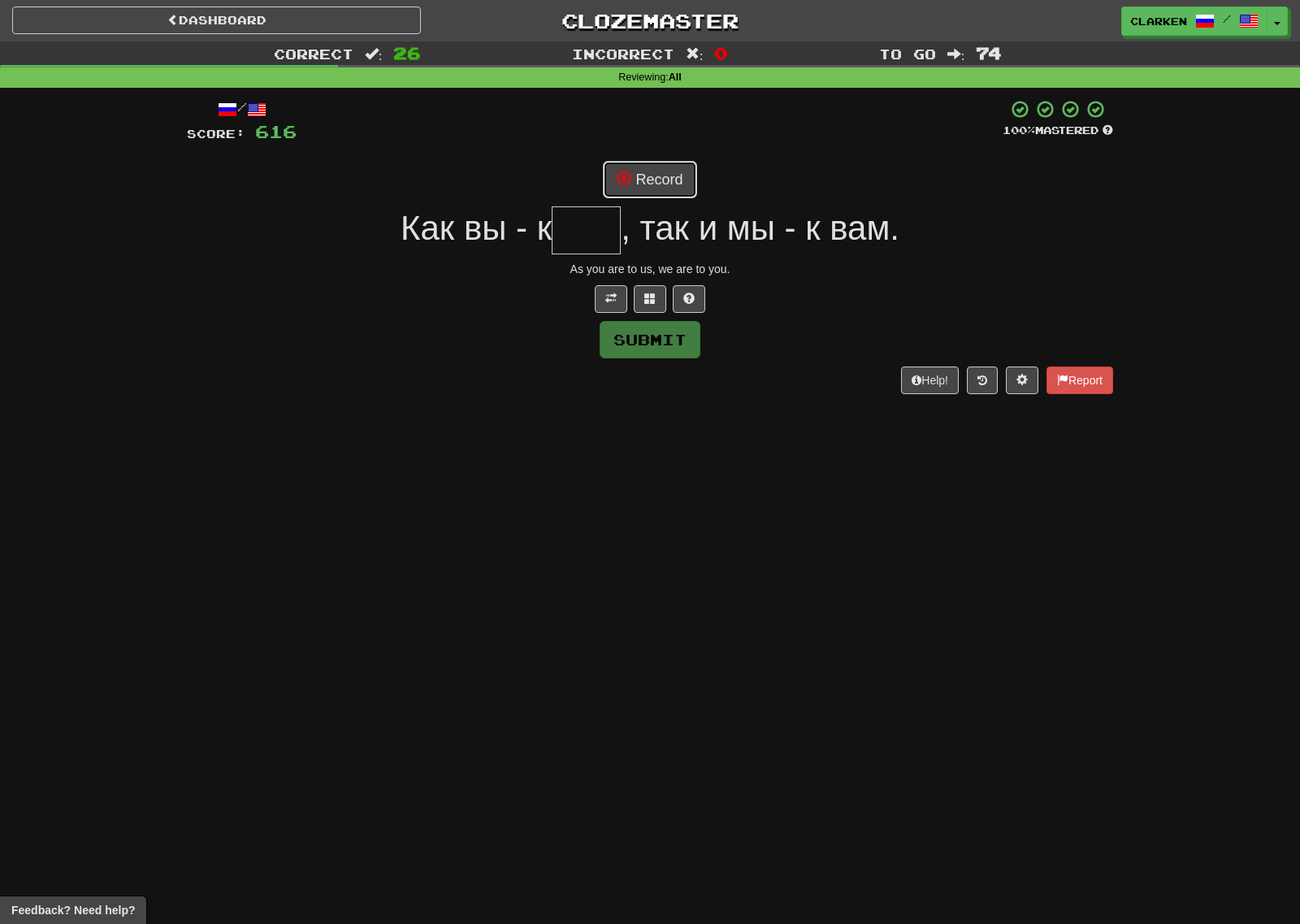
click at [633, 189] on button "Record" at bounding box center [650, 179] width 94 height 38
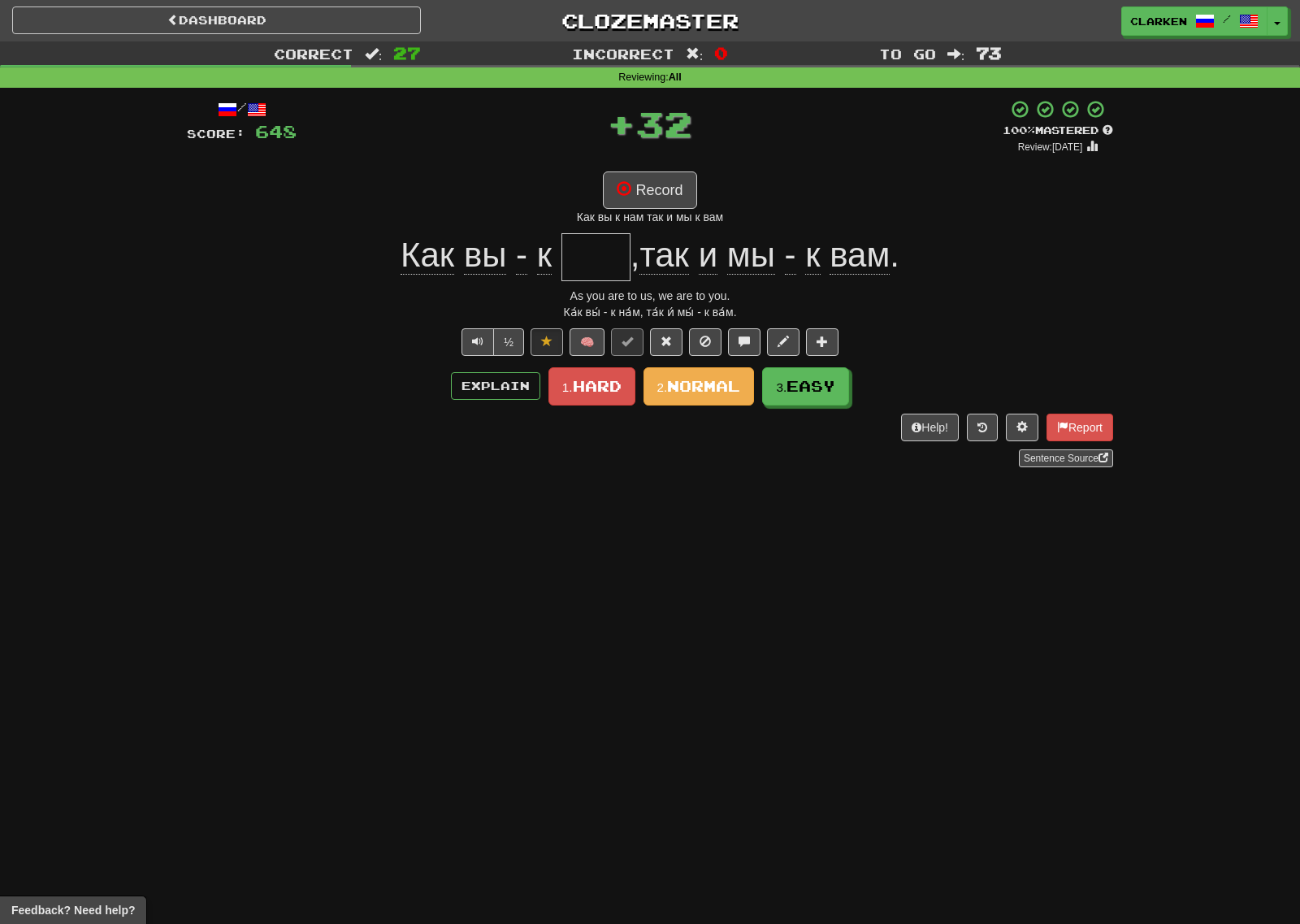
type input "***"
click at [796, 392] on span "Easy" at bounding box center [812, 386] width 49 height 18
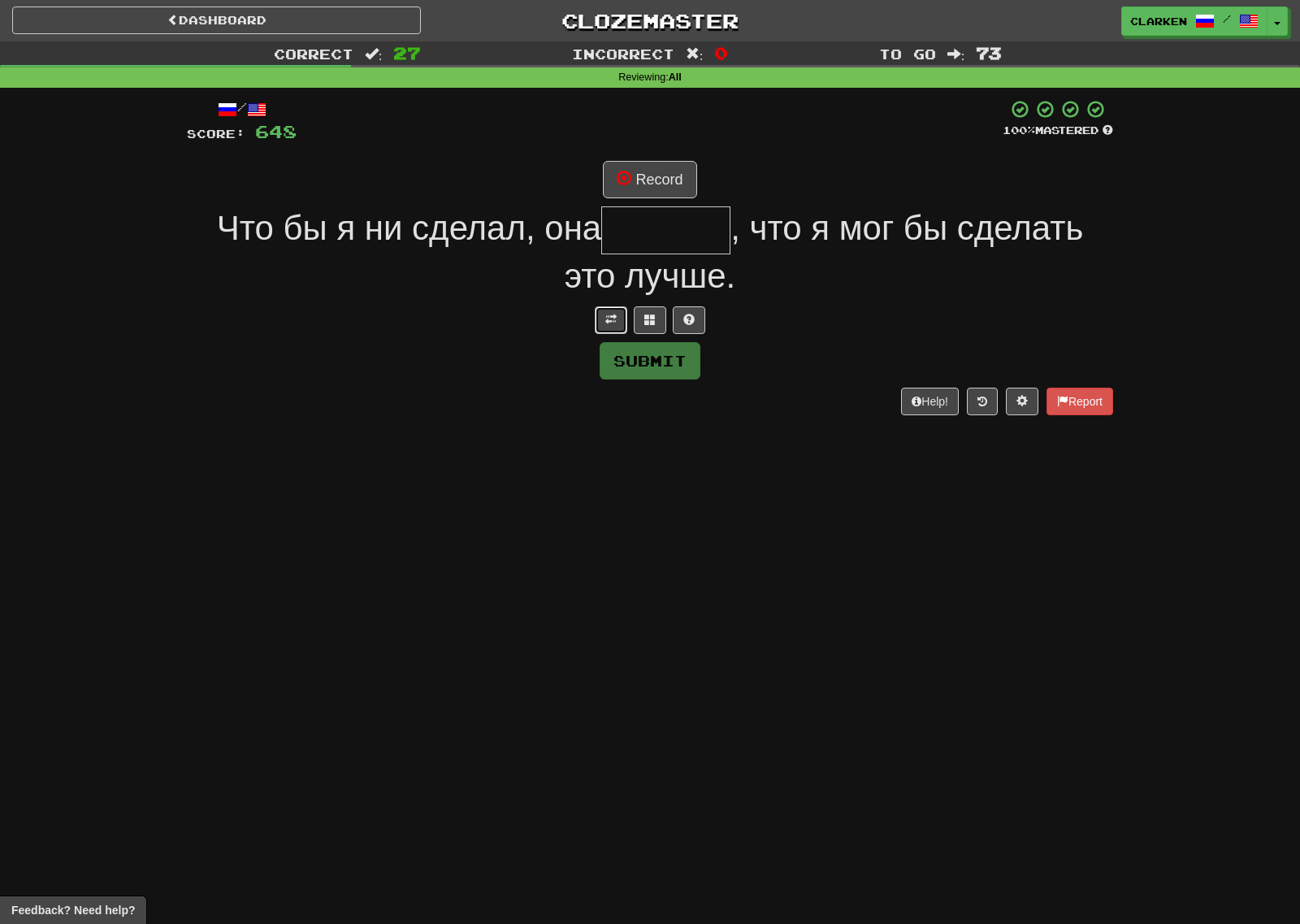
click at [609, 307] on button at bounding box center [611, 320] width 33 height 28
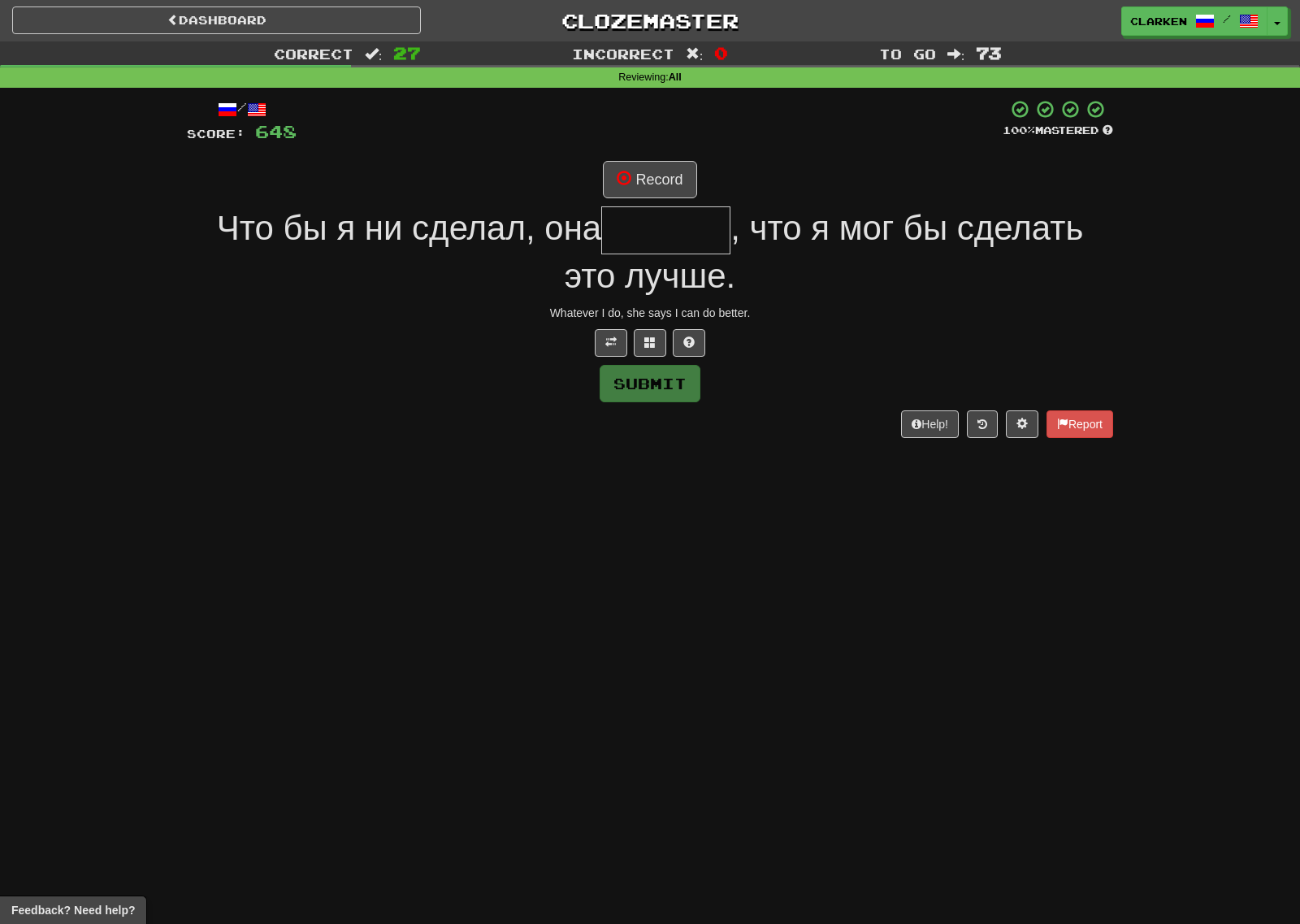
click at [652, 205] on div "/ Score: 648 100 % Mastered Record Что бы я ни сделал, она , что я мог бы сдела…" at bounding box center [650, 268] width 927 height 339
click at [657, 160] on div "/ Score: 648 100 % Mastered Record Что бы я ни сделал, она , что я мог бы сдела…" at bounding box center [650, 268] width 927 height 339
click at [671, 177] on button "Record" at bounding box center [650, 179] width 94 height 38
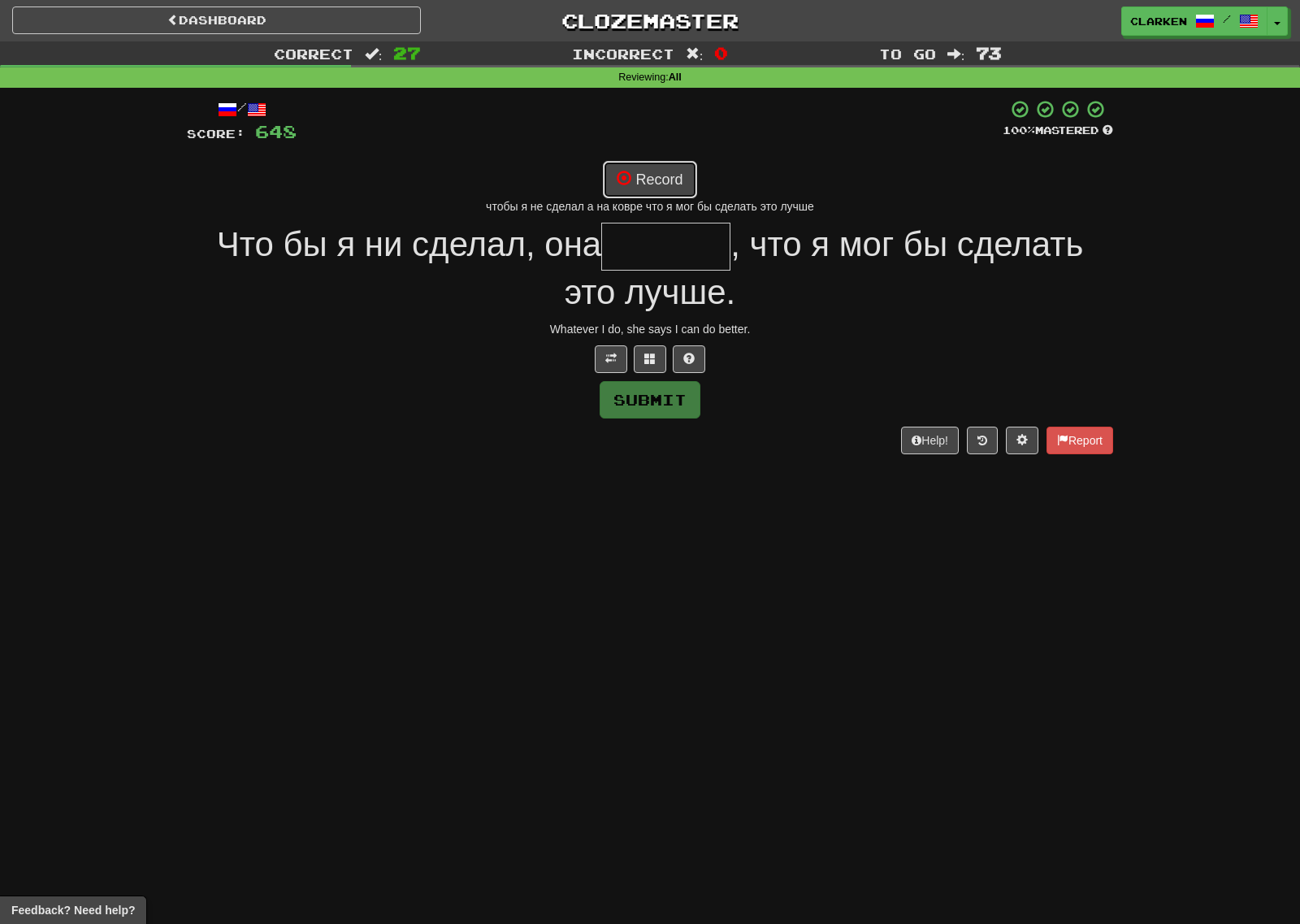
click at [679, 177] on button "Record" at bounding box center [650, 179] width 94 height 38
type input "*******"
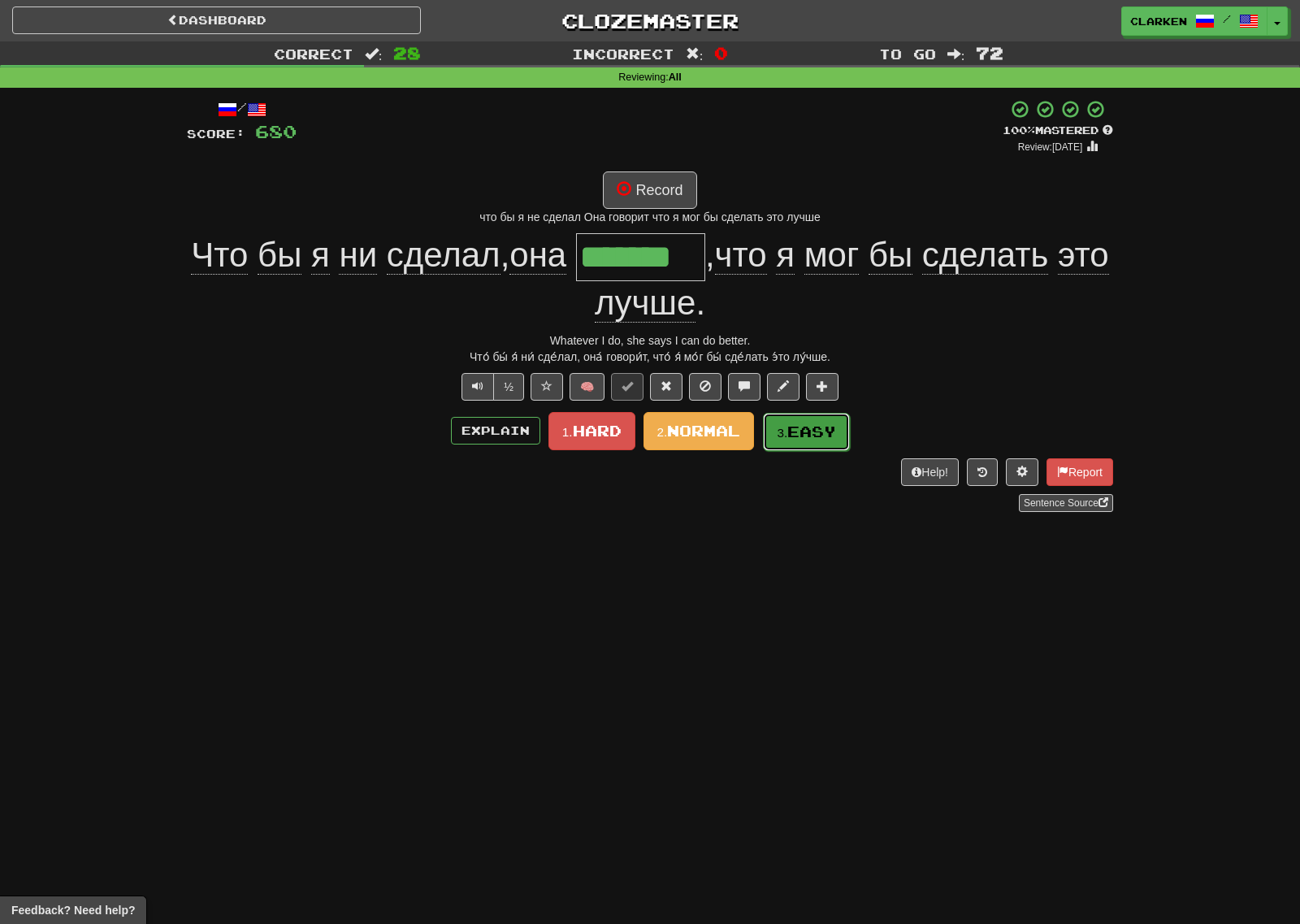
click at [810, 439] on span "Easy" at bounding box center [812, 431] width 49 height 18
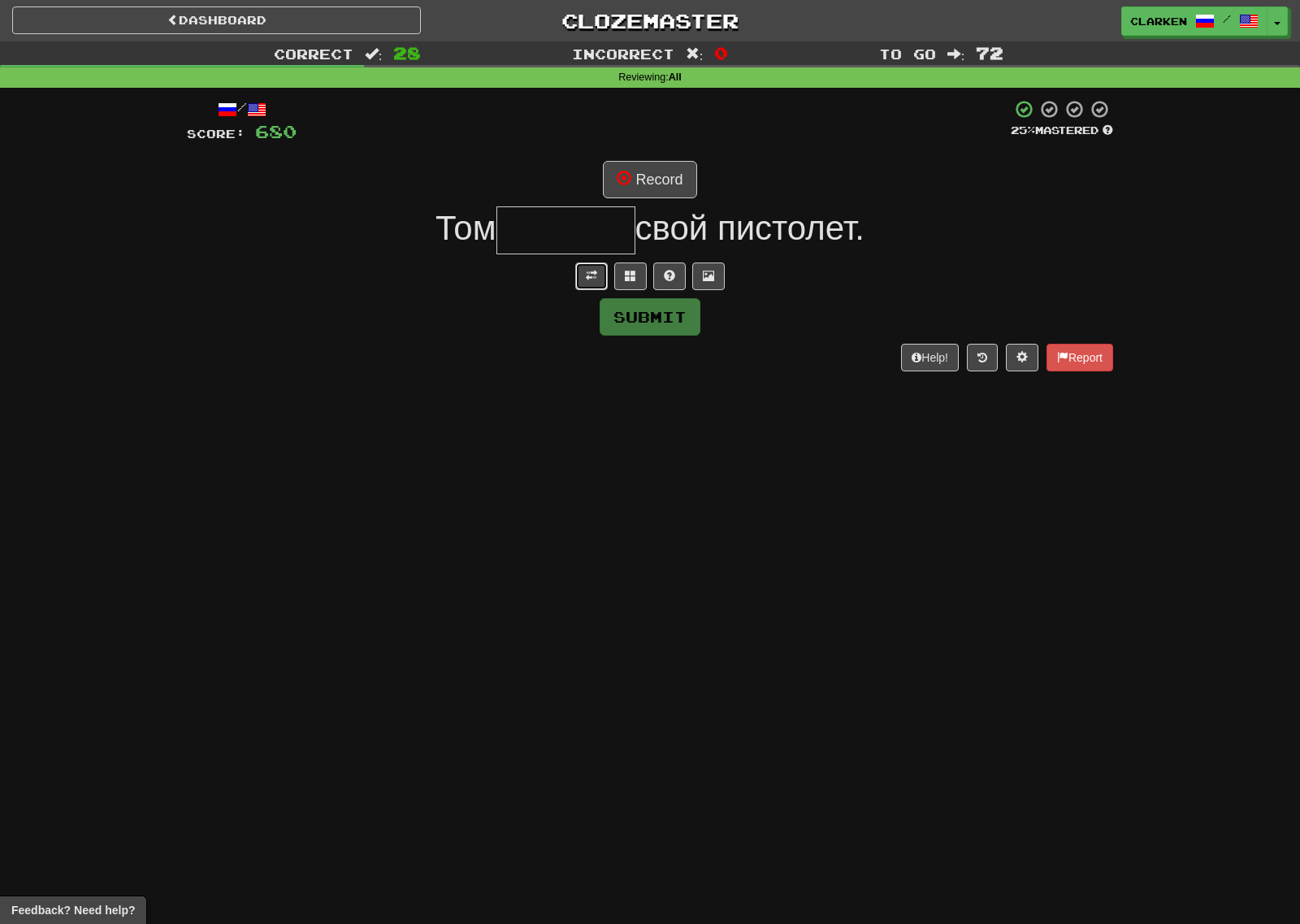
click at [579, 270] on button at bounding box center [591, 276] width 33 height 28
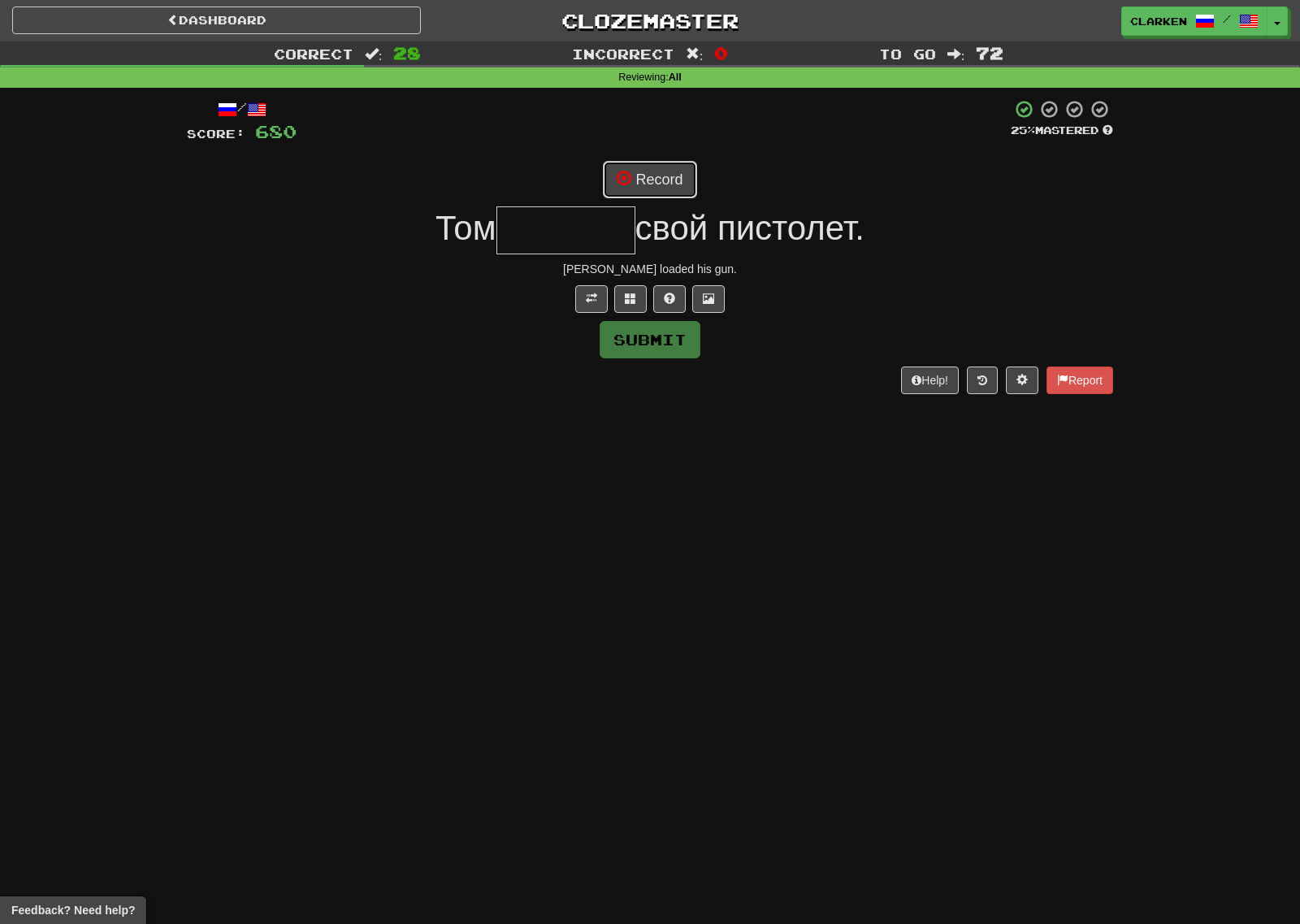
click at [620, 180] on span at bounding box center [624, 177] width 14 height 14
click at [637, 306] on button at bounding box center [630, 299] width 33 height 28
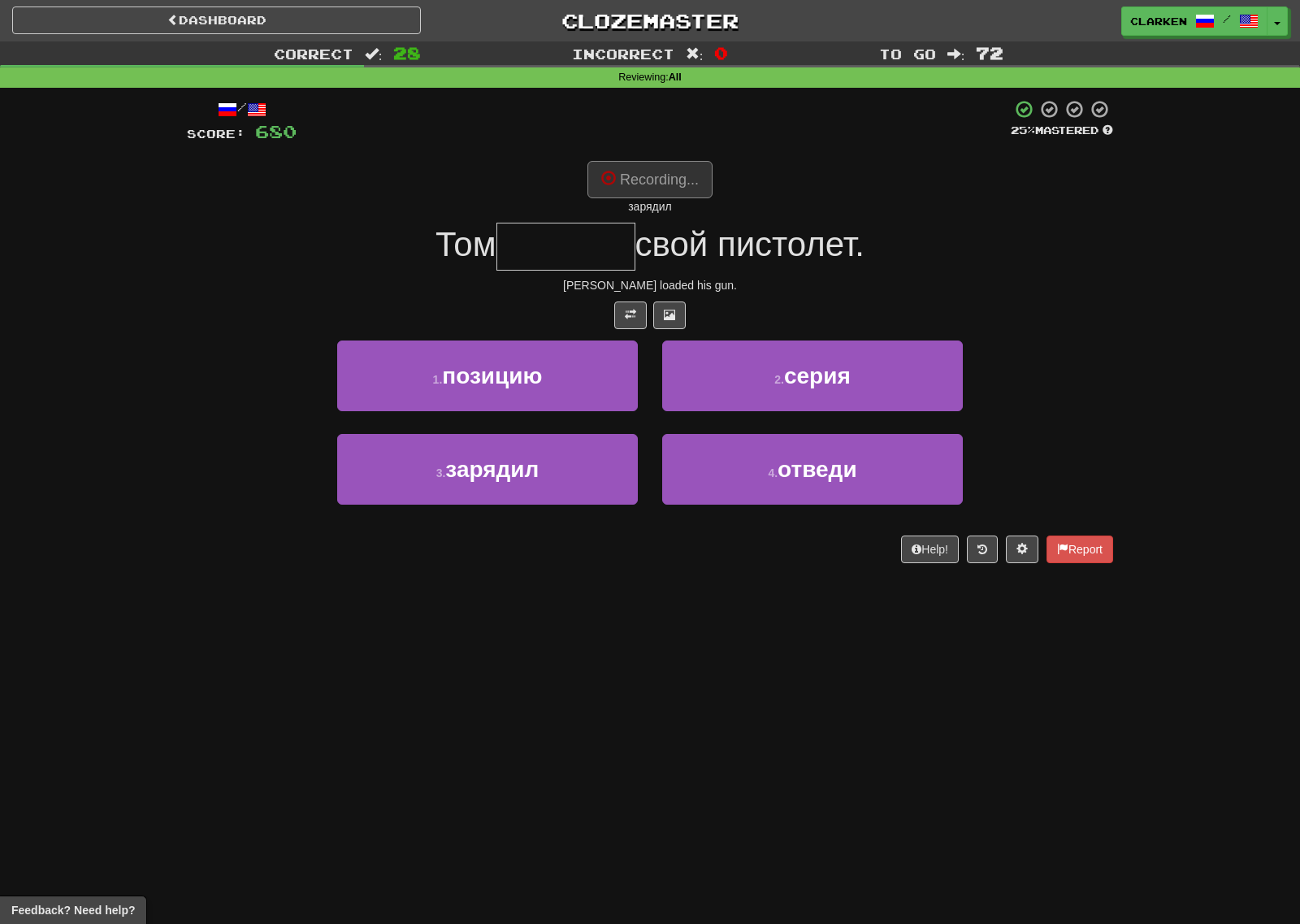
type input "*******"
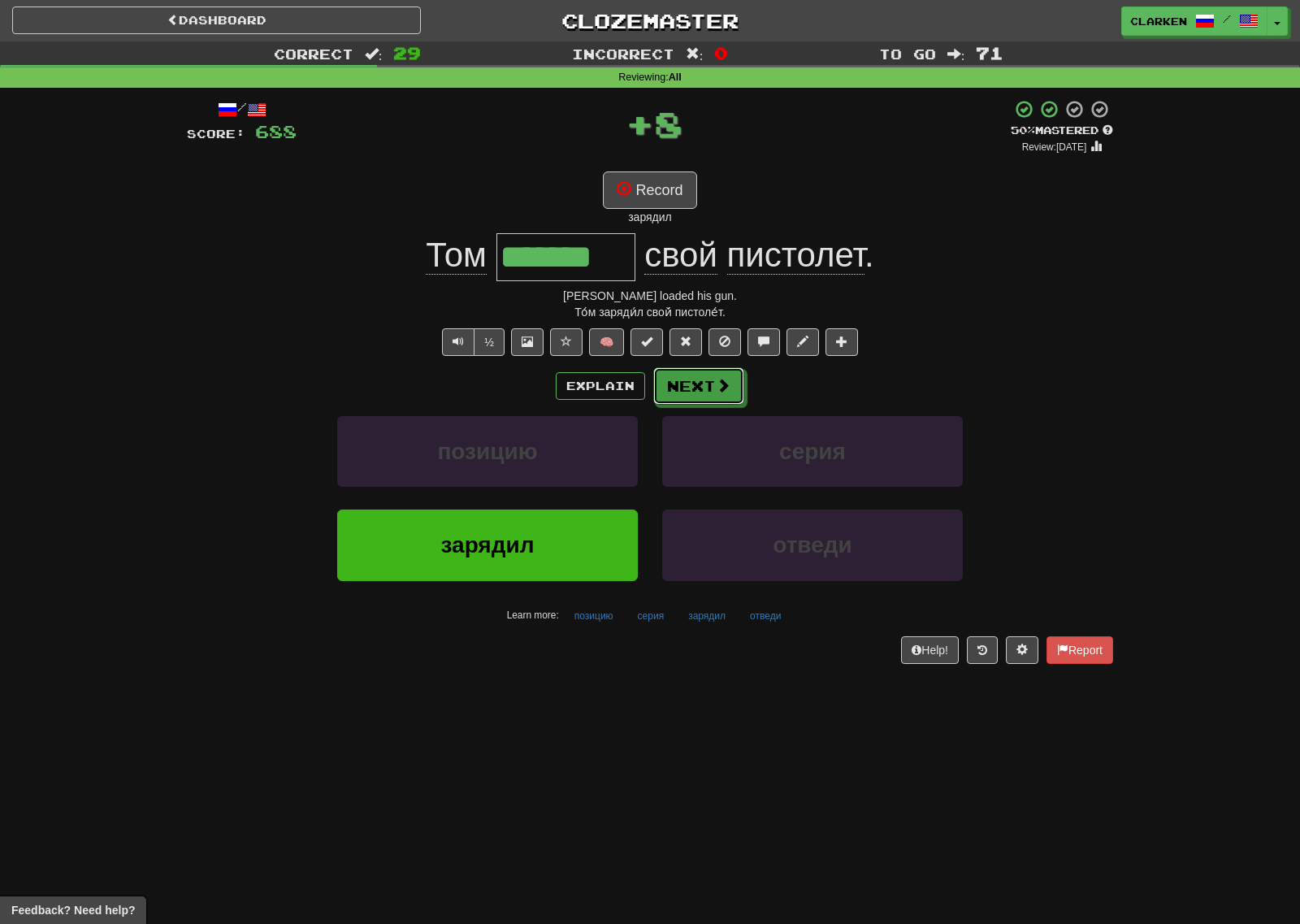
click at [713, 377] on button "Next" at bounding box center [698, 386] width 91 height 38
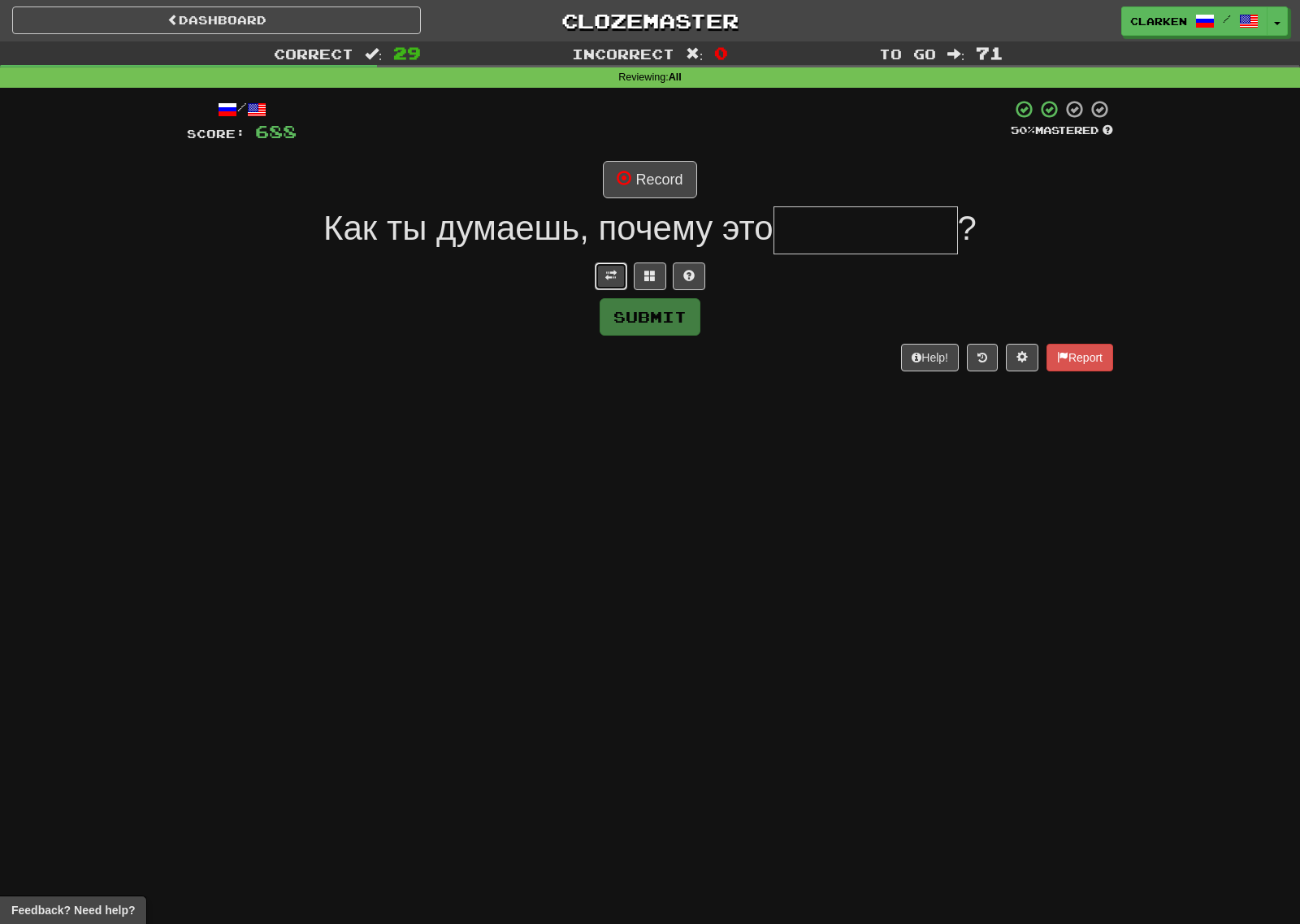
click at [604, 266] on button at bounding box center [611, 276] width 33 height 28
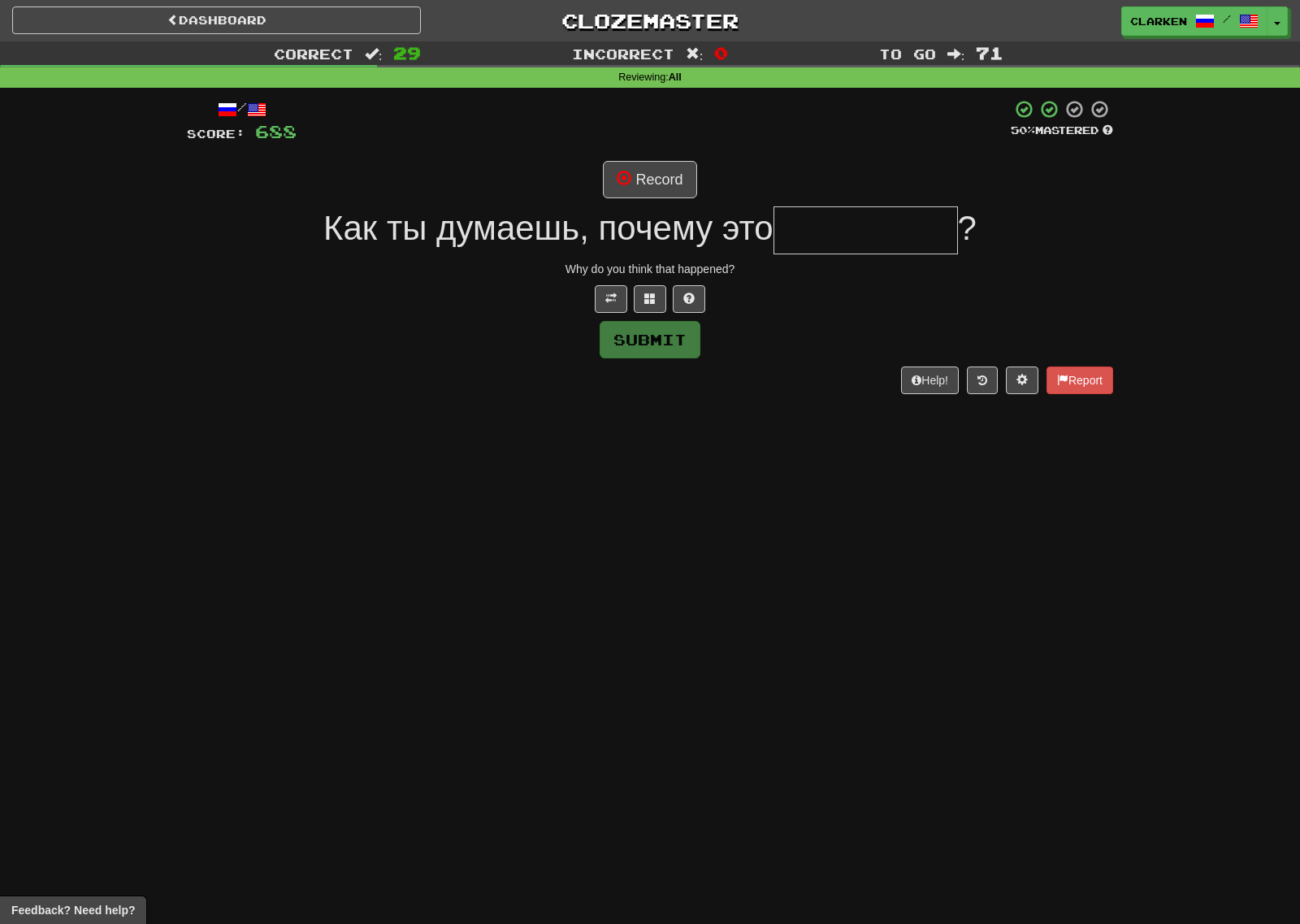
click at [679, 216] on span "Как ты думаешь, почему это" at bounding box center [548, 228] width 450 height 38
drag, startPoint x: 672, startPoint y: 146, endPoint x: 669, endPoint y: 172, distance: 26.2
click at [672, 148] on div "/ Score: 688 50 % Mastered Record Как ты думаешь, почему это ? Why do you think…" at bounding box center [650, 245] width 927 height 294
click at [668, 179] on button "Record" at bounding box center [650, 179] width 94 height 38
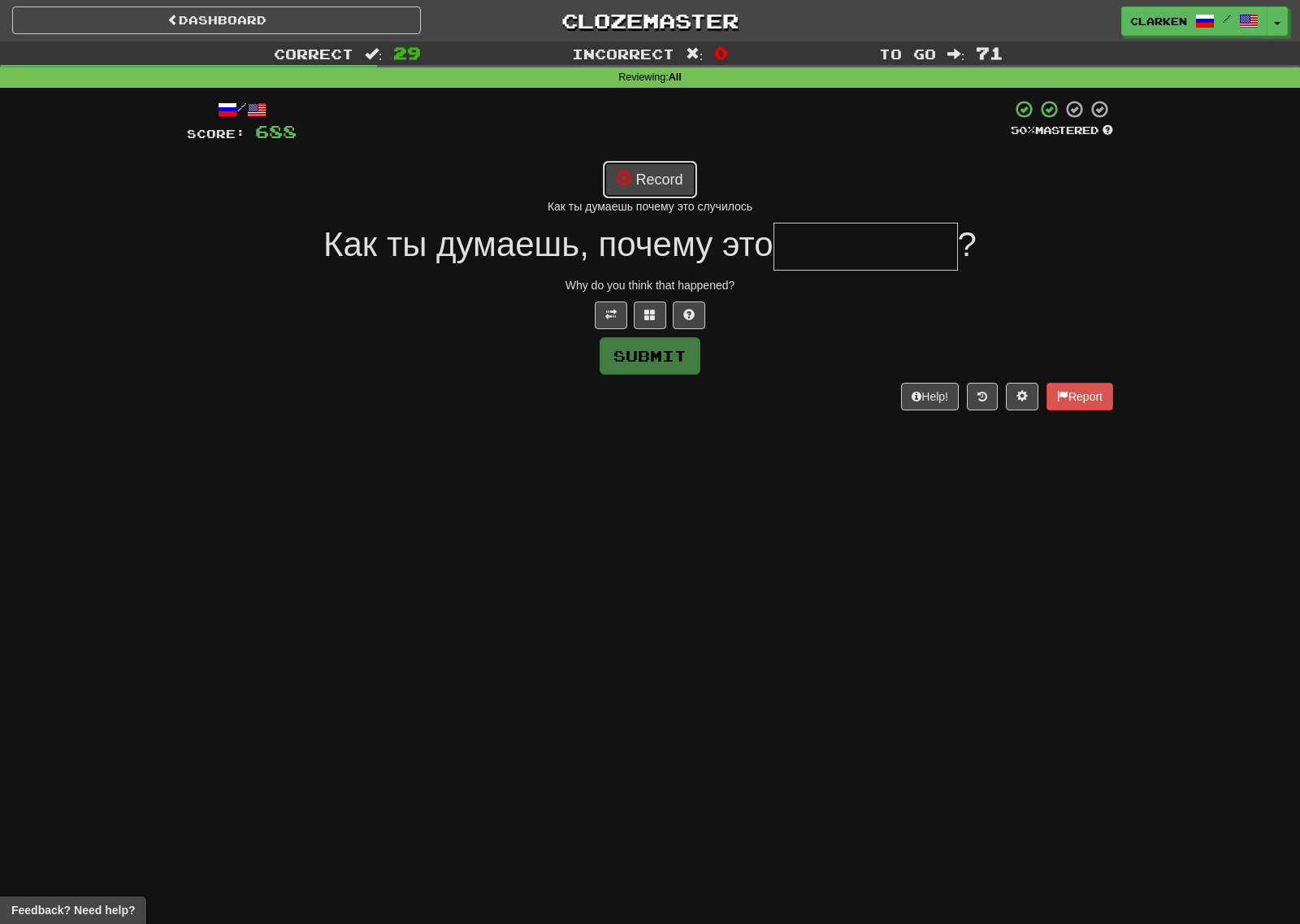
click at [676, 193] on button "Record" at bounding box center [650, 179] width 94 height 38
type input "*********"
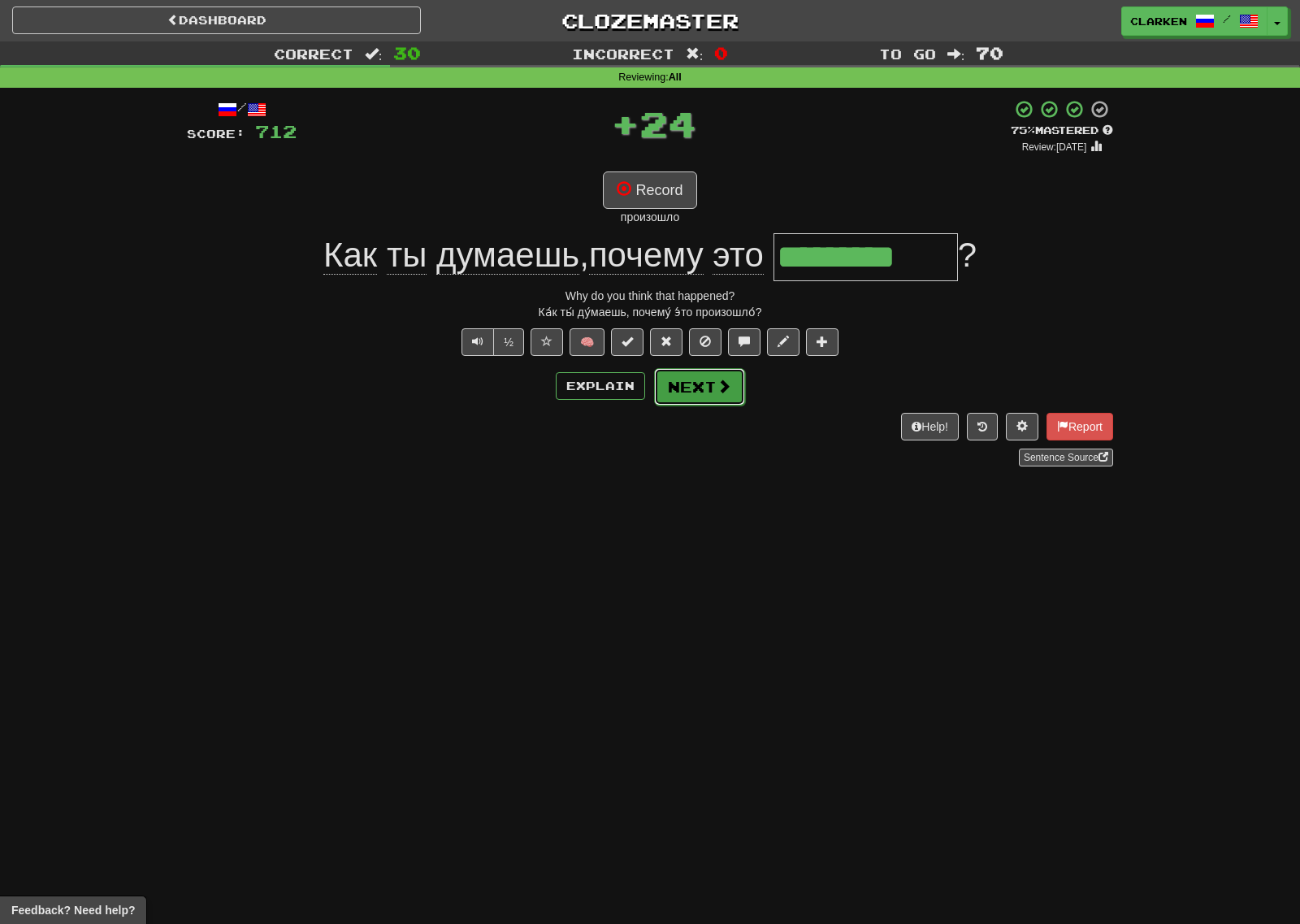
click at [737, 390] on button "Next" at bounding box center [699, 387] width 91 height 38
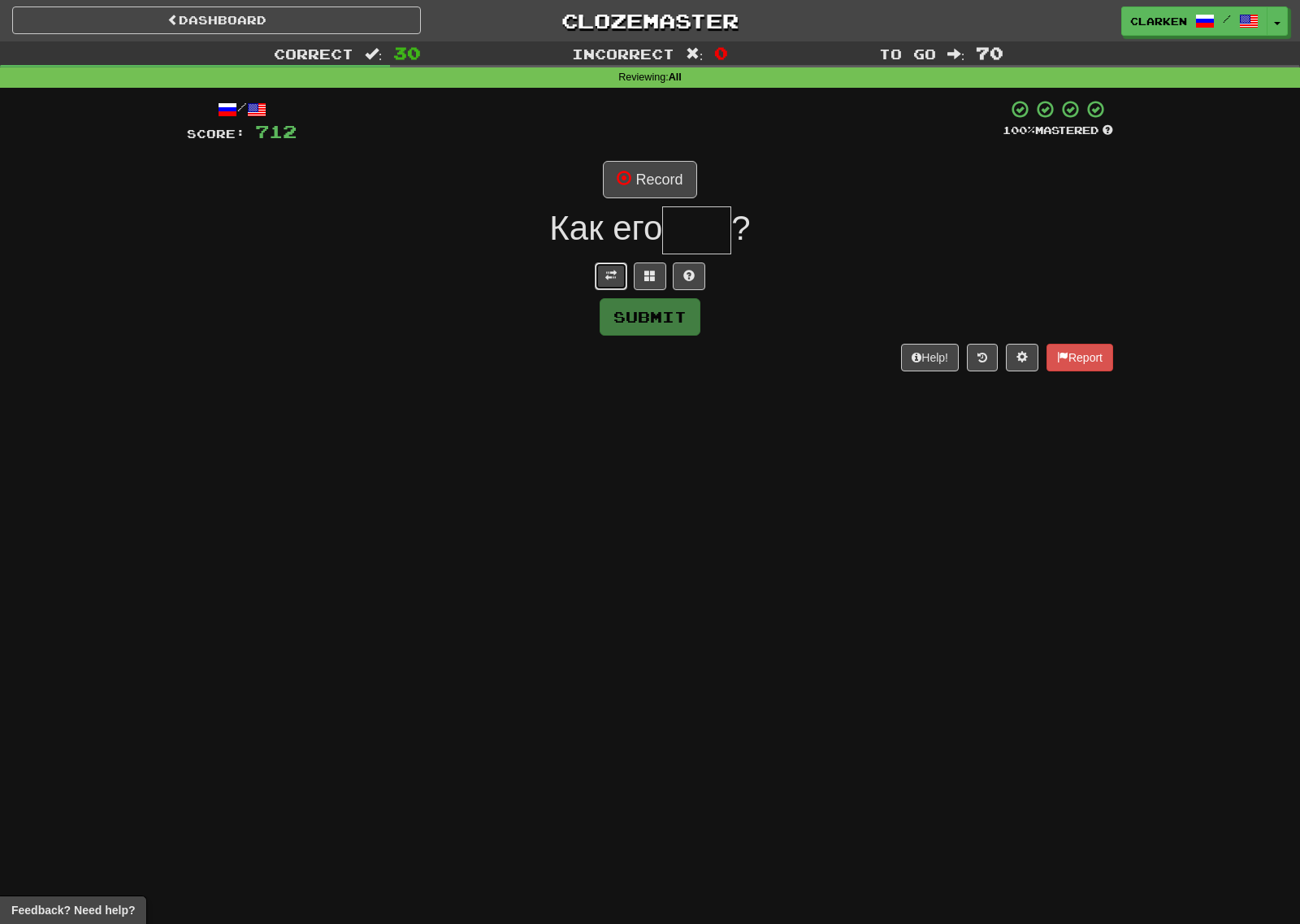
click at [619, 271] on button at bounding box center [611, 276] width 33 height 28
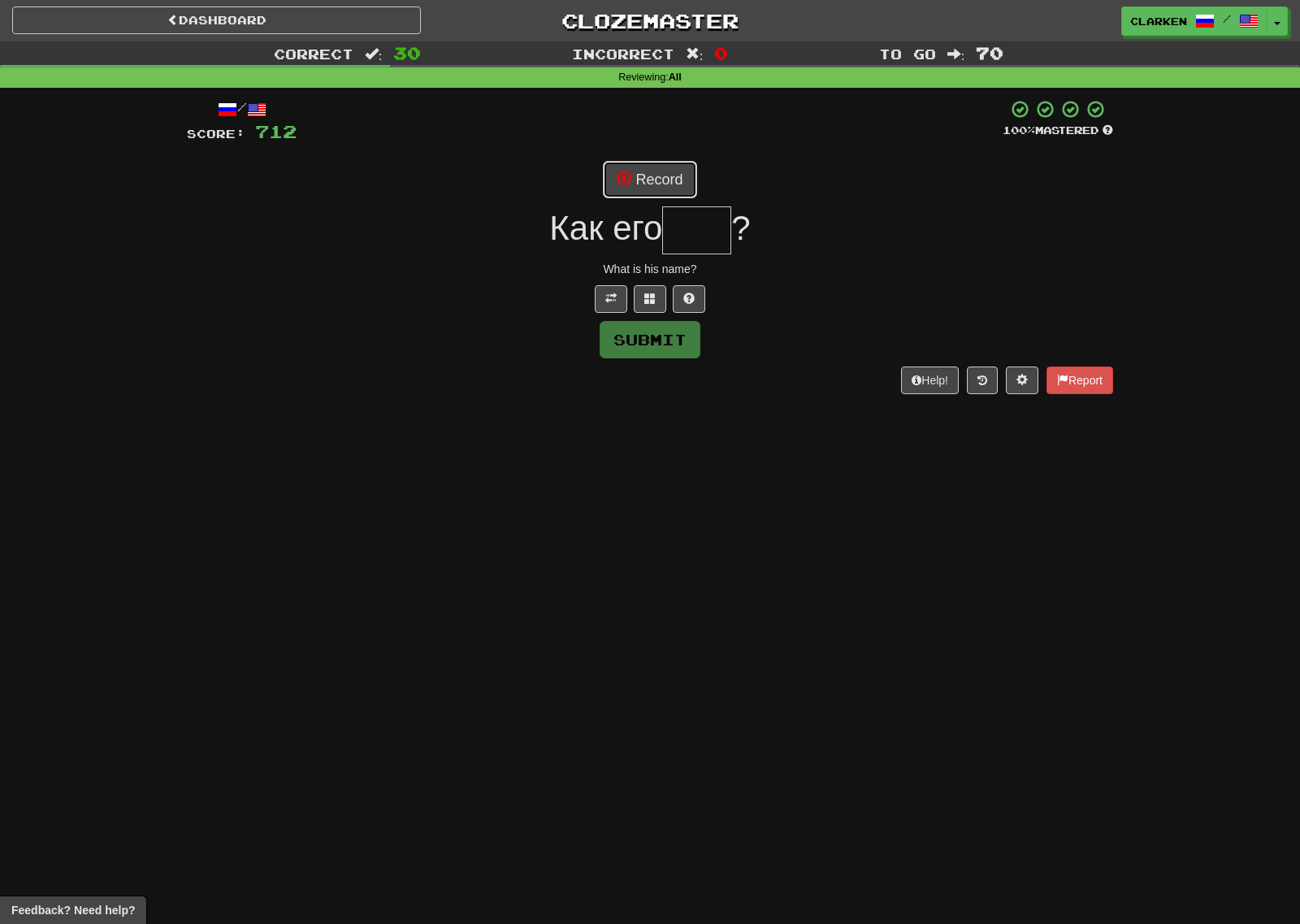
click at [635, 170] on button "Record" at bounding box center [650, 179] width 94 height 38
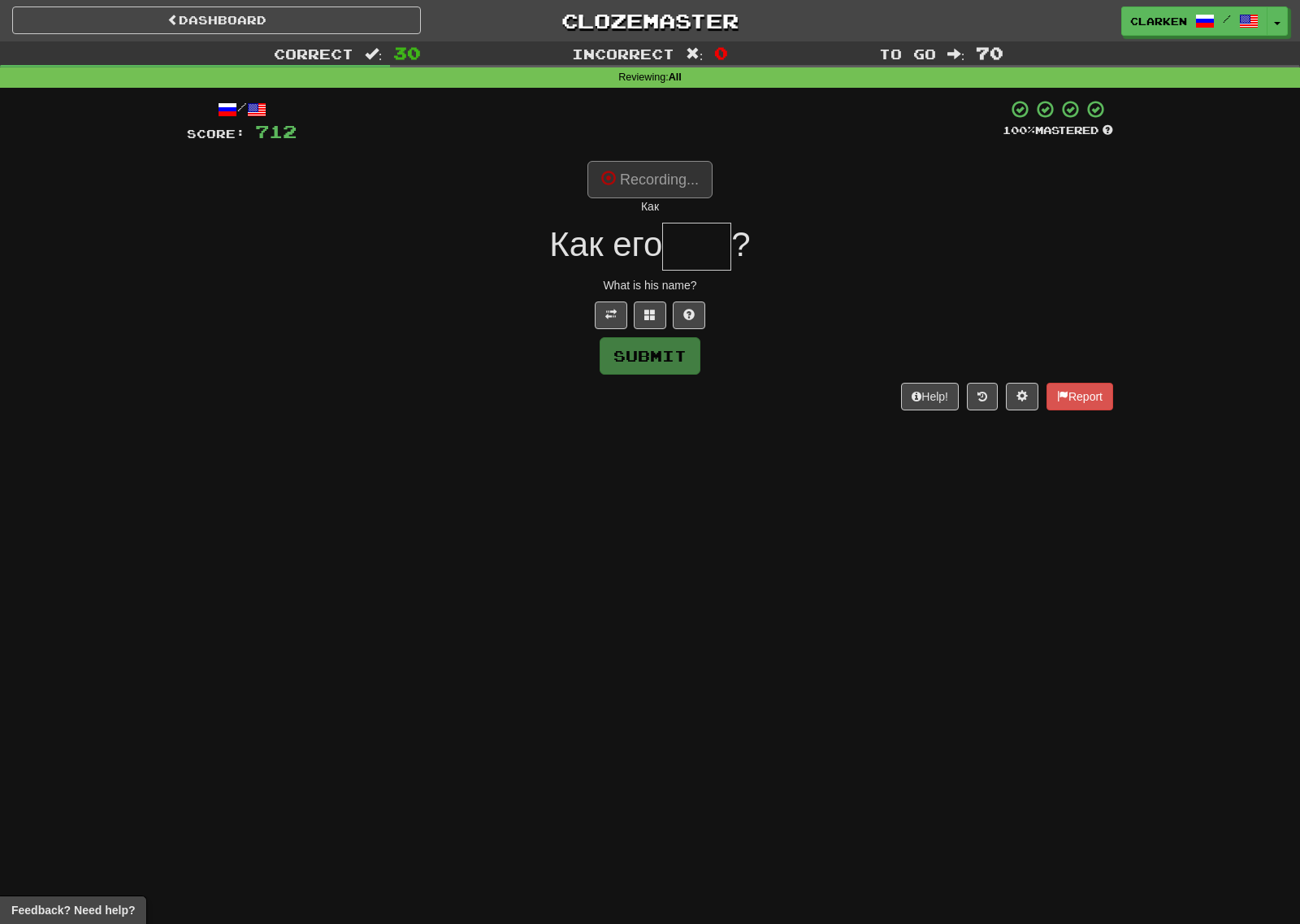
type input "***"
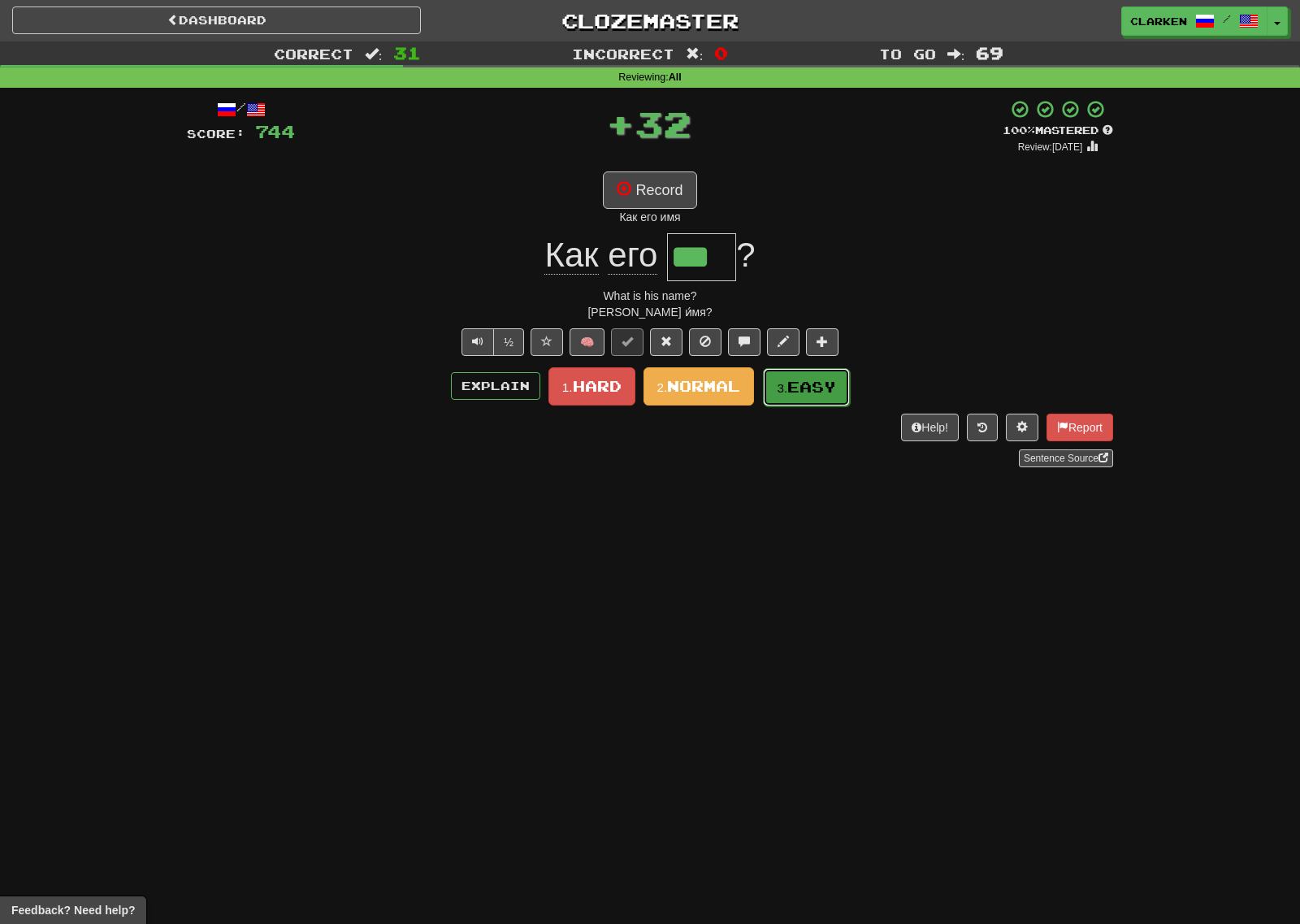
click at [825, 401] on button "3. Easy" at bounding box center [806, 388] width 87 height 38
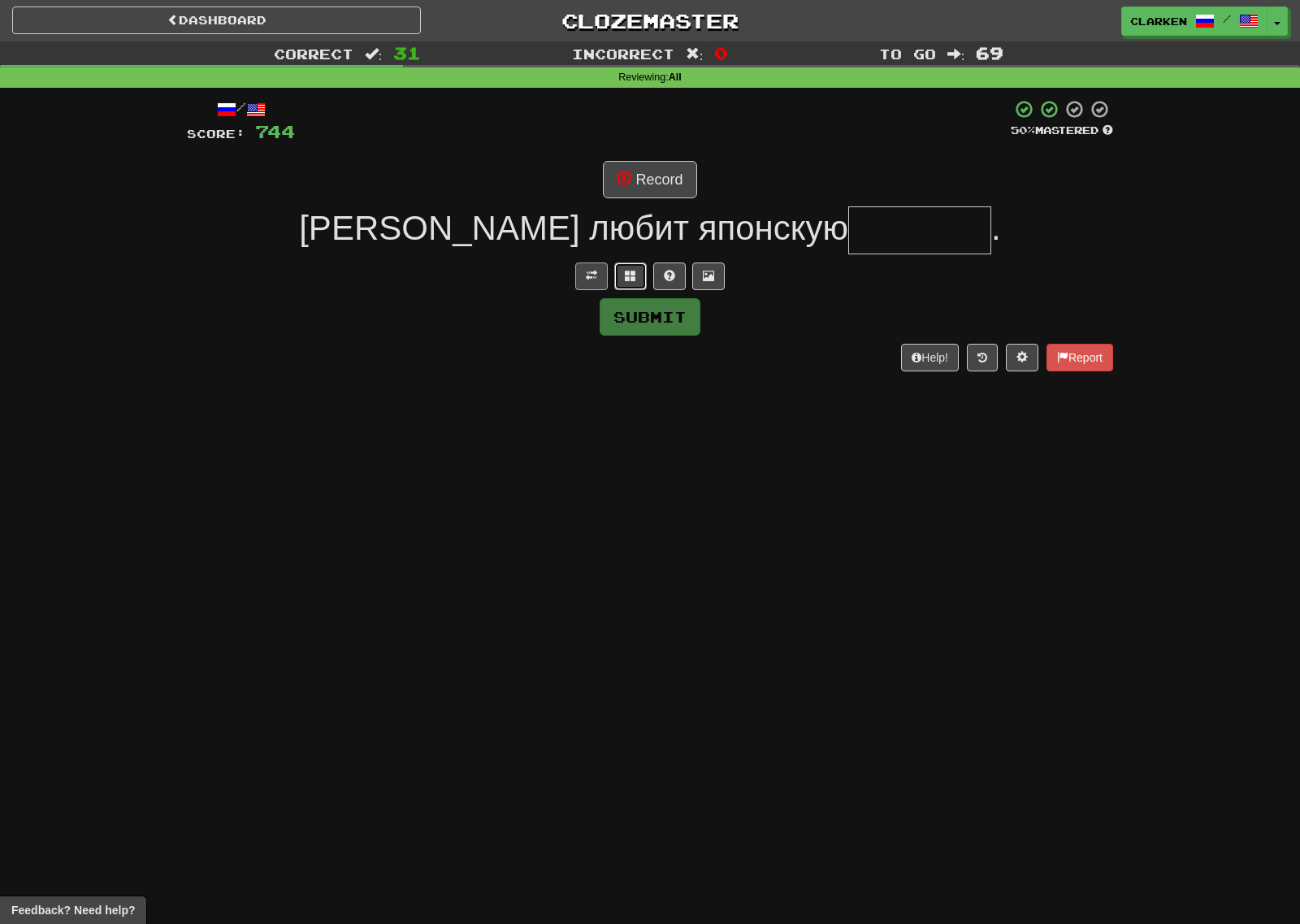
drag, startPoint x: 617, startPoint y: 266, endPoint x: 596, endPoint y: 273, distance: 22.1
click at [599, 270] on div at bounding box center [650, 276] width 927 height 28
click at [596, 273] on span at bounding box center [592, 275] width 12 height 12
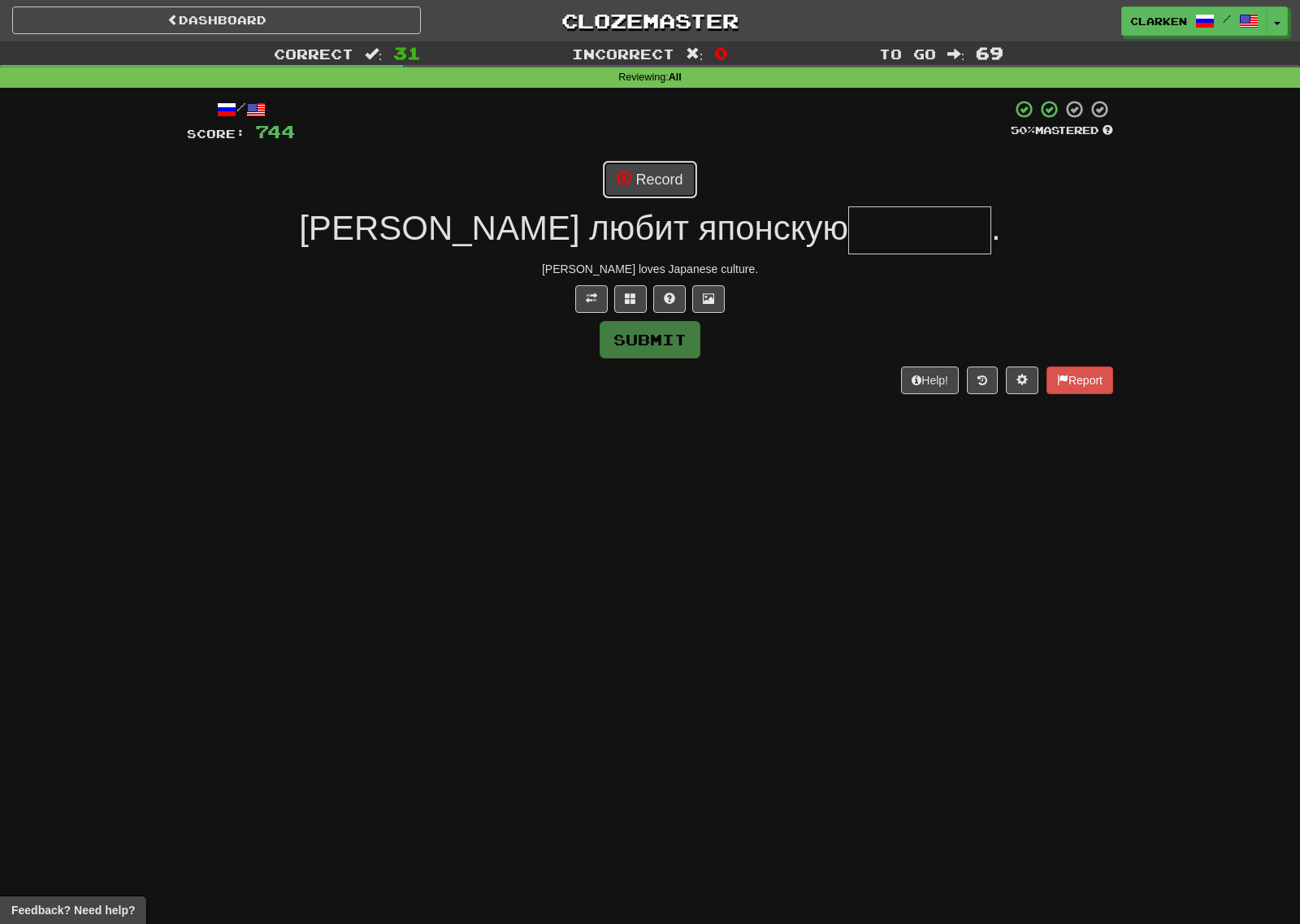
click at [648, 186] on button "Record" at bounding box center [650, 179] width 94 height 38
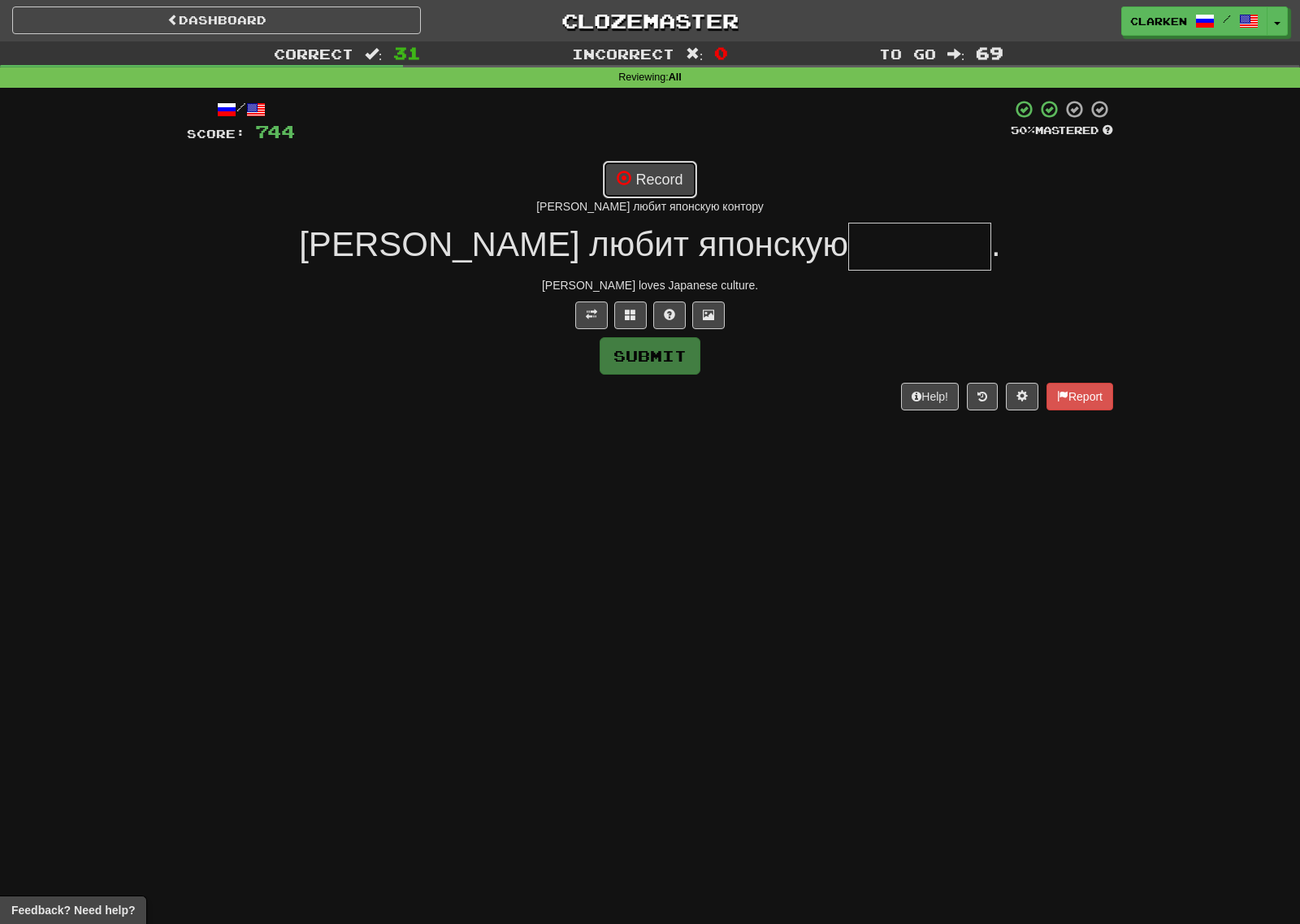
click at [650, 181] on button "Record" at bounding box center [650, 179] width 94 height 38
type input "********"
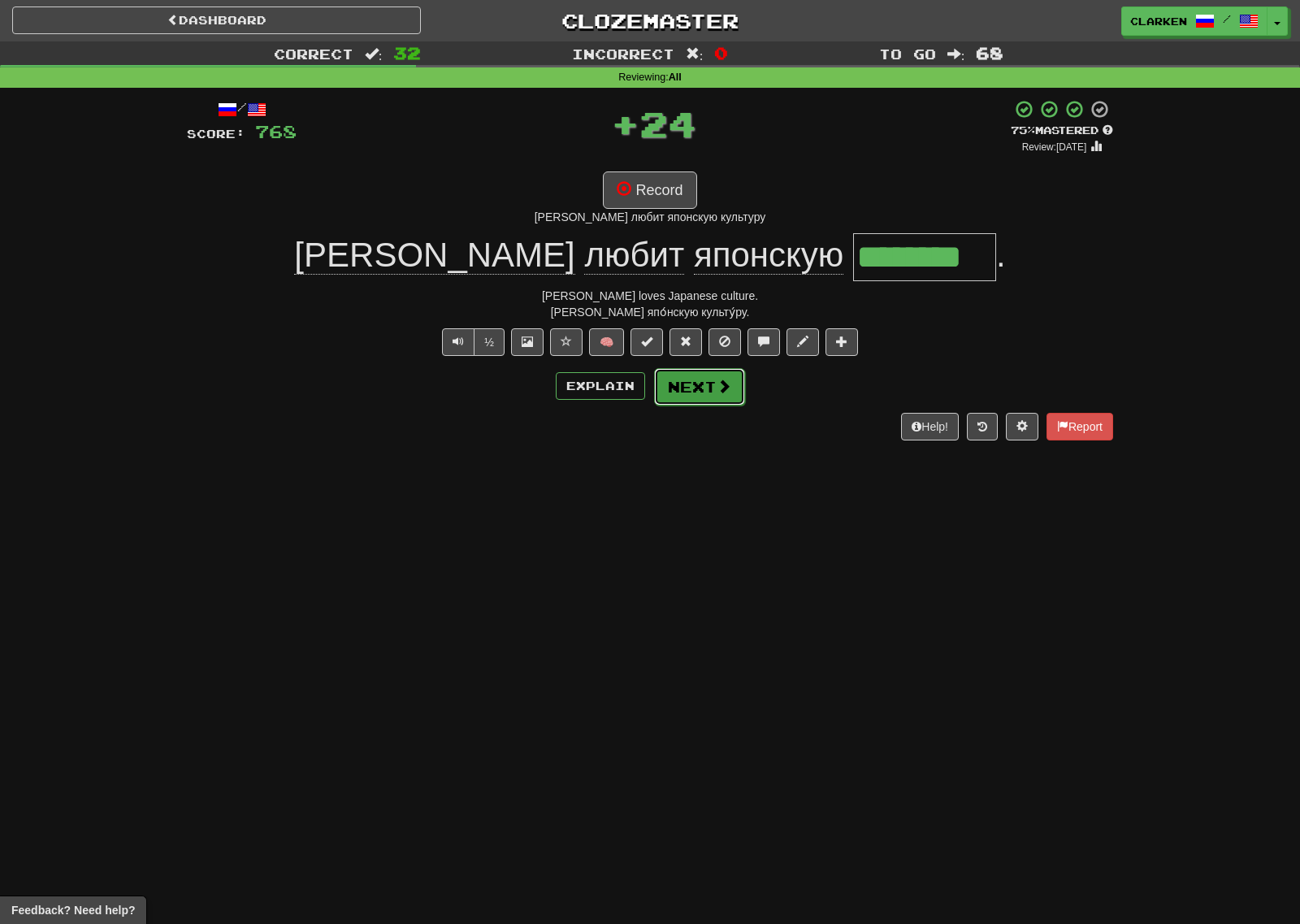
click at [718, 389] on span at bounding box center [723, 385] width 14 height 14
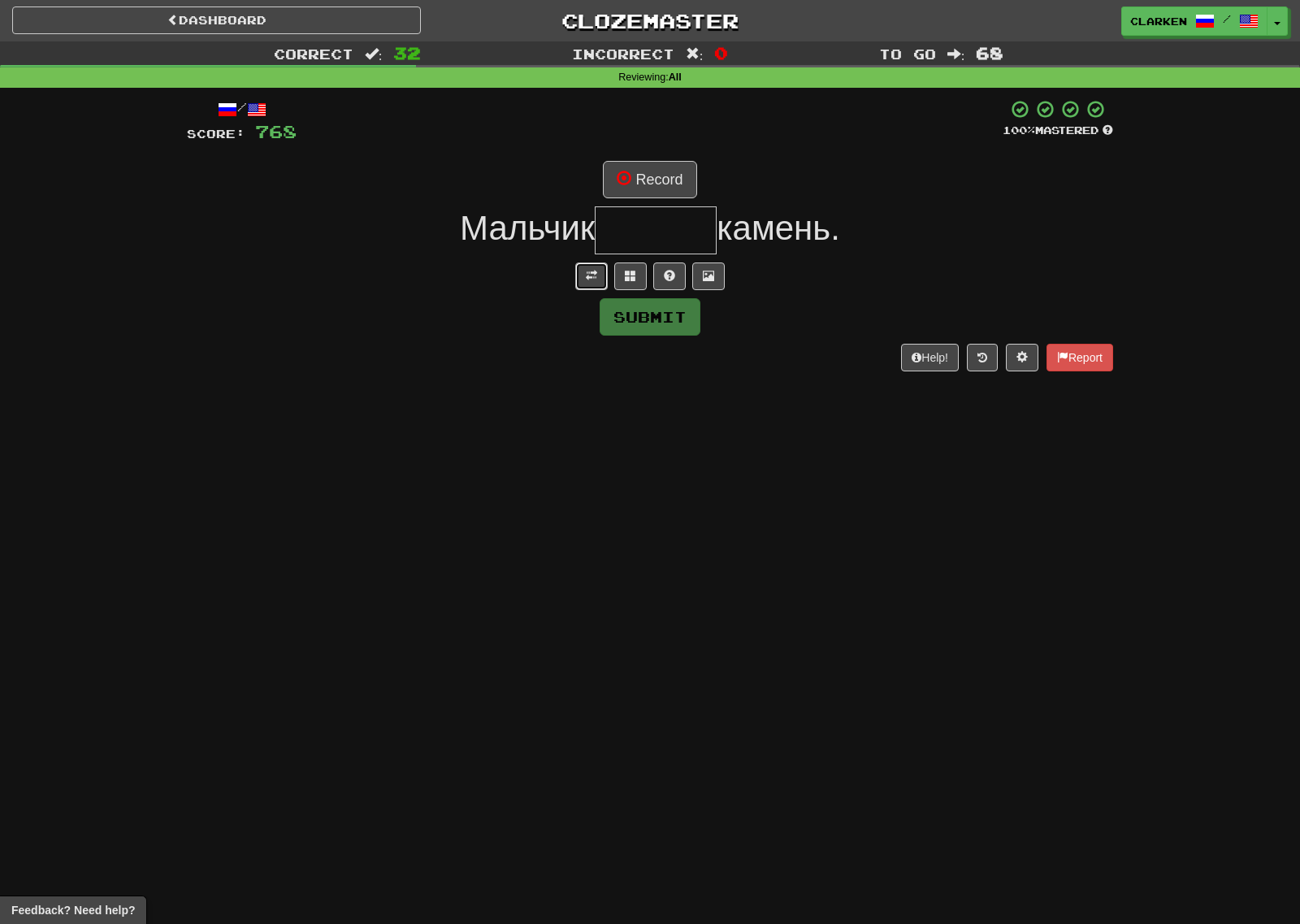
click at [589, 284] on button at bounding box center [591, 276] width 33 height 28
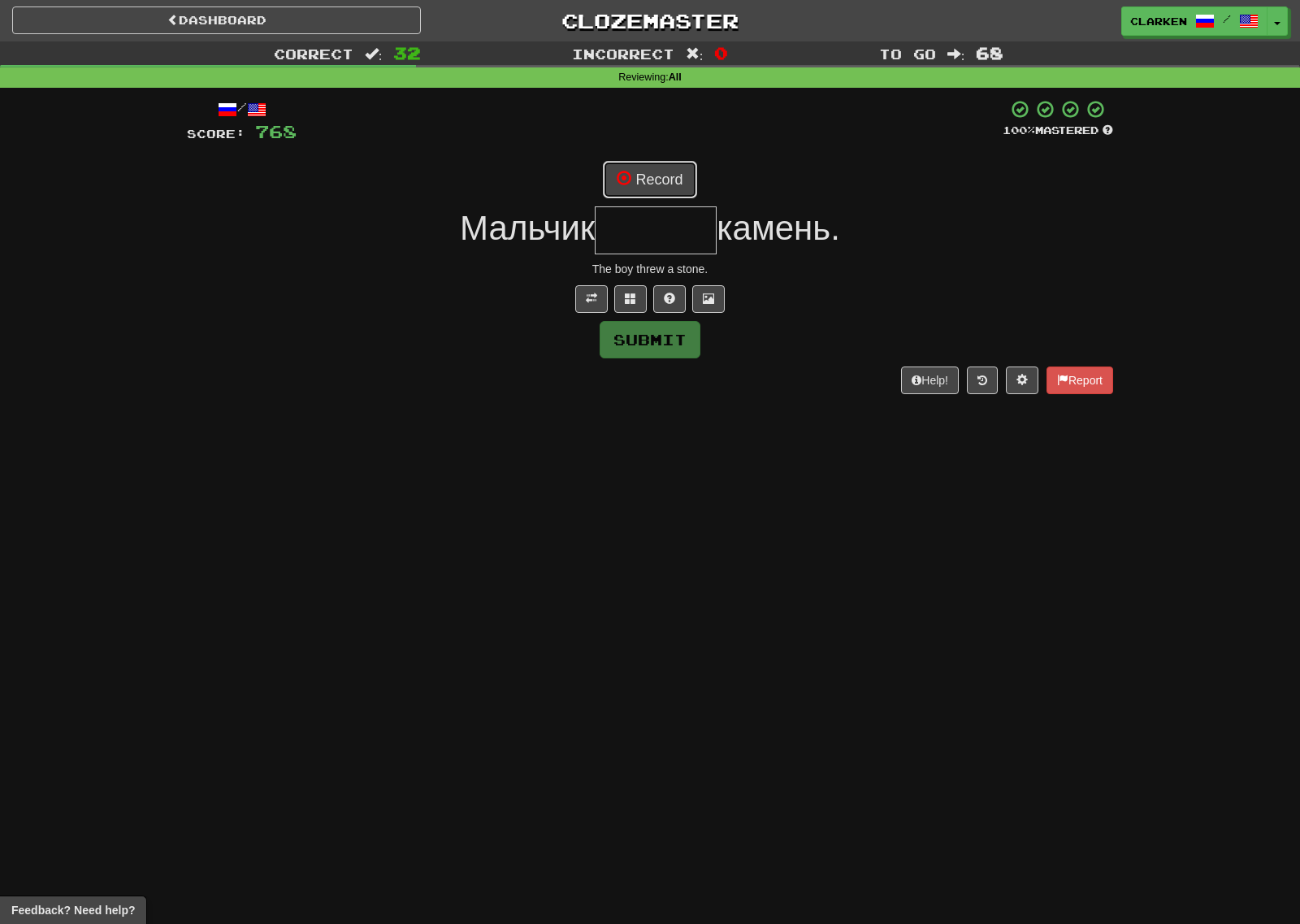
click at [623, 180] on span at bounding box center [624, 177] width 14 height 14
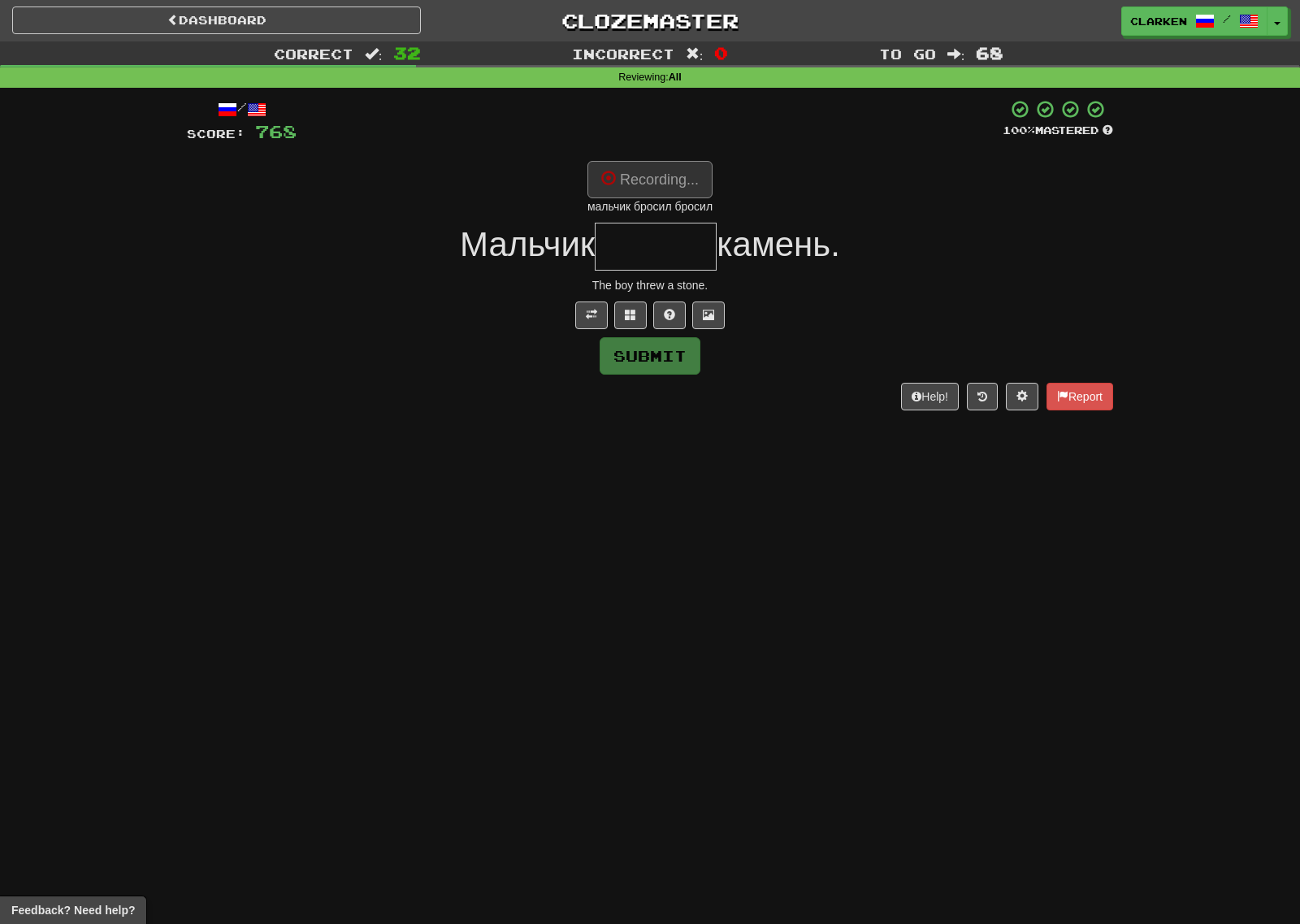
type input "******"
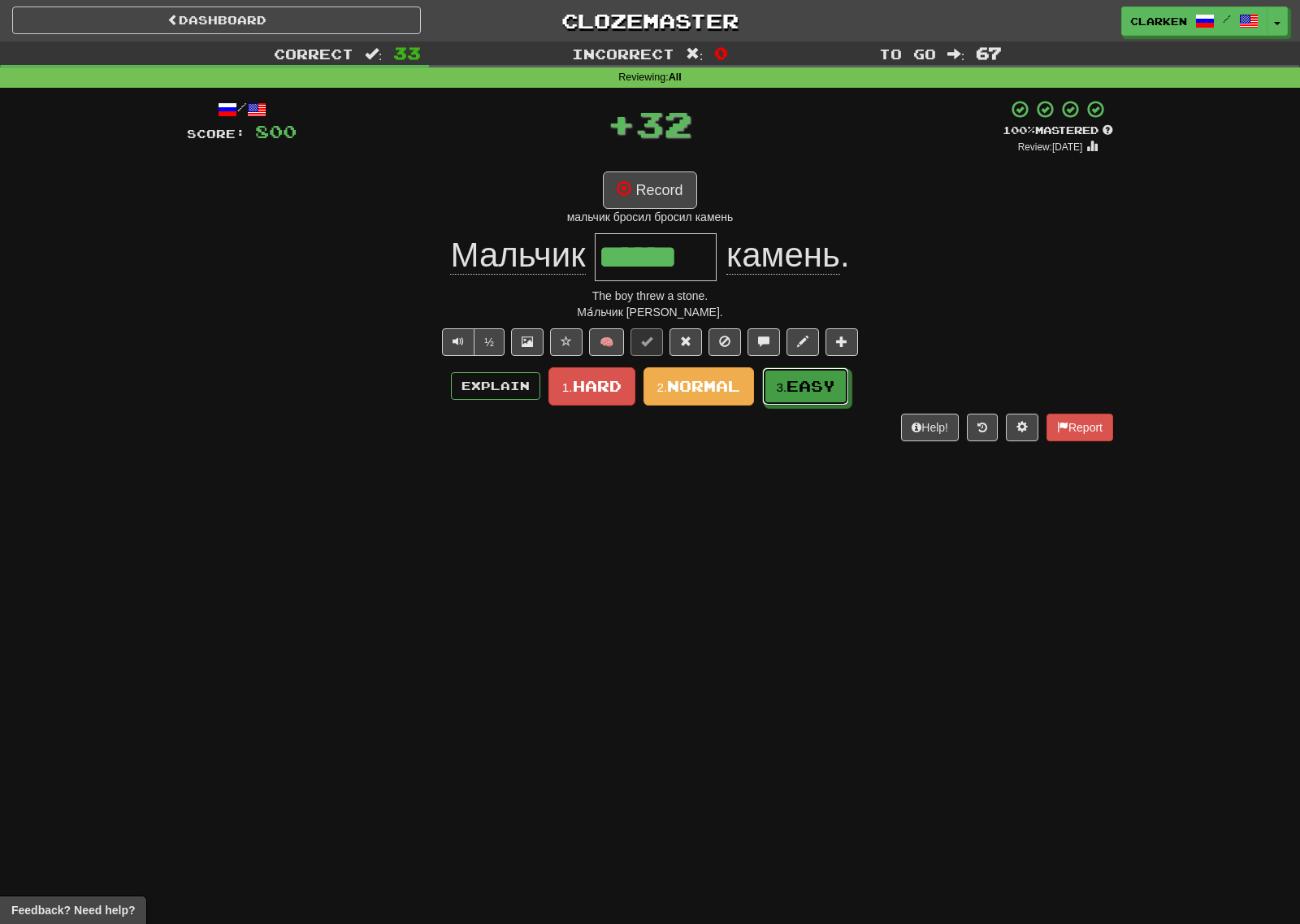
click at [808, 401] on button "3. Easy" at bounding box center [805, 387] width 87 height 38
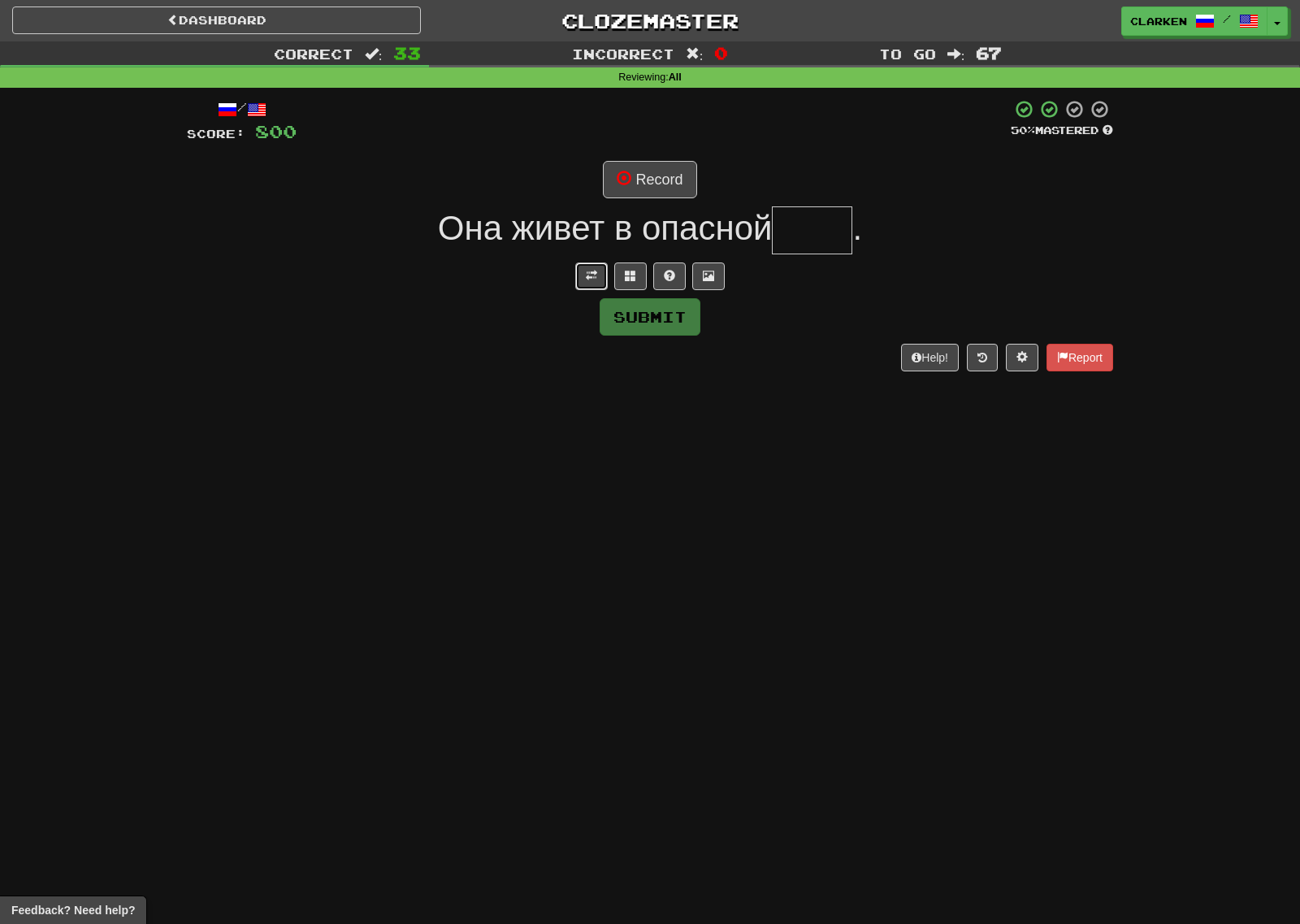
click at [585, 269] on button at bounding box center [591, 276] width 33 height 28
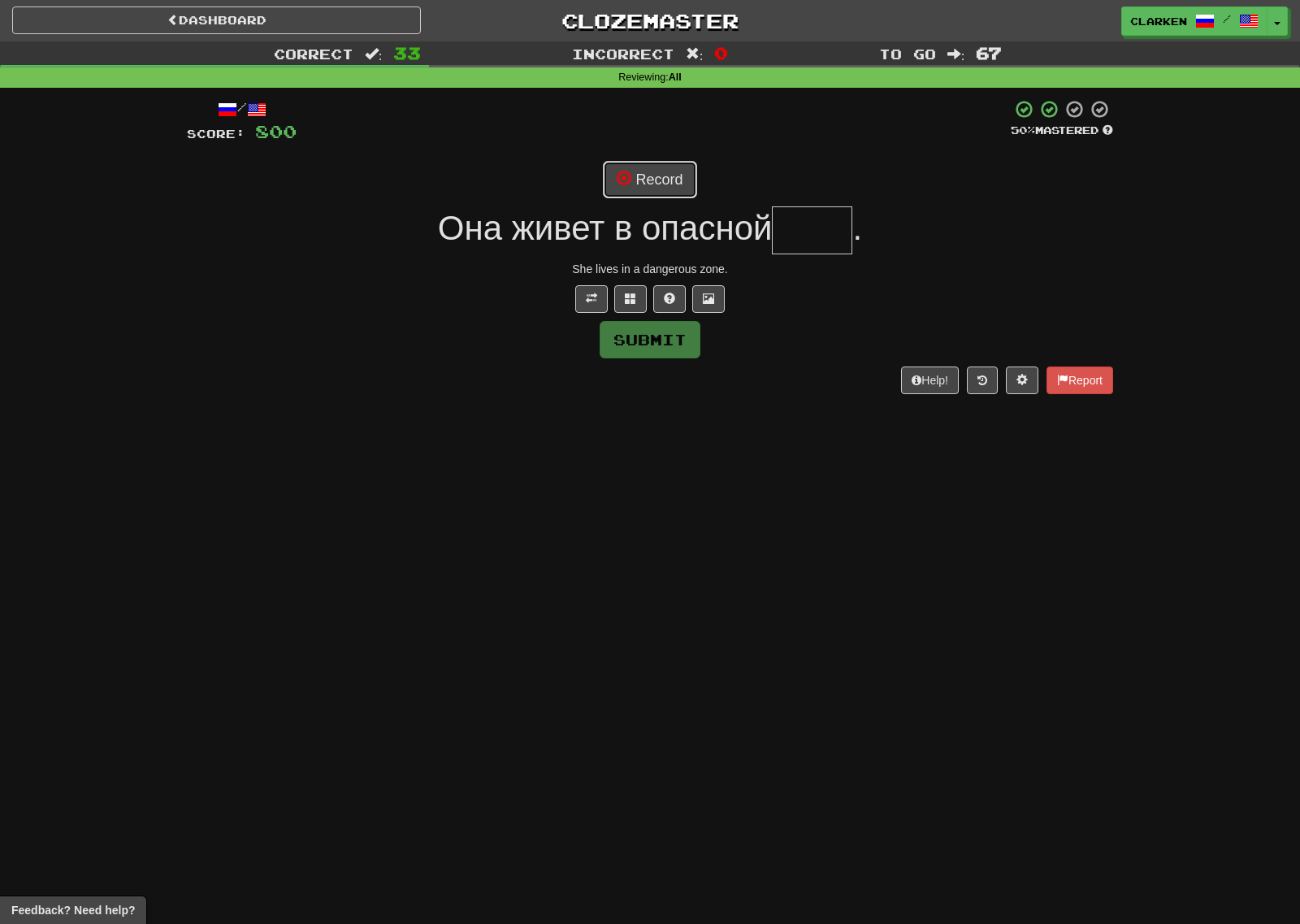
click at [623, 168] on button "Record" at bounding box center [650, 179] width 94 height 38
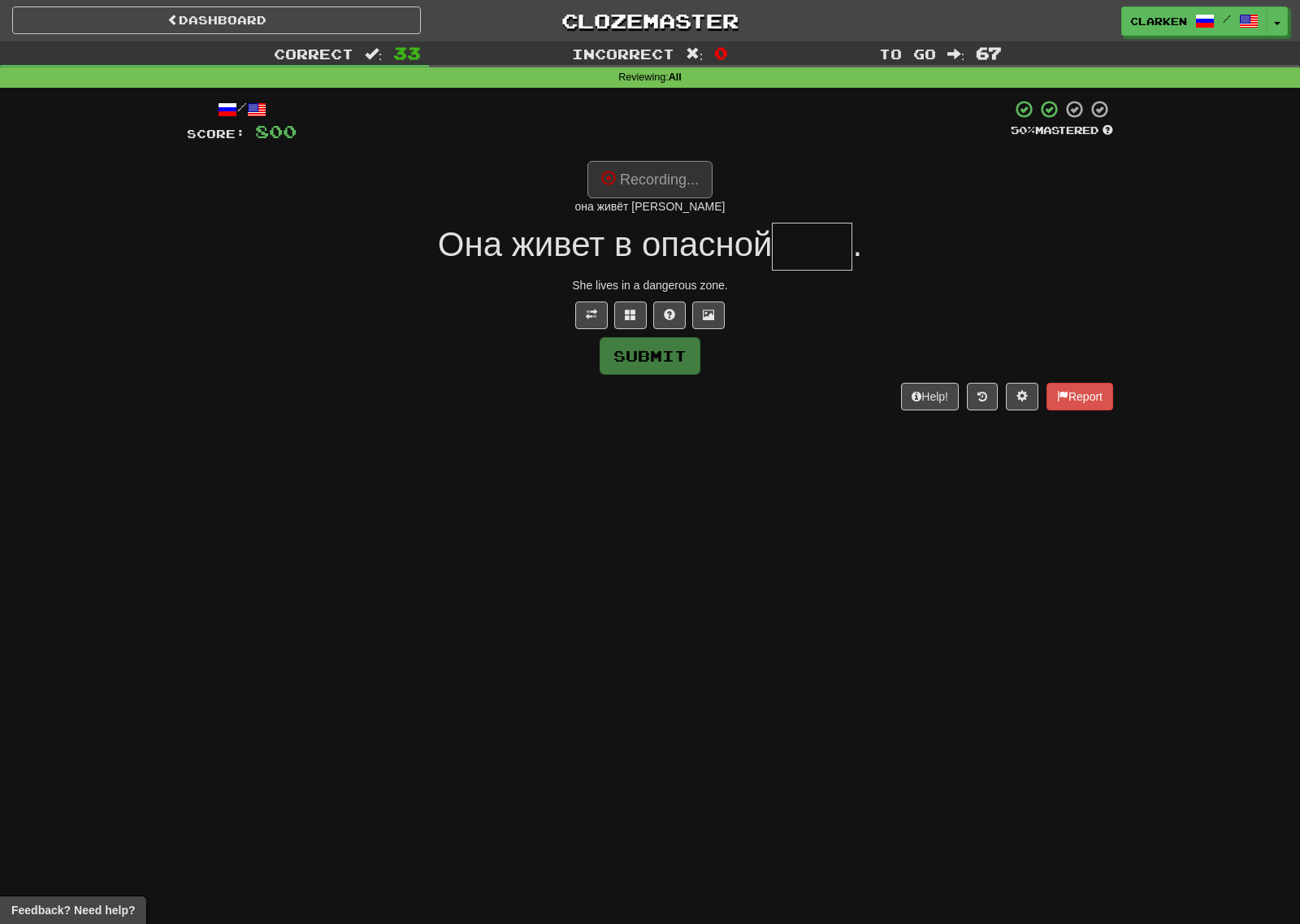
type input "****"
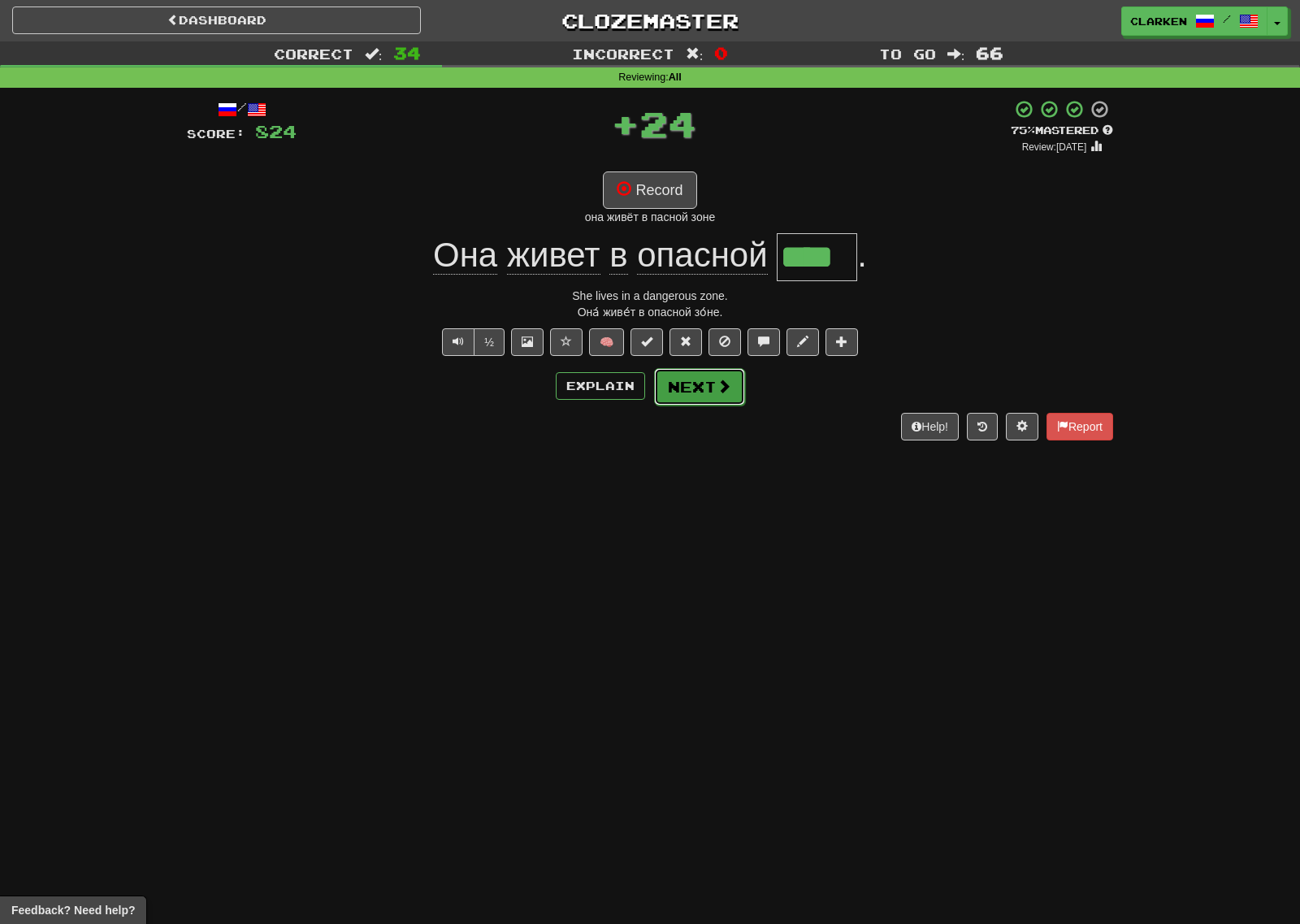
click at [718, 385] on span at bounding box center [723, 385] width 14 height 14
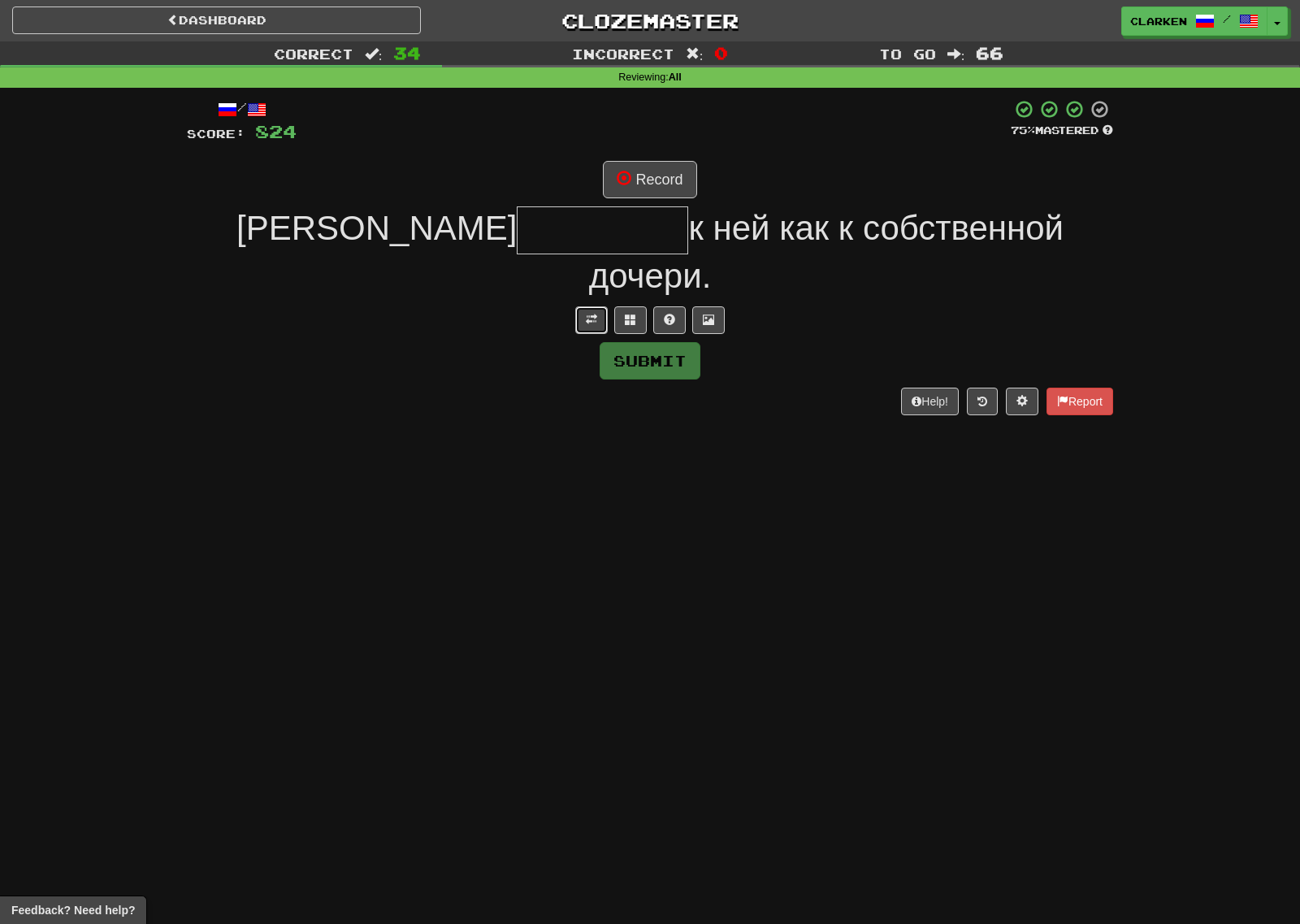
click at [590, 314] on span at bounding box center [592, 320] width 12 height 12
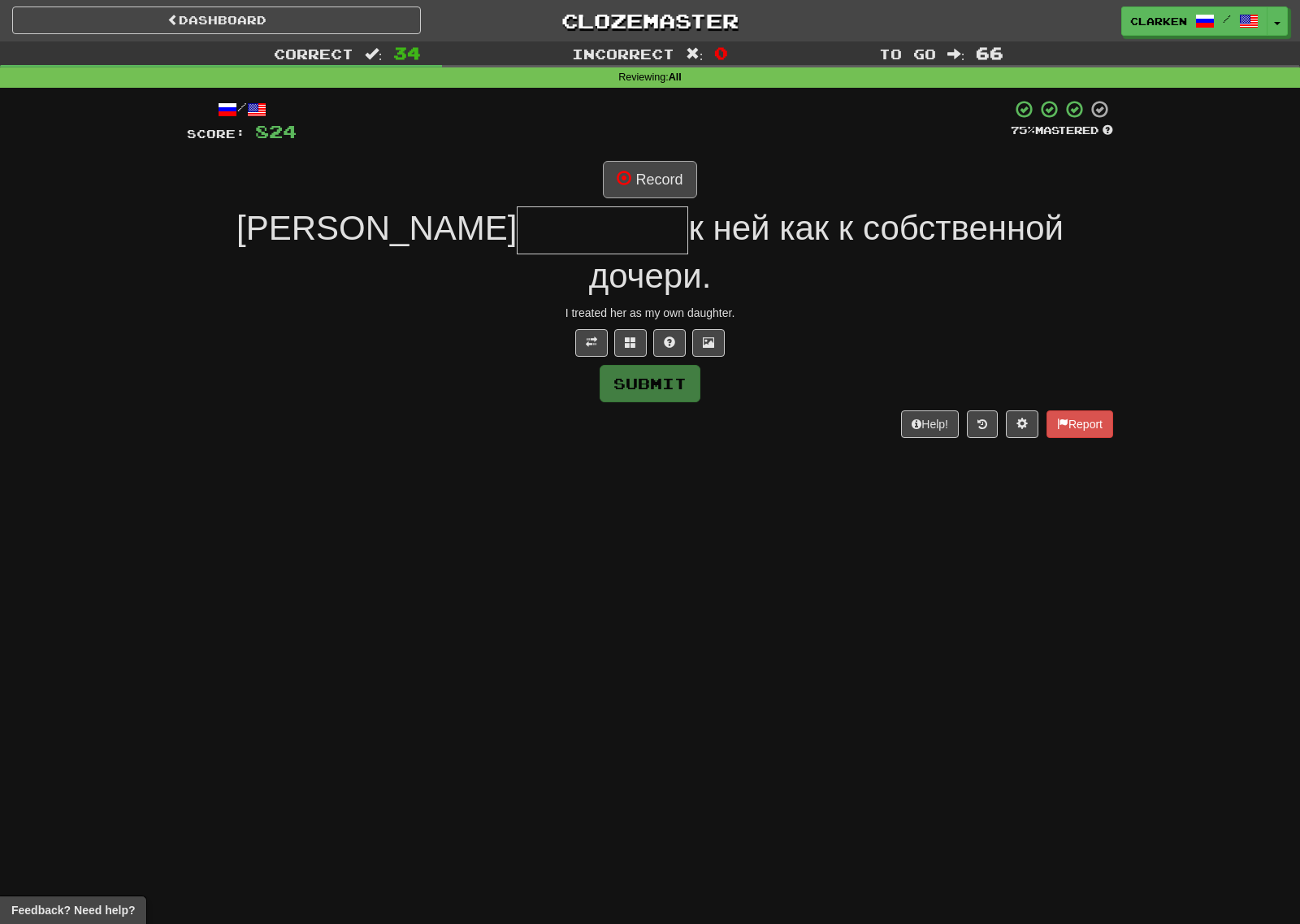
click at [642, 160] on div "/ Score: 824 75 % Mastered Record Я к ней как к собственной дочери. I treated h…" at bounding box center [650, 268] width 927 height 339
click at [644, 166] on button "Record" at bounding box center [650, 179] width 94 height 38
click at [632, 336] on span at bounding box center [630, 342] width 12 height 12
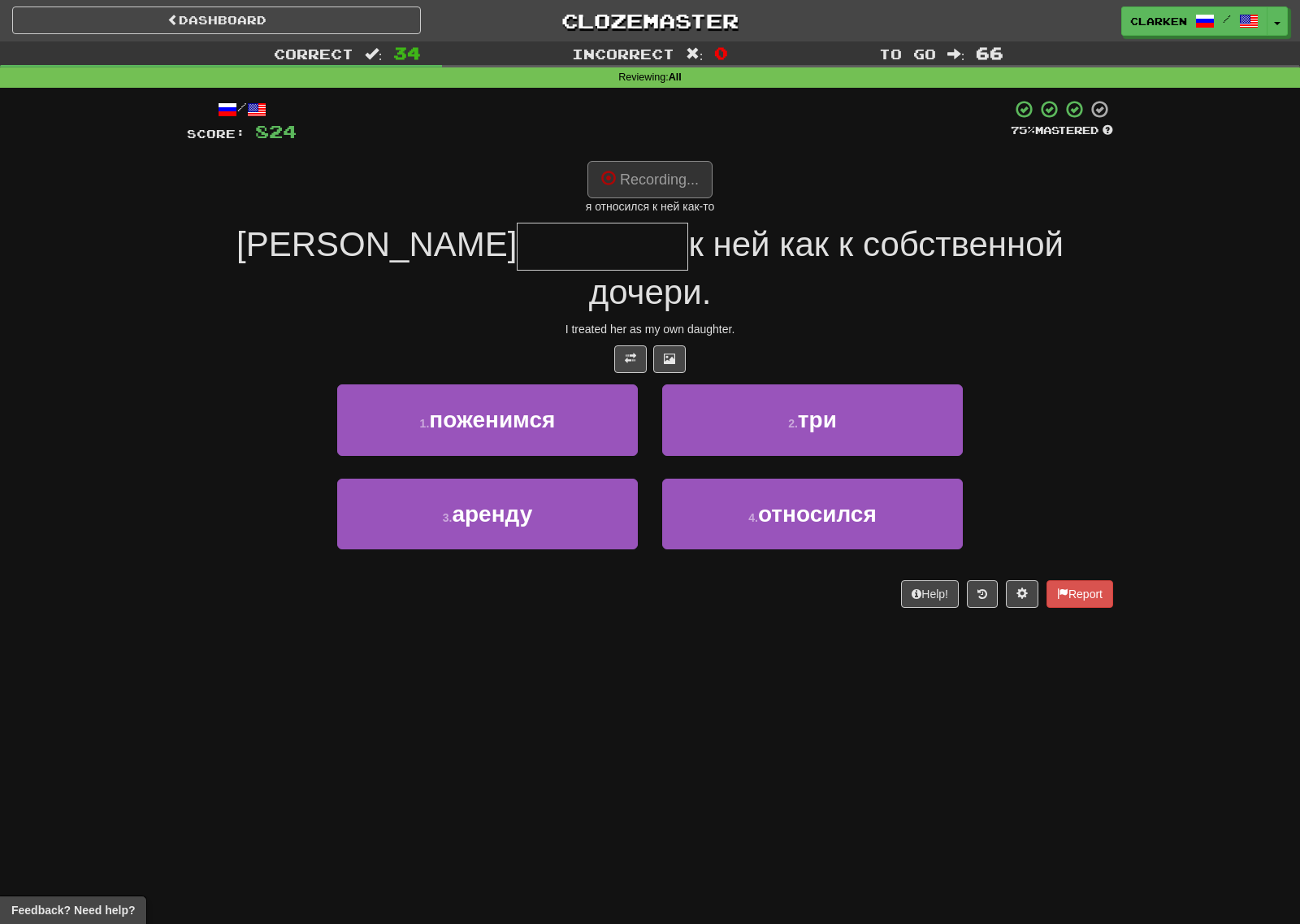
type input "*********"
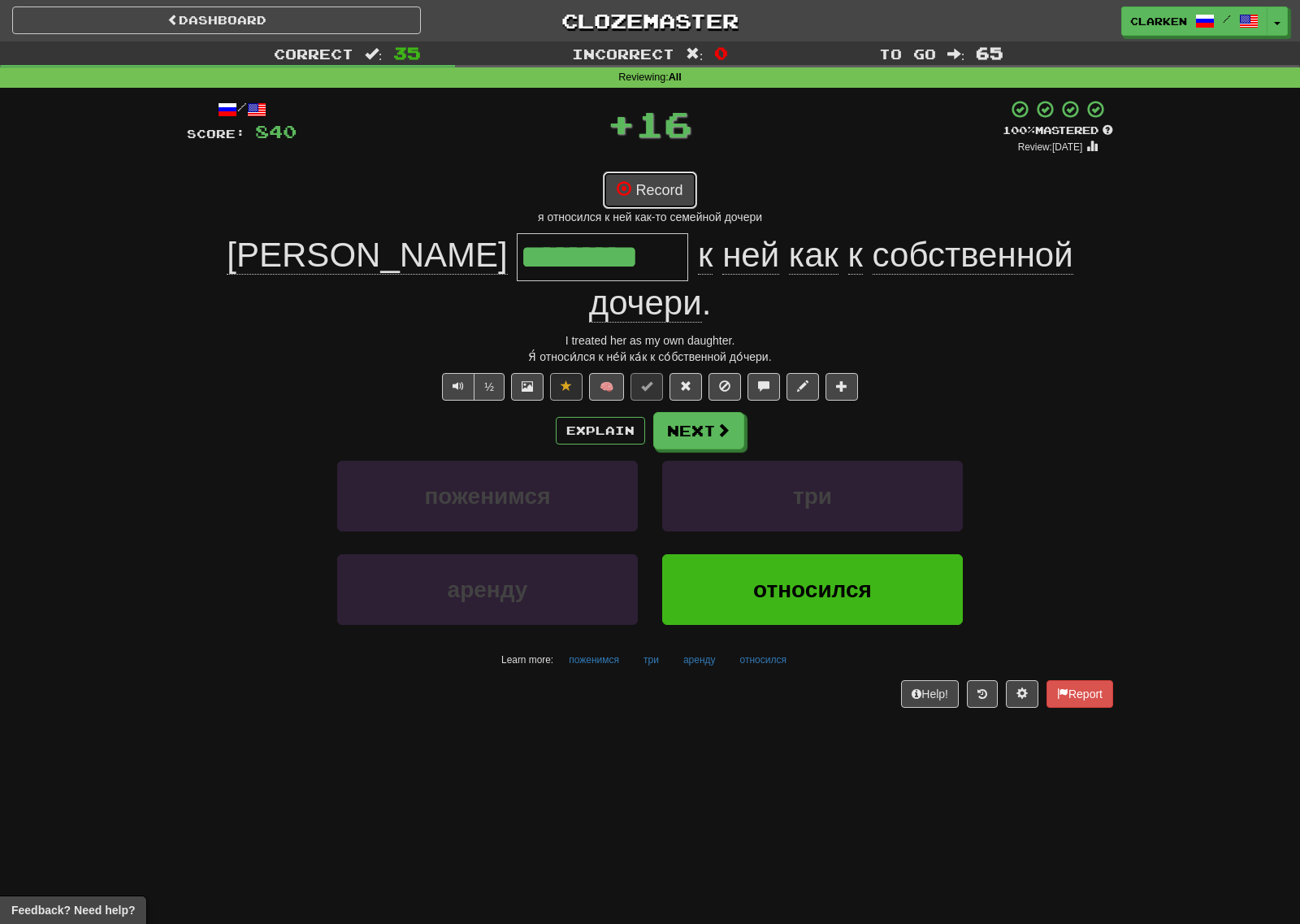
click at [658, 180] on button "Record" at bounding box center [650, 190] width 94 height 38
click at [706, 413] on button "Next" at bounding box center [699, 431] width 91 height 38
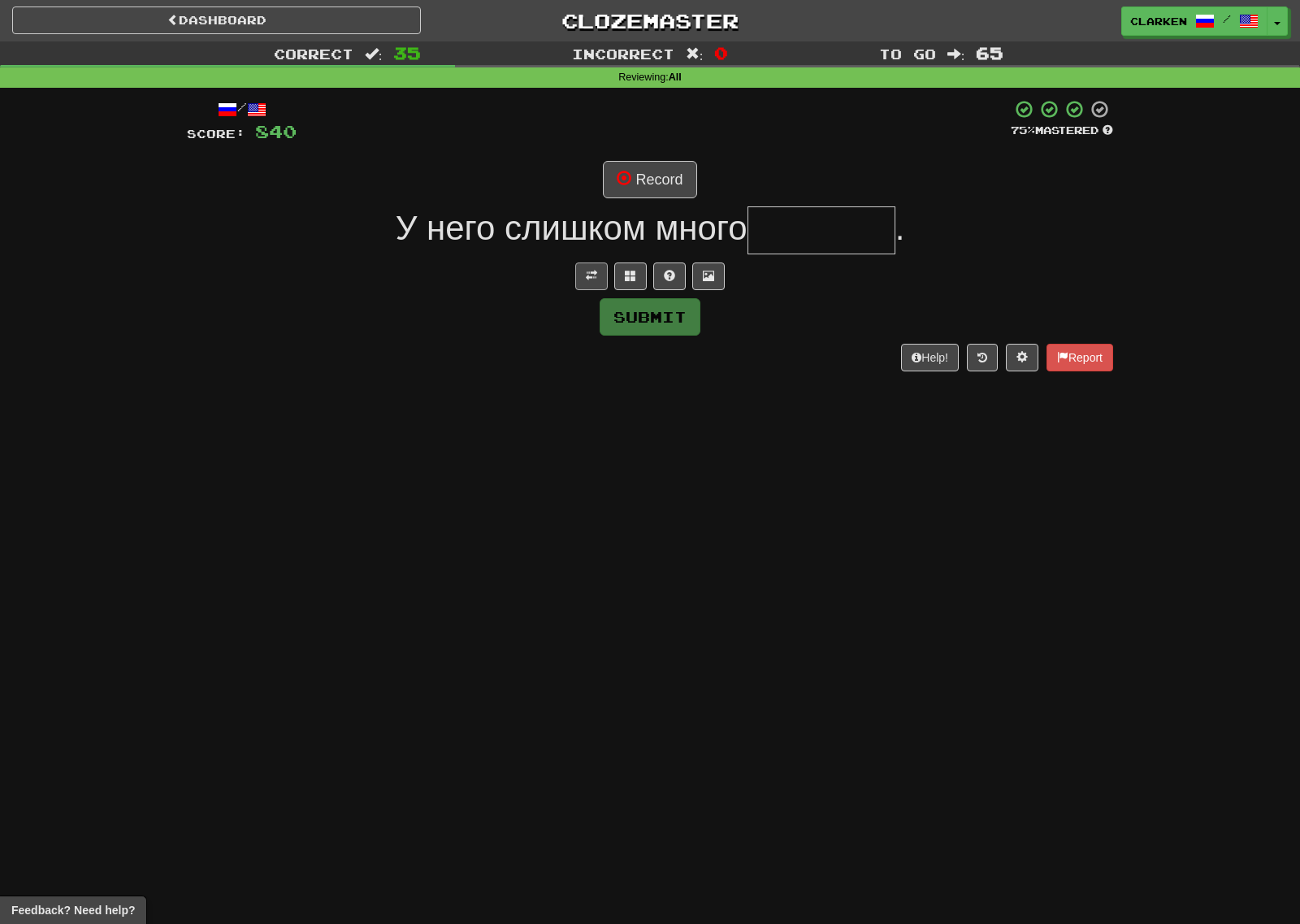
click at [596, 260] on div "/ Score: 840 75 % Mastered Record У него слишком много . Submit Help! Report" at bounding box center [650, 234] width 927 height 271
click at [595, 266] on button at bounding box center [591, 276] width 33 height 28
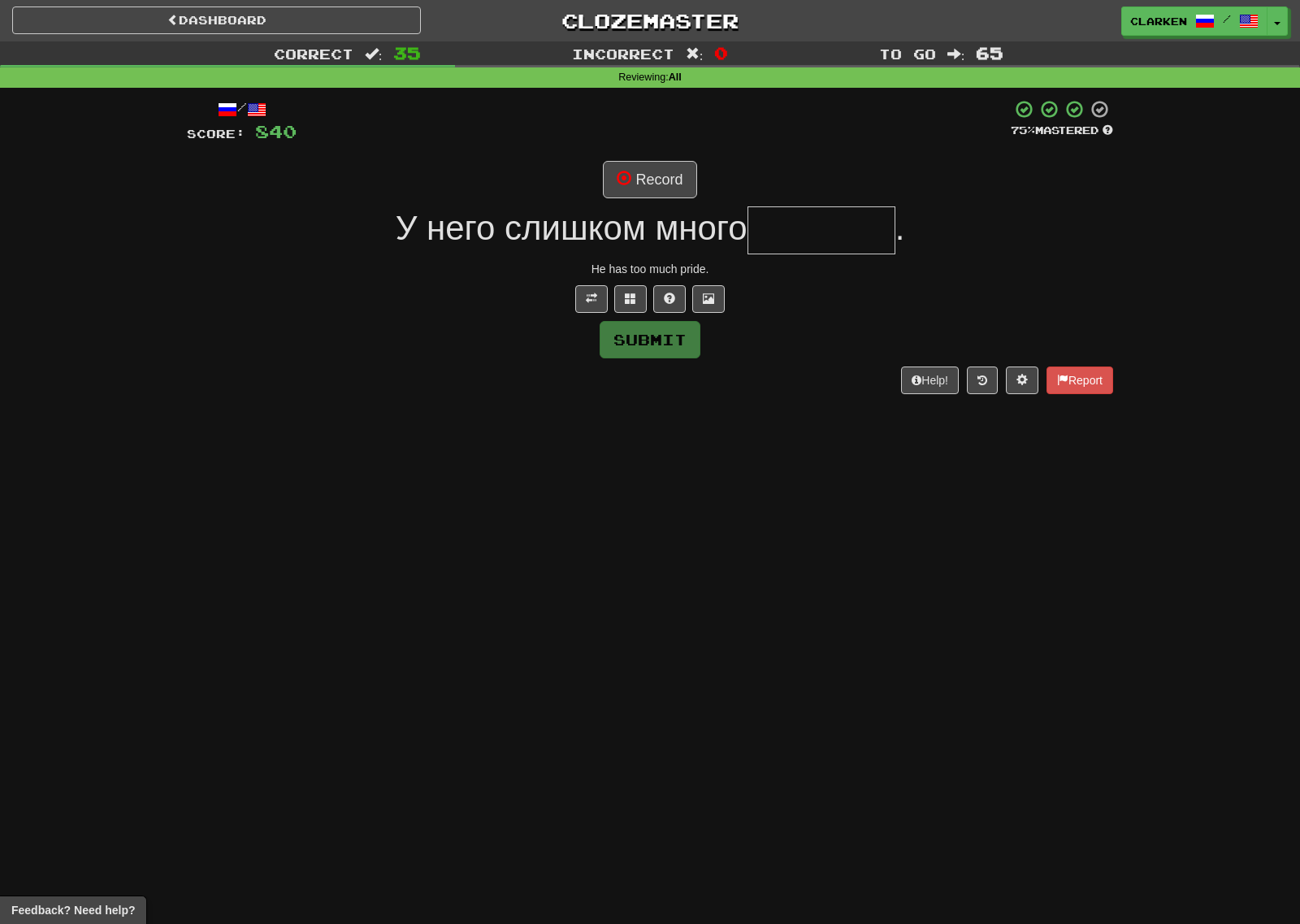
click at [628, 160] on div "/ Score: 840 75 % Mastered Record У него слишком много . He has too much pride.…" at bounding box center [650, 245] width 927 height 294
click at [628, 162] on button "Record" at bounding box center [650, 179] width 94 height 38
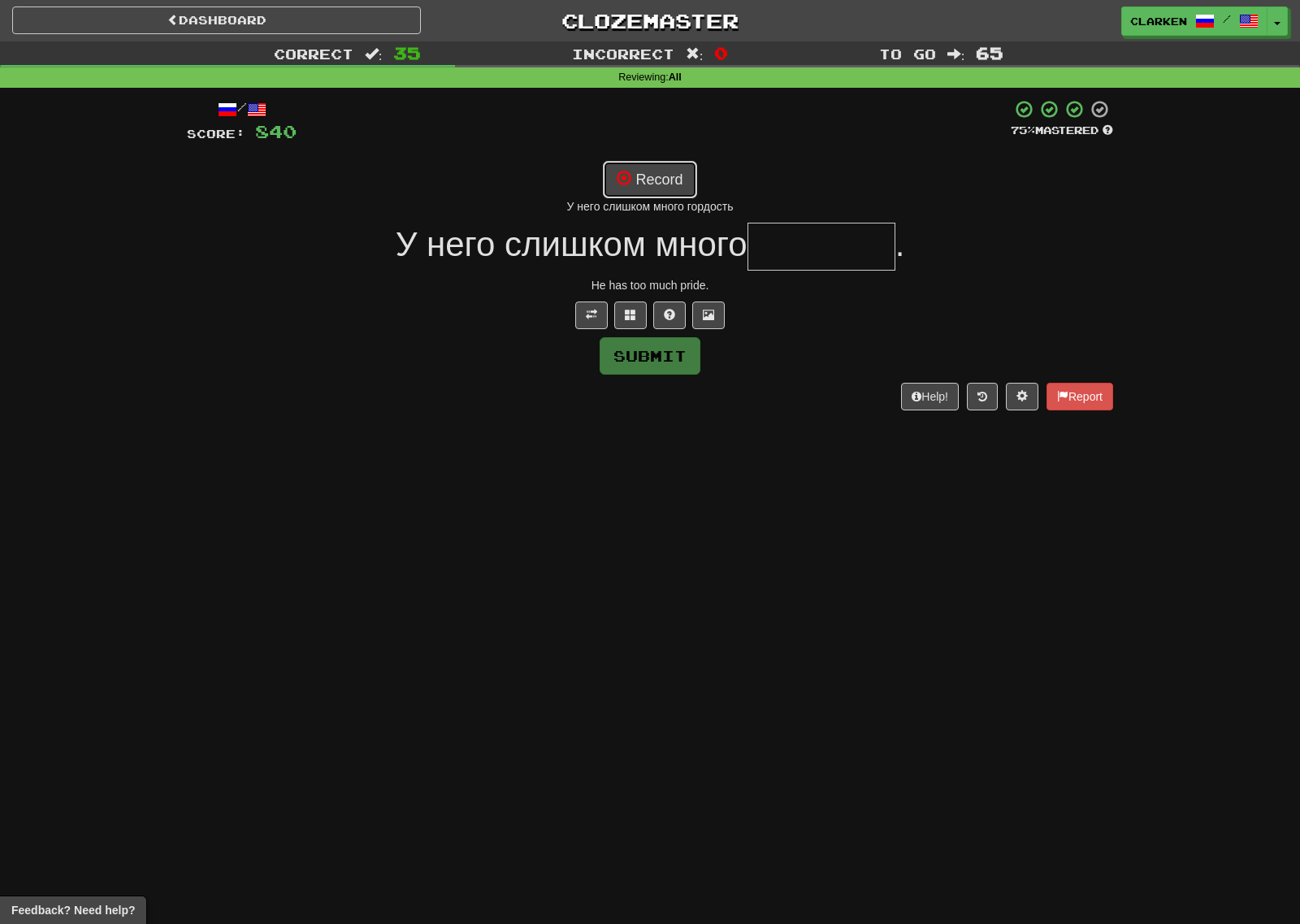
click at [674, 181] on button "Record" at bounding box center [650, 179] width 94 height 38
click at [642, 303] on button at bounding box center [630, 315] width 33 height 28
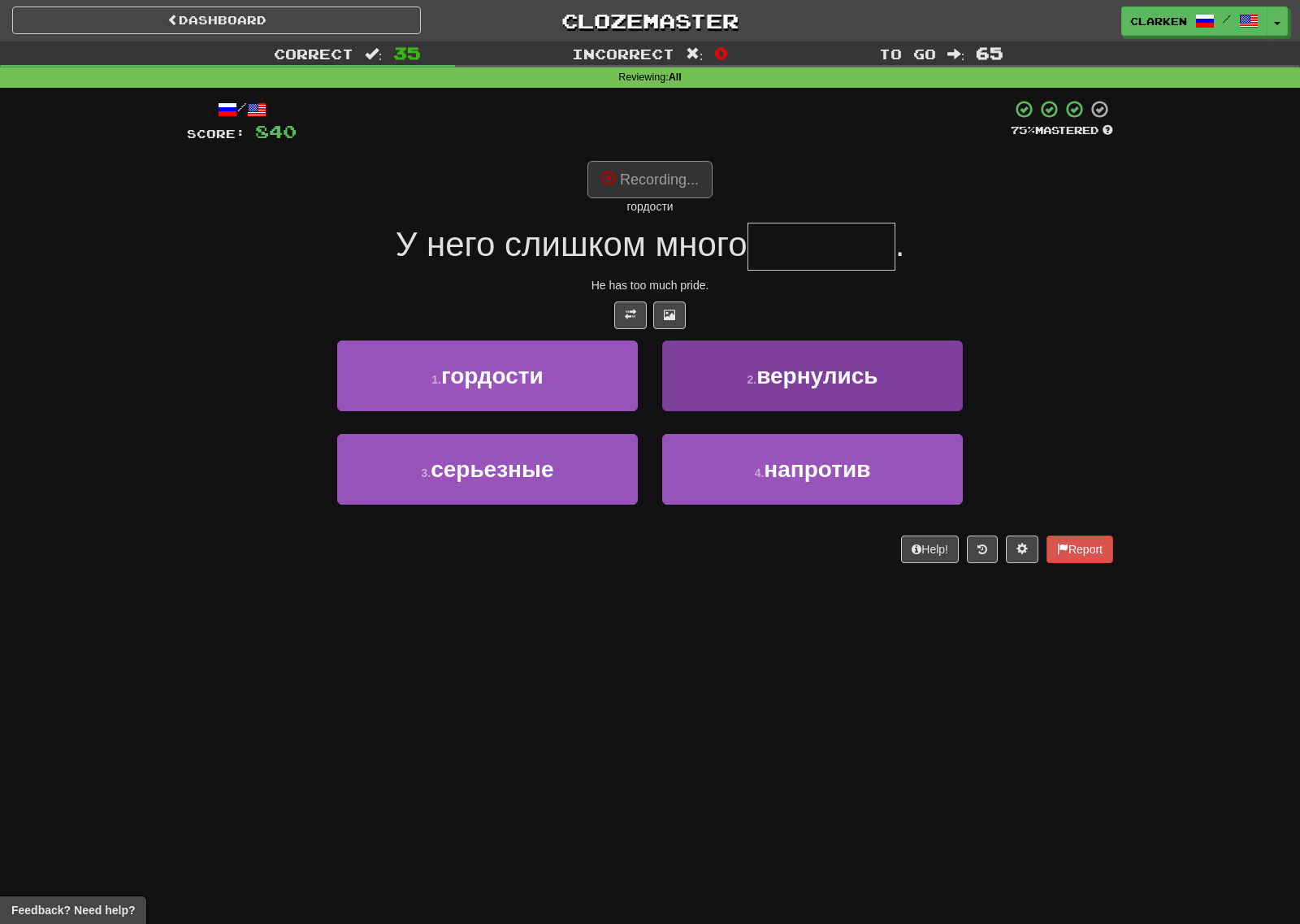
type input "********"
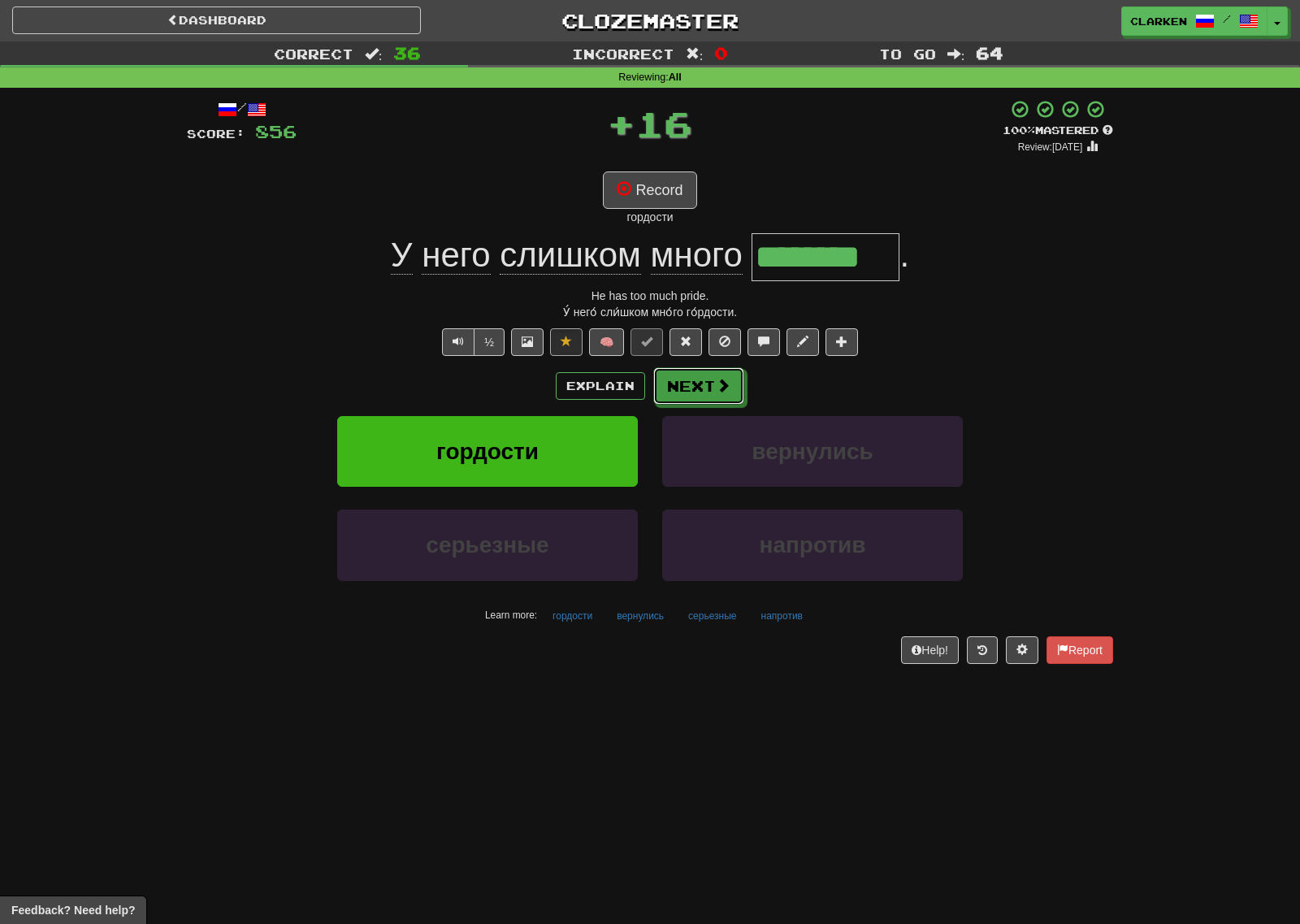
click at [723, 375] on button "Next" at bounding box center [698, 386] width 91 height 38
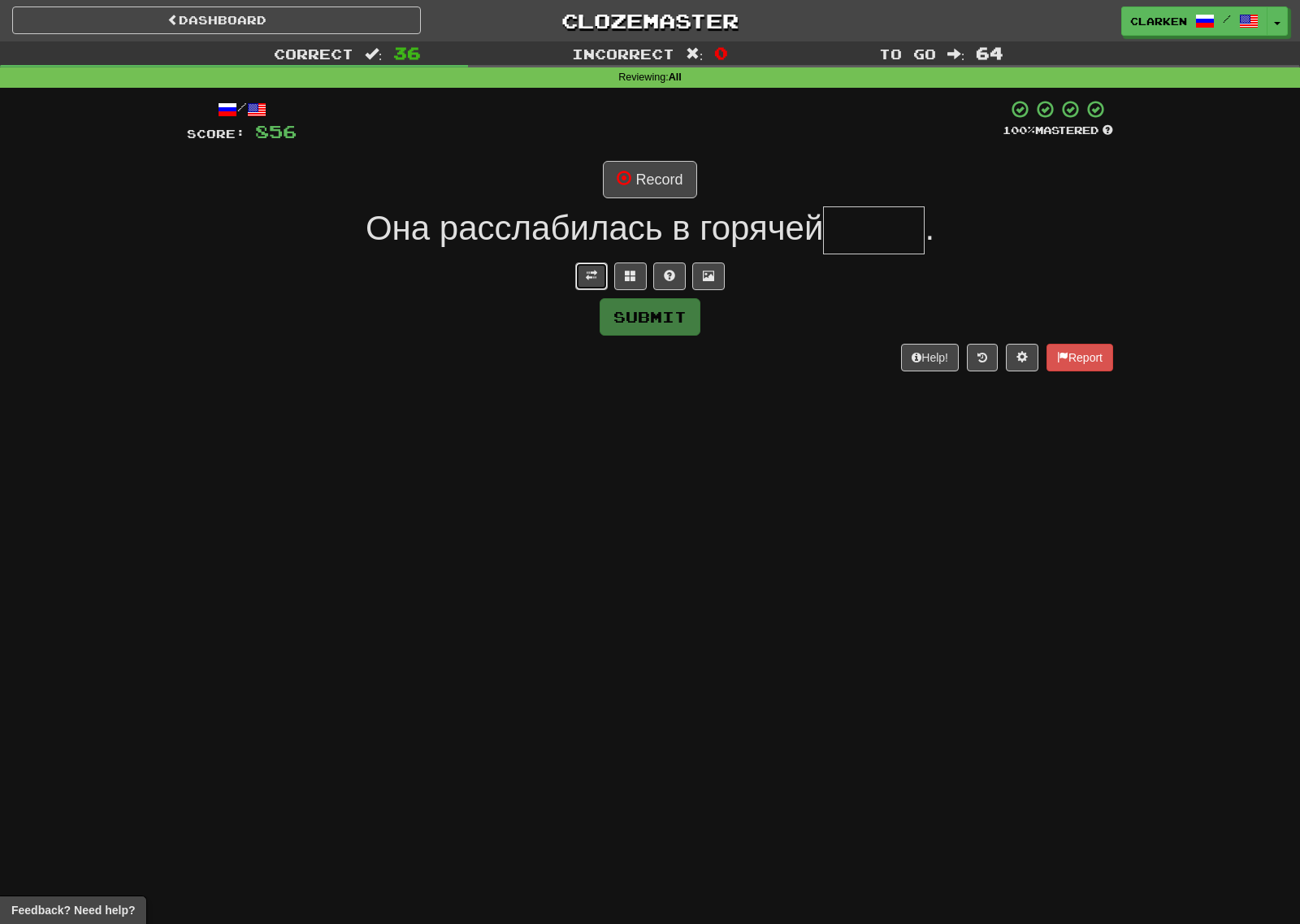
click at [585, 280] on button at bounding box center [591, 276] width 33 height 28
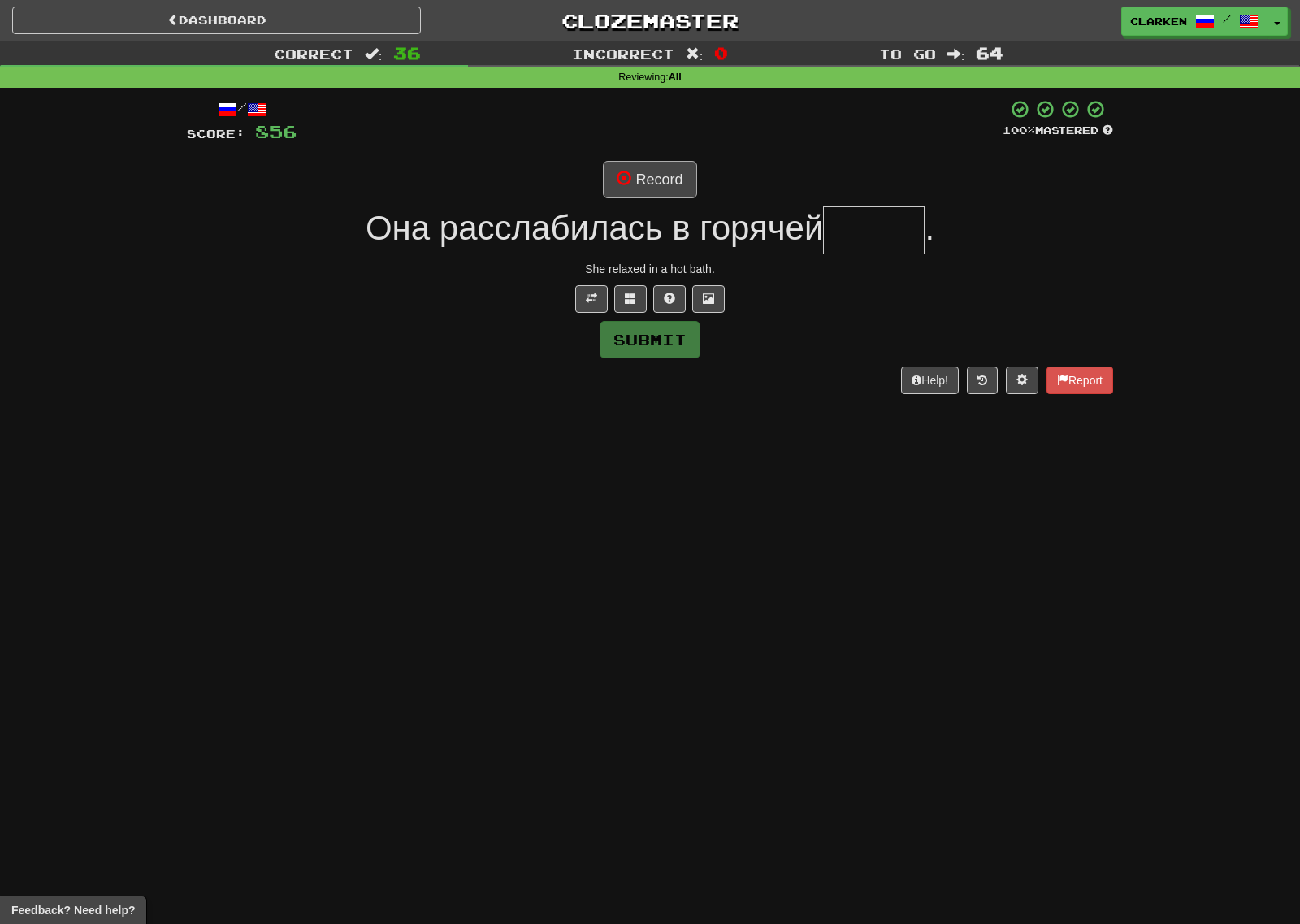
drag, startPoint x: 640, startPoint y: 157, endPoint x: 644, endPoint y: 181, distance: 24.3
click at [641, 157] on div "/ Score: 856 100 % Mastered Record Она расслабилась в горячей . She relaxed in …" at bounding box center [650, 245] width 927 height 294
click at [645, 194] on button "Record" at bounding box center [650, 179] width 94 height 38
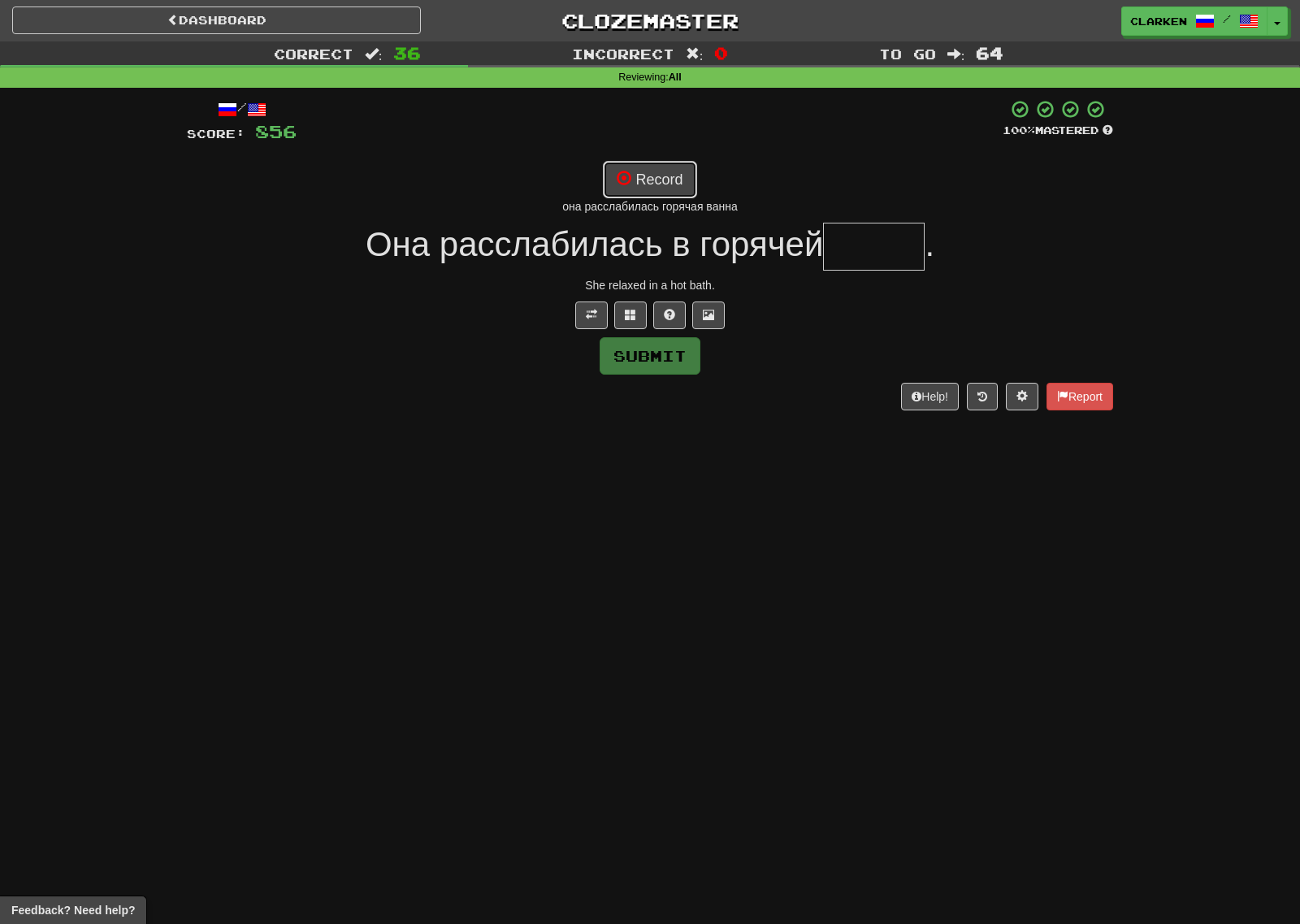
click at [644, 192] on button "Record" at bounding box center [650, 179] width 94 height 38
click at [645, 196] on button "Record" at bounding box center [650, 179] width 94 height 38
type input "*****"
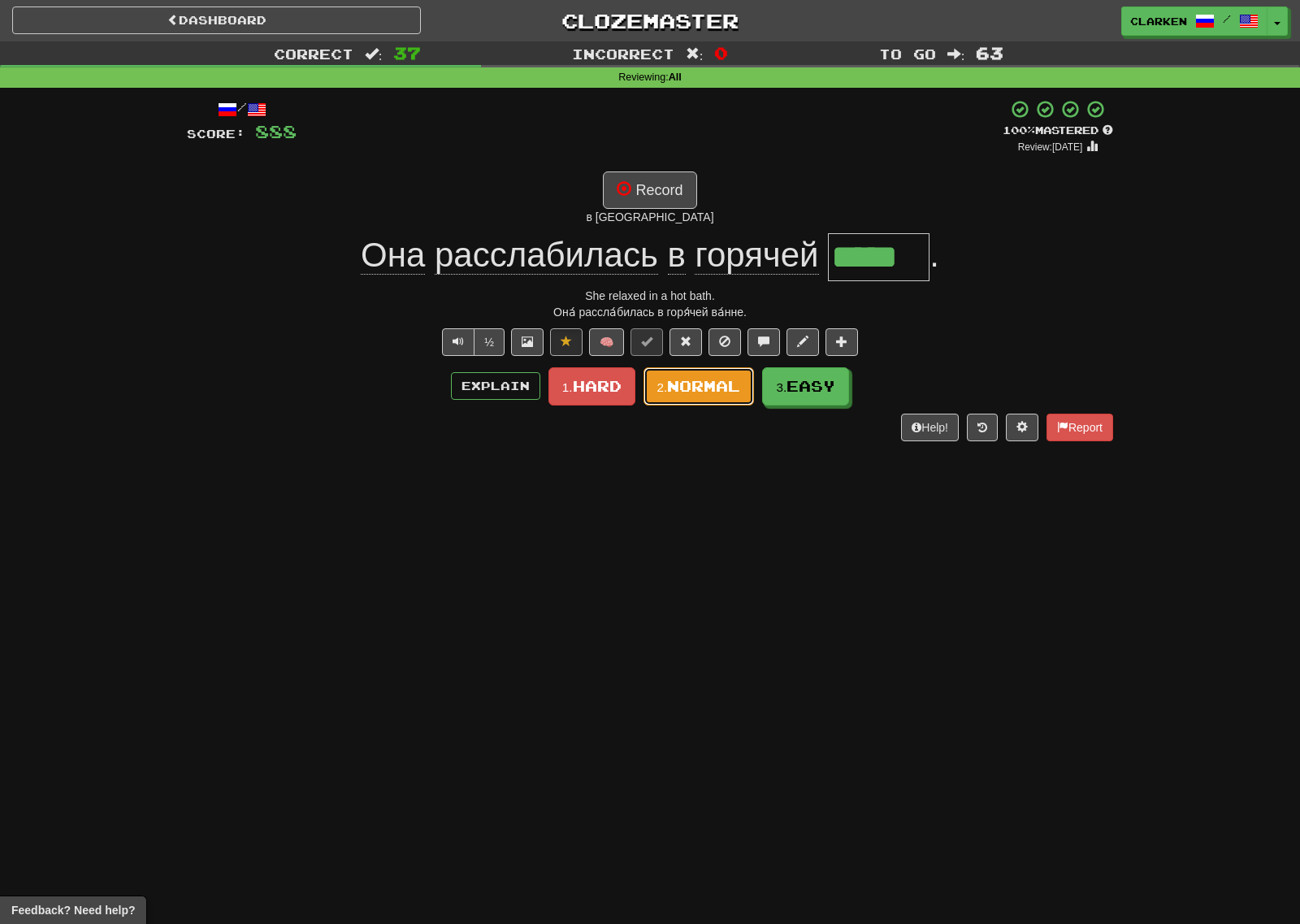
click at [712, 396] on button "2. Normal" at bounding box center [699, 387] width 111 height 38
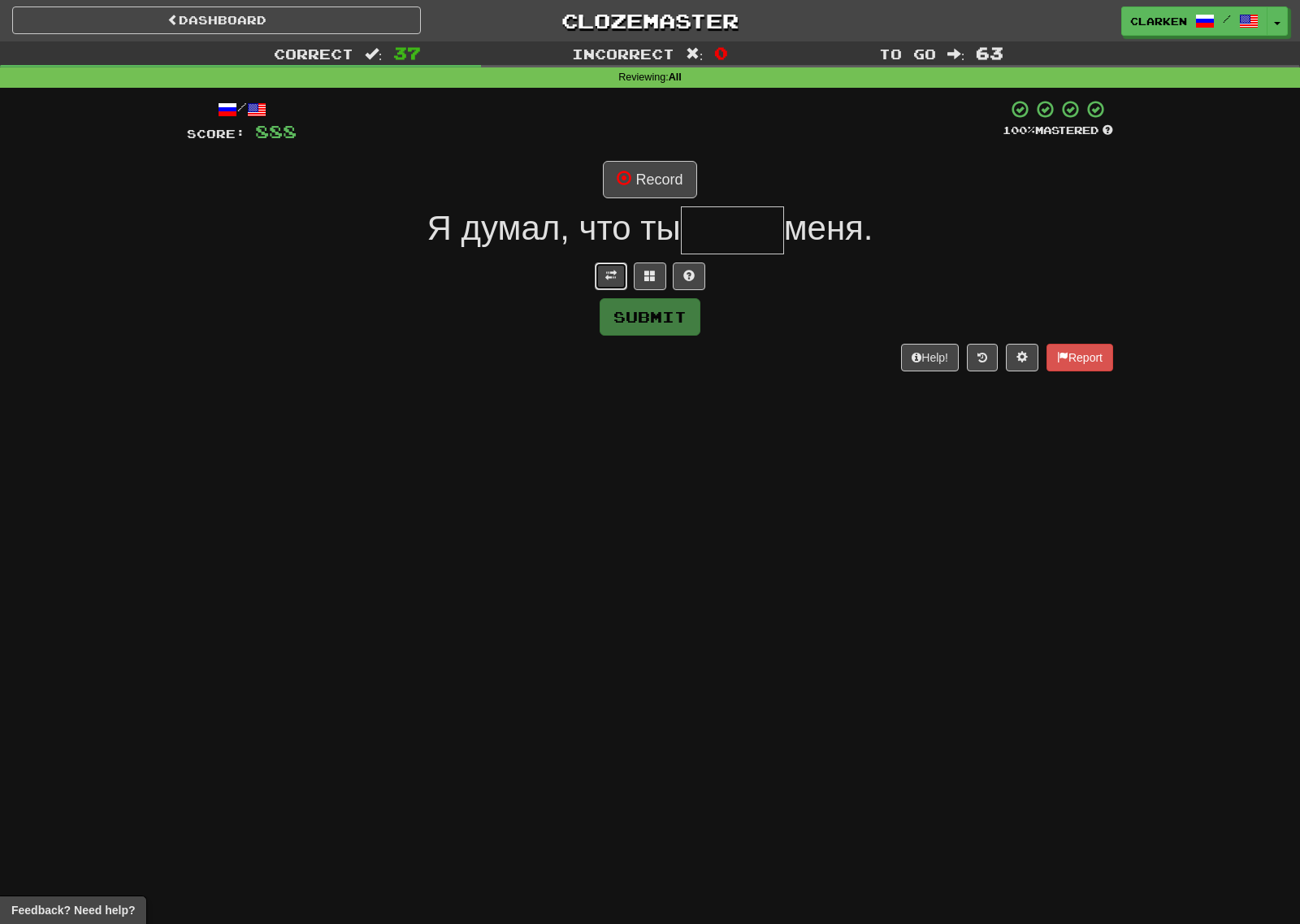
click at [620, 267] on button at bounding box center [611, 276] width 33 height 28
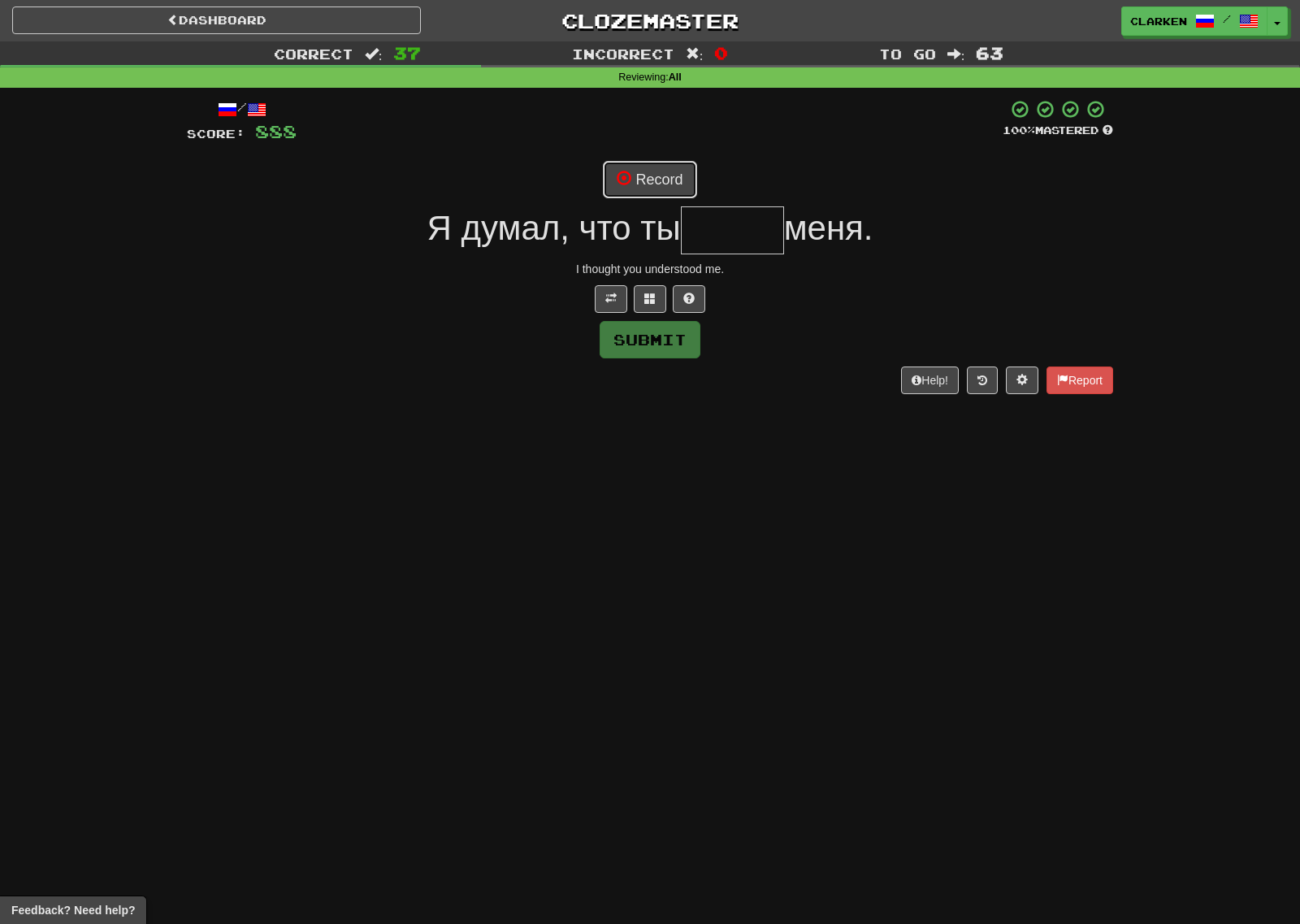
click at [644, 186] on button "Record" at bounding box center [650, 179] width 94 height 38
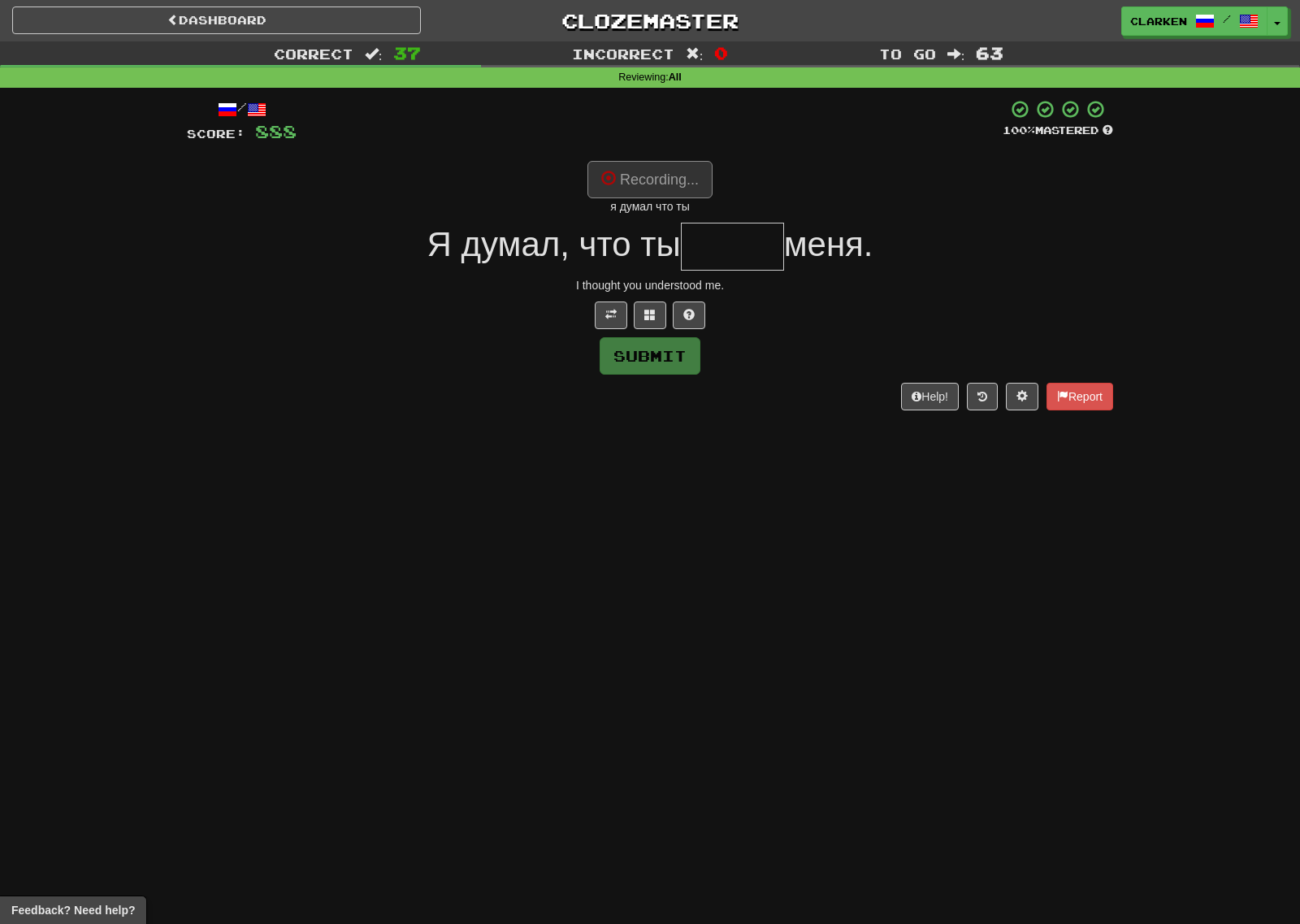
type input "*****"
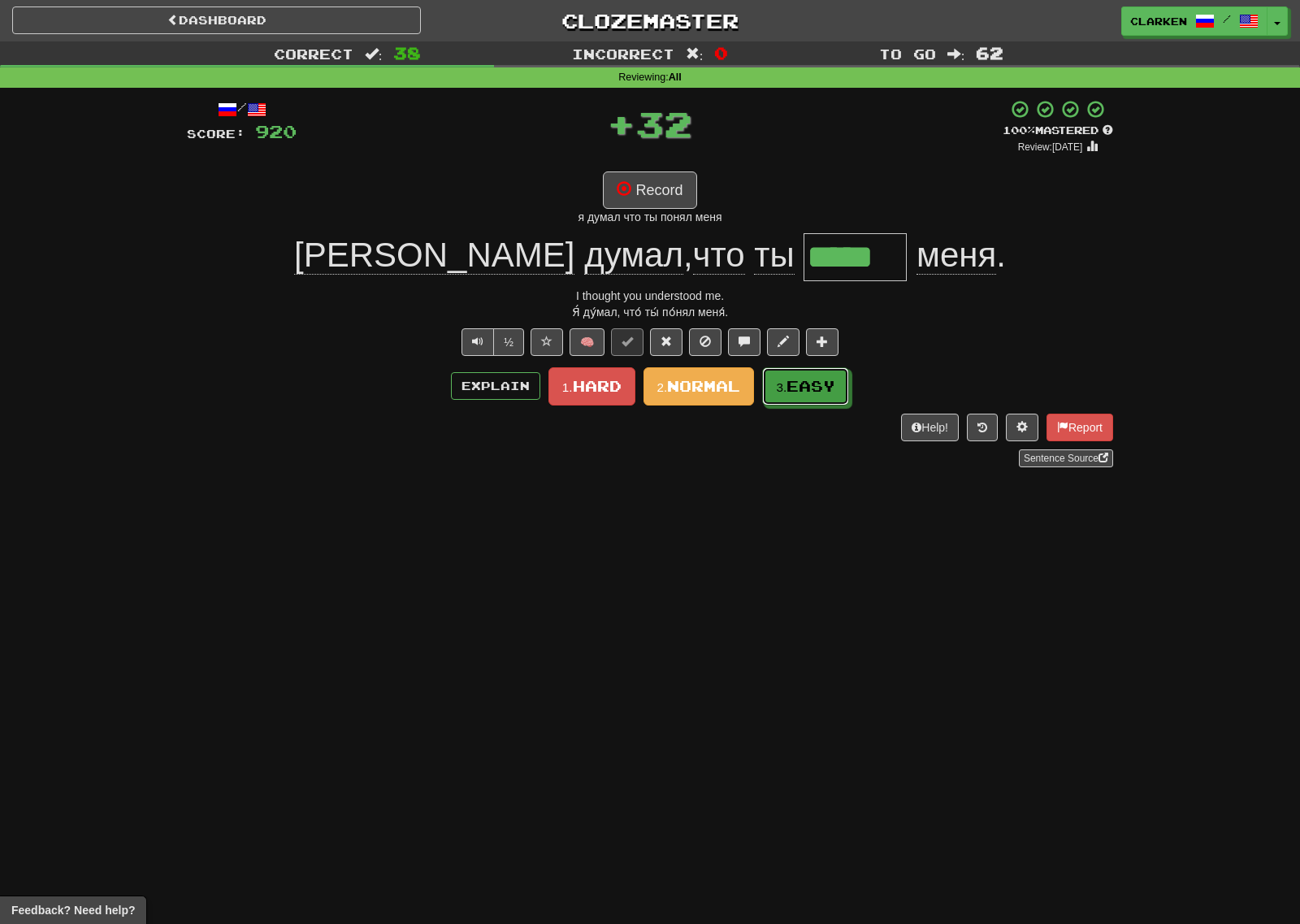
drag, startPoint x: 818, startPoint y: 400, endPoint x: 789, endPoint y: 396, distance: 29.3
click at [811, 399] on button "3. Easy" at bounding box center [805, 387] width 87 height 38
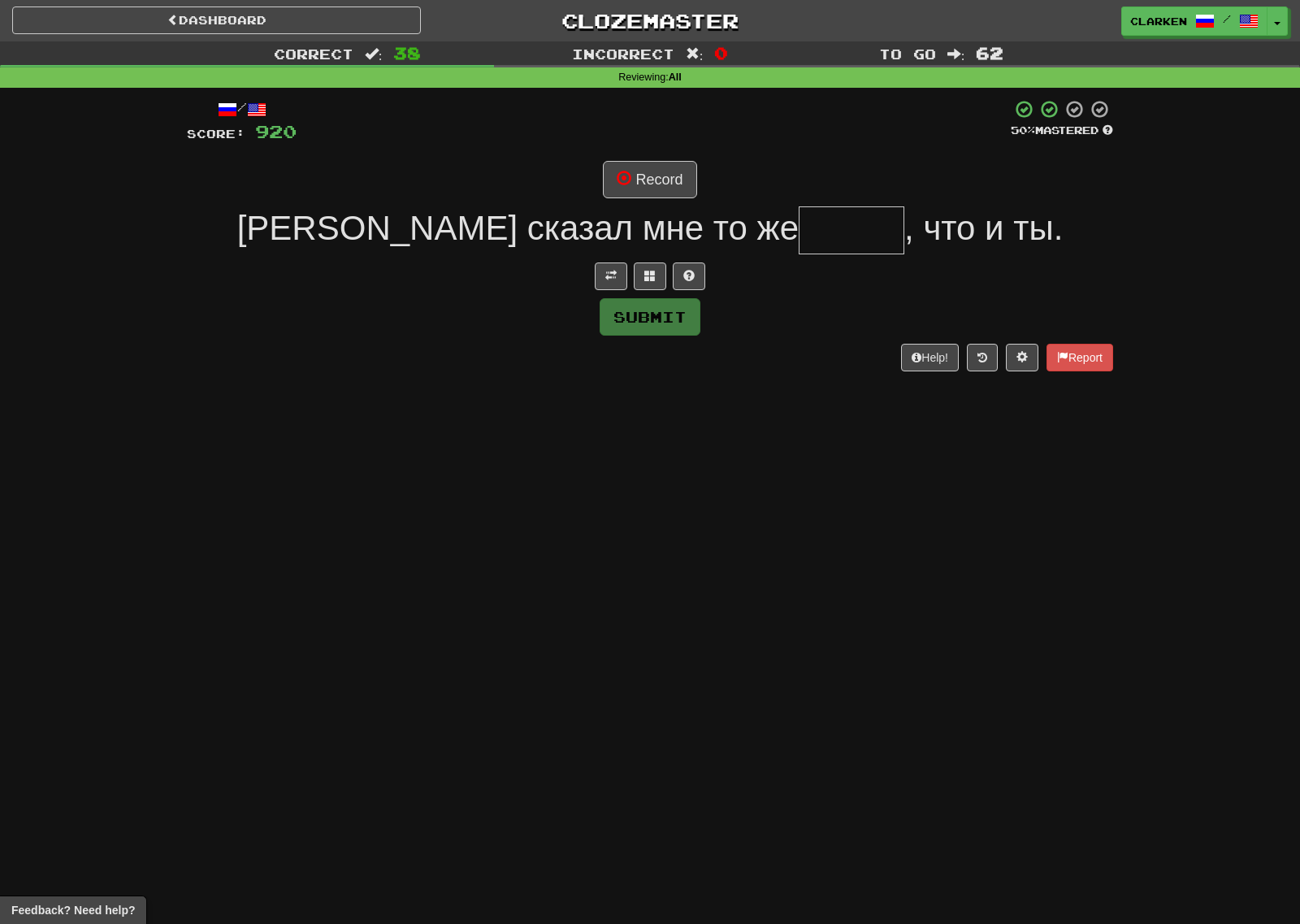
click at [618, 290] on div "/ Score: 920 50 % Mastered Record Том сказал мне то же , что и ты. Submit Help!…" at bounding box center [650, 234] width 927 height 271
click at [616, 280] on span at bounding box center [611, 275] width 12 height 12
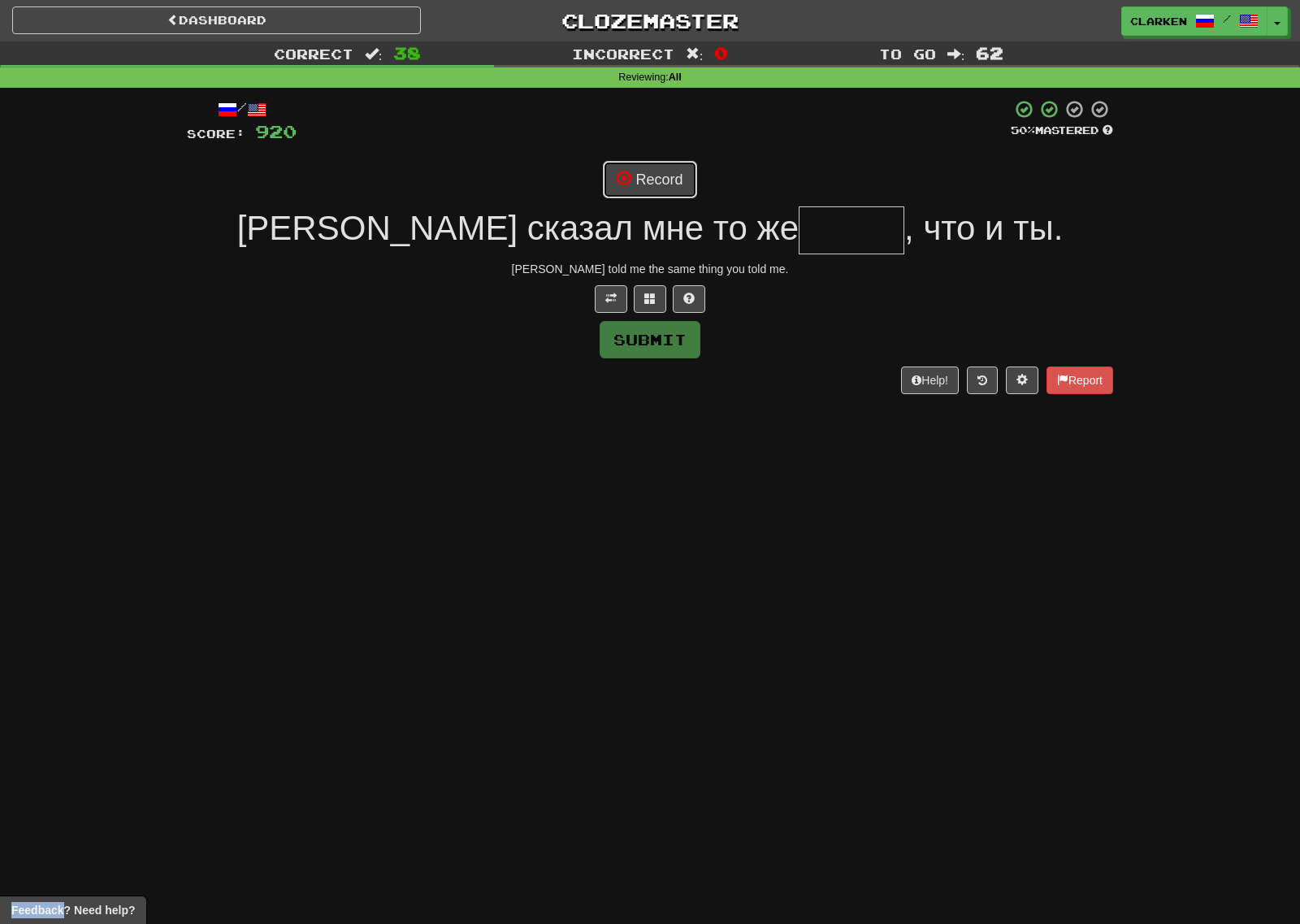
drag, startPoint x: 665, startPoint y: 172, endPoint x: 685, endPoint y: 168, distance: 20.4
click at [665, 172] on button "Record" at bounding box center [650, 179] width 94 height 38
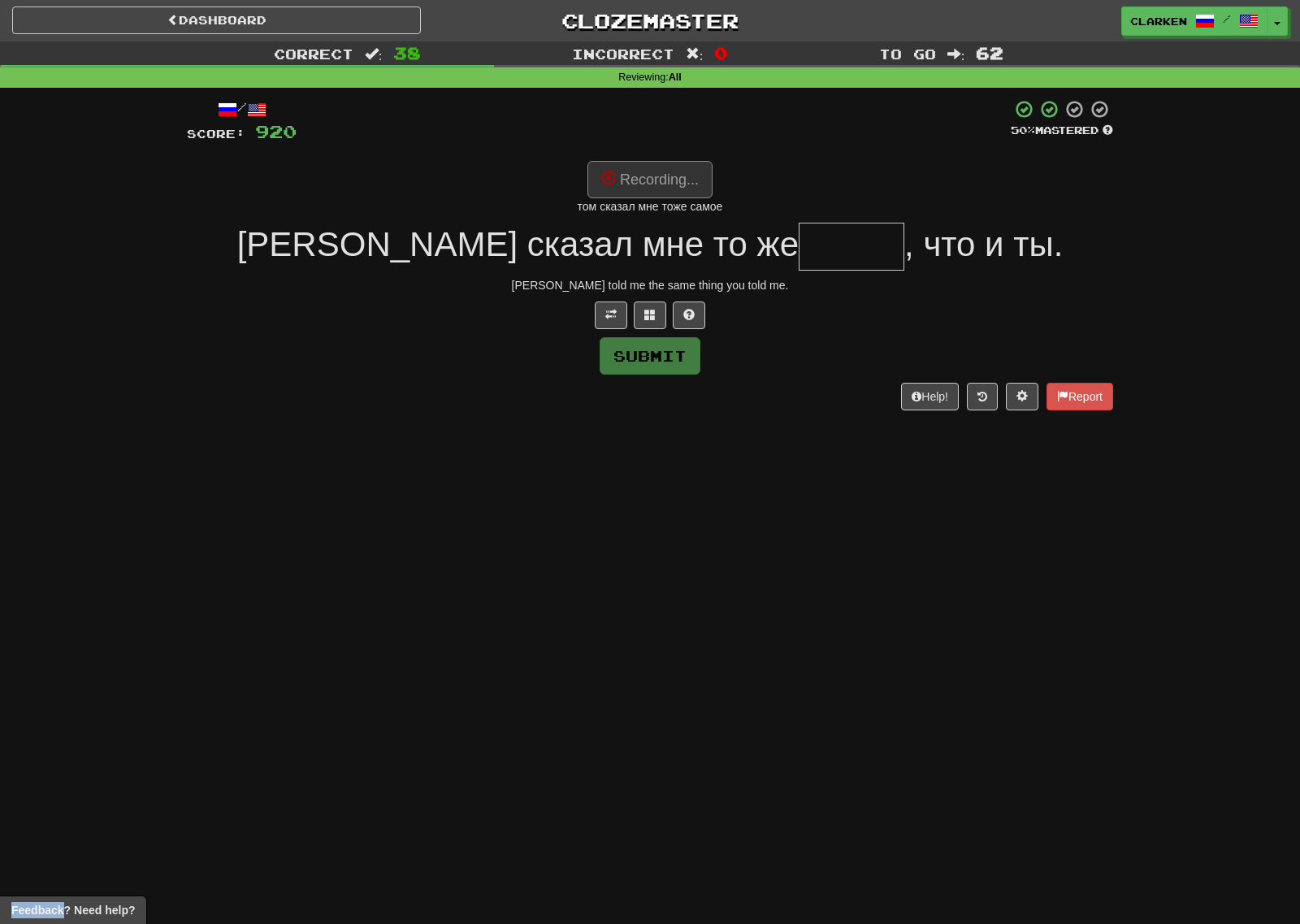
type input "*****"
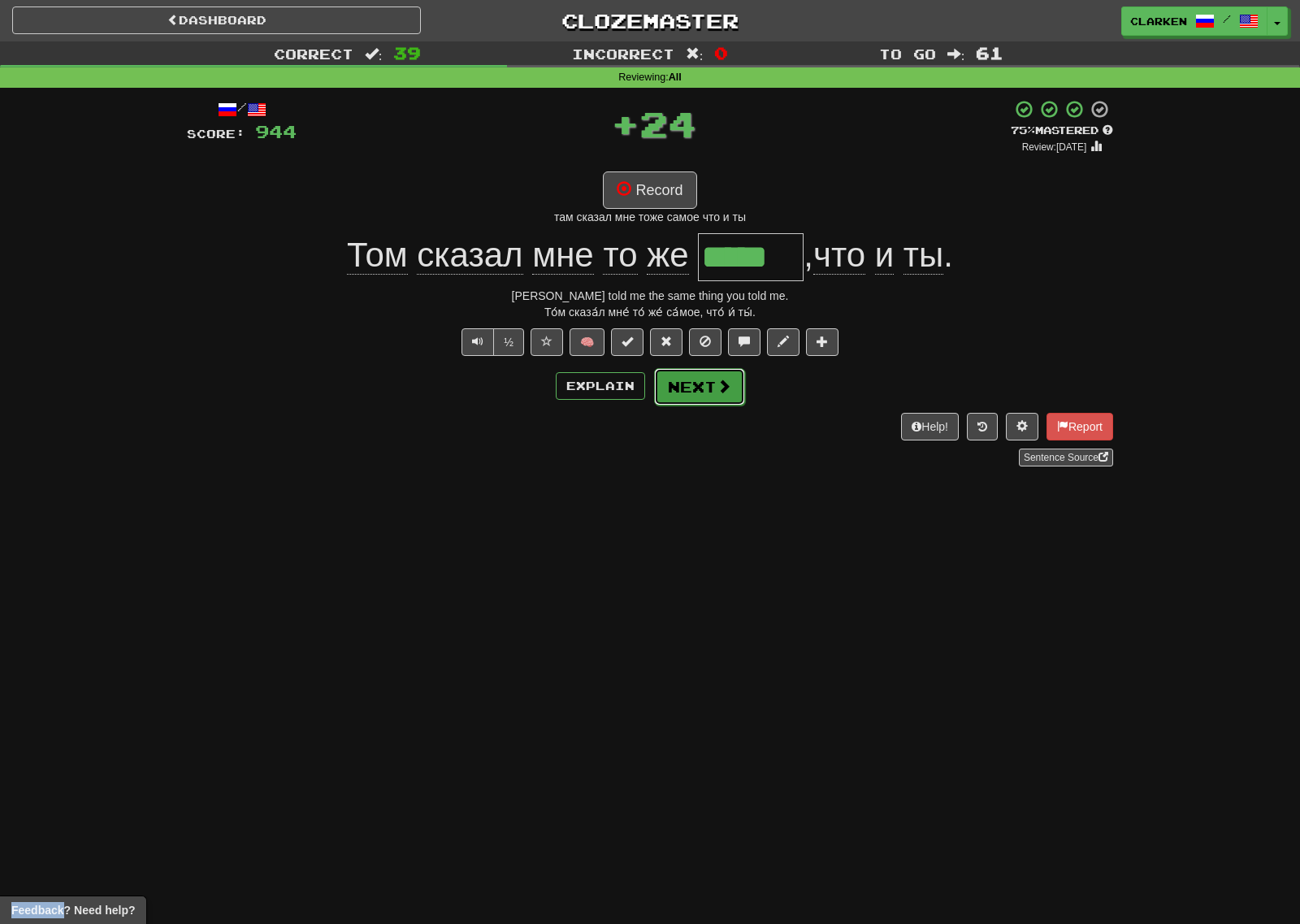
click at [714, 380] on button "Next" at bounding box center [699, 387] width 91 height 38
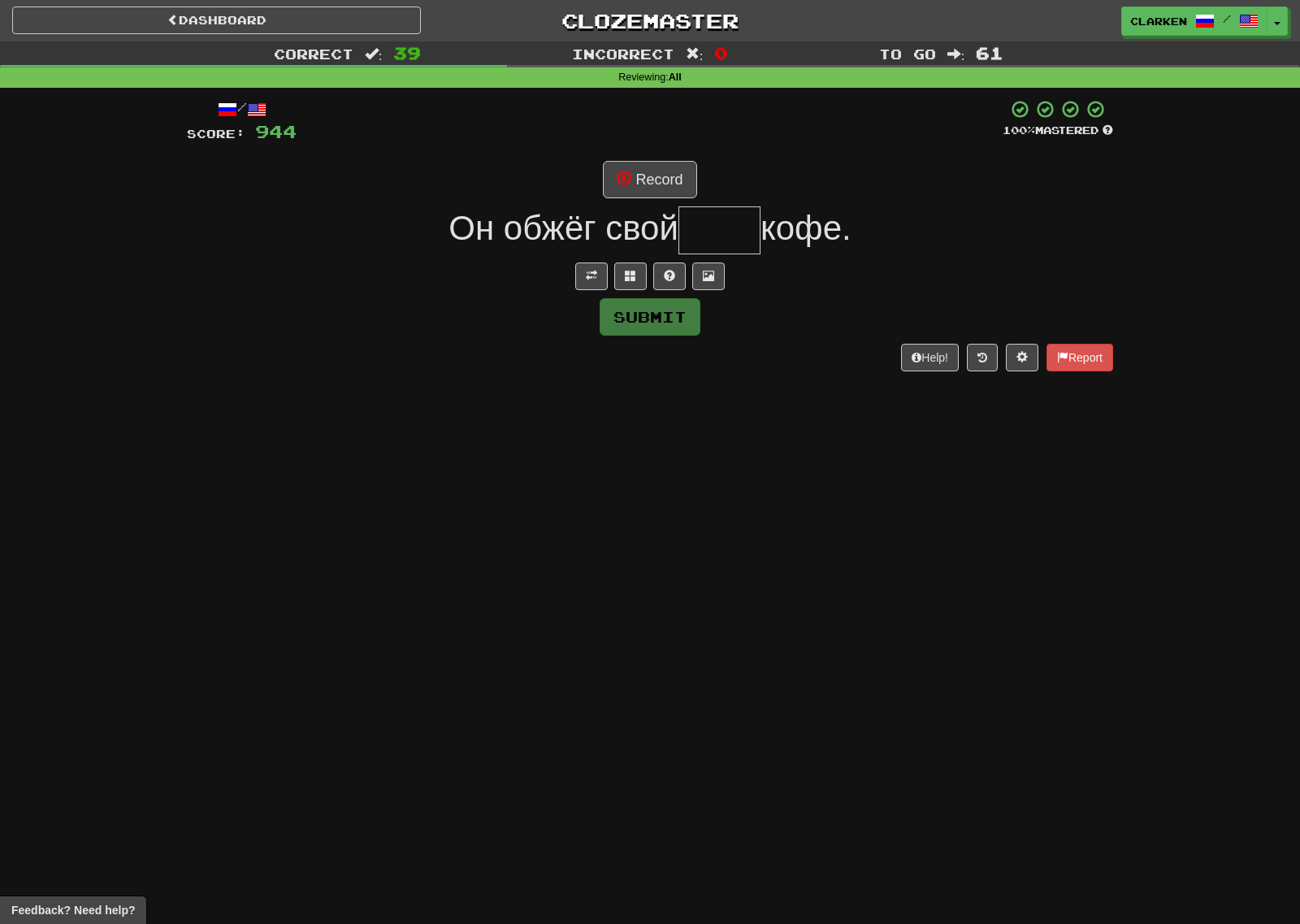
click at [575, 277] on div at bounding box center [650, 276] width 927 height 28
click at [576, 277] on button at bounding box center [591, 276] width 33 height 28
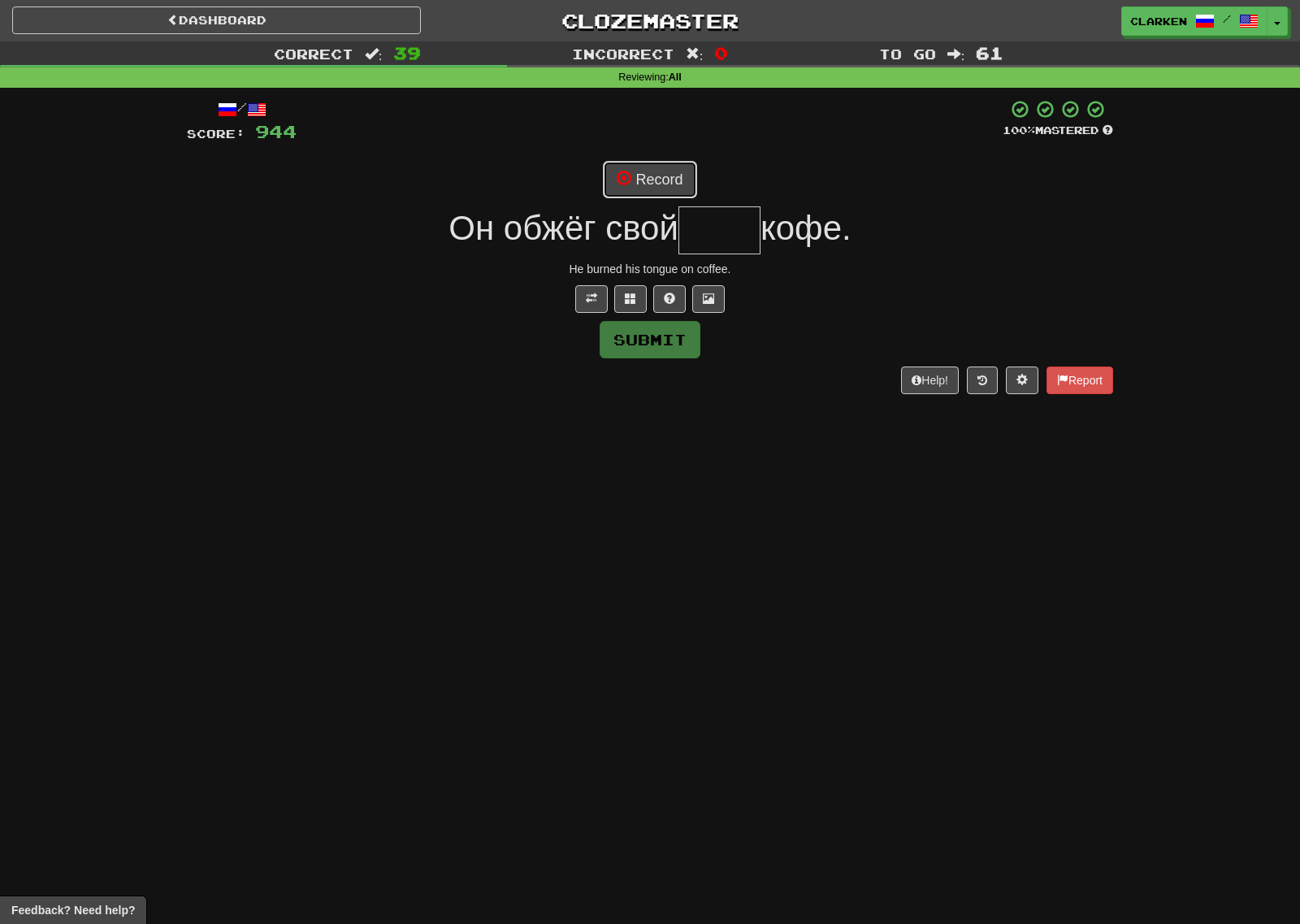
click at [635, 197] on button "Record" at bounding box center [650, 179] width 94 height 38
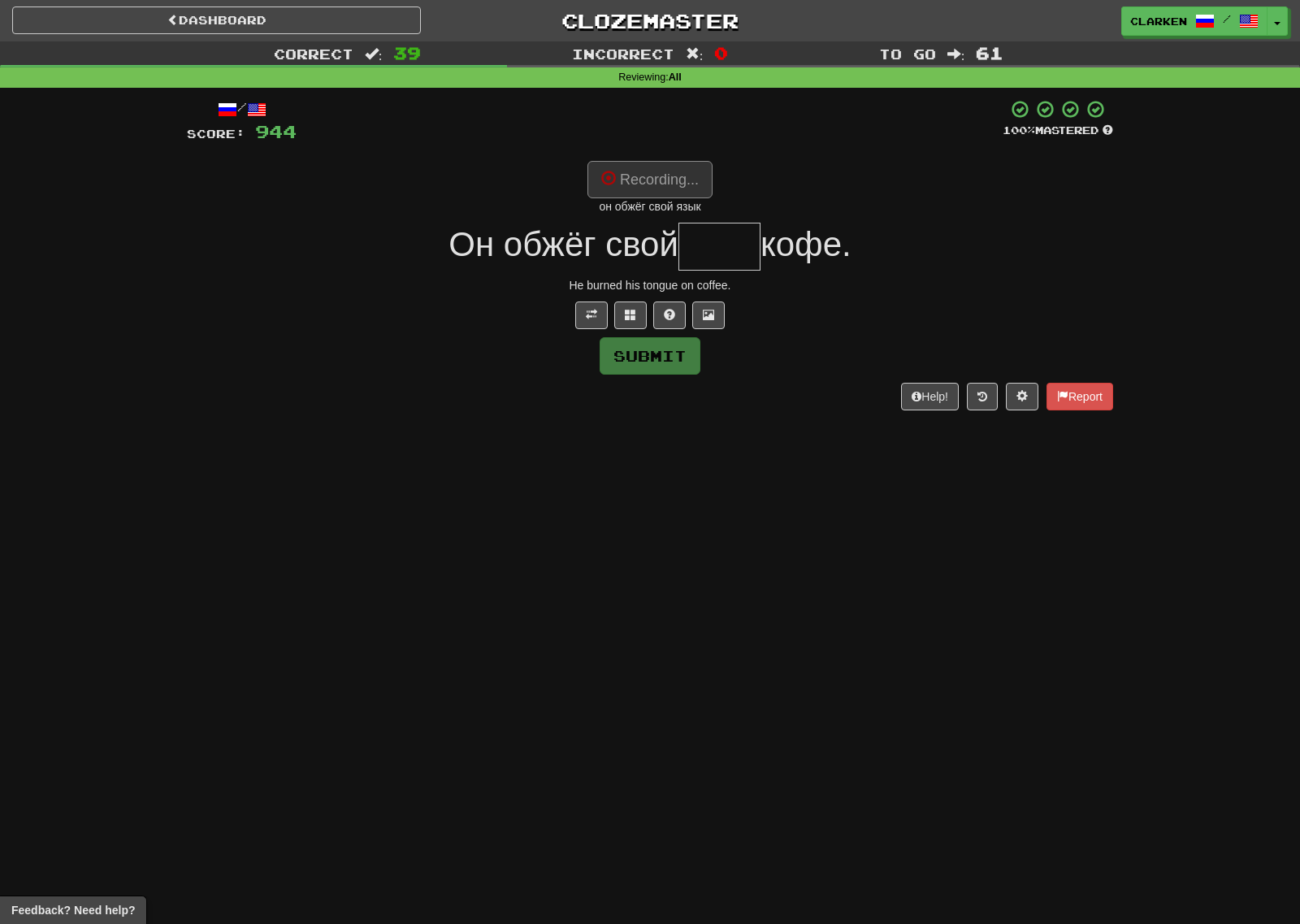
type input "****"
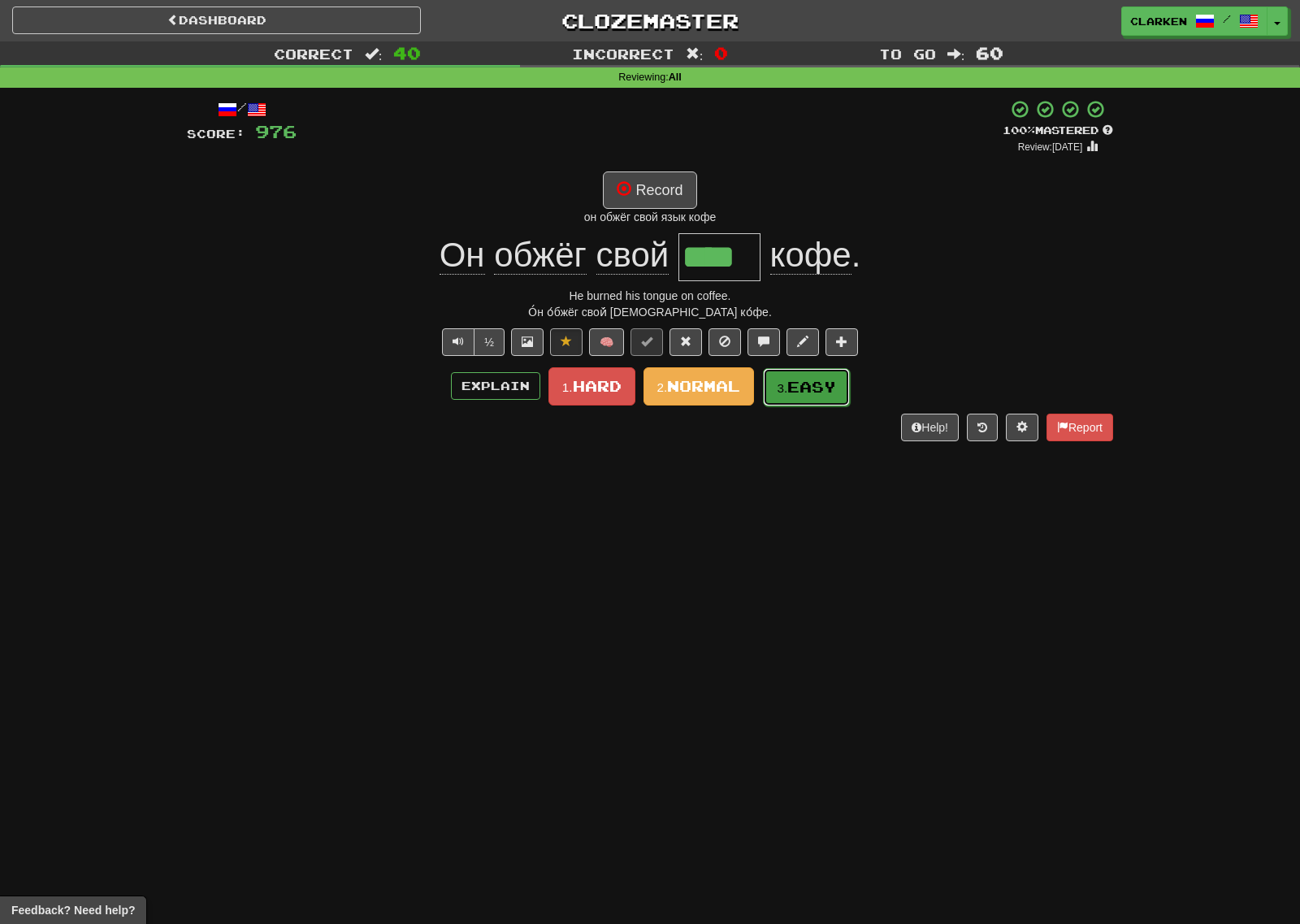
click at [791, 393] on span "Easy" at bounding box center [812, 386] width 49 height 18
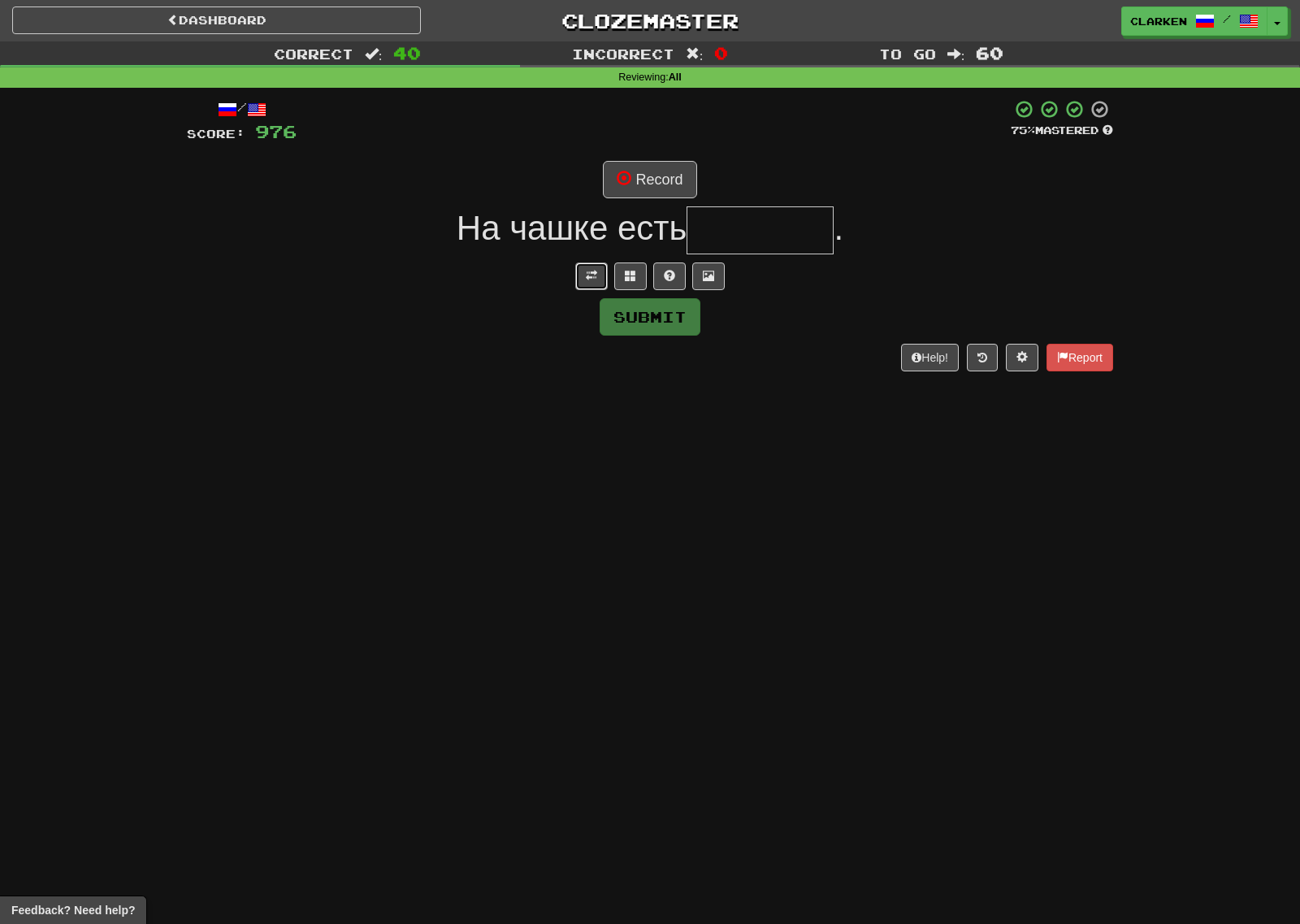
drag, startPoint x: 593, startPoint y: 275, endPoint x: 614, endPoint y: 235, distance: 45.2
click at [593, 274] on span at bounding box center [592, 275] width 12 height 12
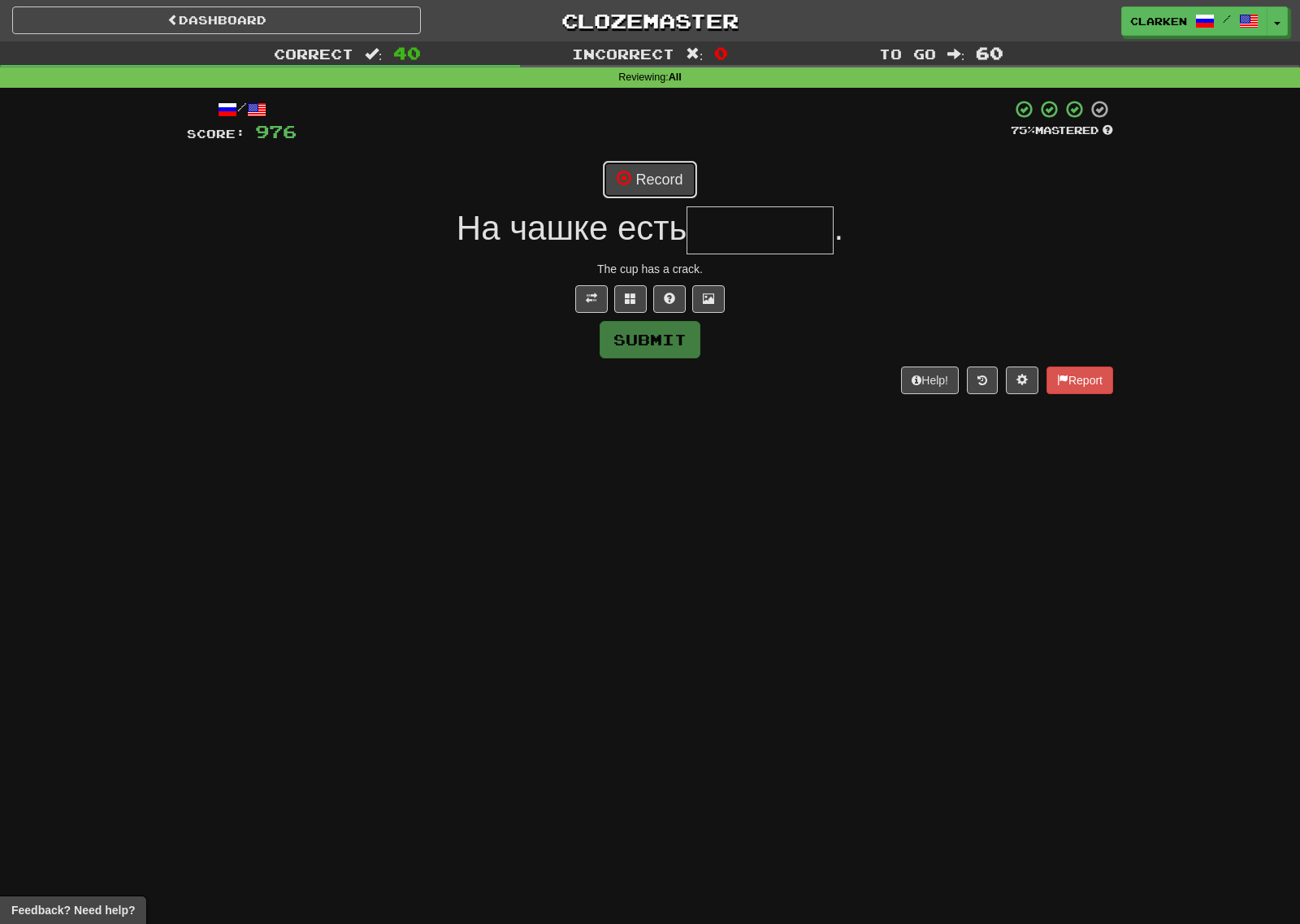
click at [650, 172] on button "Record" at bounding box center [650, 179] width 94 height 38
click at [634, 299] on span at bounding box center [630, 298] width 12 height 12
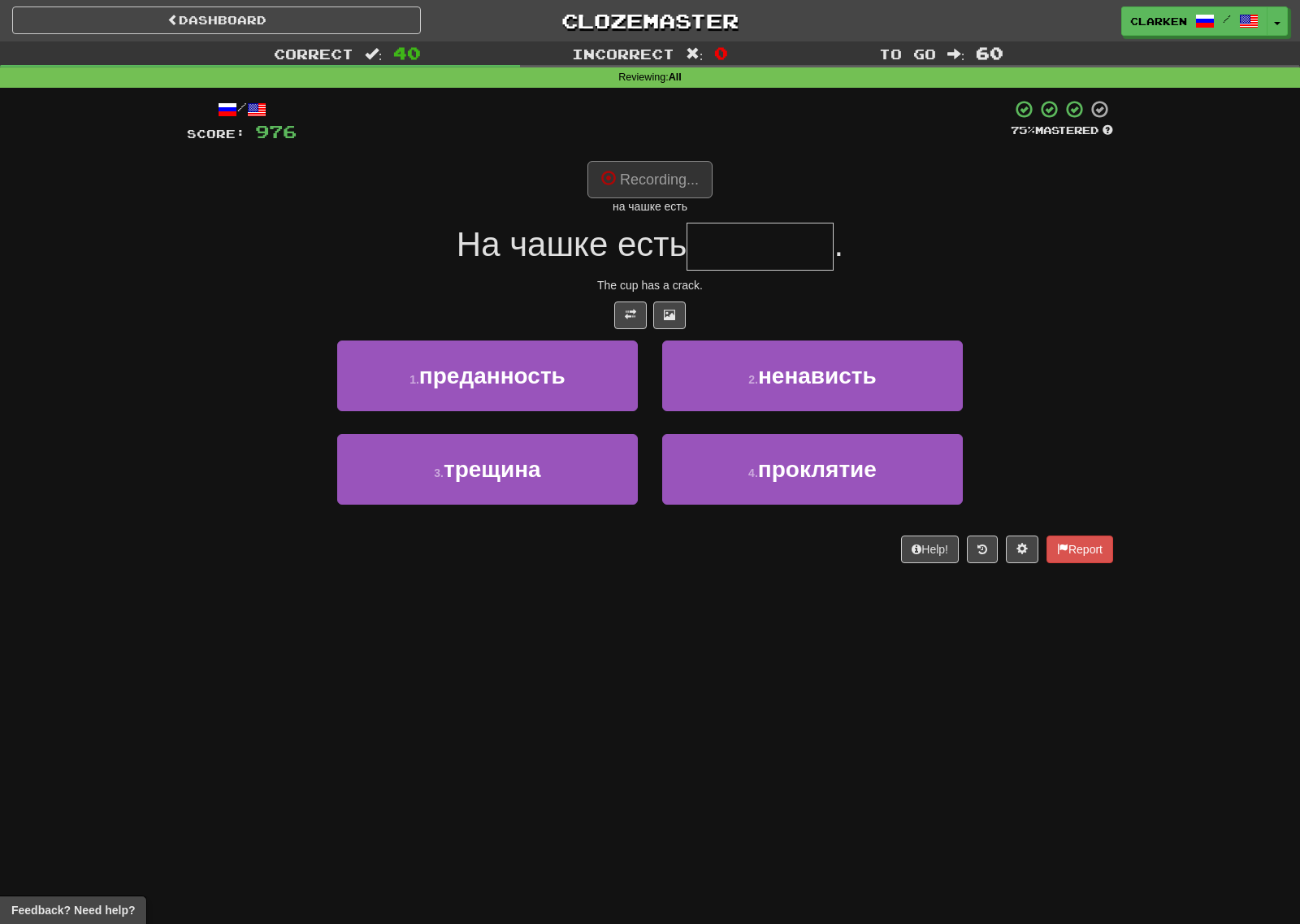
type input "*******"
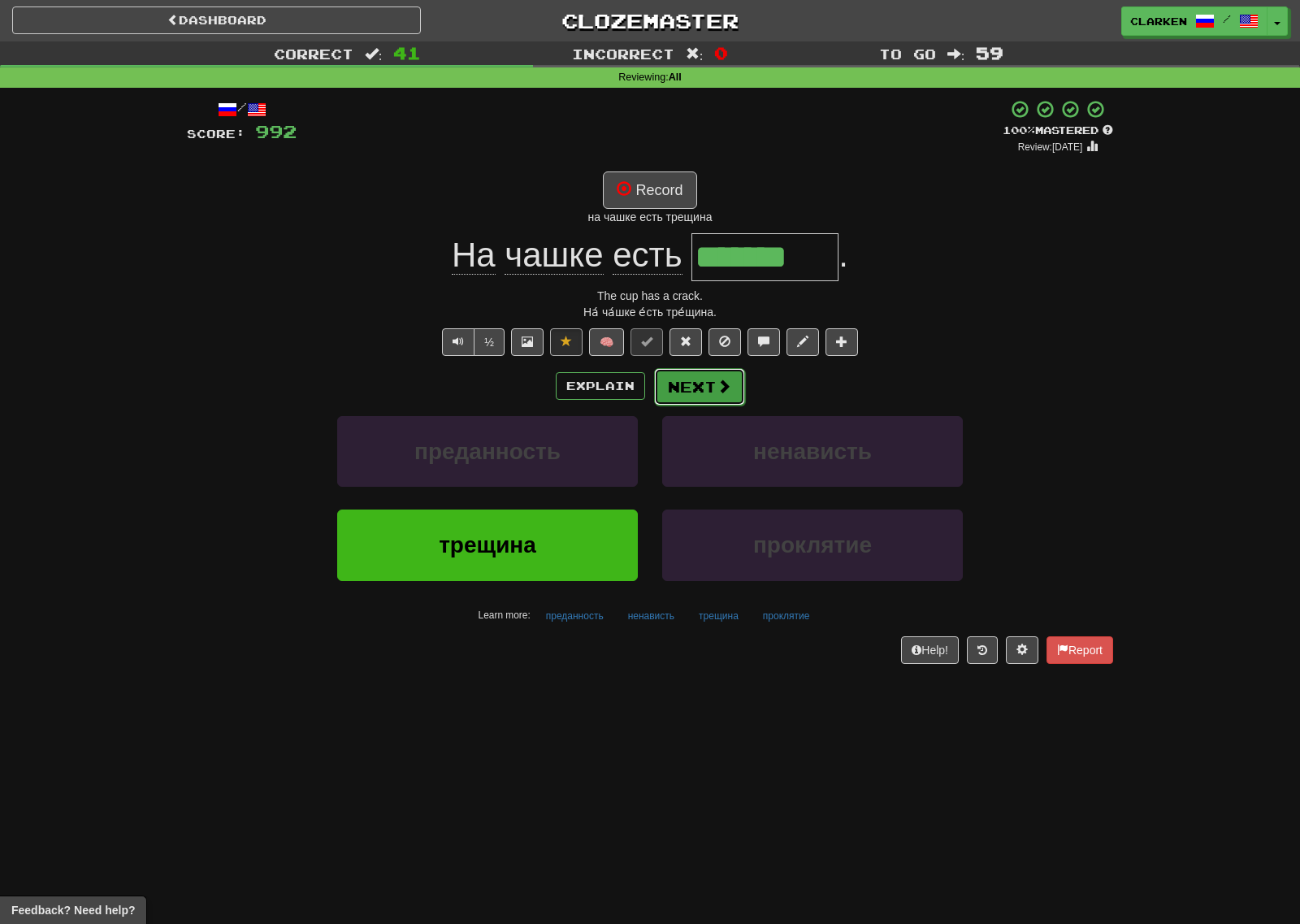
click at [691, 393] on button "Next" at bounding box center [699, 387] width 91 height 38
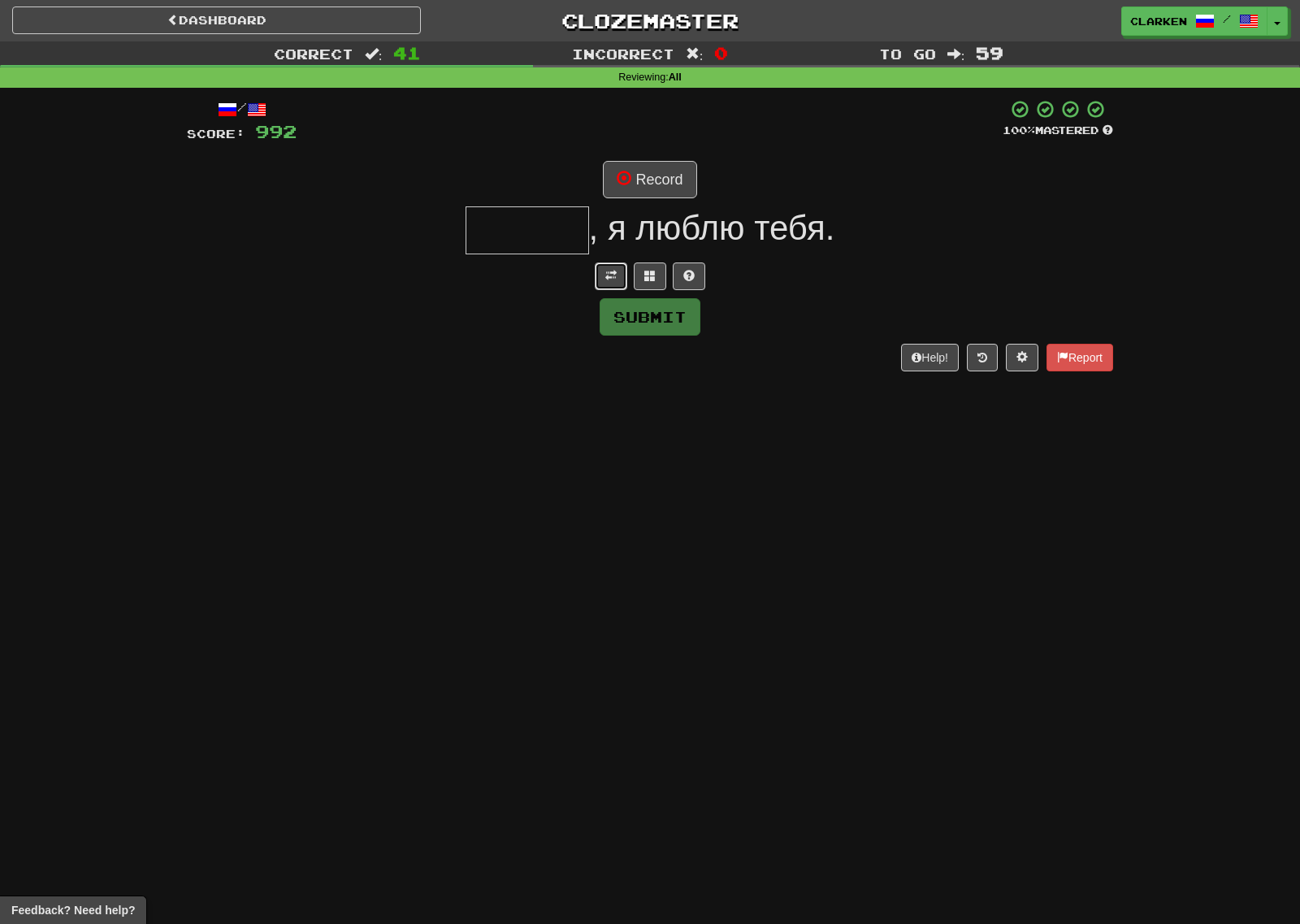
click at [603, 280] on button at bounding box center [611, 276] width 33 height 28
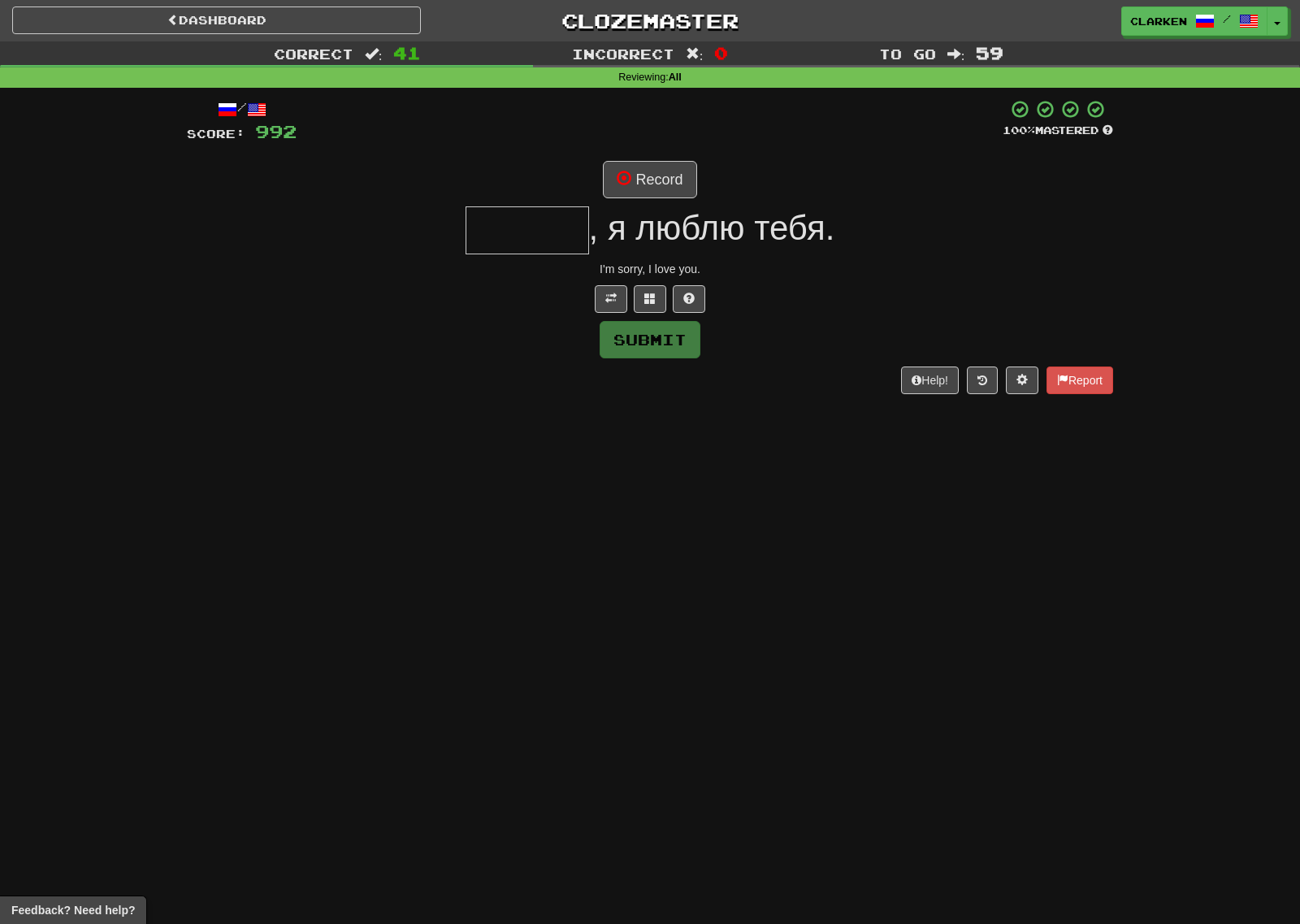
click at [623, 213] on span ", я люблю тебя." at bounding box center [712, 228] width 246 height 38
click at [633, 172] on button "Record" at bounding box center [650, 179] width 94 height 38
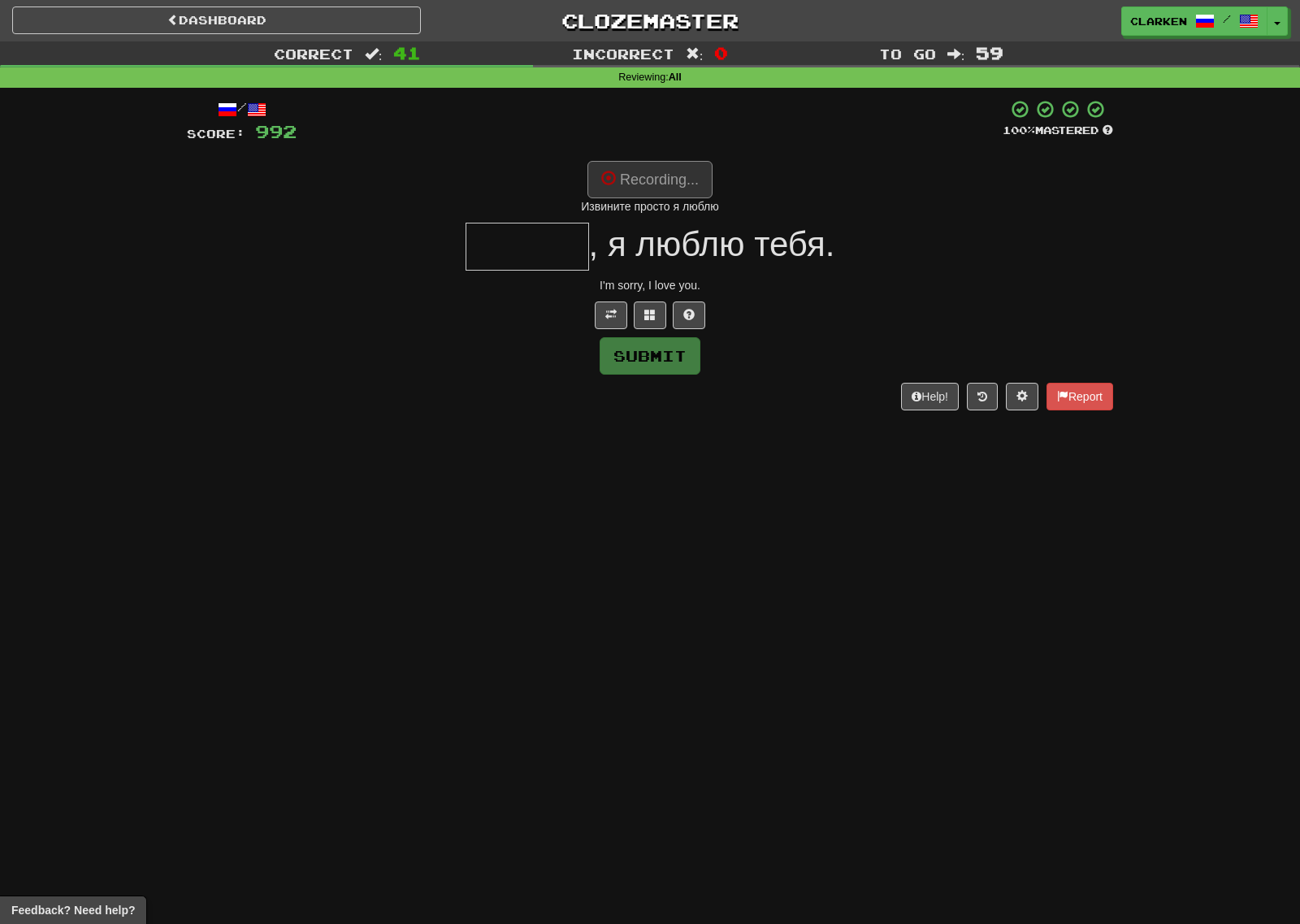
type input "******"
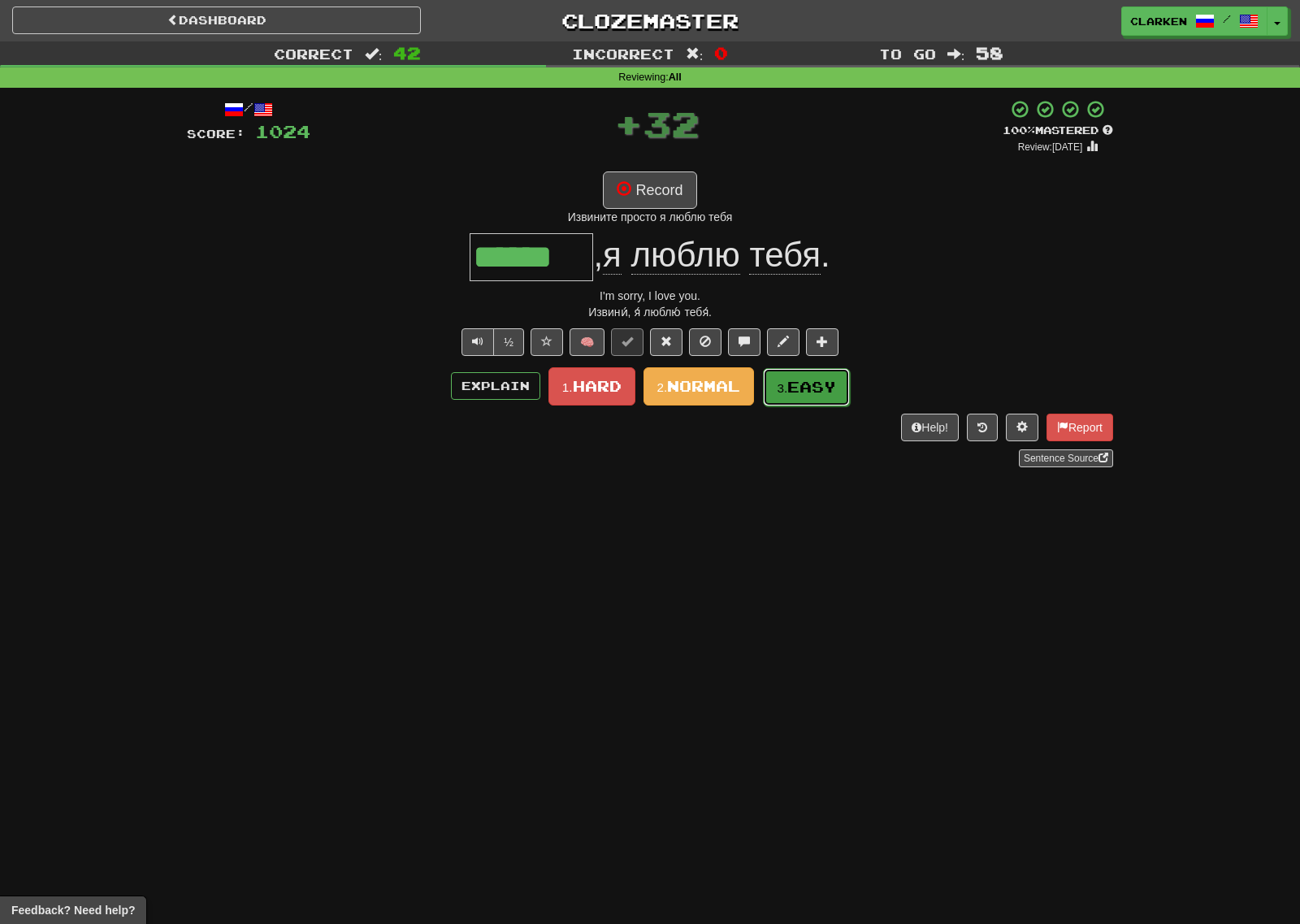
click at [778, 385] on small "3." at bounding box center [782, 388] width 11 height 14
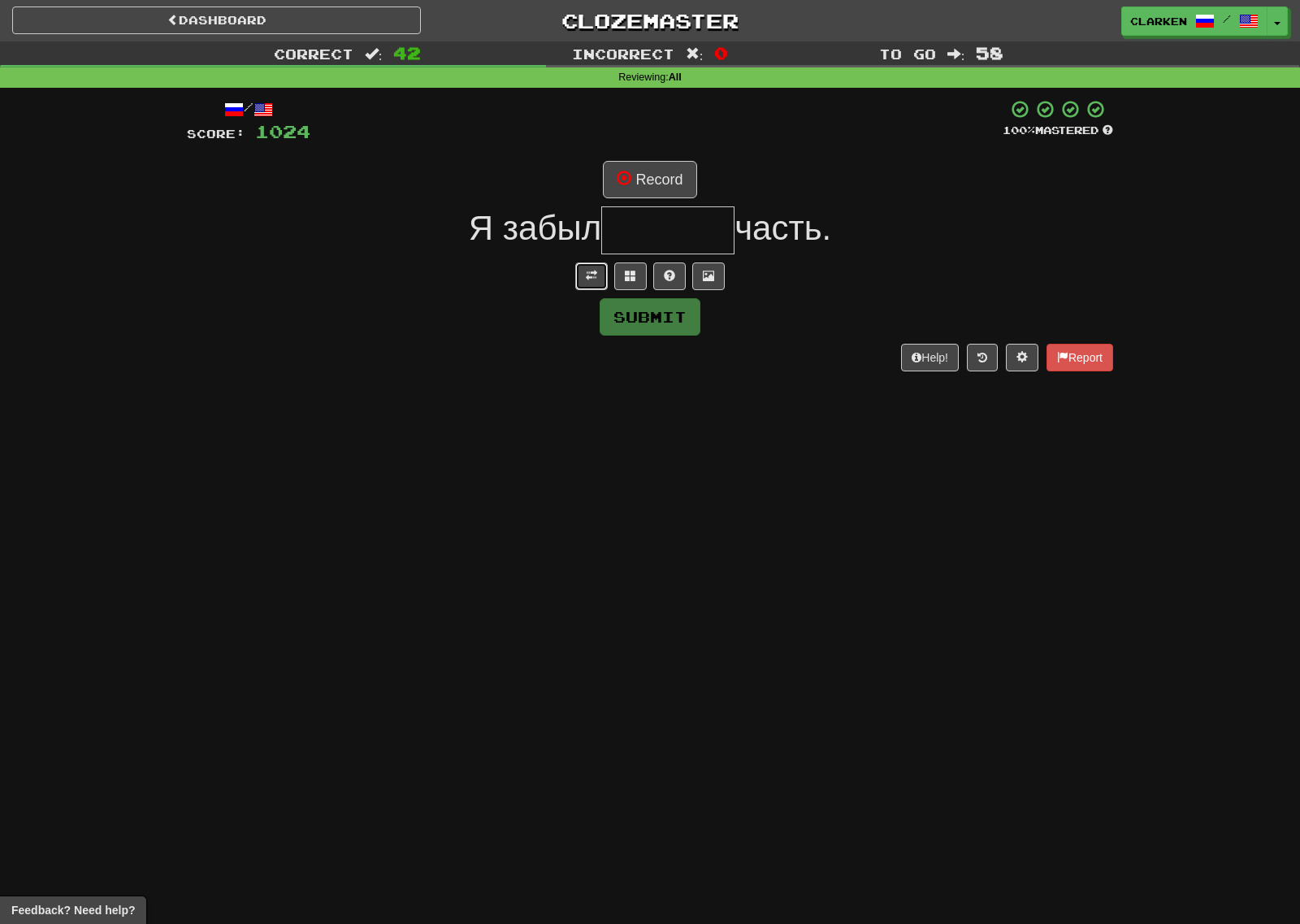
click at [592, 270] on span at bounding box center [592, 275] width 12 height 12
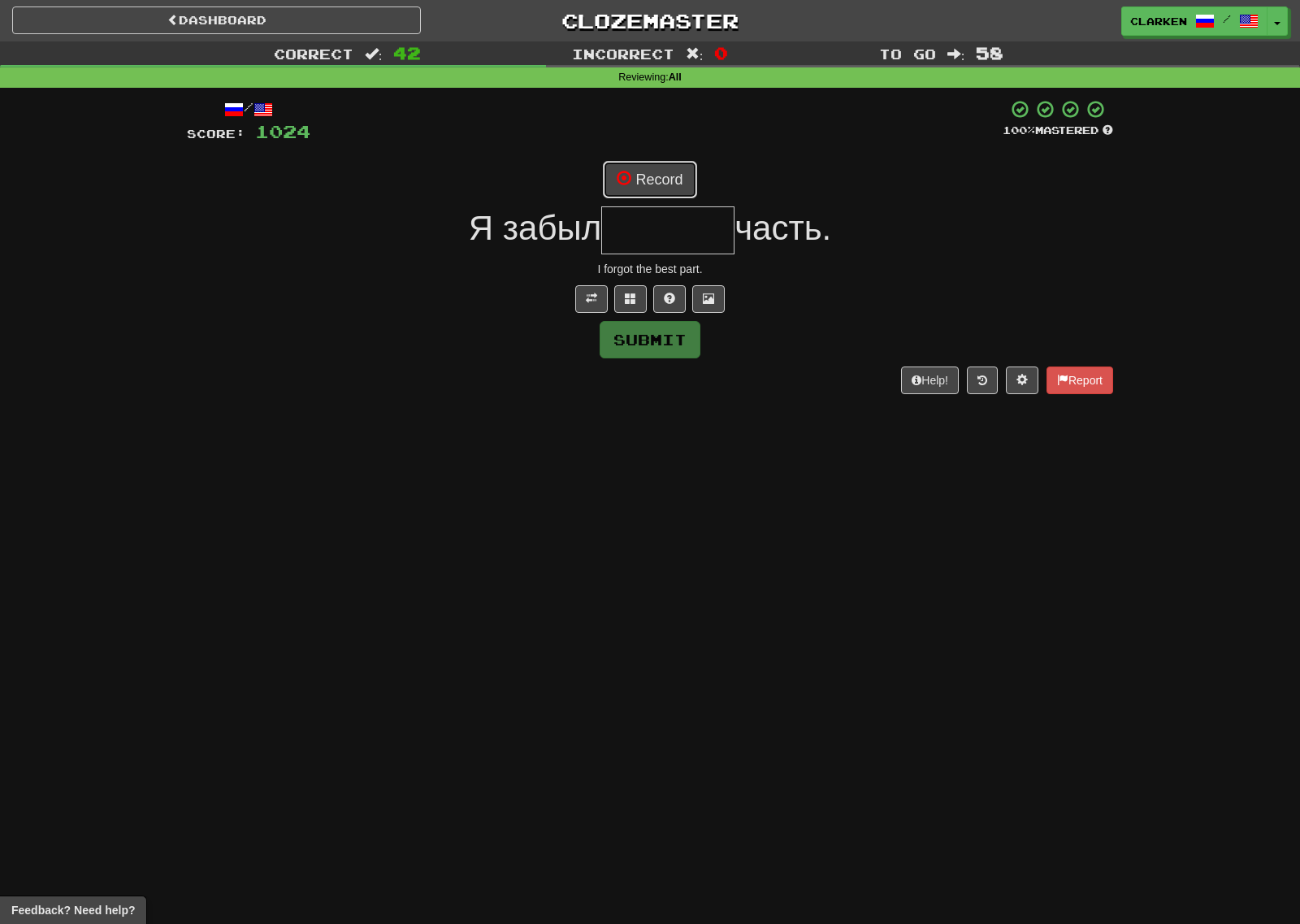
click at [640, 178] on button "Record" at bounding box center [650, 179] width 94 height 38
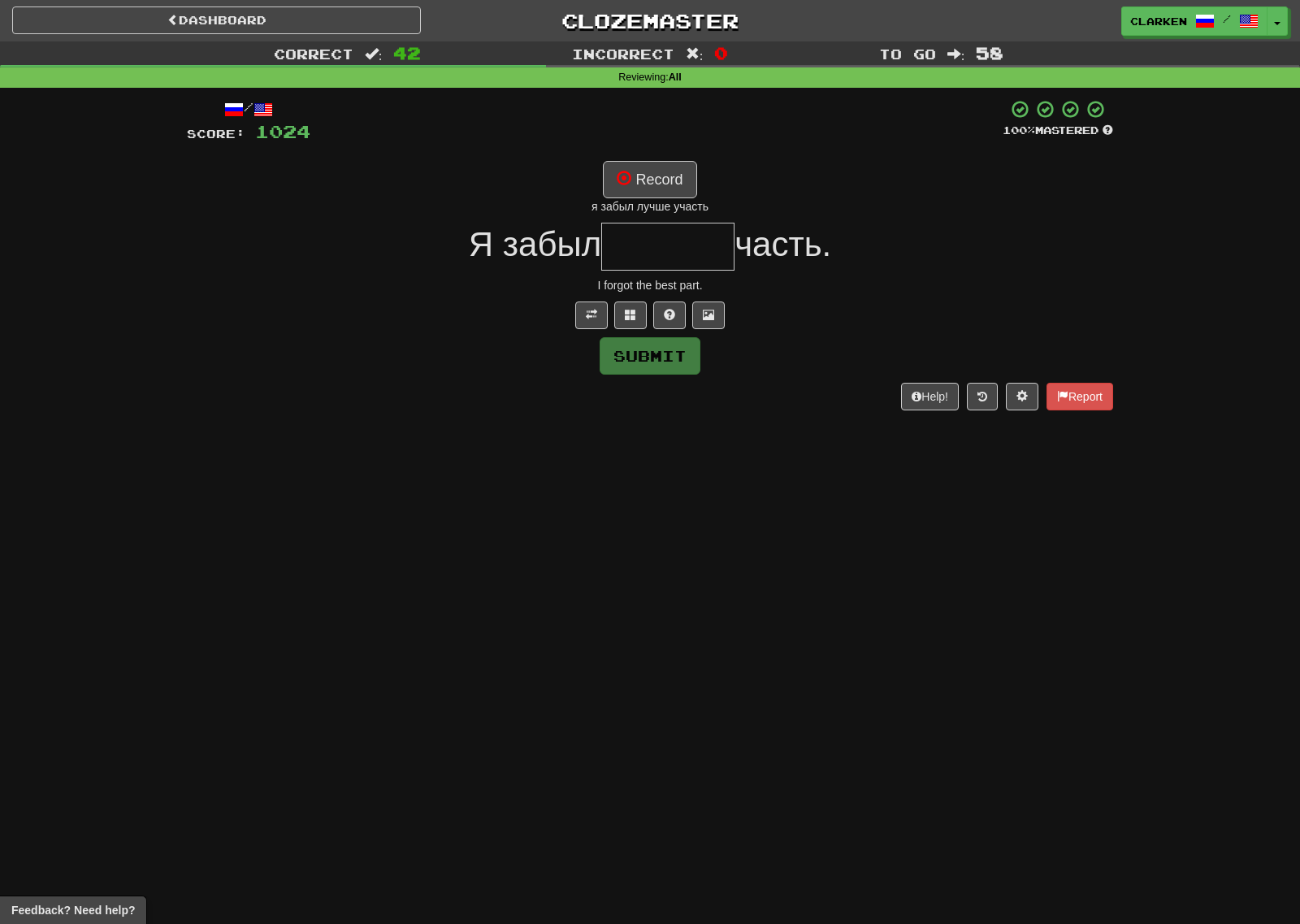
click at [669, 151] on div "/ Score: 1024 100 % Mastered Record я забыл лучше участь Я забыл часть. I forgo…" at bounding box center [650, 254] width 927 height 311
click at [651, 200] on div "я забыл лучше участь" at bounding box center [650, 206] width 927 height 16
click at [651, 196] on button "Record" at bounding box center [650, 179] width 94 height 38
type input "******"
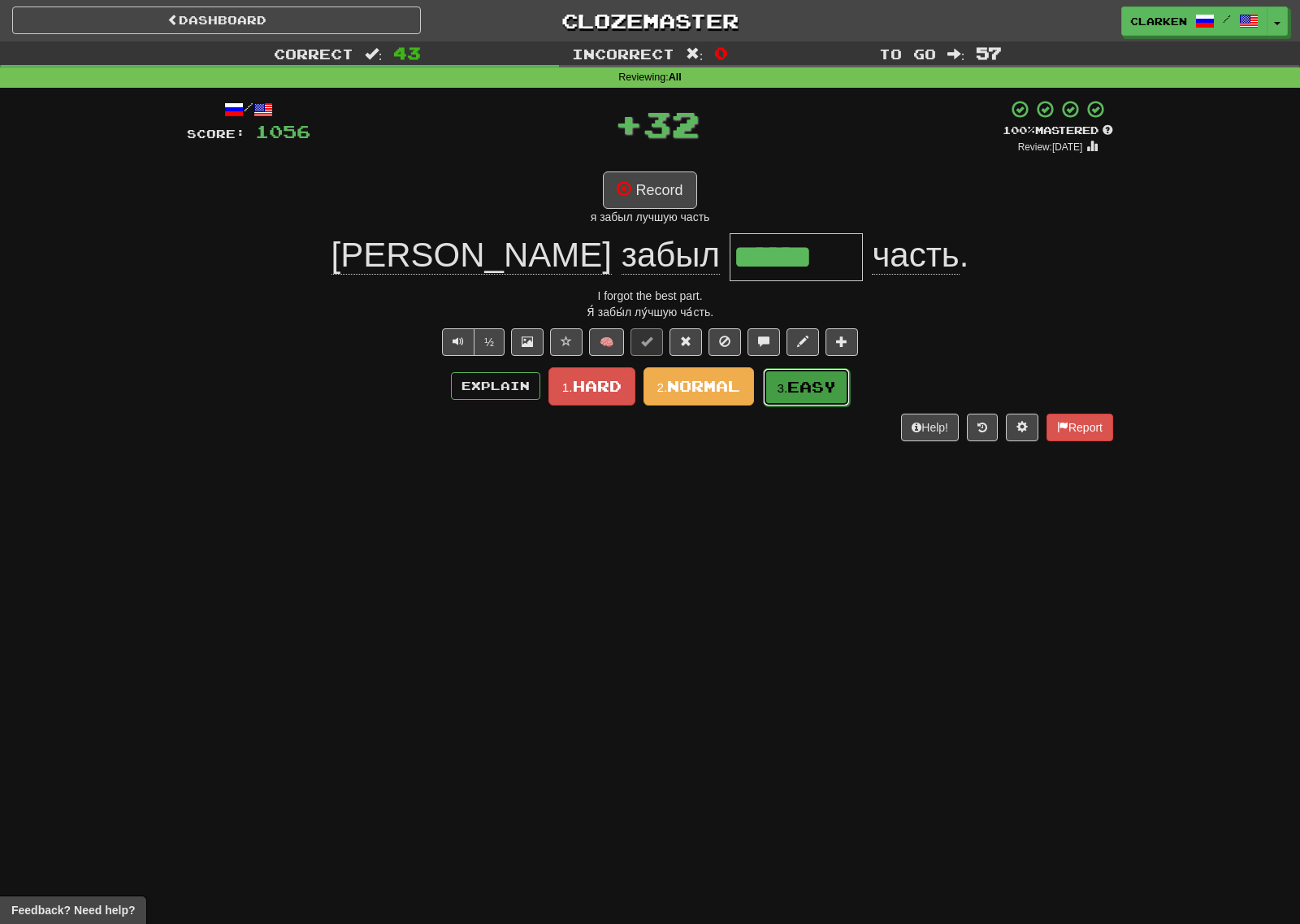
click at [768, 393] on button "3. Easy" at bounding box center [806, 388] width 87 height 38
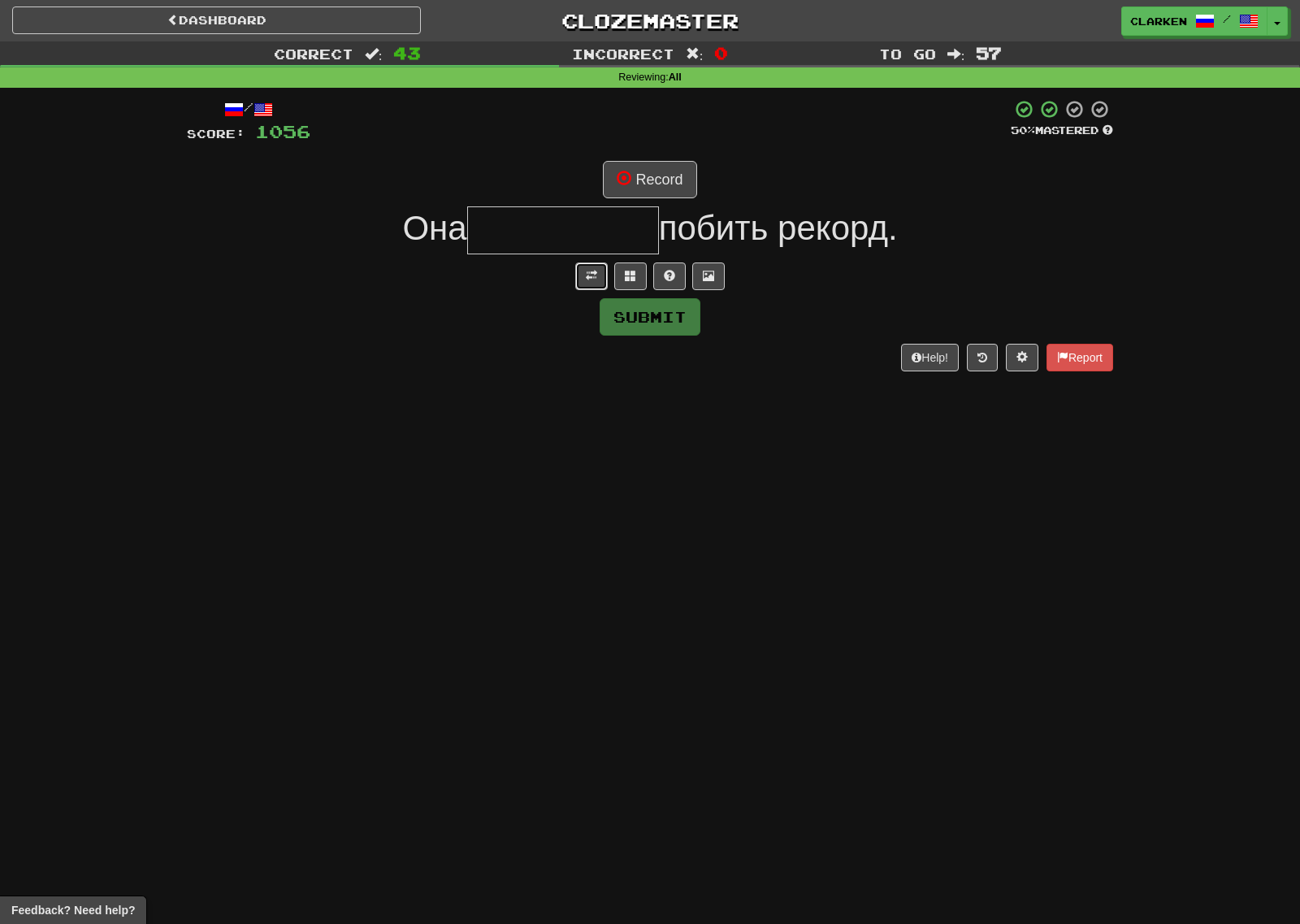
click at [594, 284] on button at bounding box center [591, 276] width 33 height 28
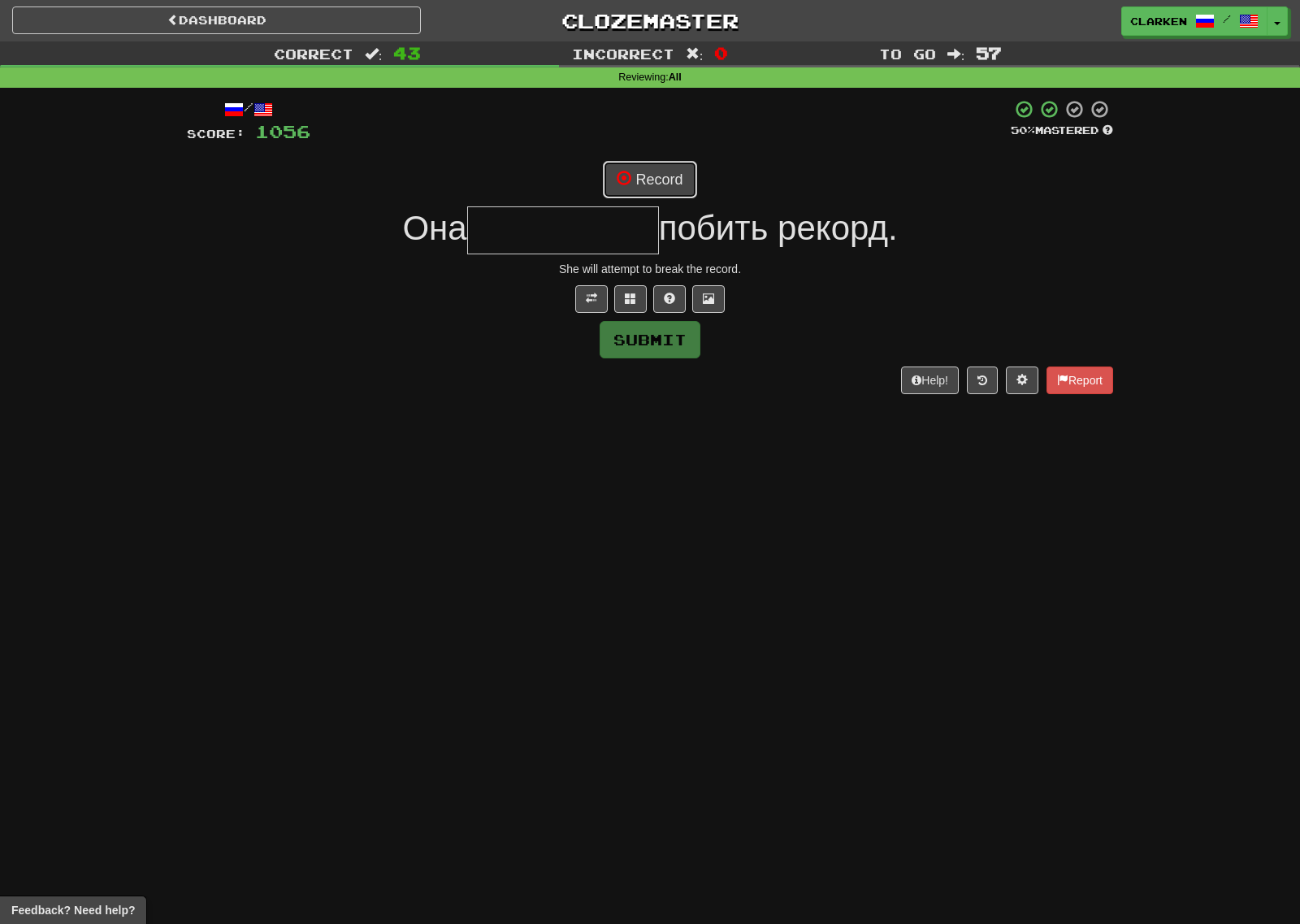
click at [644, 185] on button "Record" at bounding box center [650, 179] width 94 height 38
click at [635, 307] on button at bounding box center [630, 299] width 33 height 28
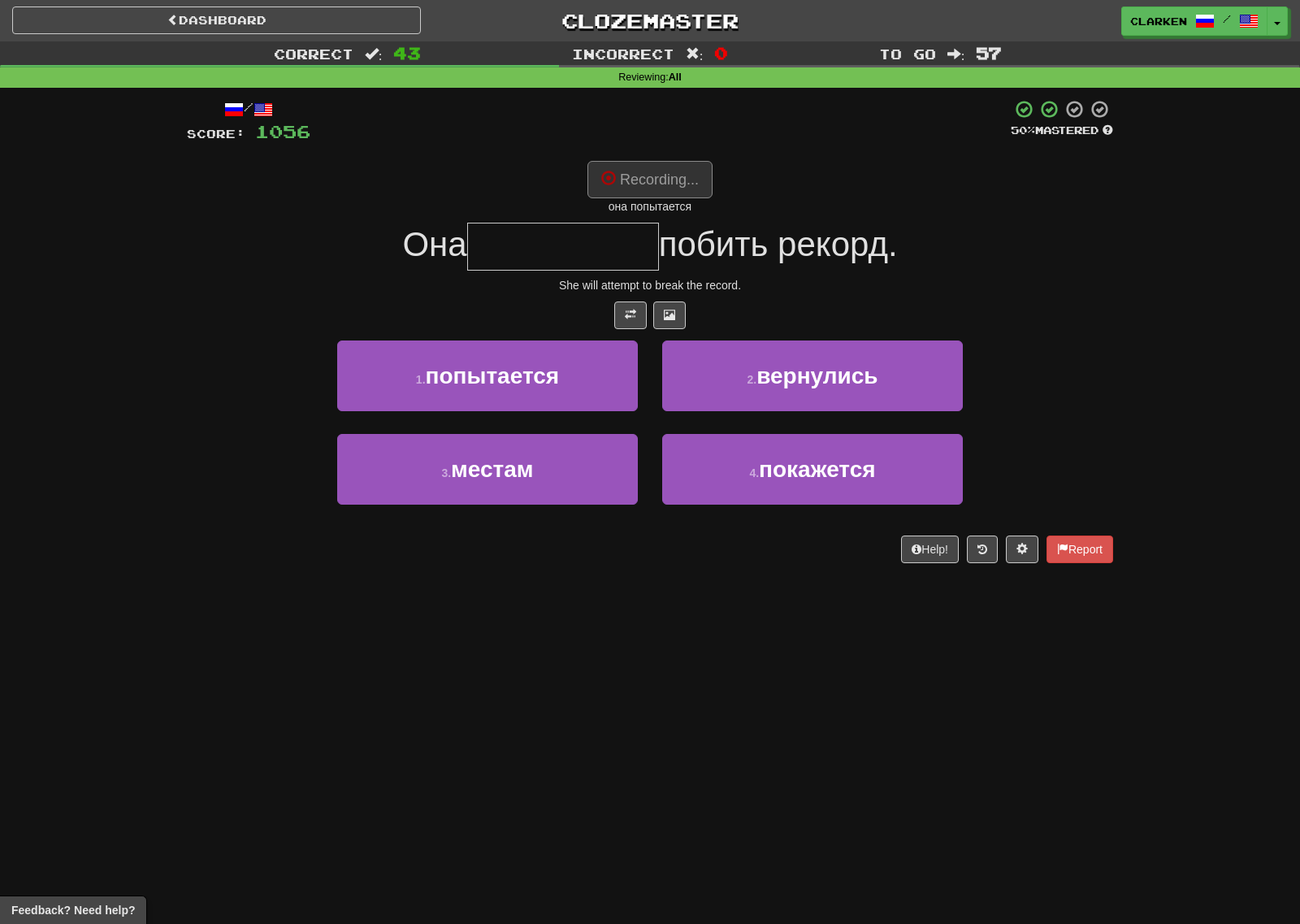
type input "**********"
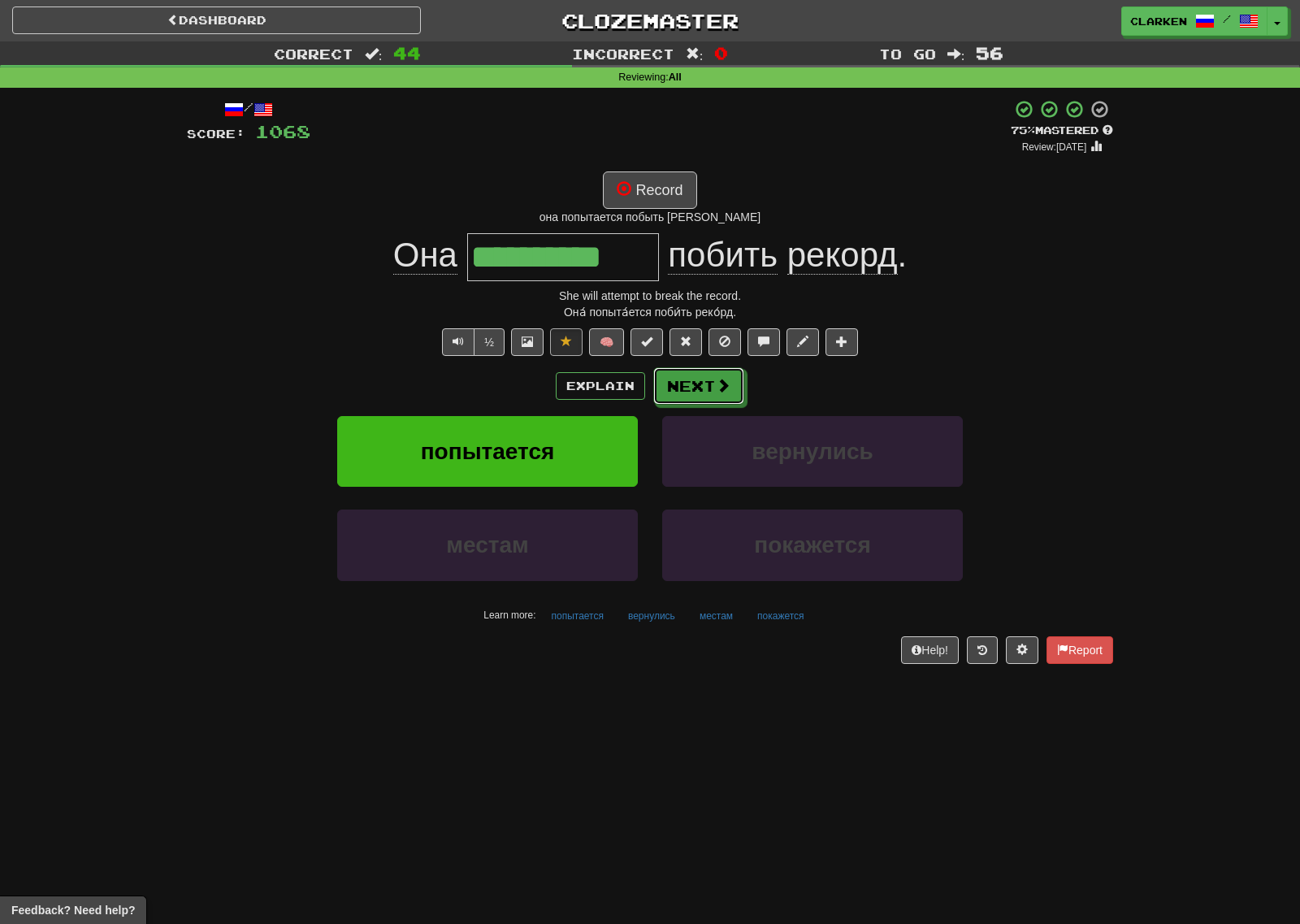
click at [701, 374] on button "Next" at bounding box center [698, 386] width 91 height 38
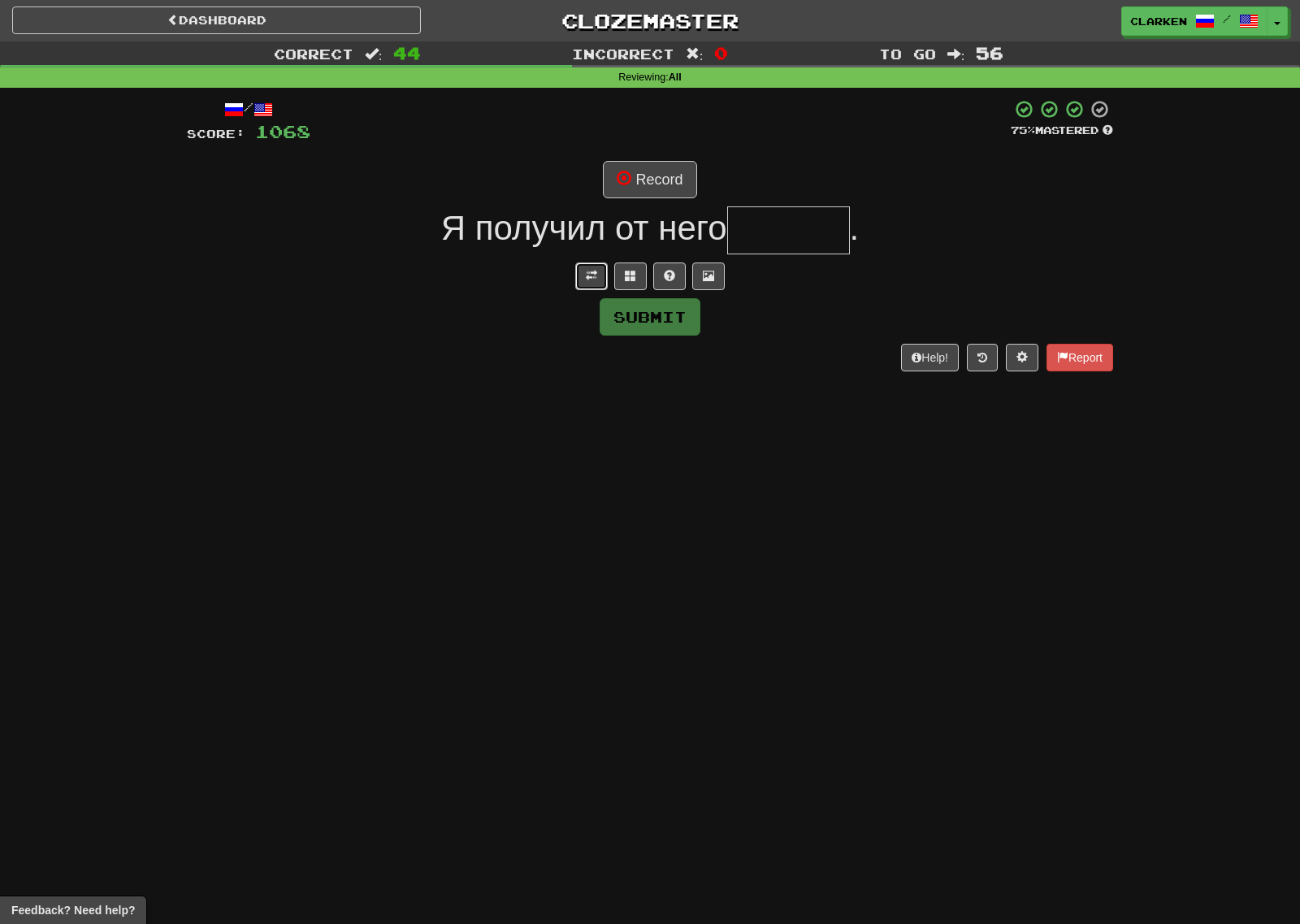
click at [593, 282] on button at bounding box center [591, 276] width 33 height 28
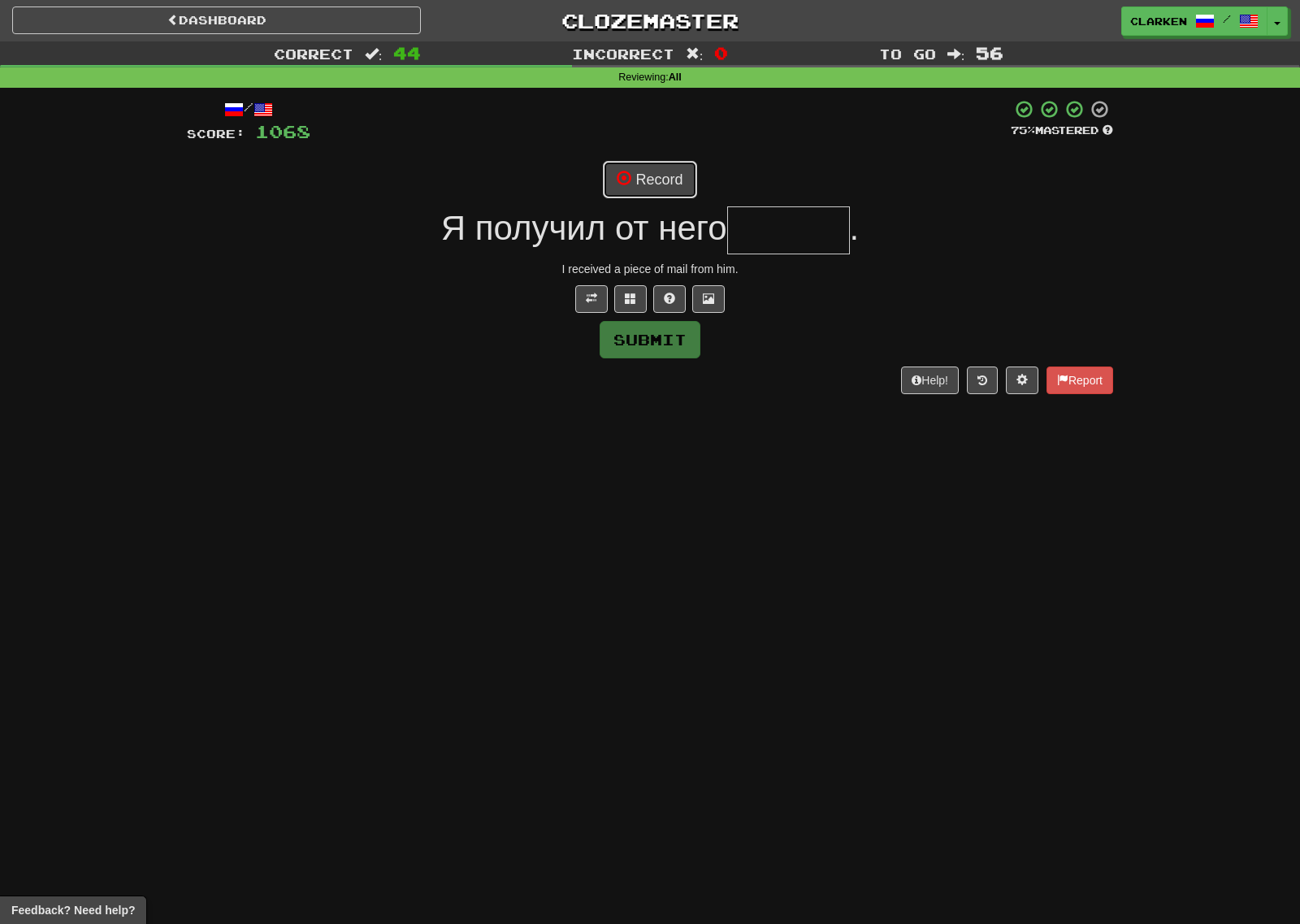
click at [633, 168] on button "Record" at bounding box center [650, 179] width 94 height 38
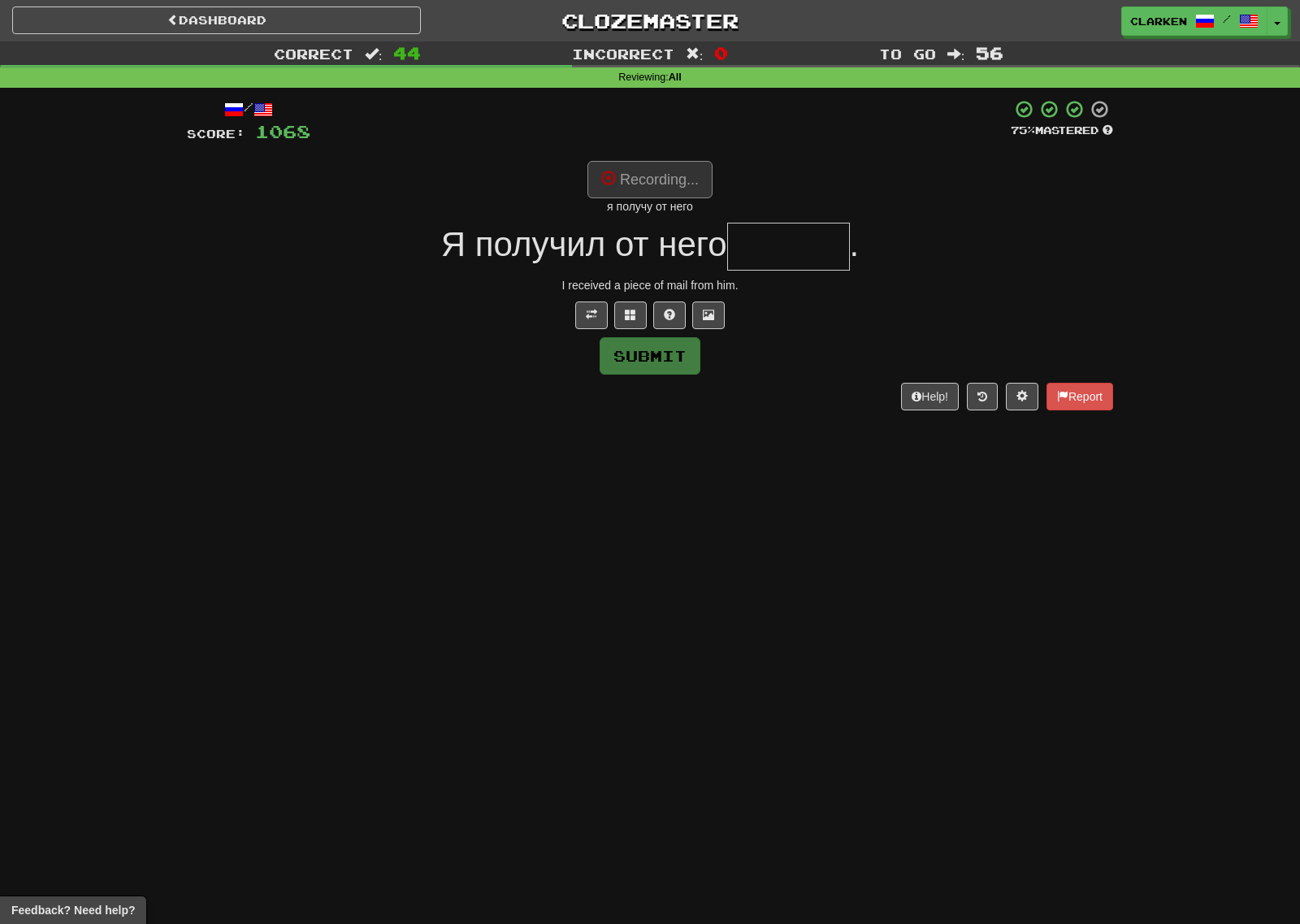
type input "******"
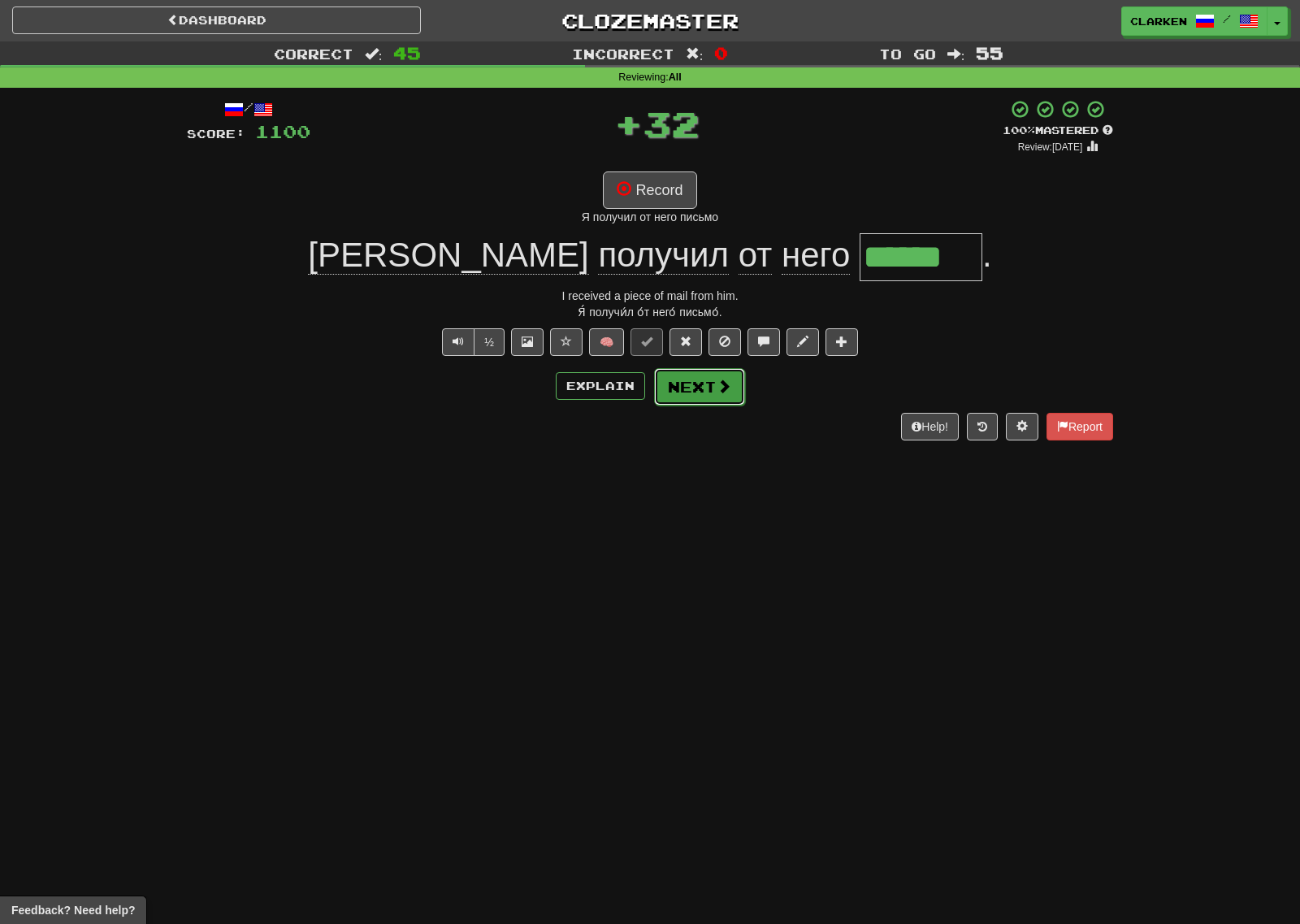
click at [709, 396] on button "Next" at bounding box center [699, 387] width 91 height 38
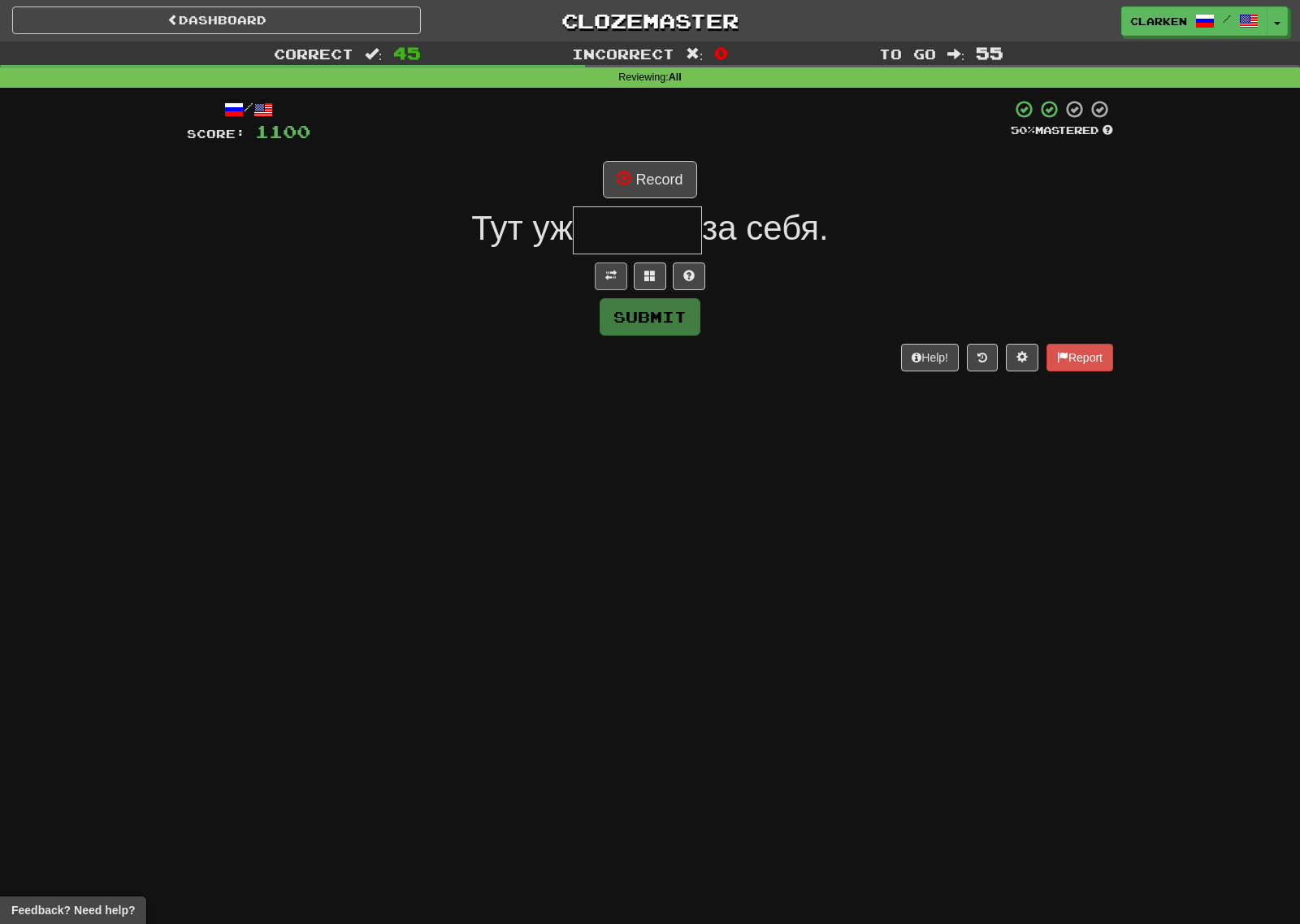
click at [615, 262] on div "/ Score: 1100 50 % Mastered Record Тут уж за себя. Submit Help! Report" at bounding box center [650, 234] width 927 height 271
click at [614, 275] on span at bounding box center [611, 275] width 12 height 12
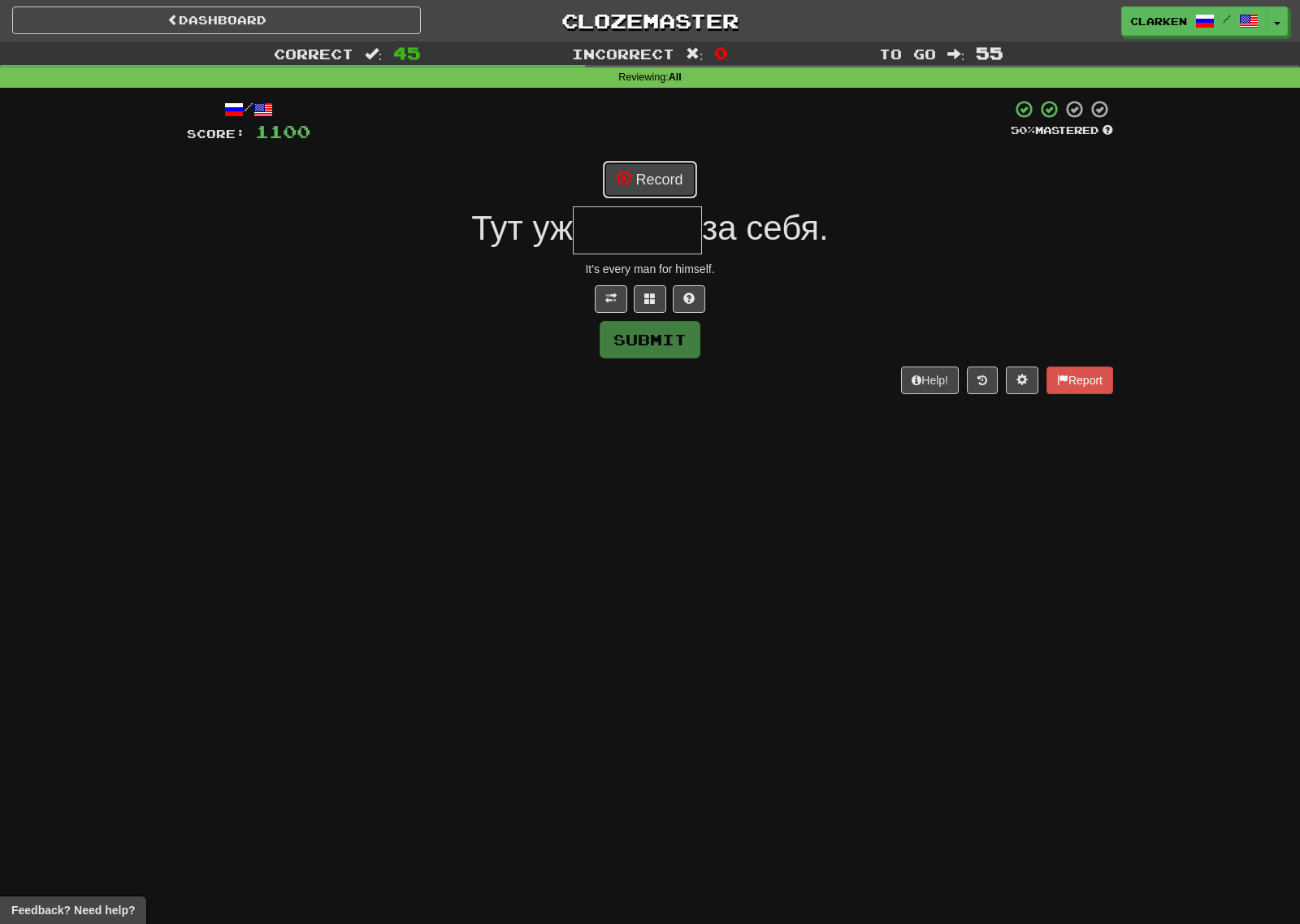
click at [648, 180] on button "Record" at bounding box center [650, 179] width 94 height 38
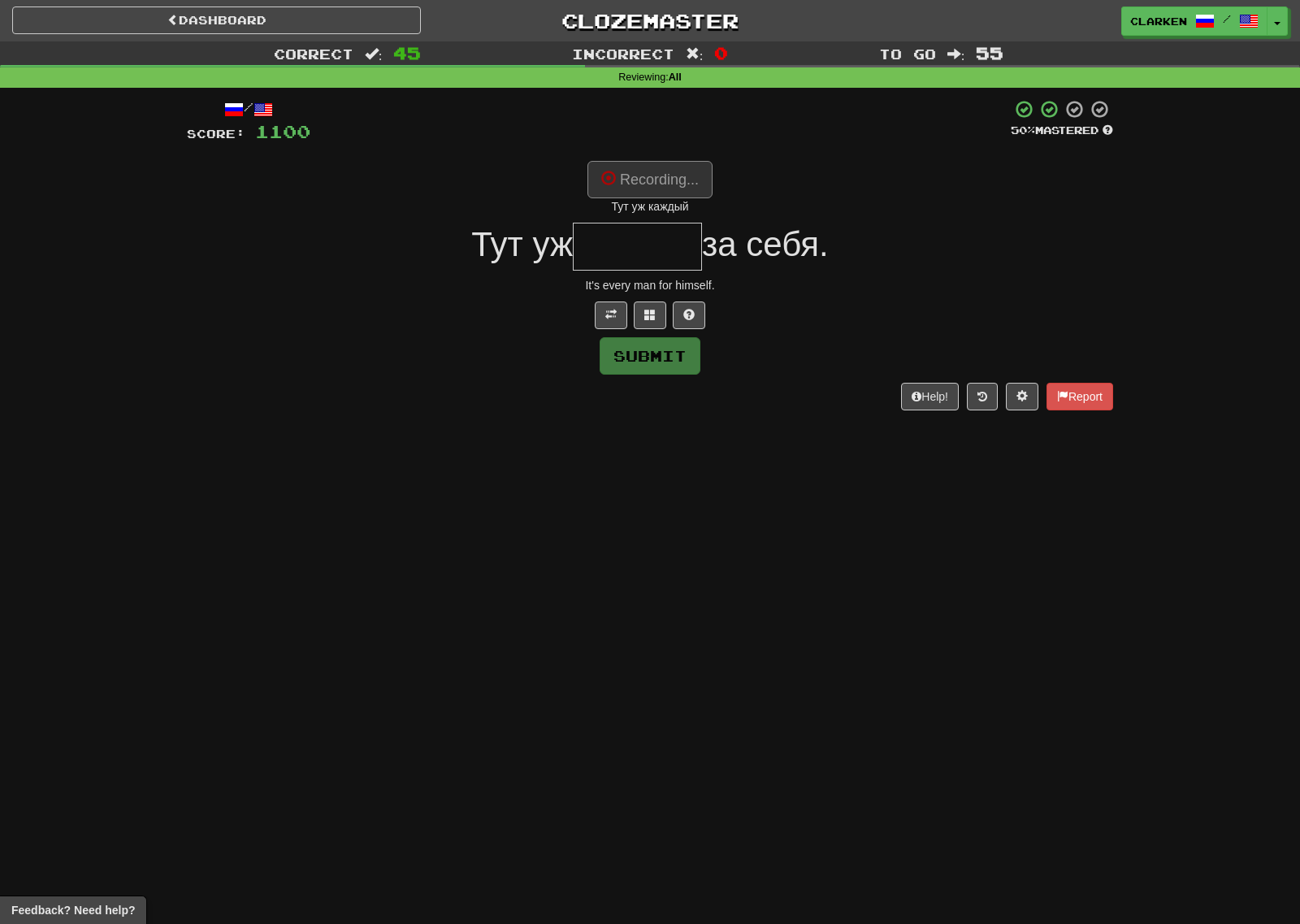
type input "******"
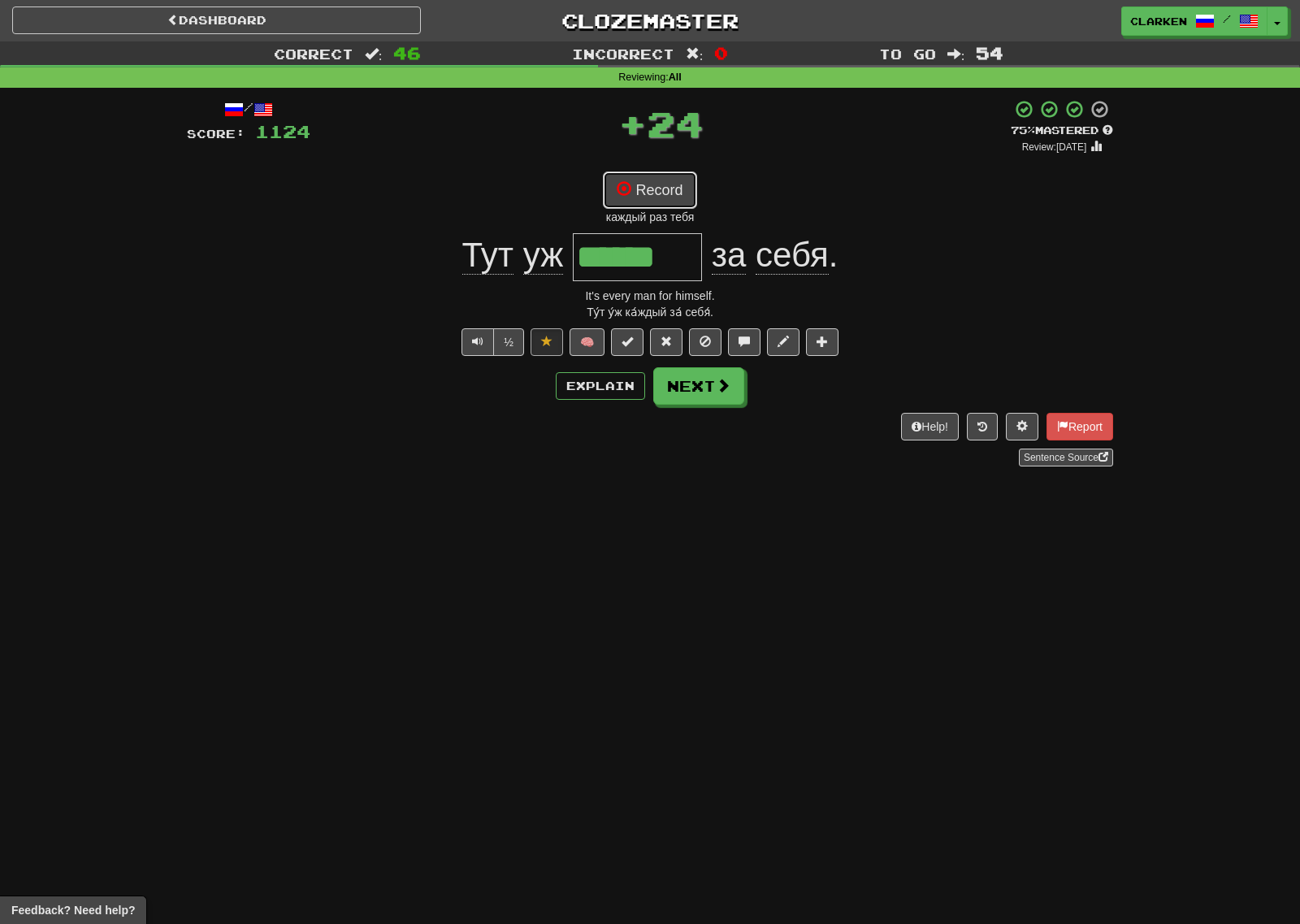
click at [685, 187] on button "Record" at bounding box center [650, 190] width 94 height 38
drag, startPoint x: 737, startPoint y: 390, endPoint x: 676, endPoint y: 345, distance: 75.8
click at [737, 390] on button "Next" at bounding box center [699, 387] width 91 height 38
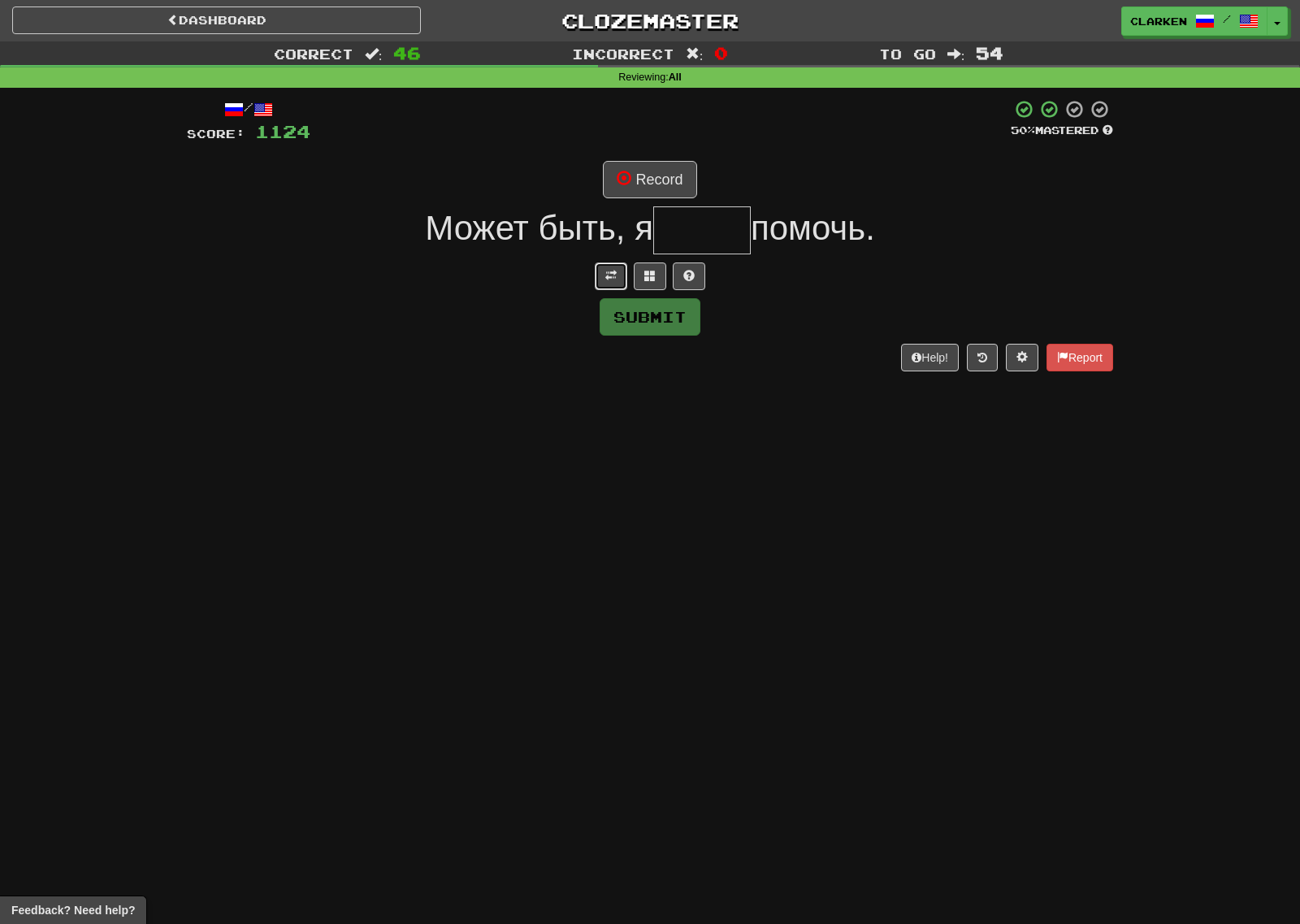
click at [617, 286] on button at bounding box center [611, 276] width 33 height 28
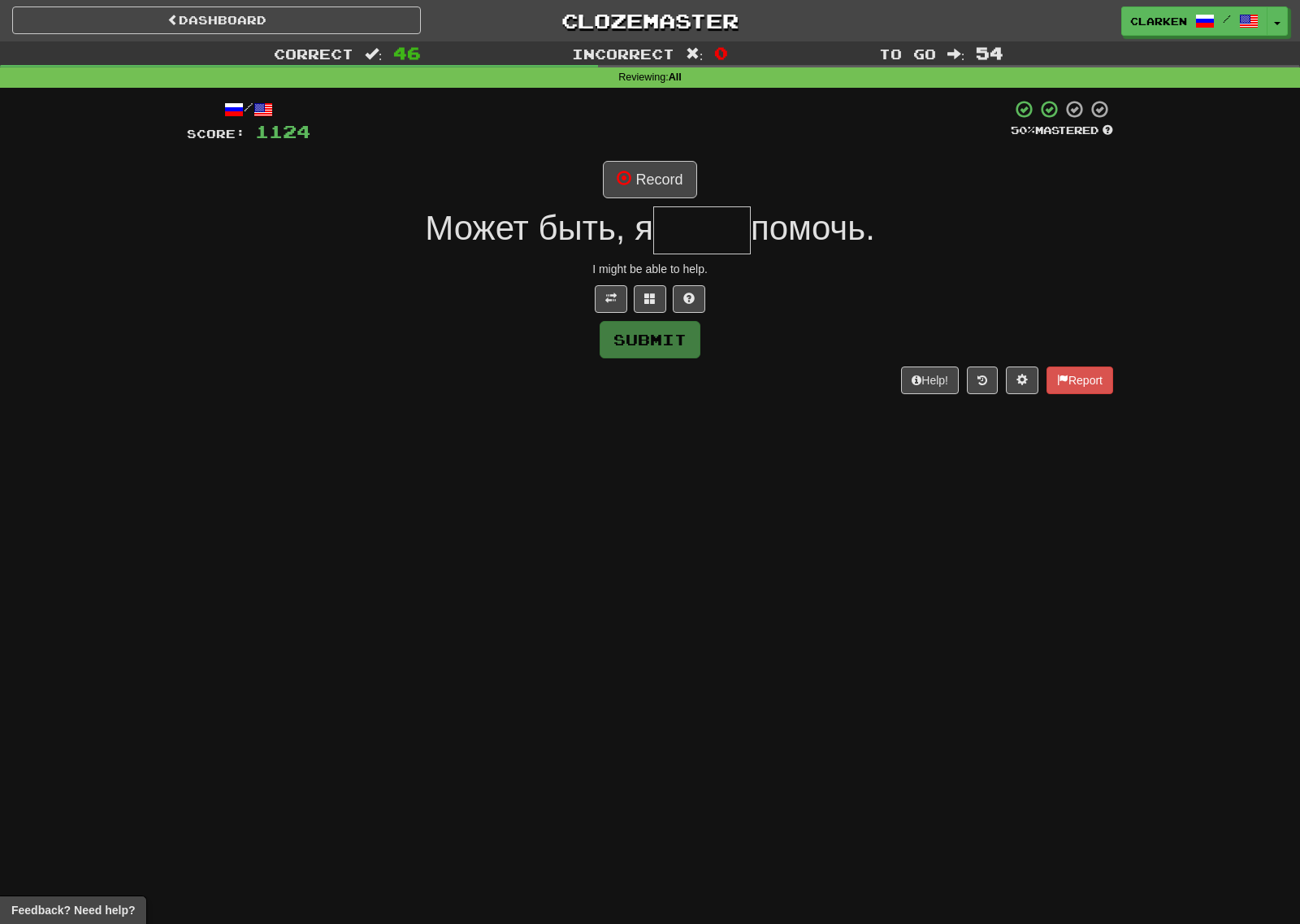
click at [641, 201] on div "/ Score: 1124 50 % Mastered Record Может быть, я помочь. I might be able to hel…" at bounding box center [650, 245] width 927 height 294
click at [648, 179] on button "Record" at bounding box center [650, 179] width 94 height 38
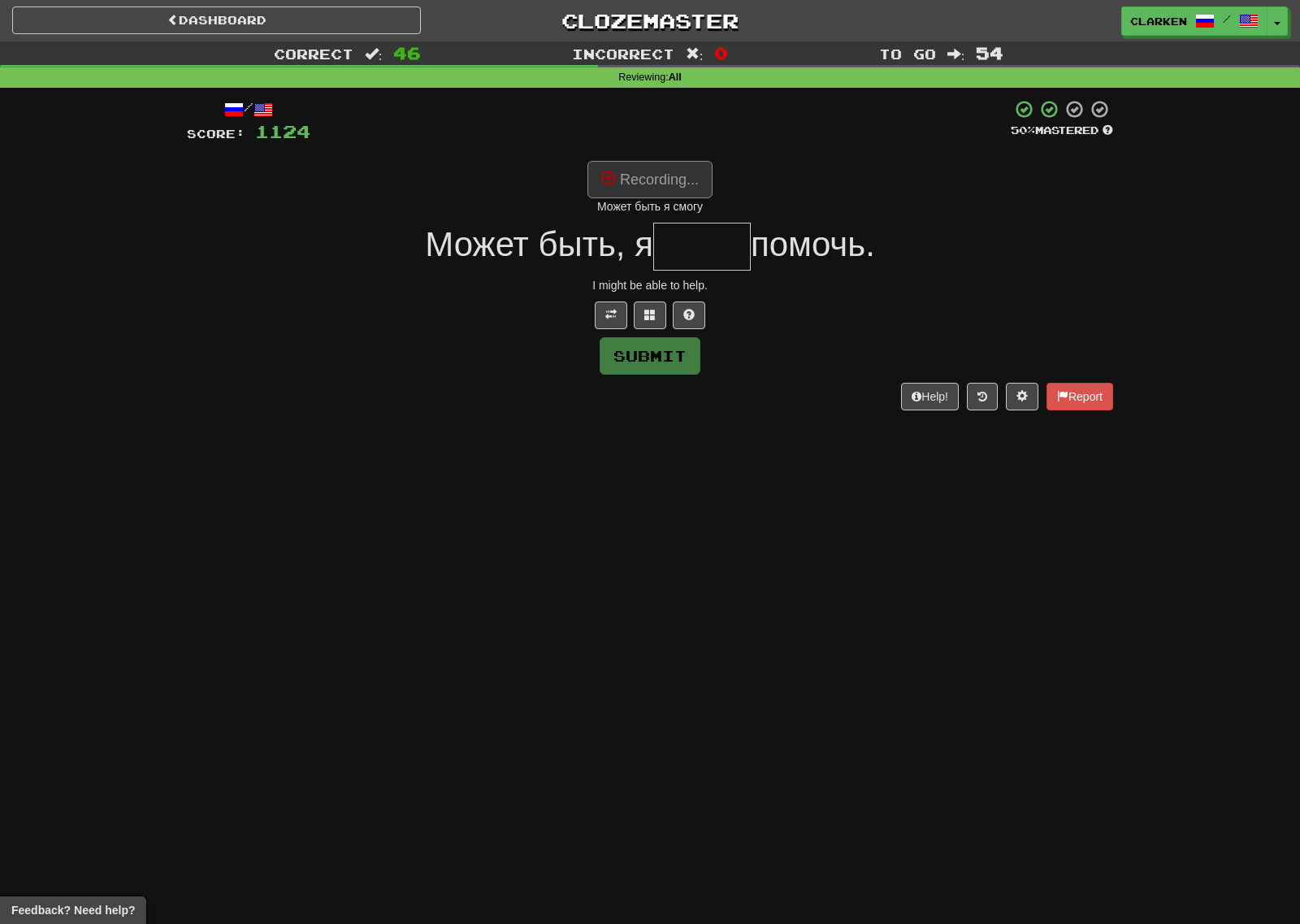
type input "*****"
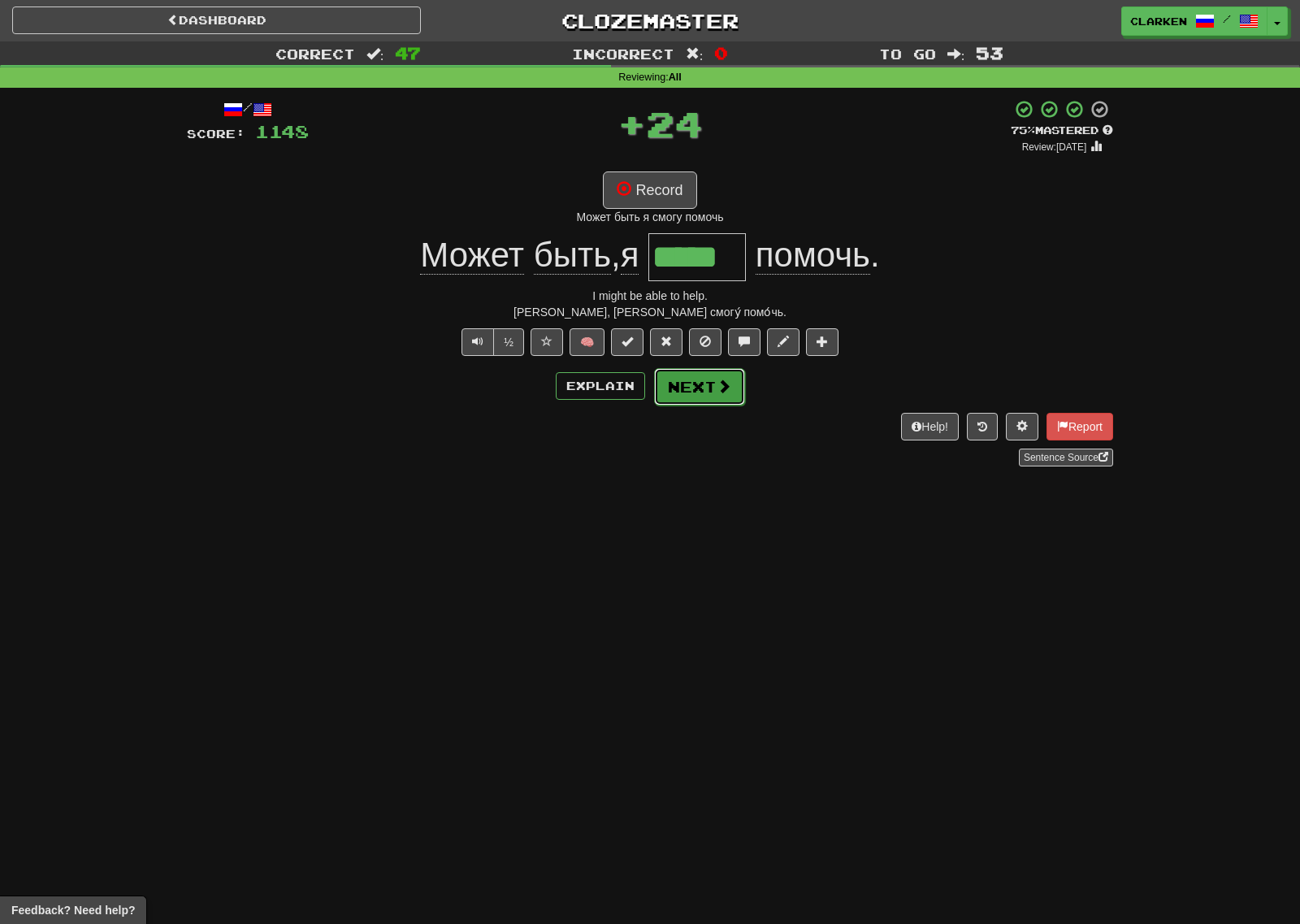
click at [738, 398] on button "Next" at bounding box center [699, 387] width 91 height 38
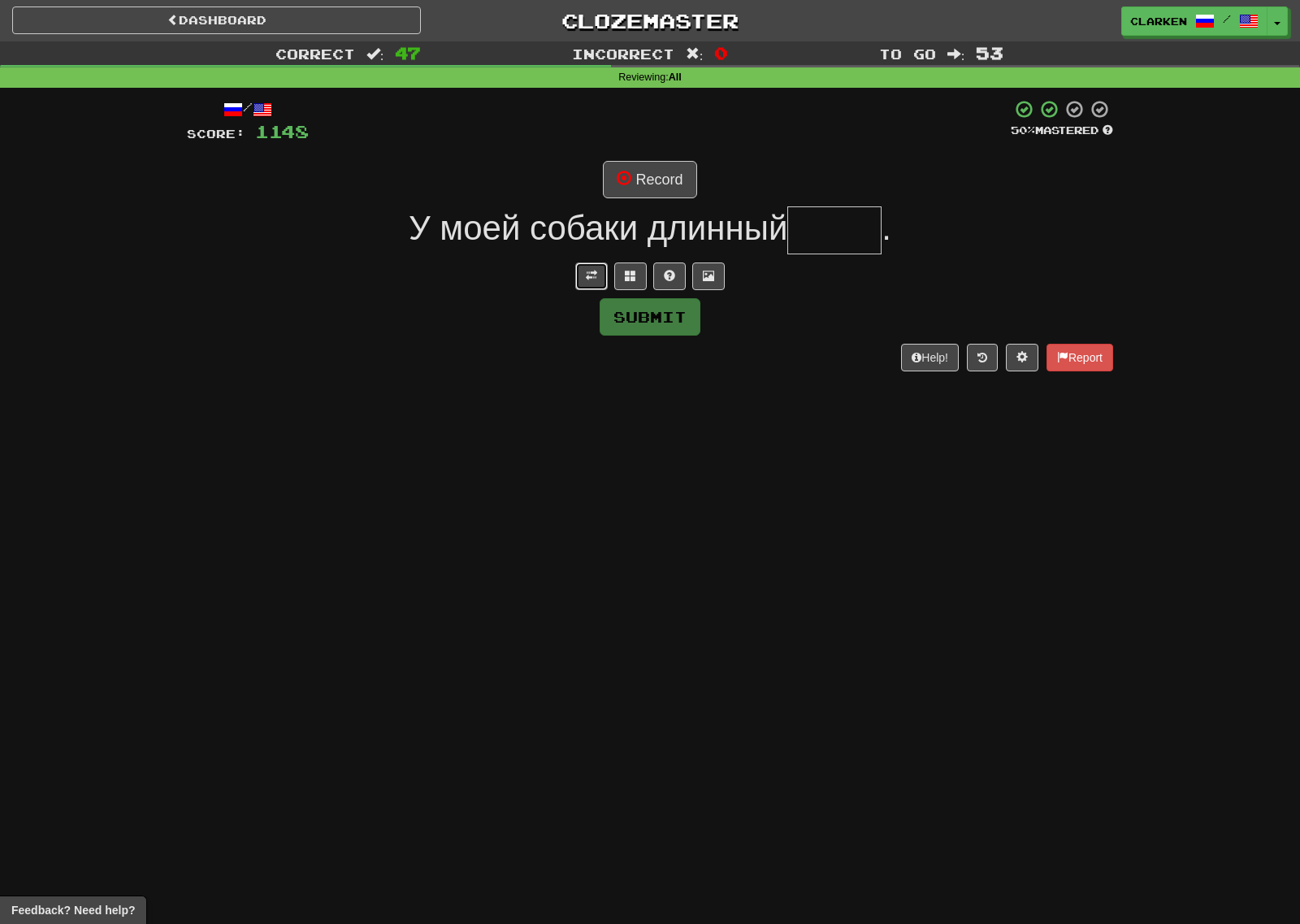
drag, startPoint x: 592, startPoint y: 281, endPoint x: 613, endPoint y: 218, distance: 66.4
click at [592, 282] on button at bounding box center [591, 276] width 33 height 28
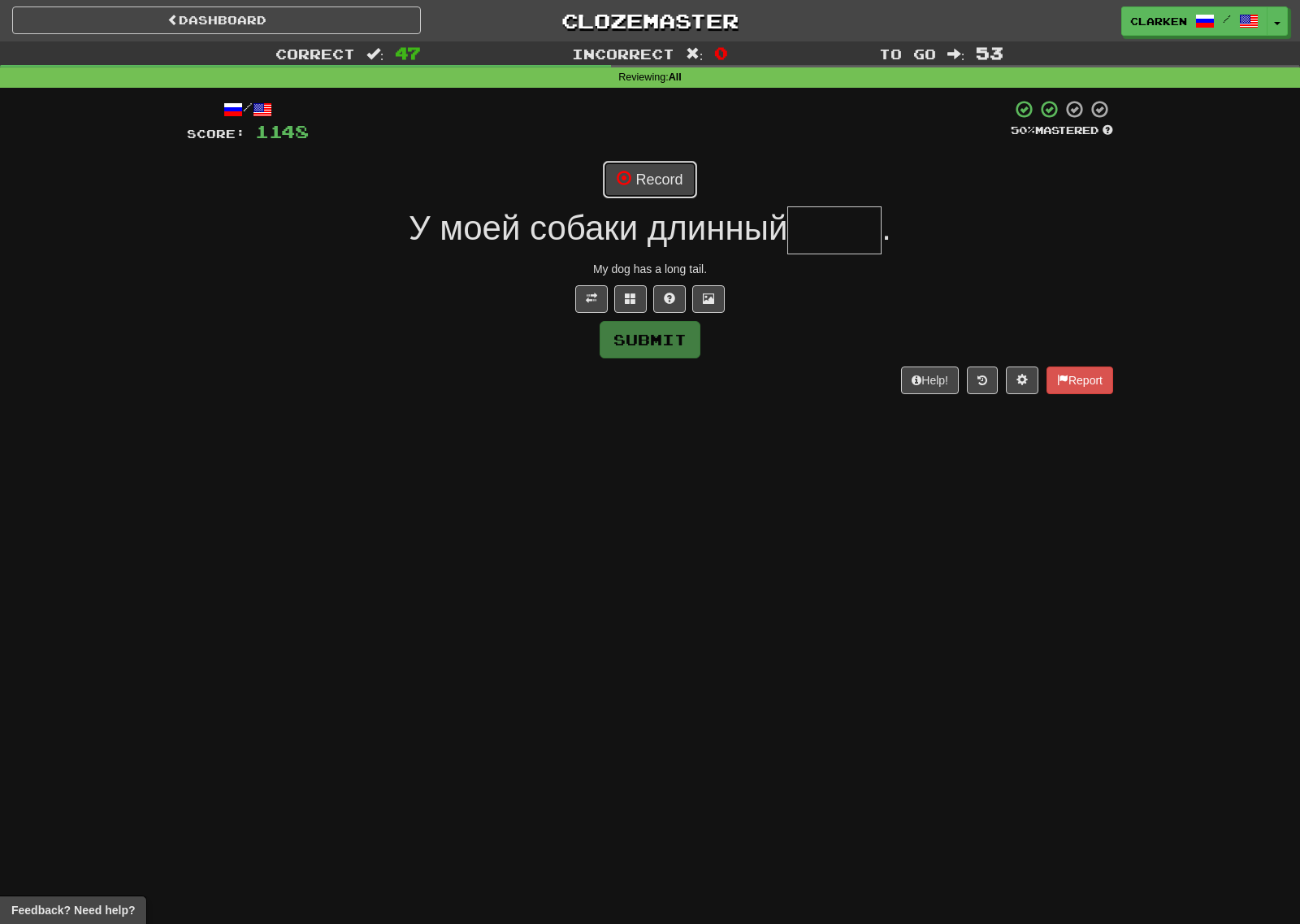
click at [638, 183] on button "Record" at bounding box center [650, 179] width 94 height 38
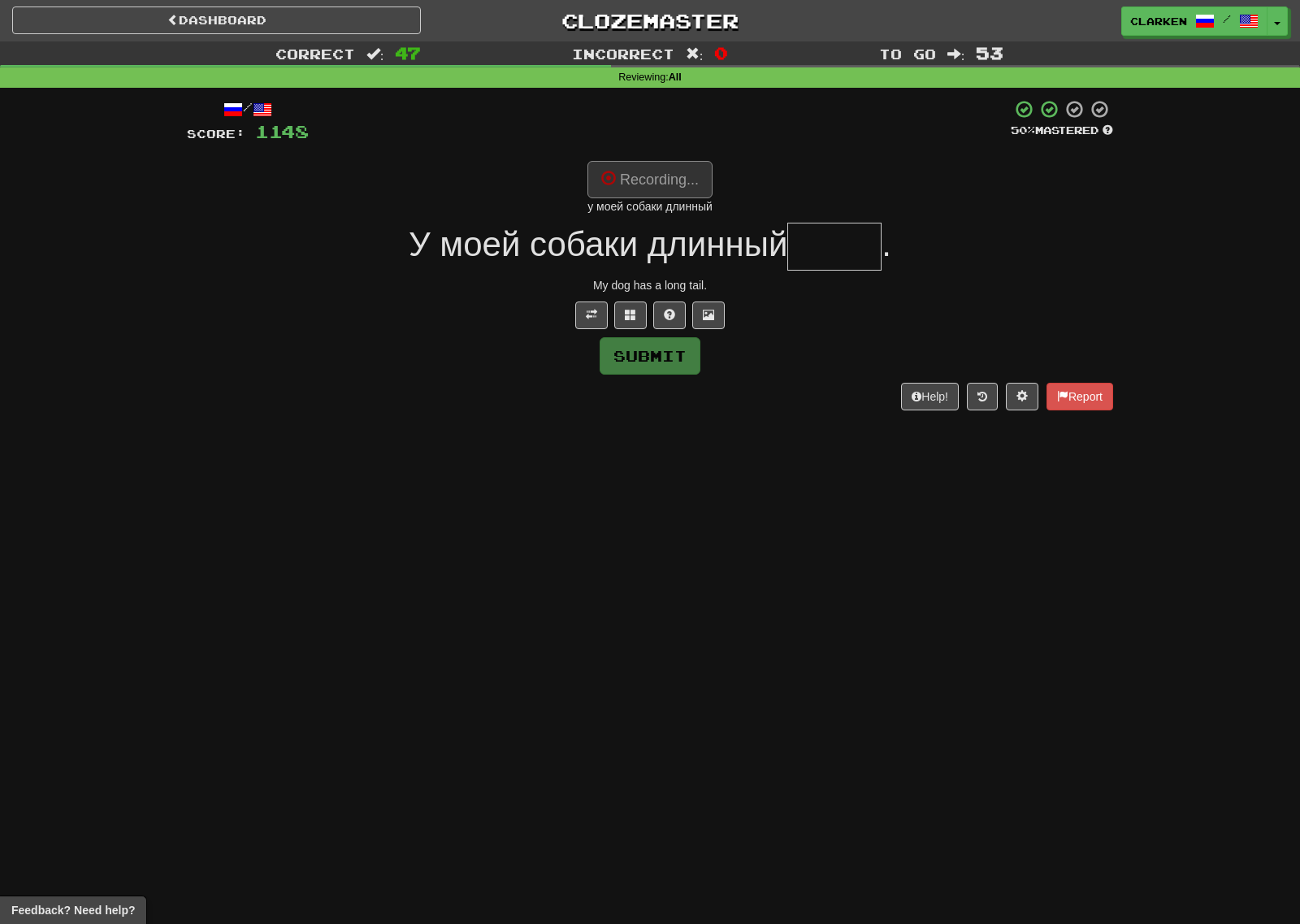
type input "*****"
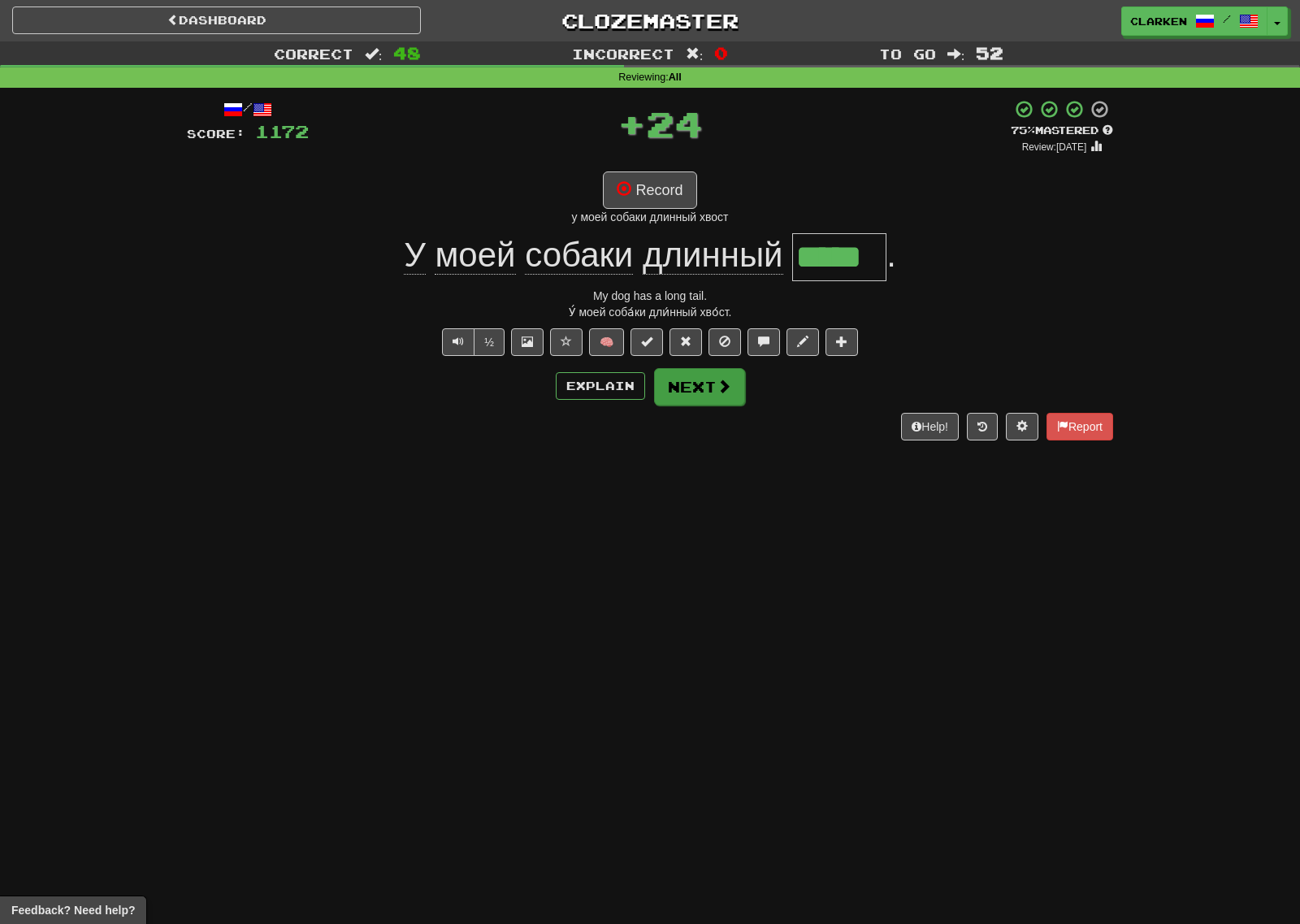
drag, startPoint x: 729, startPoint y: 407, endPoint x: 707, endPoint y: 371, distance: 42.2
click at [728, 406] on div "/ Score: 1172 + 24 75 % Mastered Review: [DATE] Record у моей собаки длинный хв…" at bounding box center [650, 270] width 927 height 341
click at [707, 371] on button "Next" at bounding box center [698, 386] width 91 height 38
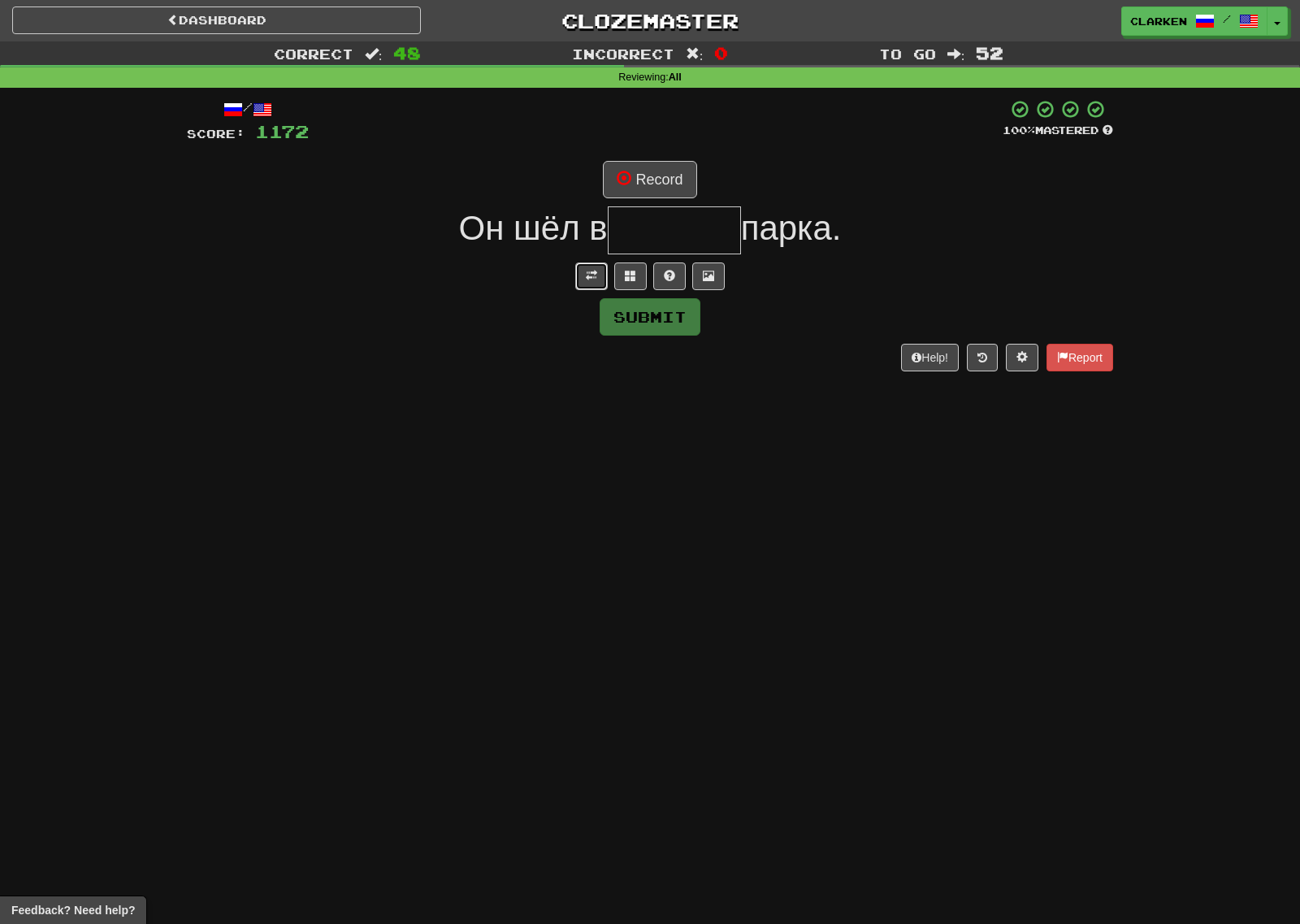
click at [593, 281] on span at bounding box center [592, 275] width 12 height 12
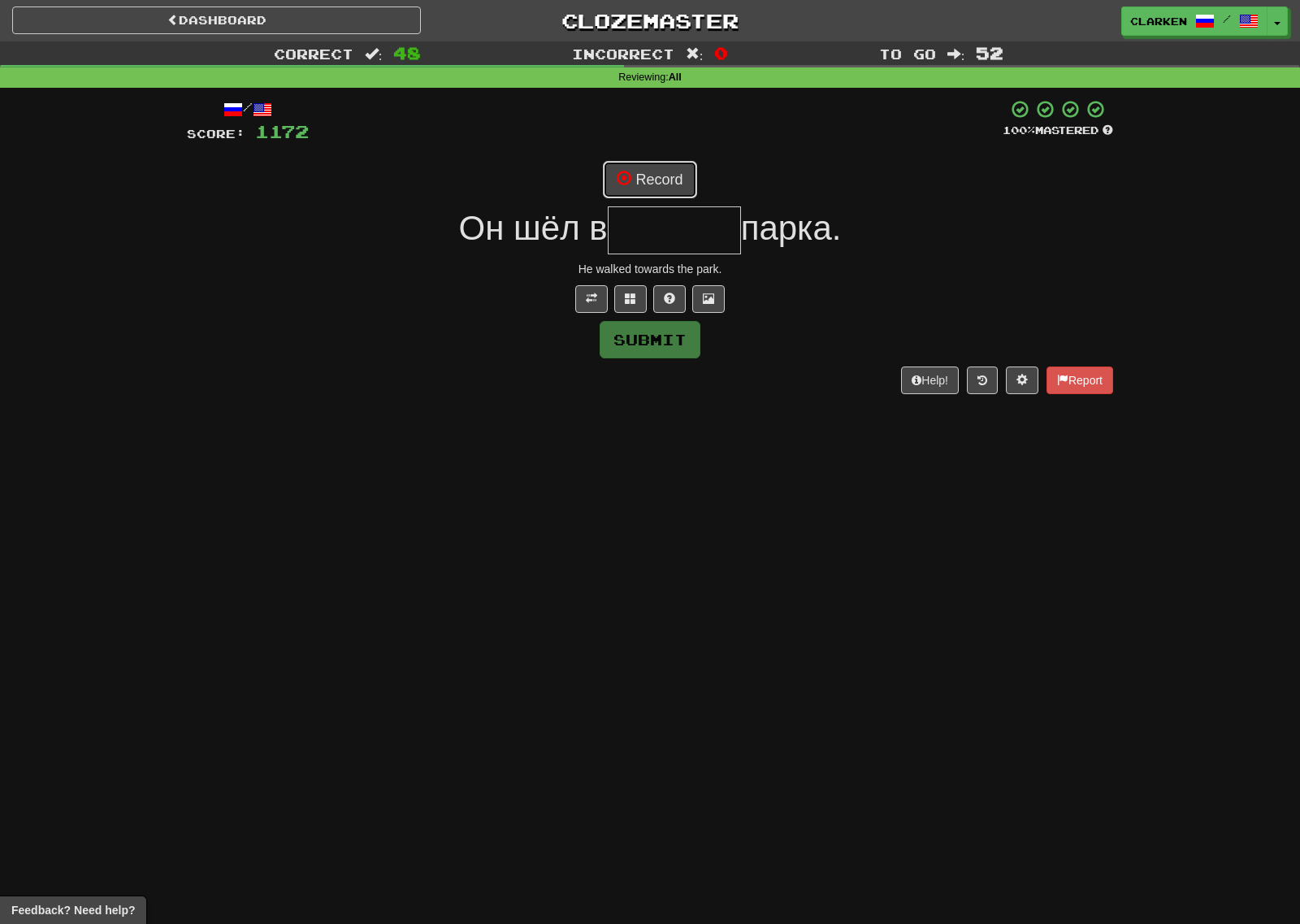
click at [638, 189] on button "Record" at bounding box center [650, 179] width 94 height 38
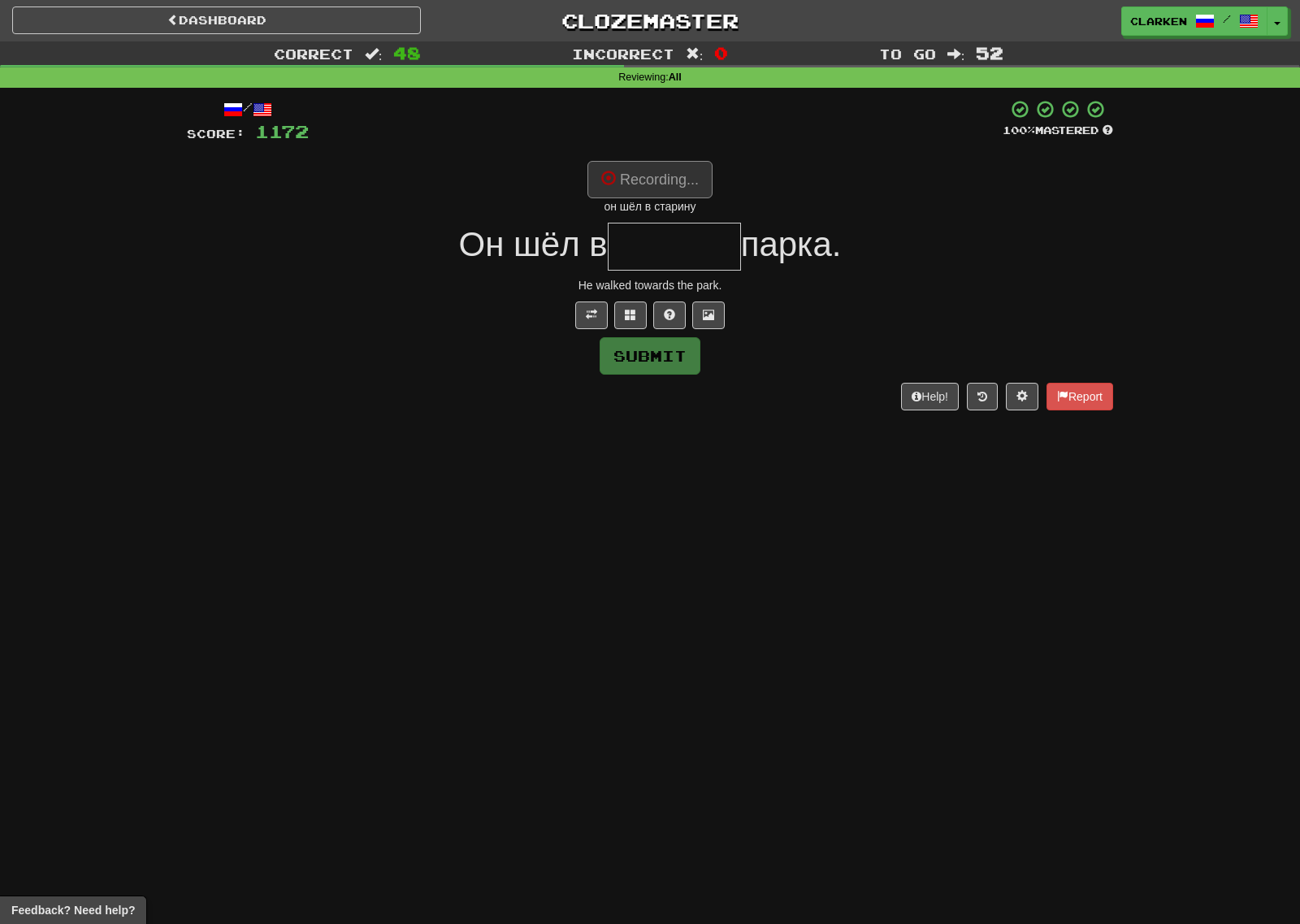
type input "*******"
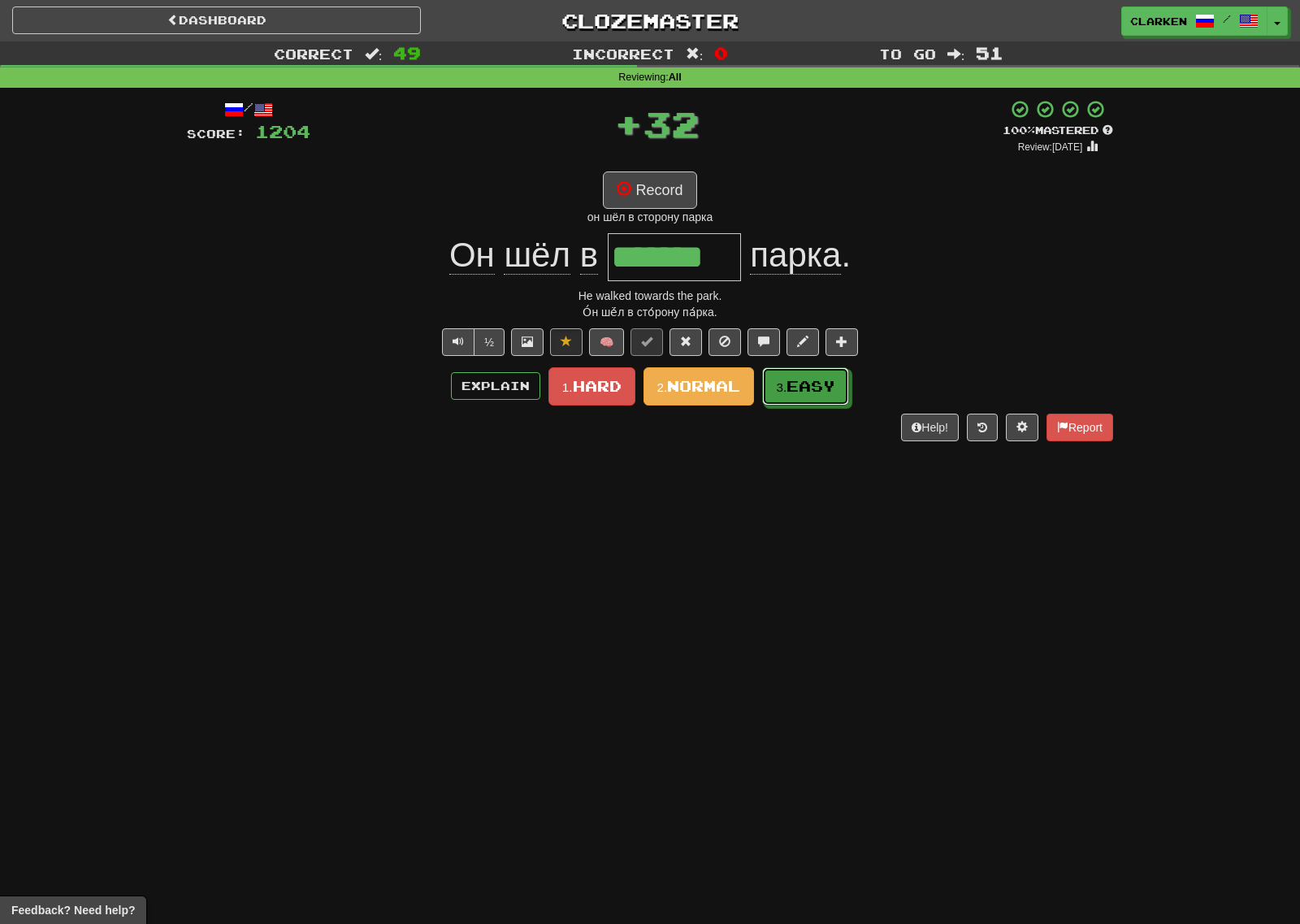
click at [778, 398] on button "3. Easy" at bounding box center [805, 387] width 87 height 38
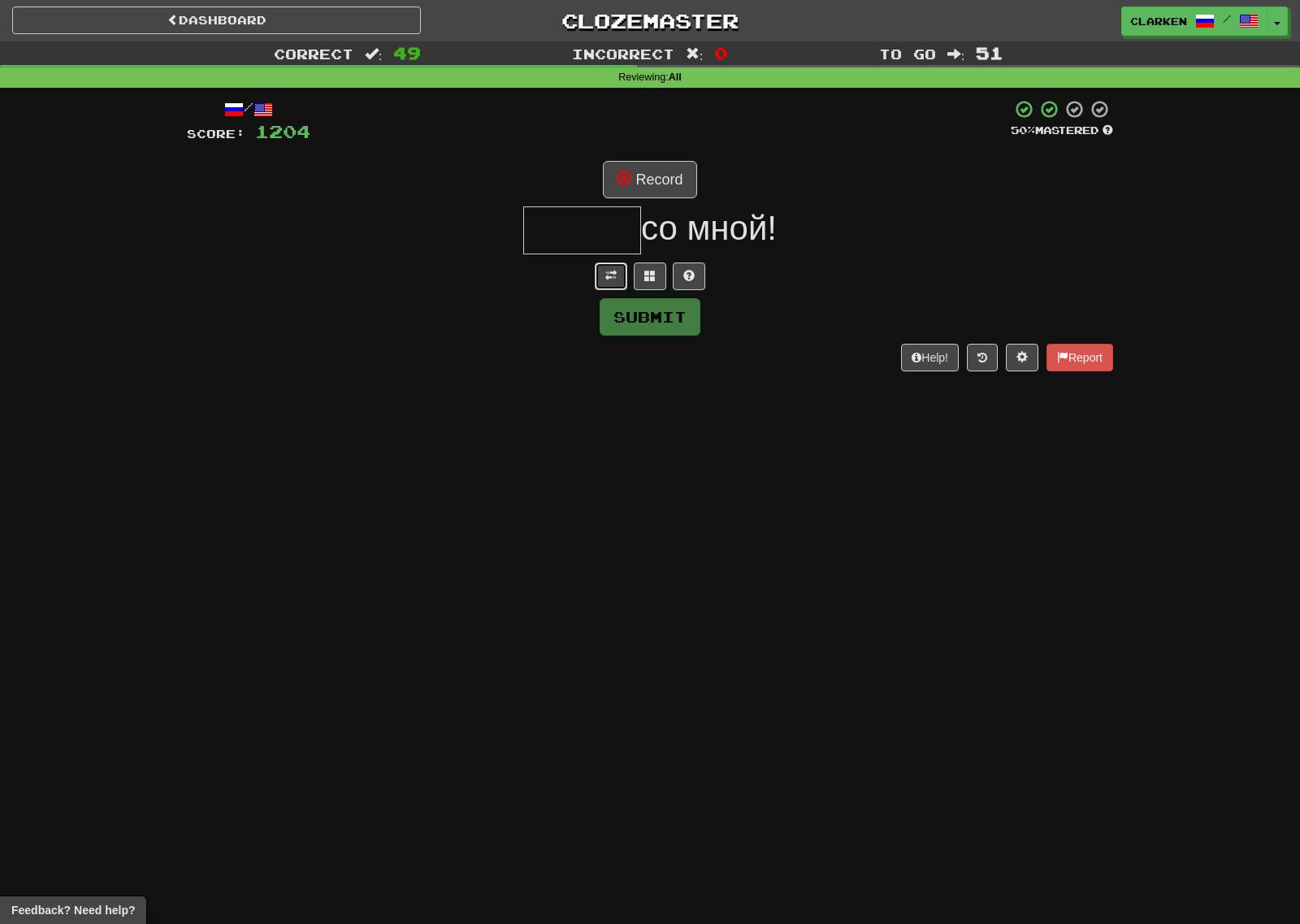
click at [604, 285] on button at bounding box center [611, 276] width 33 height 28
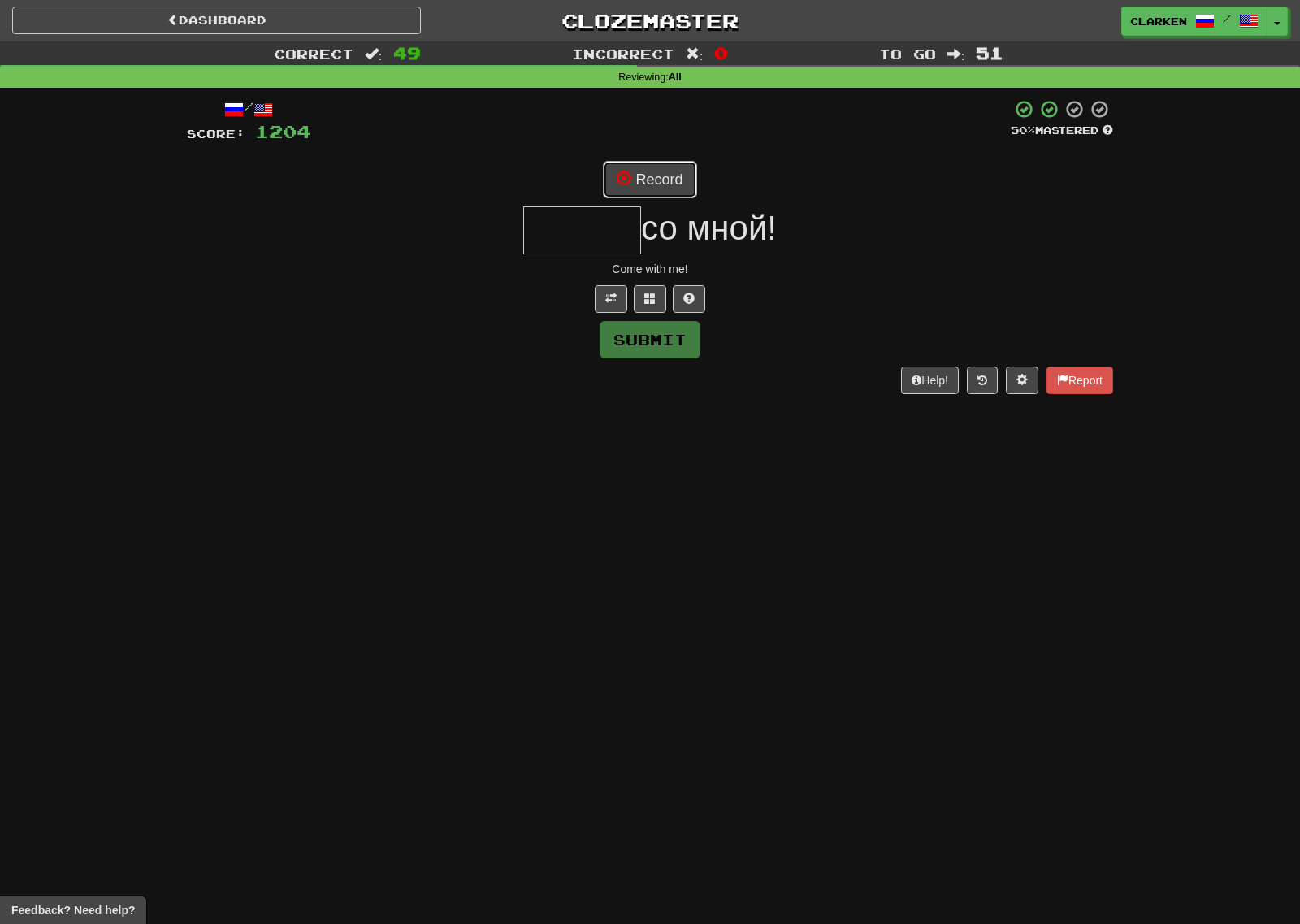
click at [636, 182] on button "Record" at bounding box center [650, 179] width 94 height 38
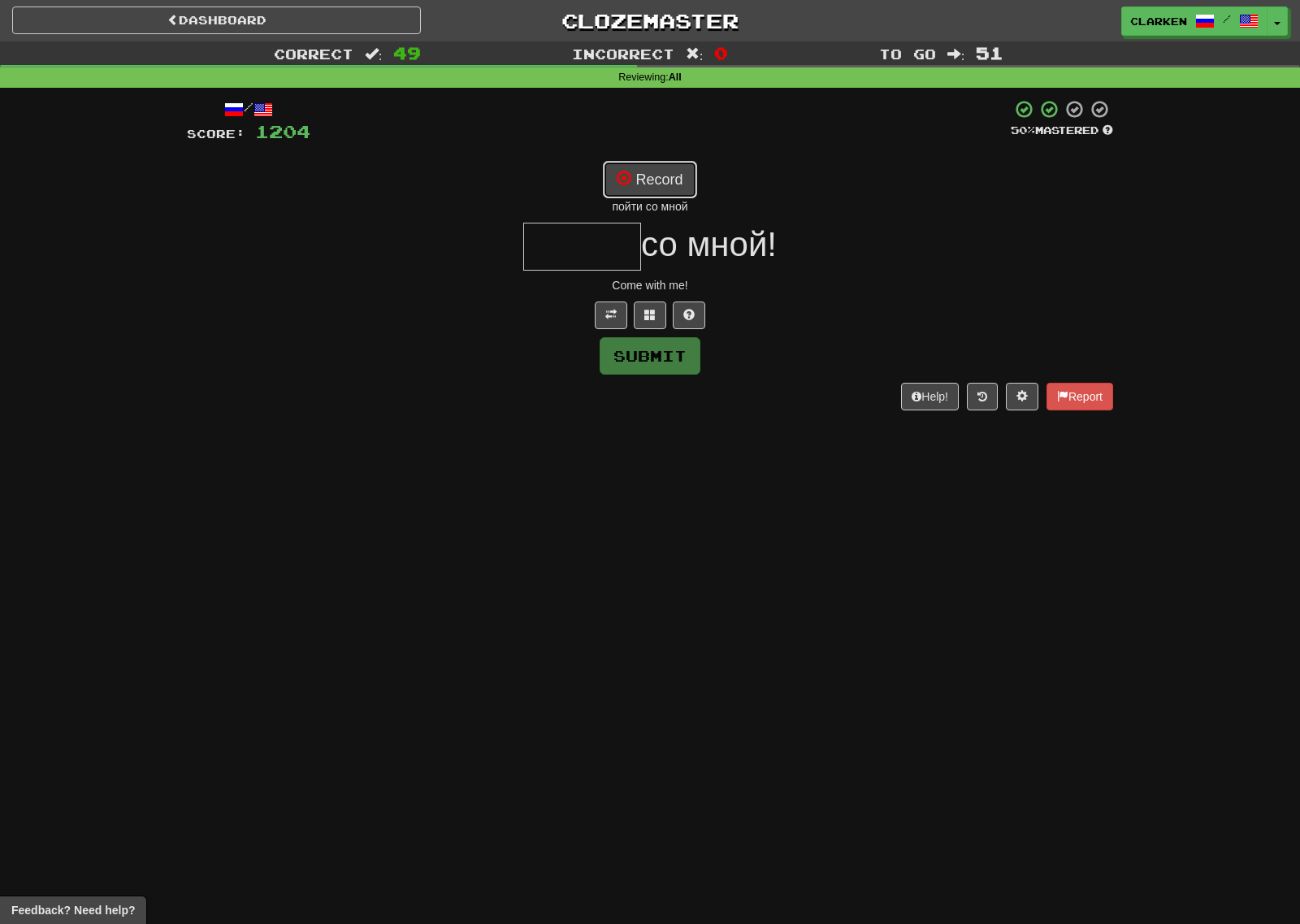
click at [660, 175] on button "Record" at bounding box center [650, 179] width 94 height 38
click at [685, 180] on button "Record" at bounding box center [650, 179] width 94 height 38
click at [666, 167] on button "Record" at bounding box center [650, 179] width 94 height 38
type input "*****"
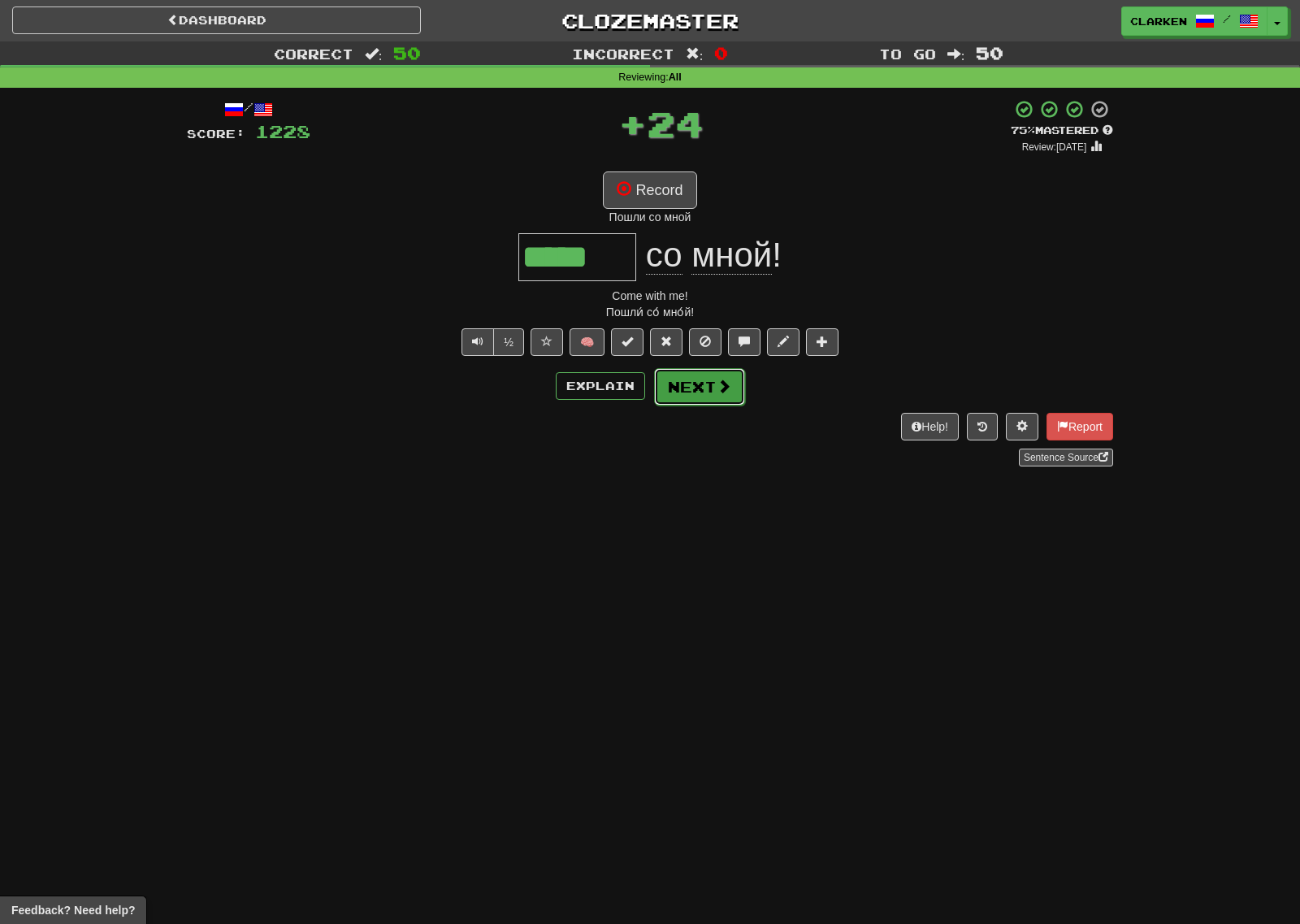
click at [694, 379] on button "Next" at bounding box center [699, 387] width 91 height 38
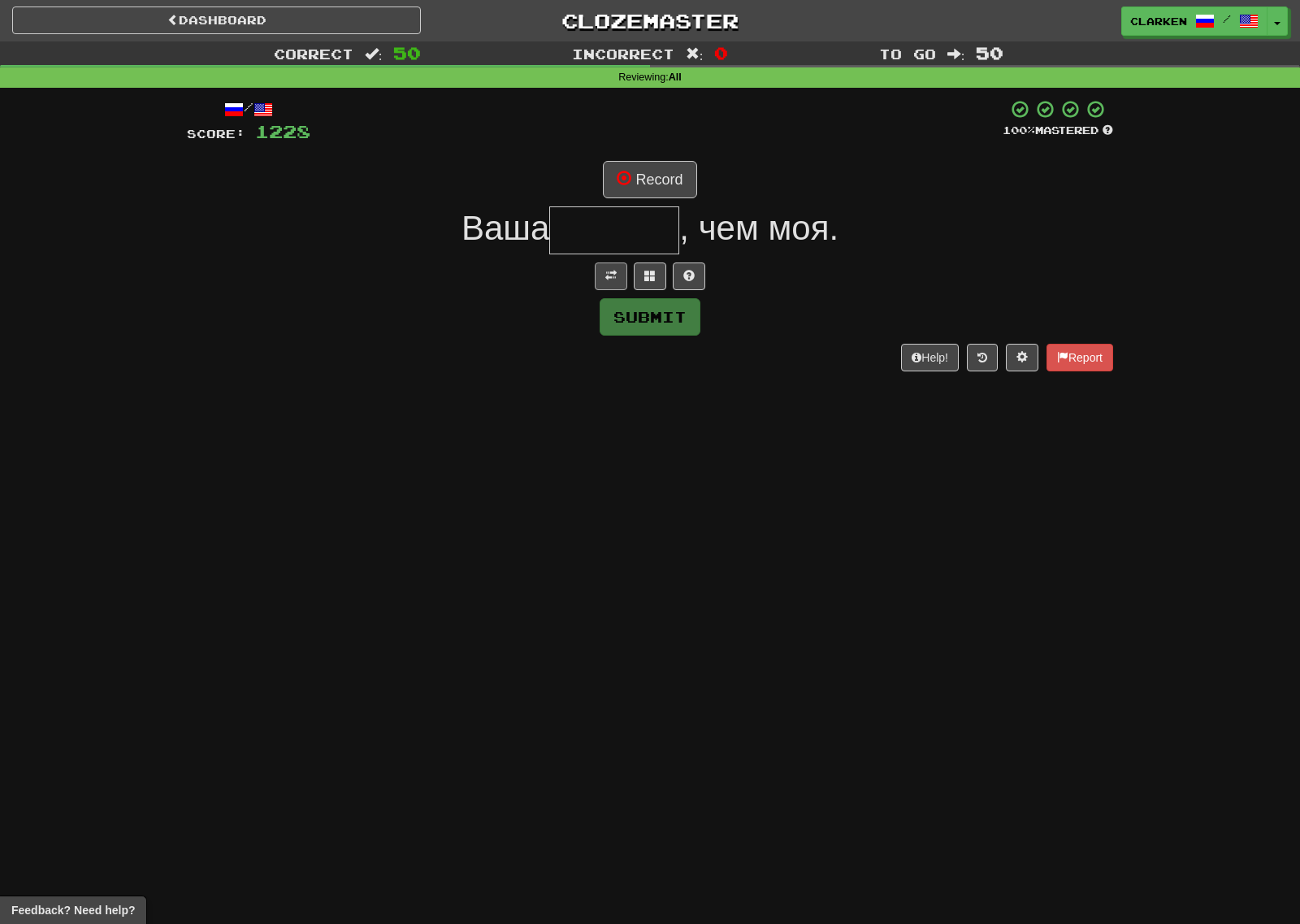
drag, startPoint x: 590, startPoint y: 272, endPoint x: 606, endPoint y: 288, distance: 22.6
click at [593, 275] on div at bounding box center [650, 276] width 927 height 28
click at [608, 289] on button at bounding box center [611, 276] width 33 height 28
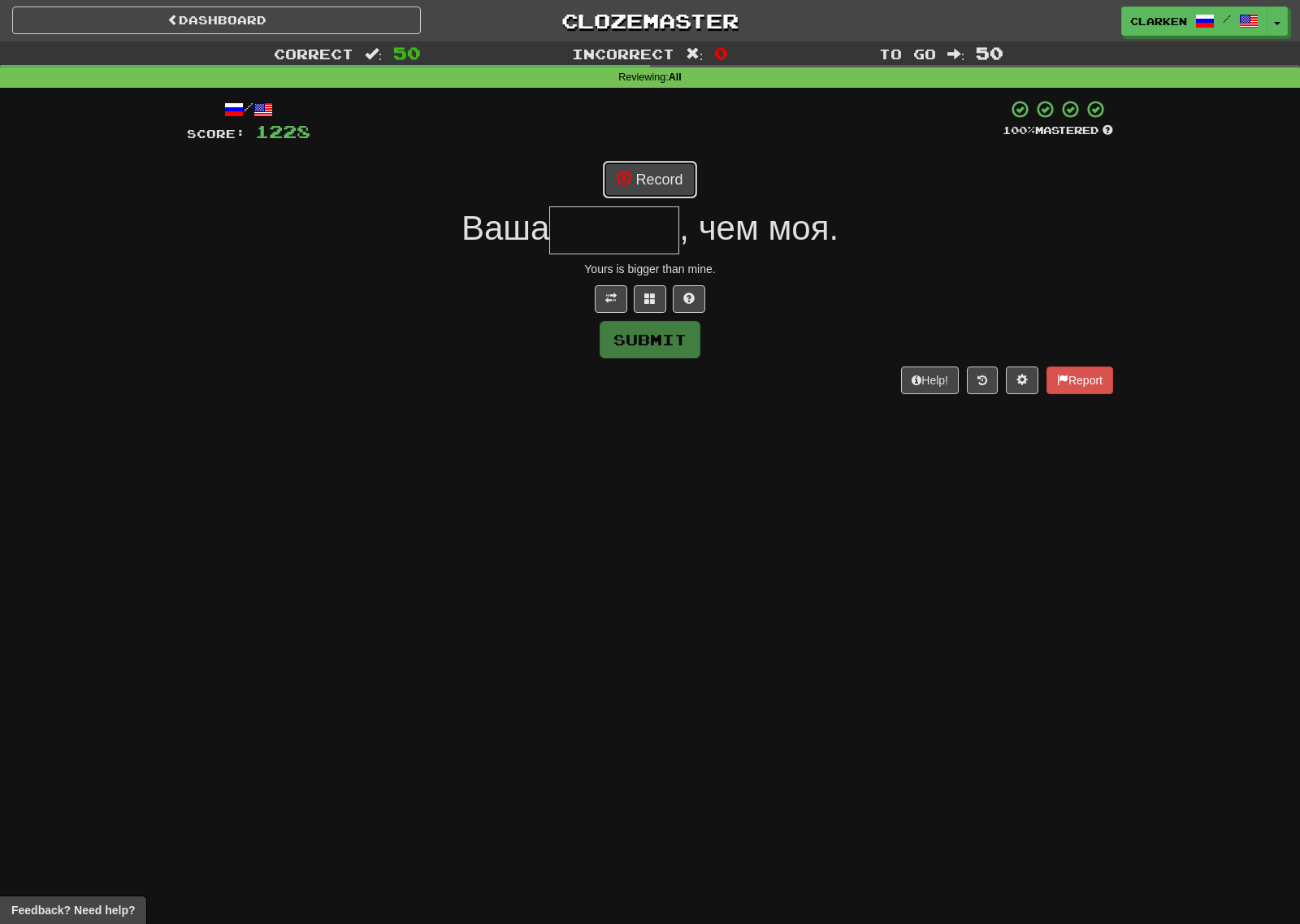
click at [624, 192] on button "Record" at bounding box center [650, 179] width 94 height 38
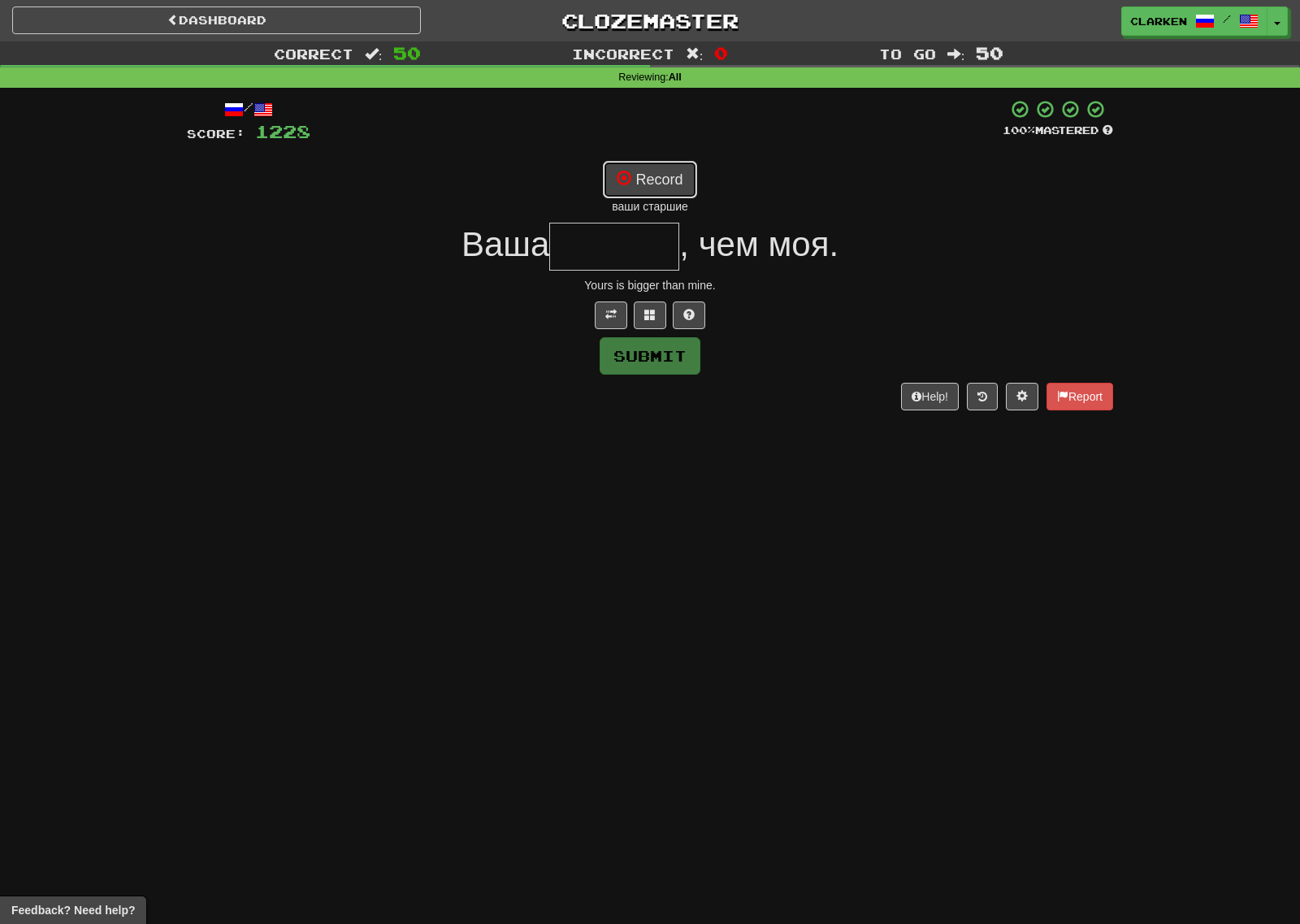
click at [679, 179] on button "Record" at bounding box center [650, 179] width 94 height 38
type input "******"
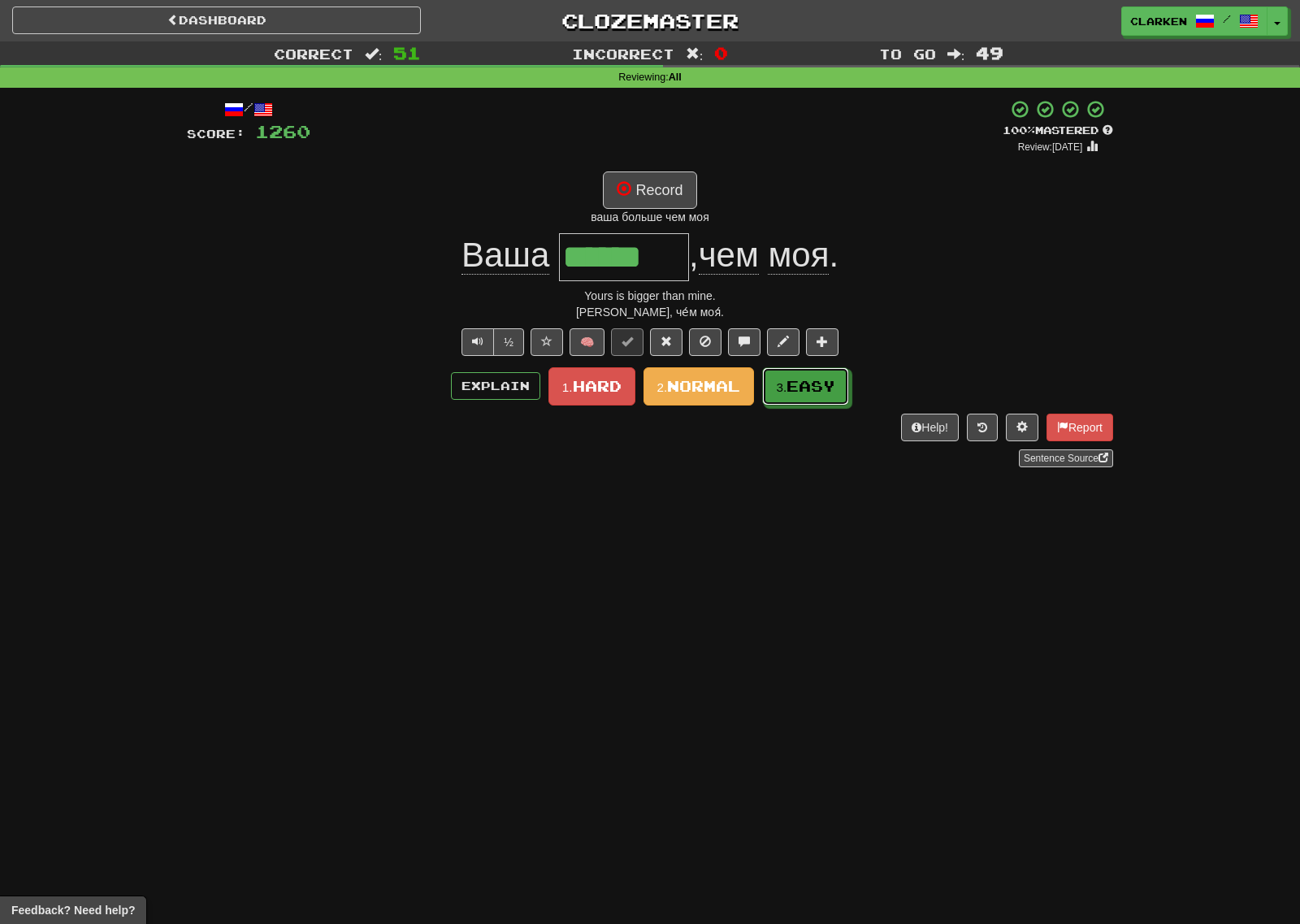
drag, startPoint x: 810, startPoint y: 395, endPoint x: 792, endPoint y: 382, distance: 22.2
click at [810, 396] on button "3. Easy" at bounding box center [805, 387] width 87 height 38
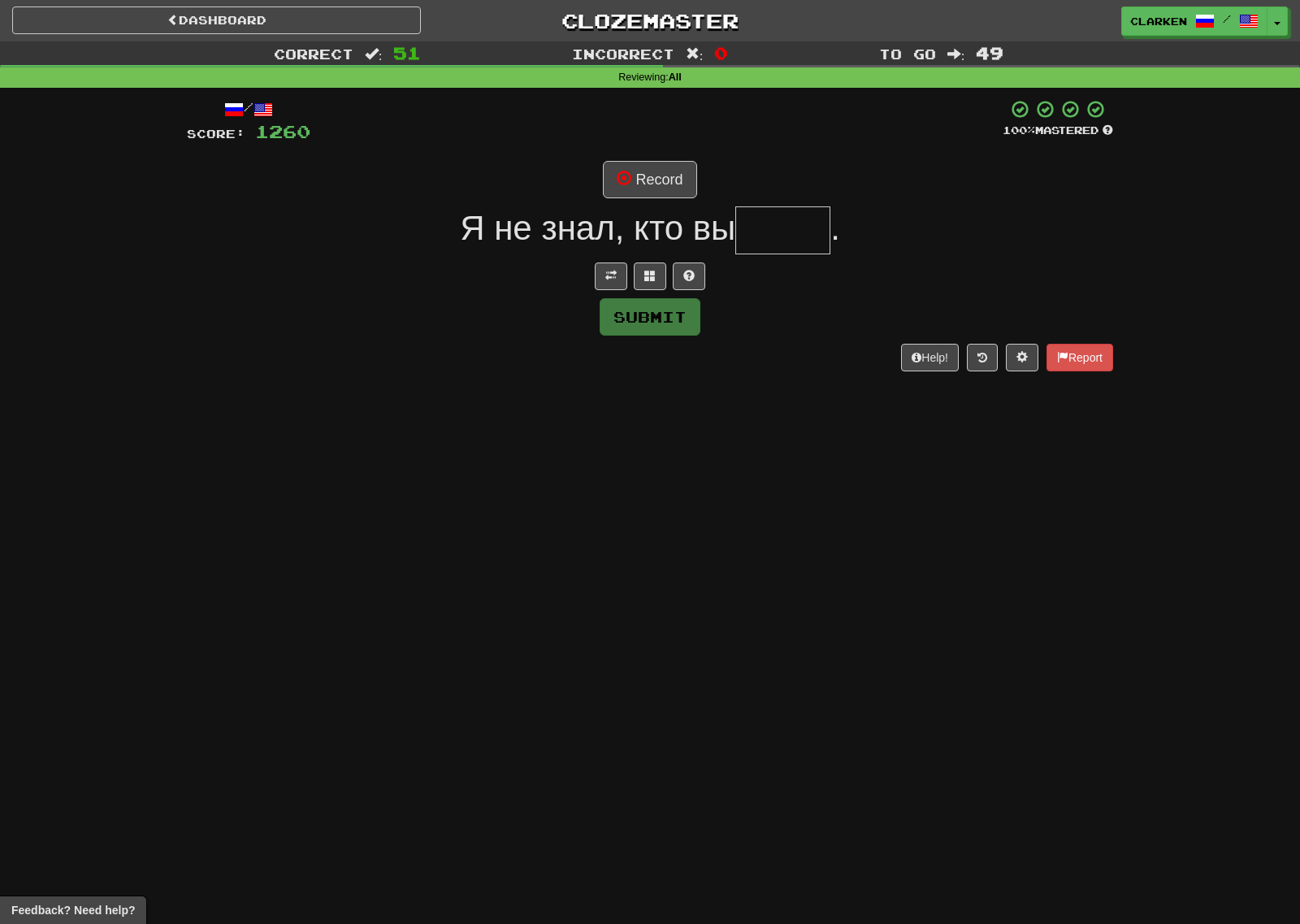
click at [614, 290] on div "/ Score: 1260 100 % Mastered Record Я не знал, кто вы . Submit Help! Report" at bounding box center [650, 234] width 927 height 271
drag, startPoint x: 615, startPoint y: 288, endPoint x: 614, endPoint y: 277, distance: 11.0
click at [615, 289] on button at bounding box center [611, 276] width 33 height 28
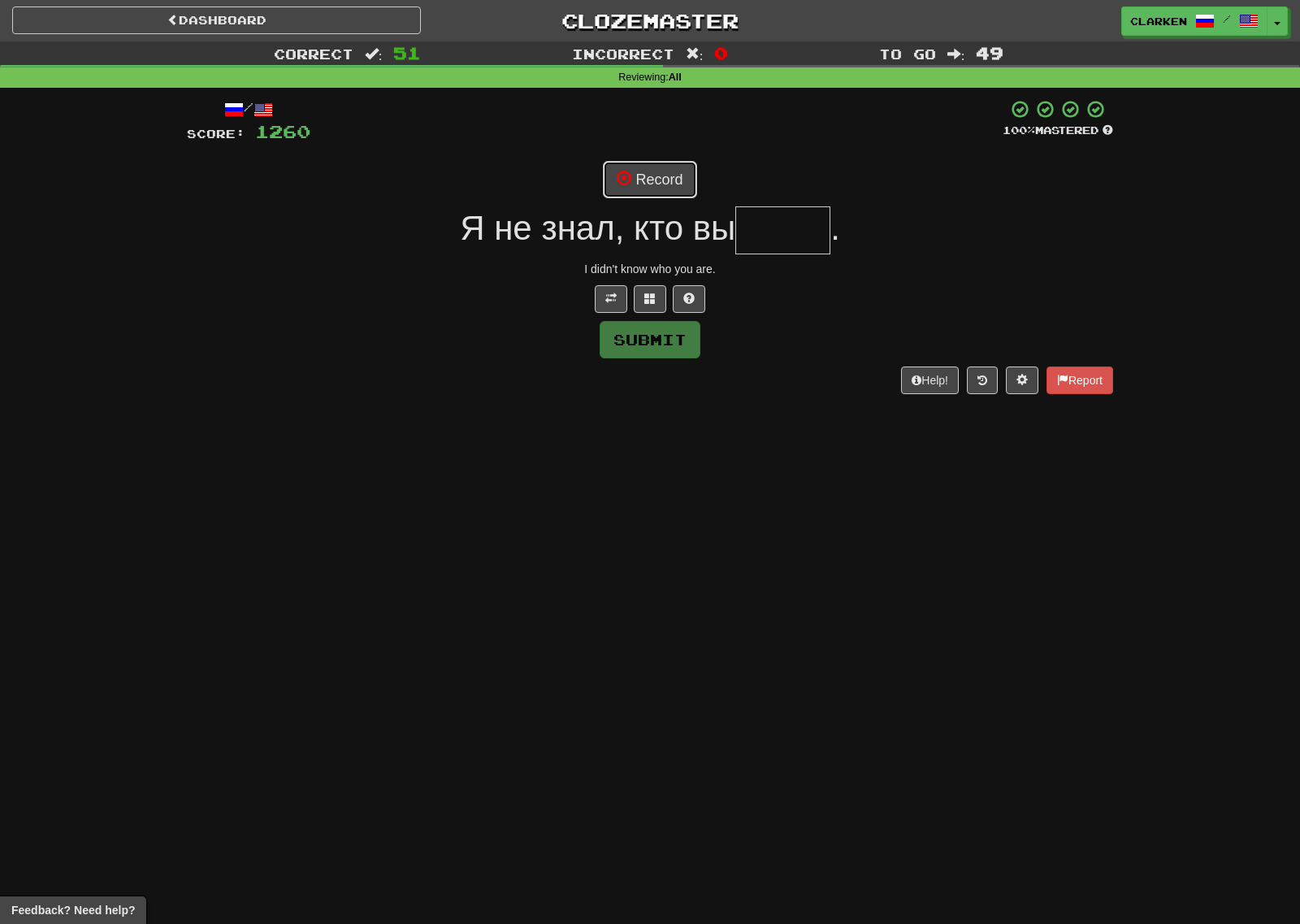
click at [665, 188] on button "Record" at bounding box center [650, 179] width 94 height 38
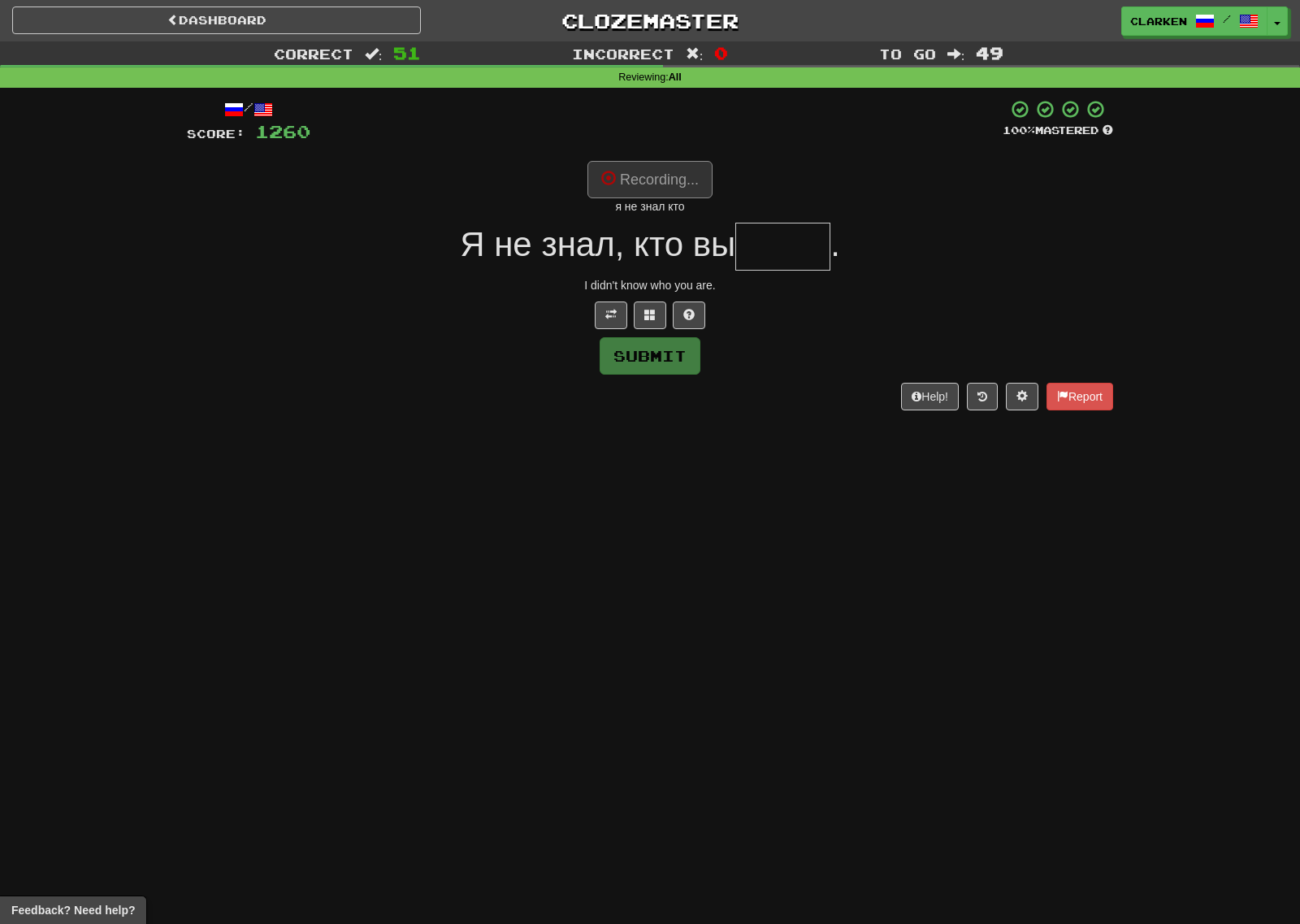
type input "*****"
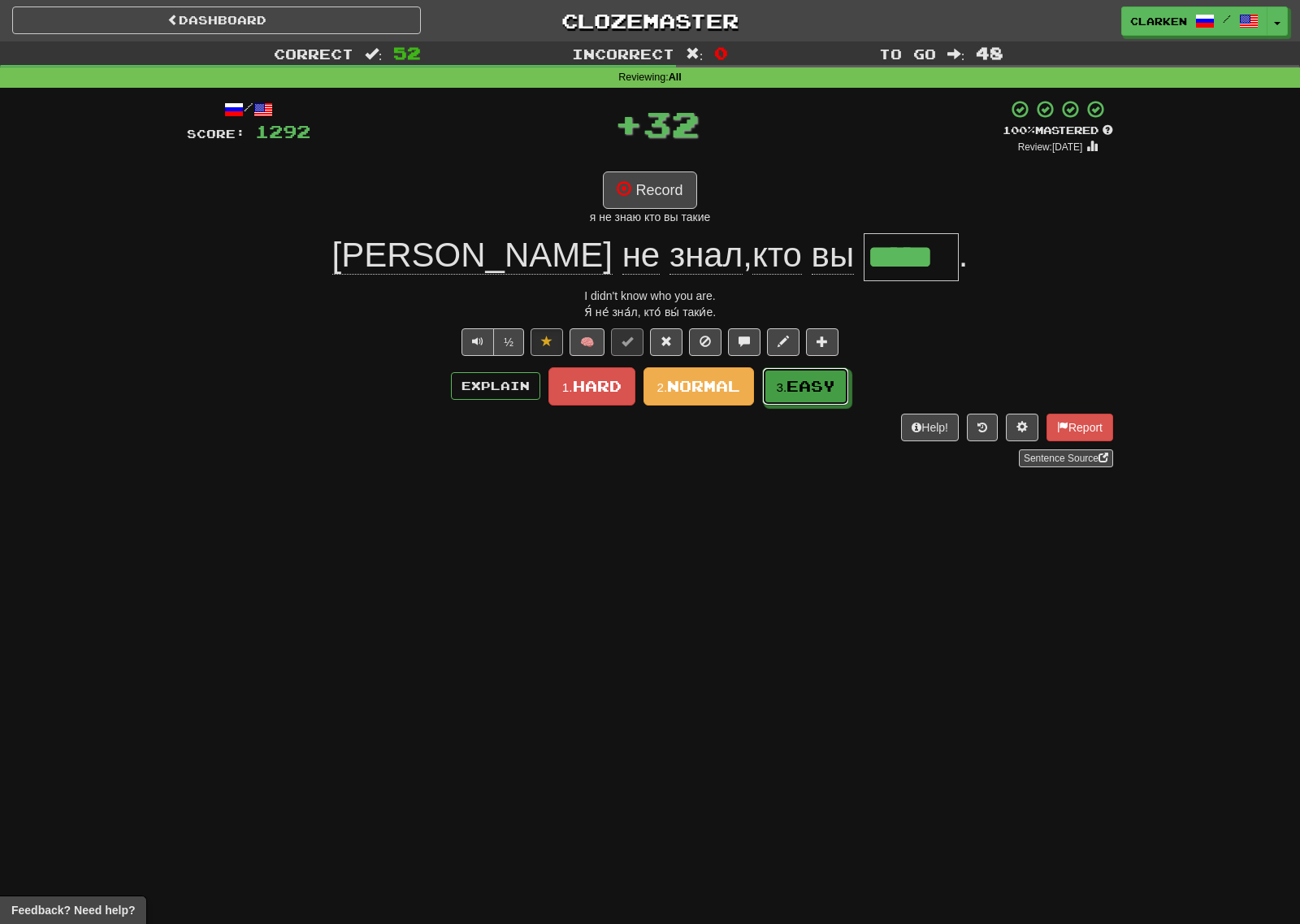
drag, startPoint x: 789, startPoint y: 393, endPoint x: 756, endPoint y: 379, distance: 35.8
click at [787, 392] on small "3." at bounding box center [781, 387] width 11 height 14
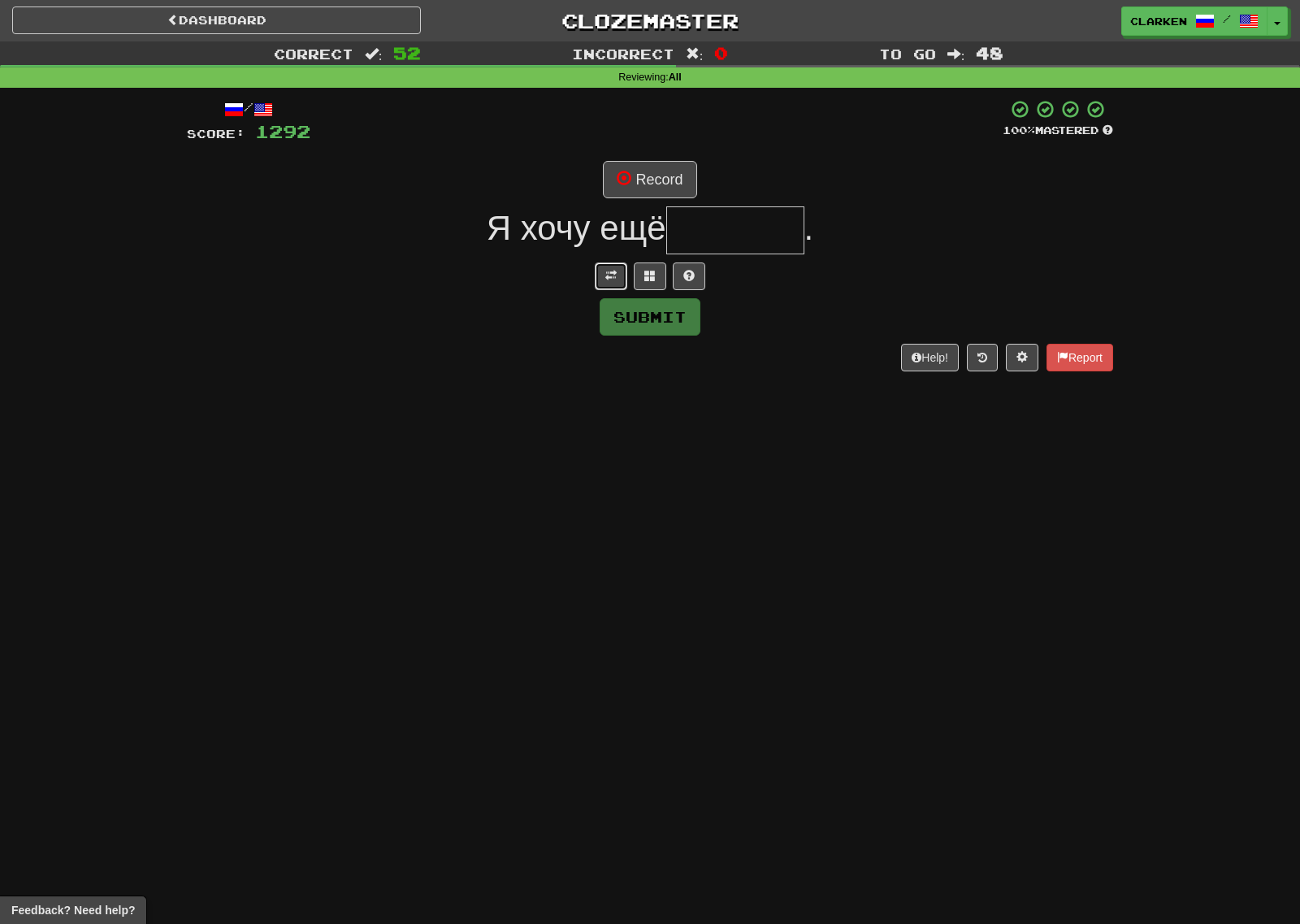
click at [621, 271] on button at bounding box center [611, 276] width 33 height 28
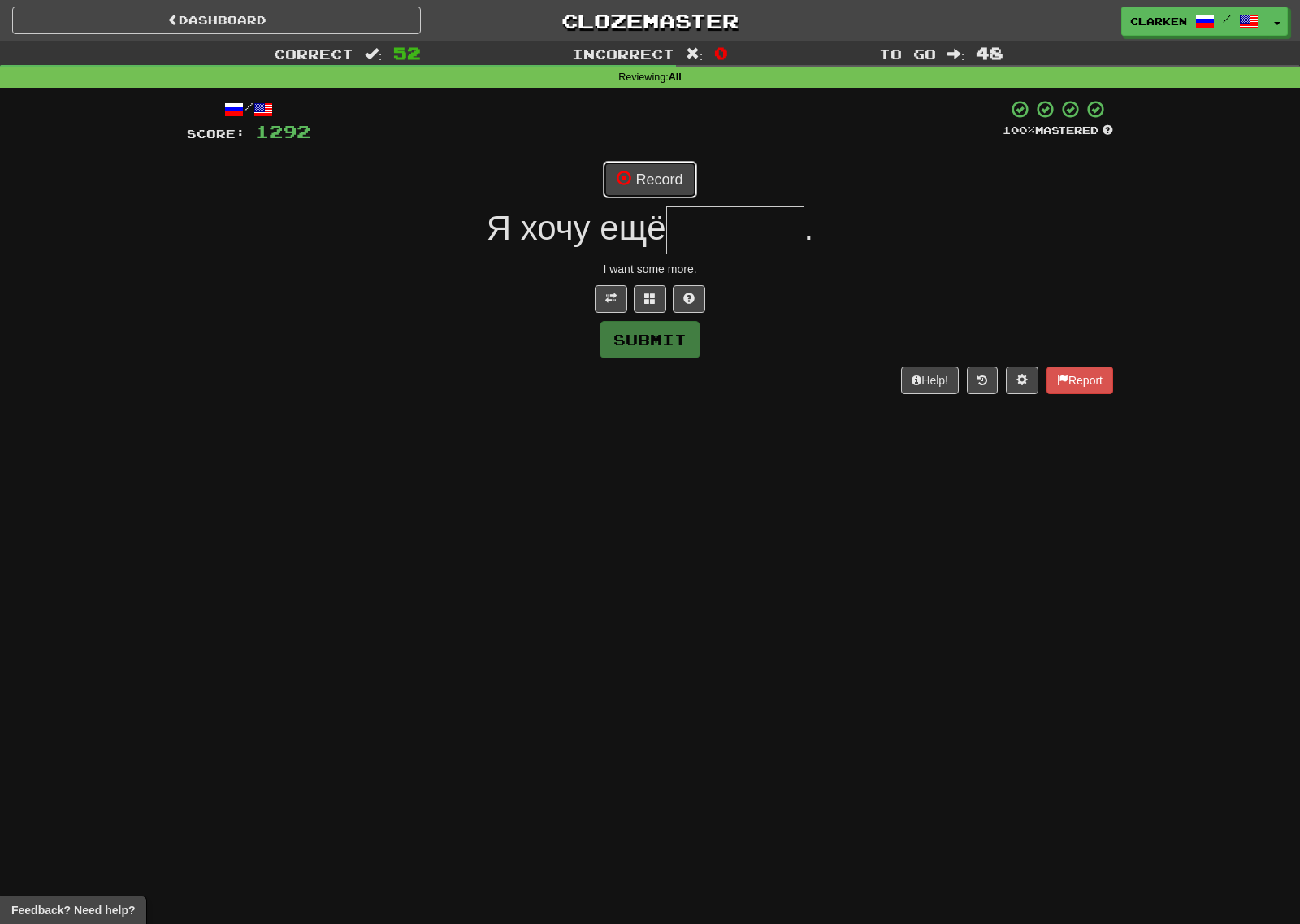
click at [664, 183] on button "Record" at bounding box center [650, 179] width 94 height 38
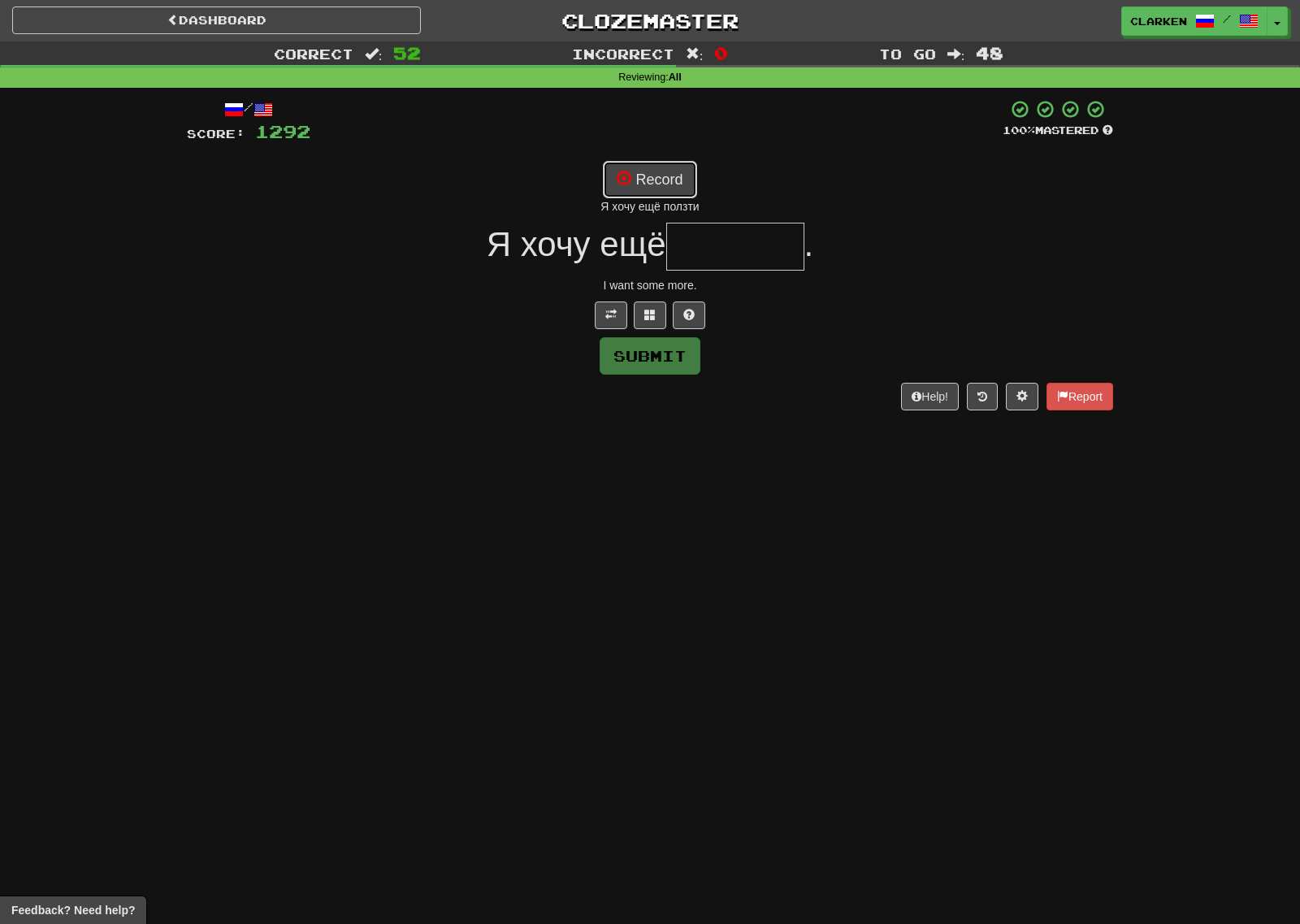
click at [686, 181] on button "Record" at bounding box center [650, 179] width 94 height 38
click at [675, 182] on button "Record" at bounding box center [650, 179] width 94 height 38
type input "*******"
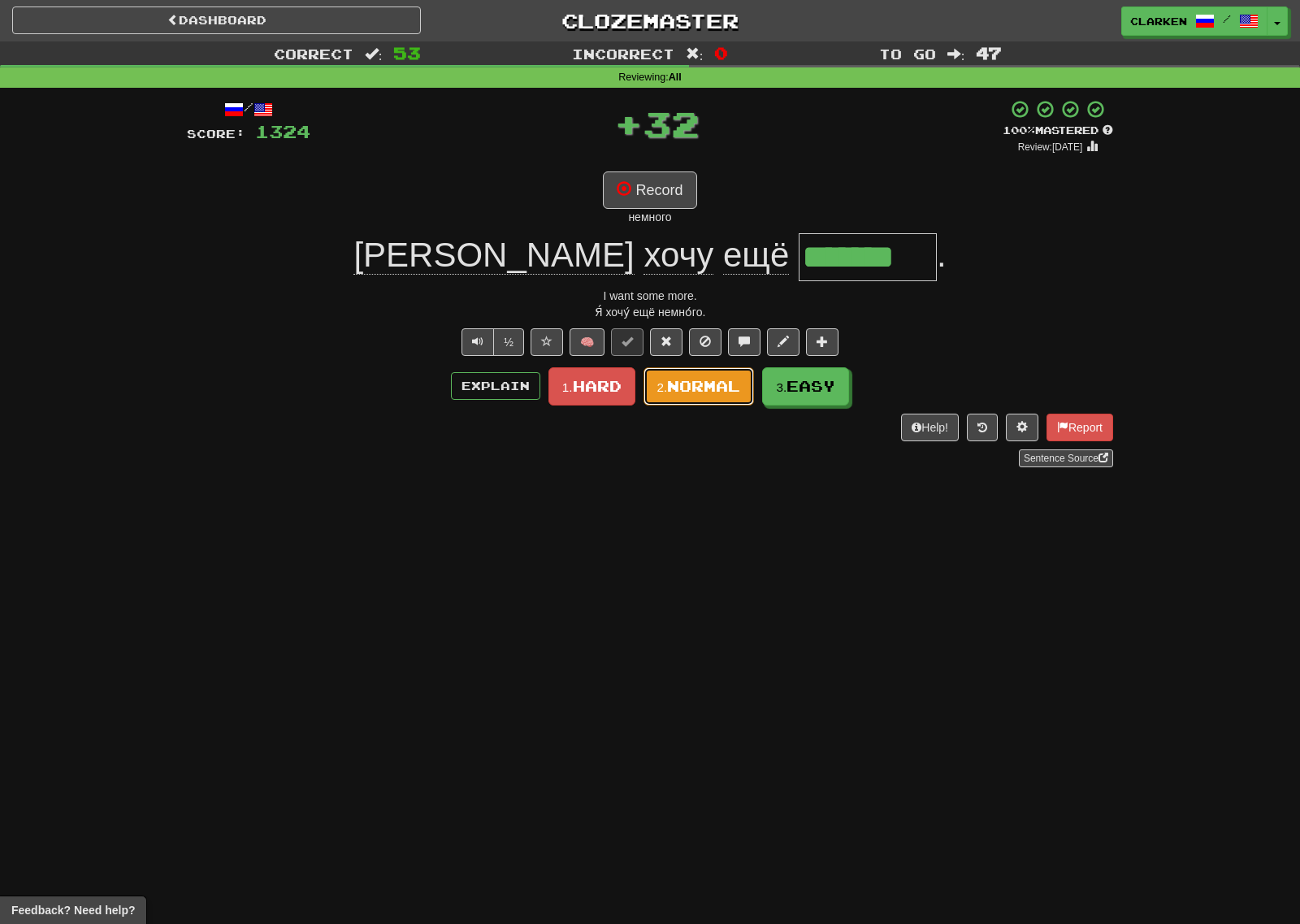
drag, startPoint x: 722, startPoint y: 396, endPoint x: 704, endPoint y: 367, distance: 34.1
click at [722, 395] on button "2. Normal" at bounding box center [699, 387] width 111 height 38
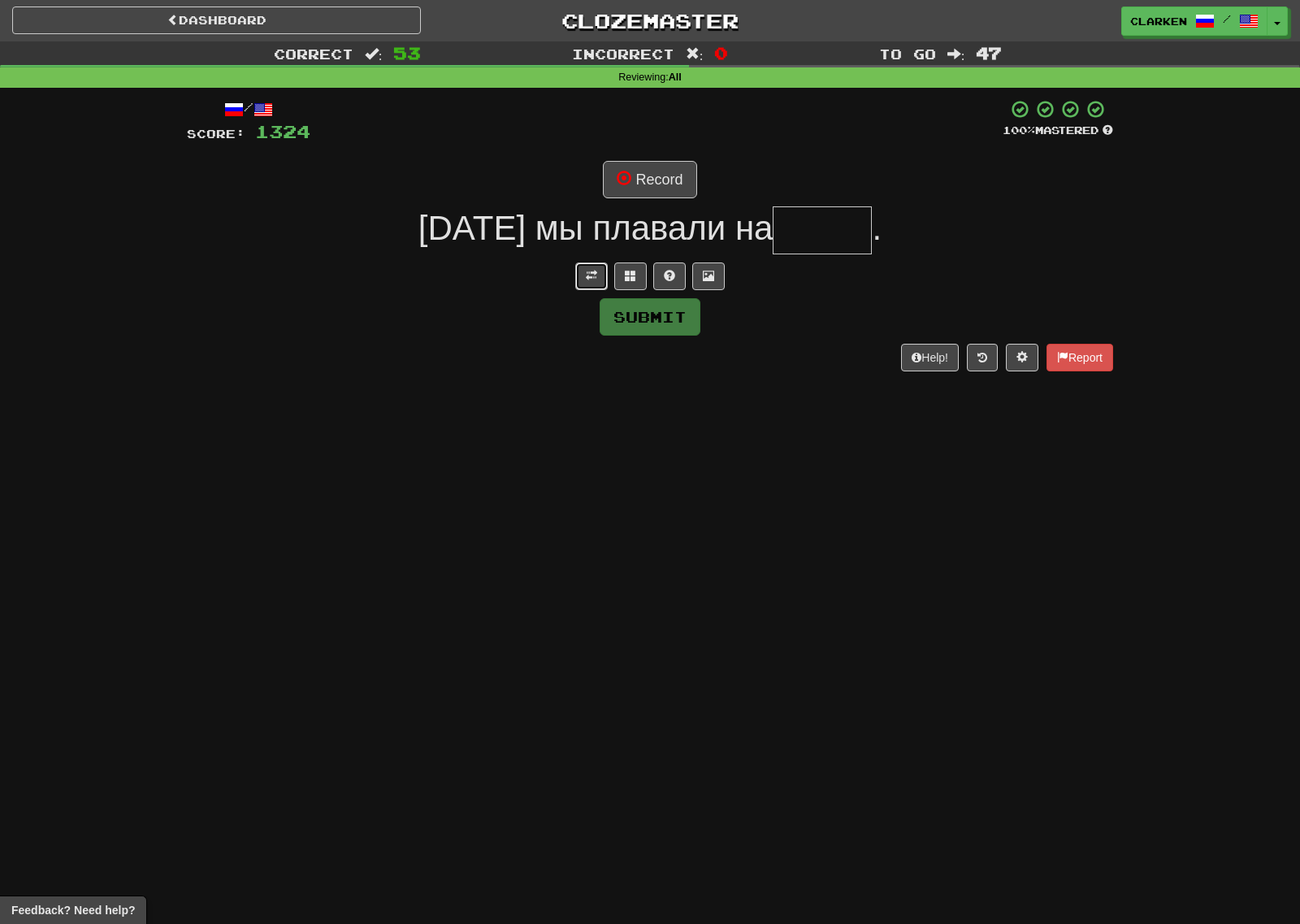
click at [606, 276] on button at bounding box center [591, 276] width 33 height 28
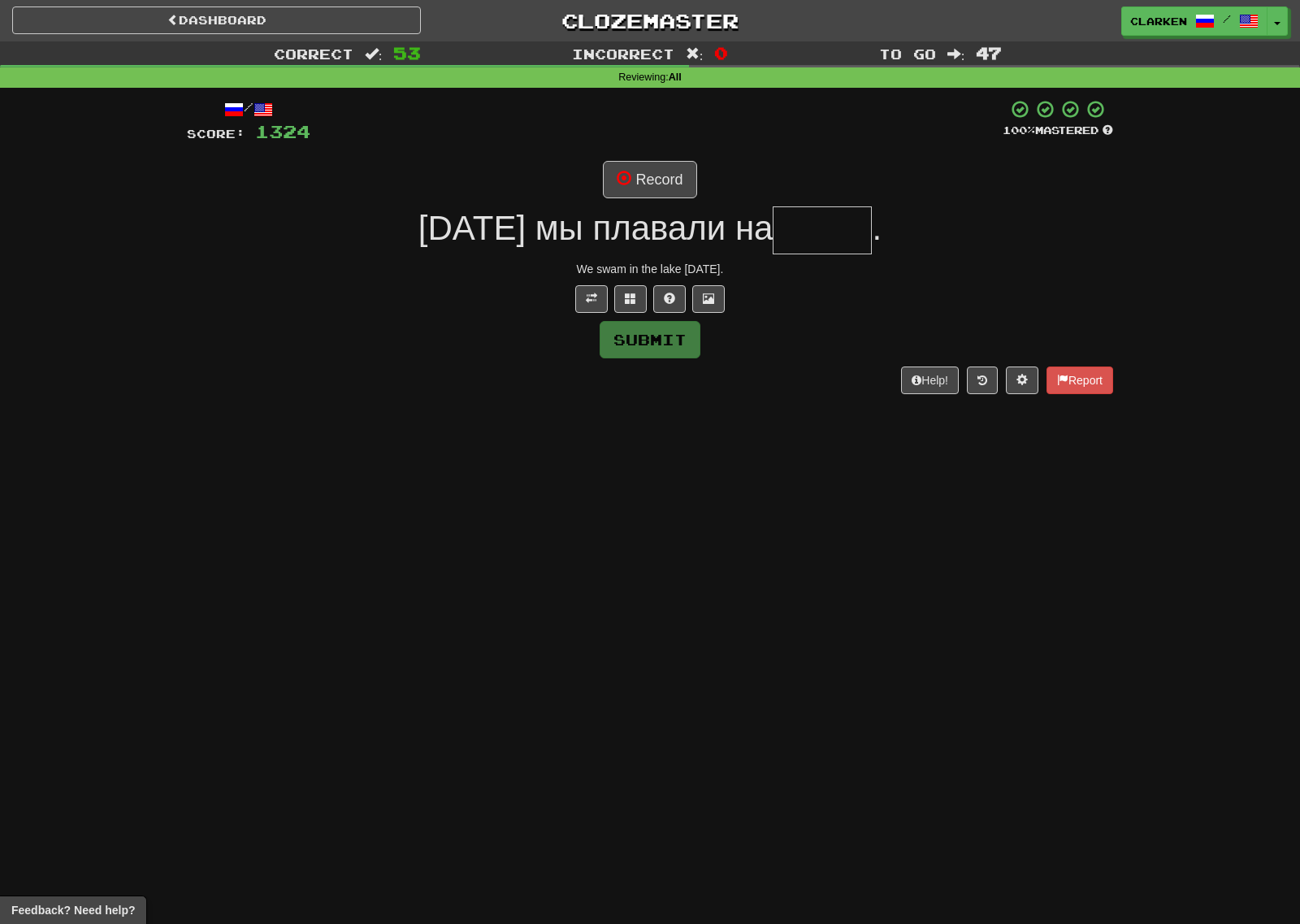
click at [624, 201] on div "/ Score: 1324 100 % Mastered Record [DATE] мы плавали на . We swam in the lake …" at bounding box center [650, 245] width 927 height 294
click at [634, 180] on button "Record" at bounding box center [650, 179] width 94 height 38
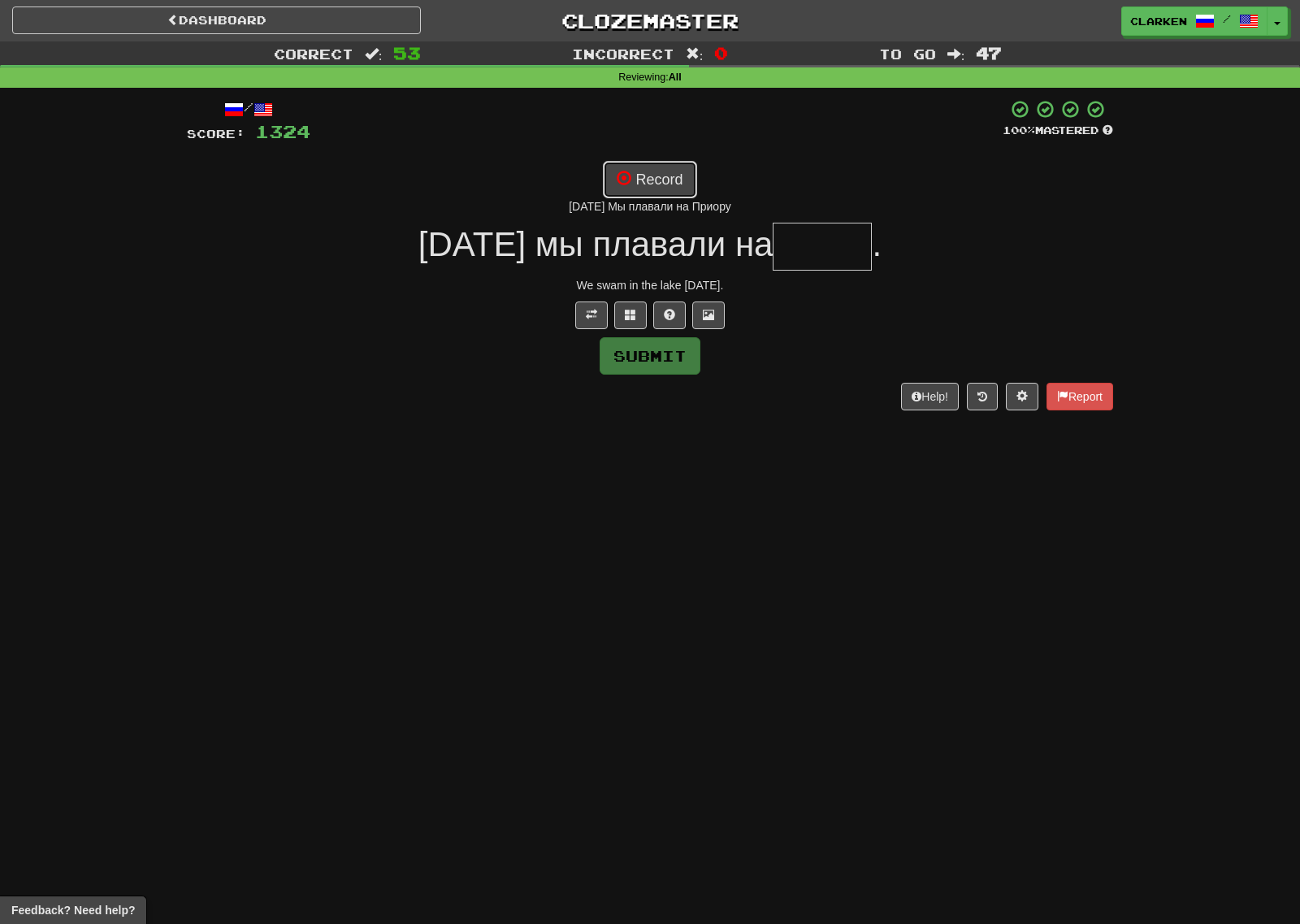
click at [674, 164] on button "Record" at bounding box center [650, 179] width 94 height 38
click at [638, 180] on button "Record" at bounding box center [650, 179] width 94 height 38
click at [667, 187] on button "Record" at bounding box center [650, 179] width 94 height 38
click at [646, 207] on div "пузыри" at bounding box center [650, 206] width 927 height 16
click at [666, 176] on button "Record" at bounding box center [650, 179] width 94 height 38
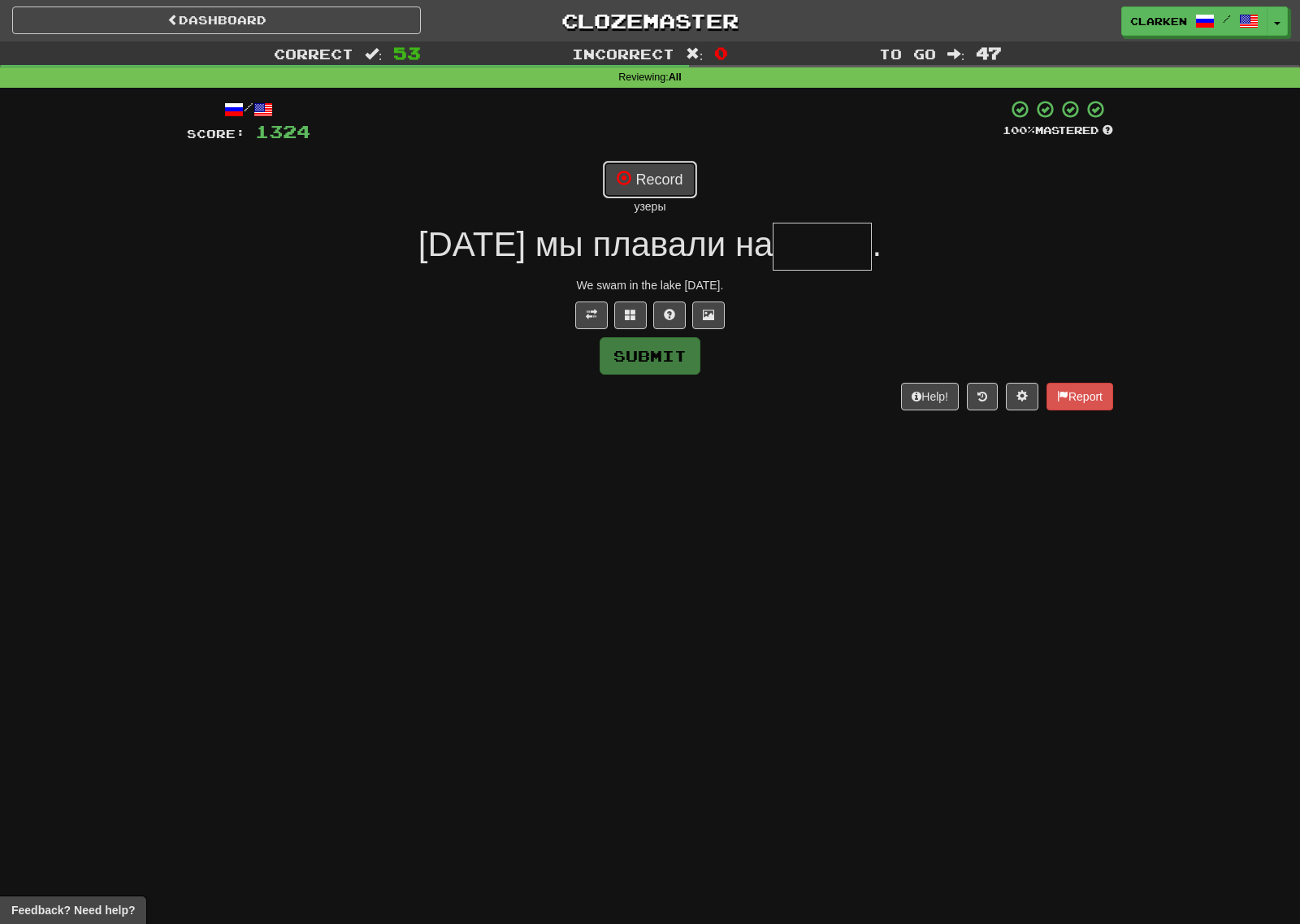
click at [671, 172] on button "Record" at bounding box center [650, 179] width 94 height 38
click at [679, 193] on button "Record" at bounding box center [650, 179] width 94 height 38
type input "*****"
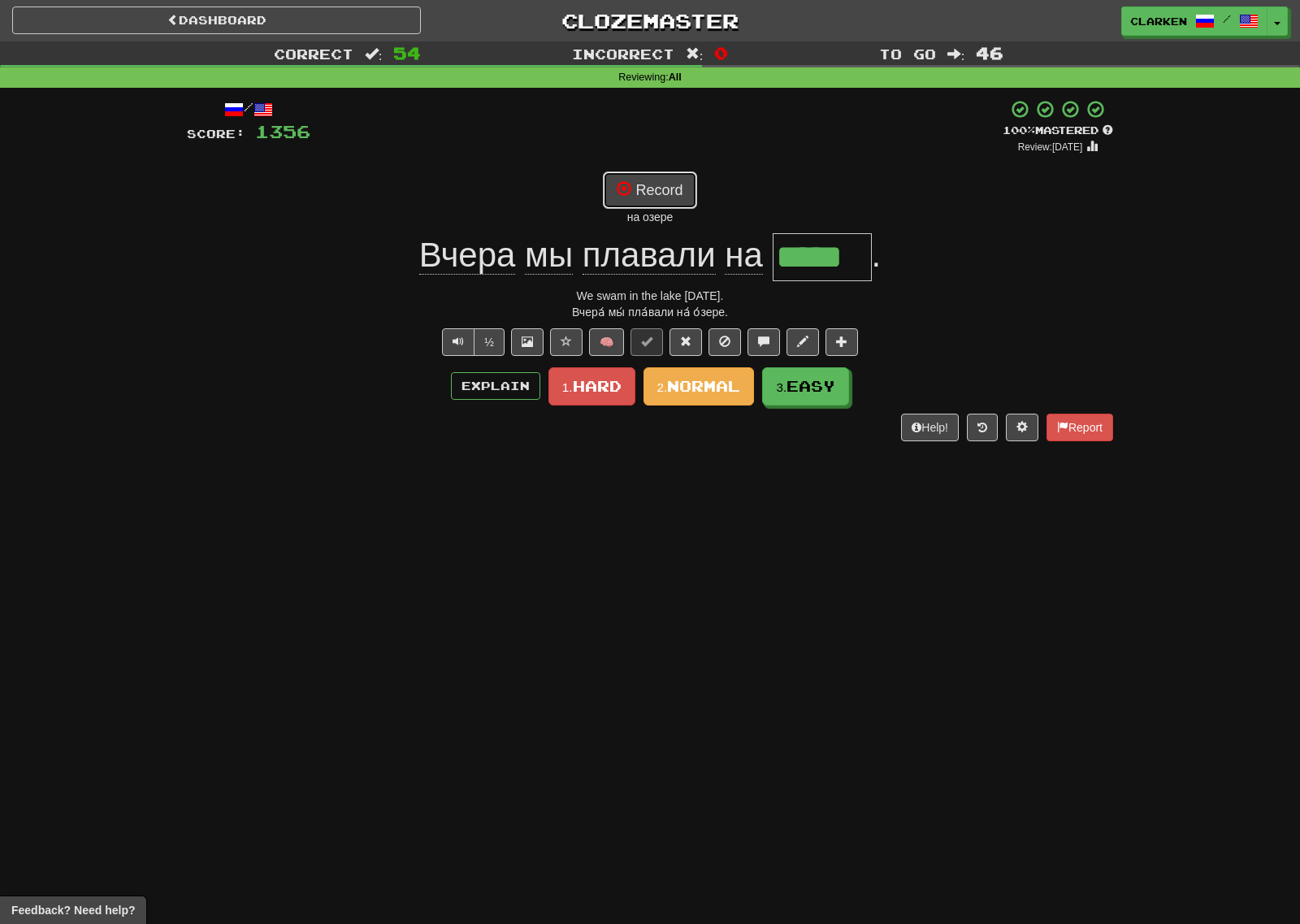
click at [639, 204] on button "Record" at bounding box center [650, 190] width 94 height 38
click at [613, 188] on button "Record" at bounding box center [650, 190] width 94 height 38
click at [612, 192] on button "Record" at bounding box center [650, 190] width 94 height 38
click at [672, 186] on button "Record" at bounding box center [650, 190] width 94 height 38
click at [679, 186] on button "Record" at bounding box center [650, 190] width 94 height 38
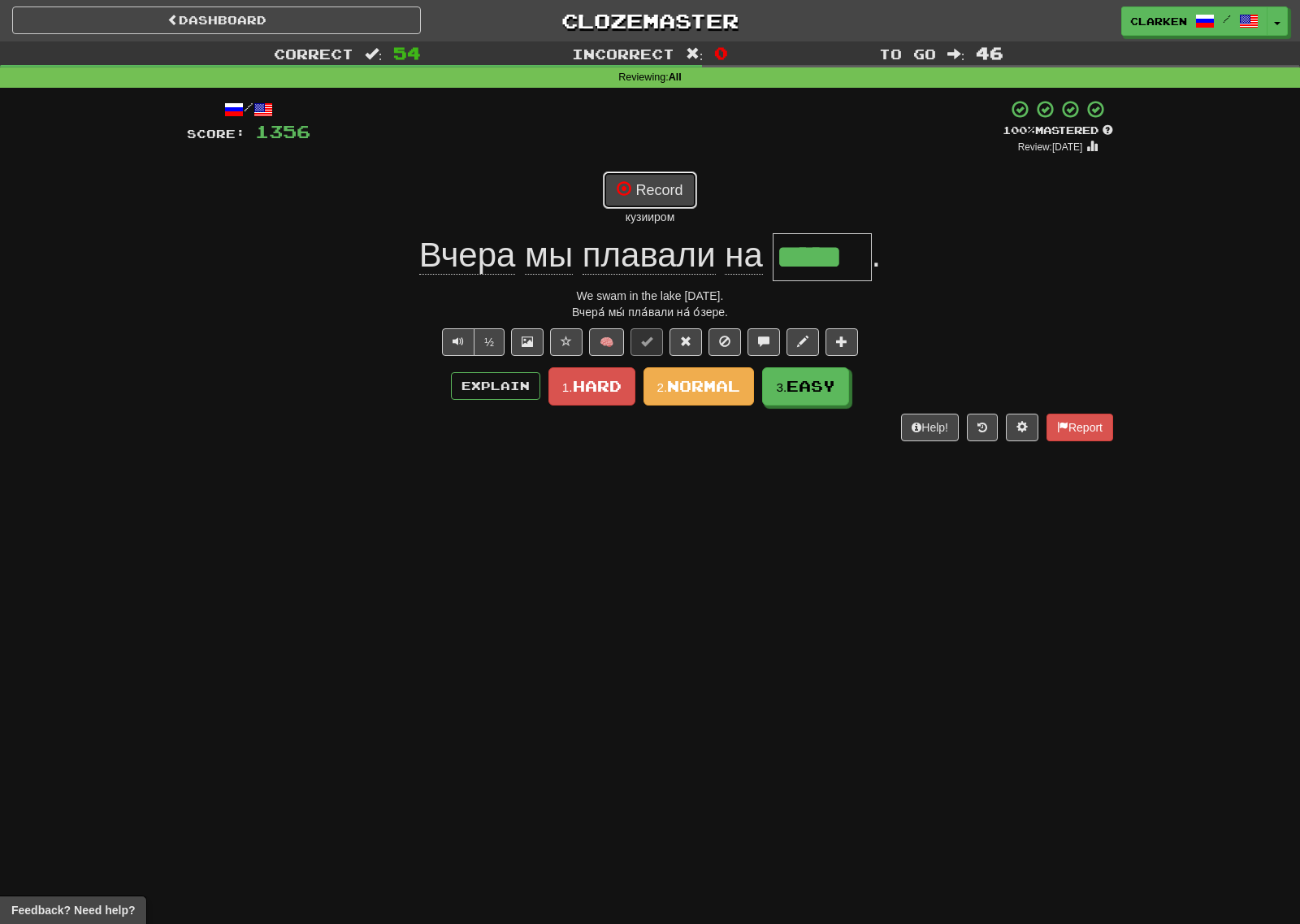
click at [673, 179] on button "Record" at bounding box center [650, 190] width 94 height 38
click at [676, 183] on button "Record" at bounding box center [650, 190] width 94 height 38
click at [699, 201] on div "Record пузыри на пузыре" at bounding box center [650, 198] width 927 height 54
click at [689, 198] on button "Record" at bounding box center [650, 190] width 94 height 38
drag, startPoint x: 666, startPoint y: 219, endPoint x: 637, endPoint y: 223, distance: 29.3
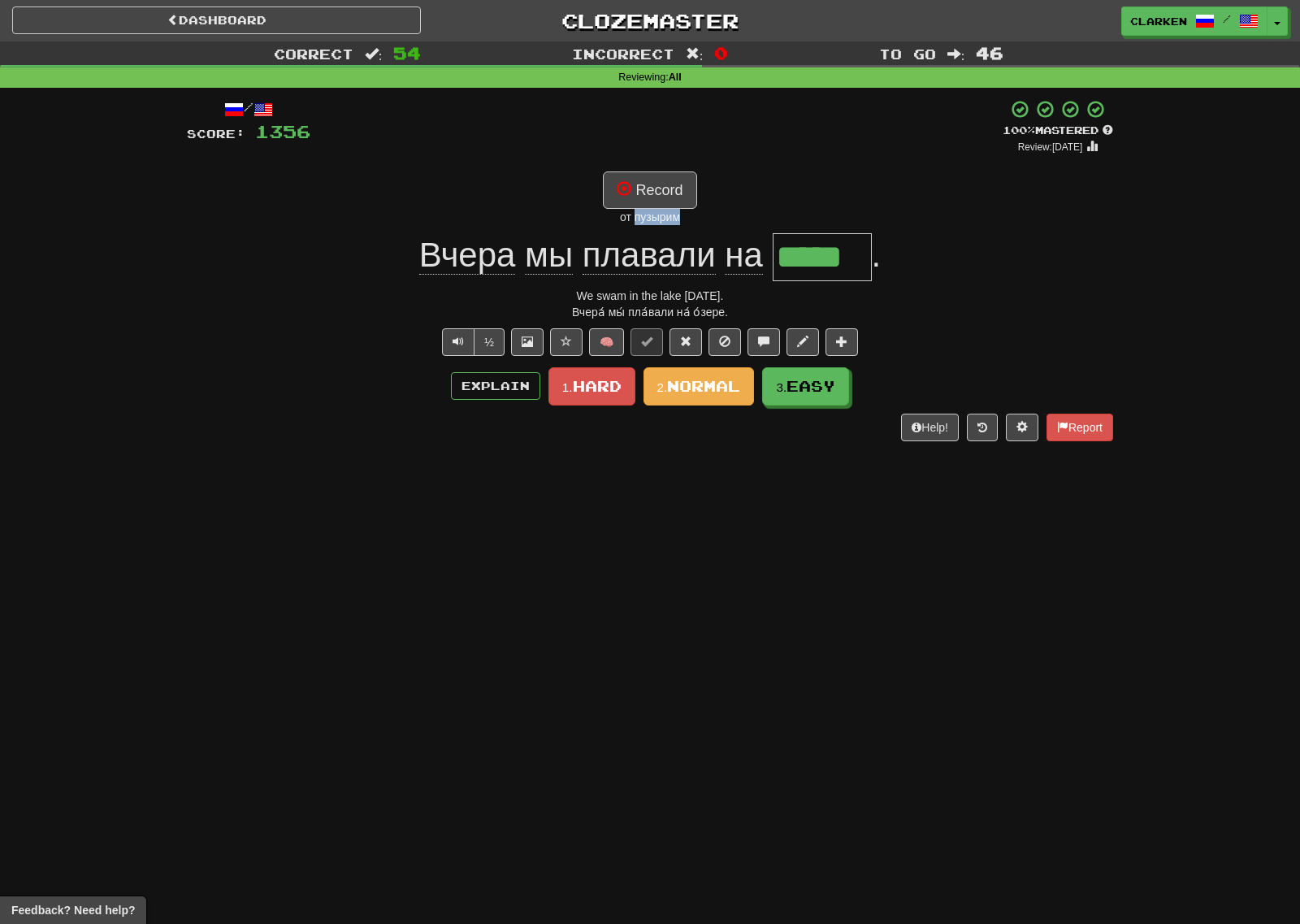
click at [637, 223] on div "от пузырим" at bounding box center [650, 216] width 927 height 16
drag, startPoint x: 791, startPoint y: 490, endPoint x: 780, endPoint y: 499, distance: 14.2
click at [789, 490] on div "Dashboard Clozemaster clarken / Toggle Dropdown Dashboard Leaderboard Activity …" at bounding box center [650, 462] width 1300 height 924
click at [709, 227] on div "/ Score: 1356 + 32 100 % Mastered Review: [DATE] Record от пузырим [DATE] мы пл…" at bounding box center [650, 270] width 927 height 342
click at [729, 225] on div at bounding box center [650, 462] width 1300 height 924
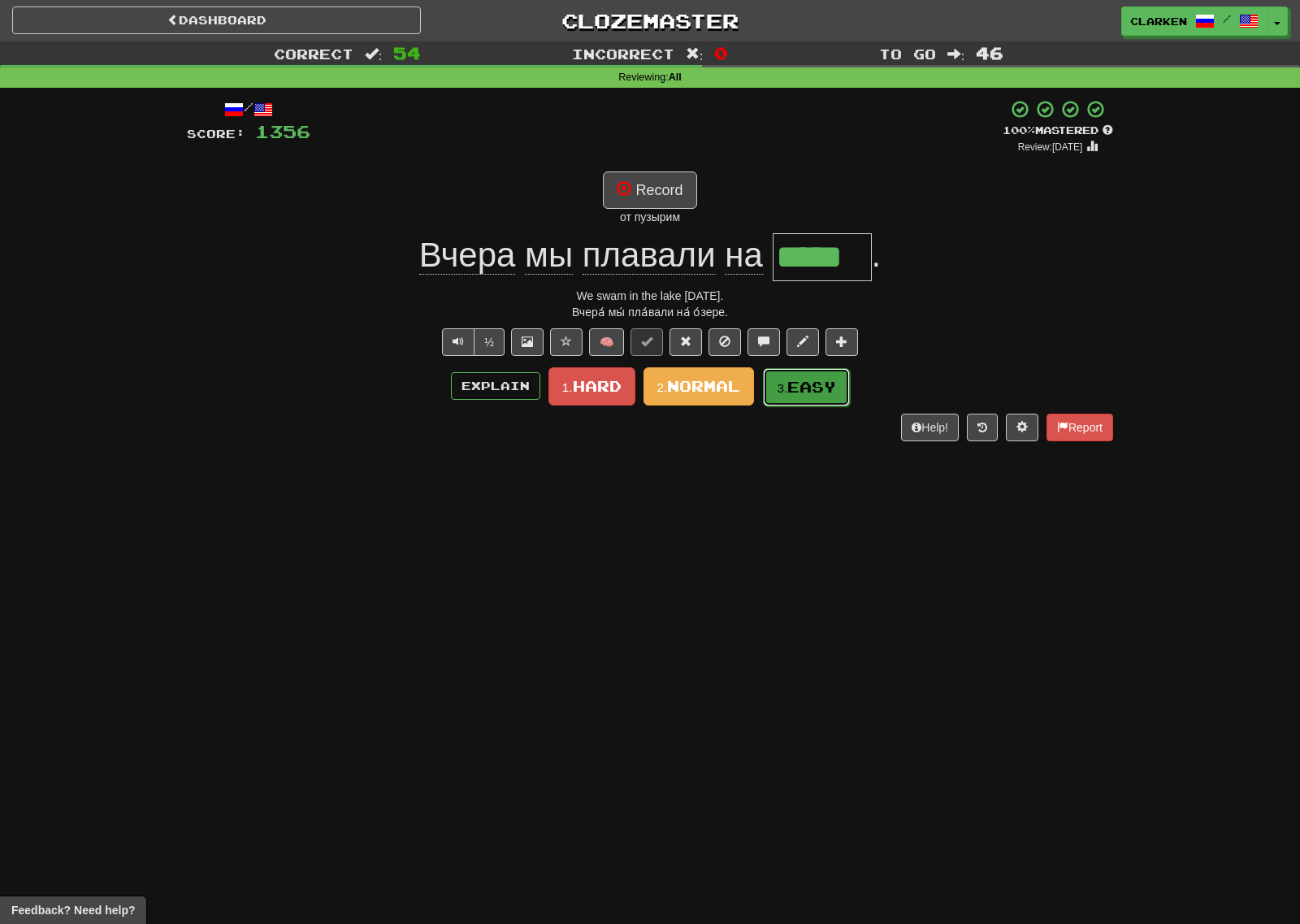
click at [791, 398] on button "3. Easy" at bounding box center [806, 388] width 87 height 38
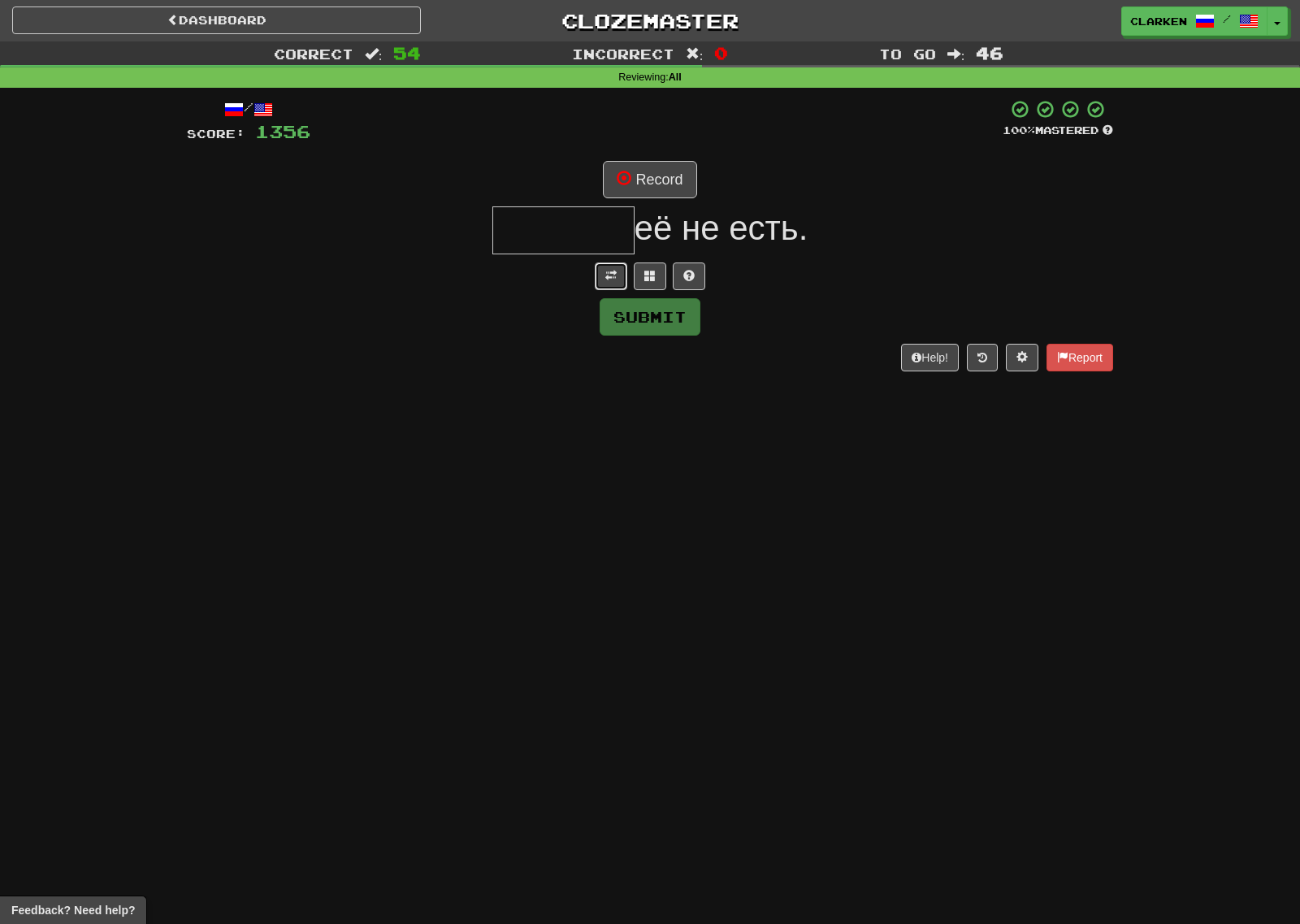
click at [612, 287] on button at bounding box center [611, 276] width 33 height 28
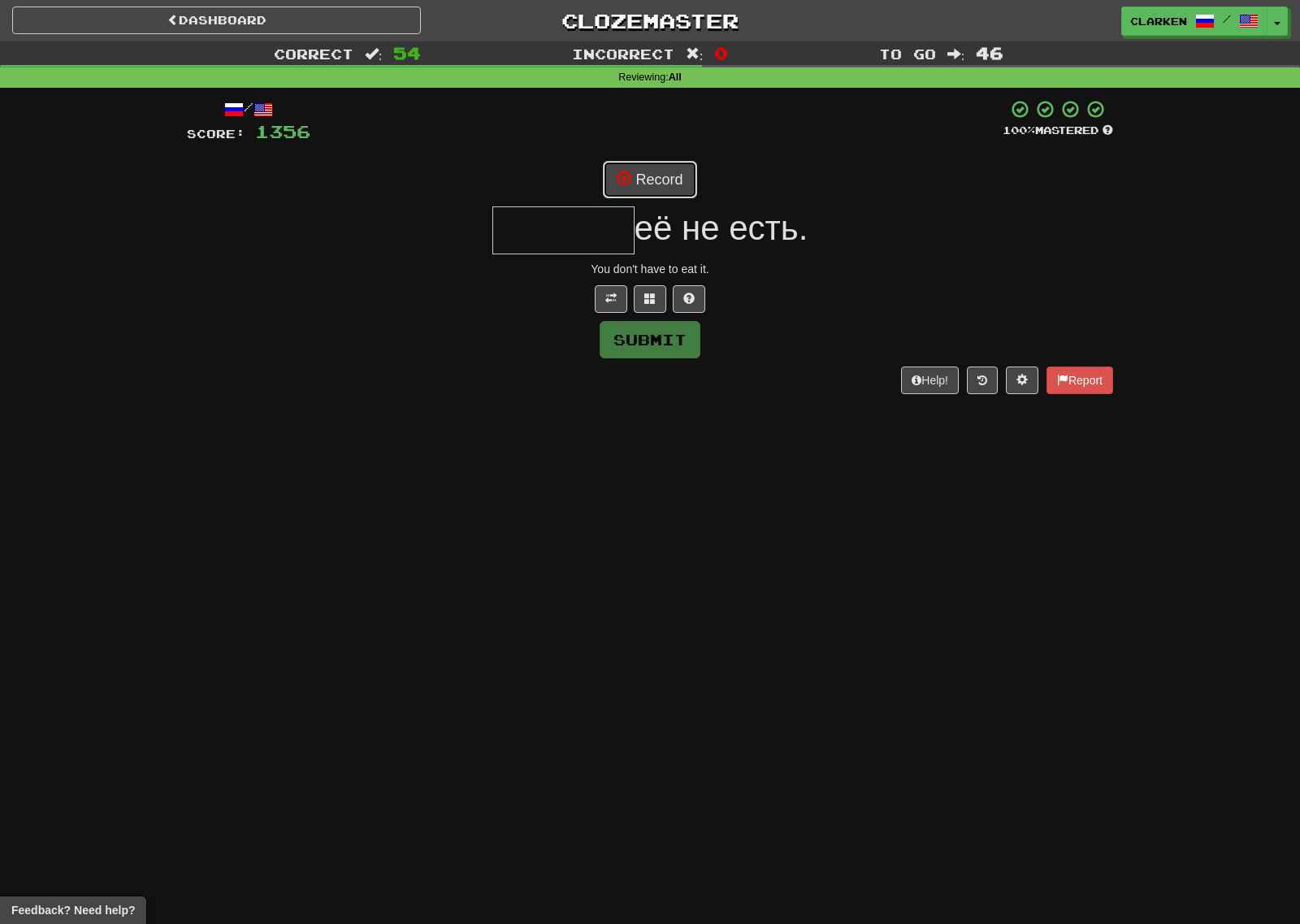
click at [666, 196] on button "Record" at bounding box center [650, 179] width 94 height 38
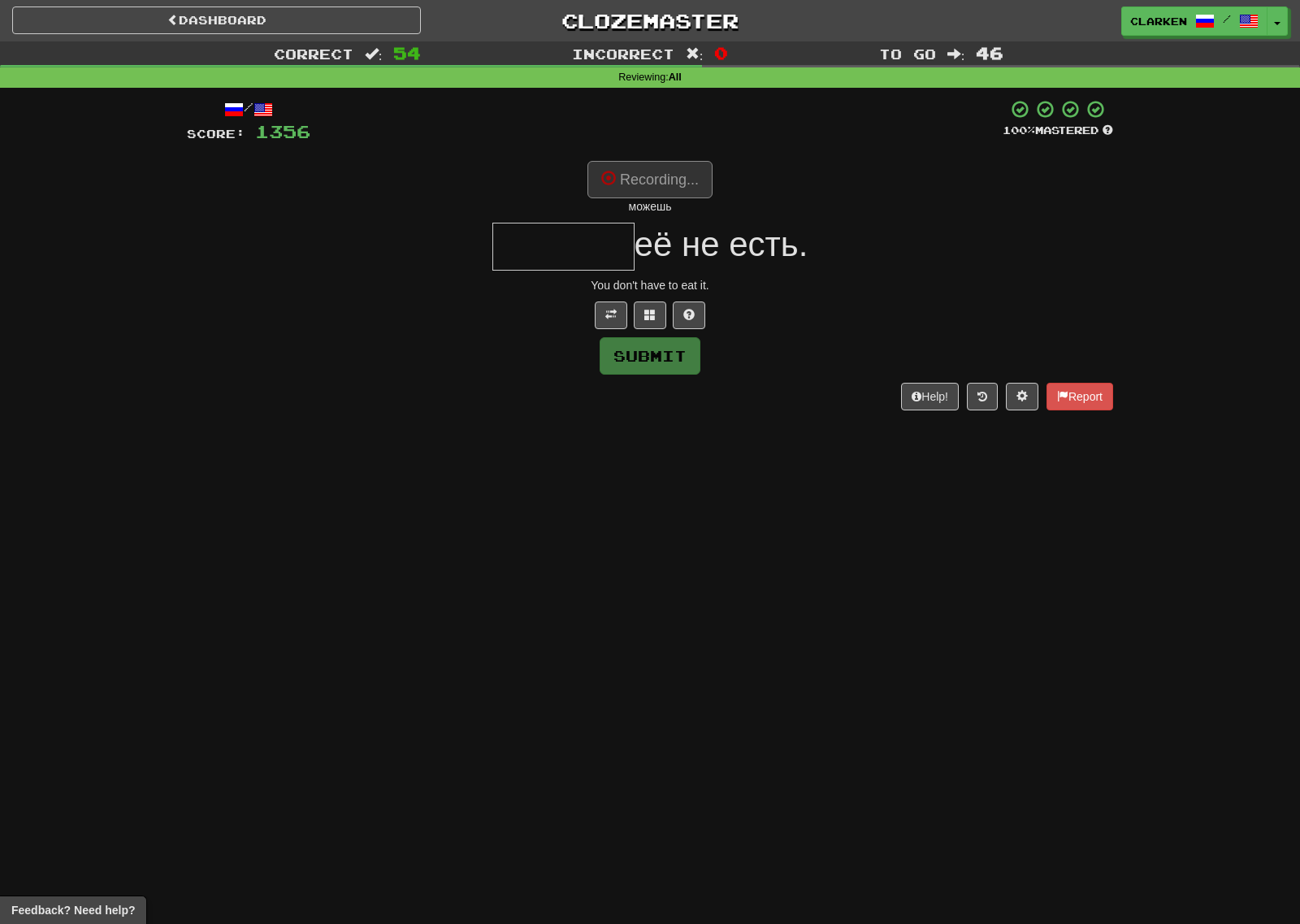
type input "******"
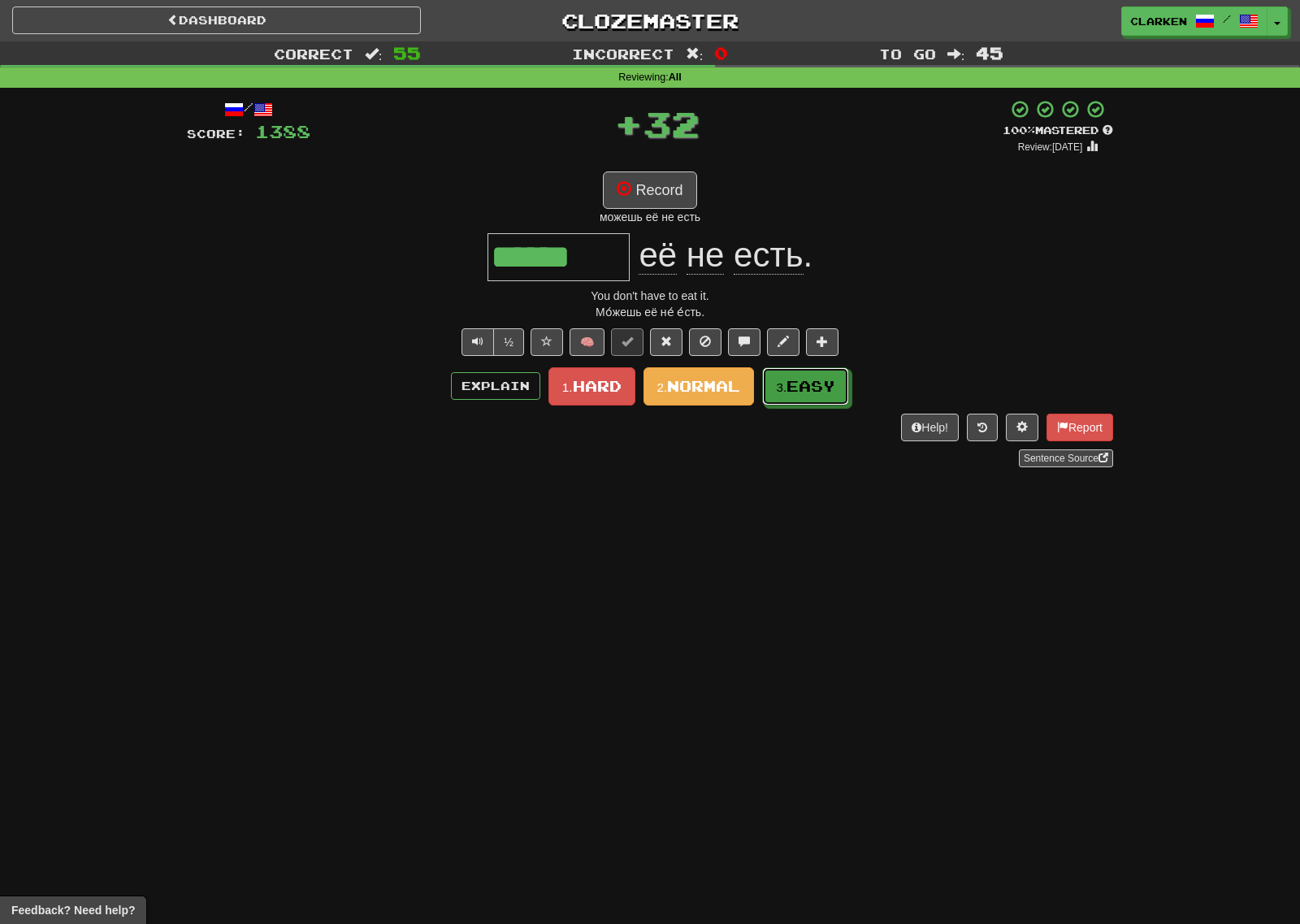
drag, startPoint x: 803, startPoint y: 393, endPoint x: 789, endPoint y: 389, distance: 14.6
click at [803, 393] on span "Easy" at bounding box center [811, 385] width 49 height 18
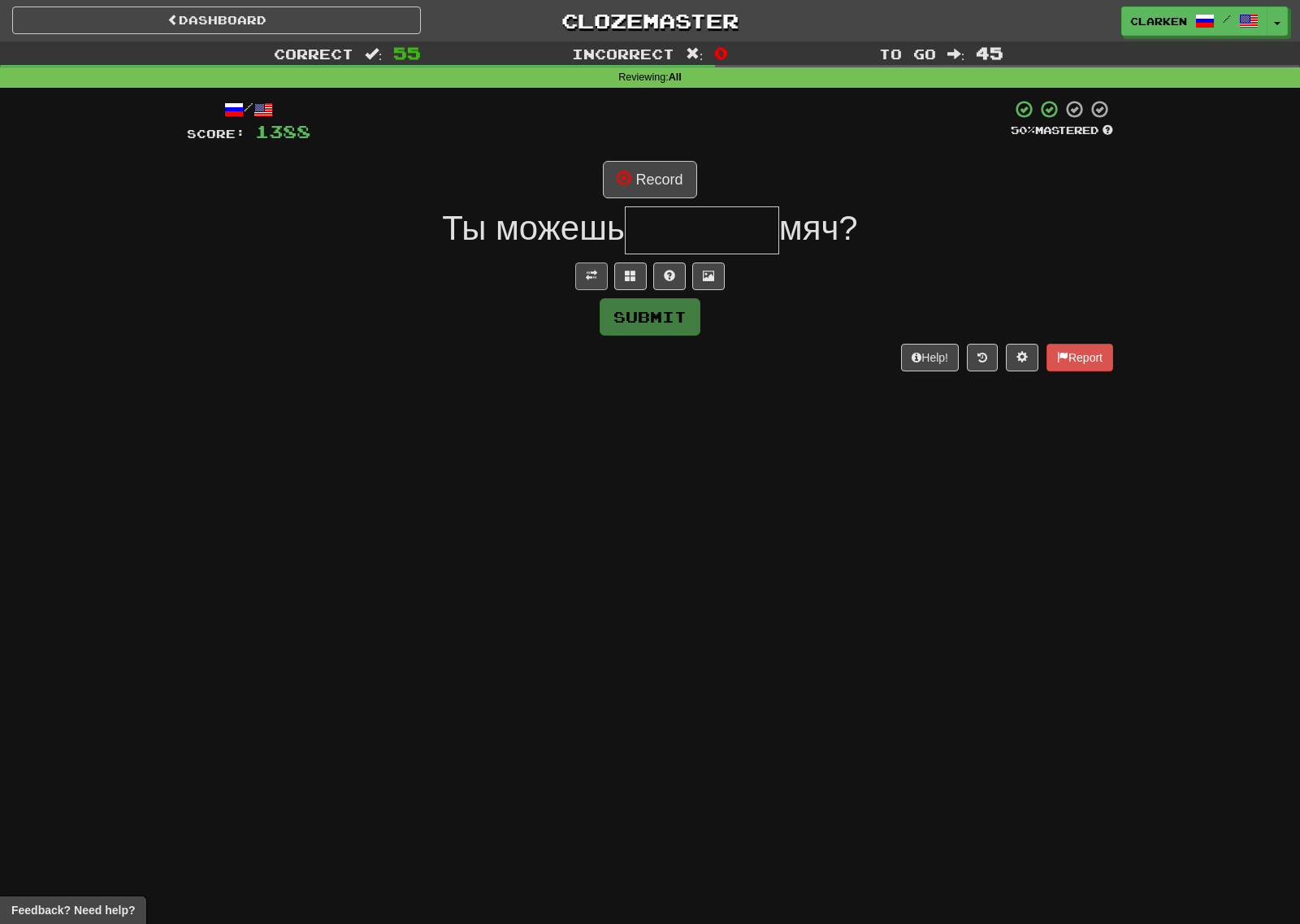
click at [600, 290] on div "/ Score: 1388 50 % Mastered Record Ты можешь мяч? Submit Help! Report" at bounding box center [650, 234] width 927 height 271
click at [600, 278] on button at bounding box center [591, 276] width 33 height 28
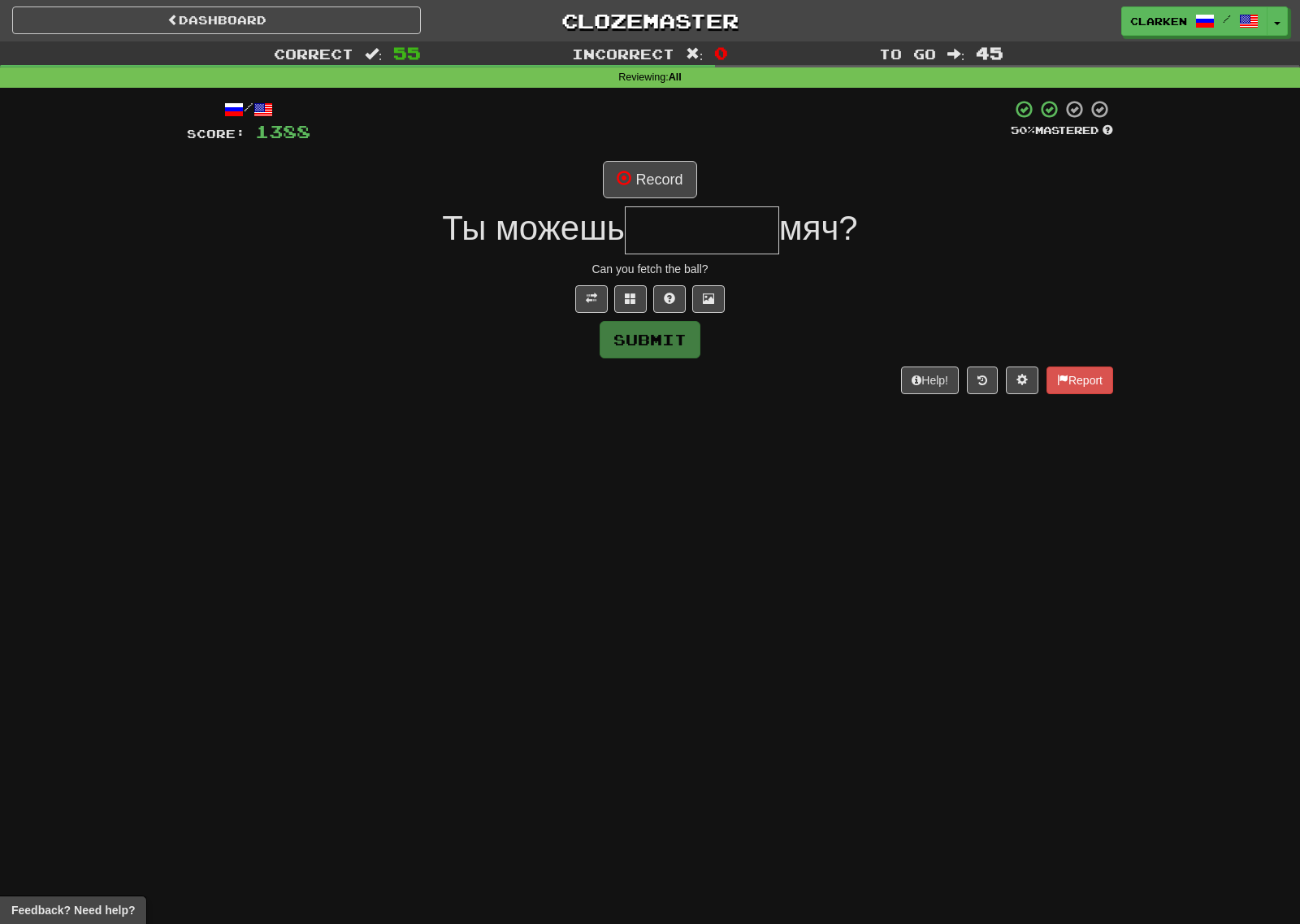
click at [644, 204] on div "/ Score: 1388 50 % Mastered Record Ты можешь мяч? Can you fetch the ball? Submi…" at bounding box center [650, 245] width 927 height 294
click at [645, 200] on div "/ Score: 1388 50 % Mastered Record Ты можешь мяч? Can you fetch the ball? Submi…" at bounding box center [650, 245] width 927 height 294
click at [652, 179] on button "Record" at bounding box center [650, 179] width 94 height 38
click at [643, 294] on button at bounding box center [630, 299] width 33 height 28
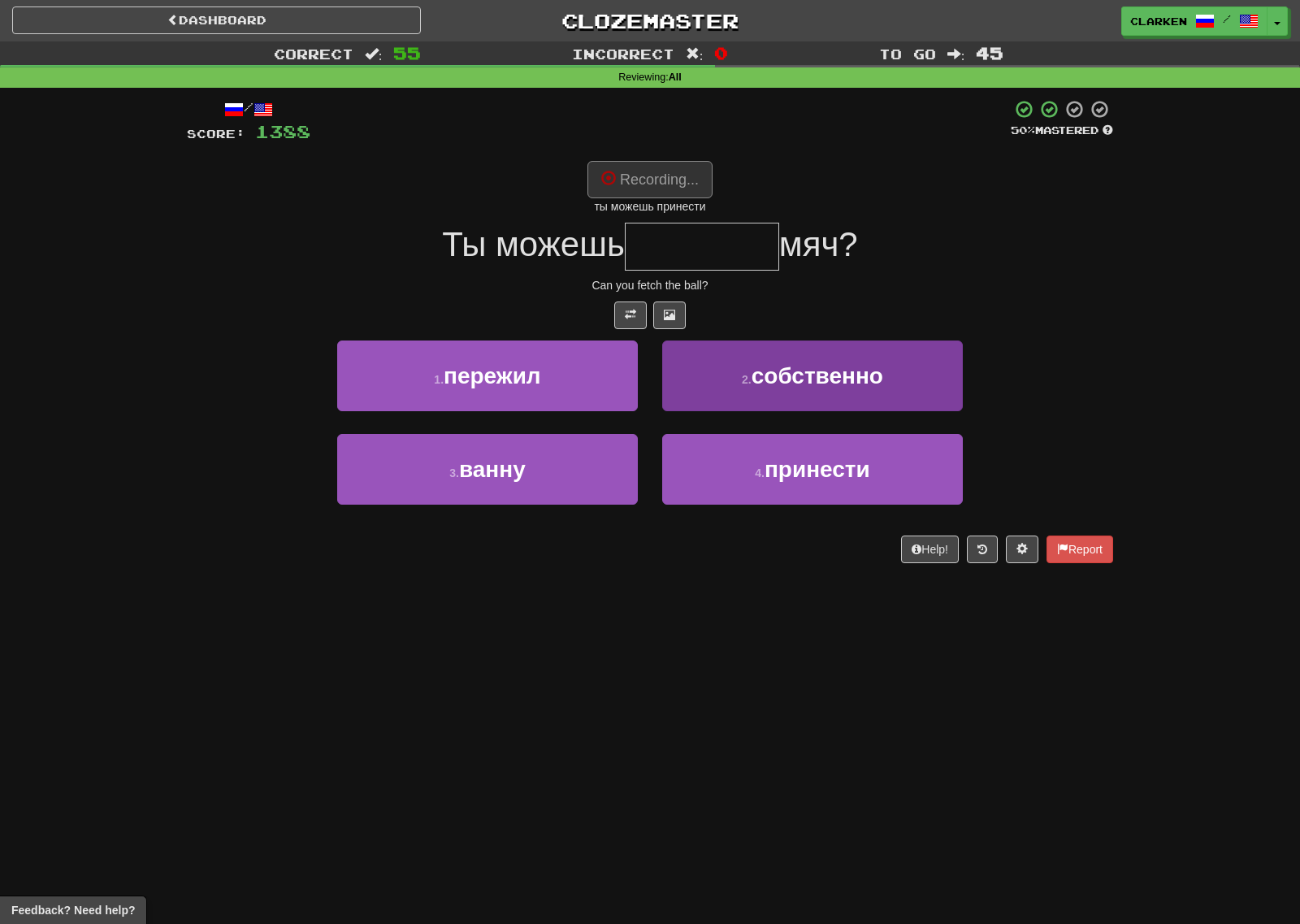
type input "********"
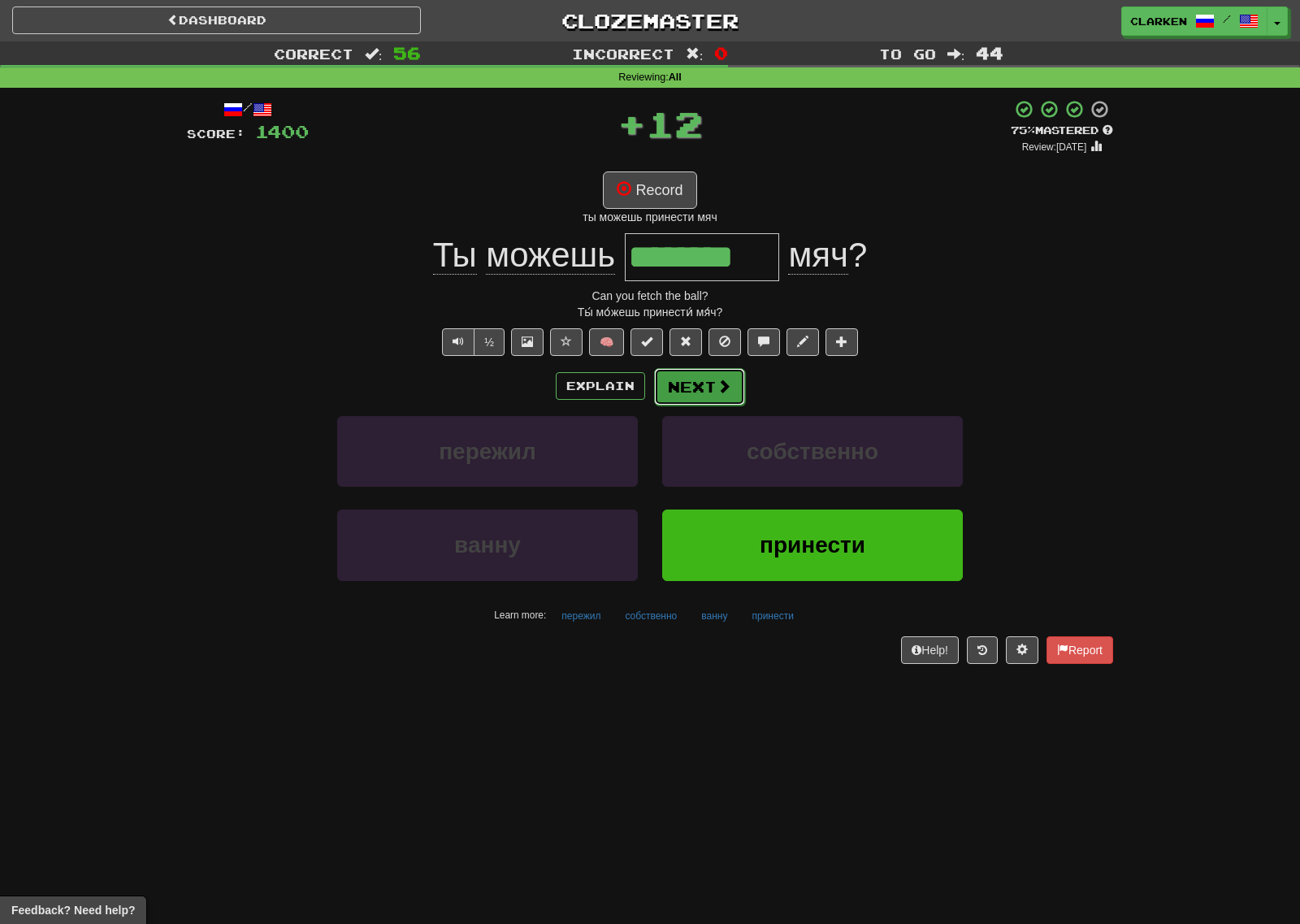
click at [707, 382] on button "Next" at bounding box center [699, 387] width 91 height 38
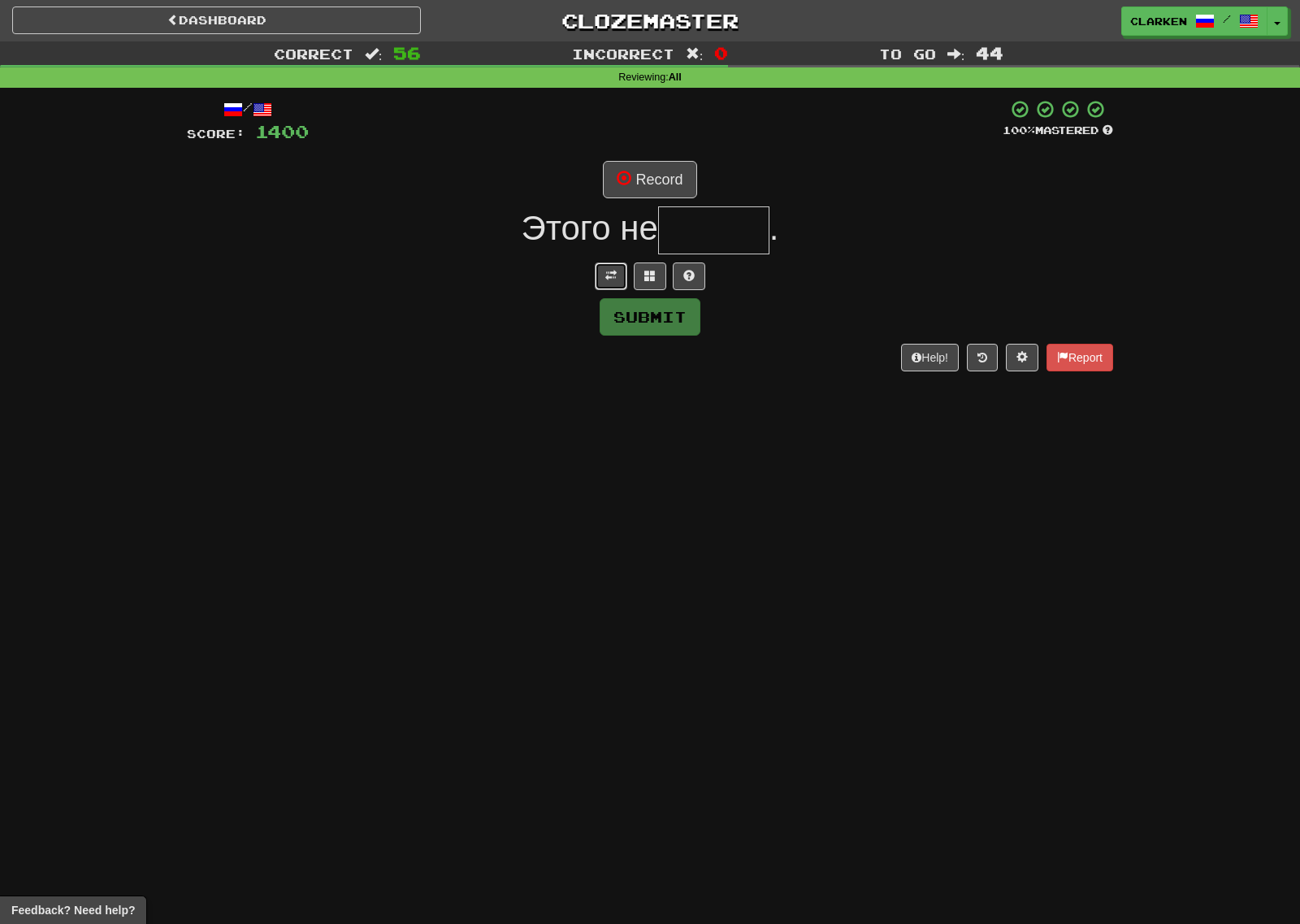
drag, startPoint x: 617, startPoint y: 280, endPoint x: 631, endPoint y: 230, distance: 51.9
click at [617, 280] on button at bounding box center [611, 276] width 33 height 28
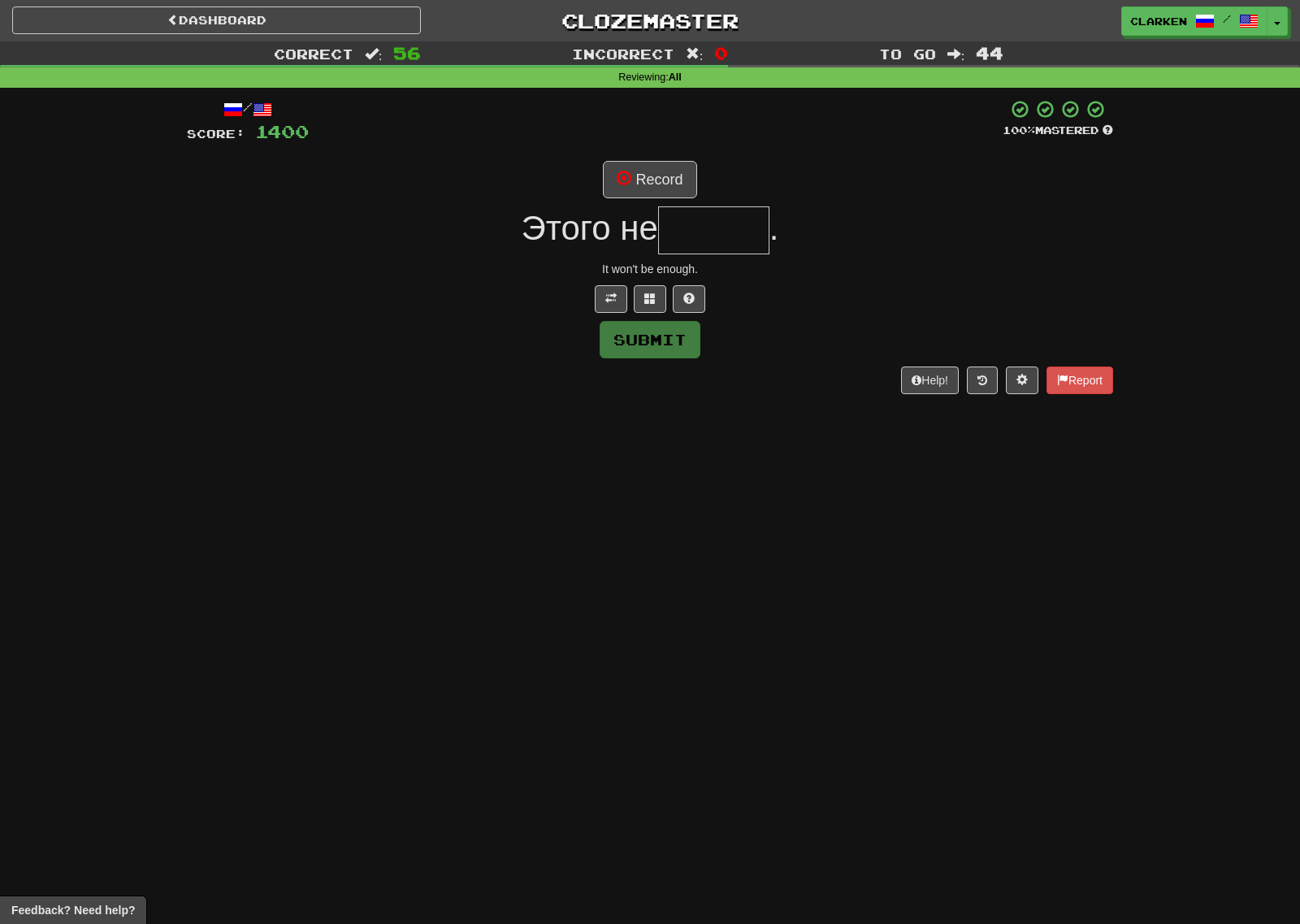
click at [645, 207] on div "Этого не ." at bounding box center [650, 230] width 927 height 48
click at [658, 167] on button "Record" at bounding box center [650, 179] width 94 height 38
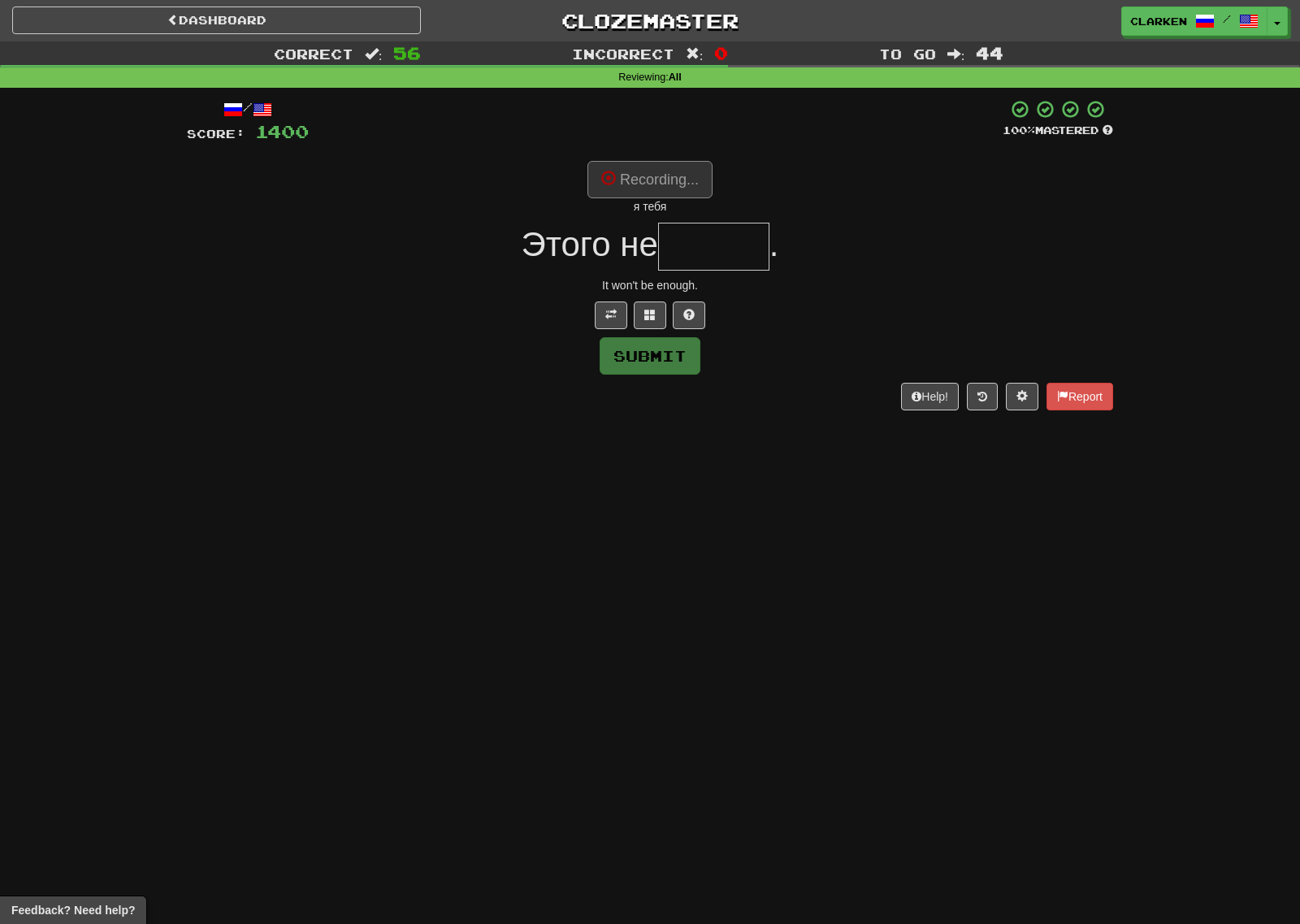
type input "******"
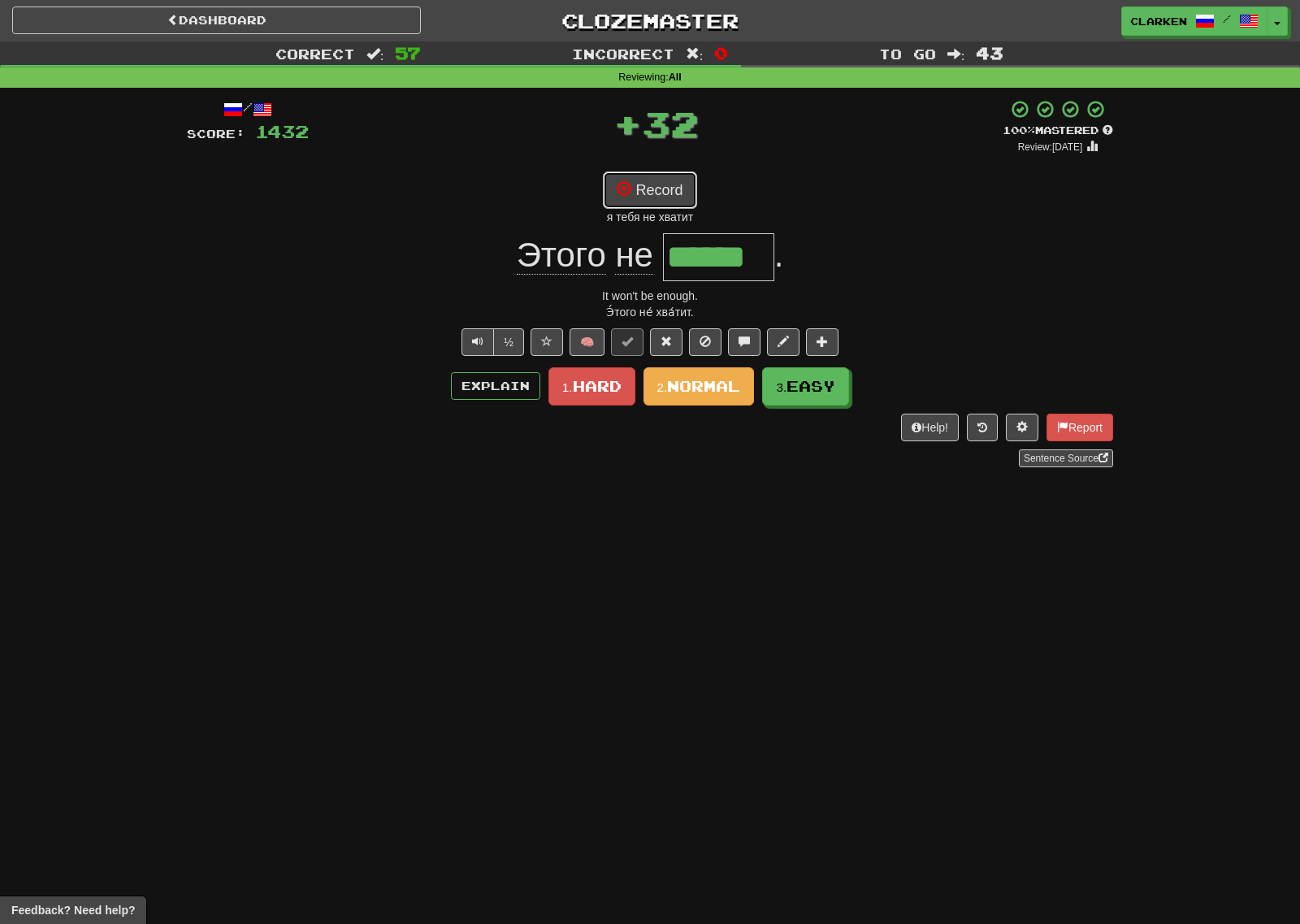
click at [668, 187] on button "Record" at bounding box center [650, 190] width 94 height 38
click at [812, 379] on span "Easy" at bounding box center [812, 386] width 49 height 18
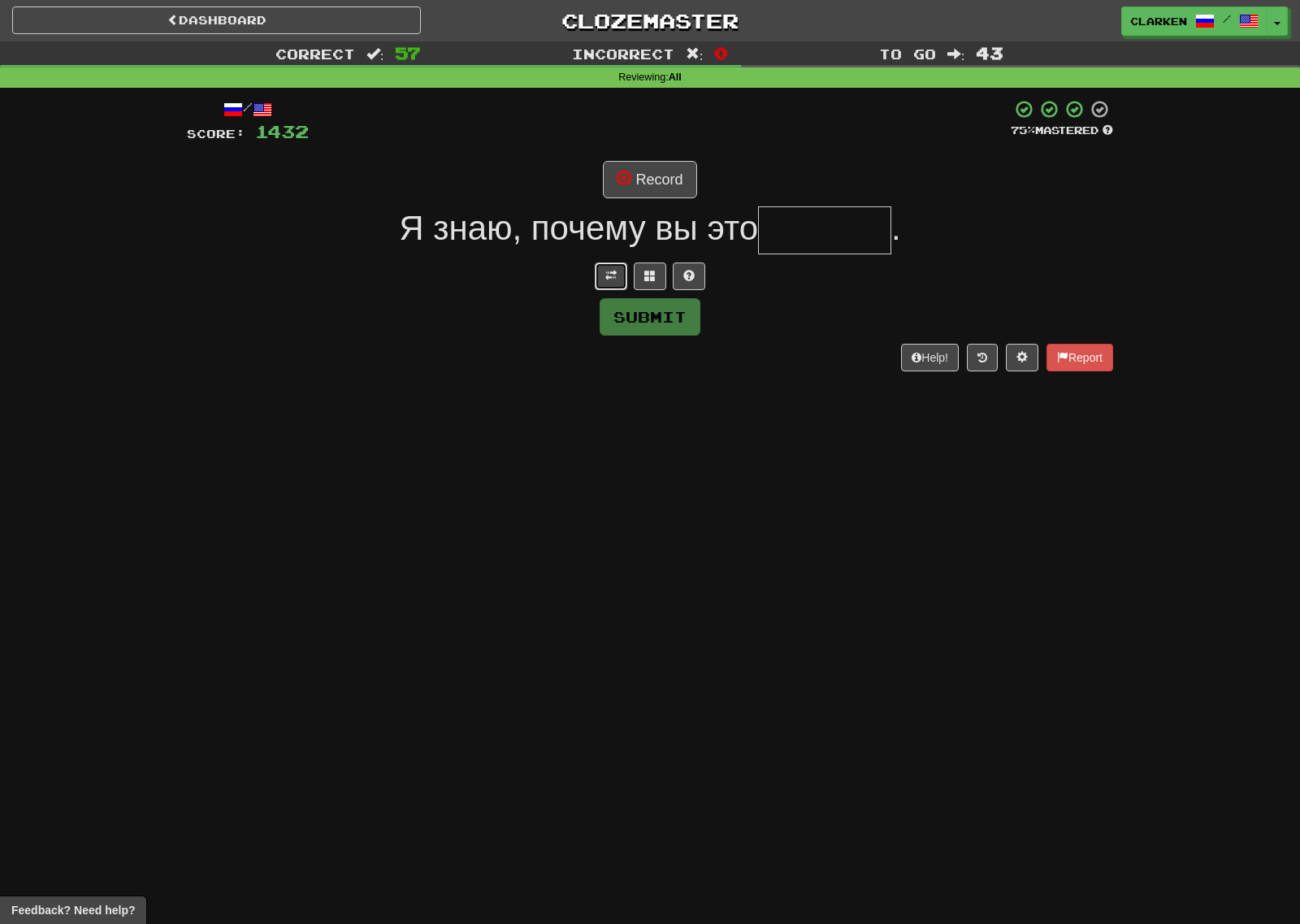
click at [611, 278] on span at bounding box center [611, 275] width 12 height 12
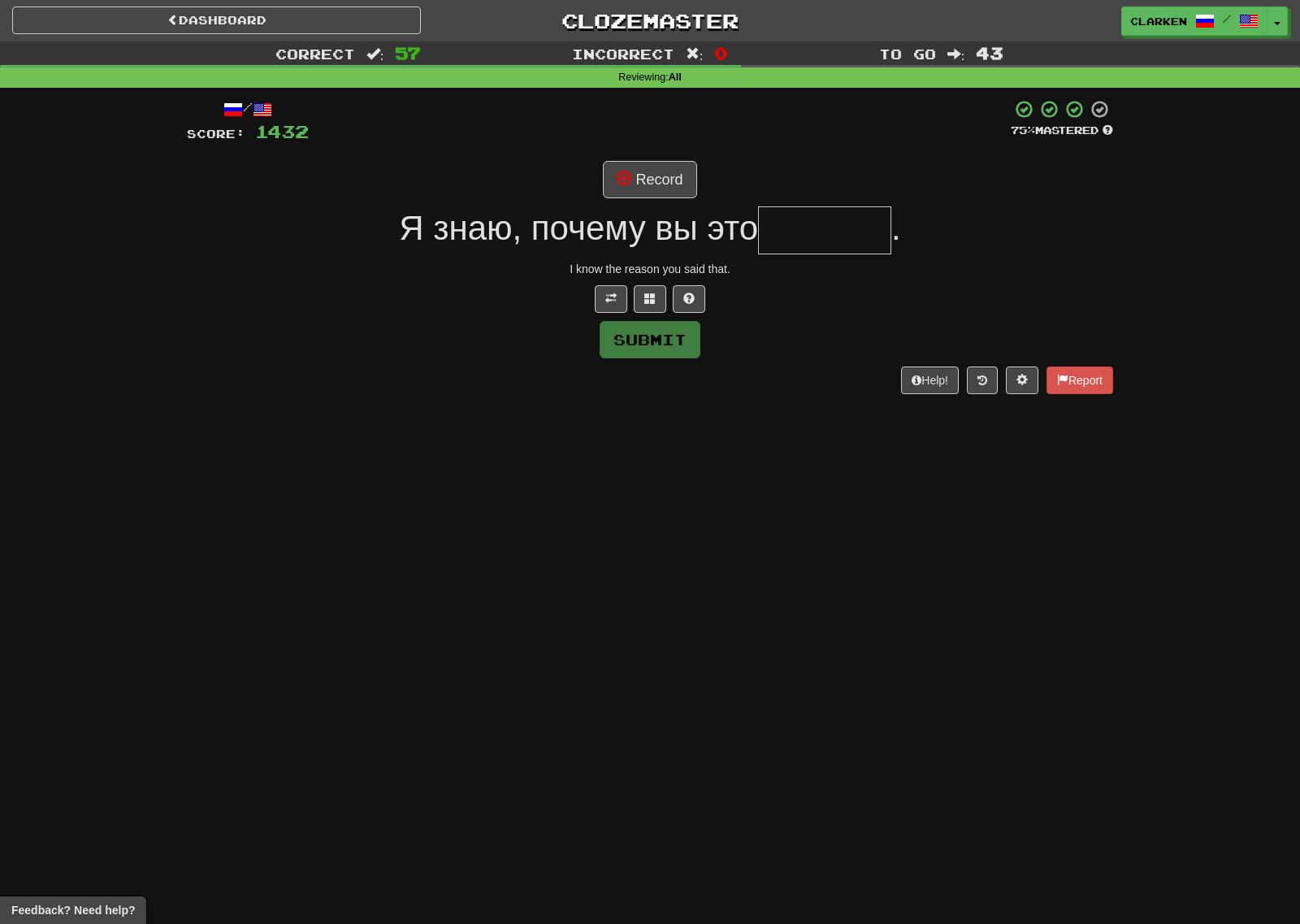
click at [653, 207] on div "Я знаю, почему вы это ." at bounding box center [650, 230] width 927 height 48
click at [660, 180] on button "Record" at bounding box center [650, 179] width 94 height 38
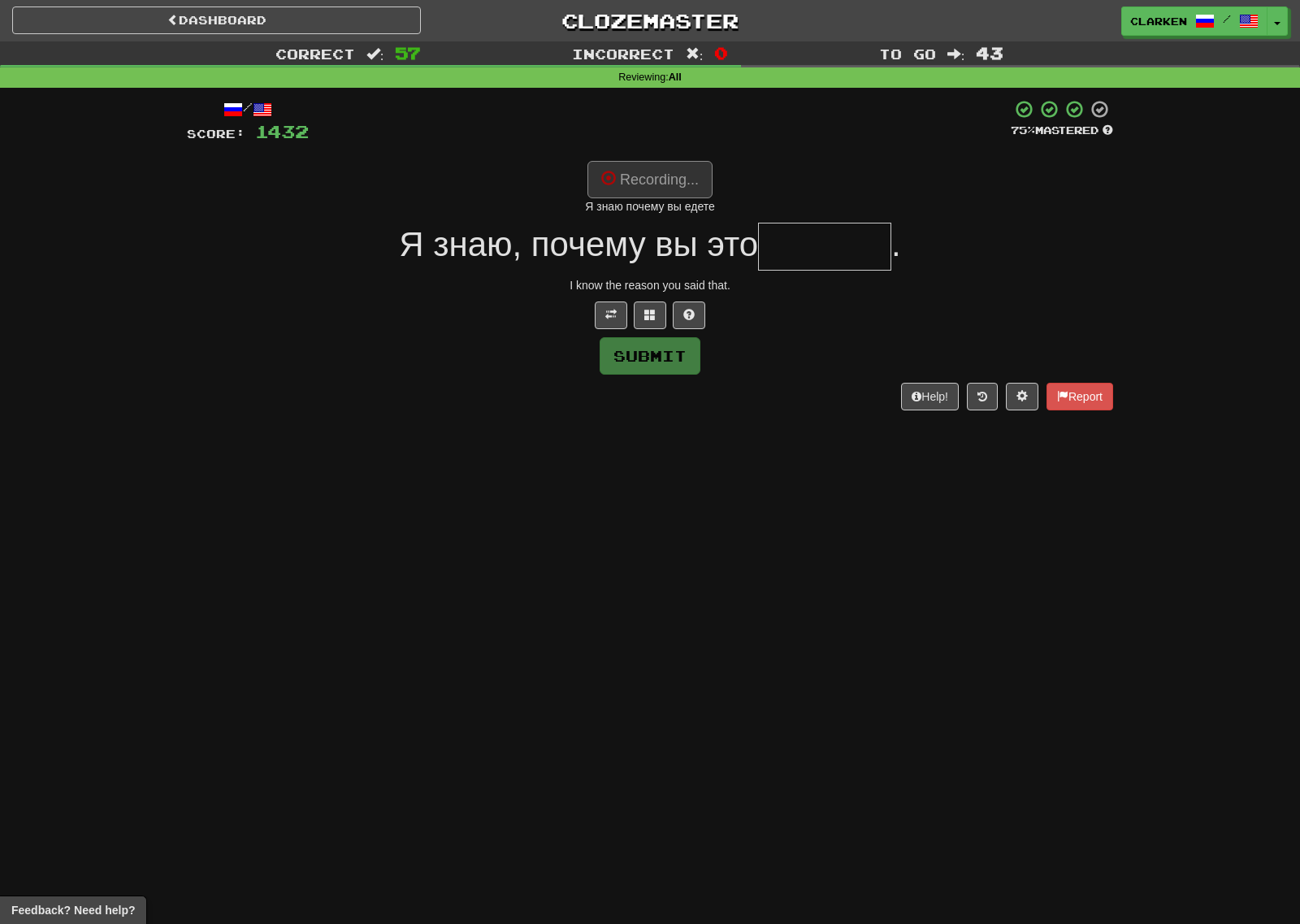
type input "*******"
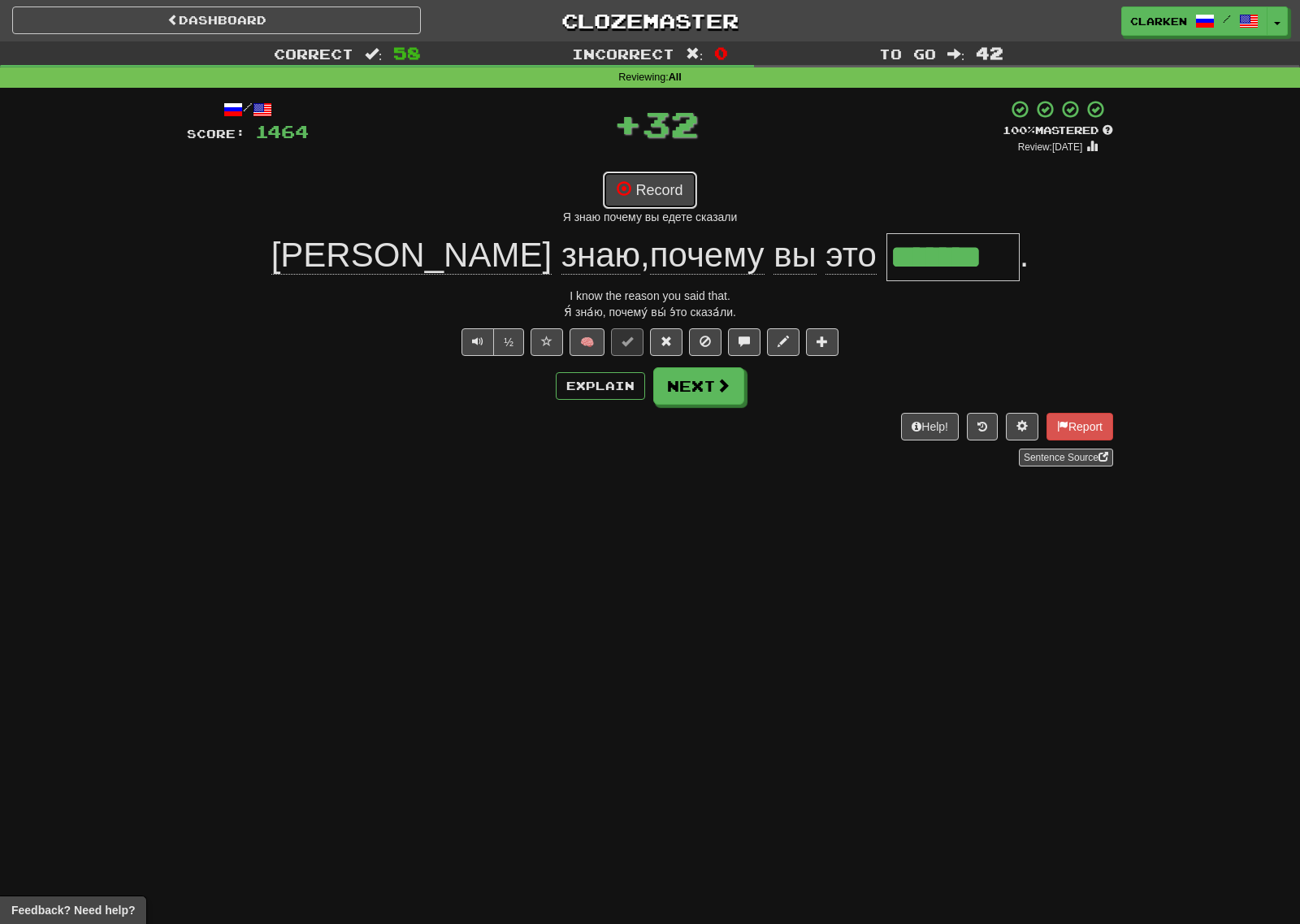
click at [683, 189] on button "Record" at bounding box center [650, 190] width 94 height 38
drag, startPoint x: 688, startPoint y: 397, endPoint x: 642, endPoint y: 397, distance: 46.0
click at [680, 397] on button "Next" at bounding box center [698, 386] width 91 height 38
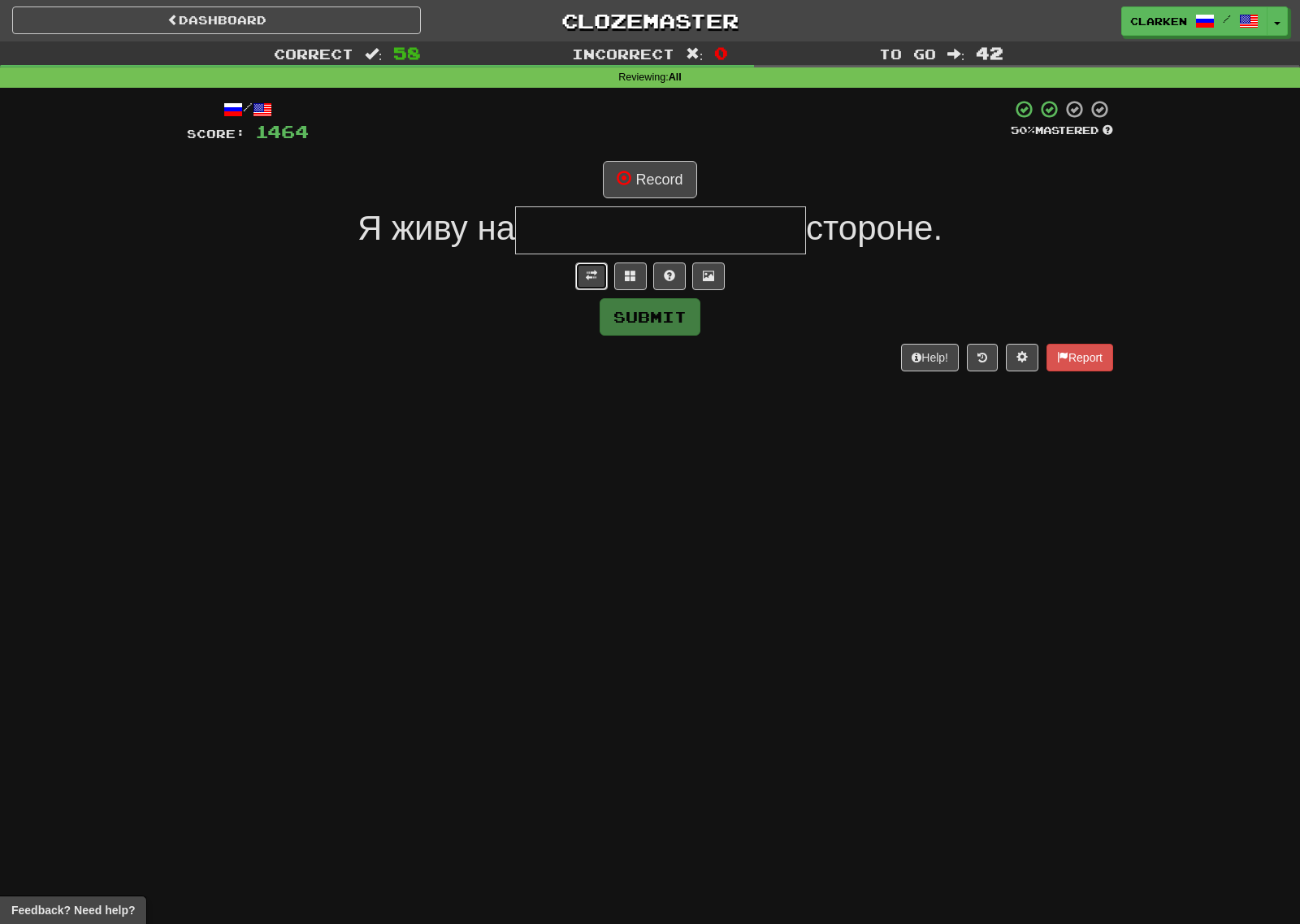
click at [588, 281] on span at bounding box center [592, 275] width 12 height 12
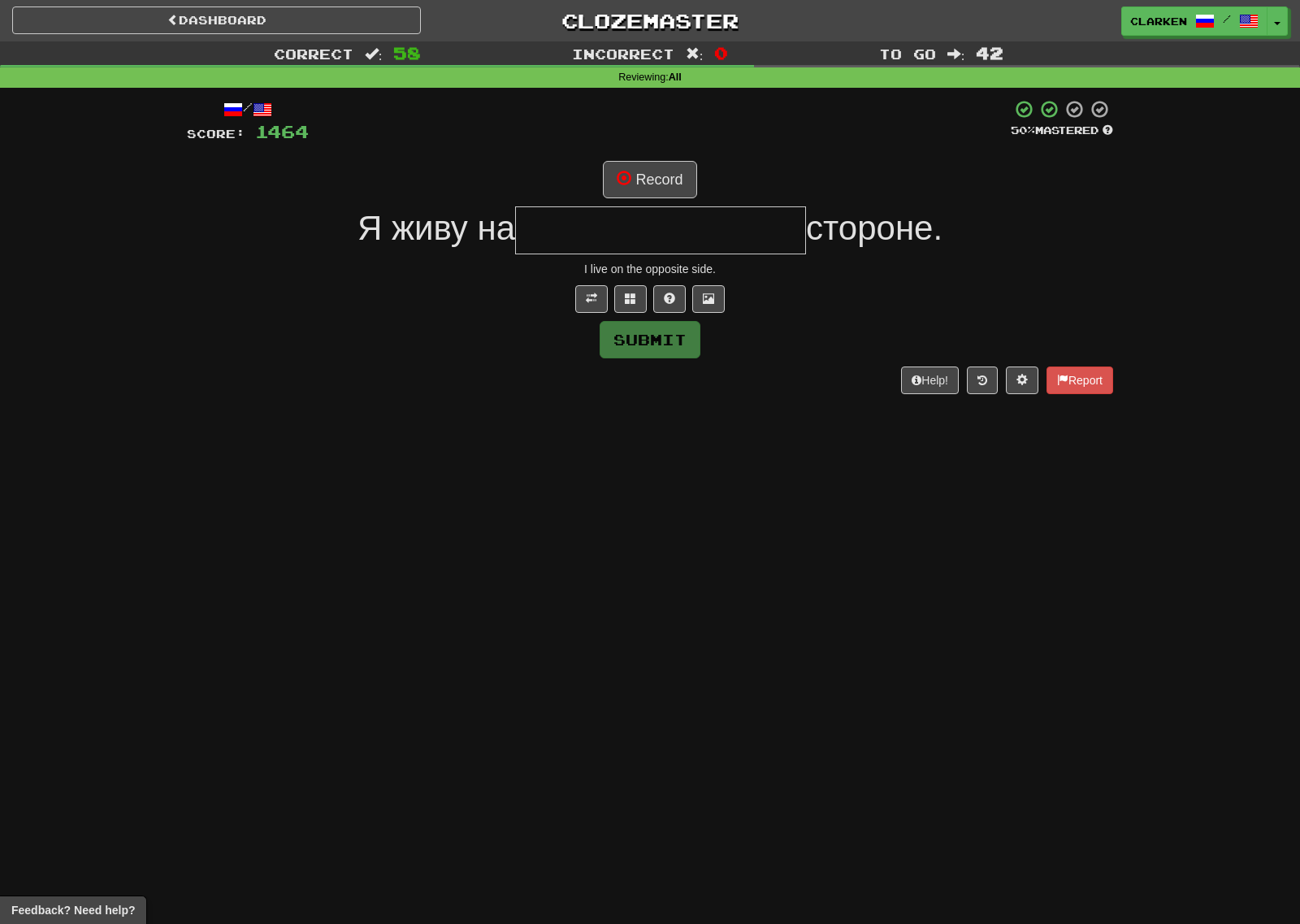
click at [629, 202] on div "/ Score: 1464 50 % Mastered Record Я живу на стороне. I live on the opposite si…" at bounding box center [650, 245] width 927 height 294
click at [629, 286] on button at bounding box center [630, 299] width 33 height 28
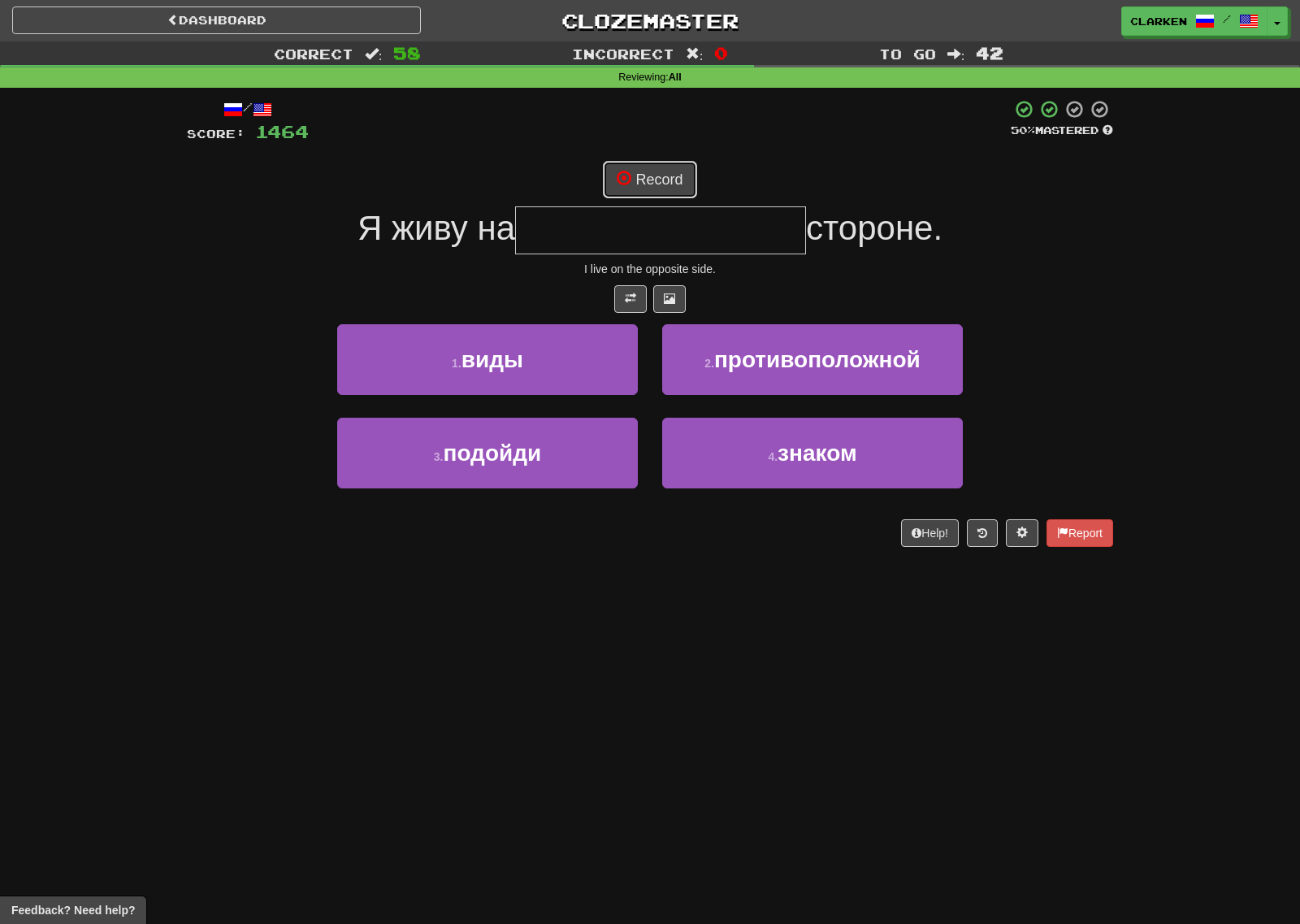
click at [650, 193] on button "Record" at bounding box center [650, 179] width 94 height 38
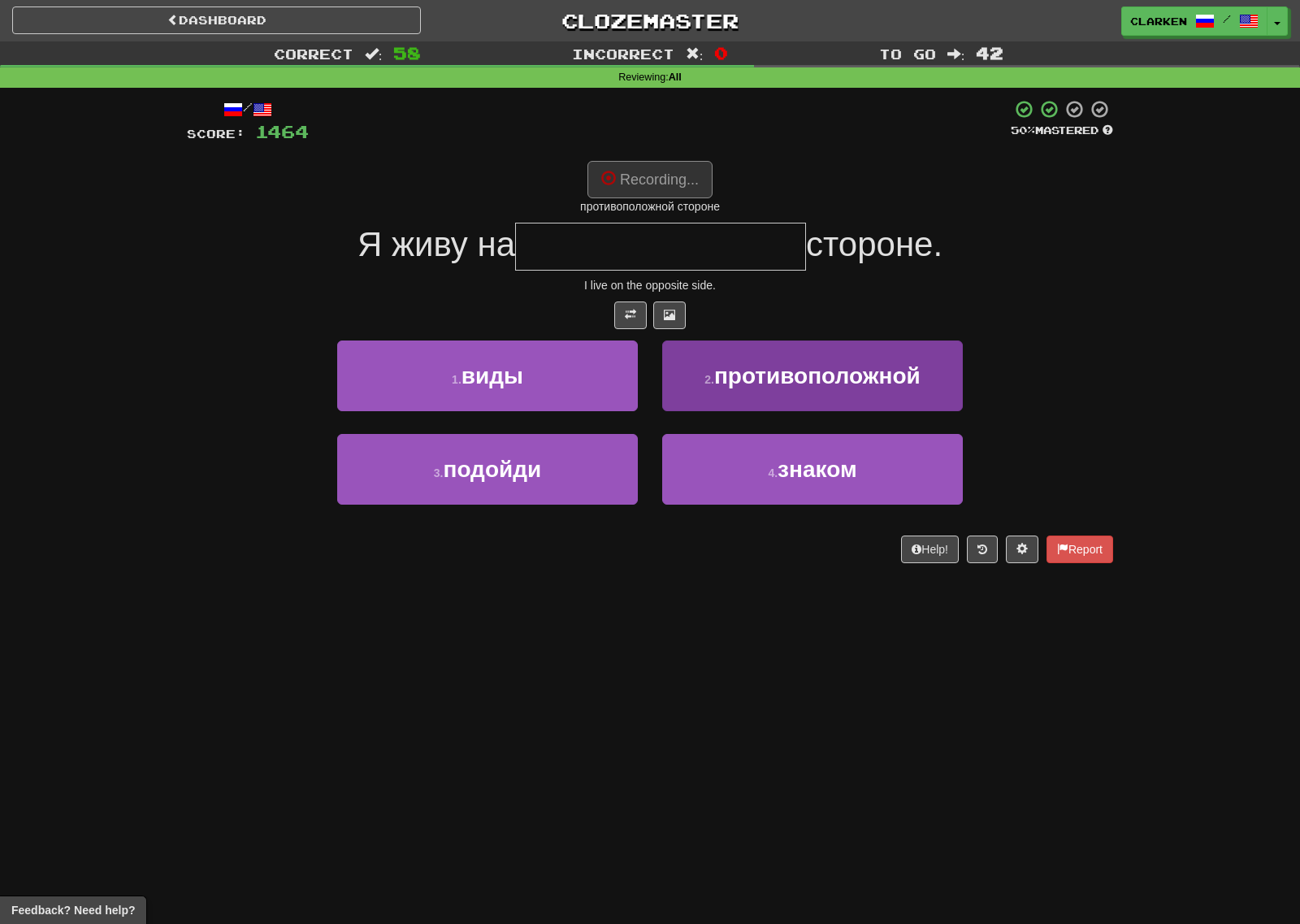
type input "**********"
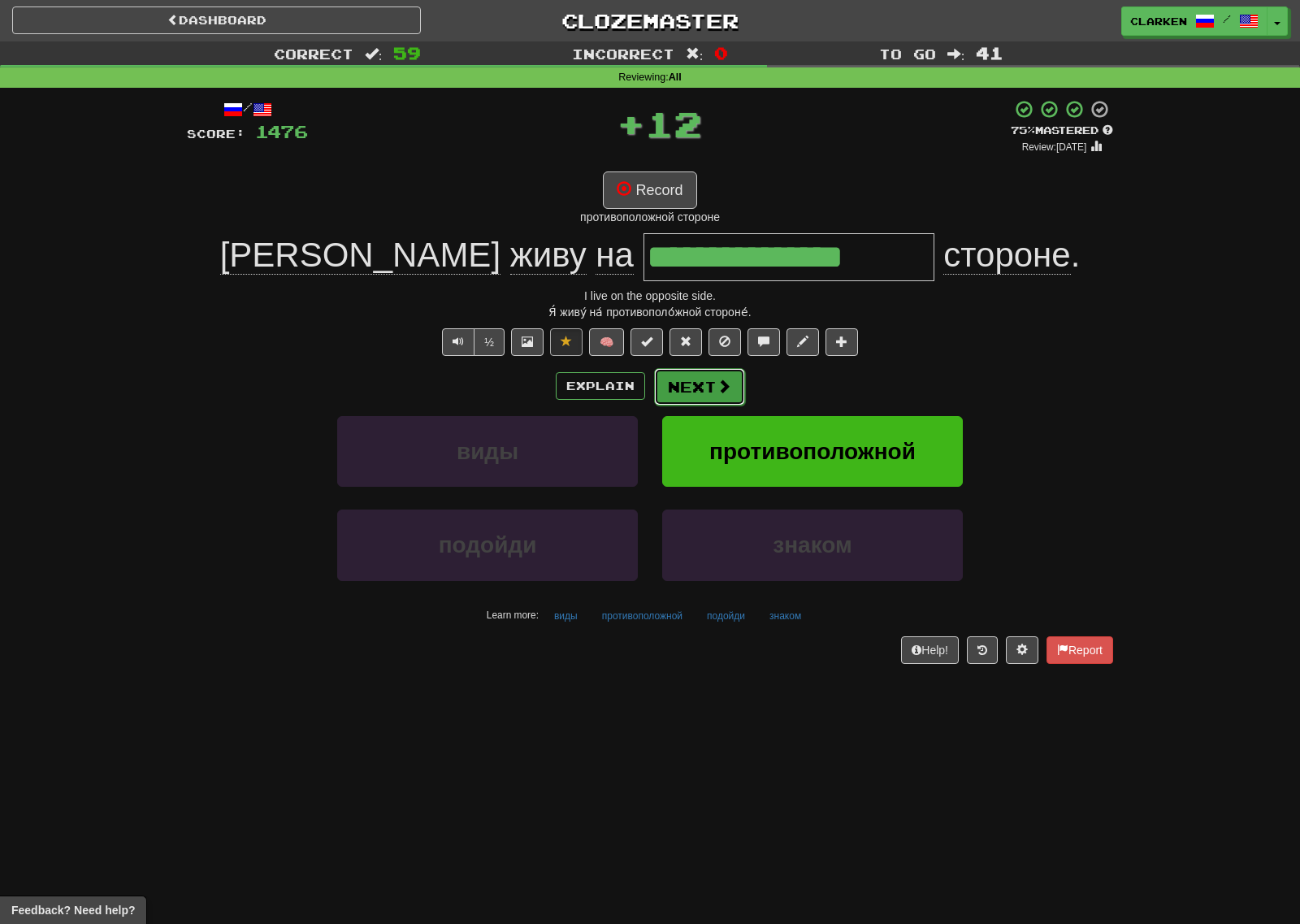
click at [723, 380] on span at bounding box center [723, 385] width 14 height 14
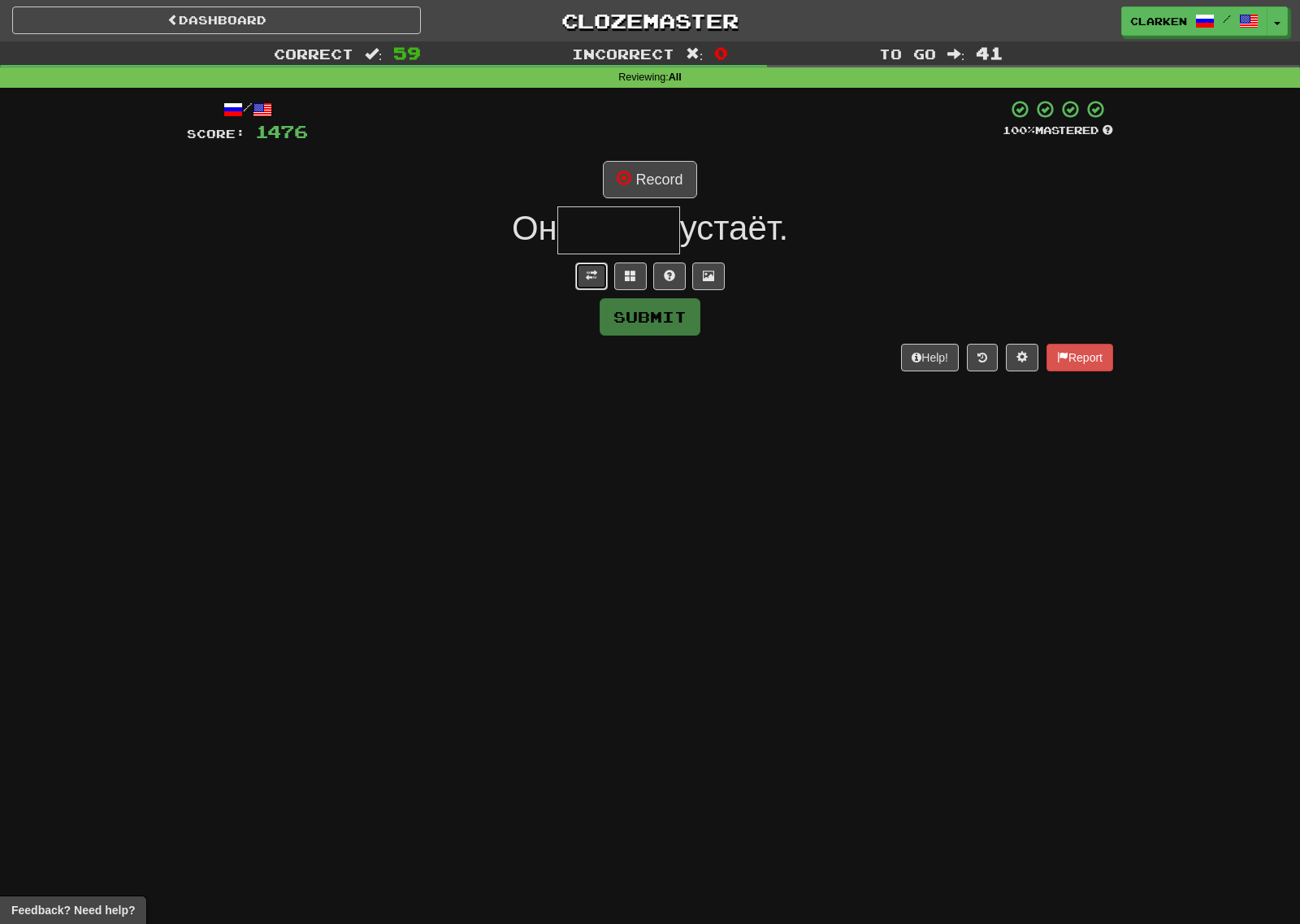
click at [595, 287] on button at bounding box center [591, 276] width 33 height 28
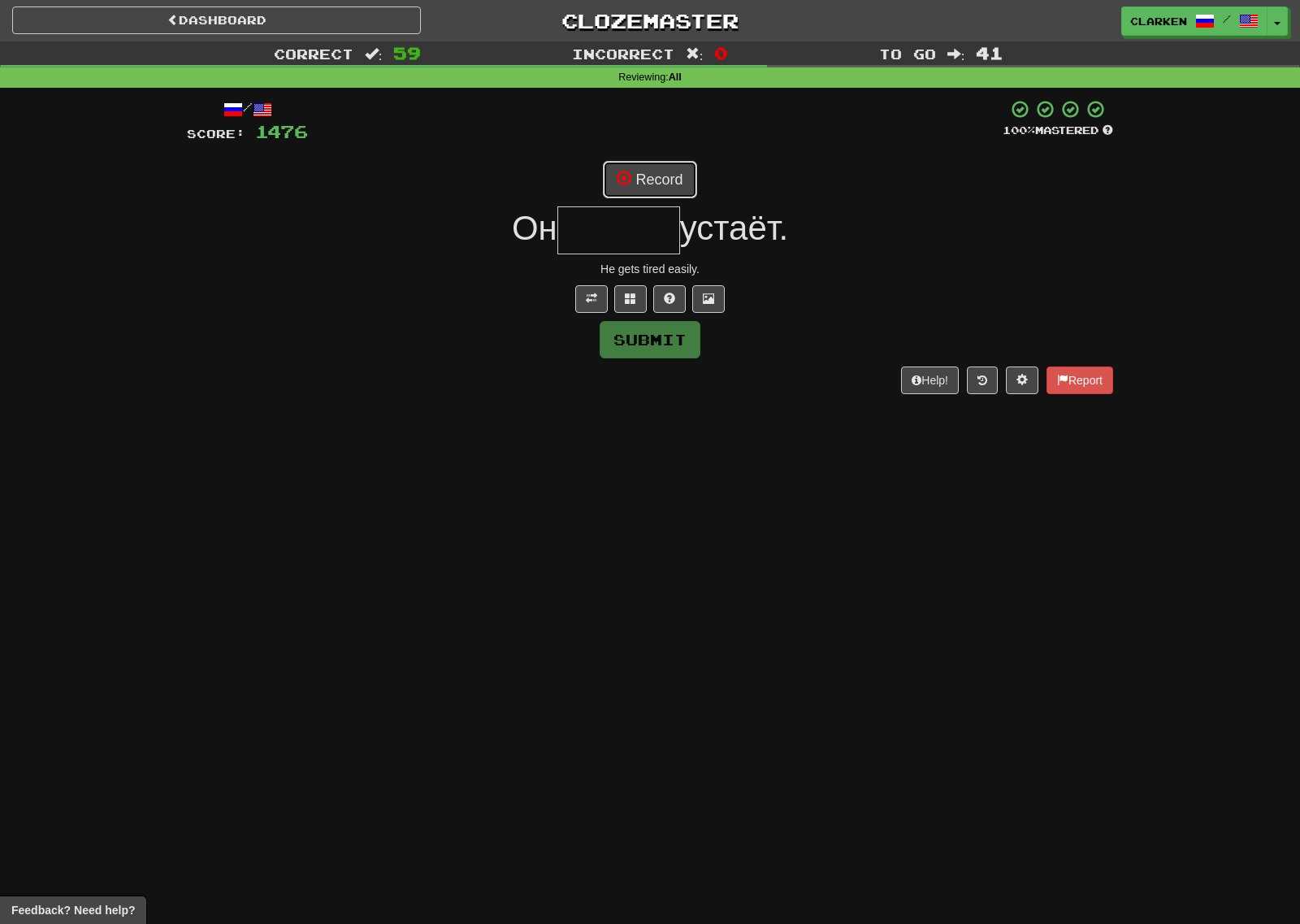
click at [643, 185] on button "Record" at bounding box center [650, 179] width 94 height 38
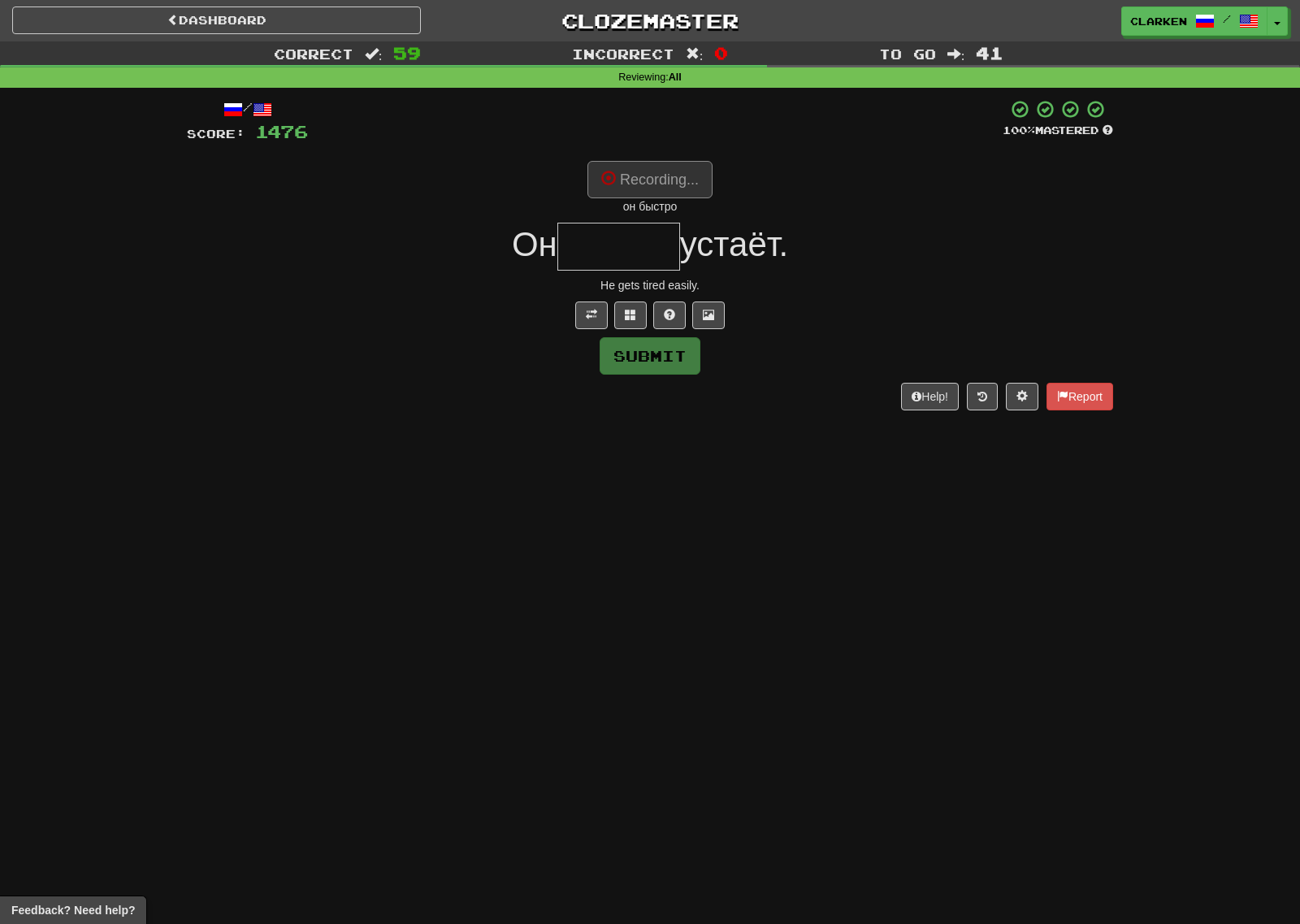
type input "******"
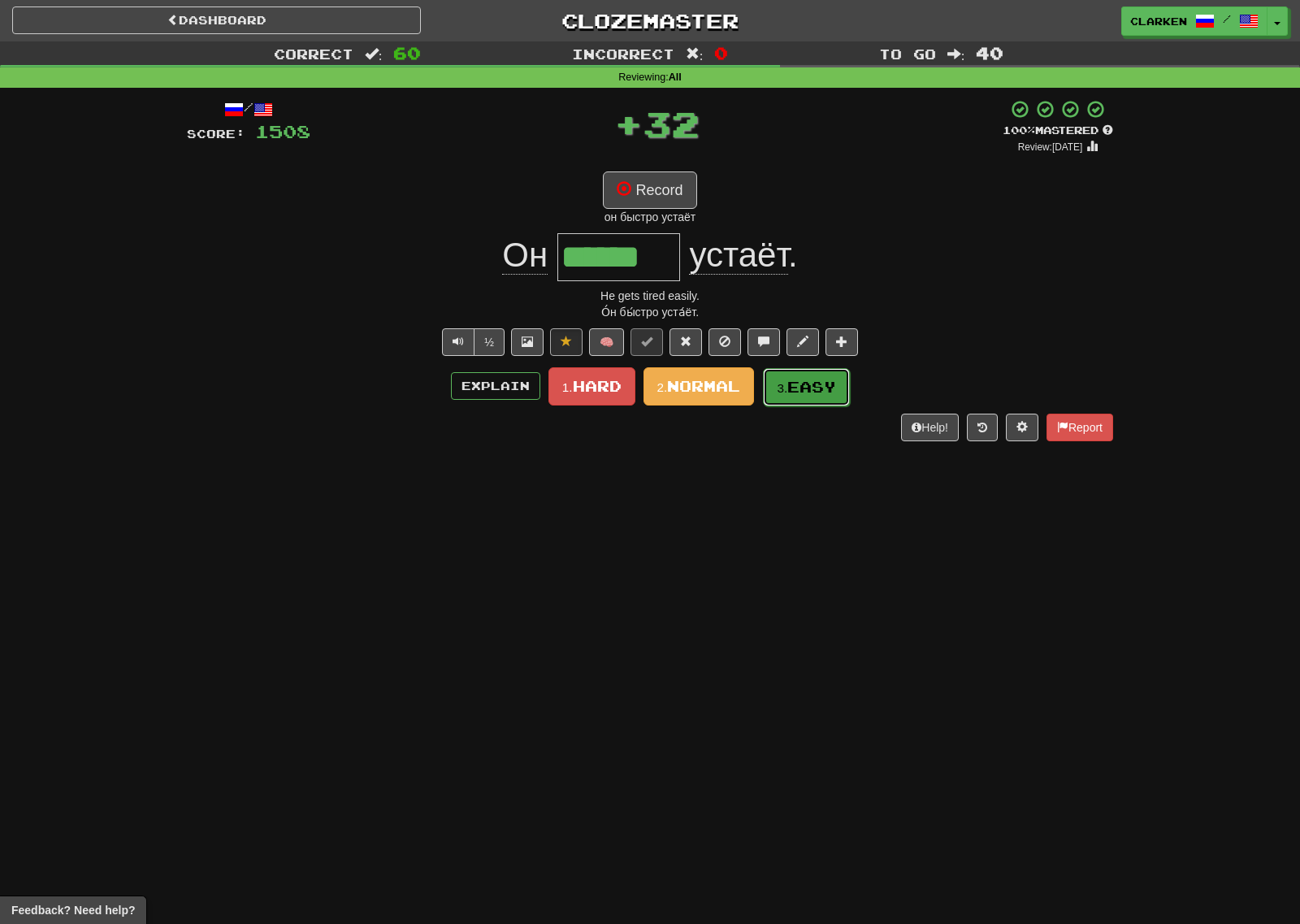
click at [802, 400] on button "3. Easy" at bounding box center [806, 388] width 87 height 38
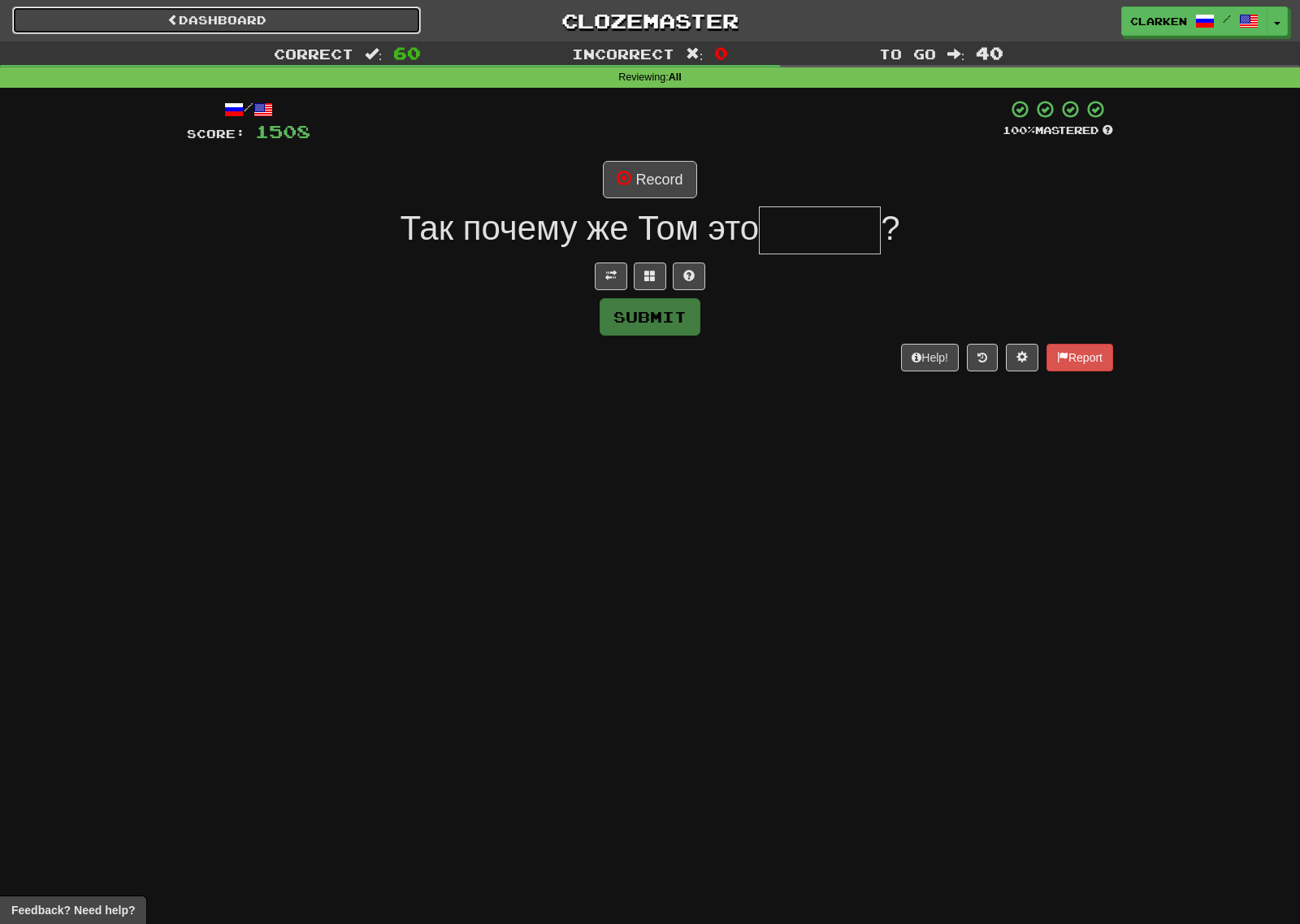
click at [285, 14] on link "Dashboard" at bounding box center [217, 20] width 408 height 28
